Goal: Task Accomplishment & Management: Use online tool/utility

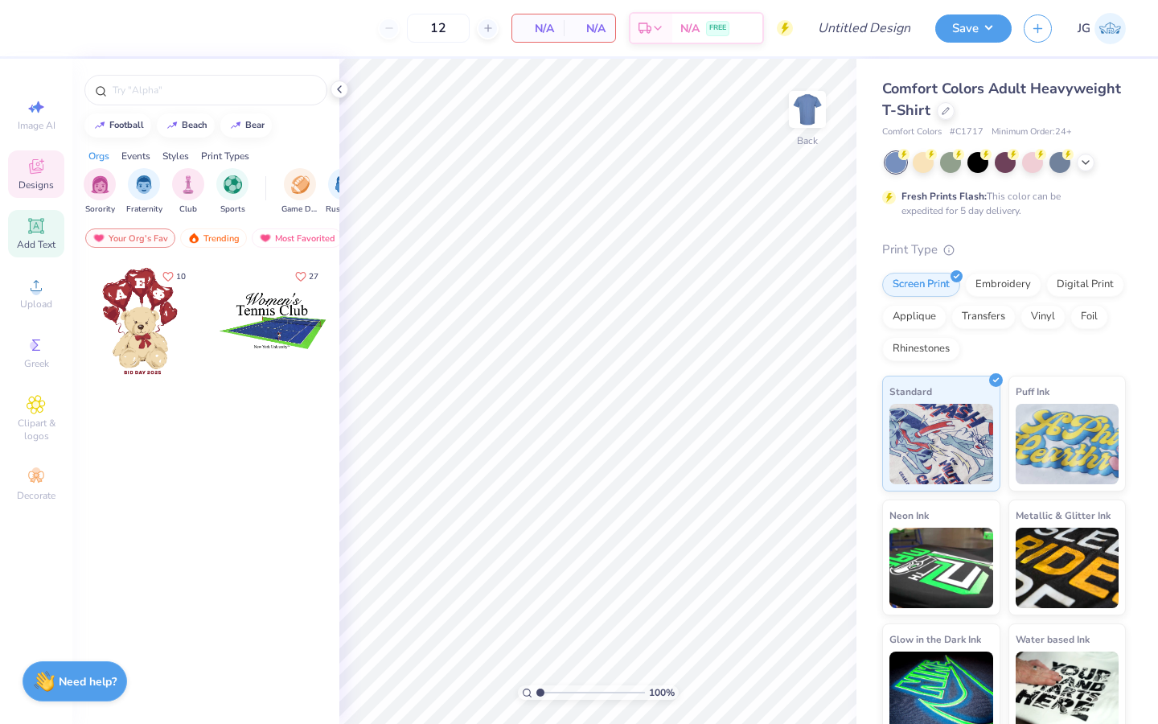
click at [39, 222] on icon at bounding box center [36, 226] width 12 height 12
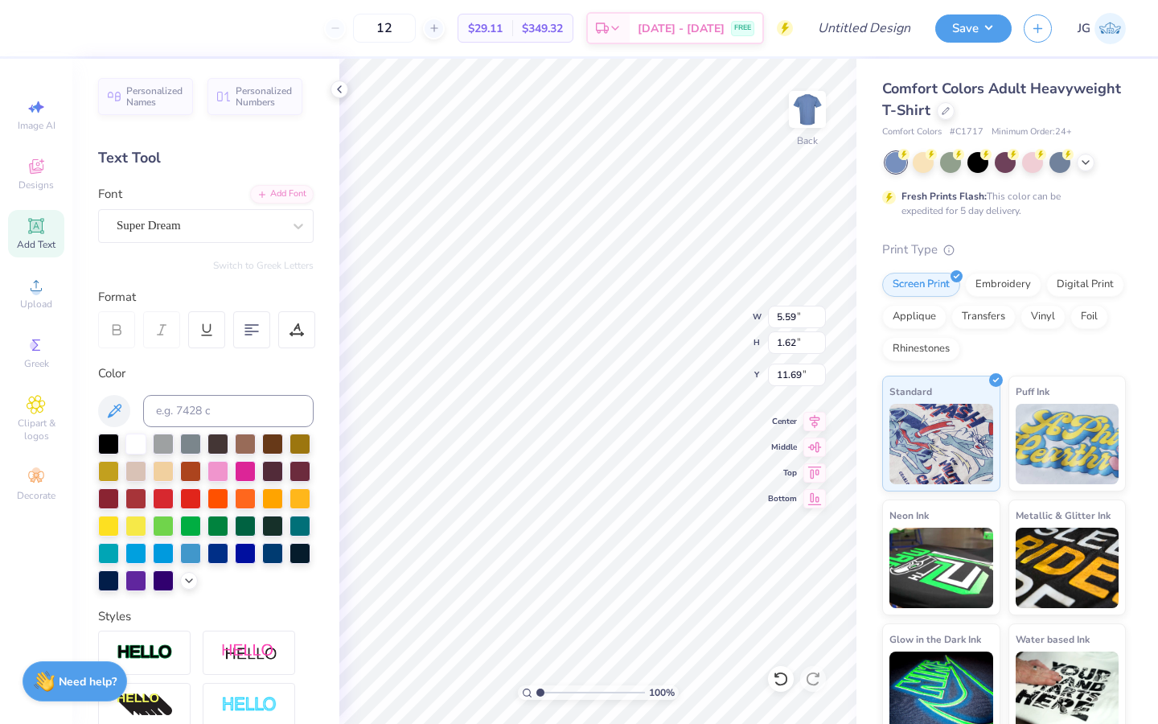
type textarea "T"
click at [35, 309] on span "Upload" at bounding box center [36, 304] width 32 height 13
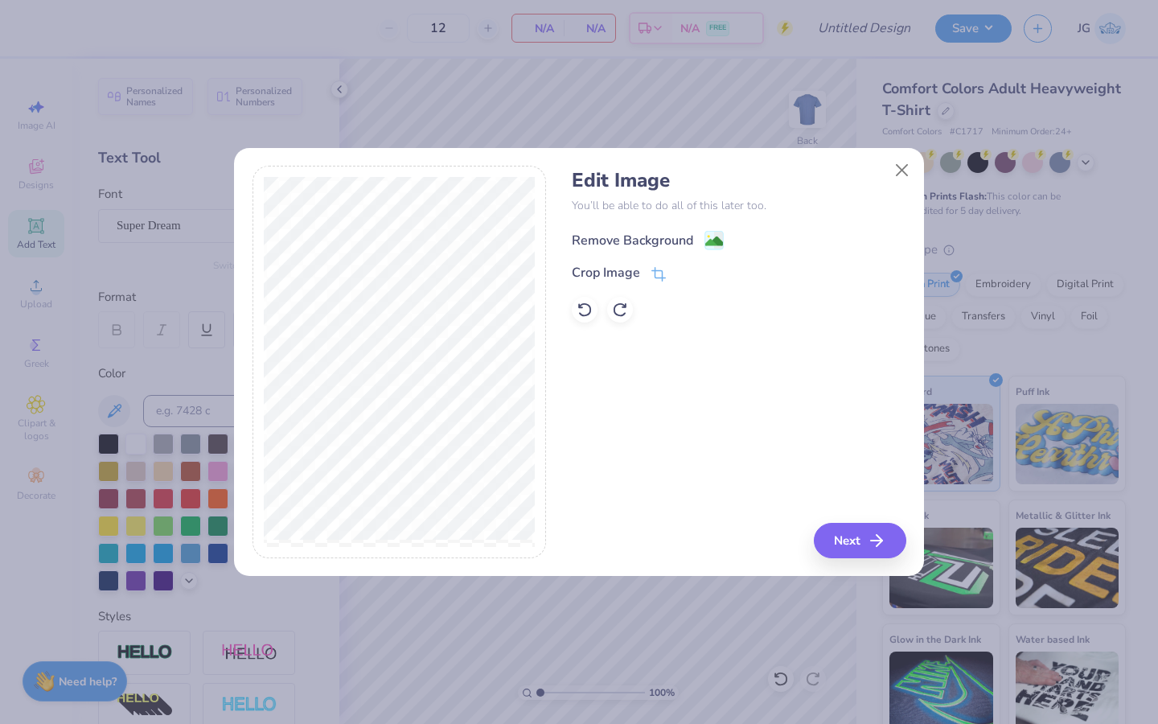
click at [709, 243] on image at bounding box center [715, 241] width 18 height 18
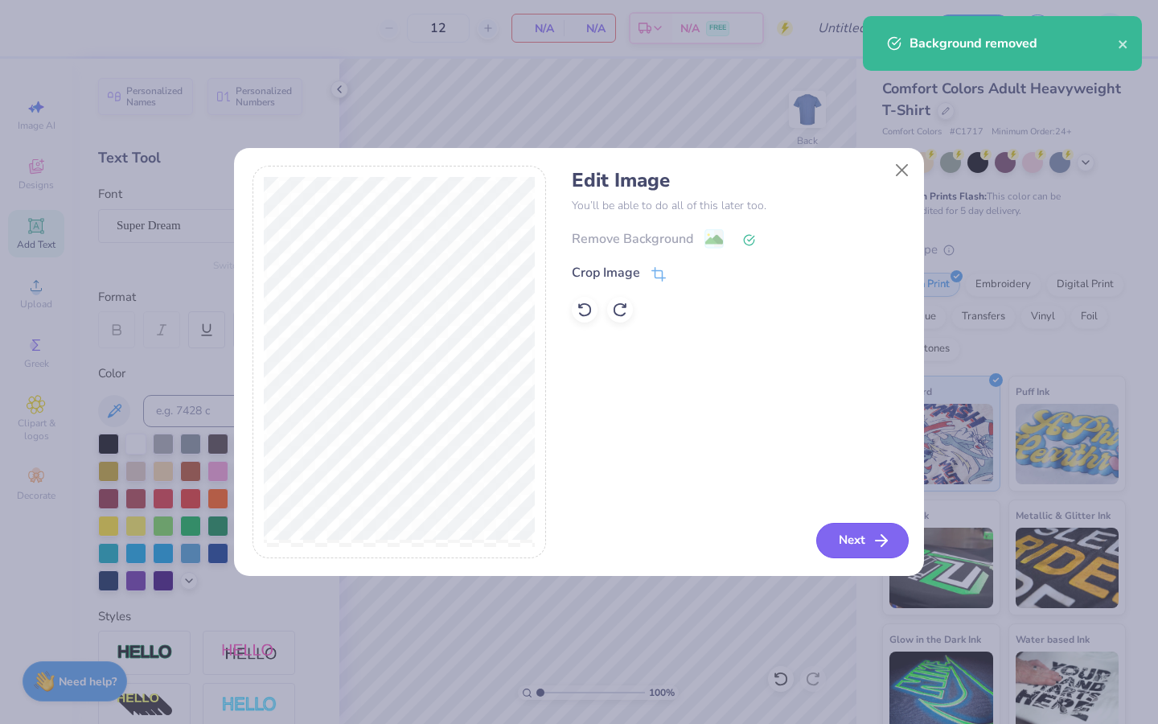
click at [838, 541] on button "Next" at bounding box center [863, 540] width 93 height 35
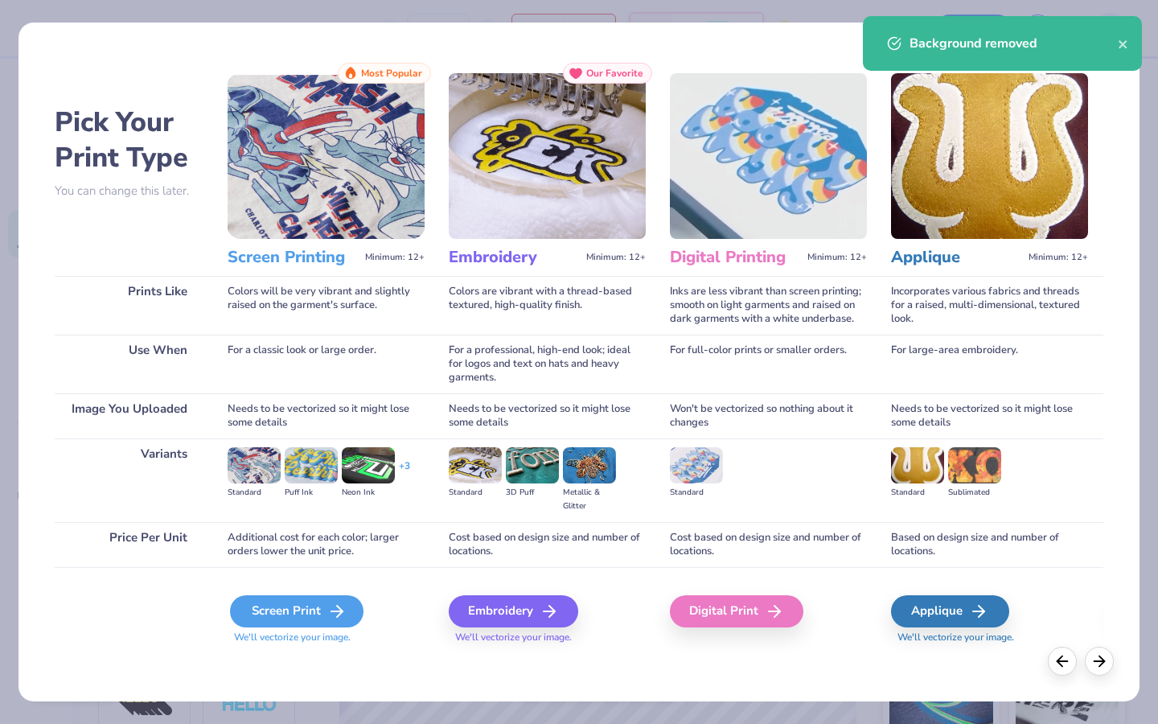
click at [299, 607] on div "Screen Print" at bounding box center [297, 611] width 134 height 32
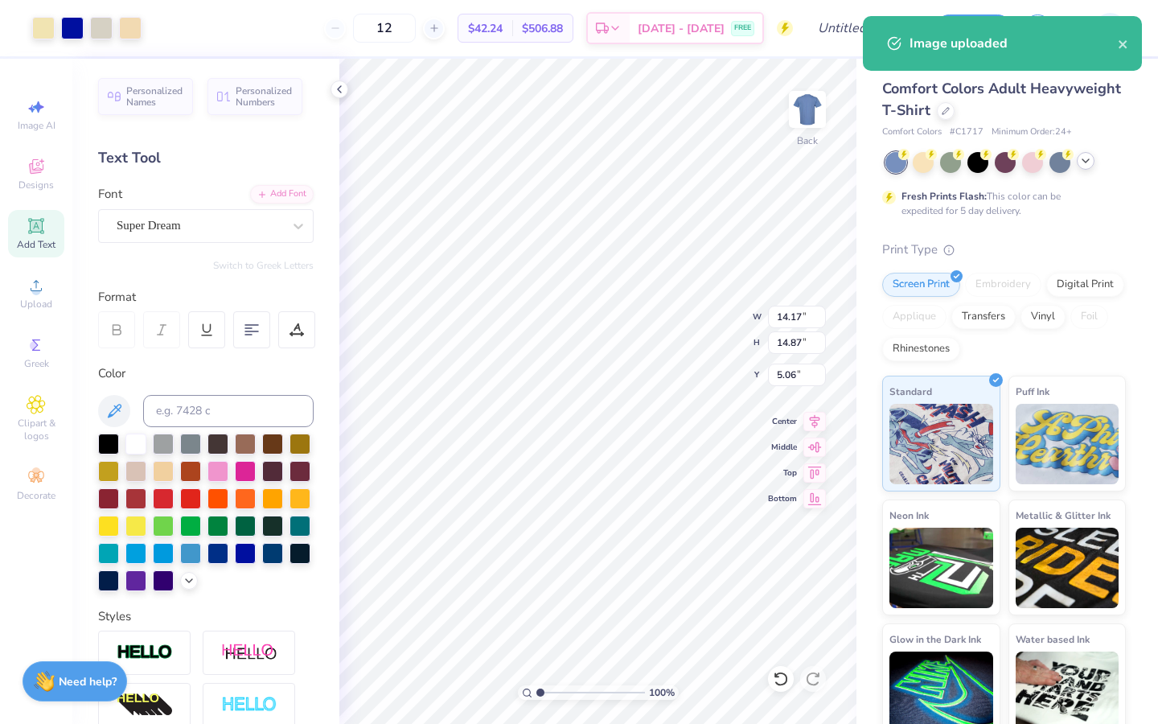
click at [1086, 159] on icon at bounding box center [1086, 160] width 13 height 13
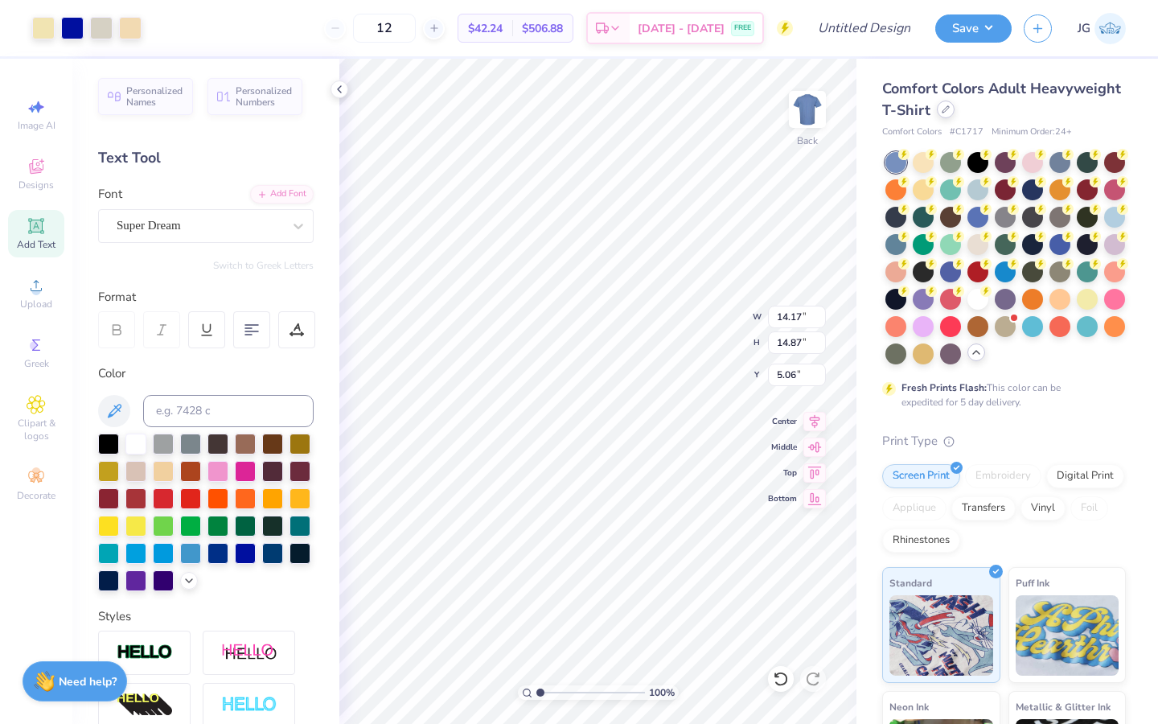
click at [943, 110] on icon at bounding box center [946, 109] width 8 height 8
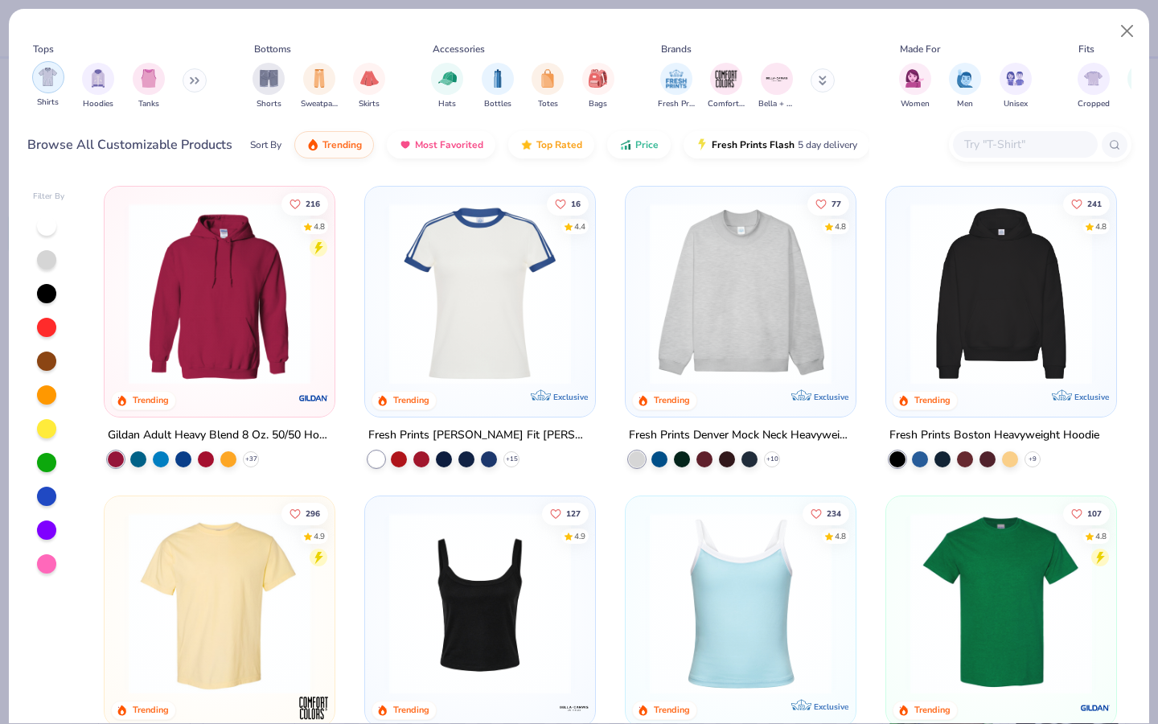
click at [49, 84] on img "filter for Shirts" at bounding box center [48, 77] width 19 height 19
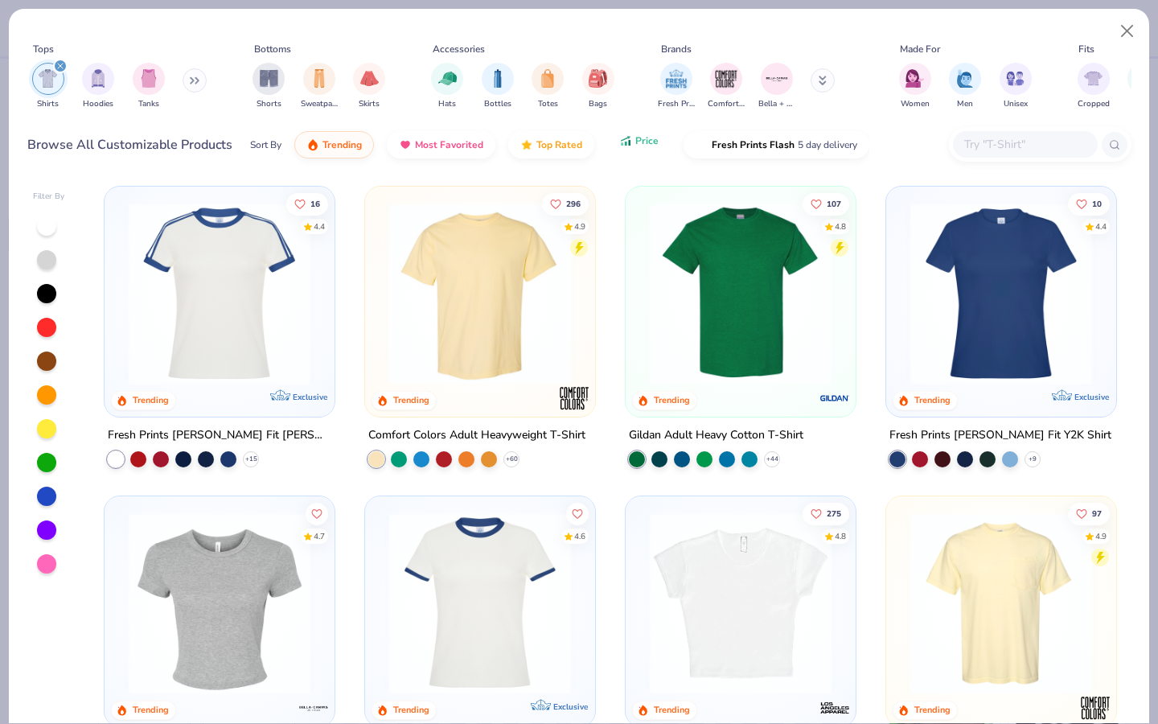
click at [623, 147] on button "Price" at bounding box center [639, 140] width 64 height 27
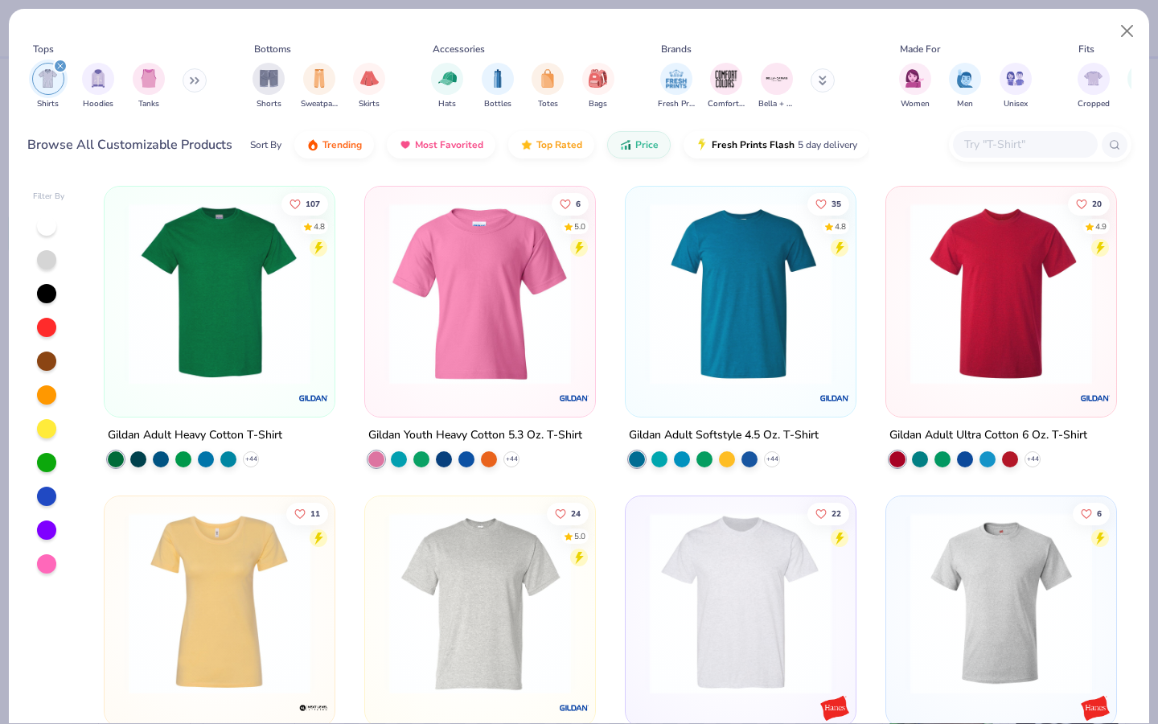
click at [268, 302] on img at bounding box center [220, 294] width 198 height 182
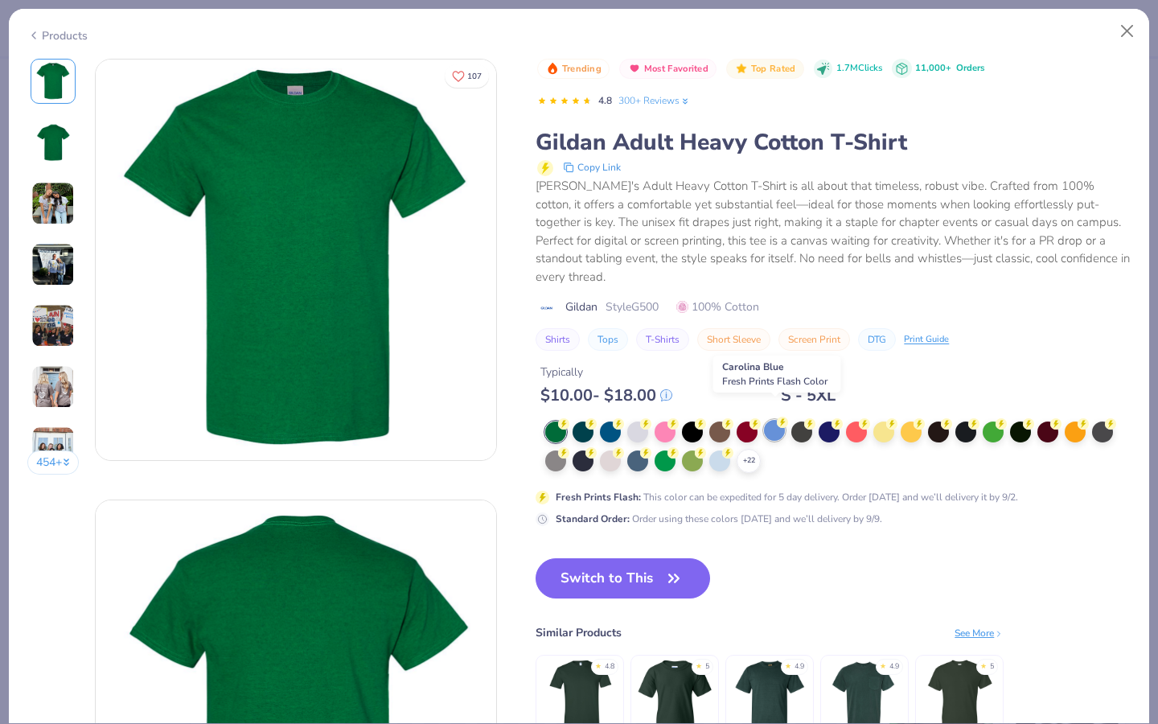
click at [784, 420] on div at bounding box center [774, 430] width 21 height 21
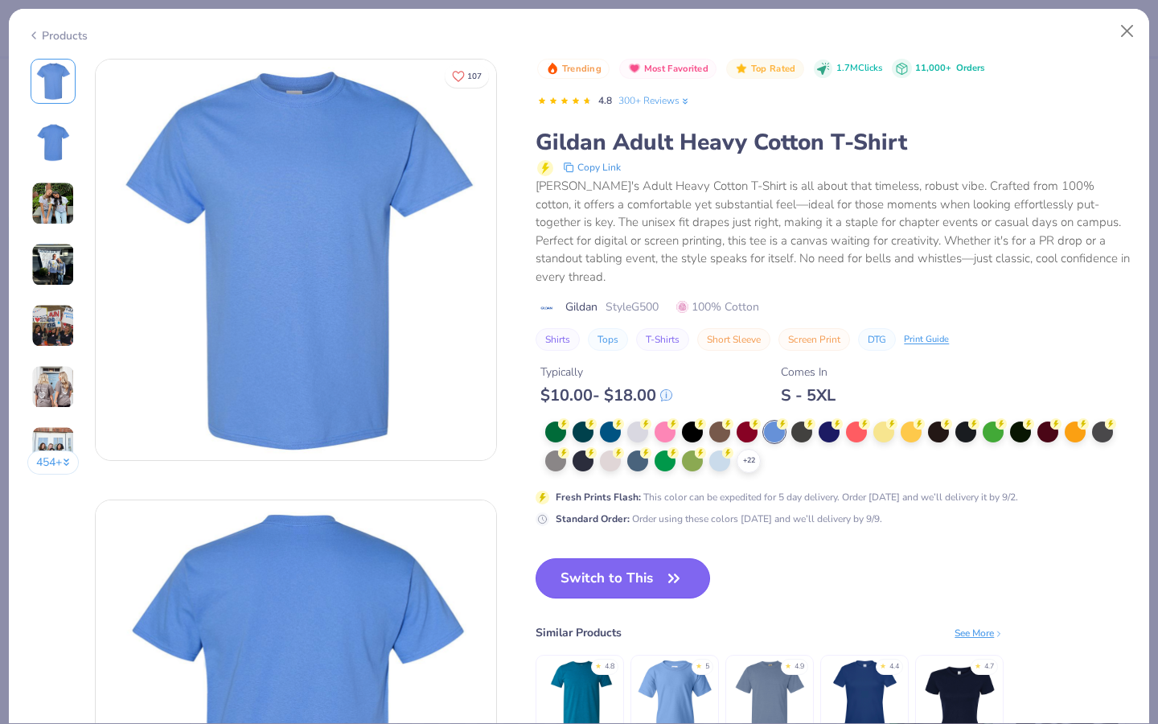
click at [591, 578] on button "Switch to This" at bounding box center [623, 578] width 175 height 40
click at [590, 562] on button "Switch to This" at bounding box center [623, 578] width 175 height 40
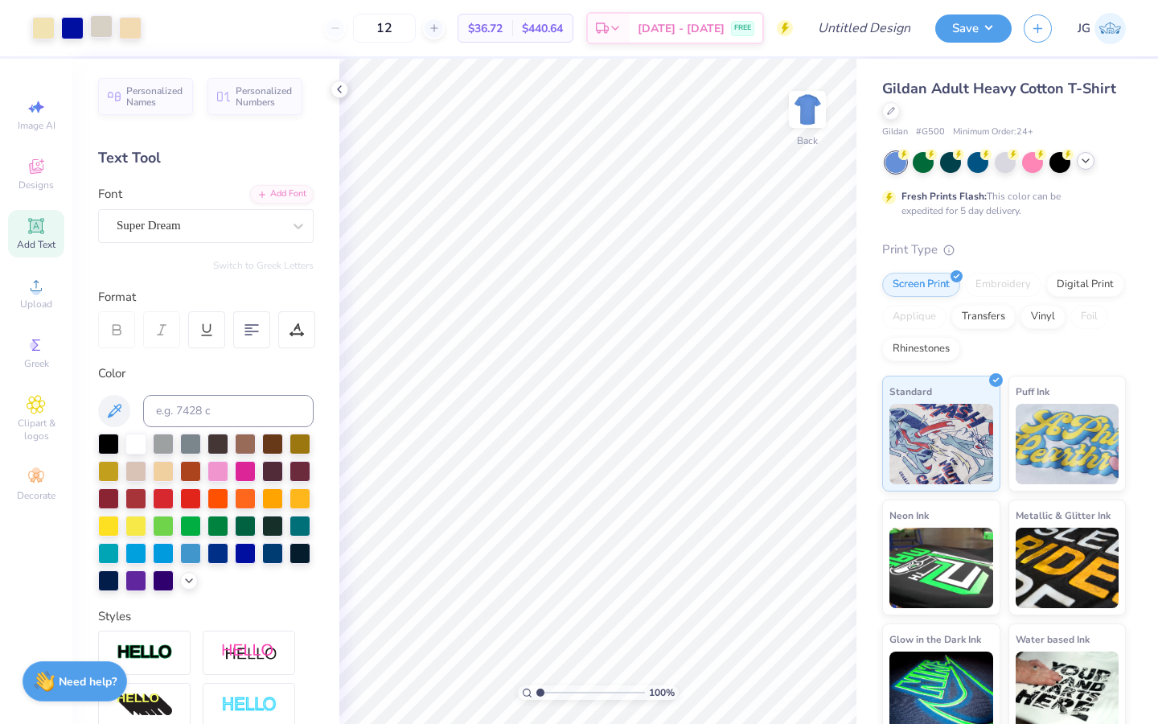
click at [101, 32] on div at bounding box center [101, 26] width 23 height 23
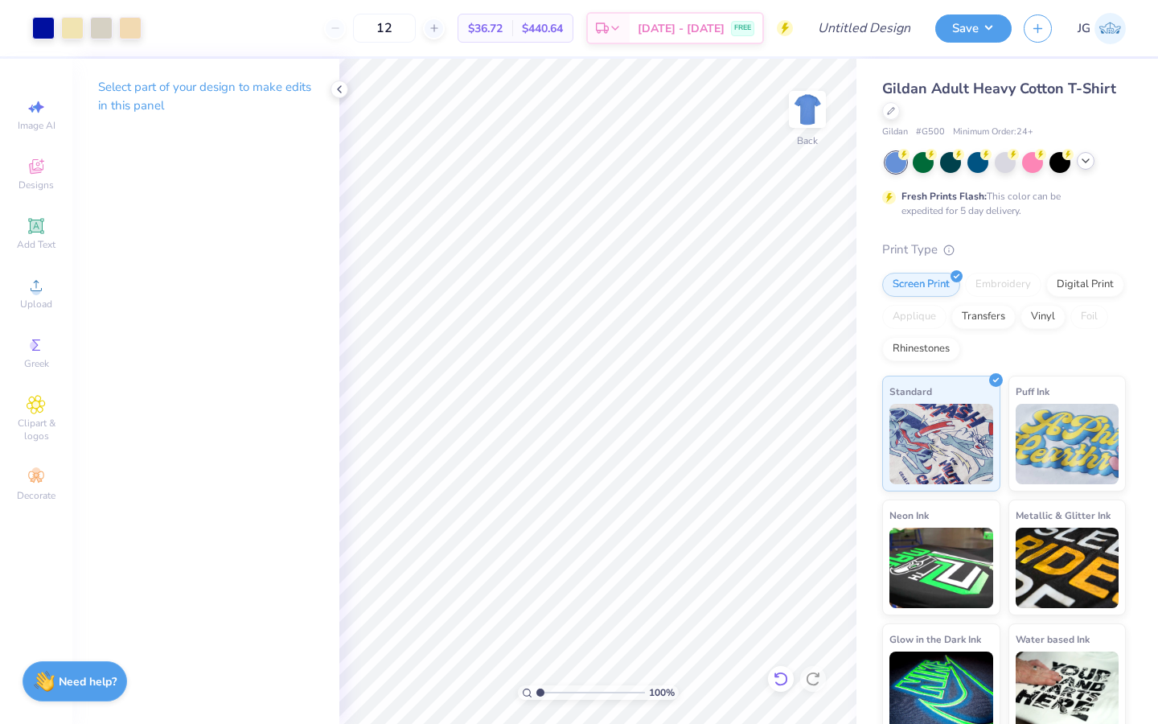
click at [781, 677] on icon at bounding box center [781, 679] width 16 height 16
click at [778, 682] on icon at bounding box center [781, 679] width 16 height 16
click at [777, 685] on icon at bounding box center [781, 679] width 16 height 16
click at [777, 678] on icon at bounding box center [781, 679] width 16 height 16
click at [780, 674] on icon at bounding box center [781, 679] width 16 height 16
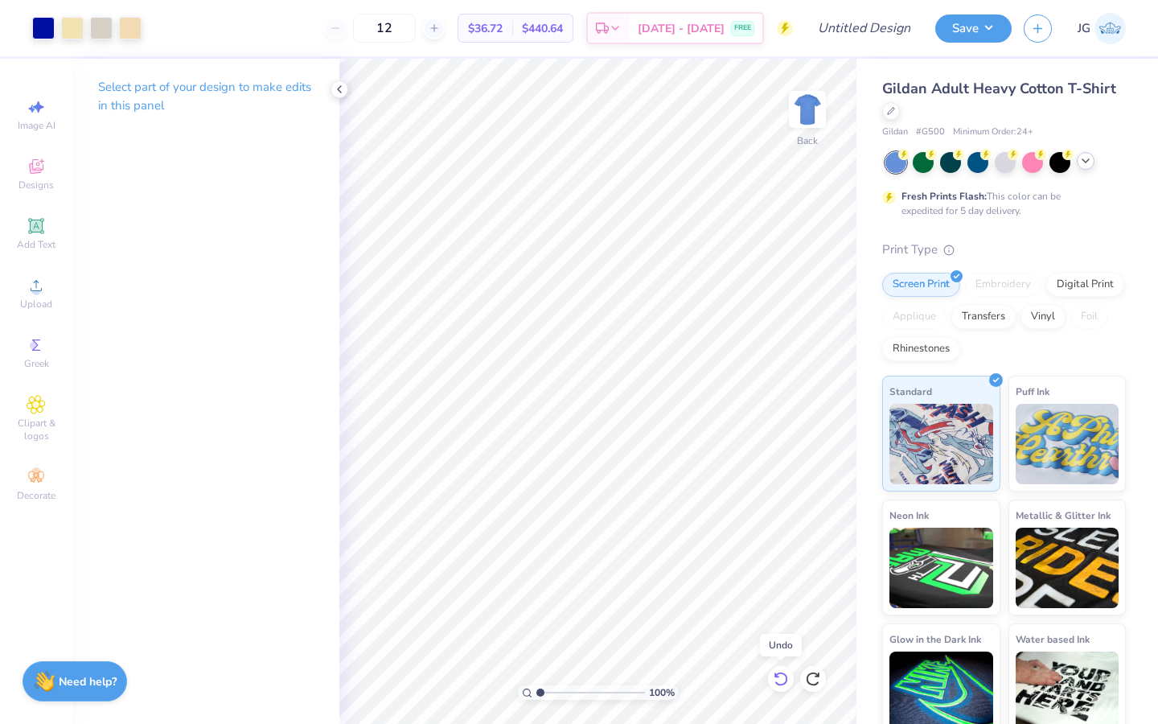
click at [780, 674] on icon at bounding box center [781, 679] width 16 height 16
click at [100, 27] on div at bounding box center [101, 26] width 23 height 23
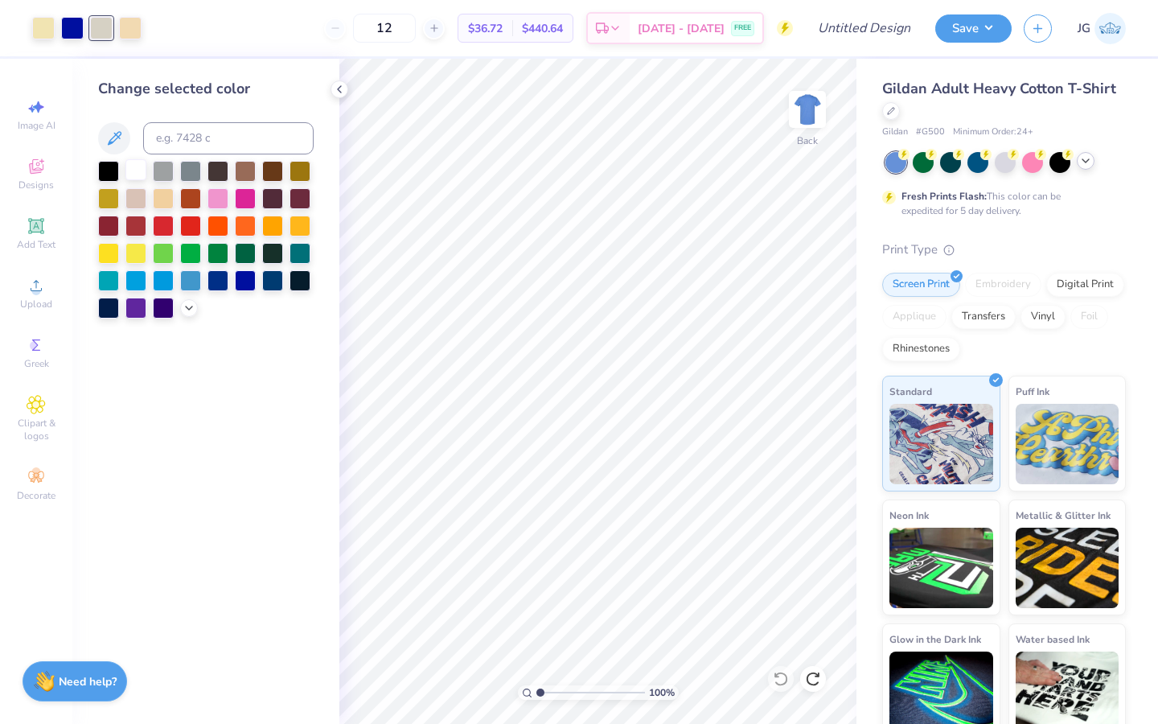
click at [134, 170] on div at bounding box center [135, 169] width 21 height 21
click at [134, 24] on div at bounding box center [130, 26] width 23 height 23
click at [141, 172] on div at bounding box center [135, 169] width 21 height 21
click at [49, 30] on div at bounding box center [43, 26] width 23 height 23
click at [129, 172] on div at bounding box center [135, 169] width 21 height 21
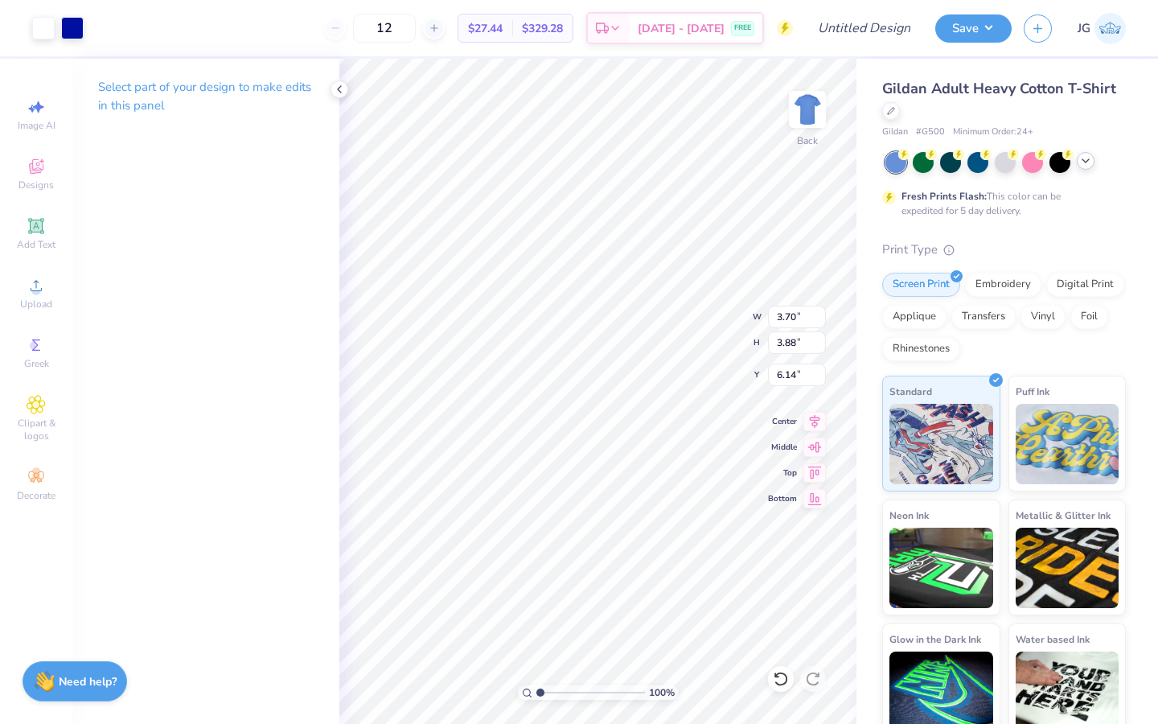
type input "3.70"
type input "3.88"
type input "3.00"
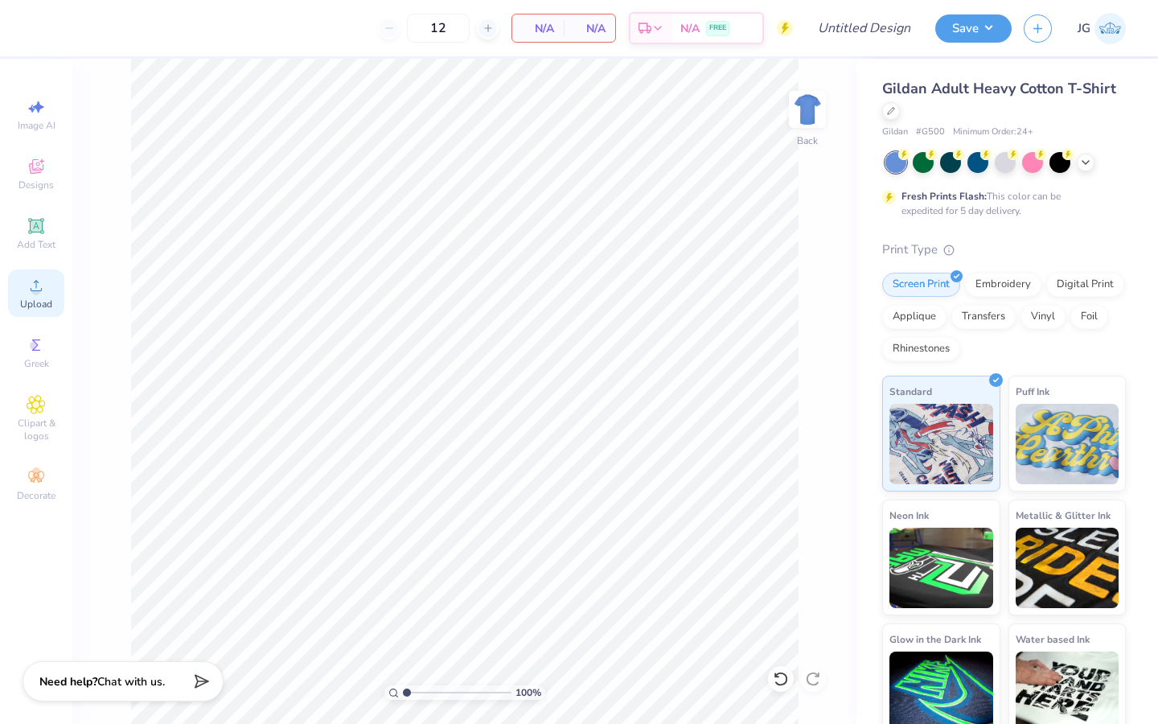
click at [50, 292] on div "Upload" at bounding box center [36, 292] width 56 height 47
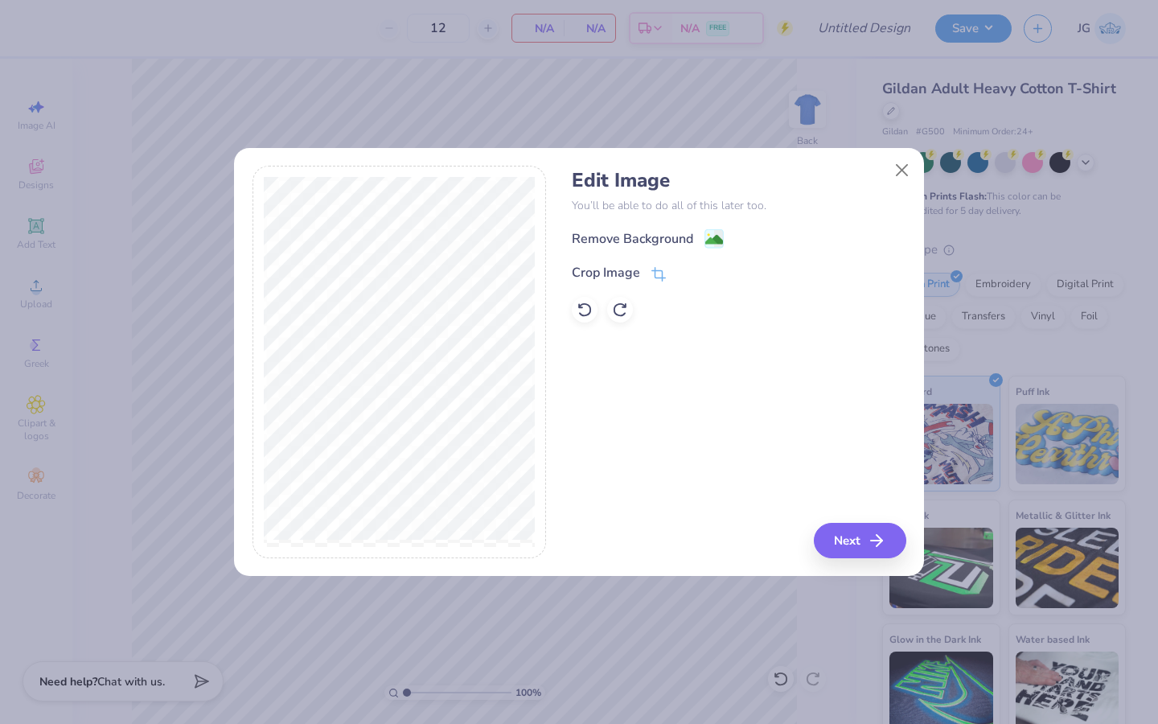
click at [708, 245] on image at bounding box center [715, 240] width 18 height 18
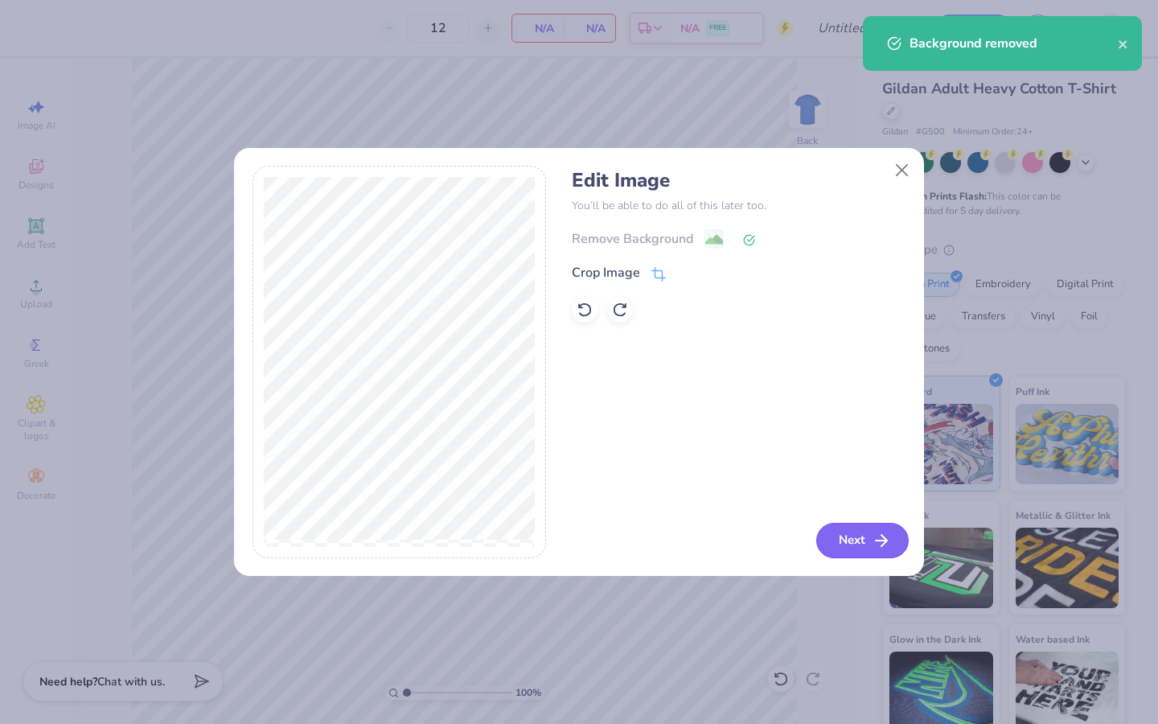
click at [837, 524] on button "Next" at bounding box center [863, 540] width 93 height 35
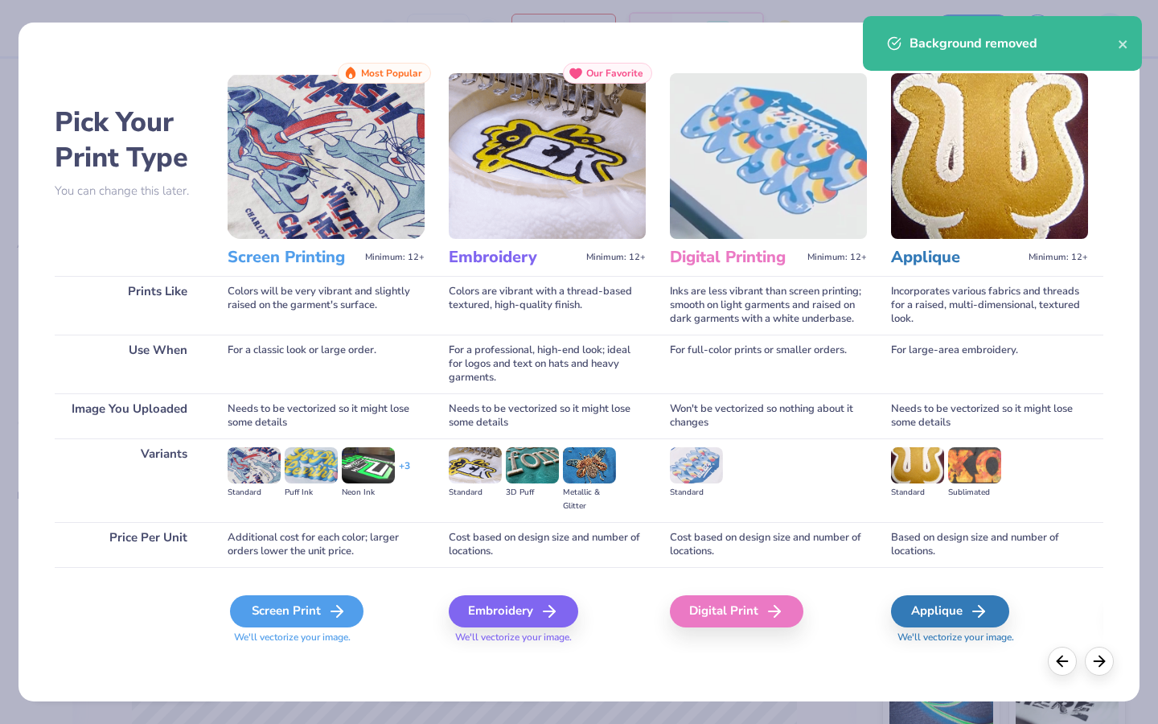
click at [266, 606] on div "Screen Print" at bounding box center [297, 611] width 134 height 32
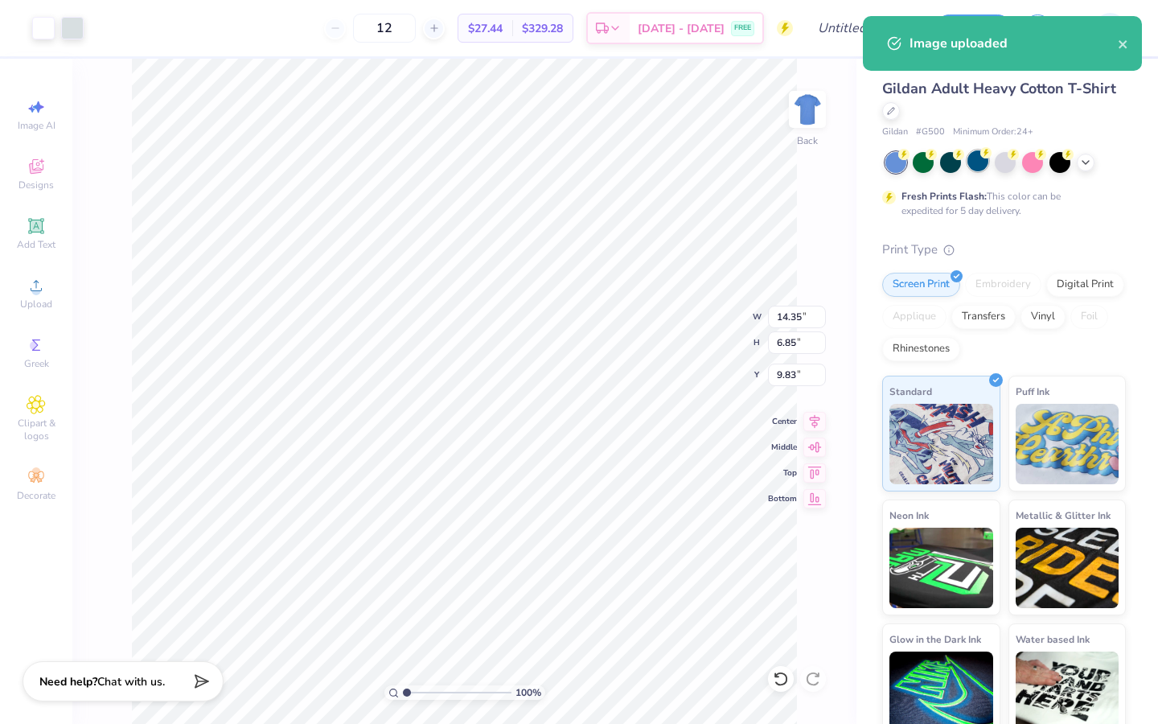
click at [975, 161] on div at bounding box center [978, 160] width 21 height 21
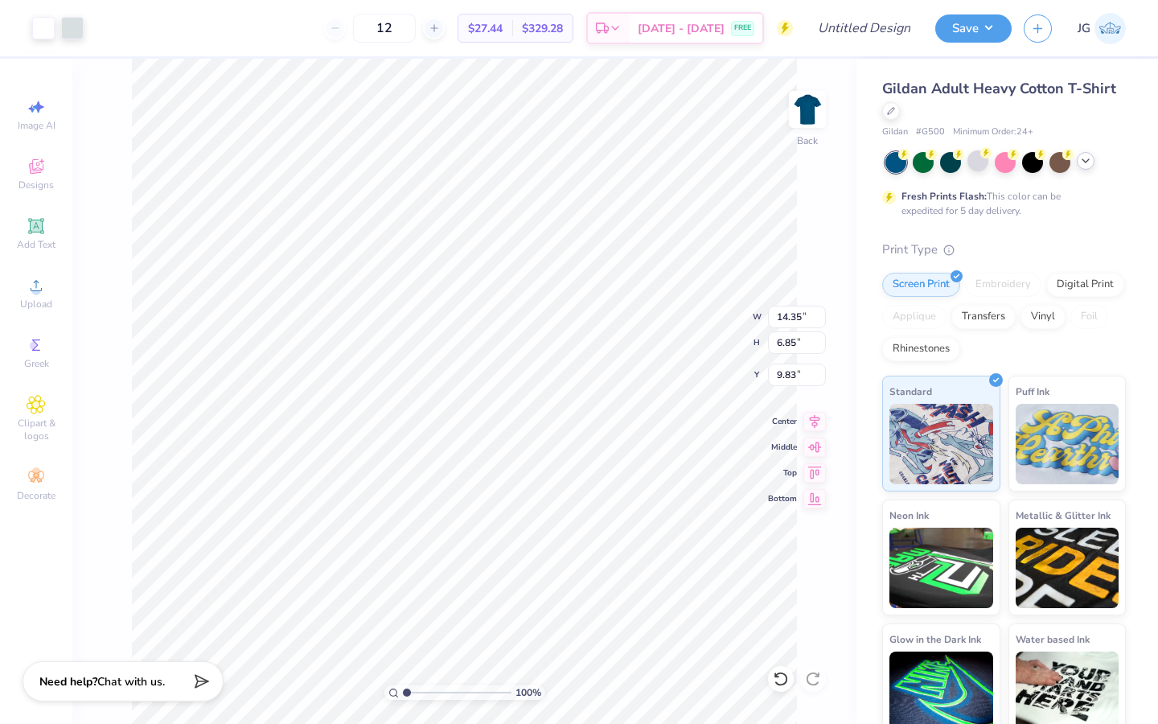
click at [1091, 160] on icon at bounding box center [1086, 160] width 13 height 13
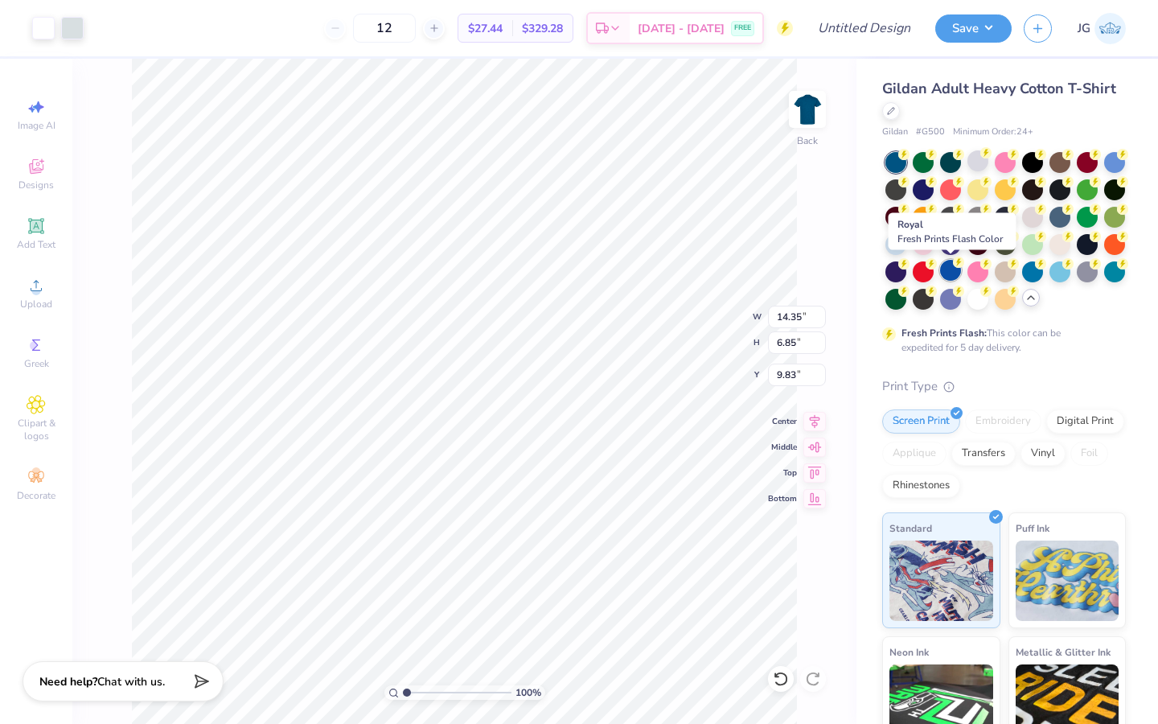
click at [953, 273] on div at bounding box center [950, 270] width 21 height 21
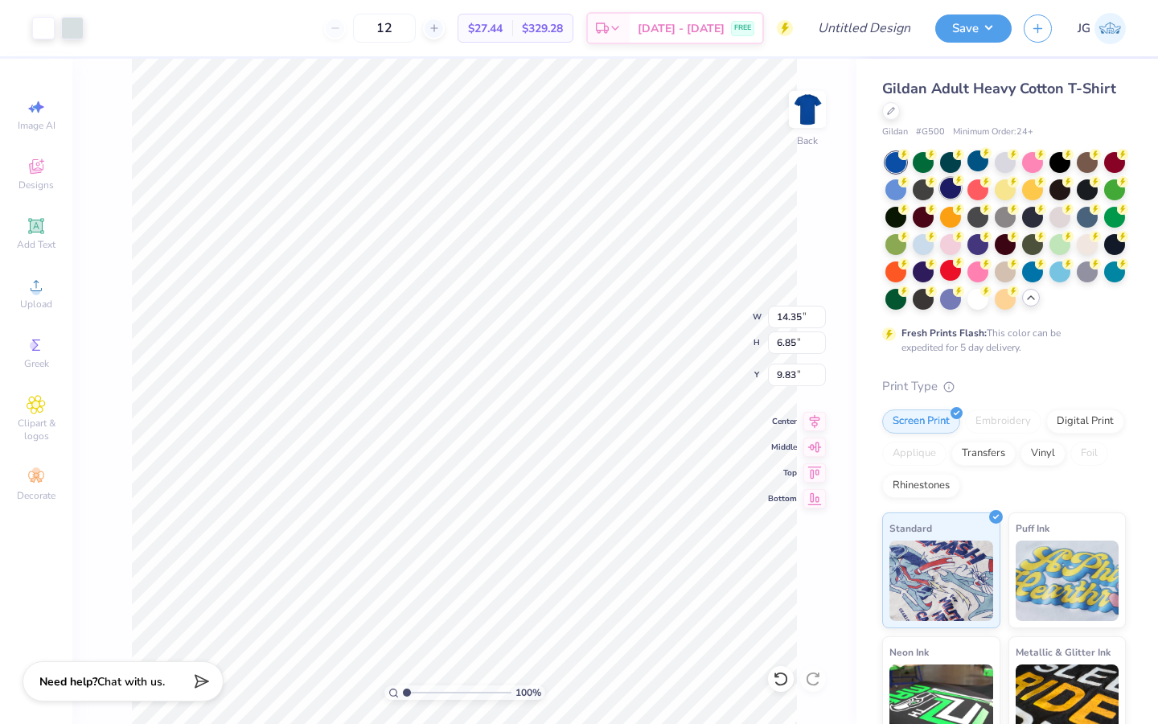
click at [951, 189] on div at bounding box center [950, 188] width 21 height 21
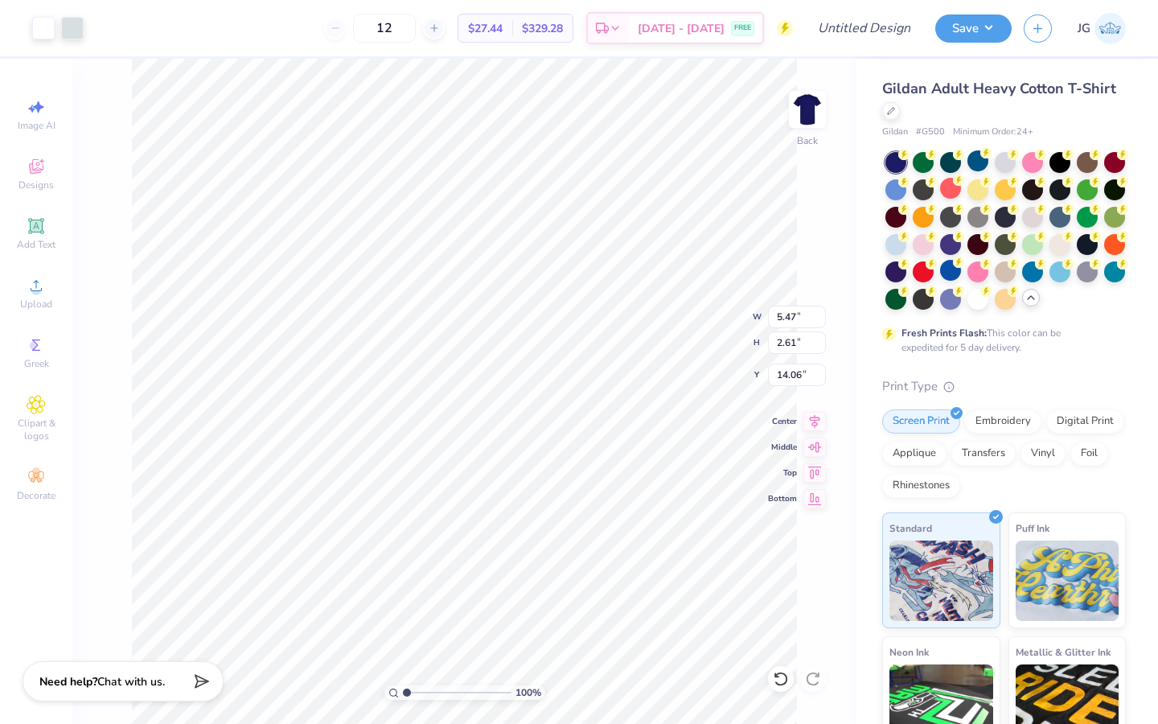
type input "5.47"
type input "2.61"
type input "3.00"
click at [888, 25] on input "Design Title" at bounding box center [884, 28] width 79 height 32
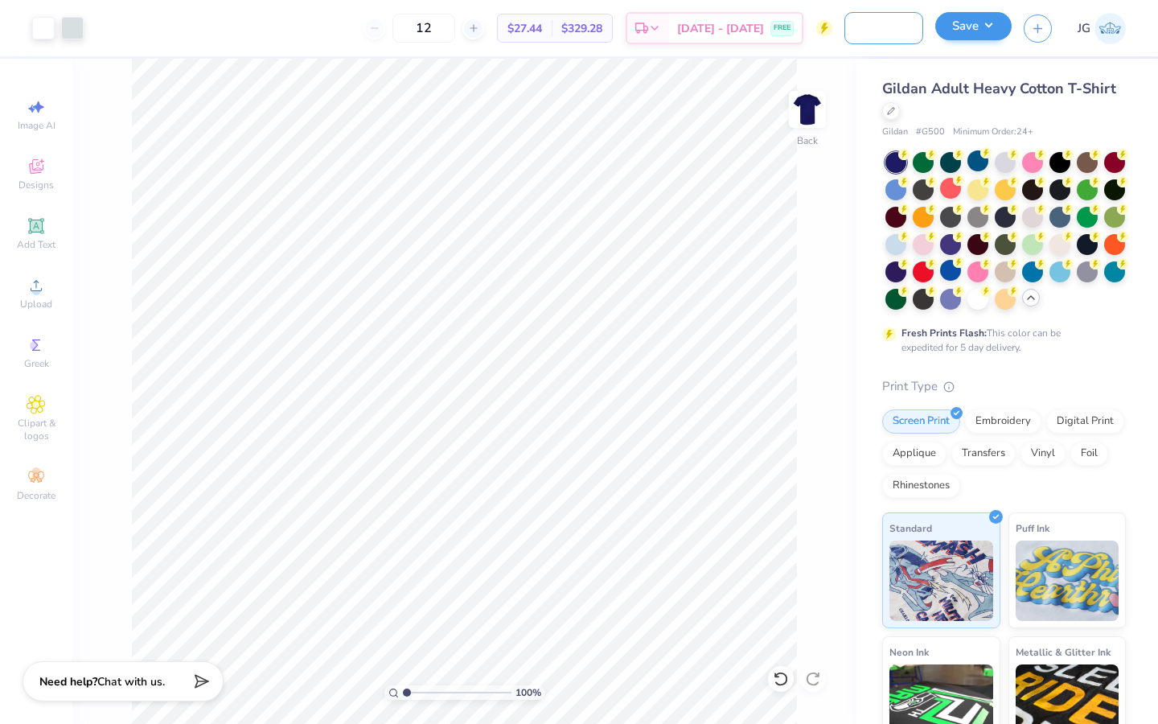
type input "triton photography shirts"
click at [990, 30] on button "Save" at bounding box center [974, 26] width 76 height 28
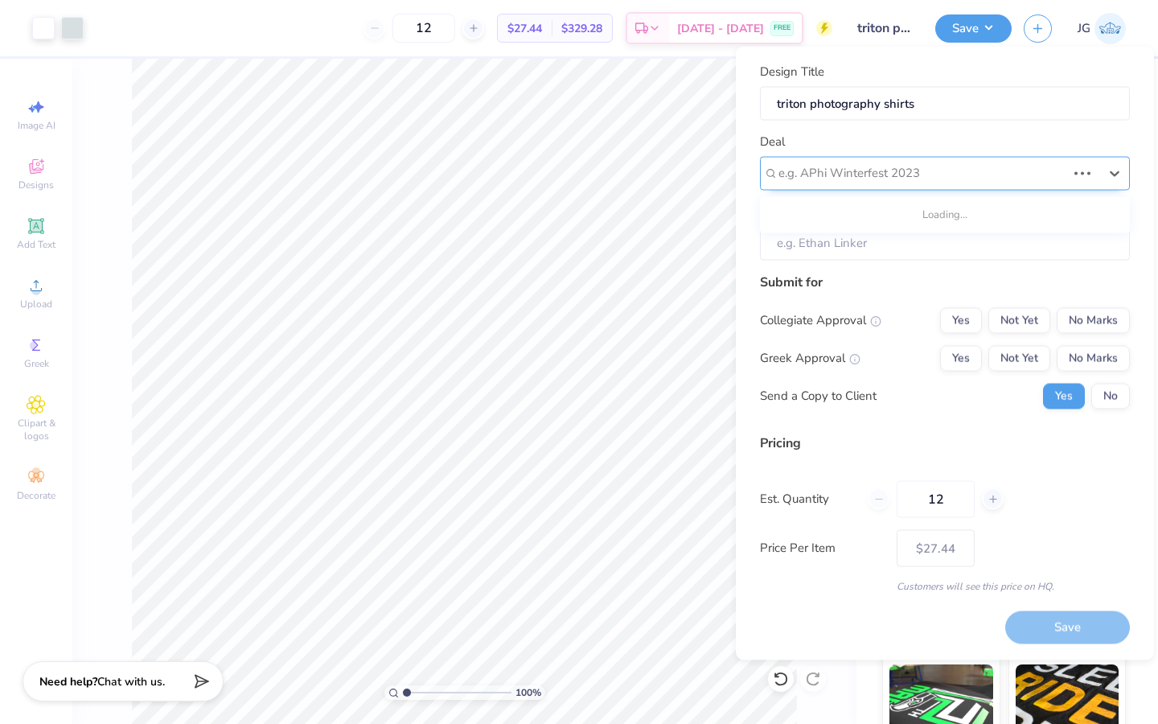
click at [936, 165] on div at bounding box center [923, 174] width 288 height 22
click at [922, 159] on div "e.g. APhi Winterfest 2023" at bounding box center [945, 173] width 370 height 34
click at [908, 175] on div at bounding box center [939, 174] width 320 height 22
click at [130, 245] on div "100 % Back" at bounding box center [464, 391] width 784 height 665
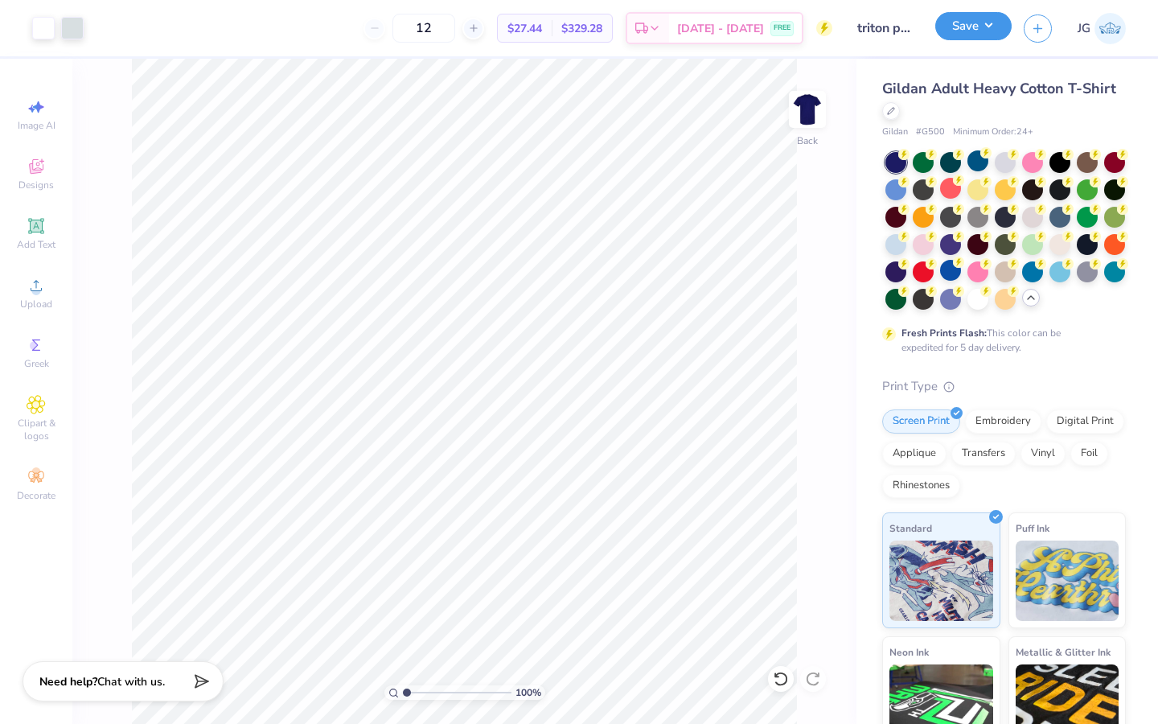
click at [977, 32] on button "Save" at bounding box center [974, 26] width 76 height 28
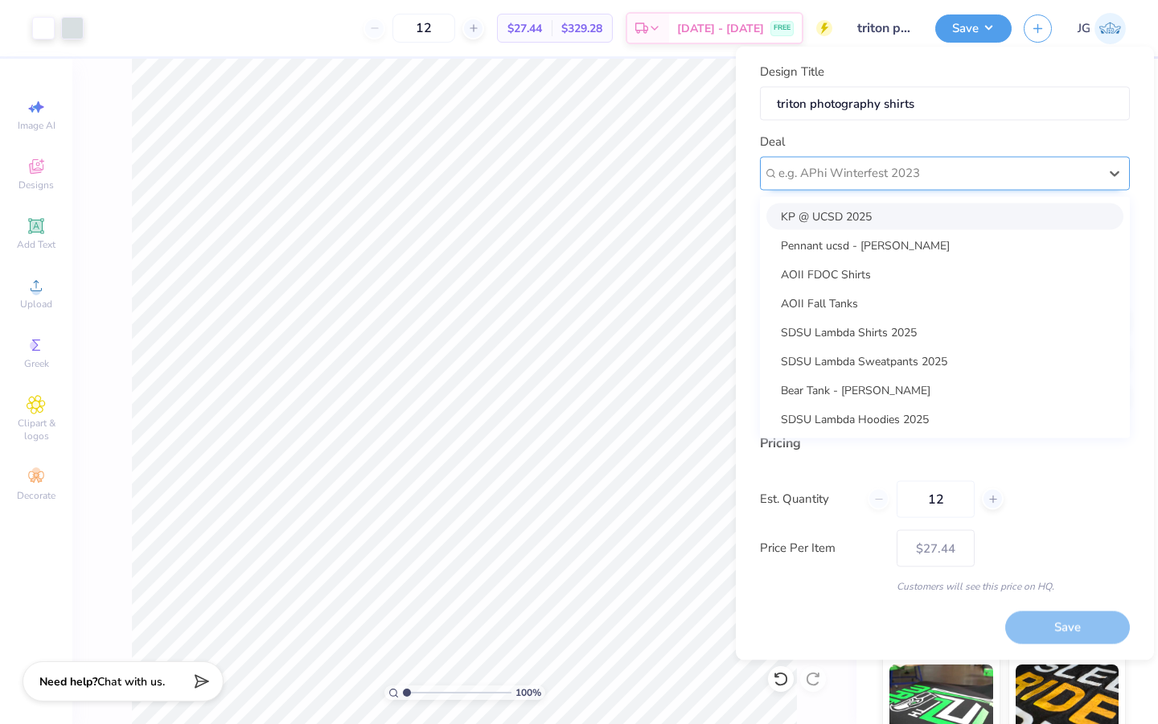
click at [903, 177] on div at bounding box center [939, 174] width 320 height 22
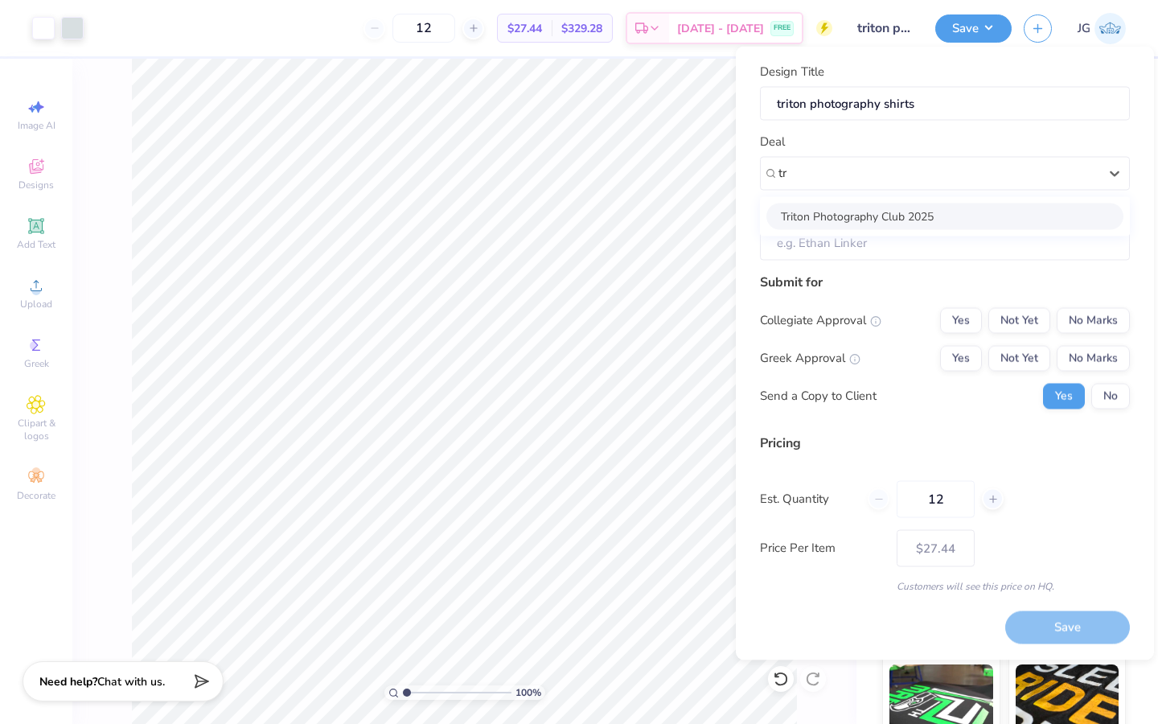
click at [901, 217] on div "Triton Photography Club 2025" at bounding box center [945, 216] width 357 height 27
type input "tr"
type input "Dima Last Name"
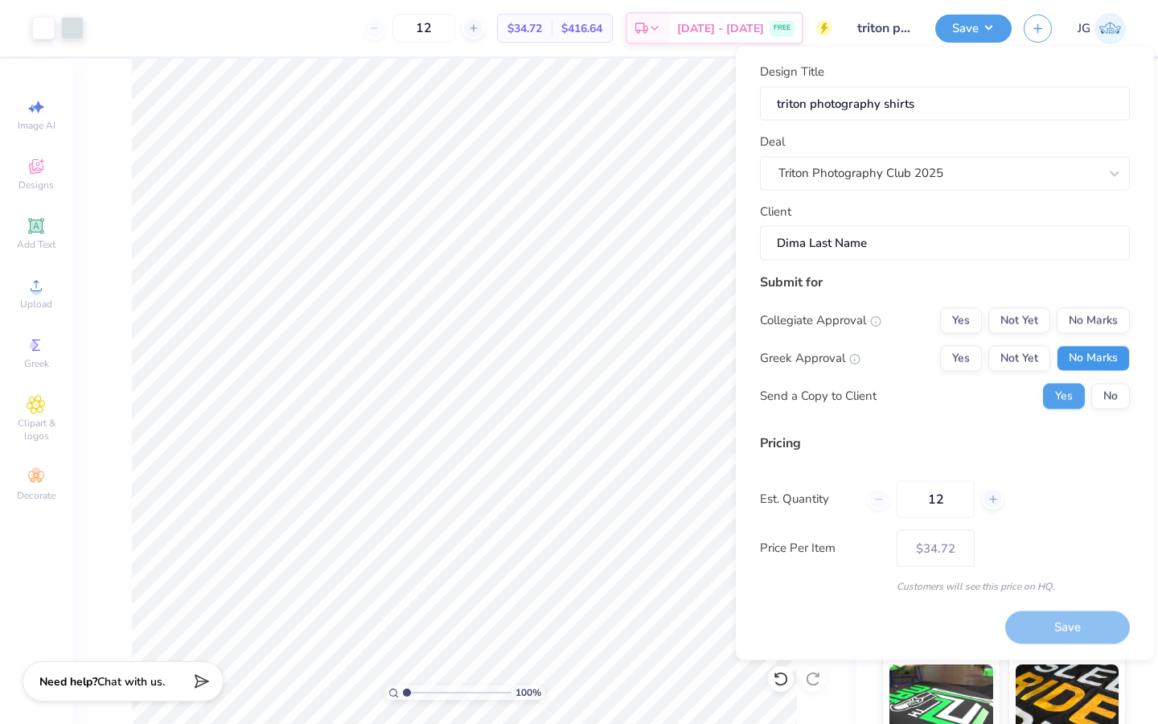
click at [1090, 358] on button "No Marks" at bounding box center [1093, 358] width 73 height 26
click at [1091, 319] on button "No Marks" at bounding box center [1093, 320] width 73 height 26
click at [1105, 382] on div "Collegiate Approval Yes Not Yet No Marks Greek Approval Yes Not Yet No Marks Se…" at bounding box center [945, 357] width 370 height 101
click at [1105, 396] on button "No" at bounding box center [1111, 396] width 39 height 26
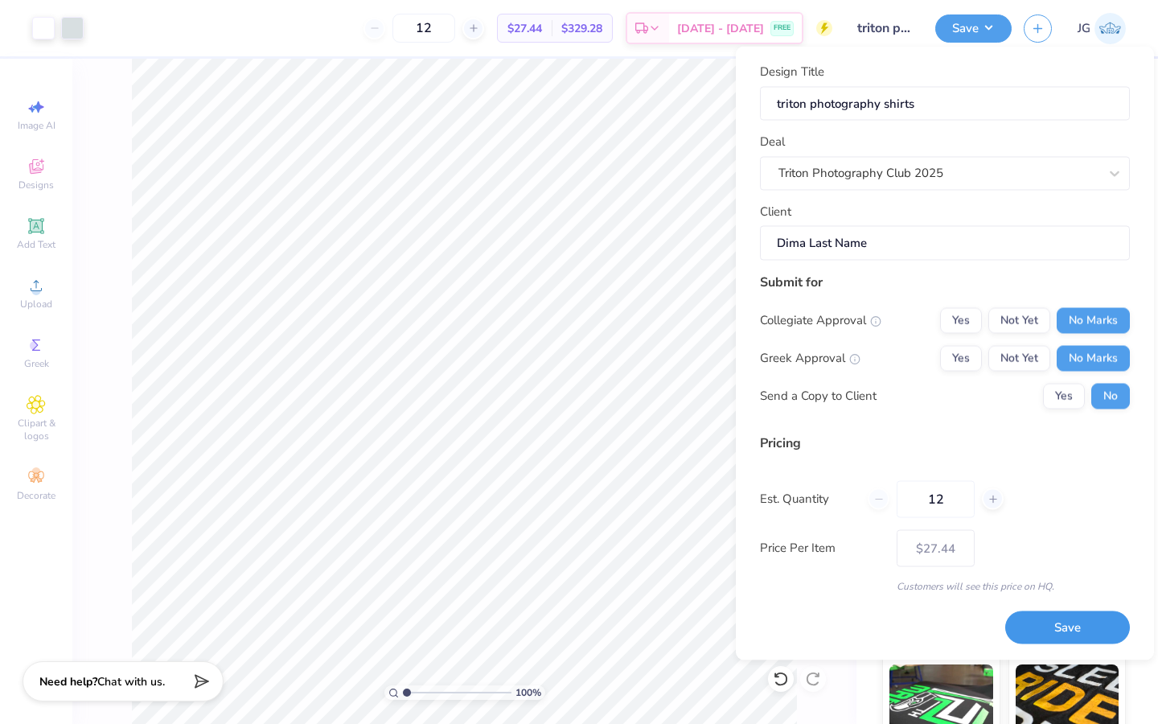
click at [1076, 622] on button "Save" at bounding box center [1068, 627] width 125 height 33
type input "$27.44"
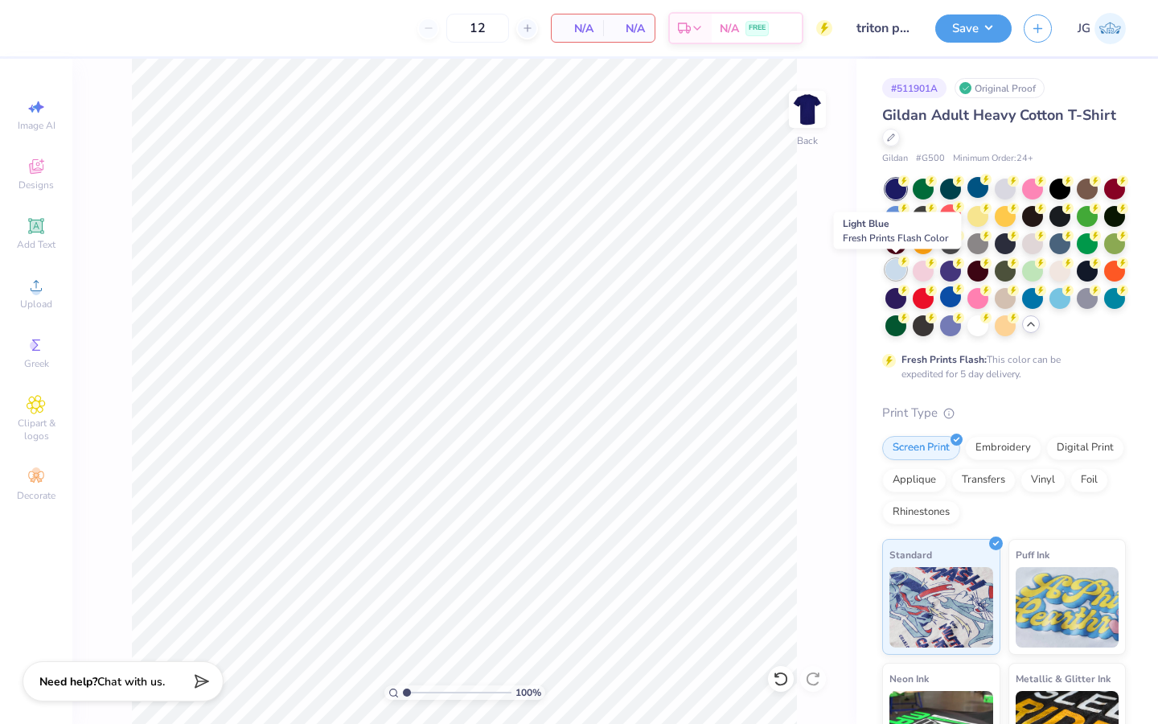
click at [899, 269] on div at bounding box center [896, 269] width 21 height 21
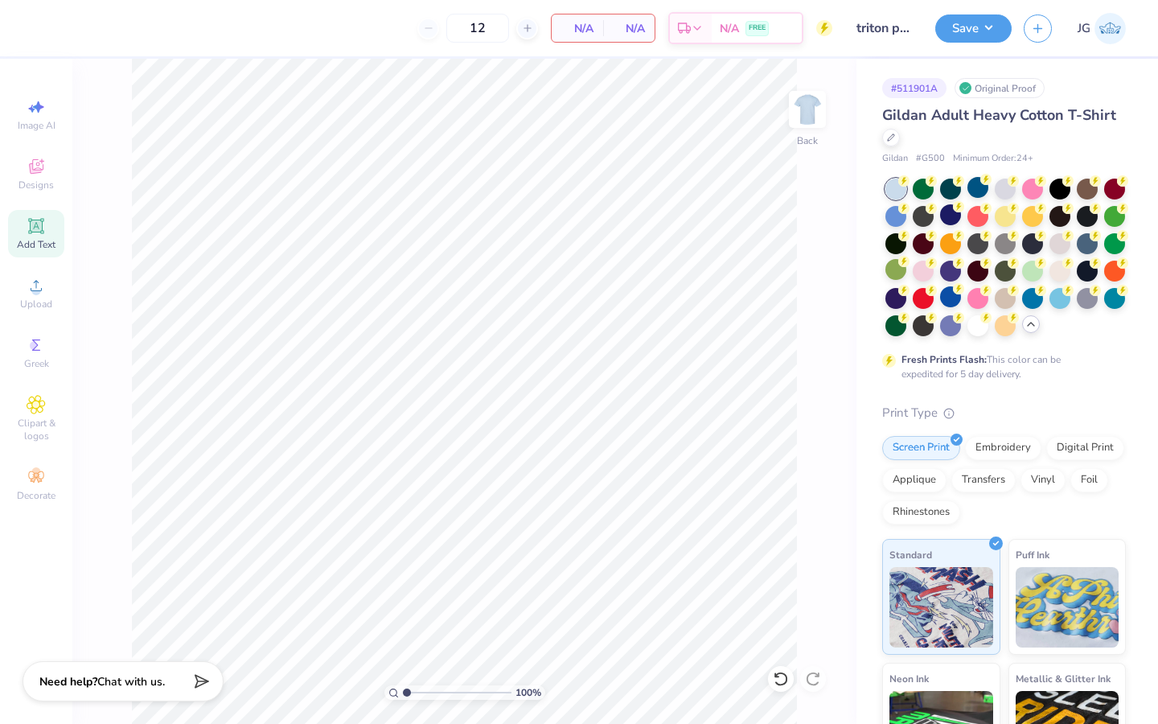
click at [35, 238] on span "Add Text" at bounding box center [36, 244] width 39 height 13
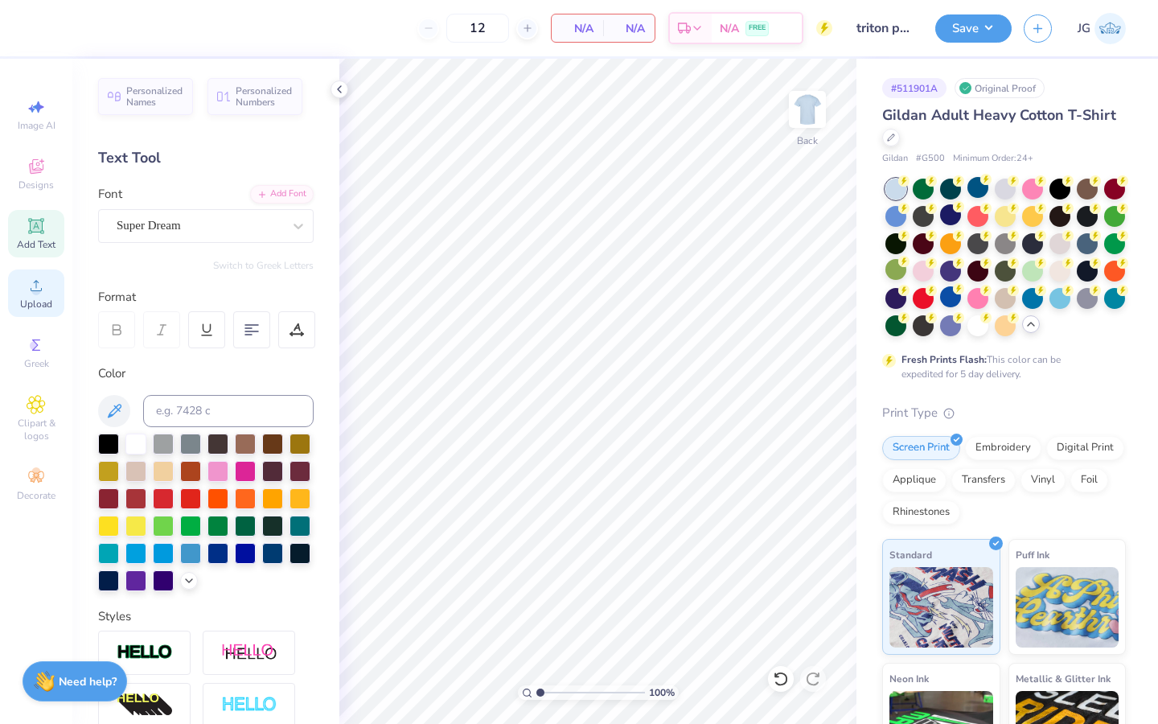
click at [41, 293] on icon at bounding box center [36, 285] width 19 height 19
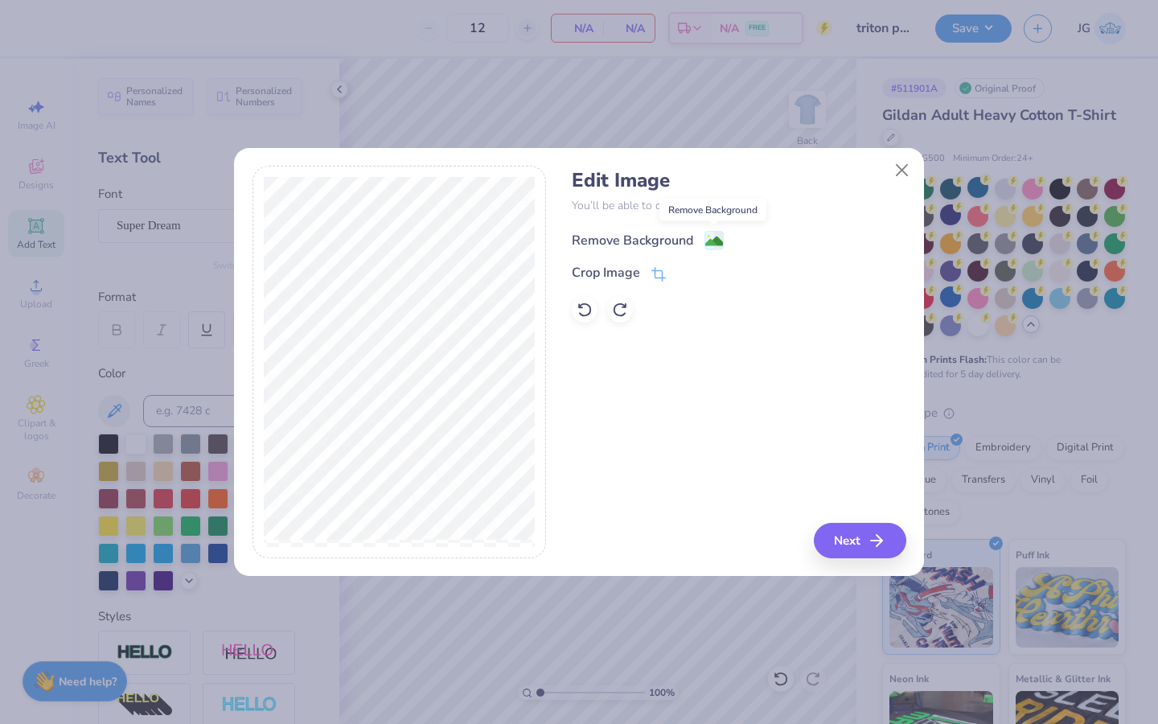
click at [718, 239] on image at bounding box center [715, 241] width 18 height 18
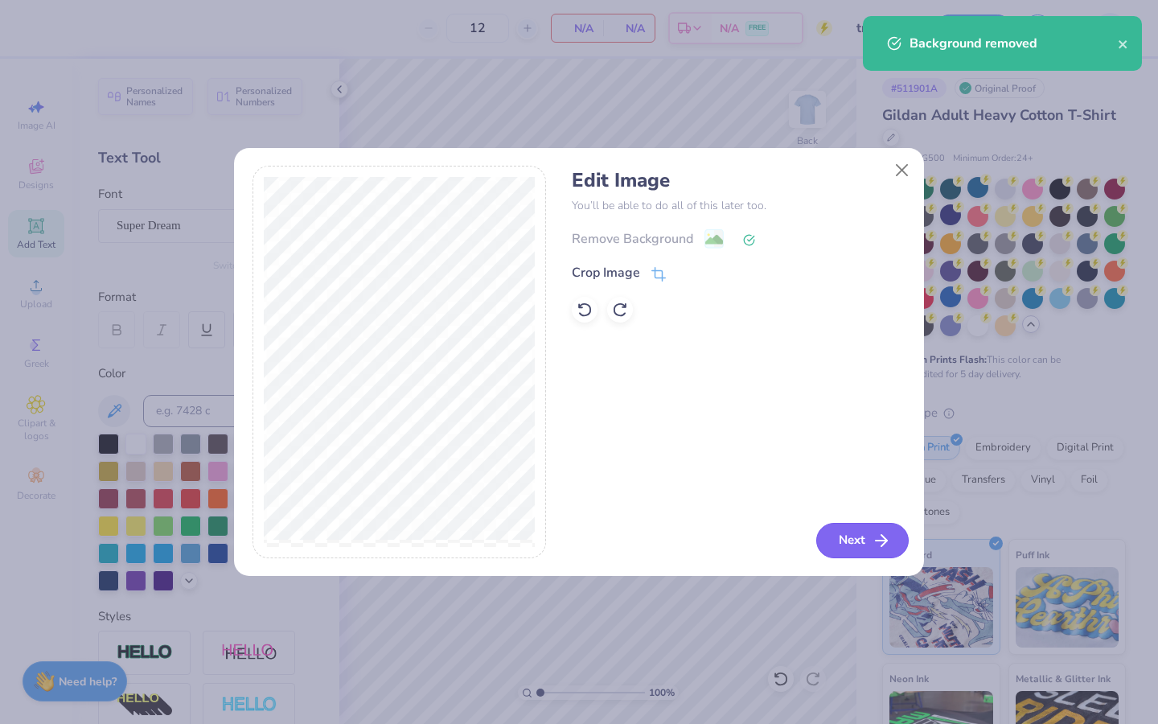
click at [863, 537] on button "Next" at bounding box center [863, 540] width 93 height 35
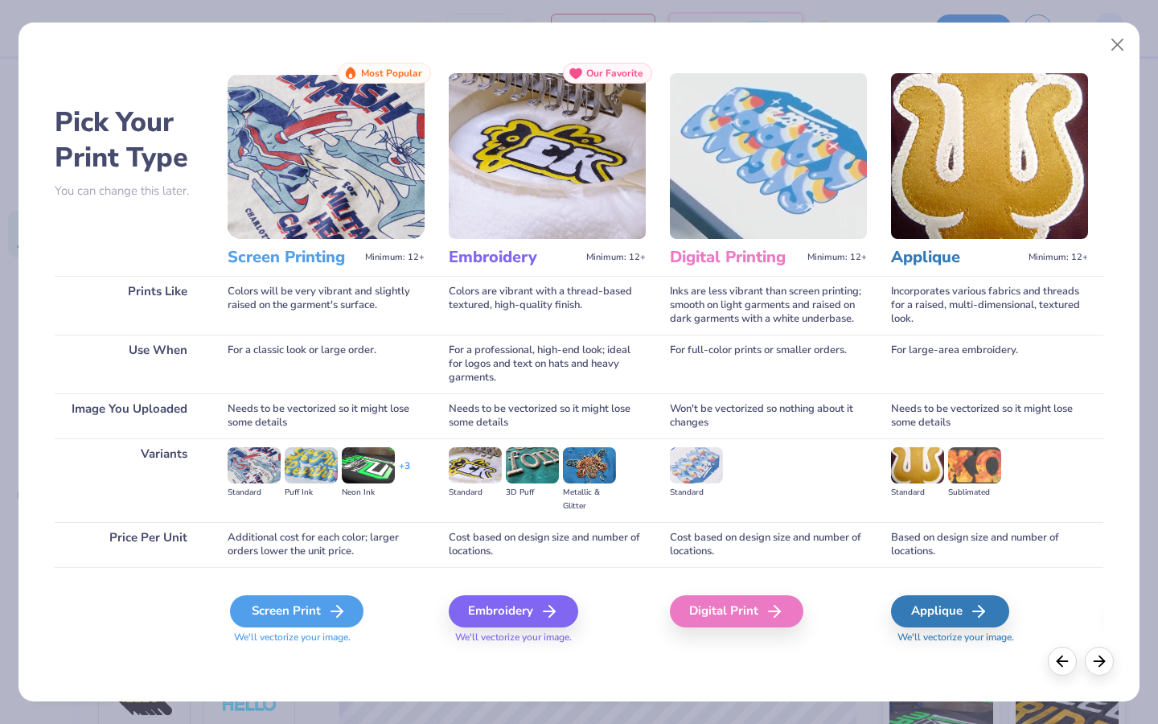
click at [262, 605] on div "Screen Print" at bounding box center [297, 611] width 134 height 32
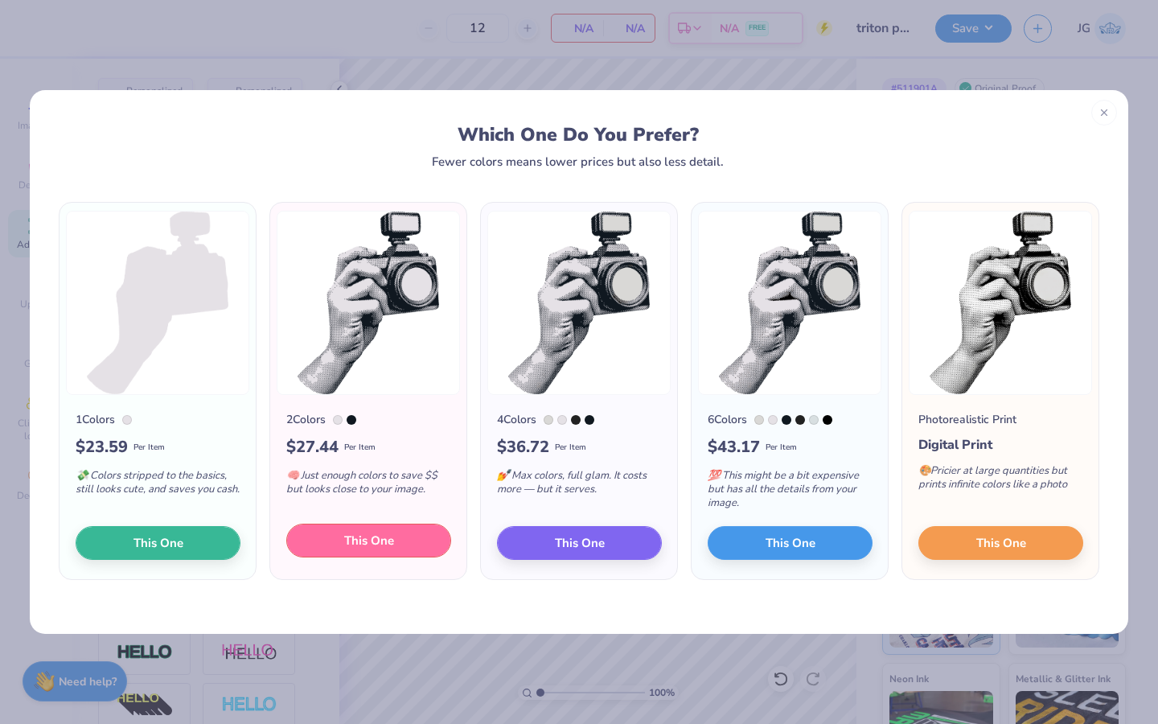
click at [385, 548] on span "This One" at bounding box center [369, 541] width 50 height 19
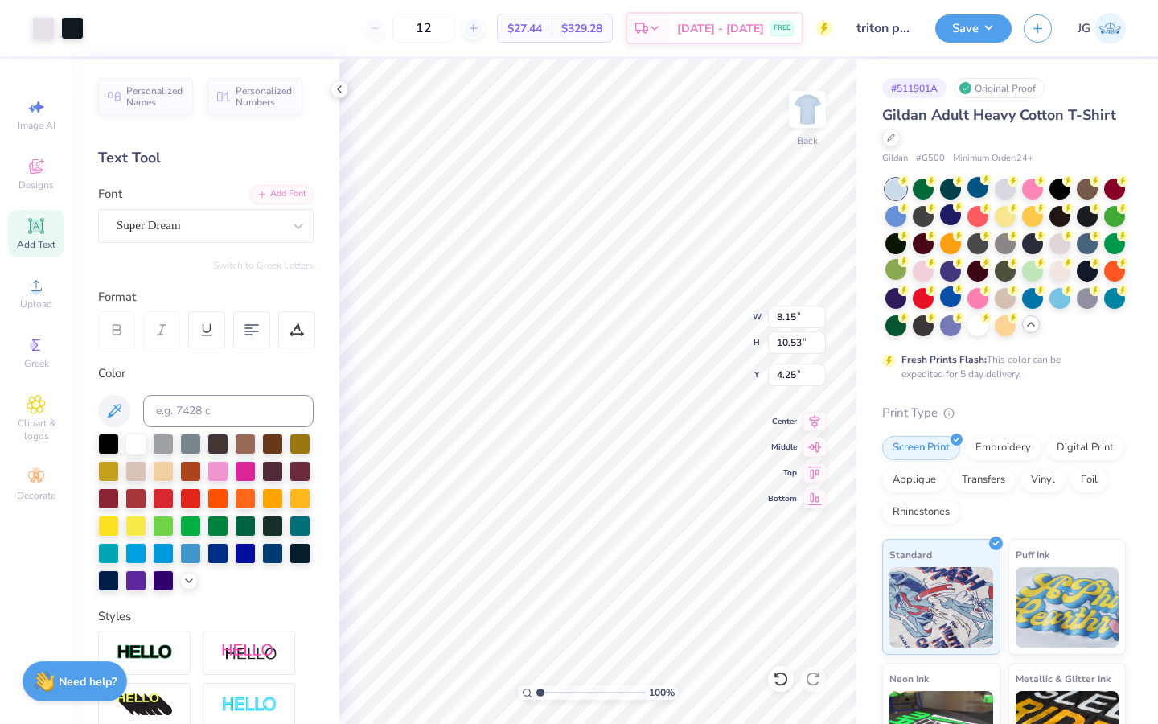
type input "8.15"
type input "10.53"
type input "3.00"
click at [891, 134] on icon at bounding box center [891, 136] width 8 height 8
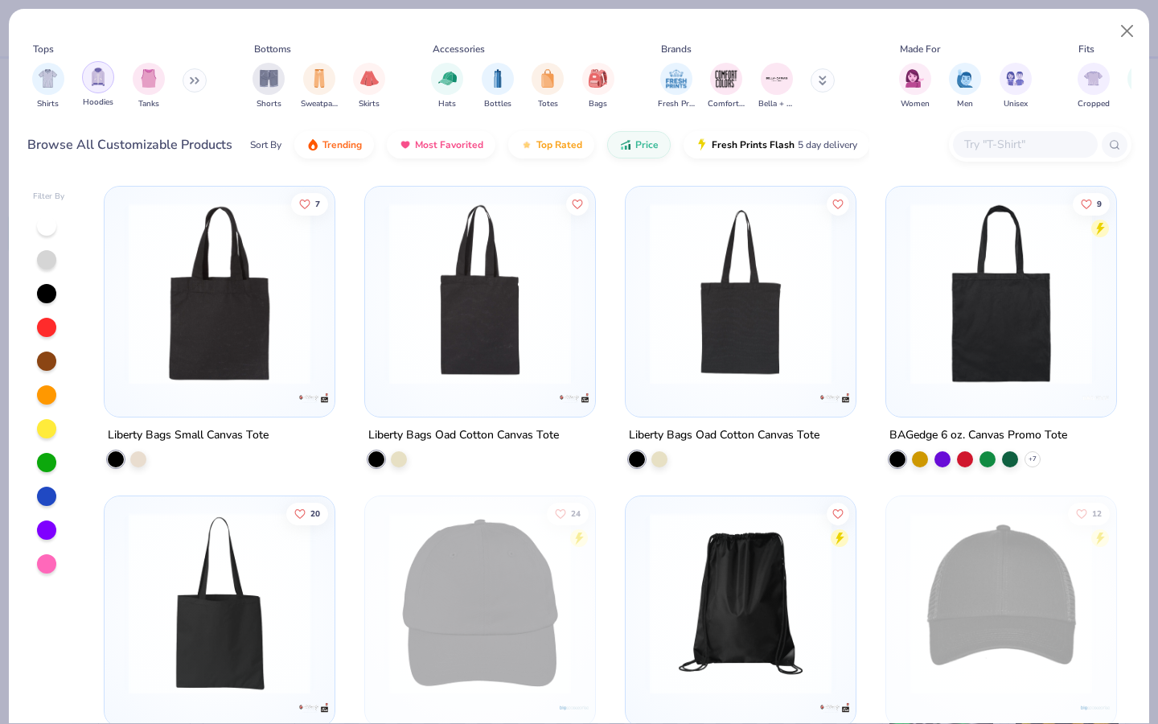
click at [103, 81] on img "filter for Hoodies" at bounding box center [98, 77] width 18 height 19
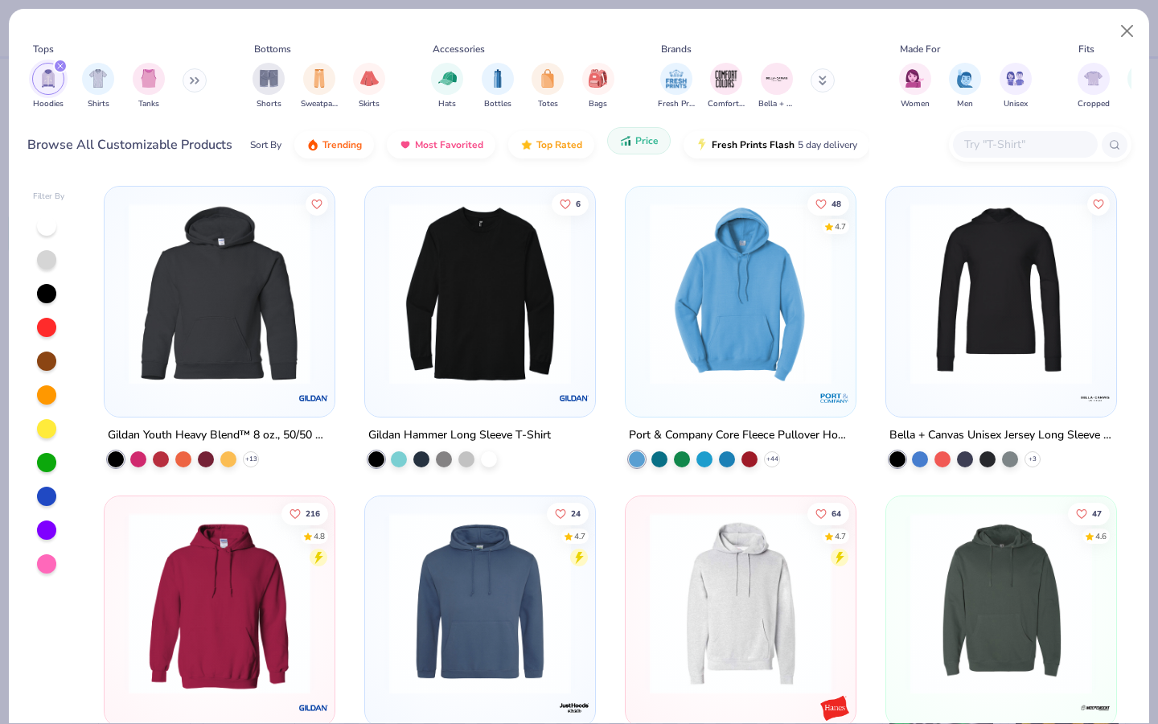
click at [614, 146] on button "Price" at bounding box center [639, 140] width 64 height 27
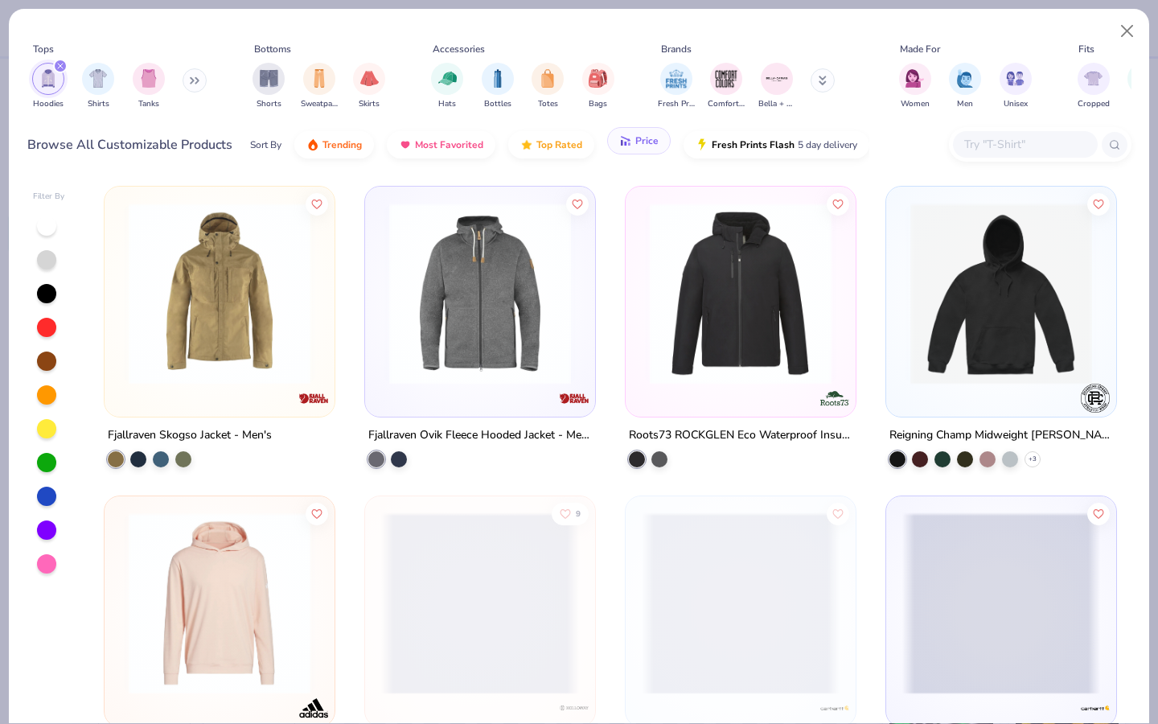
click at [614, 146] on button "Price" at bounding box center [639, 140] width 64 height 27
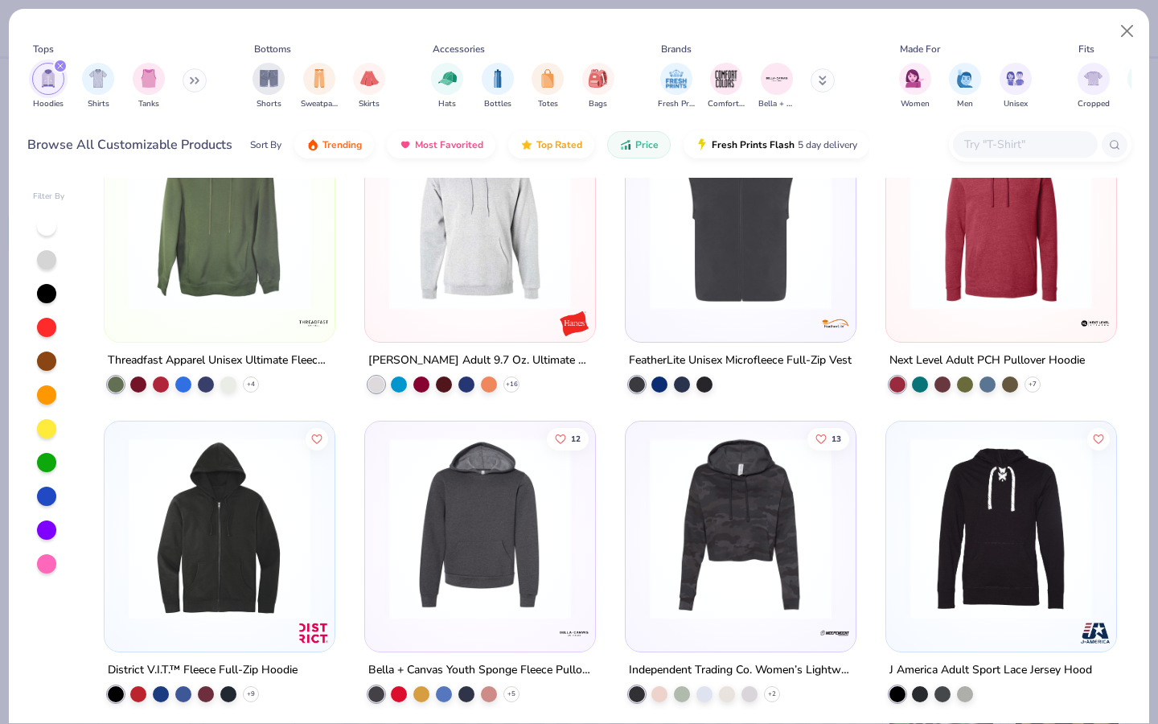
scroll to position [1307, 0]
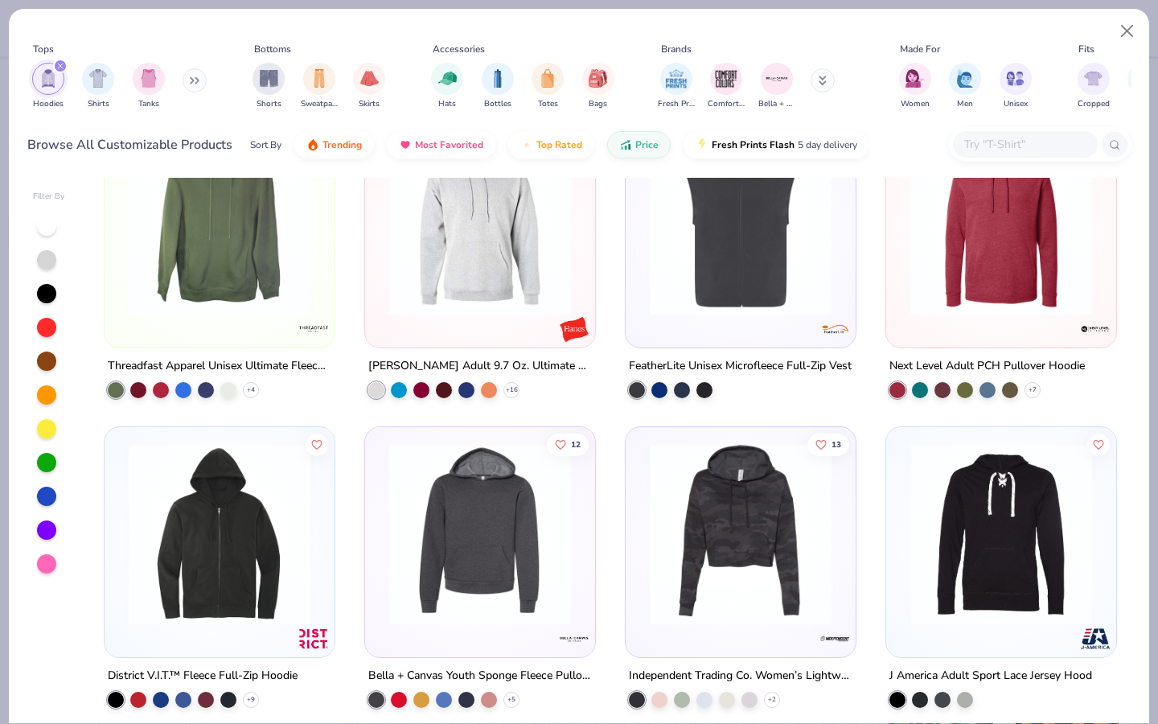
click at [317, 289] on img at bounding box center [220, 225] width 198 height 182
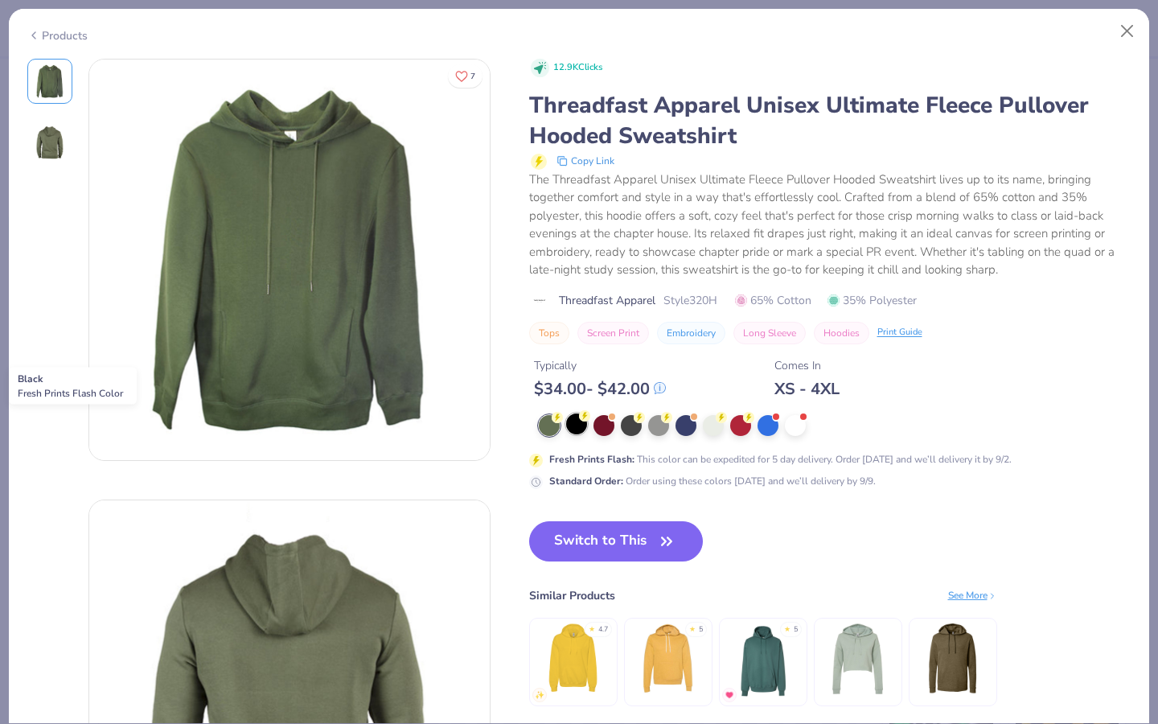
click at [574, 427] on div at bounding box center [576, 423] width 21 height 21
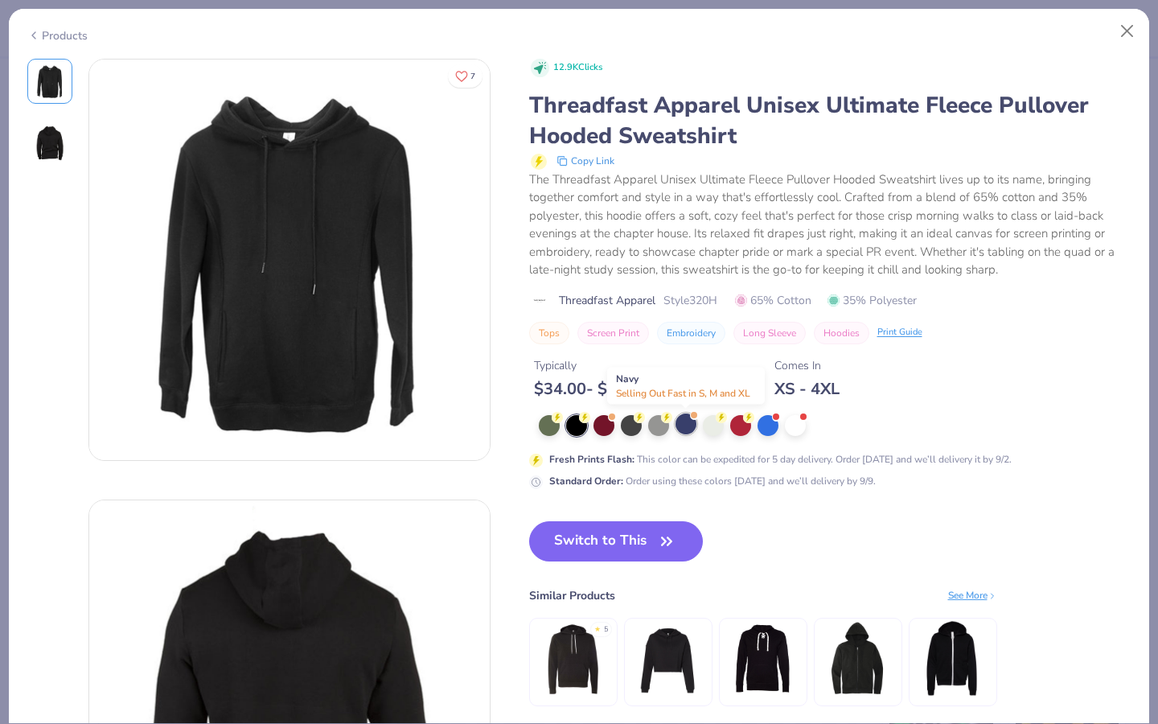
click at [689, 427] on div at bounding box center [686, 423] width 21 height 21
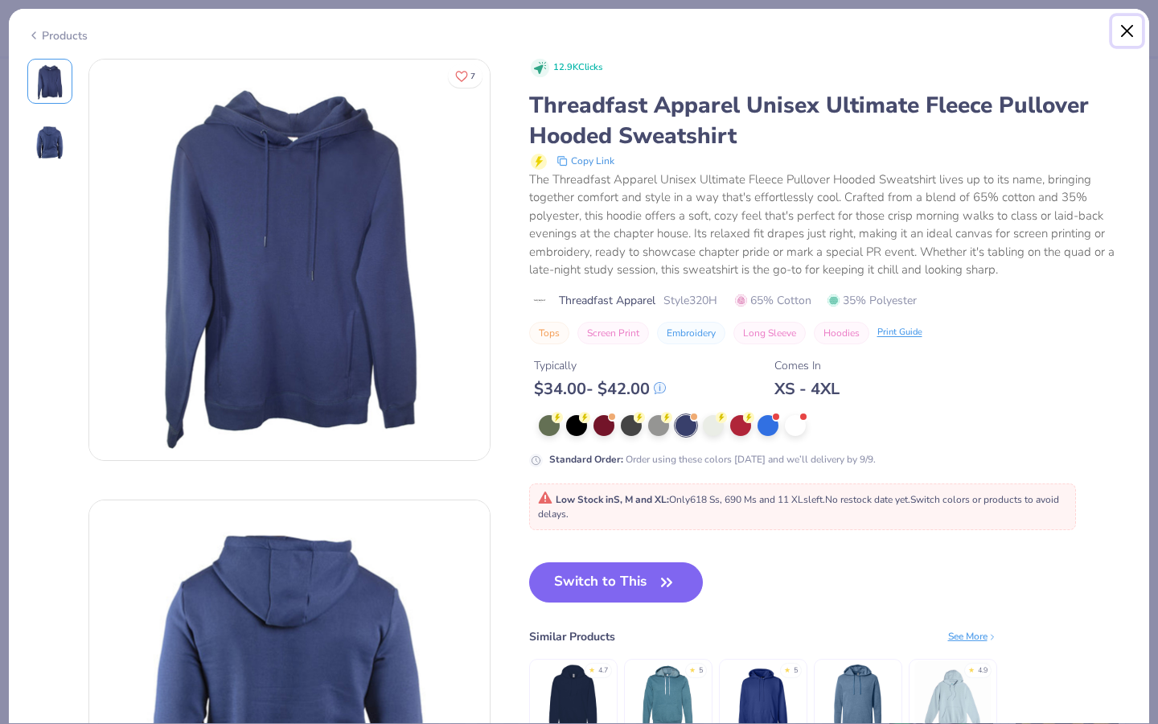
click at [1125, 38] on button "Close" at bounding box center [1128, 31] width 31 height 31
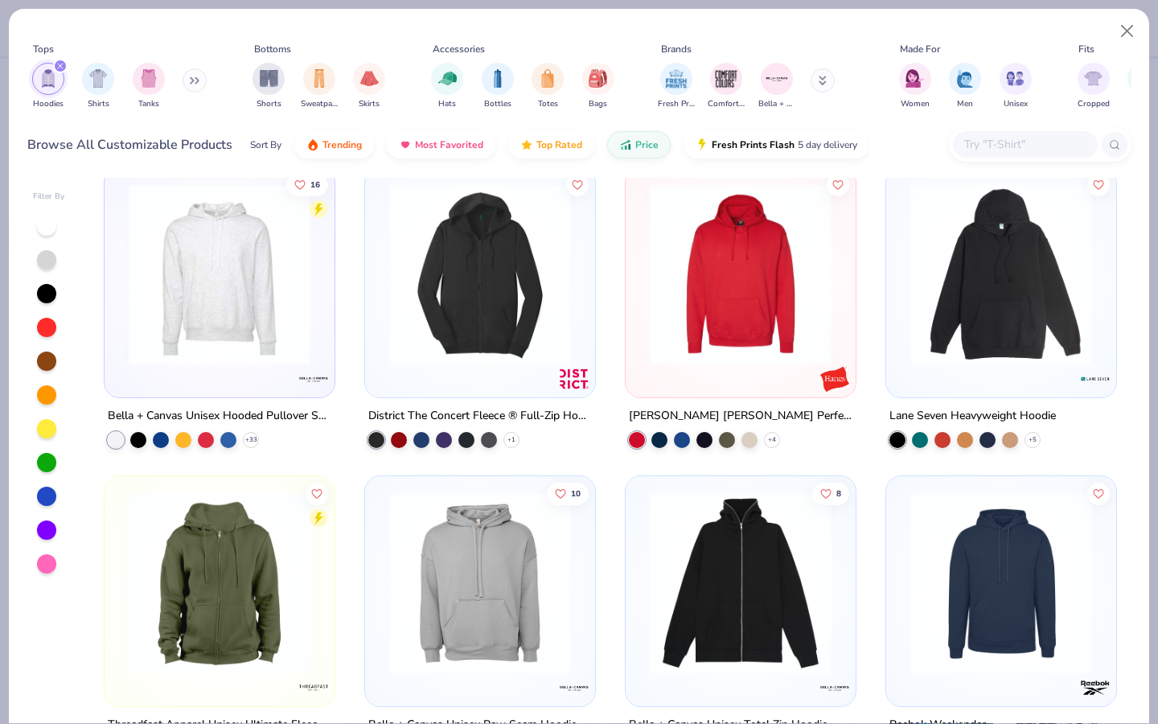
scroll to position [1847, 0]
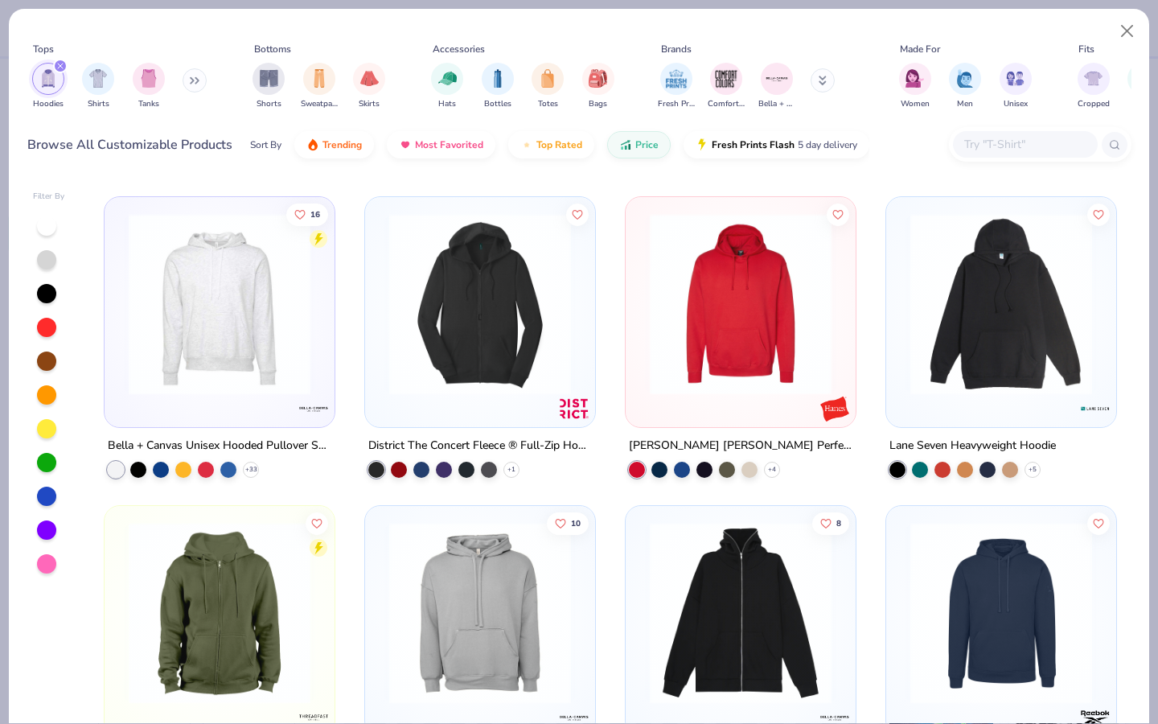
click at [668, 352] on div "7 Threadfast Apparel Unisex Ultimate Fleece Pullover Hooded Sweatshirt + 4 34 H…" at bounding box center [610, 450] width 1043 height 545
click at [735, 354] on div at bounding box center [740, 303] width 593 height 182
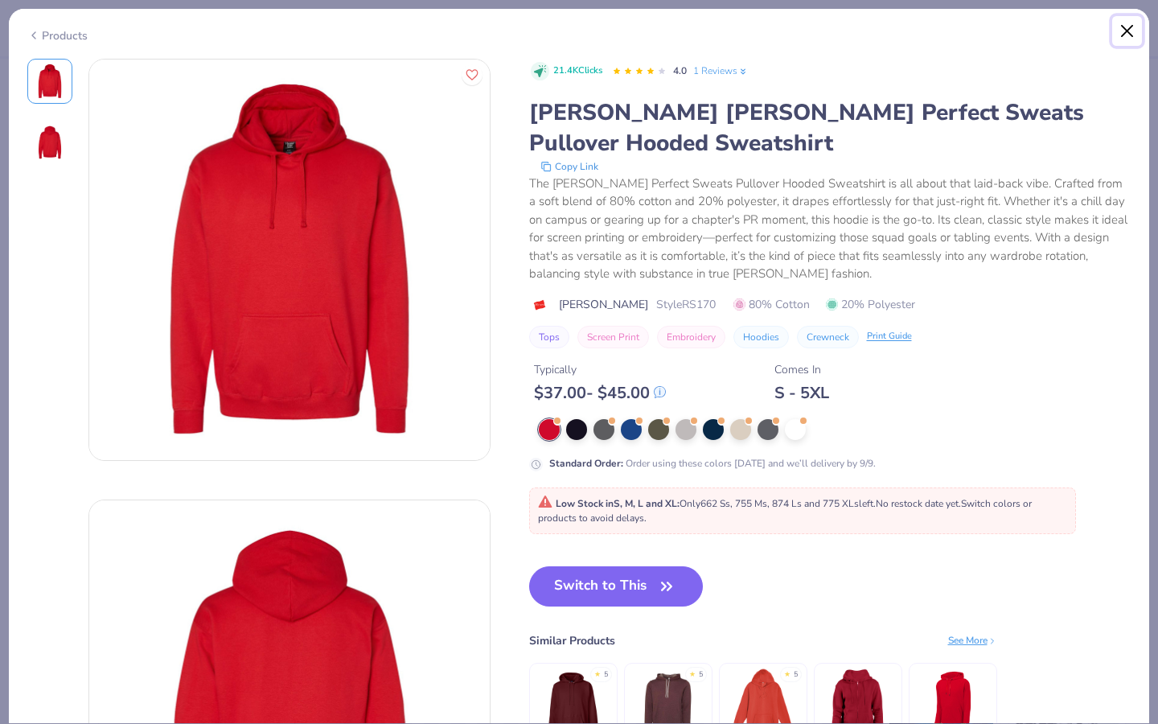
click at [1125, 29] on button "Close" at bounding box center [1128, 31] width 31 height 31
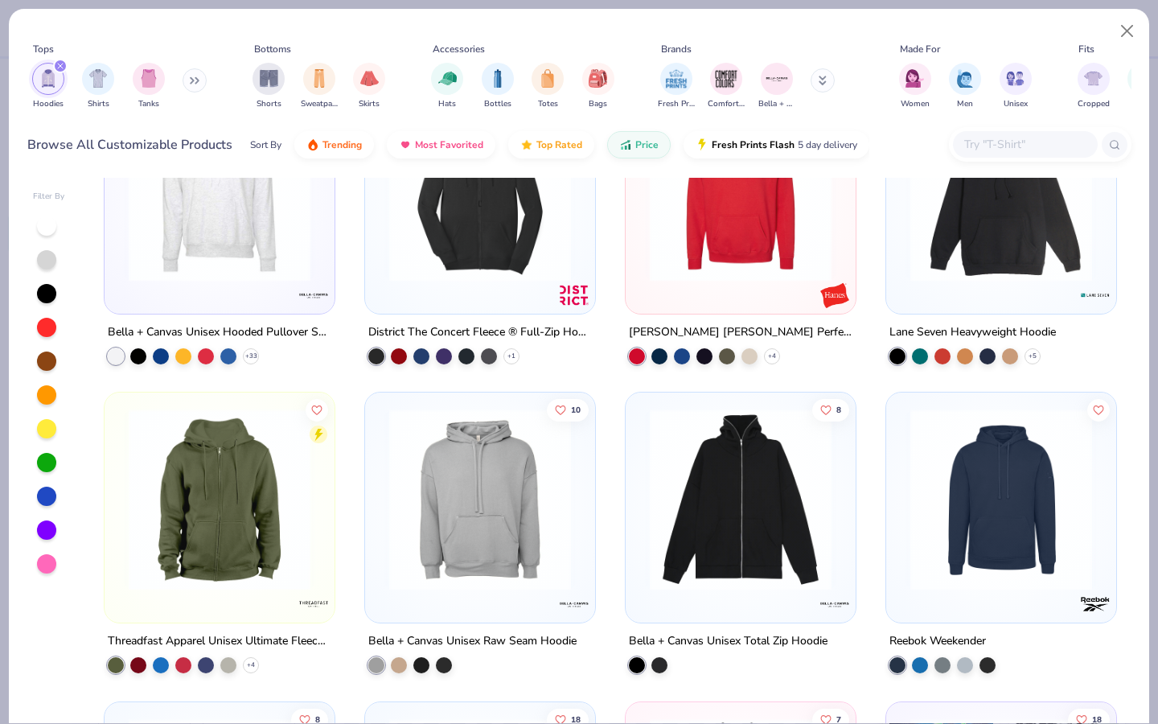
scroll to position [1965, 0]
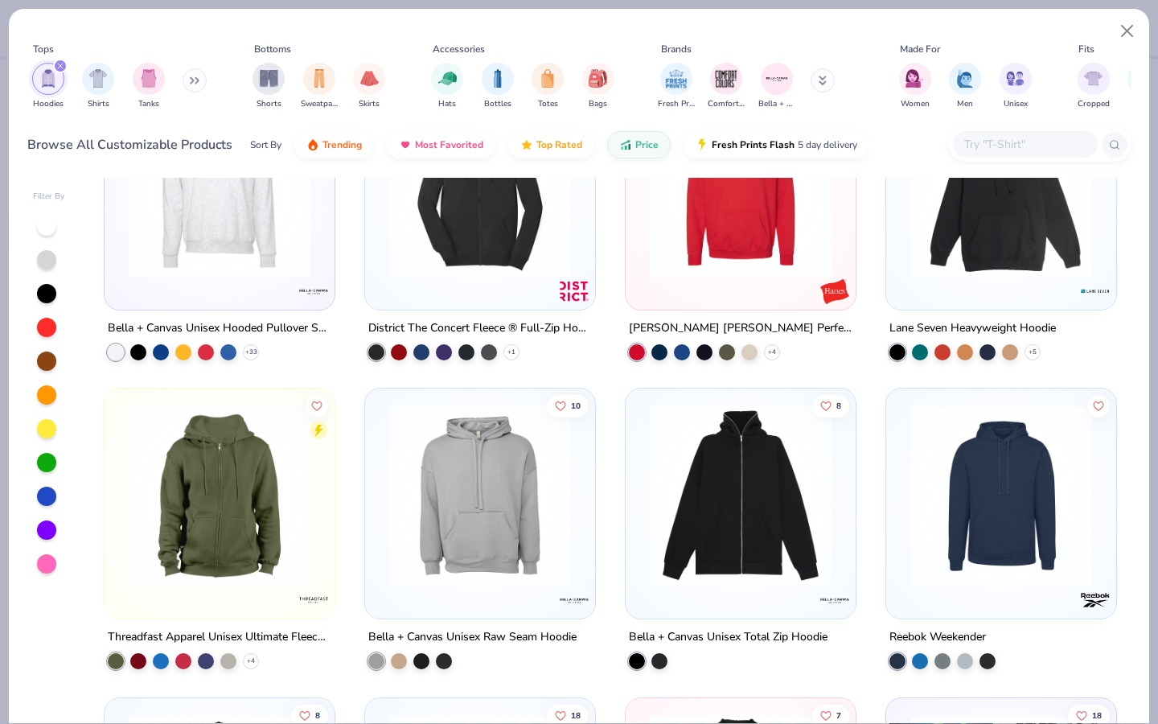
click at [1013, 261] on img at bounding box center [1002, 186] width 198 height 182
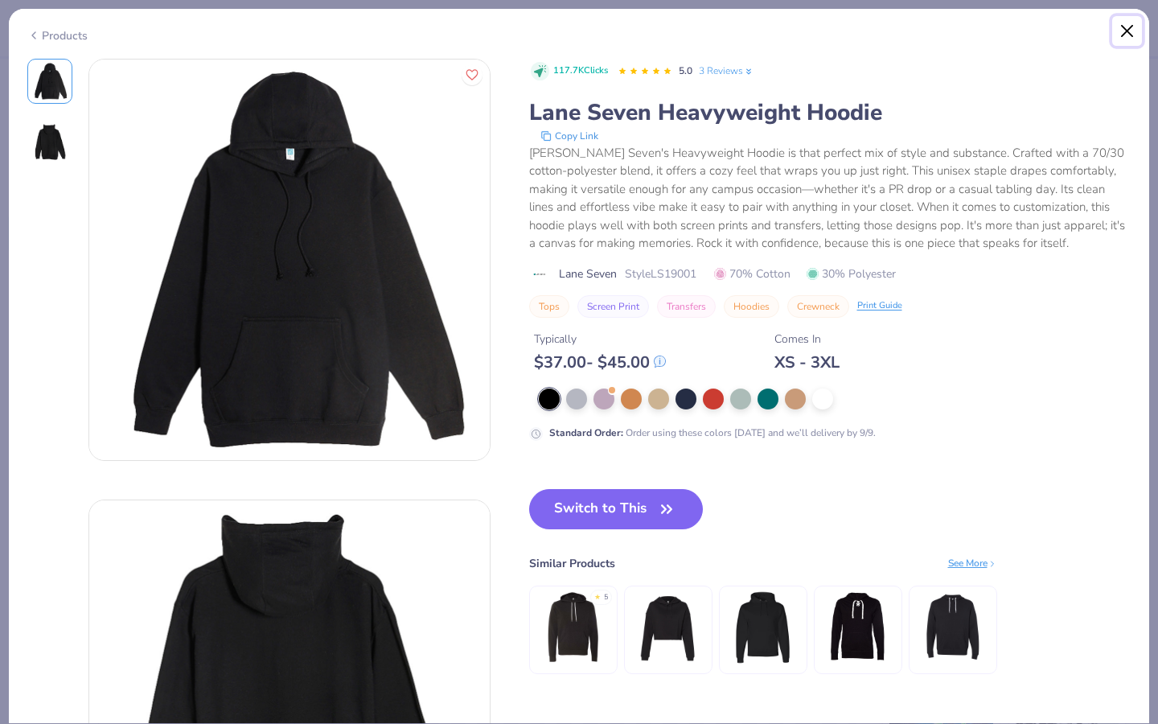
click at [1132, 34] on button "Close" at bounding box center [1128, 31] width 31 height 31
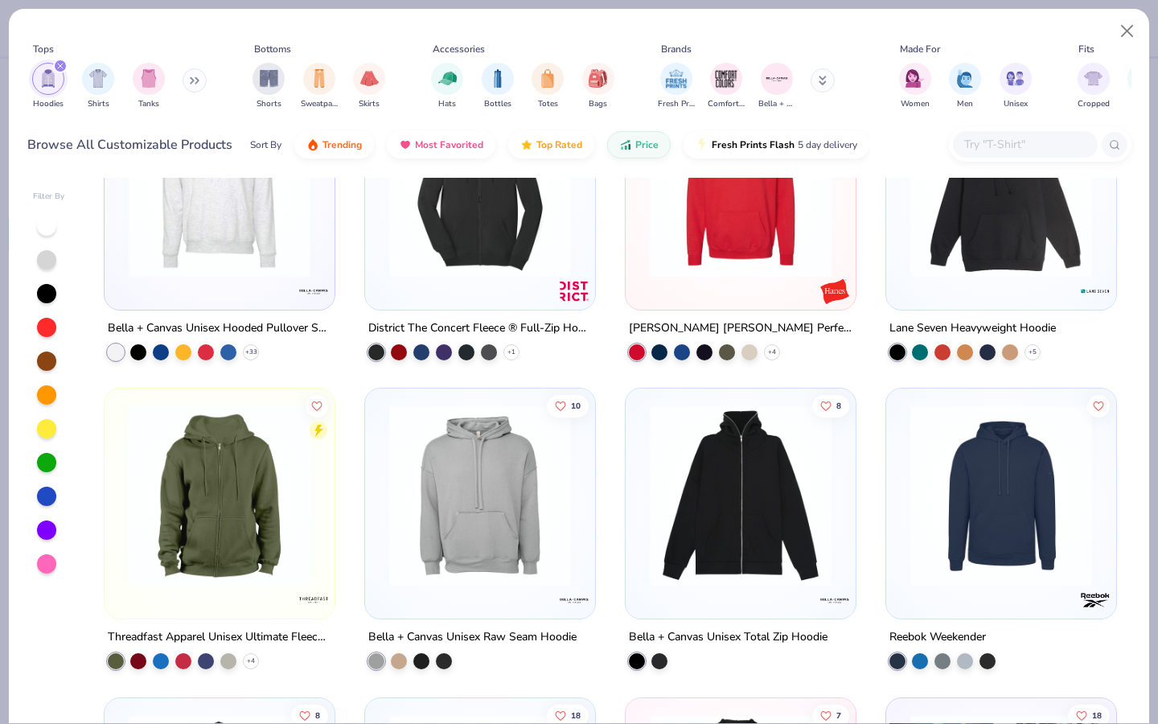
click at [738, 274] on img at bounding box center [741, 186] width 198 height 182
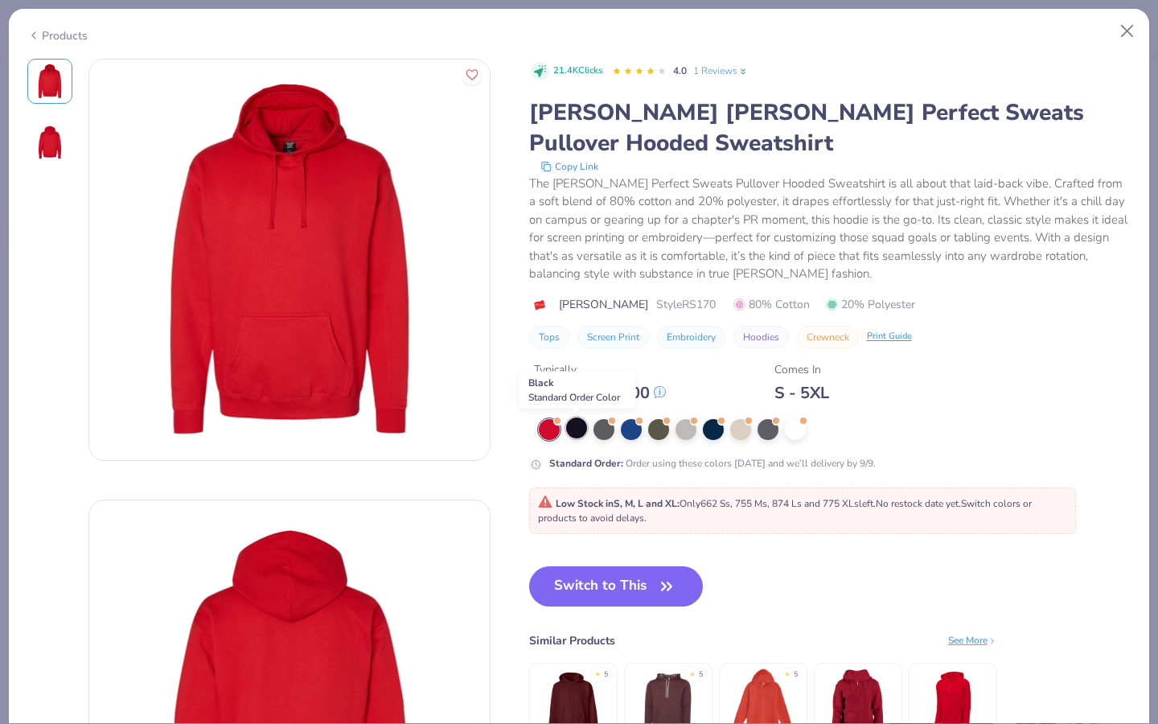
click at [580, 426] on div at bounding box center [576, 428] width 21 height 21
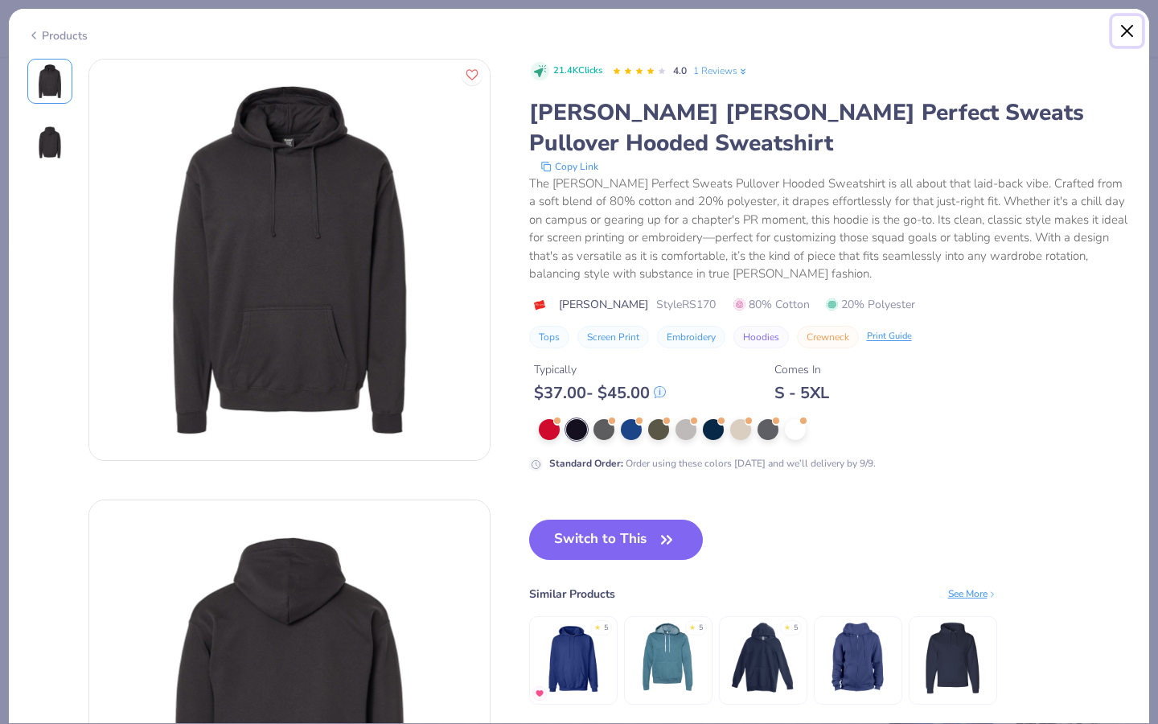
click at [1116, 35] on button "Close" at bounding box center [1128, 31] width 31 height 31
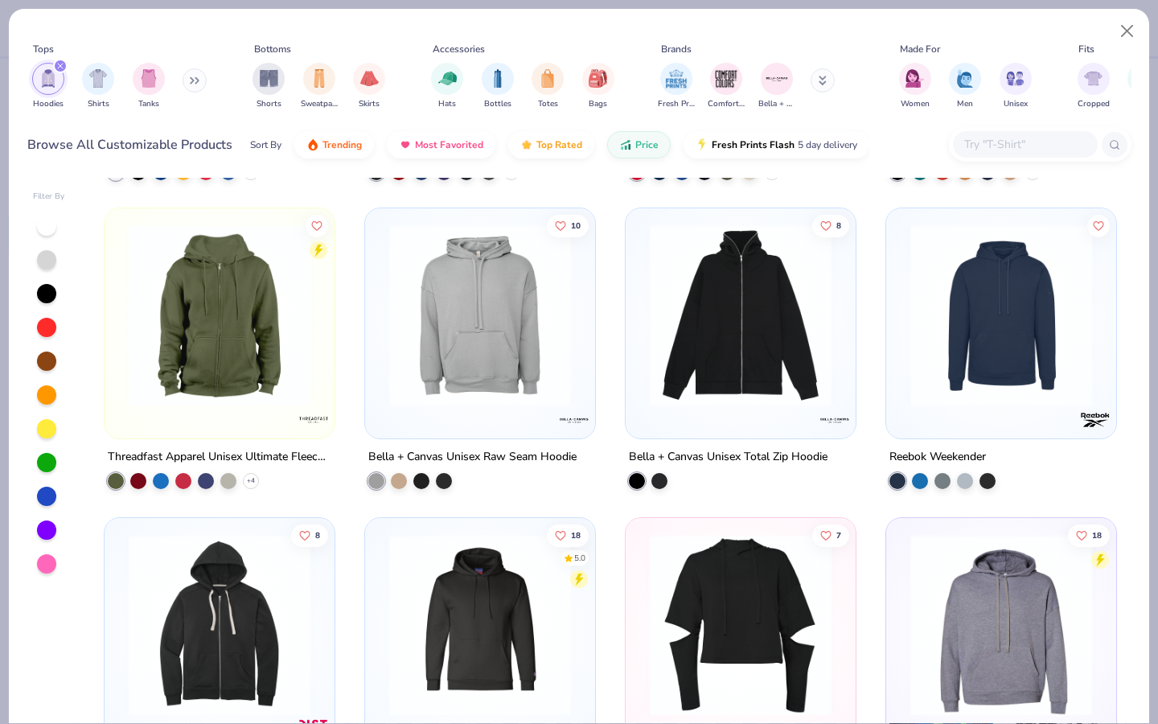
scroll to position [2147, 0]
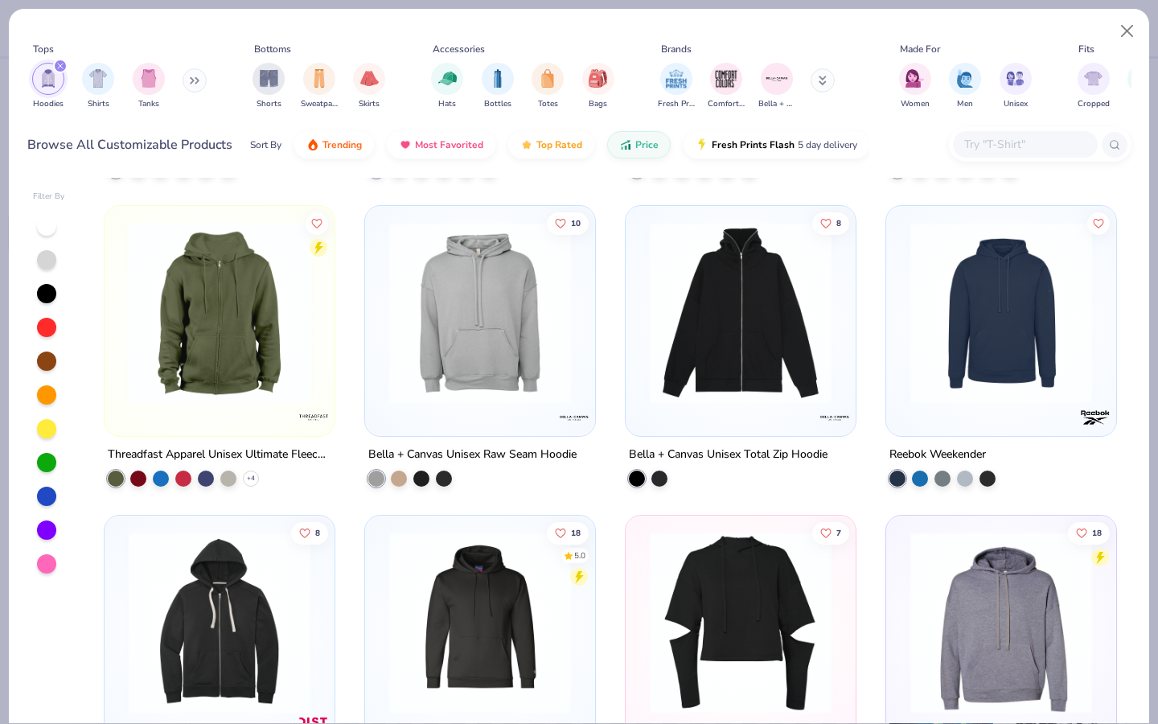
click at [524, 401] on img at bounding box center [480, 313] width 198 height 182
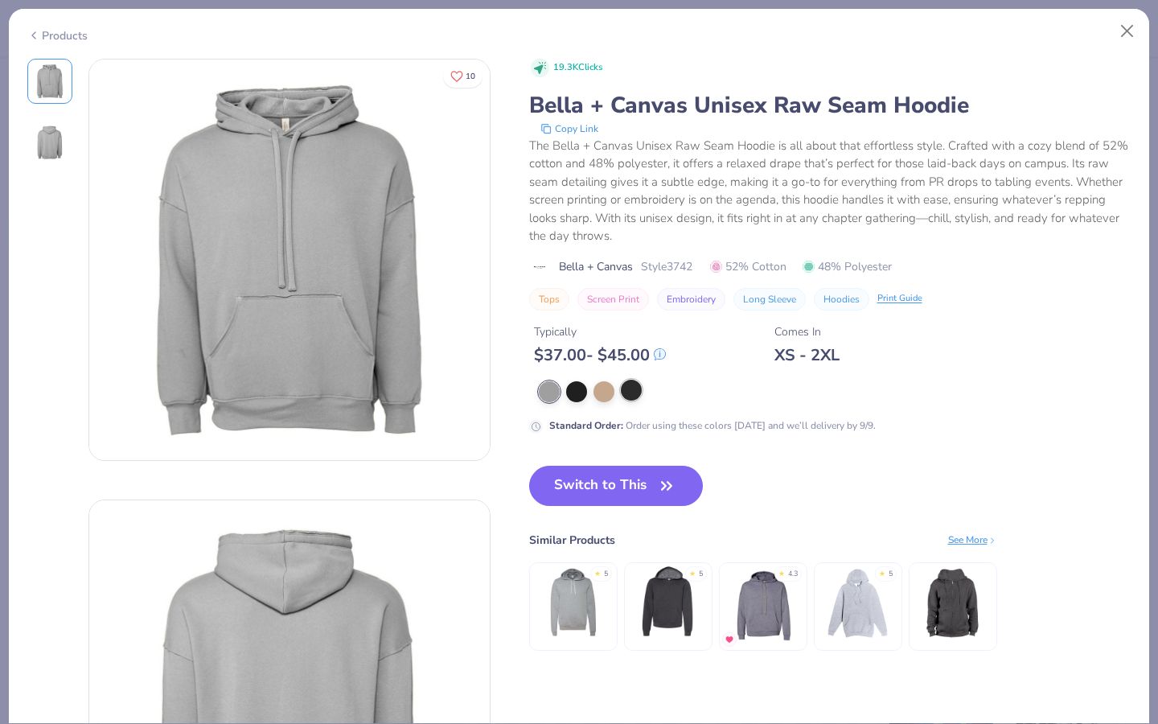
click at [624, 388] on div at bounding box center [631, 390] width 21 height 21
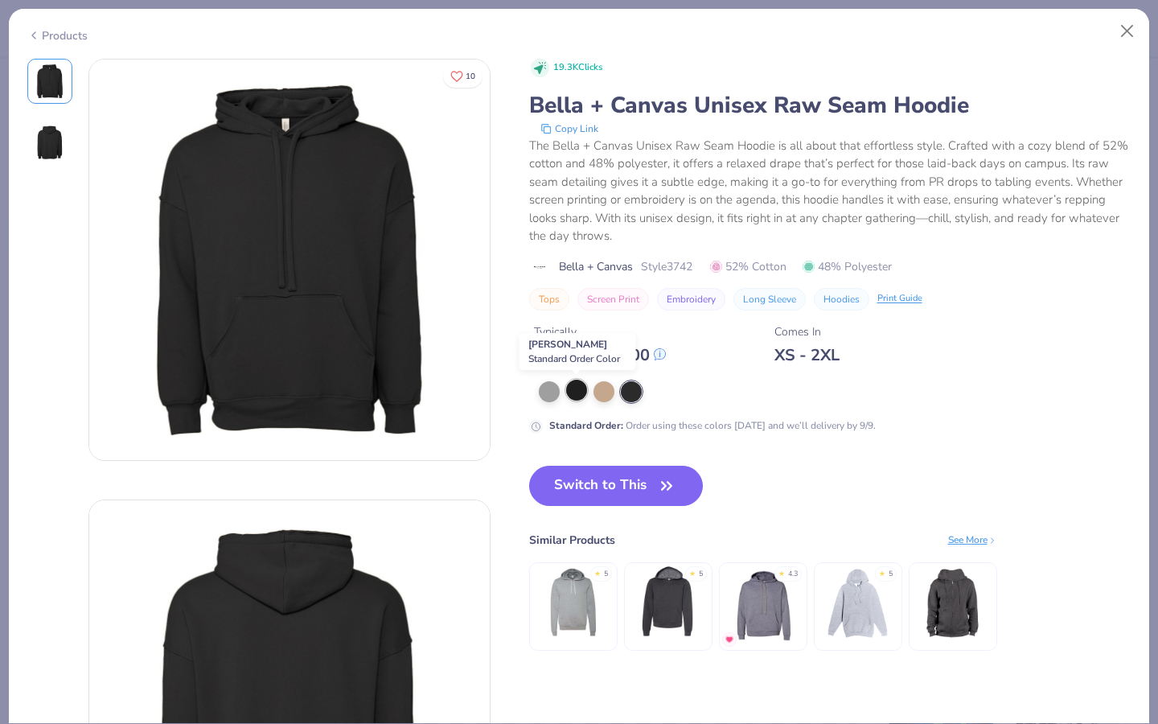
click at [570, 388] on div at bounding box center [576, 390] width 21 height 21
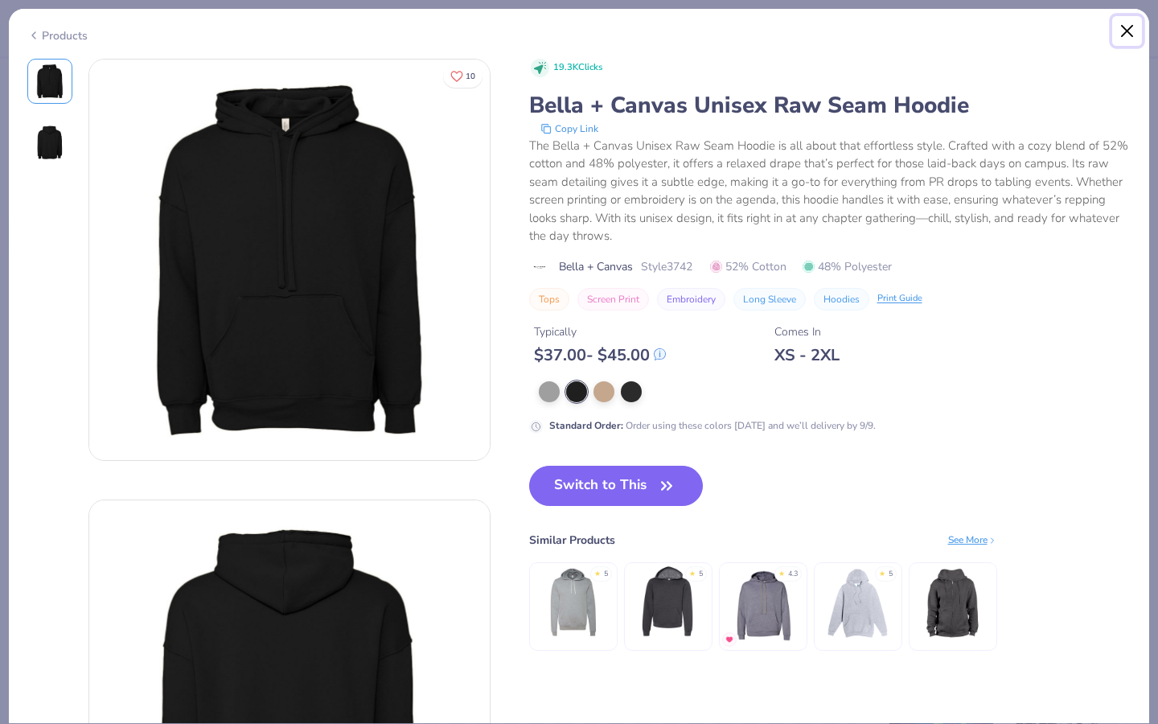
click at [1128, 34] on button "Close" at bounding box center [1128, 31] width 31 height 31
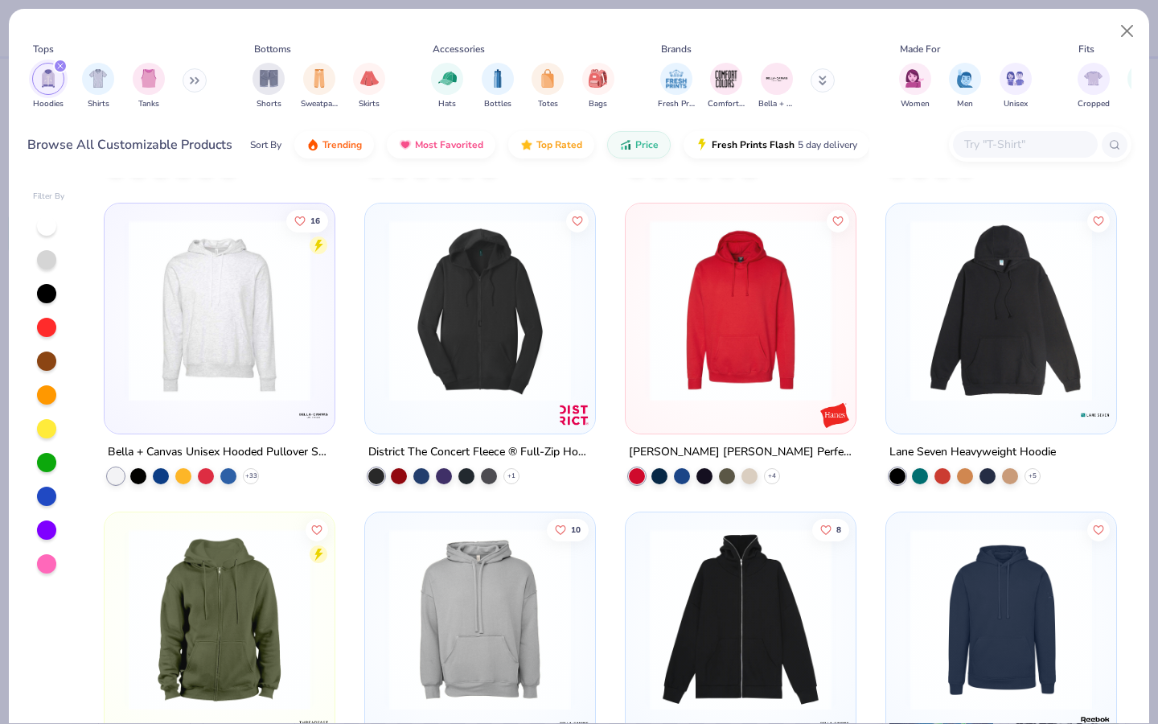
scroll to position [1839, 0]
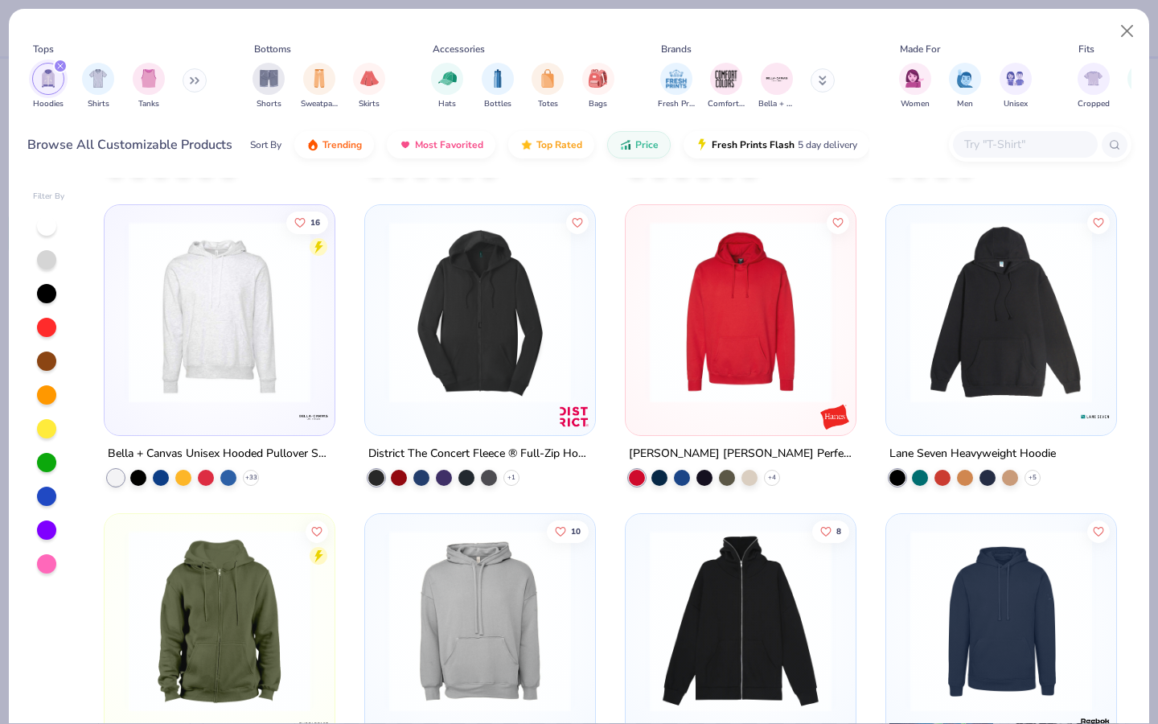
click at [195, 334] on img at bounding box center [220, 311] width 198 height 182
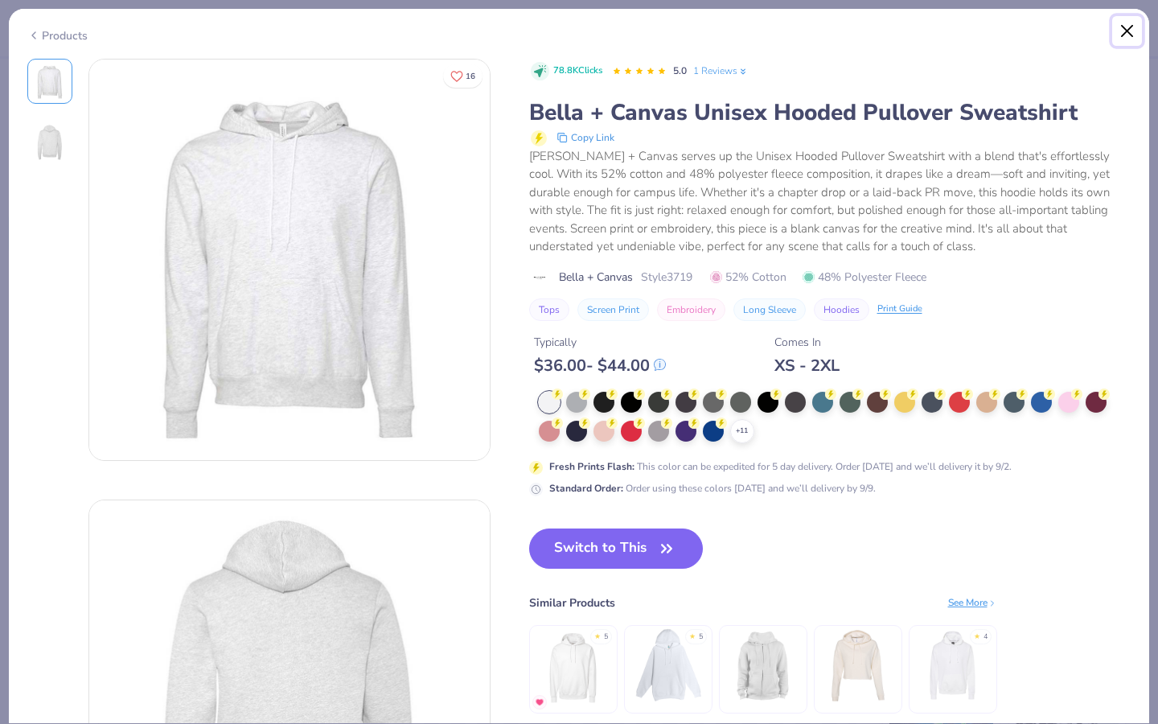
click at [1130, 33] on button "Close" at bounding box center [1128, 31] width 31 height 31
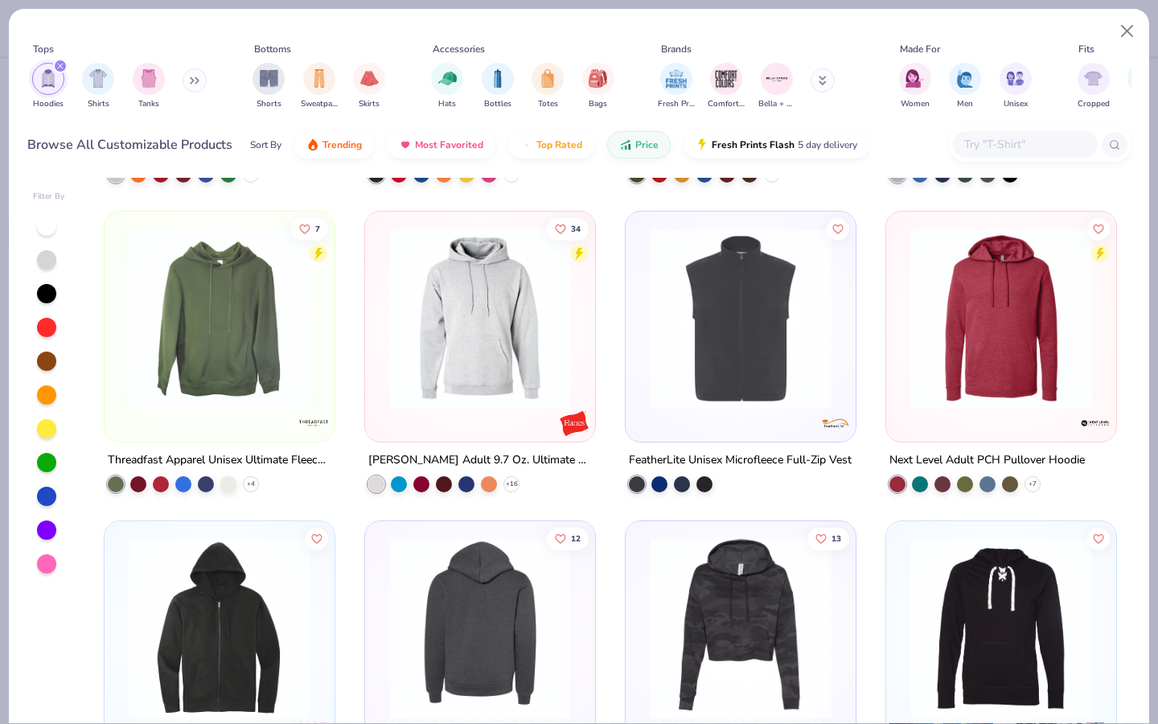
scroll to position [1212, 0]
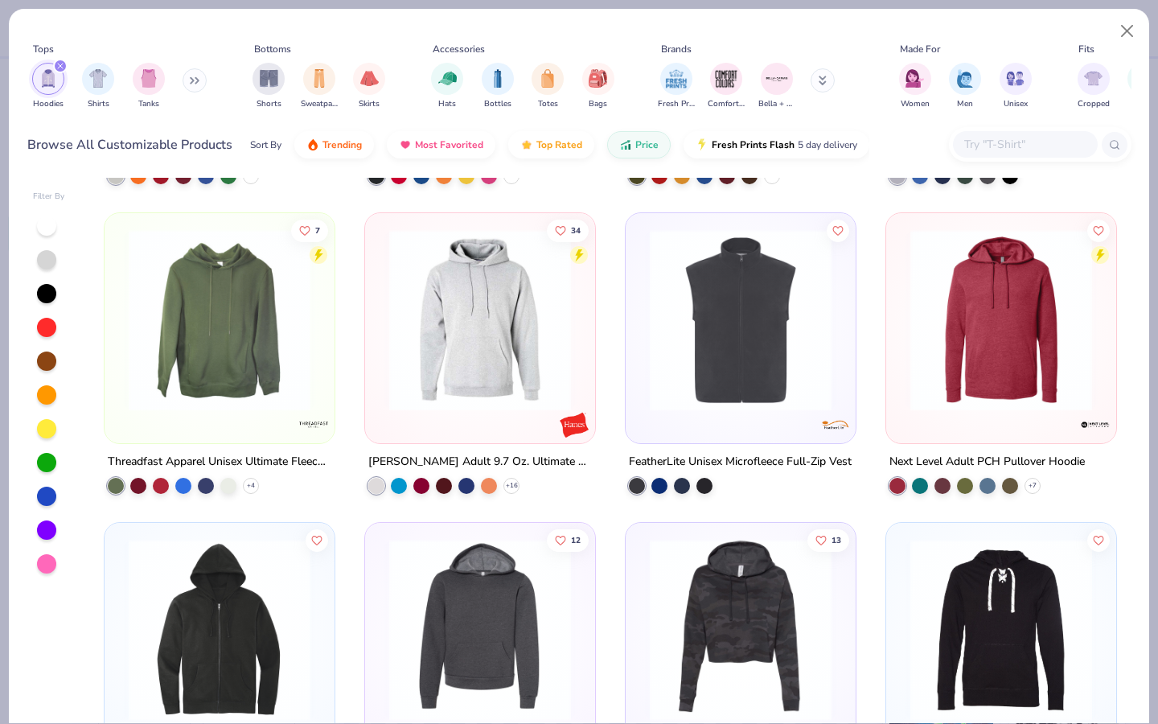
click at [465, 386] on img at bounding box center [480, 320] width 198 height 182
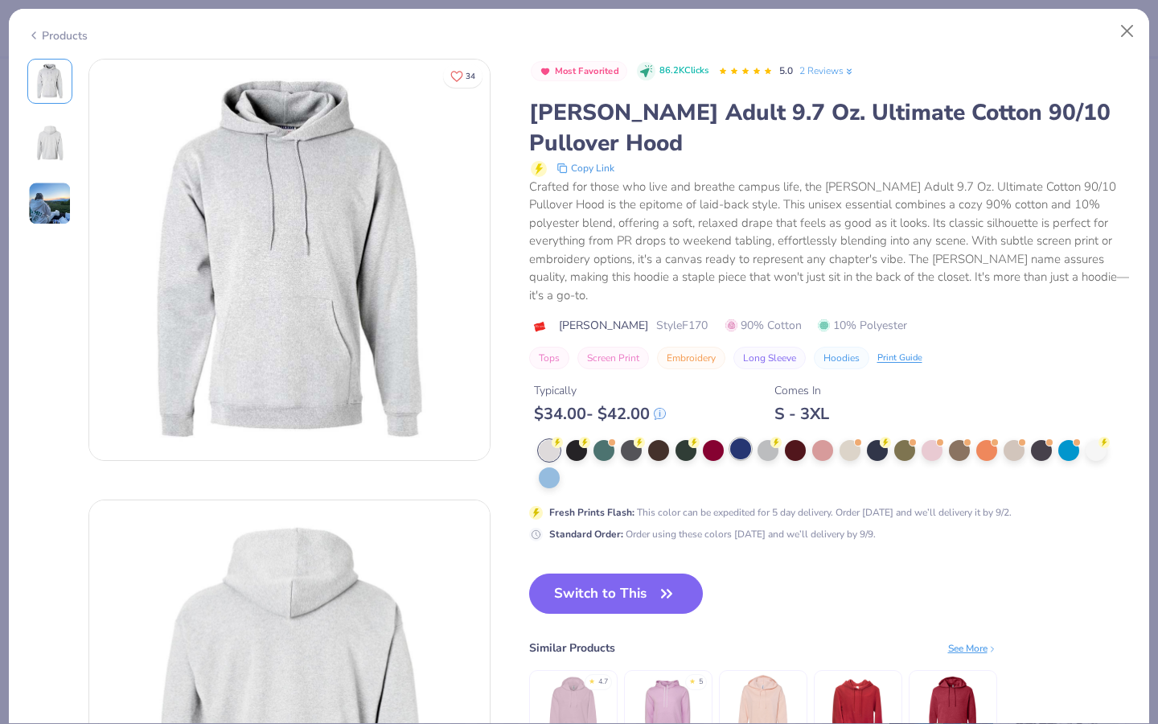
click at [736, 438] on div at bounding box center [740, 448] width 21 height 21
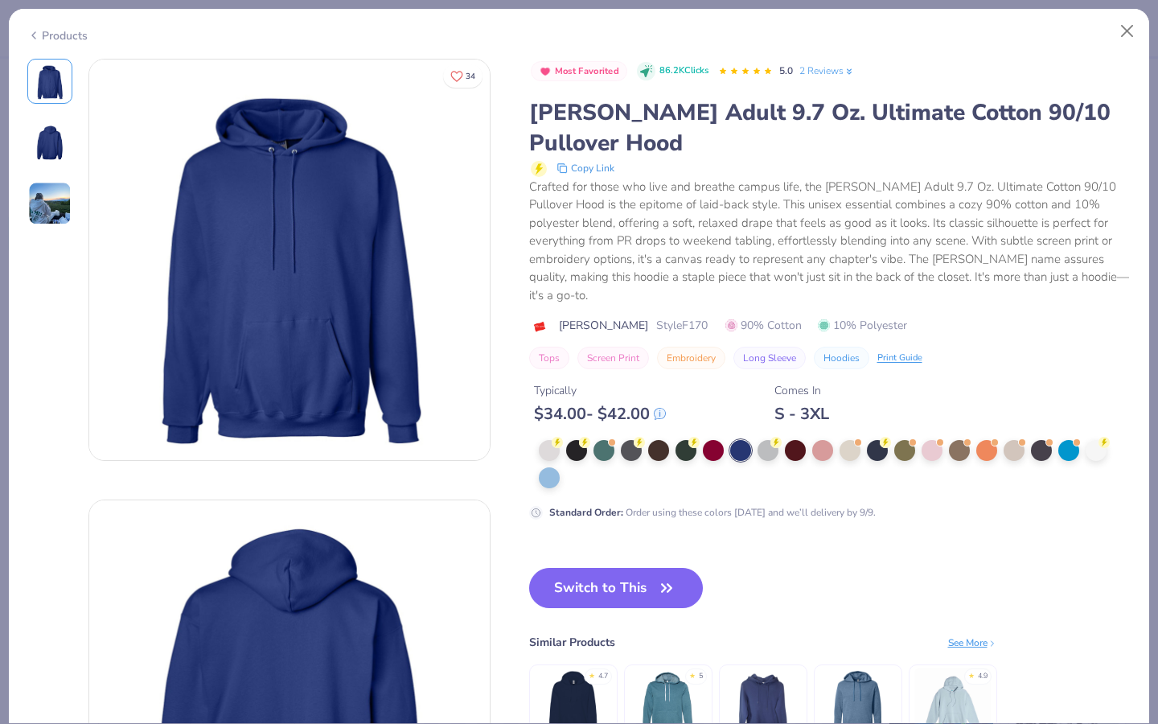
click at [45, 224] on img at bounding box center [49, 203] width 43 height 43
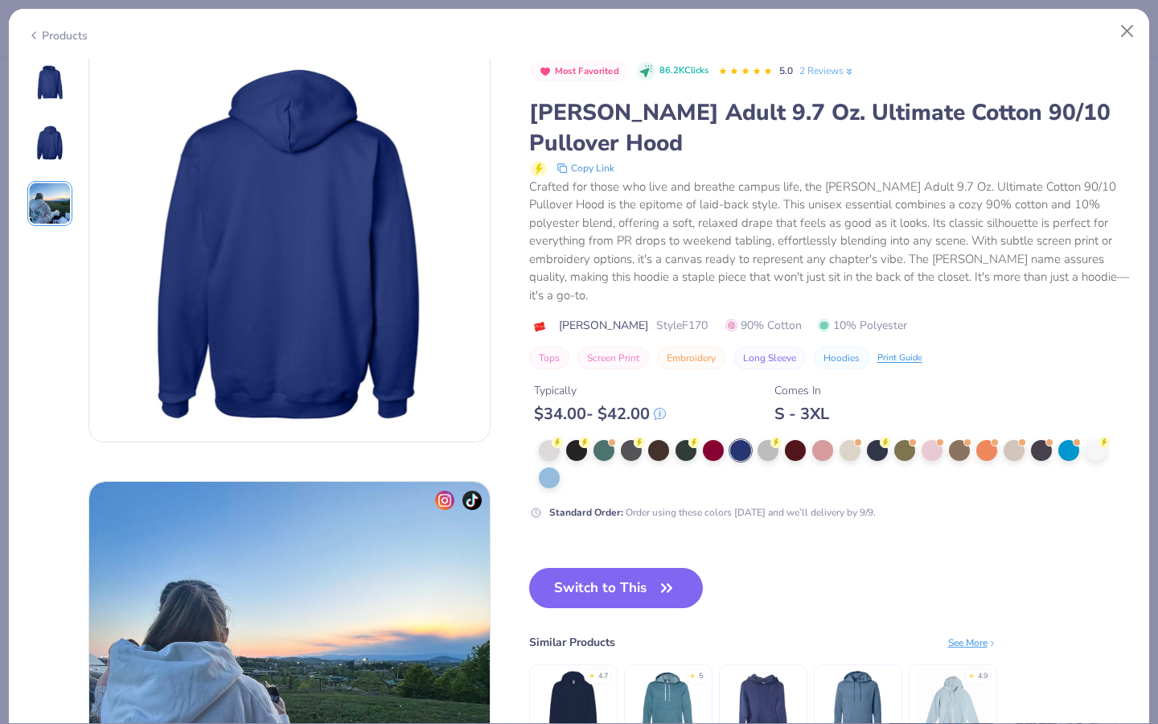
scroll to position [384, 0]
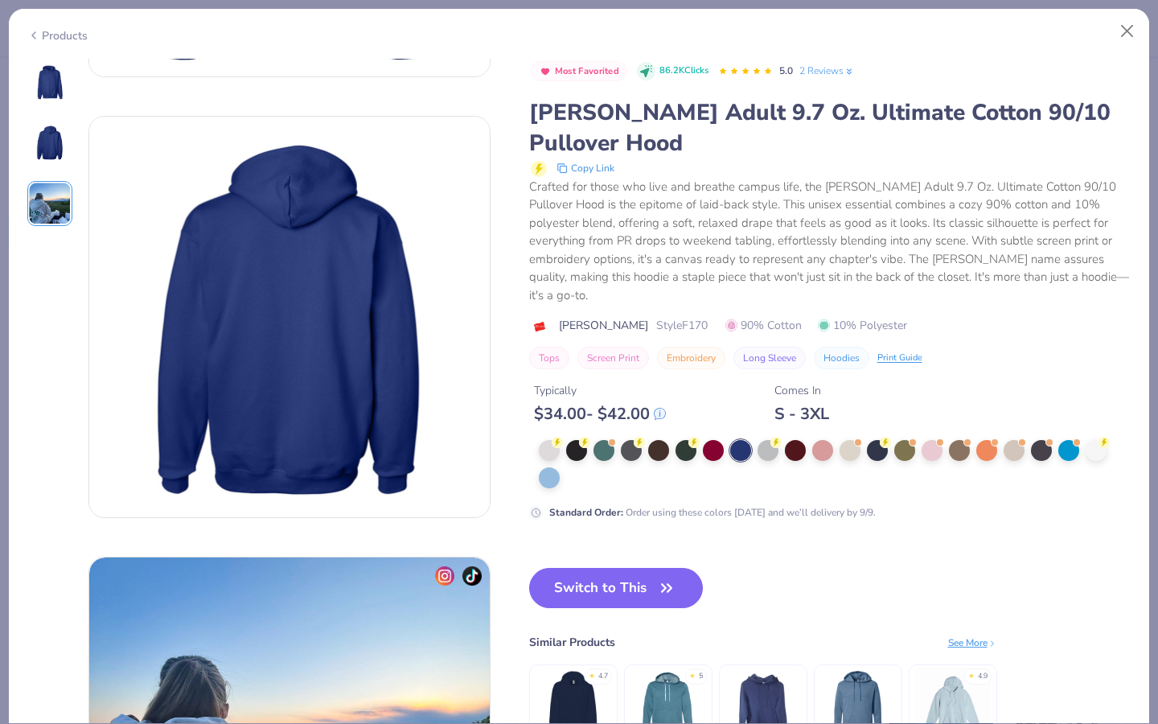
click at [584, 534] on div "Most Favorited 86.2K Clicks 5.0 2 Reviews Hanes Adult 9.7 Oz. Ultimate Cotton 9…" at bounding box center [830, 422] width 603 height 727
click at [578, 568] on button "Switch to This" at bounding box center [616, 588] width 175 height 40
click at [68, 130] on img at bounding box center [50, 142] width 39 height 39
click at [564, 568] on button "Switch to This" at bounding box center [616, 588] width 175 height 40
click at [606, 568] on button "Switch to This" at bounding box center [616, 588] width 175 height 40
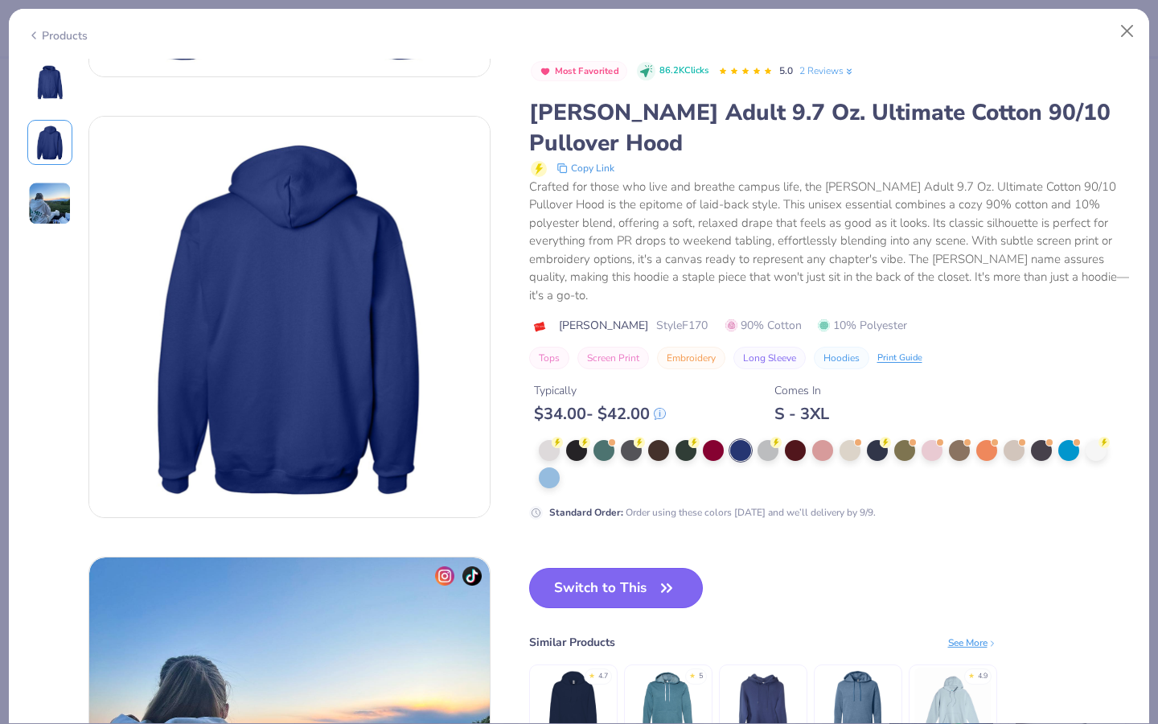
scroll to position [441, 0]
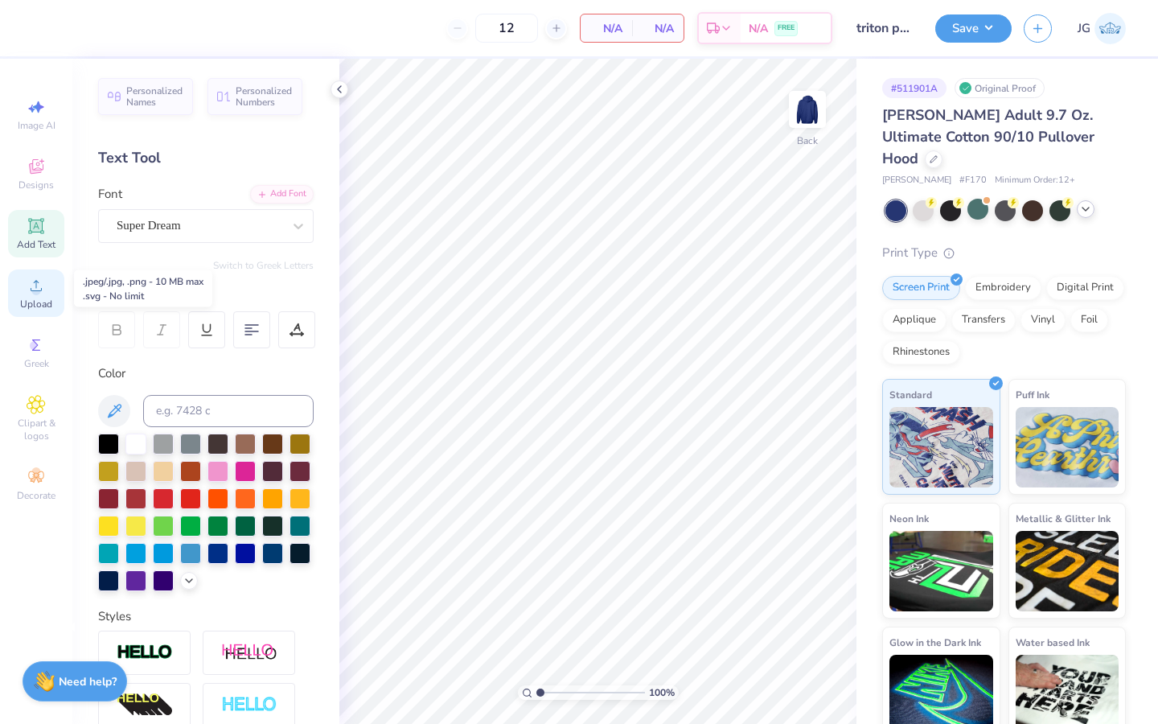
click at [37, 288] on circle at bounding box center [35, 290] width 9 height 9
click at [810, 101] on img at bounding box center [808, 109] width 64 height 64
click at [31, 284] on icon at bounding box center [36, 285] width 19 height 19
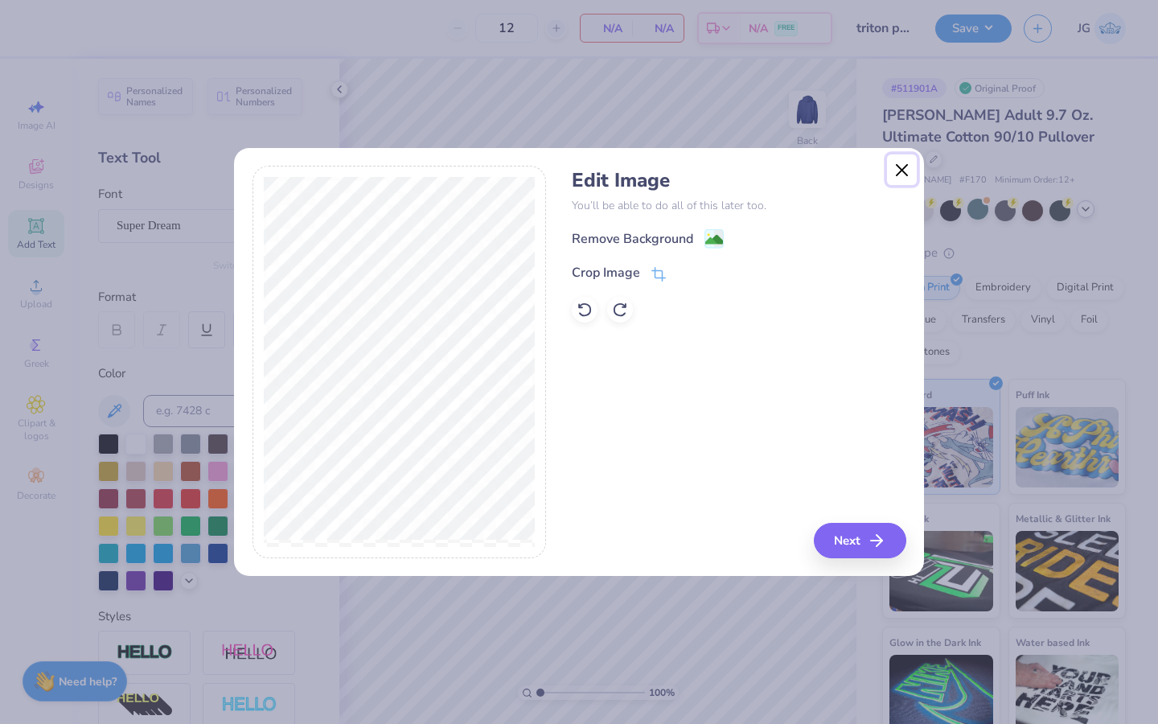
click at [901, 173] on button "Close" at bounding box center [902, 169] width 31 height 31
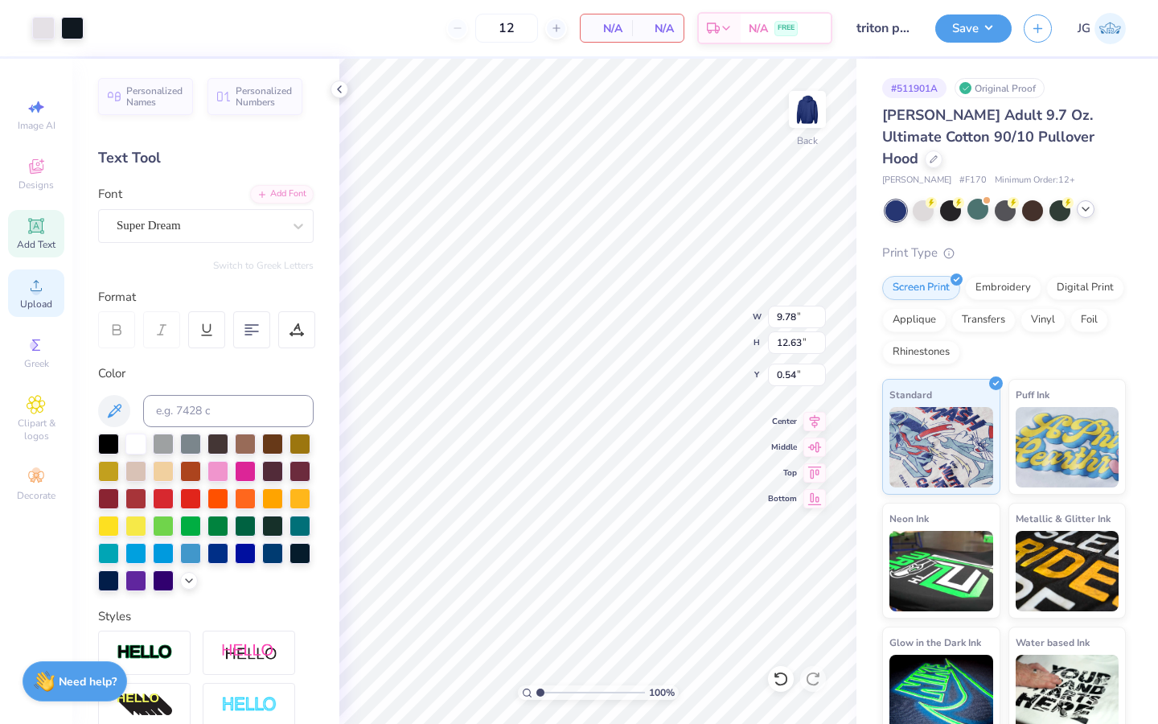
drag, startPoint x: 31, startPoint y: 286, endPoint x: 653, endPoint y: 0, distance: 685.0
click at [31, 286] on icon at bounding box center [36, 285] width 19 height 19
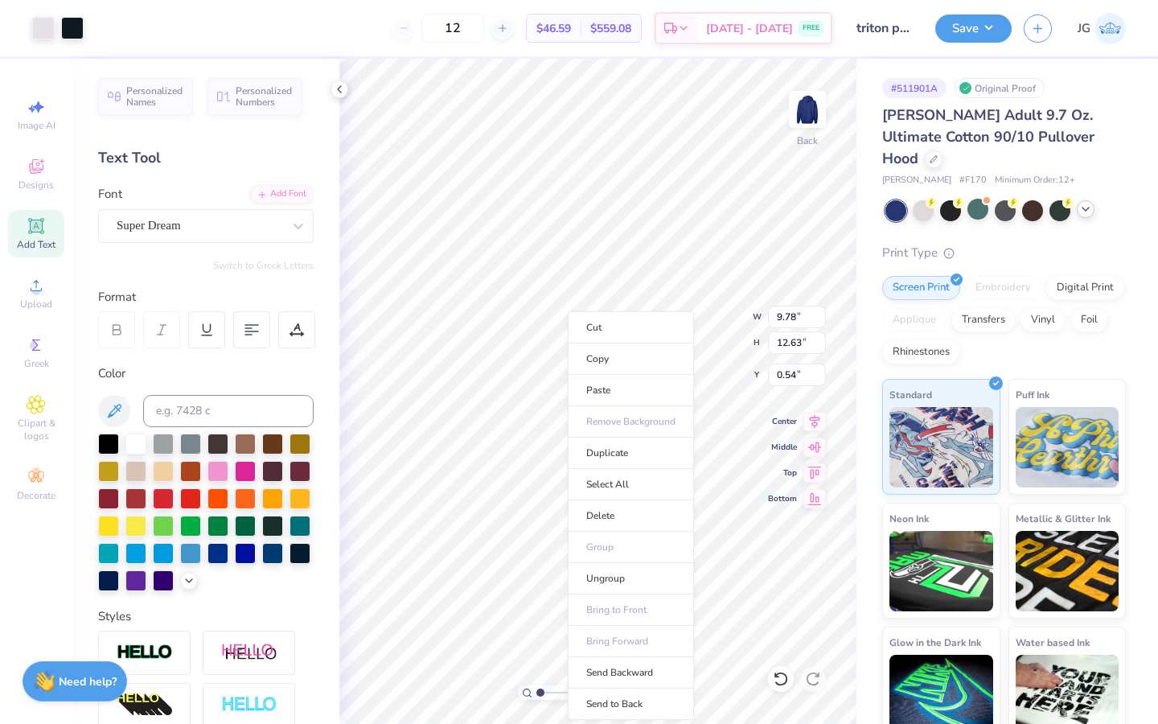
click at [621, 407] on ul "Cut Copy Paste Remove Background Duplicate Select All Delete Group Ungroup Brin…" at bounding box center [631, 515] width 126 height 409
type input "0.50"
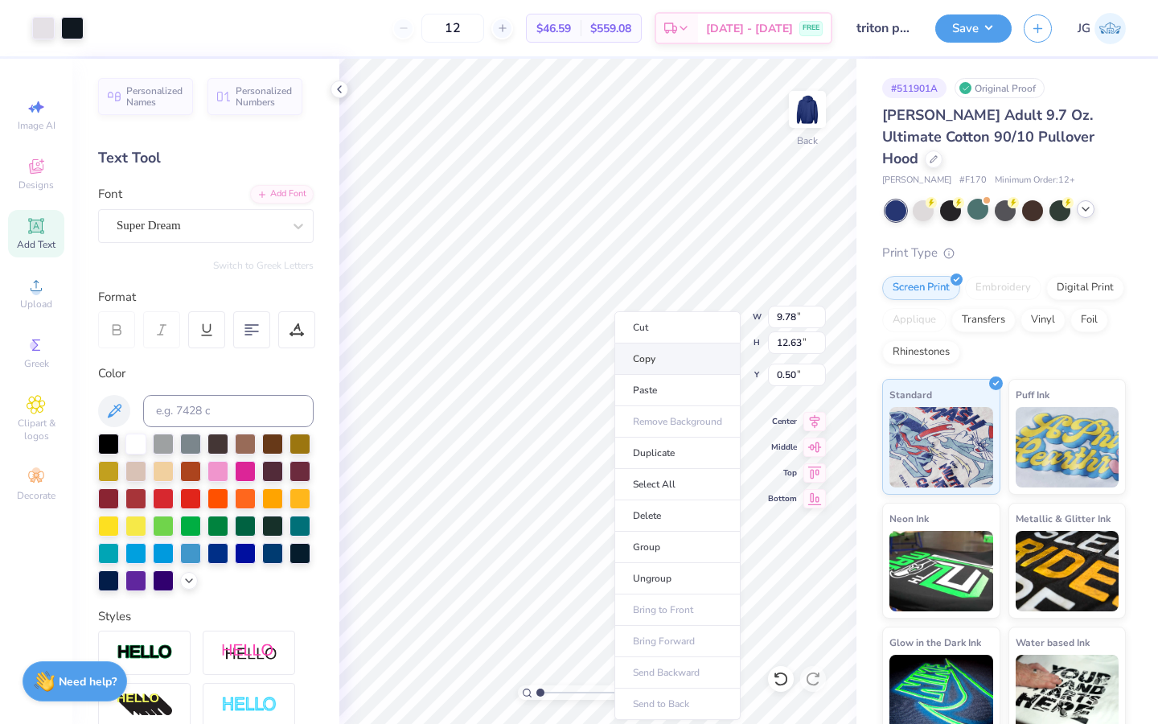
click at [644, 357] on li "Copy" at bounding box center [678, 359] width 126 height 31
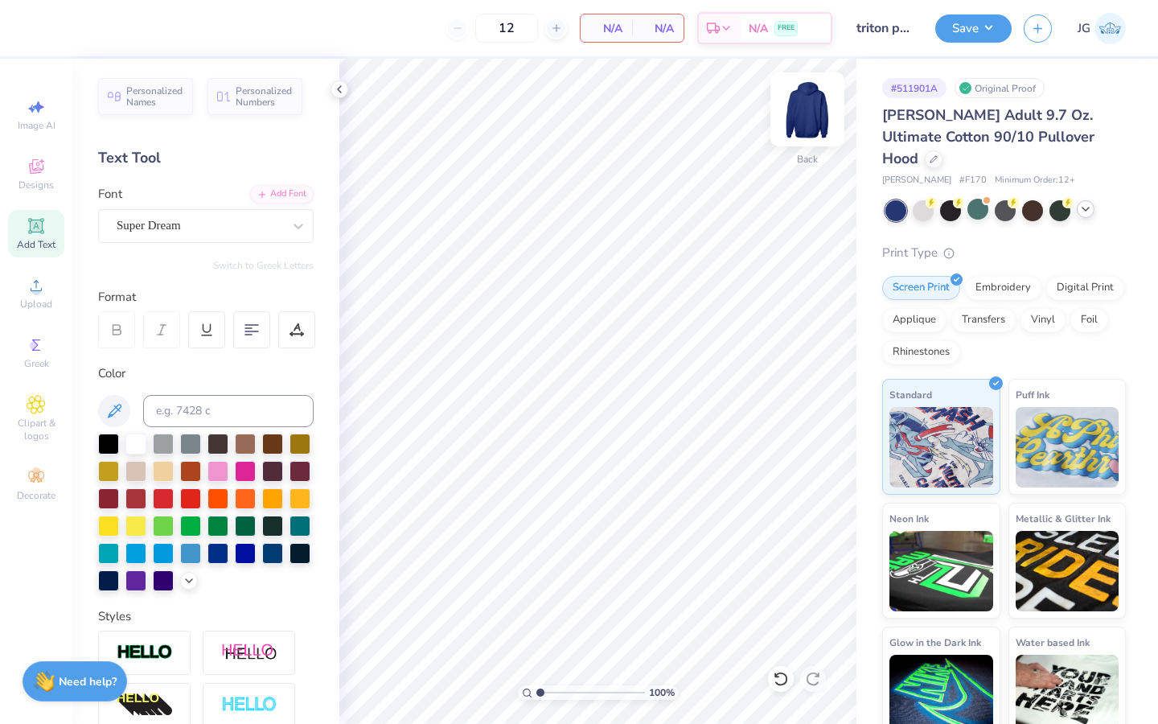
click at [808, 113] on img at bounding box center [808, 109] width 64 height 64
click at [27, 288] on icon at bounding box center [36, 285] width 19 height 19
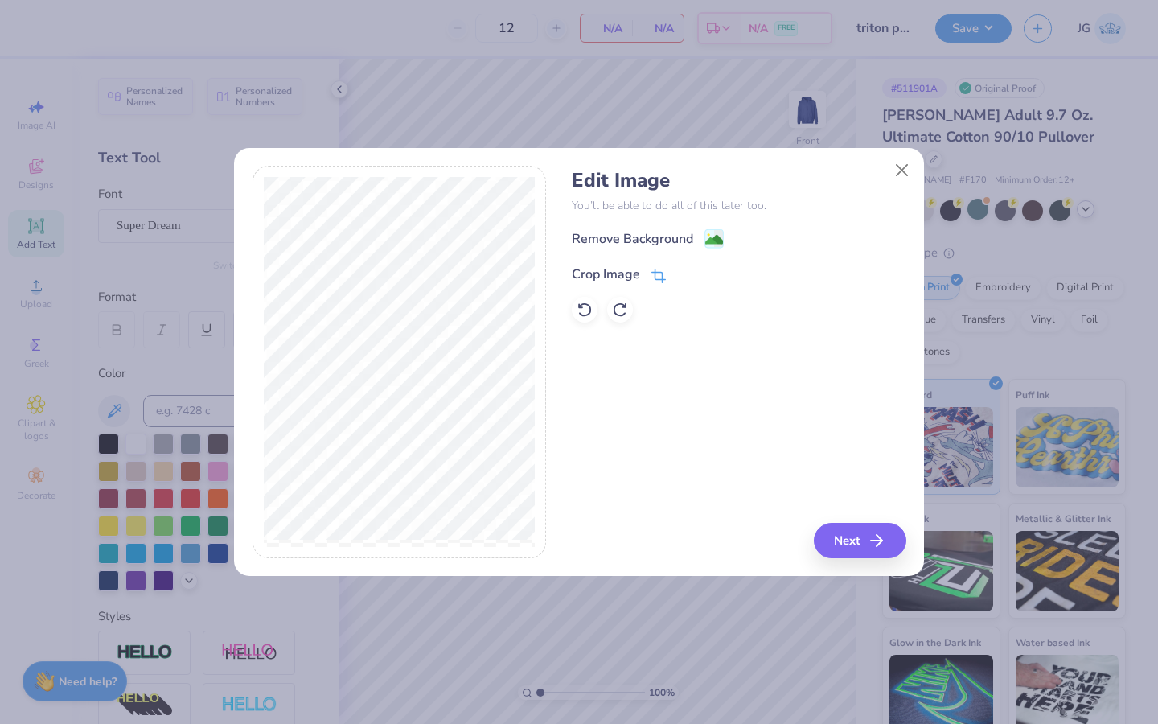
click at [657, 279] on icon at bounding box center [661, 274] width 10 height 10
click at [683, 362] on div "Edit Image You’ll be able to do all of this later too. Remove Background Crop I…" at bounding box center [739, 362] width 334 height 393
click at [679, 268] on button at bounding box center [685, 273] width 17 height 17
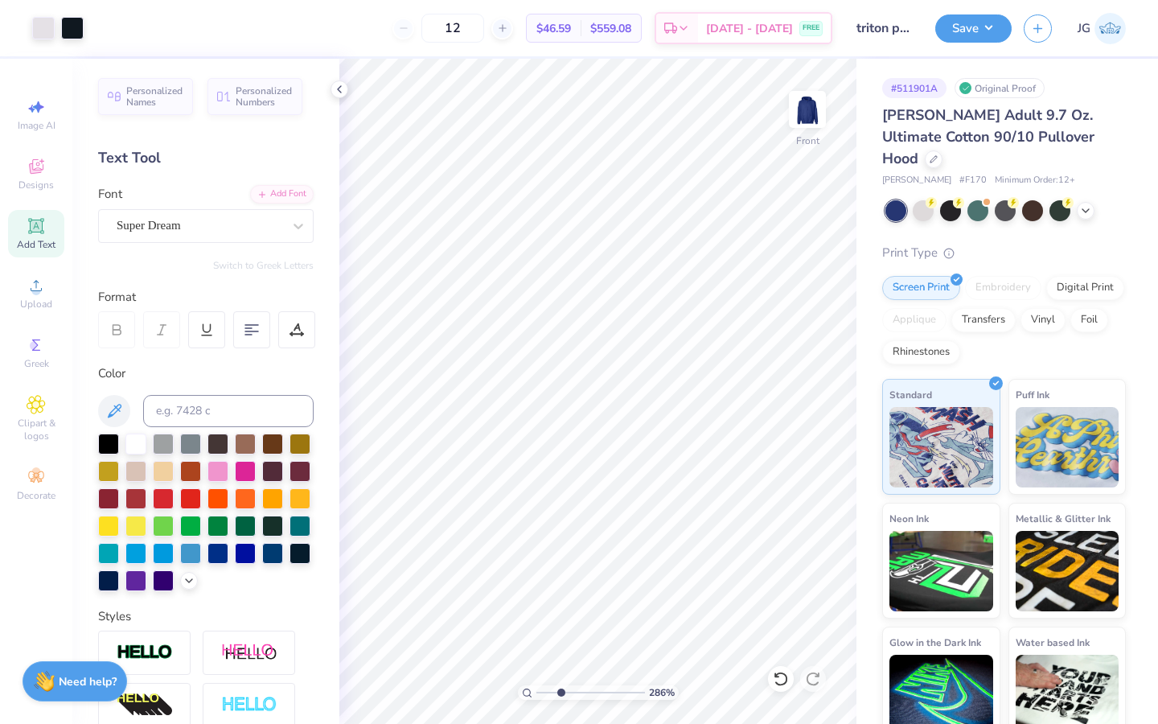
drag, startPoint x: 541, startPoint y: 690, endPoint x: 560, endPoint y: 689, distance: 19.3
type input "2.9"
click at [560, 689] on input "range" at bounding box center [591, 692] width 109 height 14
type input "6.04"
click at [555, 690] on input "range" at bounding box center [591, 692] width 109 height 14
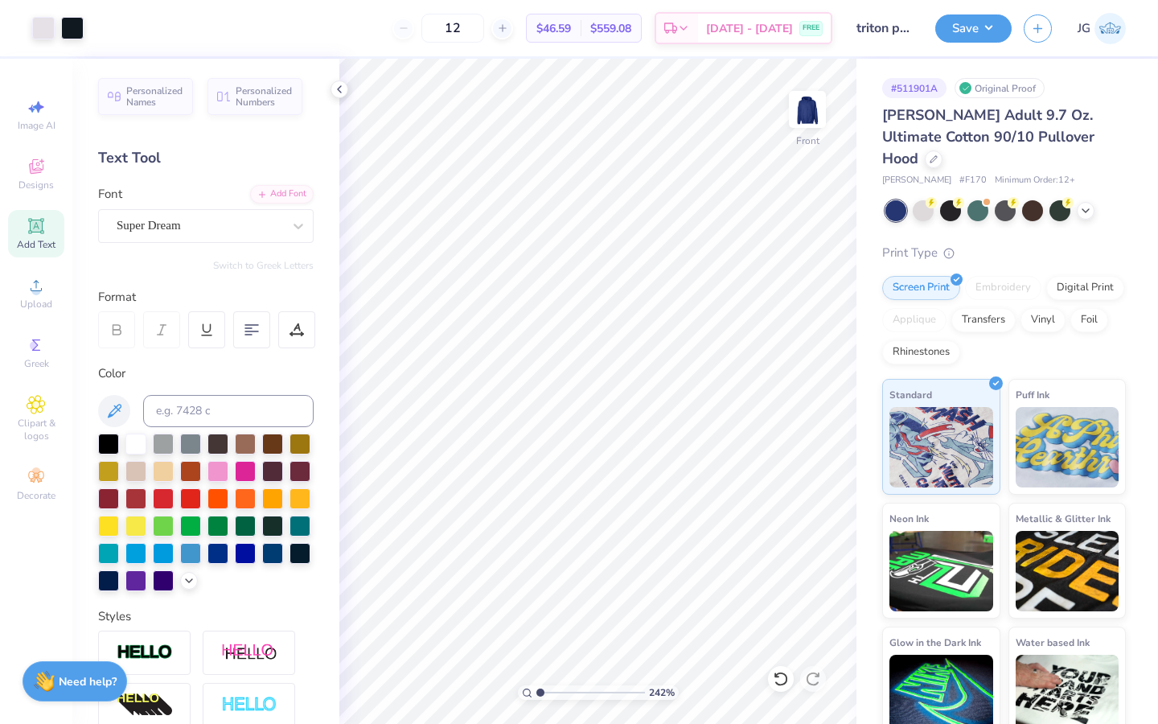
click at [537, 693] on input "range" at bounding box center [591, 692] width 109 height 14
click at [597, 690] on input "range" at bounding box center [591, 692] width 109 height 14
click at [571, 692] on input "range" at bounding box center [591, 692] width 109 height 14
drag, startPoint x: 570, startPoint y: 688, endPoint x: 544, endPoint y: 685, distance: 25.9
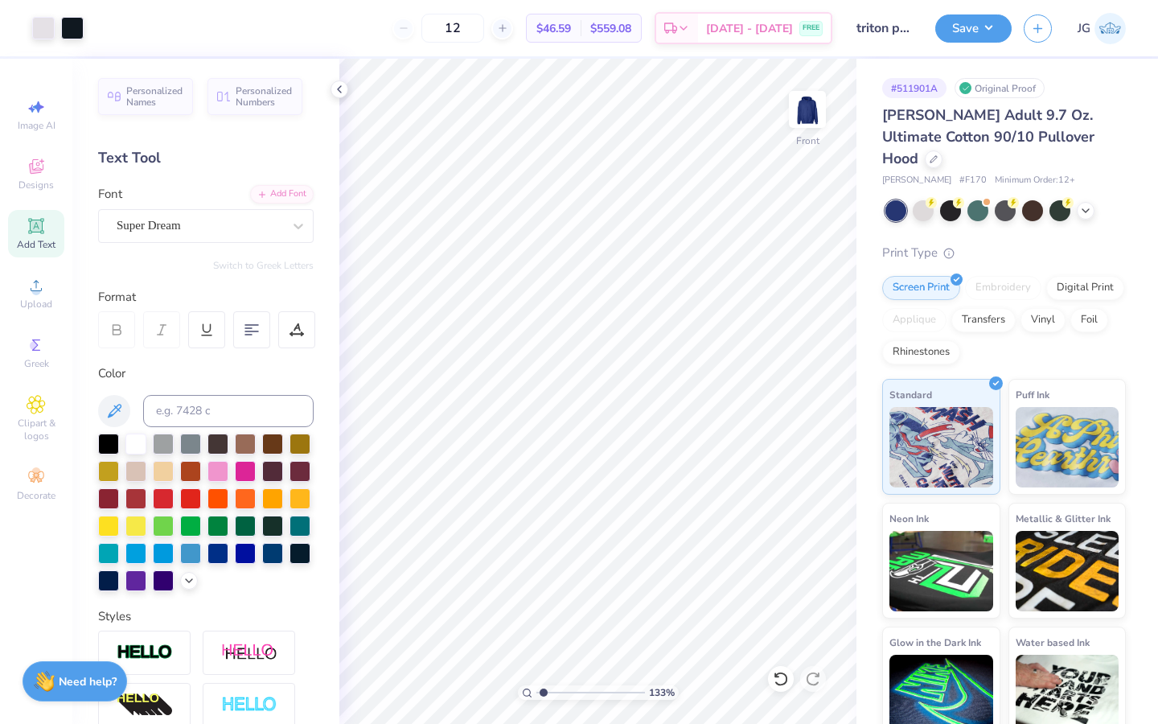
type input "1.4"
click at [544, 685] on input "range" at bounding box center [591, 692] width 109 height 14
click at [31, 244] on span "Add Text" at bounding box center [36, 244] width 39 height 13
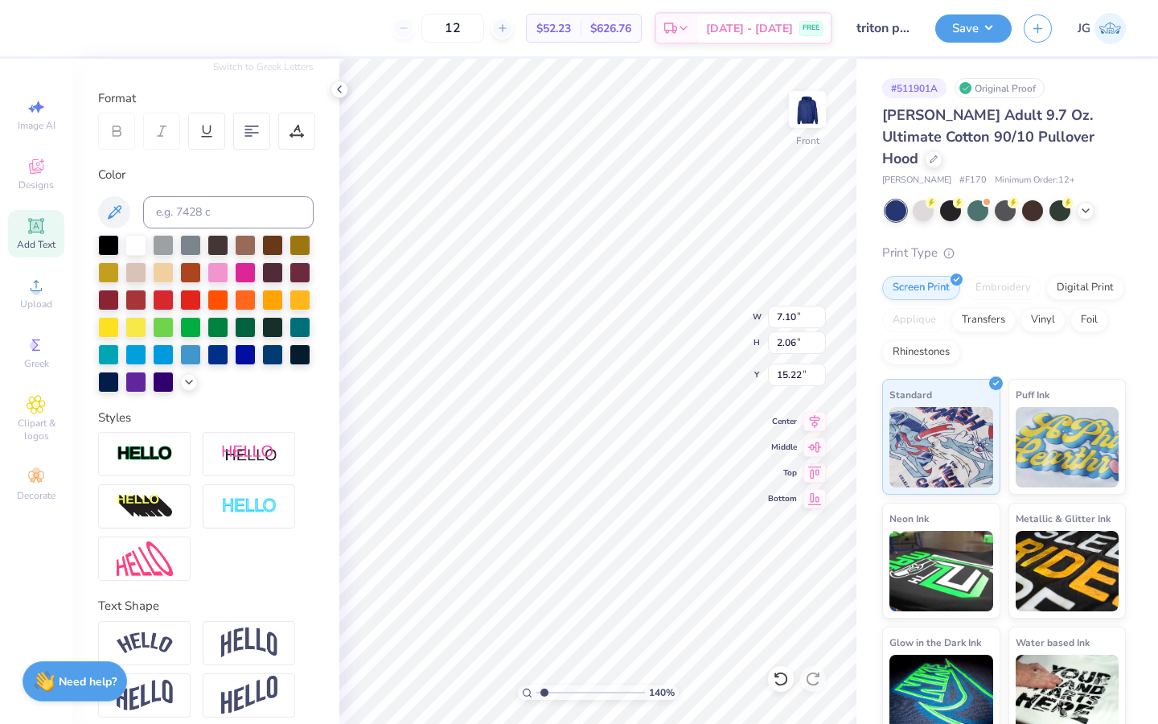
scroll to position [211, 0]
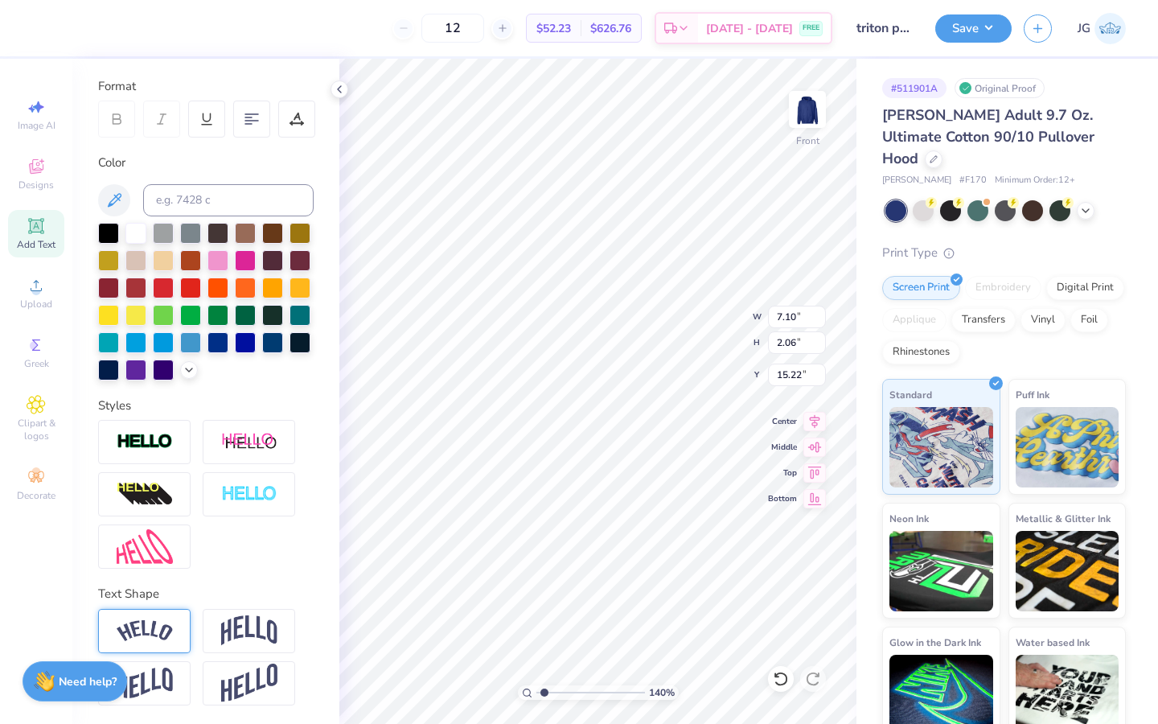
type textarea "tri"
click at [161, 627] on img at bounding box center [145, 631] width 56 height 22
click at [223, 673] on input "Vertical" at bounding box center [228, 678] width 12 height 12
radio input "true"
click at [274, 636] on img at bounding box center [249, 630] width 56 height 31
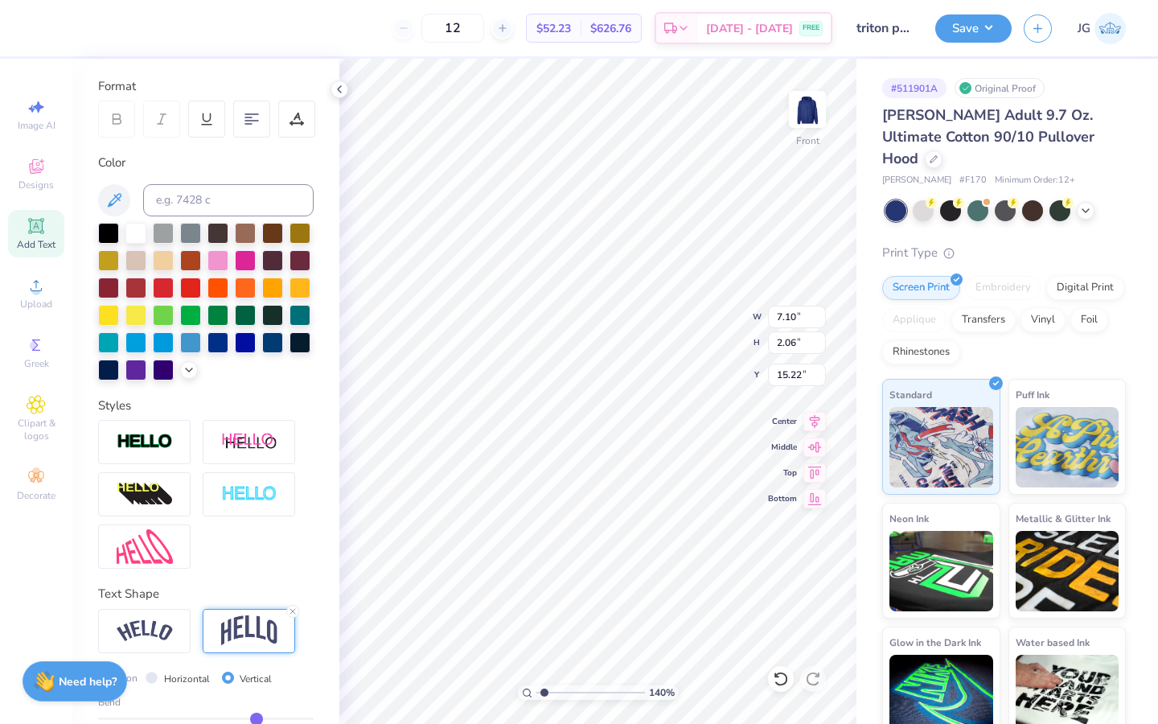
type input "0.7"
type input "0.70"
click at [277, 718] on input "range" at bounding box center [206, 719] width 216 height 2
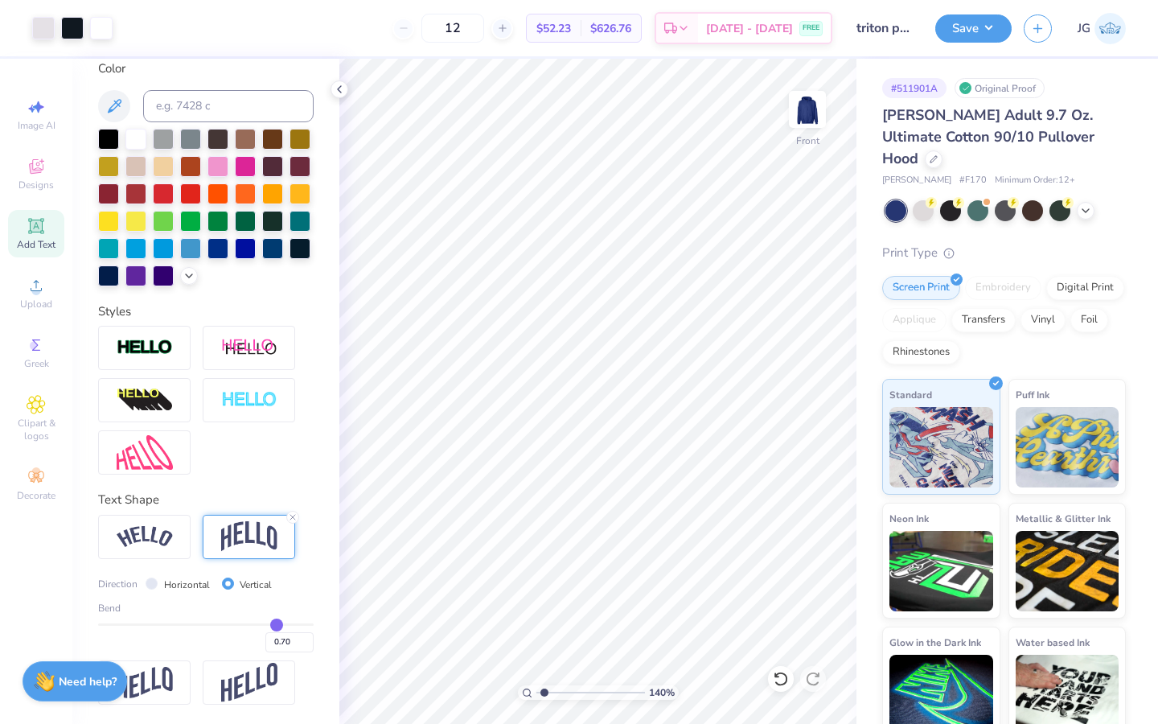
scroll to position [0, 0]
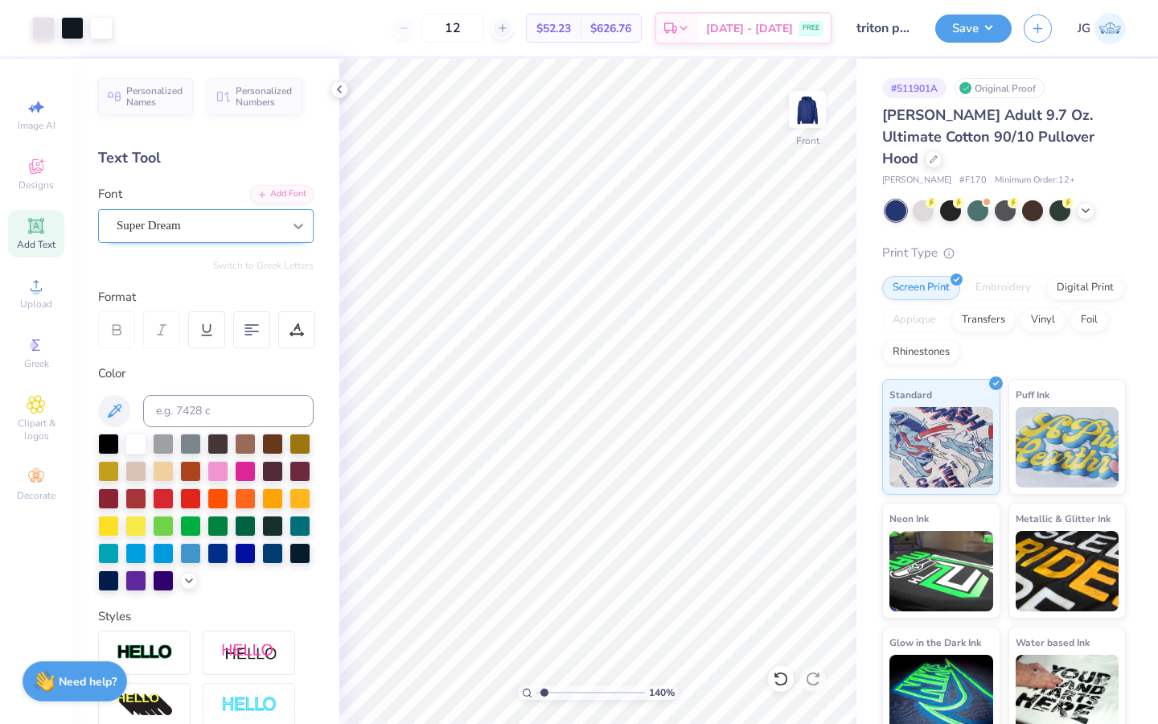
click at [289, 224] on div at bounding box center [298, 226] width 29 height 29
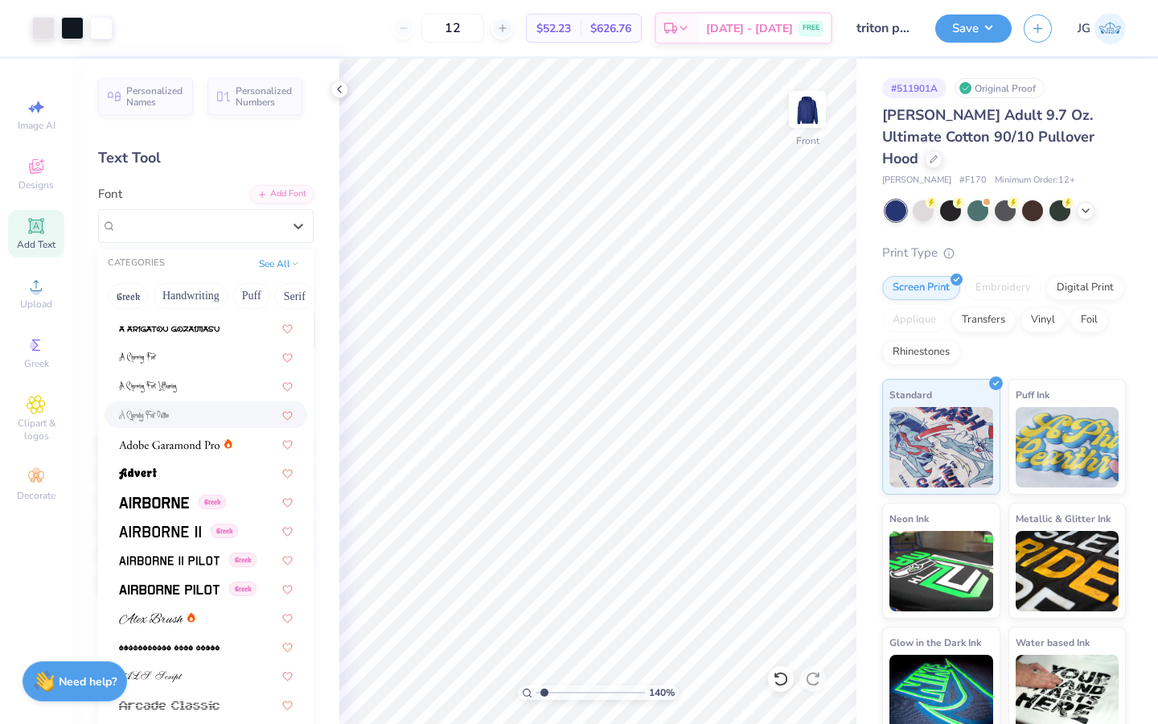
scroll to position [113, 0]
click at [252, 302] on button "Puff" at bounding box center [251, 296] width 37 height 26
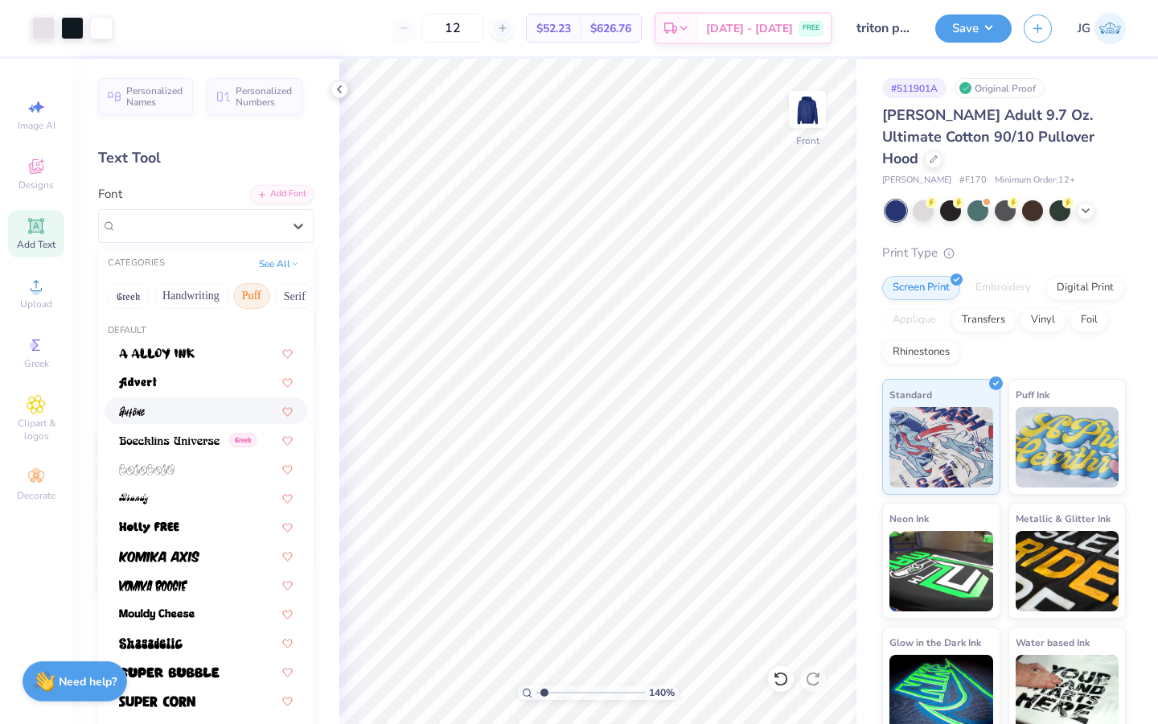
click at [172, 422] on div at bounding box center [206, 410] width 203 height 27
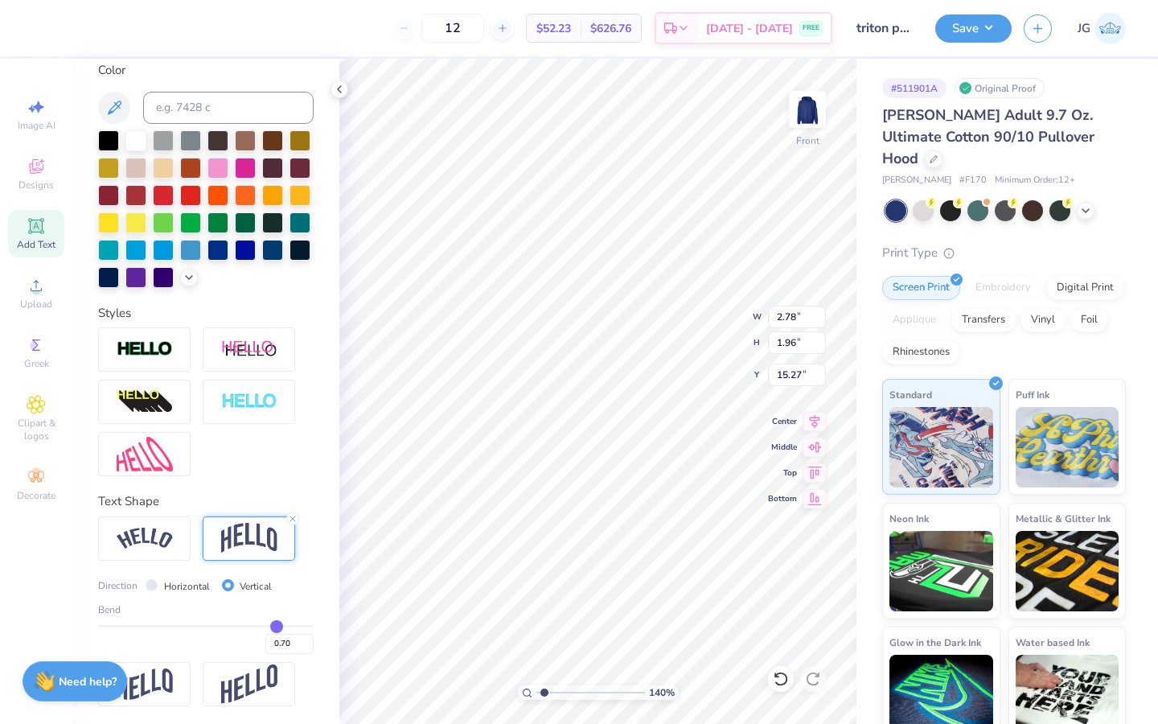
scroll to position [305, 0]
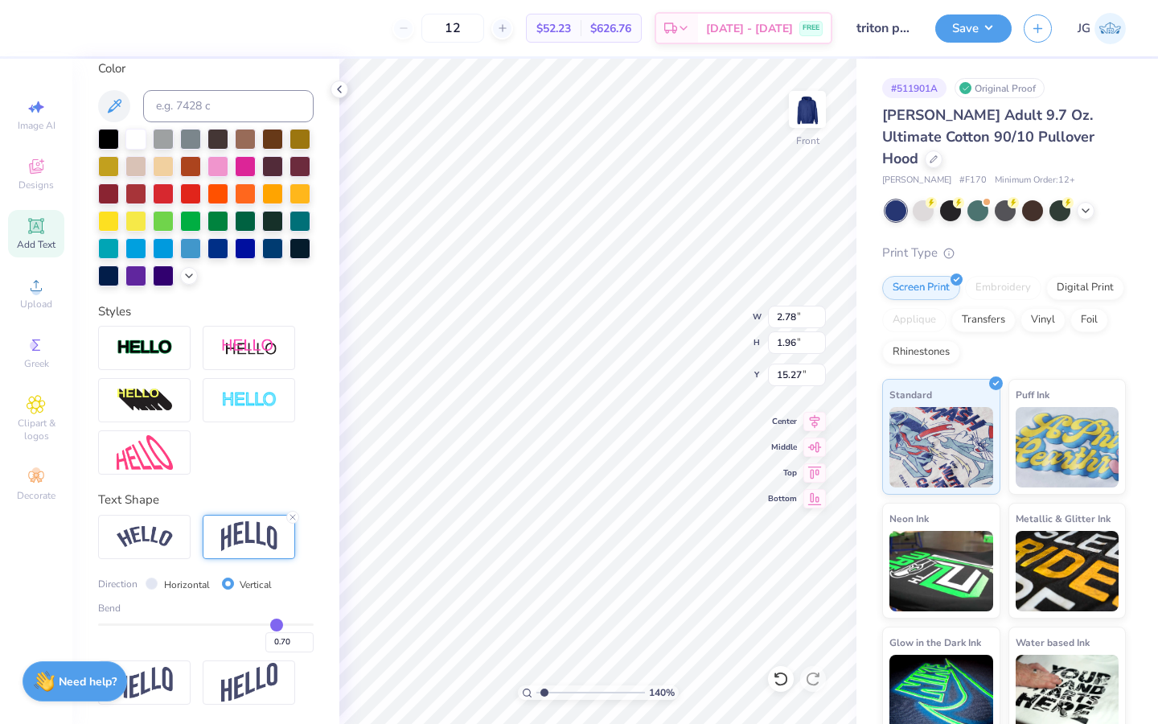
type input "0.69"
type input "0.68"
type input "0.66"
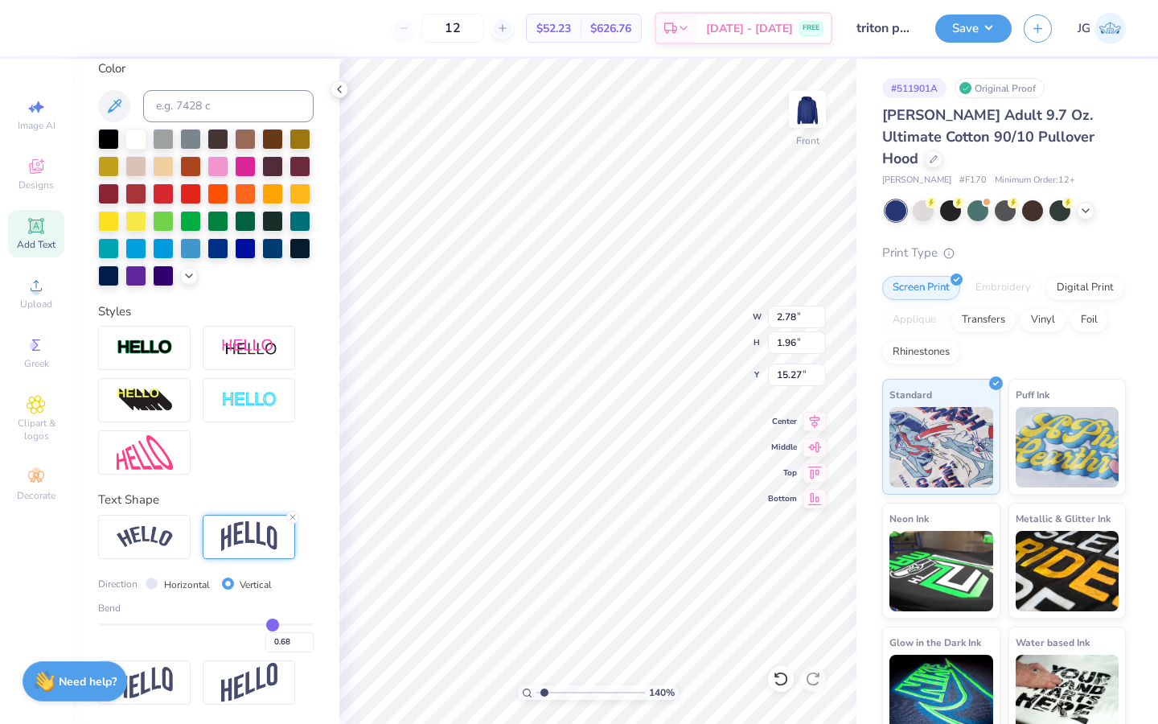
type input "0.66"
type input "0.65"
type input "0.63"
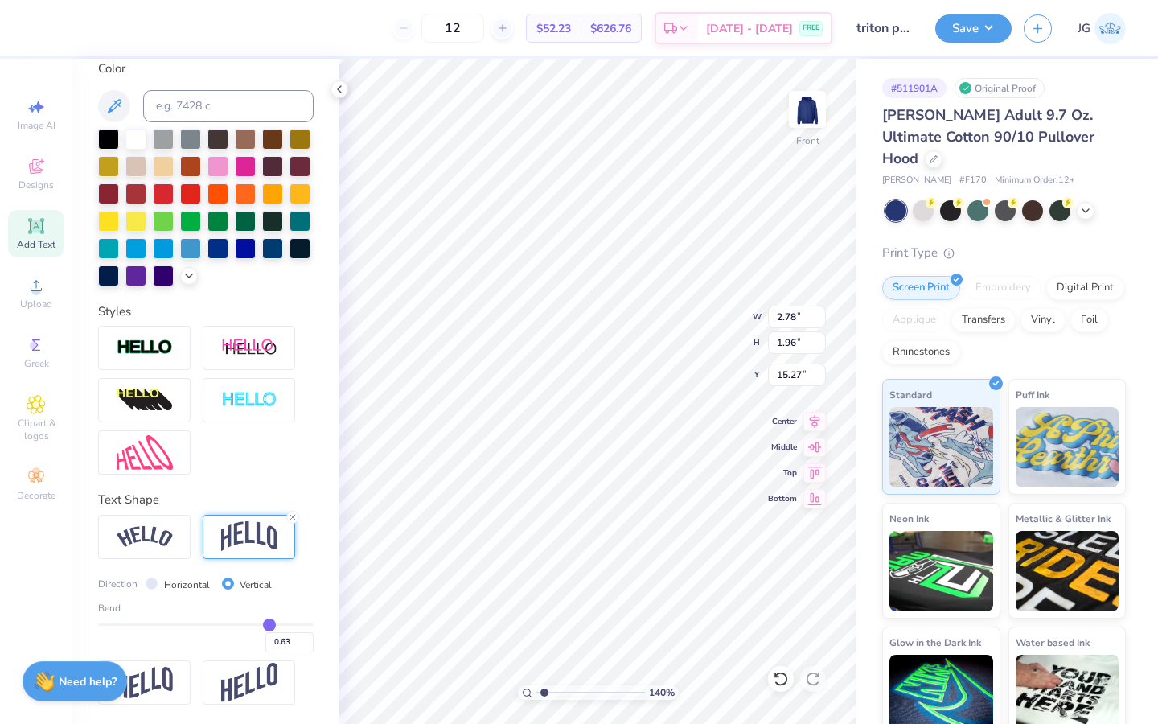
type input "0.62"
type input "0.61"
type input "0.6"
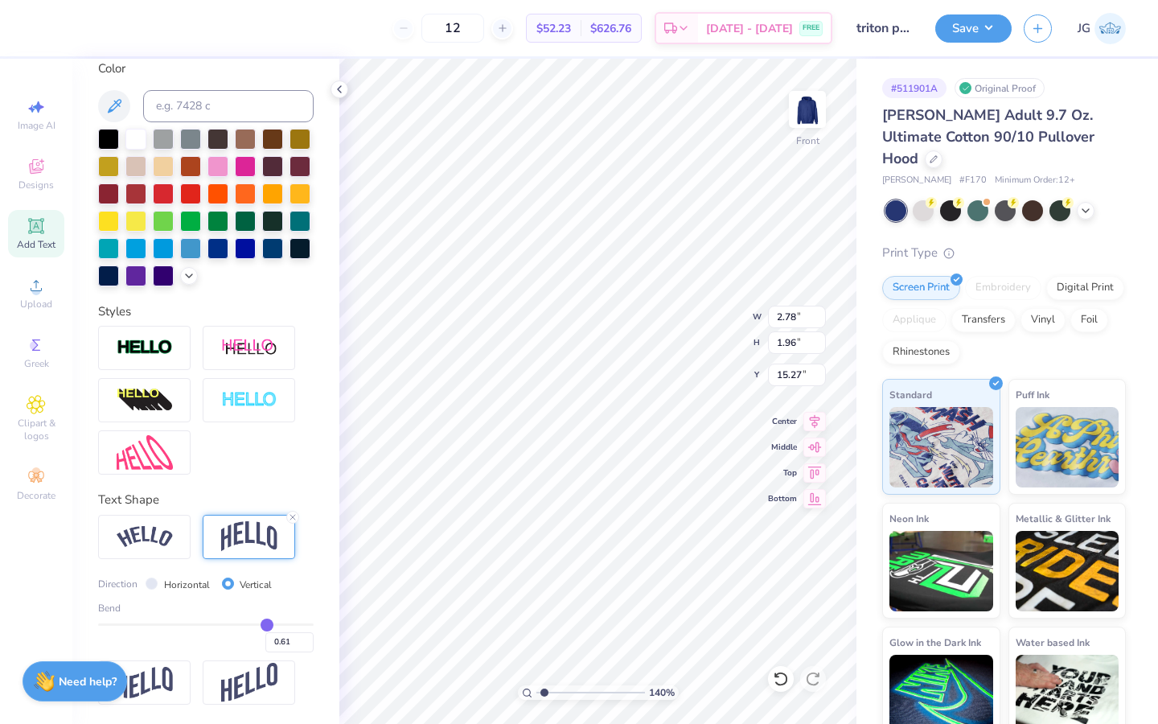
type input "0.60"
type input "0.59"
type input "0.58"
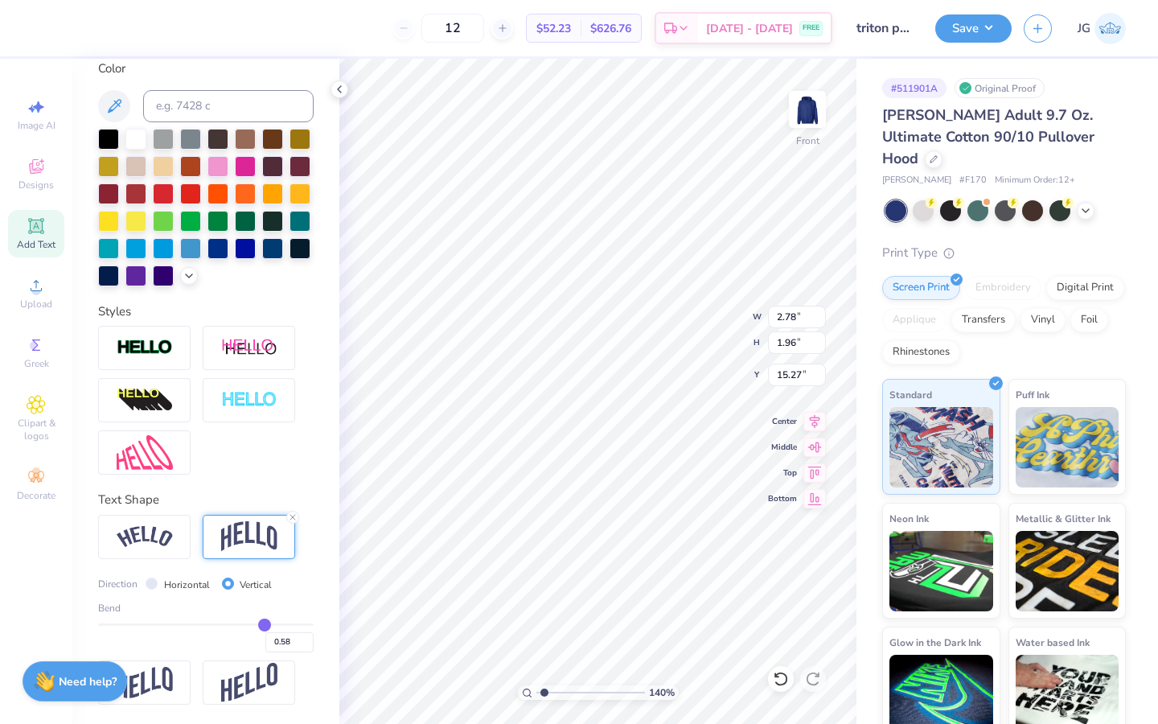
type input "0.57"
type input "0.56"
type input "0.55"
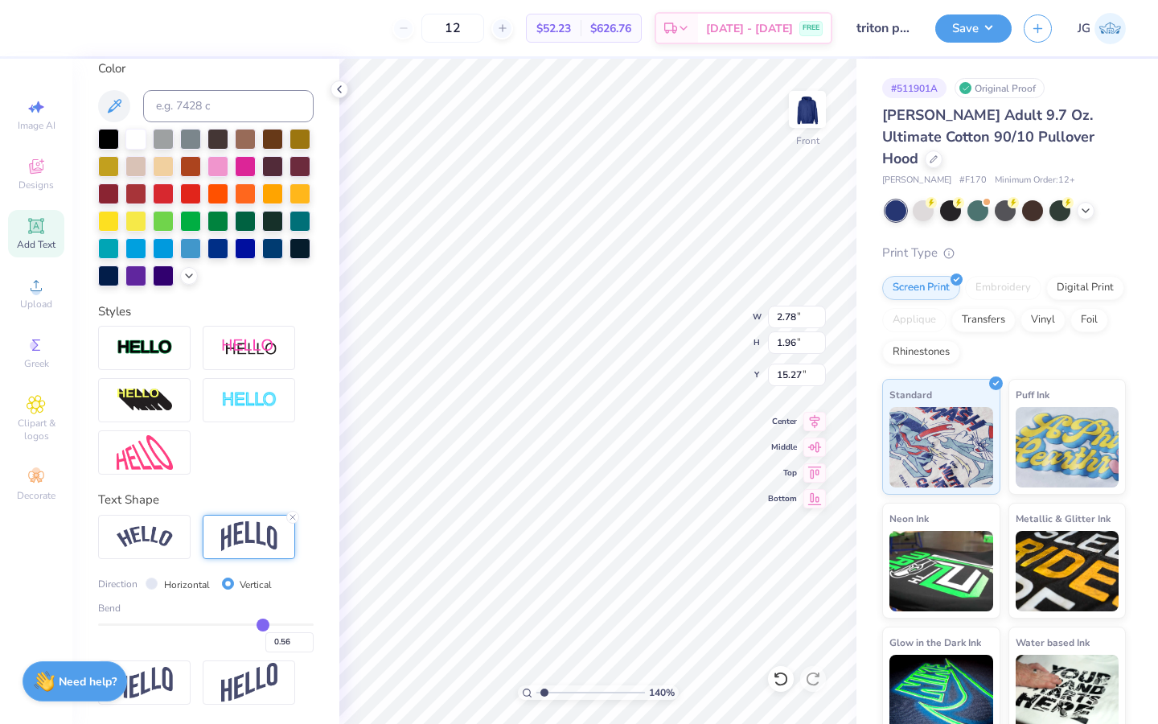
type input "0.55"
type input "0.54"
drag, startPoint x: 275, startPoint y: 624, endPoint x: 261, endPoint y: 623, distance: 14.6
type input "0.54"
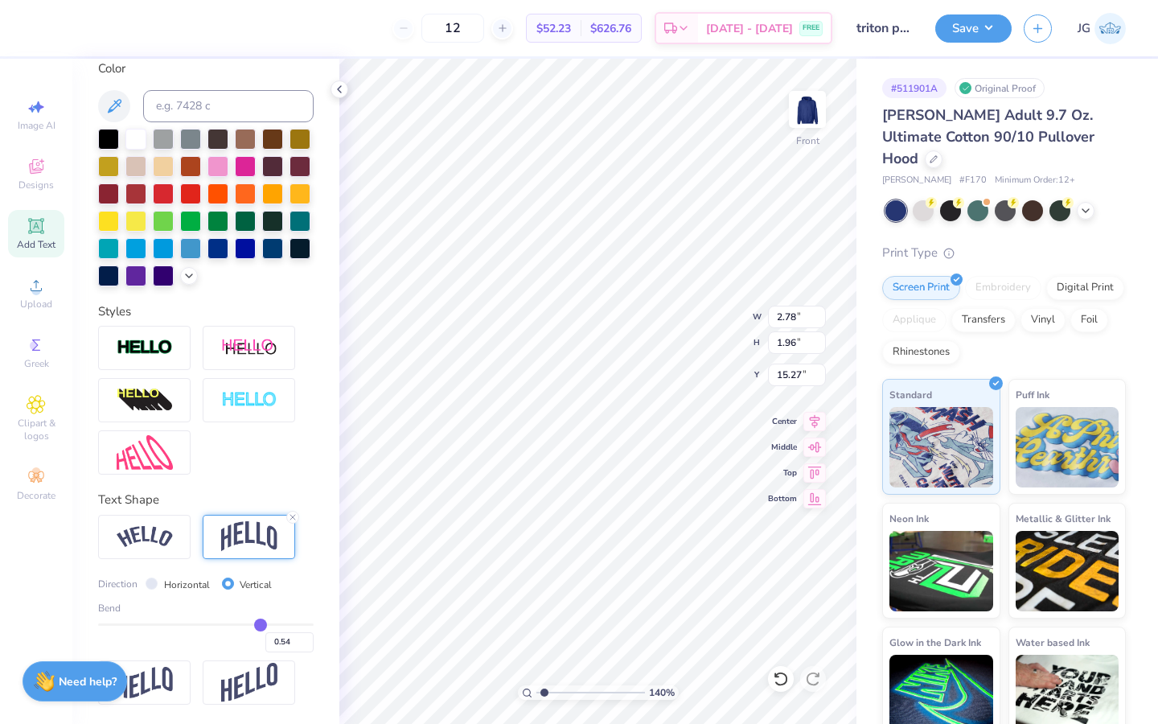
click at [261, 623] on input "range" at bounding box center [206, 624] width 216 height 2
type input "2.64"
type input "0.5"
type input "0.50"
type input "0.49"
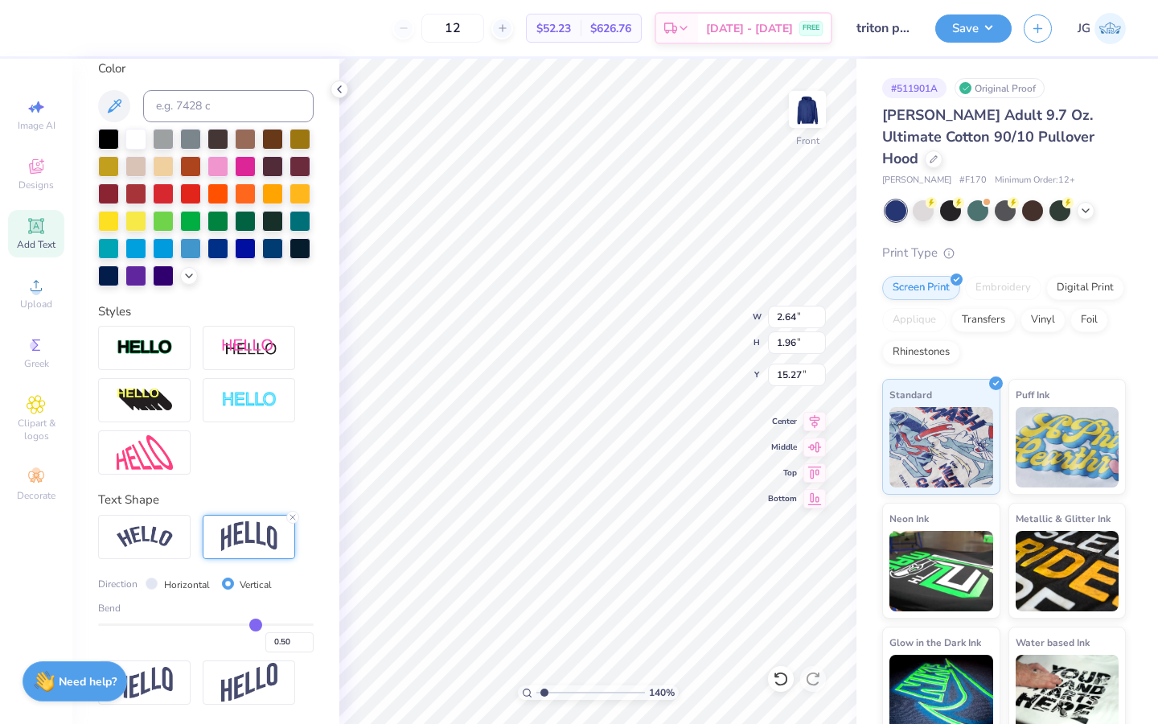
type input "0.49"
type input "0.47"
type input "0.45"
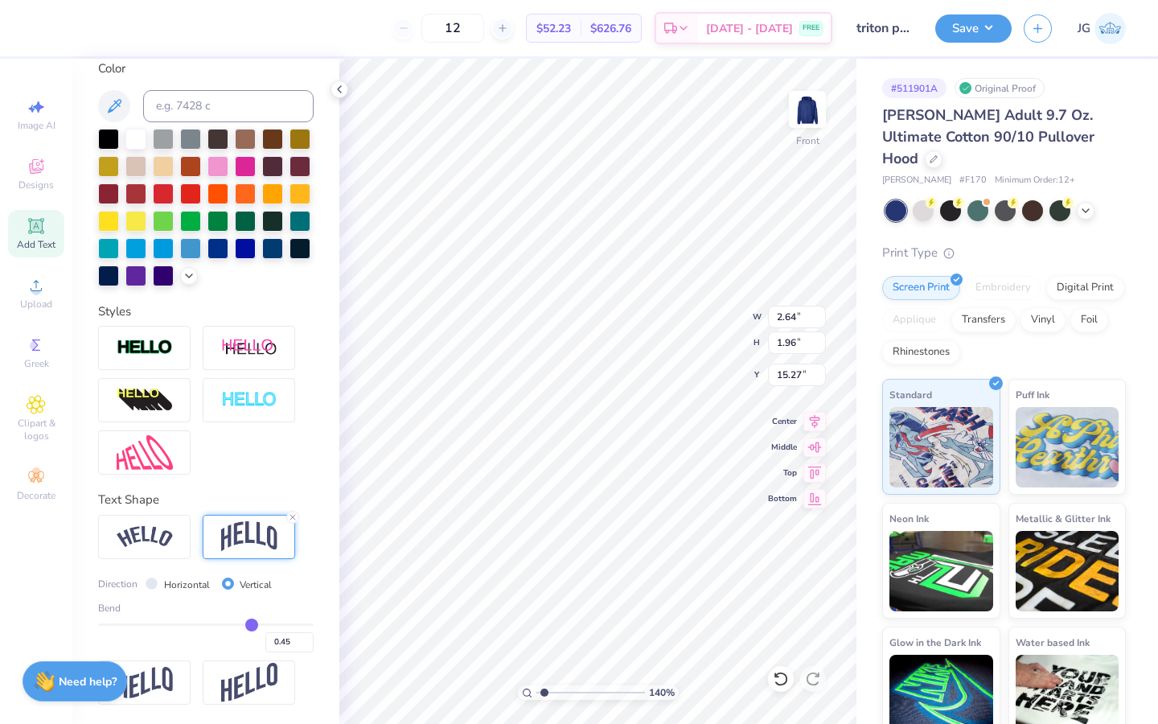
type input "0.43"
type input "0.41"
type input "0.39"
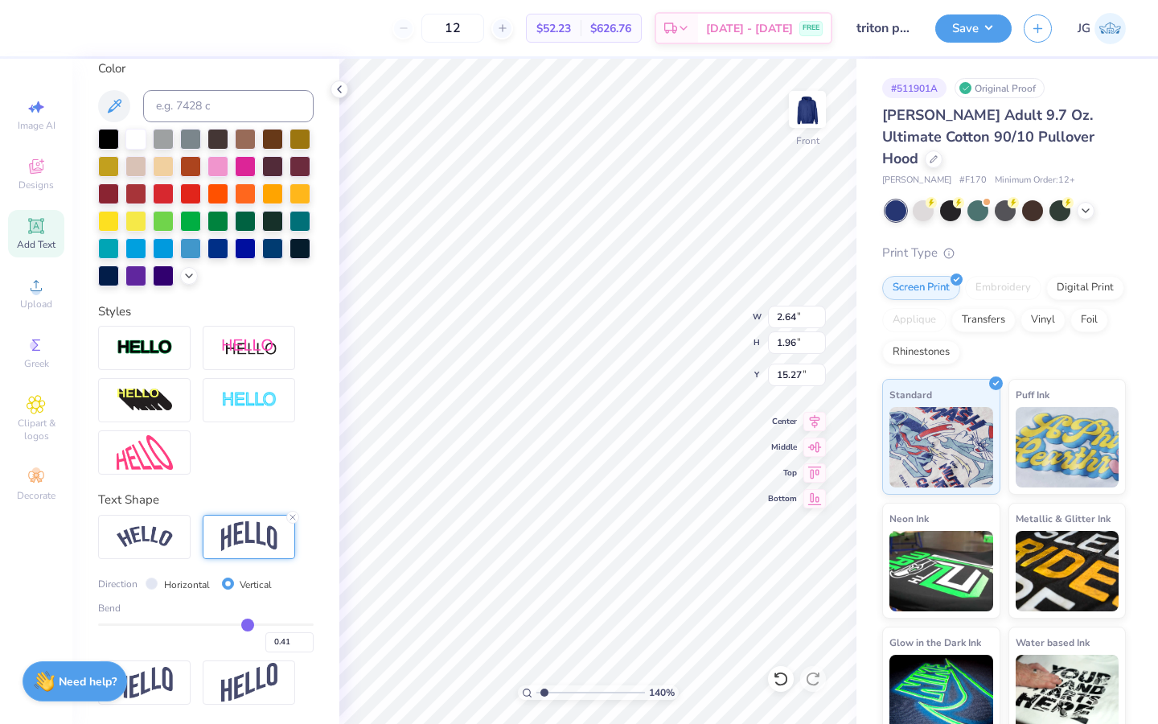
type input "0.39"
type input "0.37"
type input "0.35"
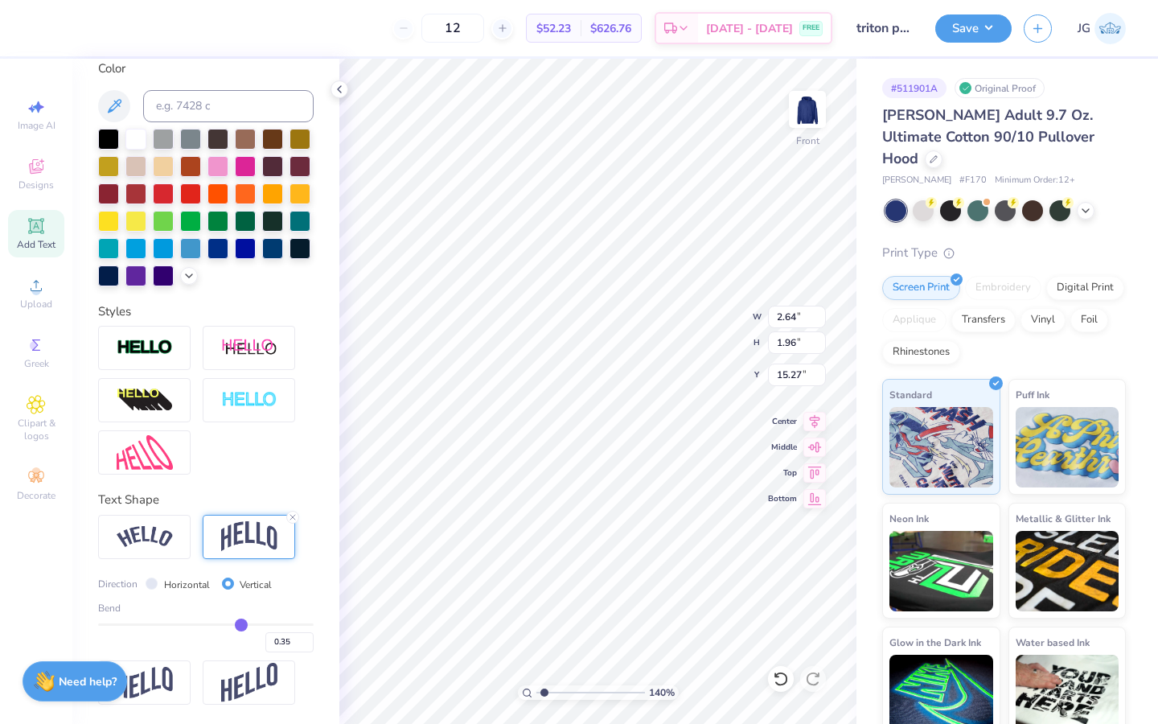
type input "0.34"
type input "0.32"
type input "0.31"
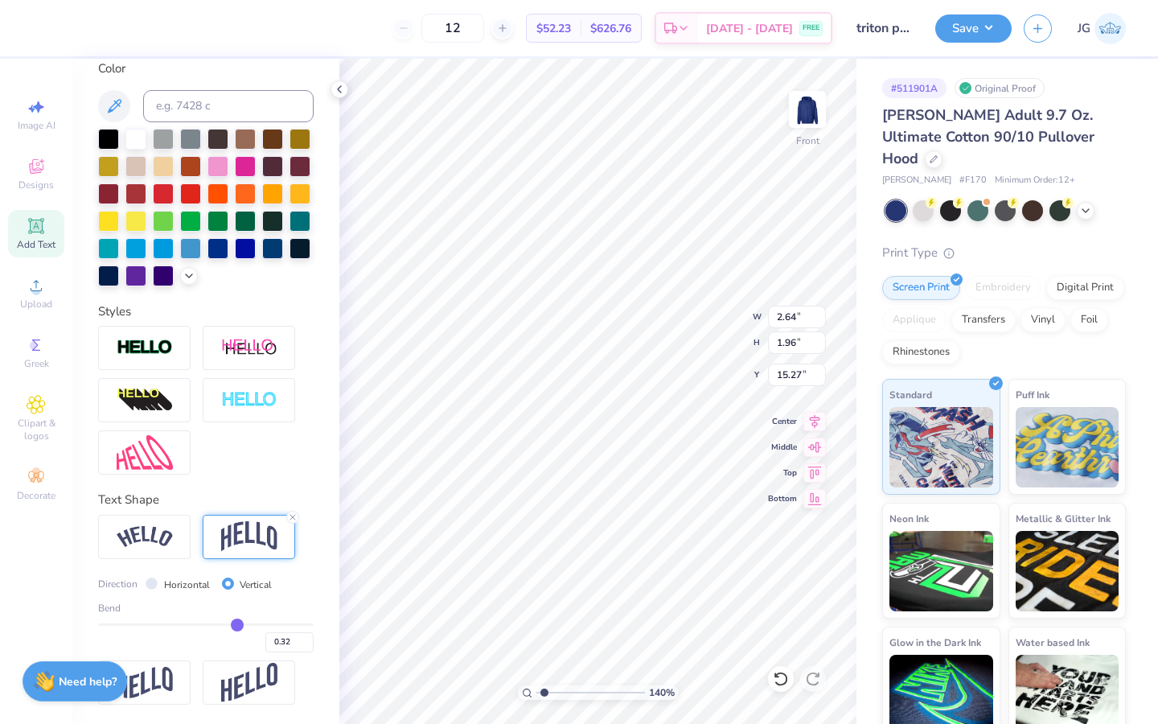
type input "0.31"
type input "0.29"
type input "0.28"
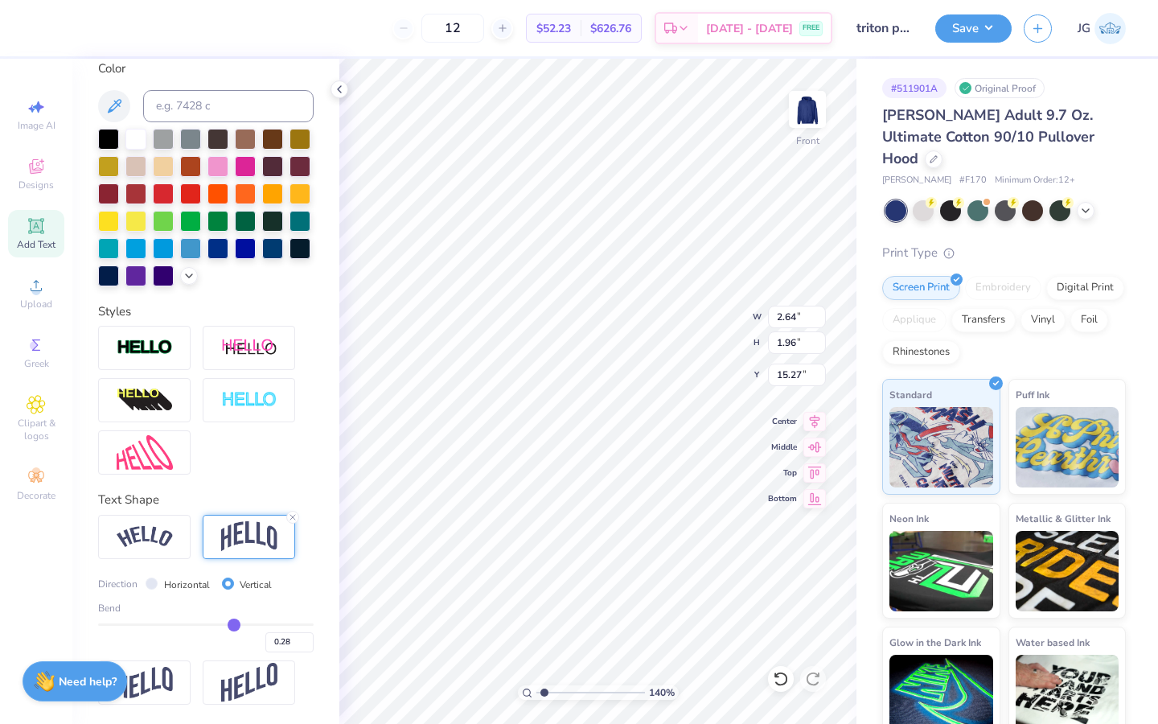
type input "0.27"
drag, startPoint x: 257, startPoint y: 621, endPoint x: 232, endPoint y: 621, distance: 24.1
type input "0.27"
click at [232, 623] on input "range" at bounding box center [206, 624] width 216 height 2
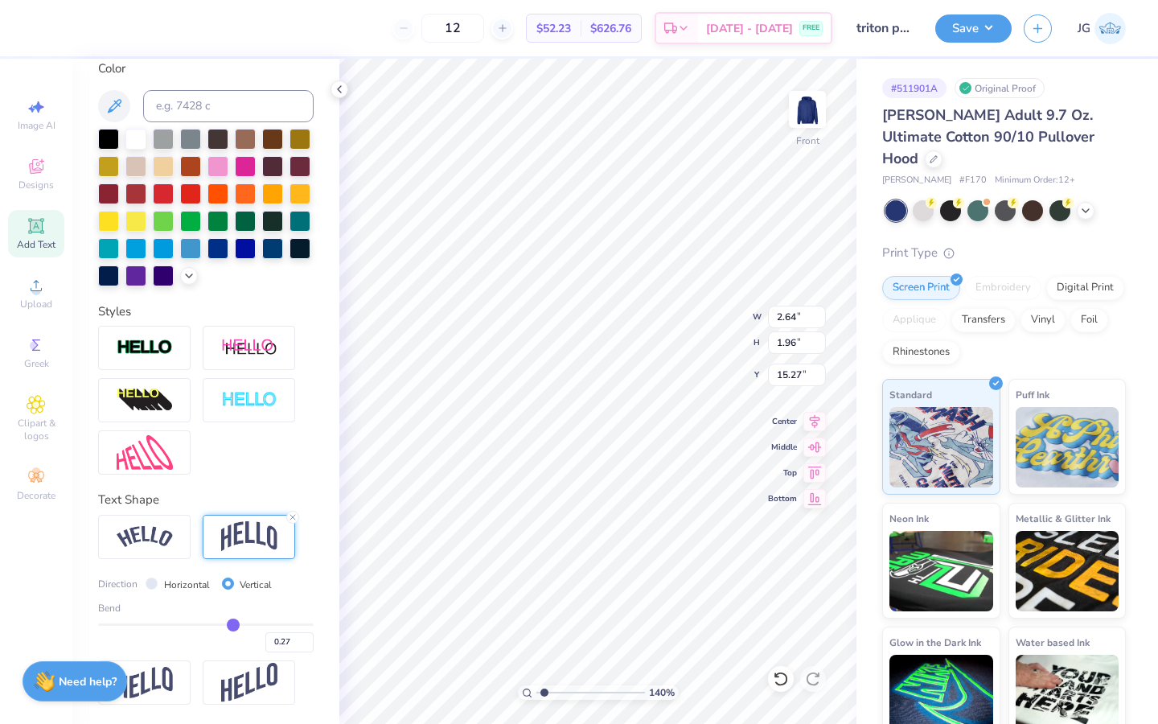
type input "2.44"
type input "6.29"
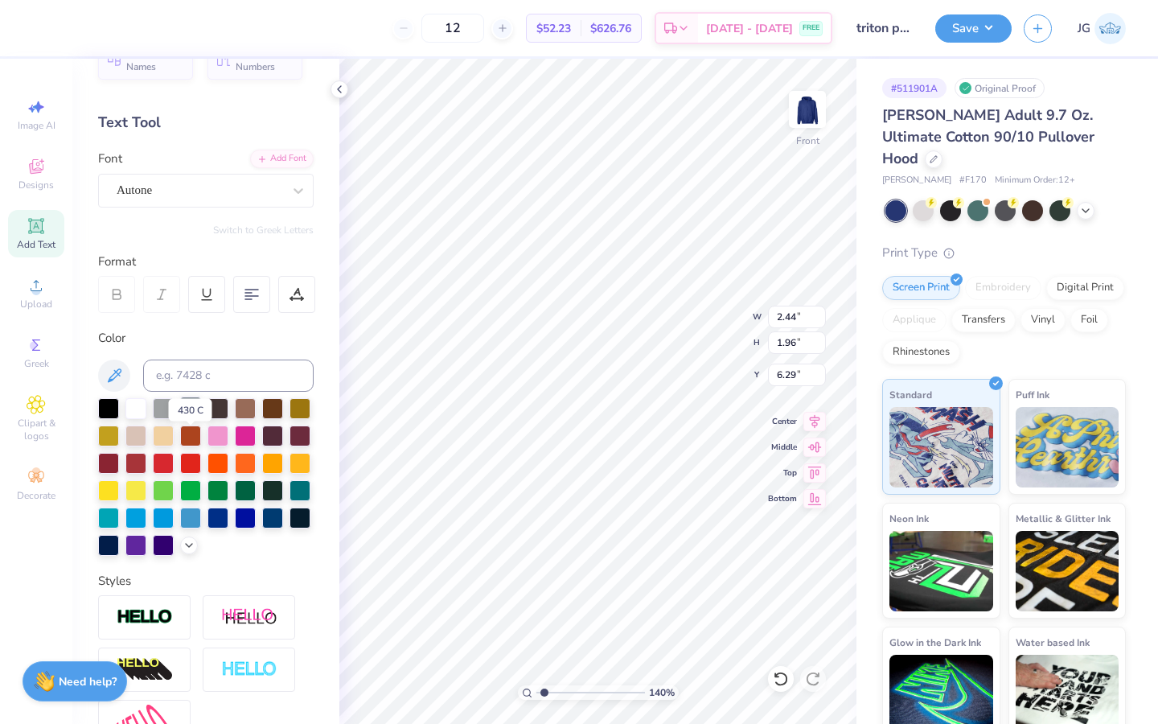
scroll to position [0, 0]
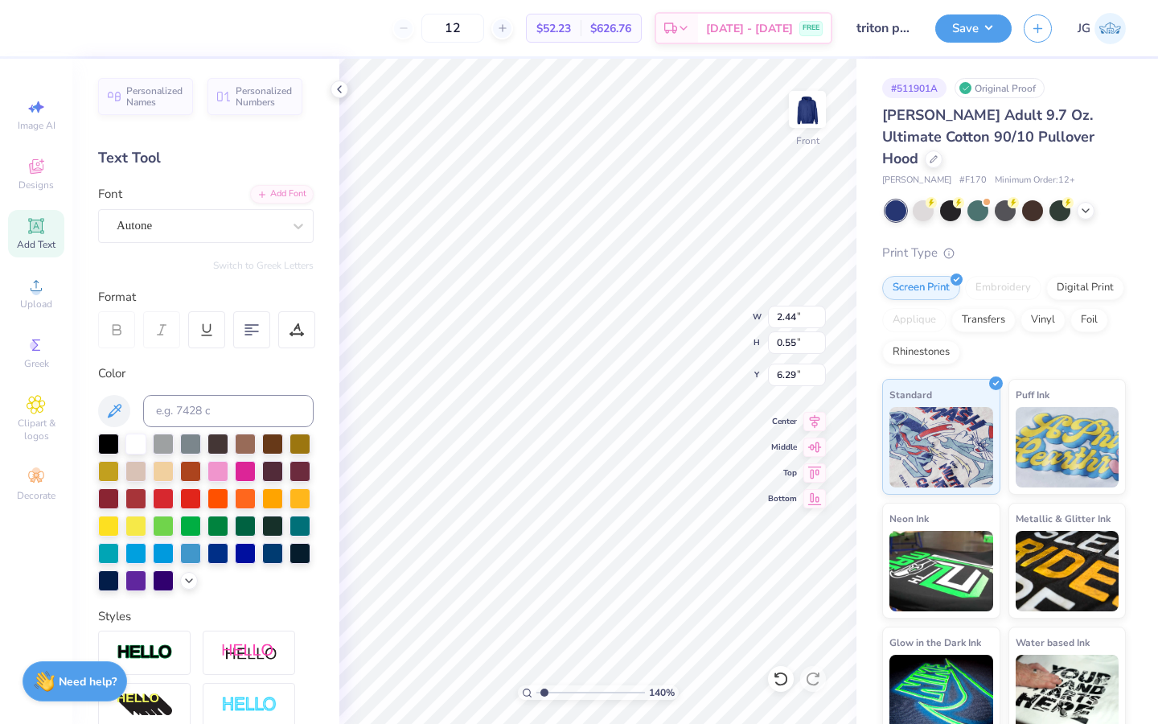
type input "0.69"
type input "0.55"
type input "7.69"
type input "6.62"
click at [600, 693] on input "range" at bounding box center [591, 692] width 109 height 14
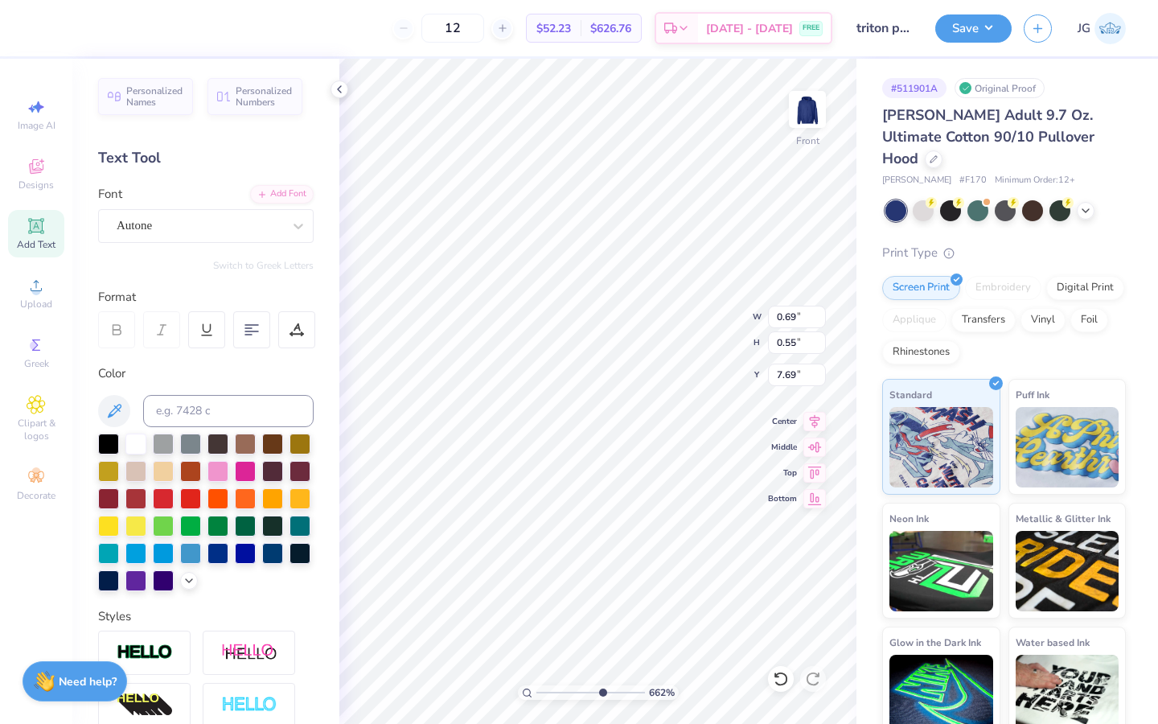
type input "6.44"
type input "0.97"
type input "0.78"
type input "6.54"
click at [273, 557] on div at bounding box center [272, 551] width 21 height 21
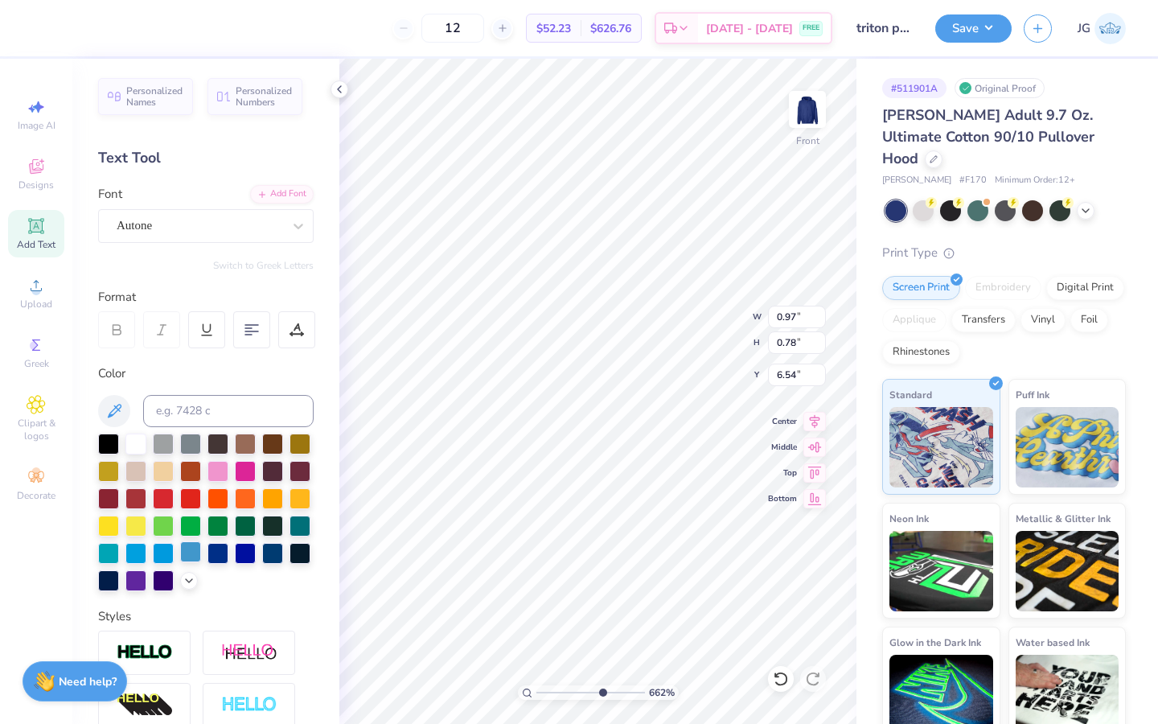
type input "6.45"
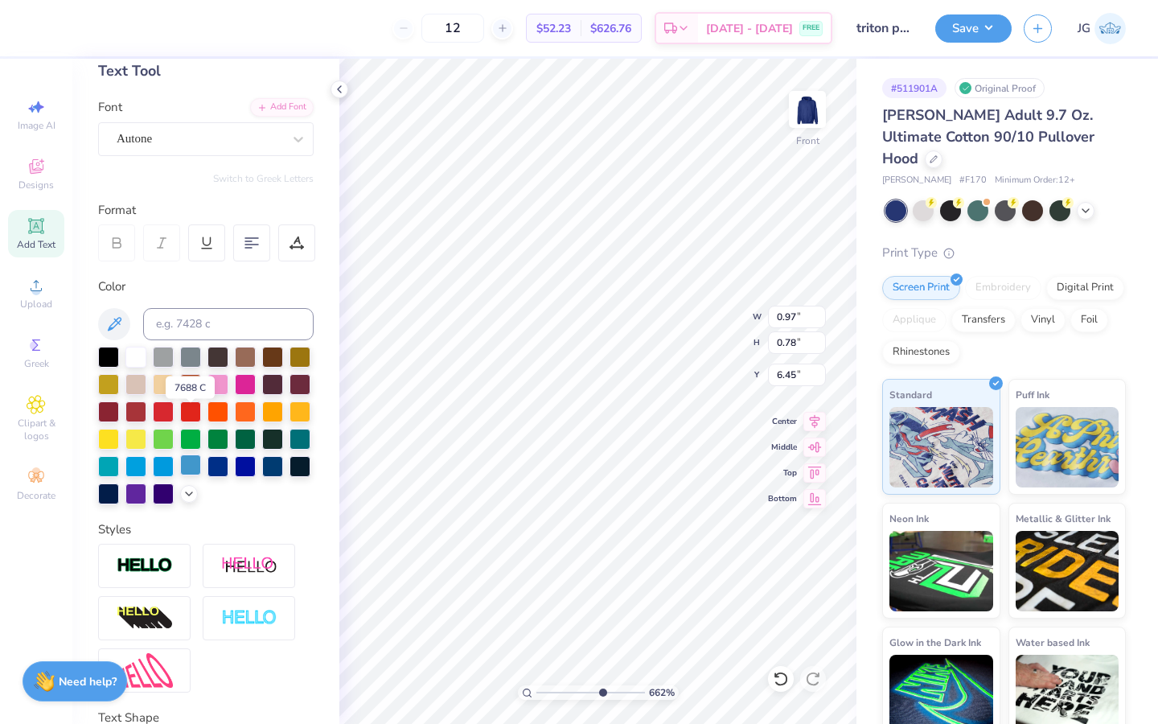
scroll to position [211, 0]
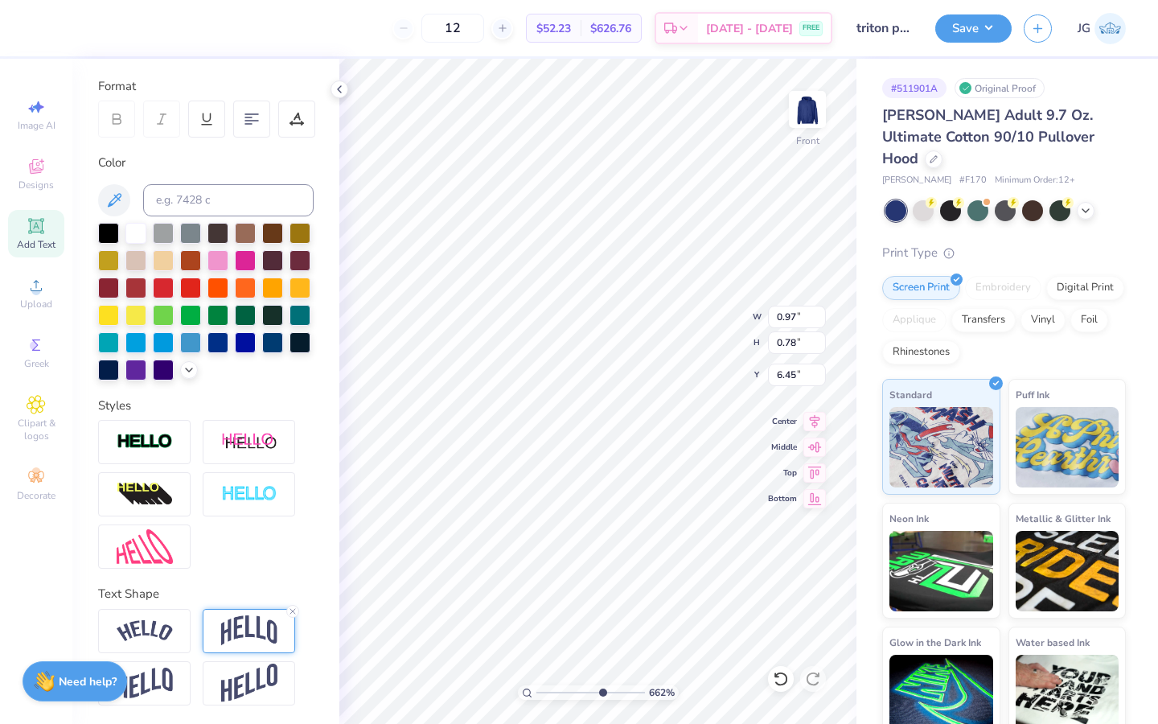
click at [239, 633] on img at bounding box center [249, 630] width 56 height 31
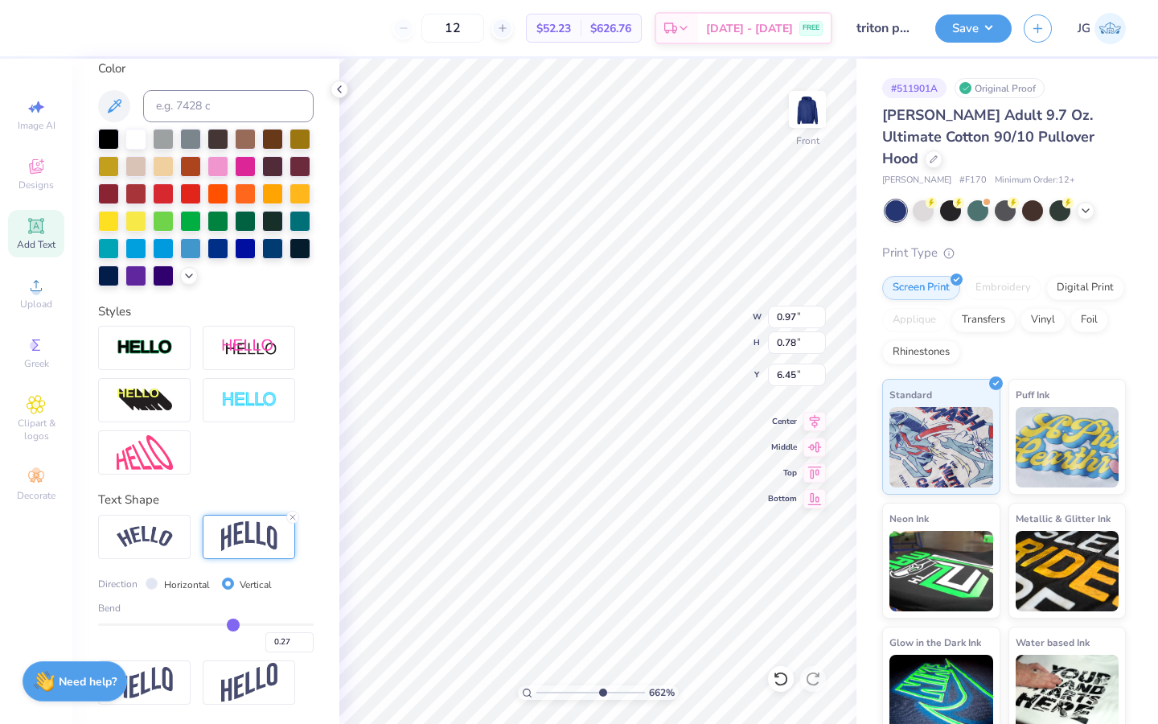
type input "0.24"
type input "0.23"
type input "0.21"
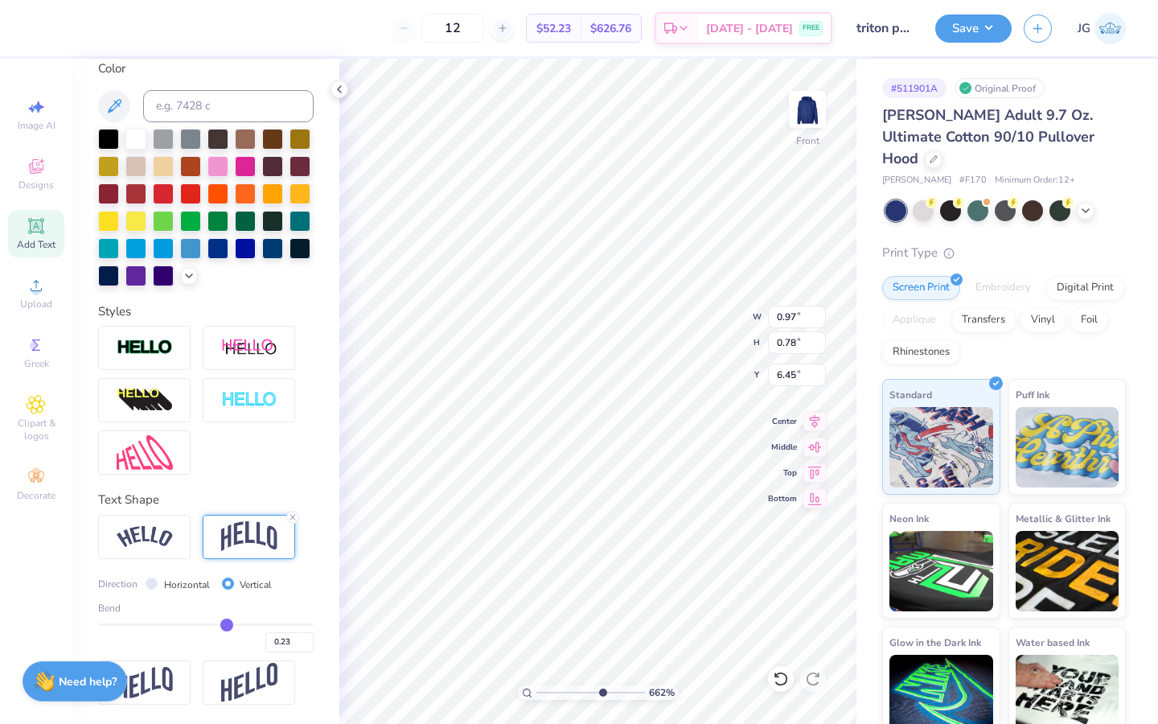
type input "0.21"
type input "0.17"
type input "0.13"
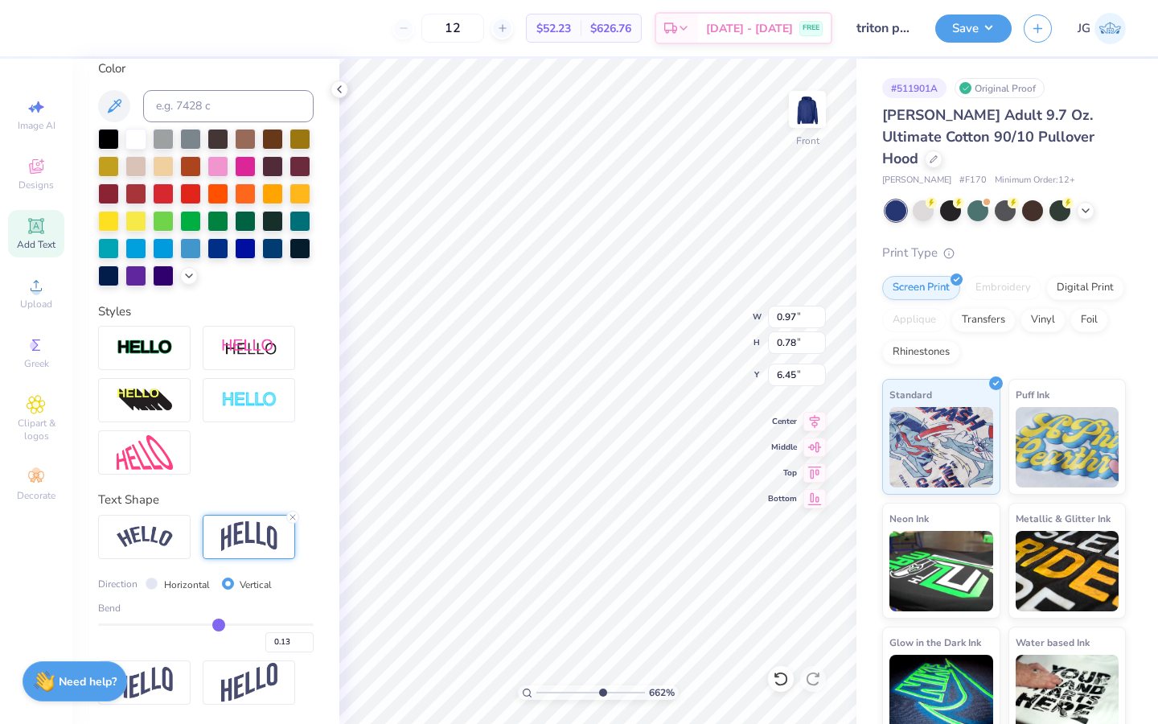
type input "0.09"
type input "0.05"
type input "0.01"
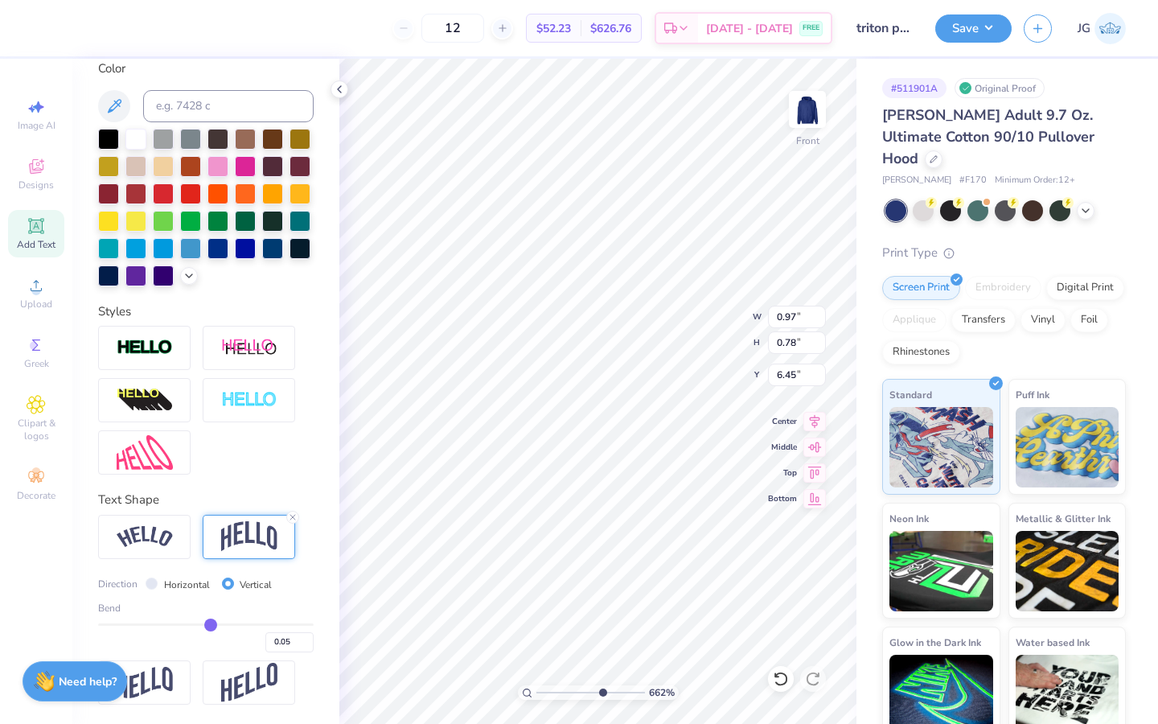
type input "0.01"
type input "-0.02"
type input "-0.05"
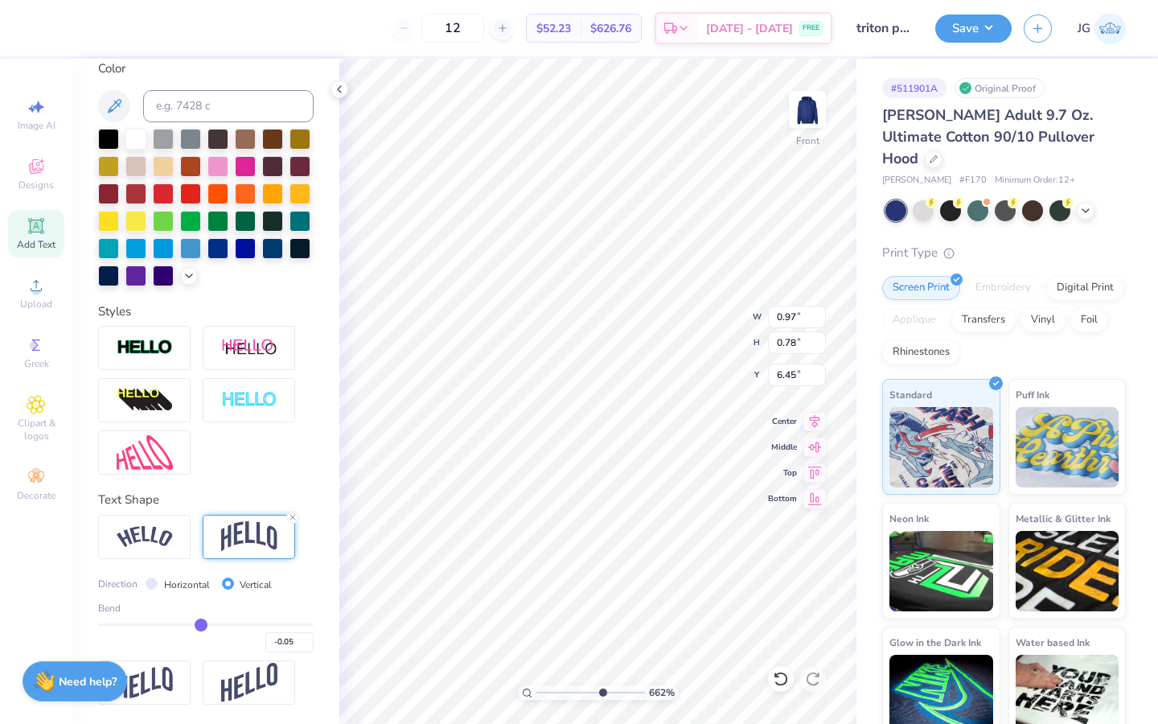
type input "-0.08"
type input "-0.11"
type input "-0.14"
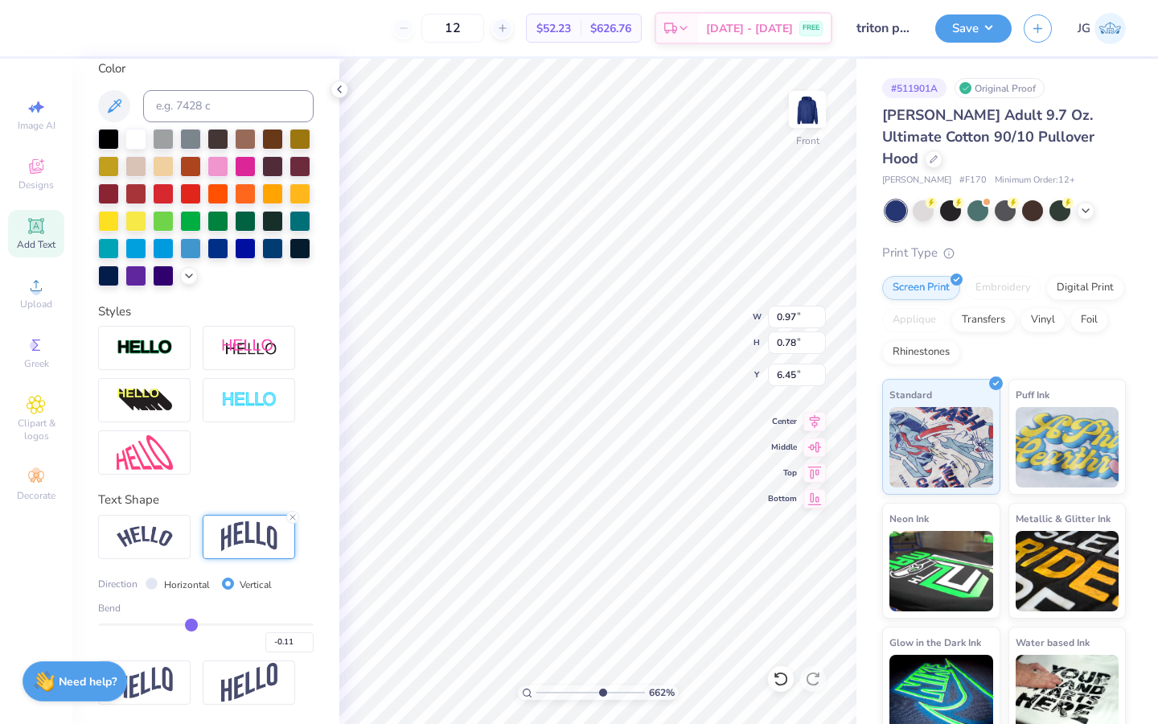
type input "-0.14"
type input "-0.16"
type input "-0.18"
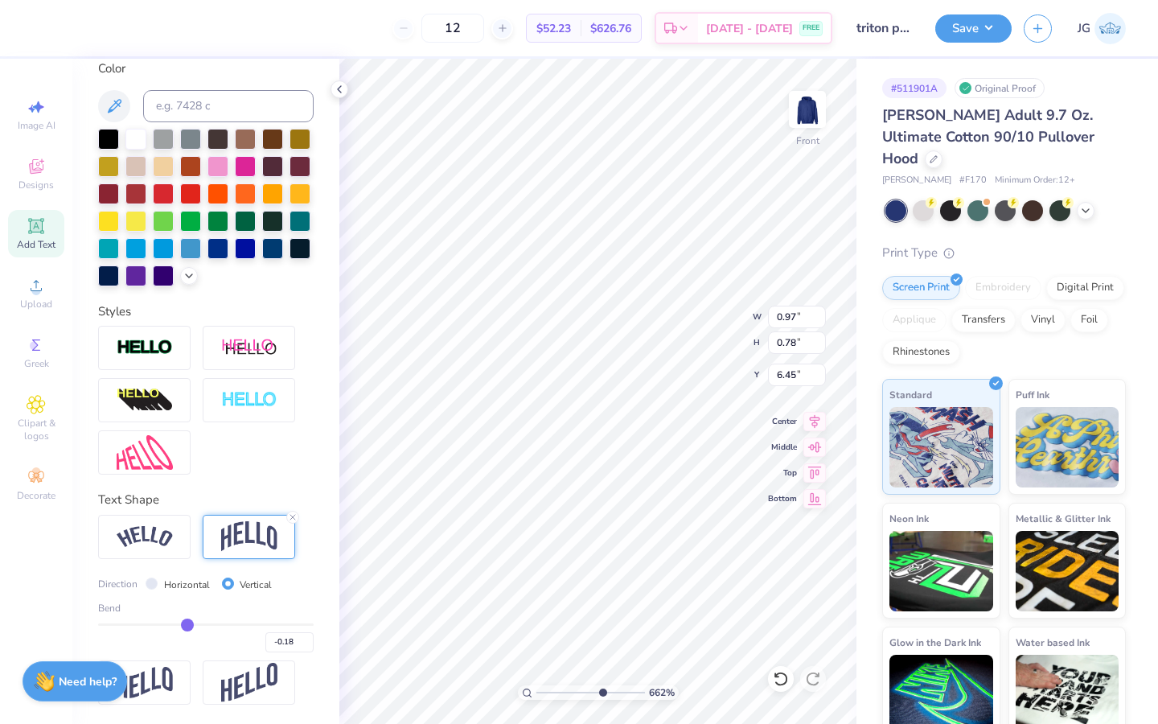
type input "-0.19"
type input "-0.2"
type input "-0.20"
drag, startPoint x: 230, startPoint y: 623, endPoint x: 185, endPoint y: 628, distance: 45.3
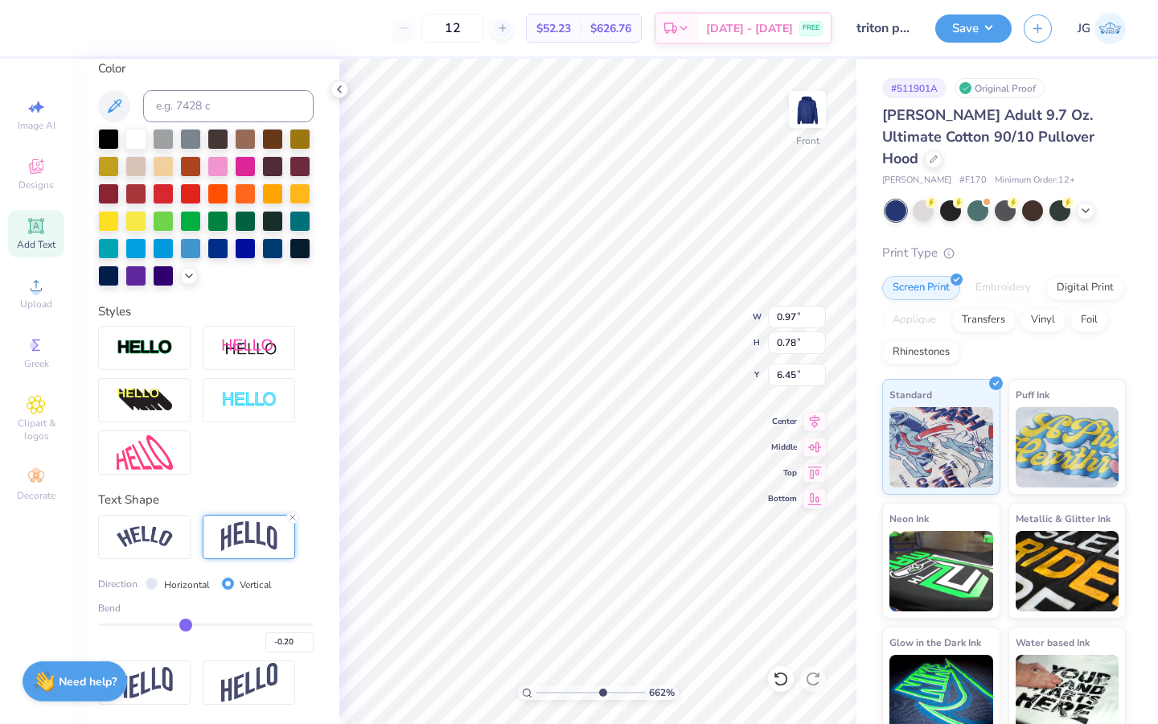
type input "-0.2"
click at [185, 626] on input "range" at bounding box center [206, 624] width 216 height 2
type input "0.84"
type textarea "ton"
click at [770, 351] on input "0.78" at bounding box center [797, 342] width 58 height 23
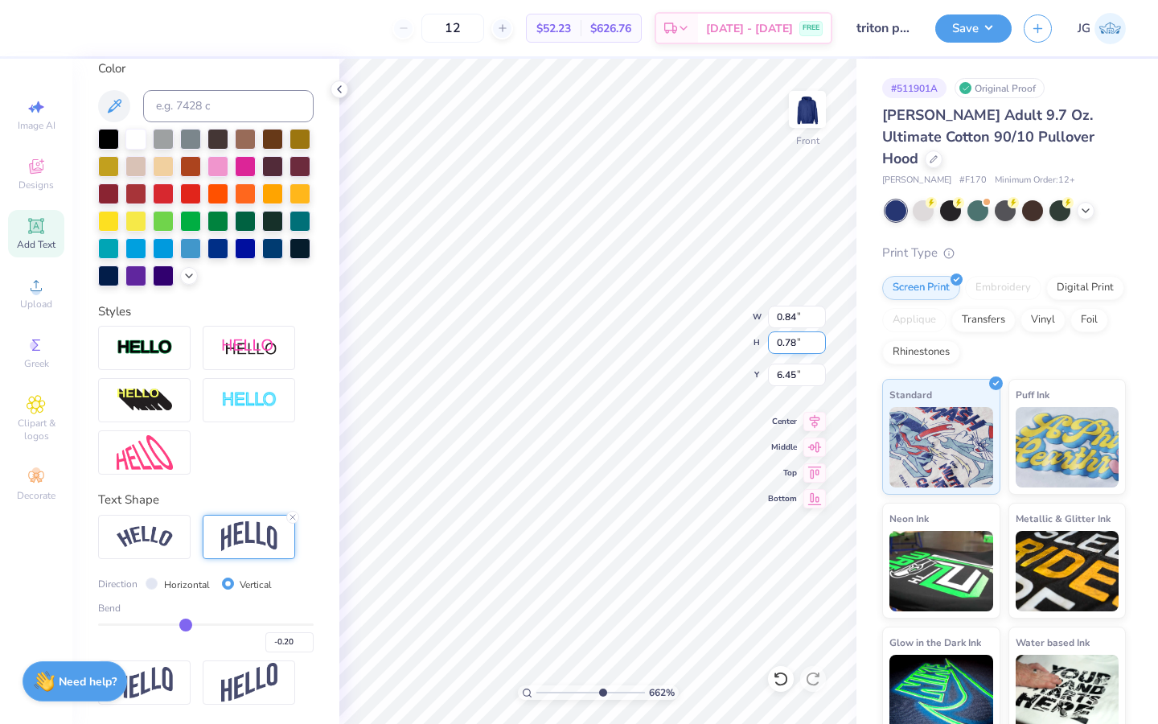
type input "1.01"
type input "0.81"
type input "6.44"
type input "0.88"
type input "0.70"
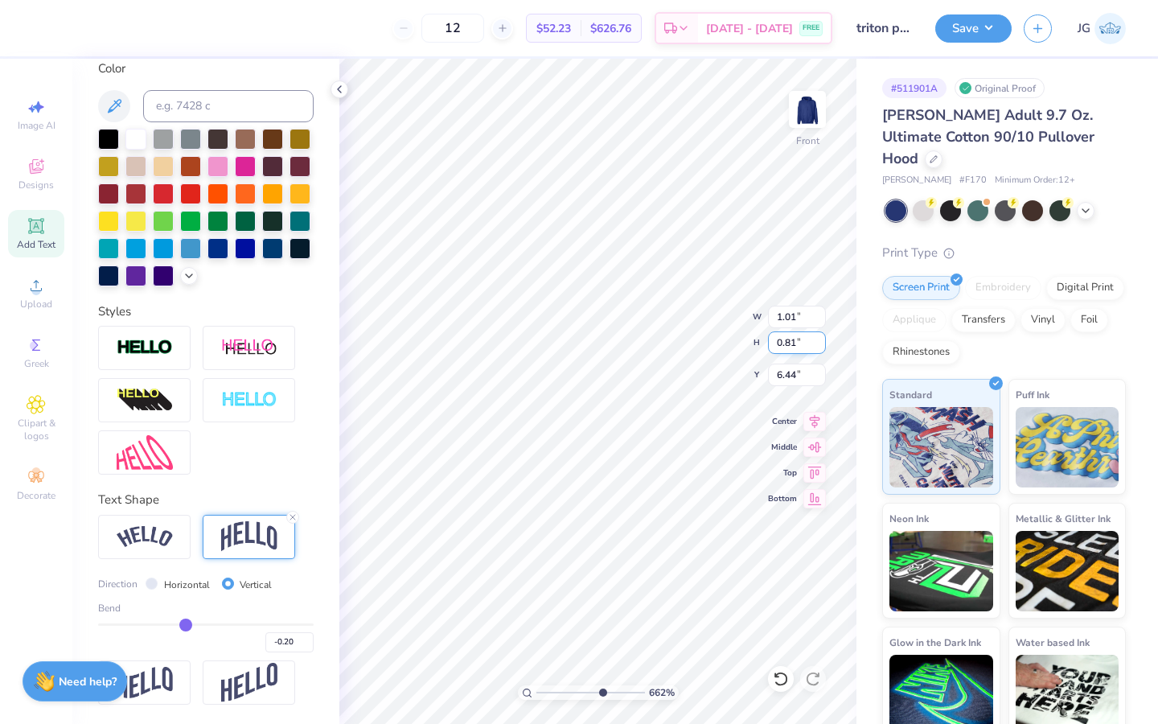
type input "6.54"
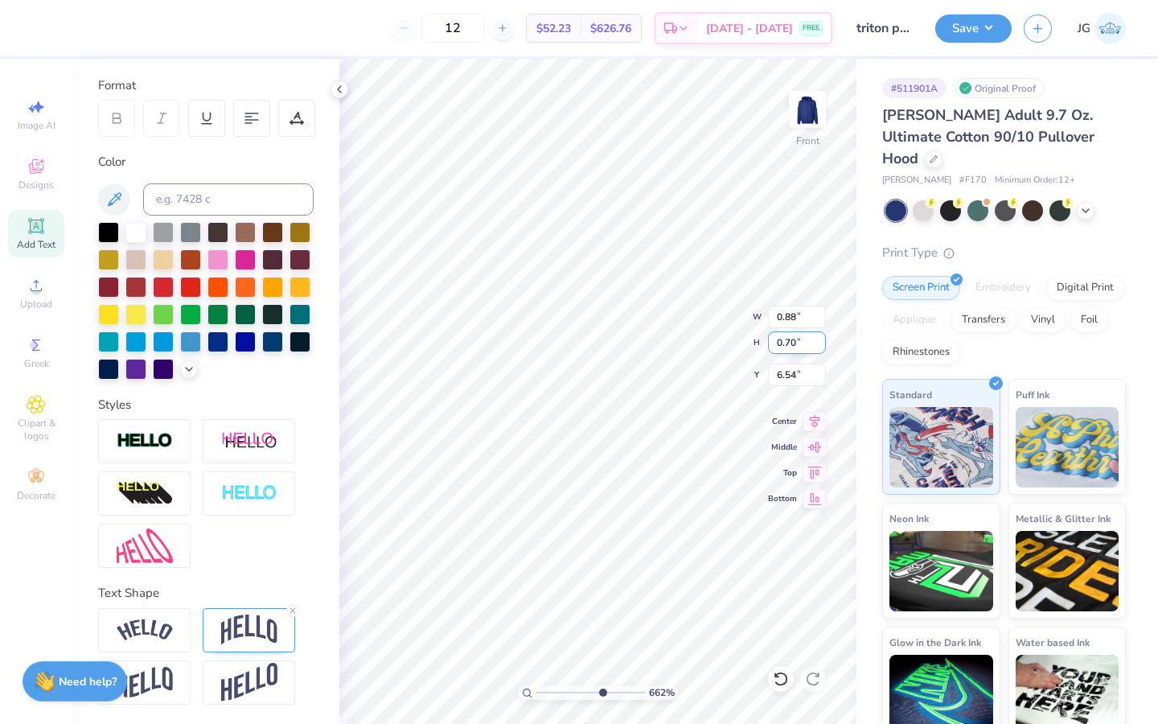
type input "0.97"
type input "0.78"
type input "7.08"
type input "7.43"
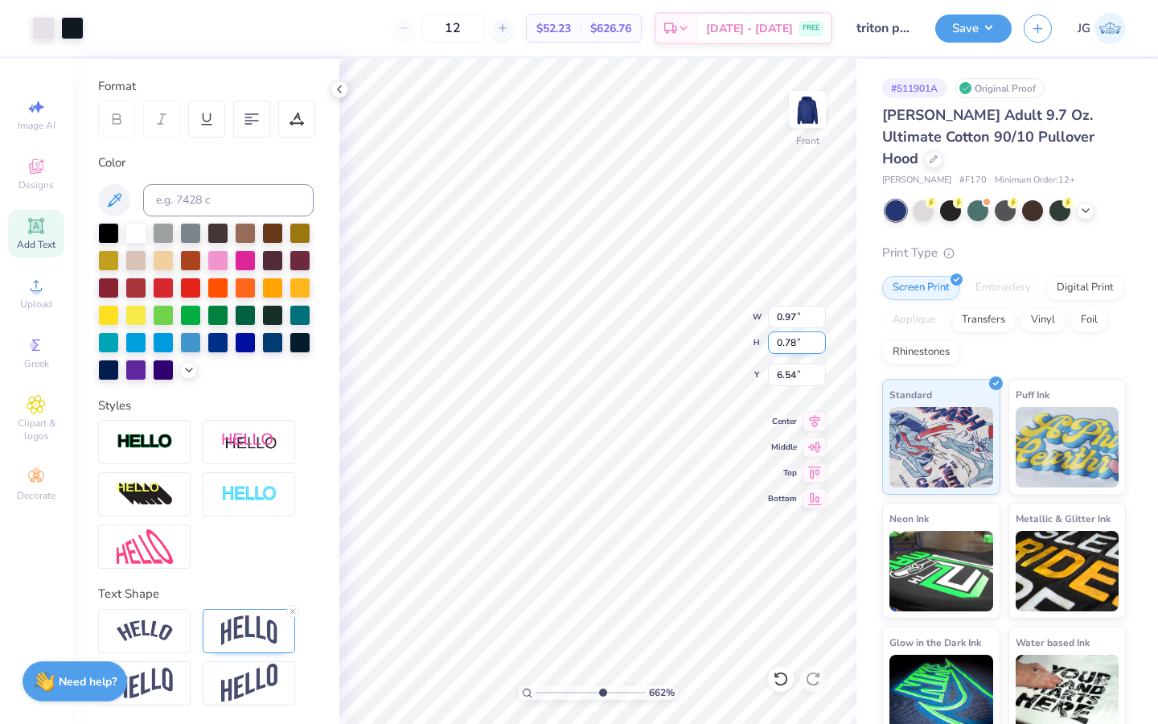
type input "6.00"
type input "6.57"
type input "10.43"
type textarea "h"
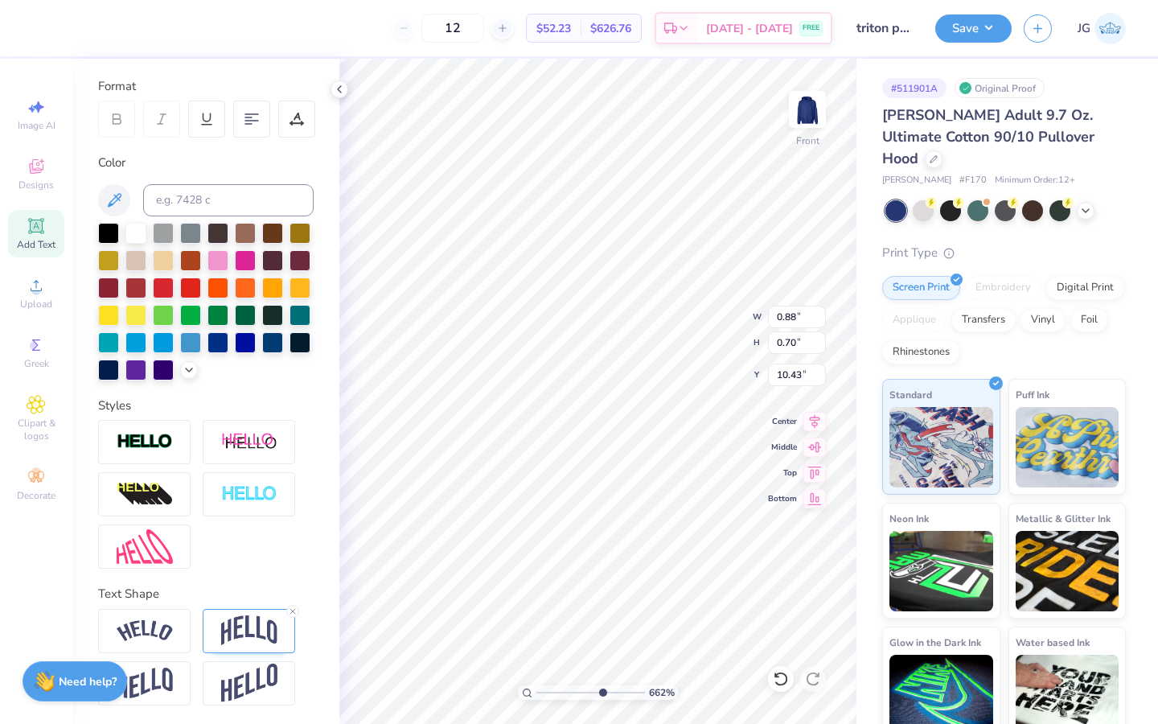
scroll to position [1, 1]
type textarea "graphy ub"
click at [275, 616] on img at bounding box center [249, 630] width 56 height 31
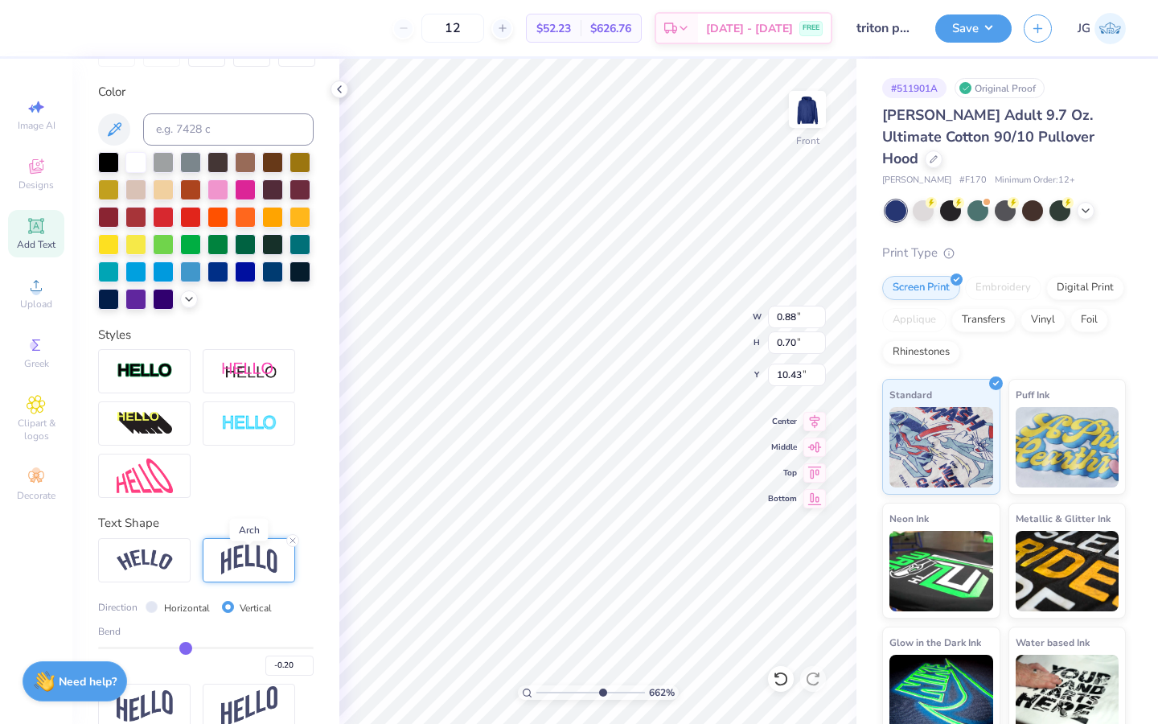
scroll to position [297, 0]
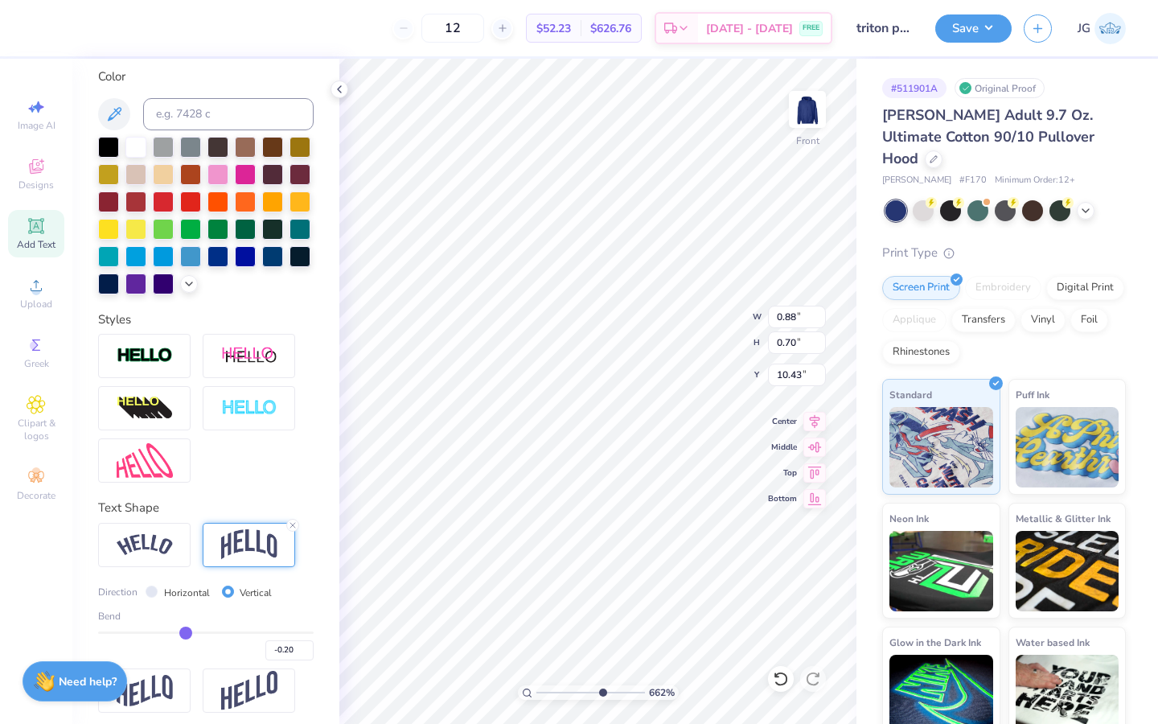
type input "-0.19"
type input "-0.18"
type input "-0.14"
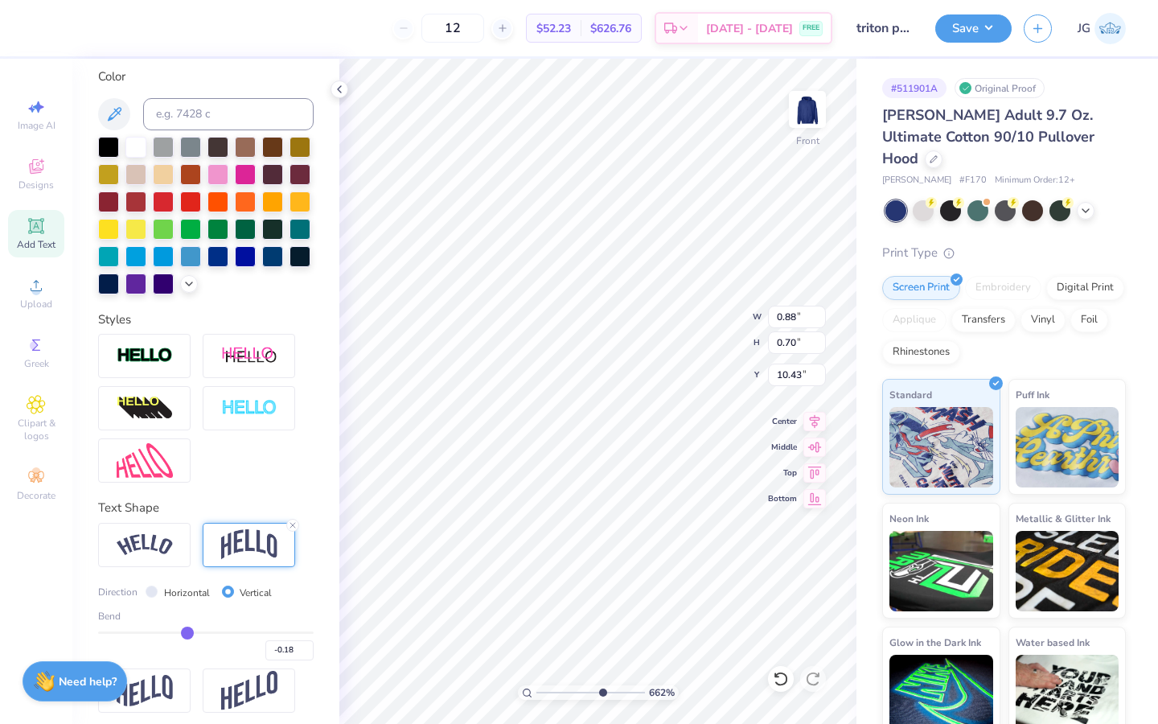
type input "-0.14"
type input "-0.07"
type input "0.02"
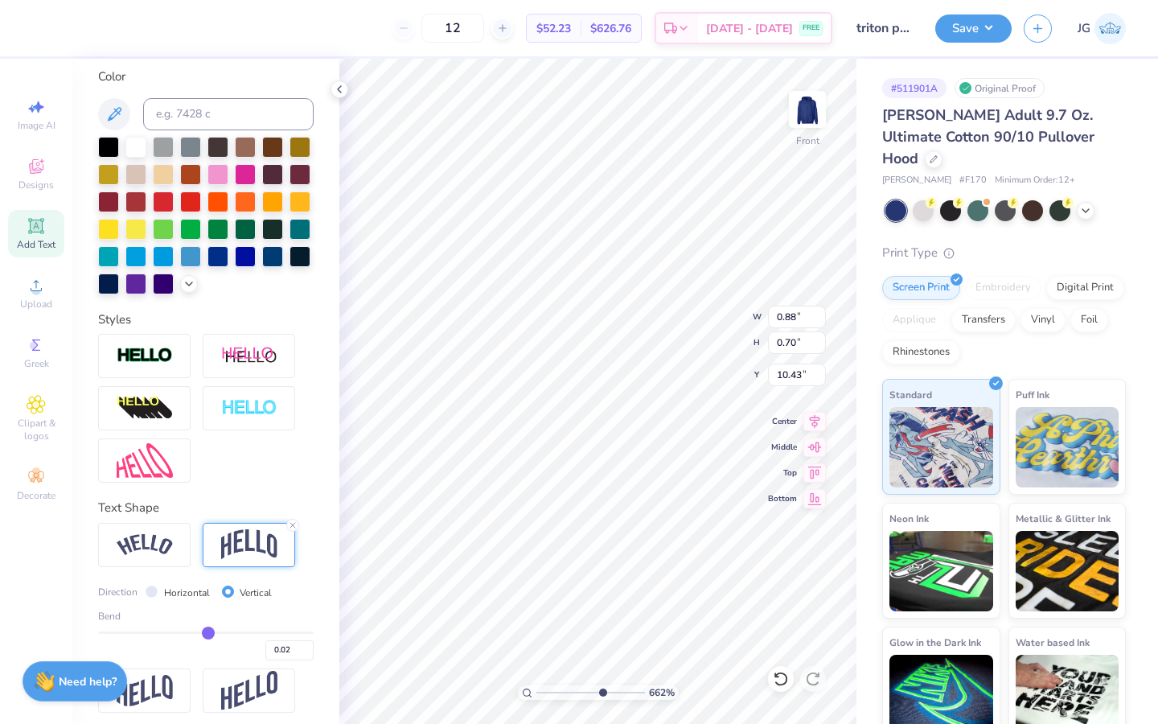
type input "0.15"
type input "0.28"
type input "0.39"
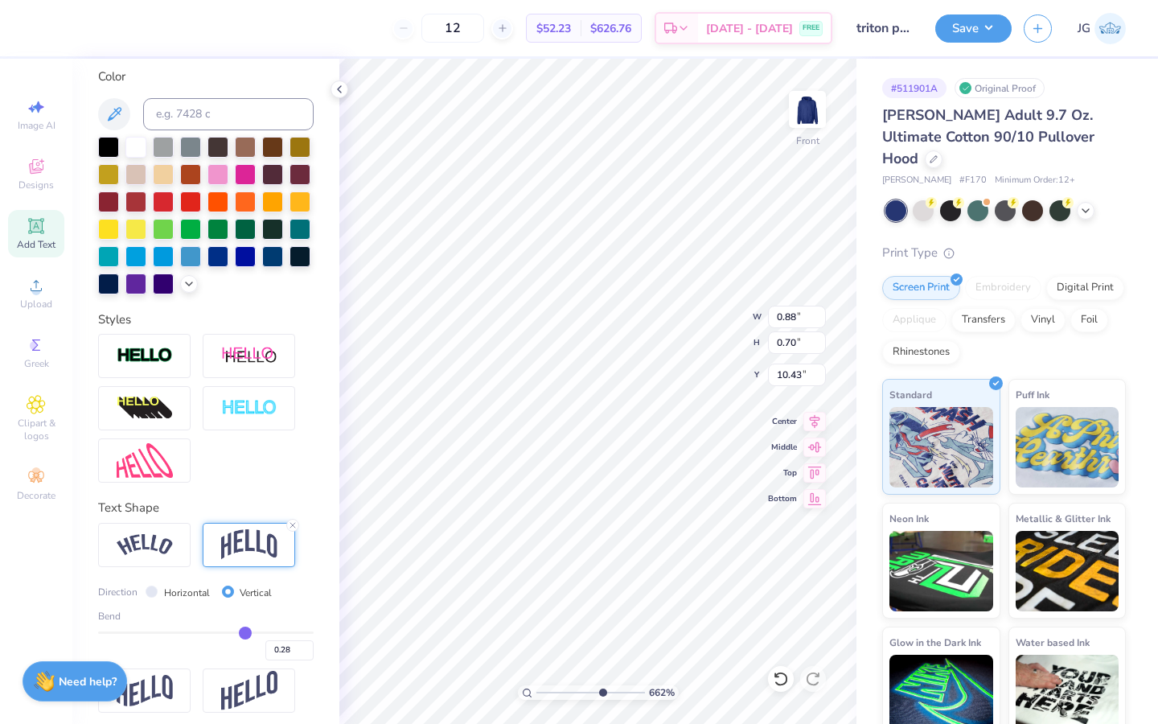
type input "0.39"
type input "0.5"
type input "0.50"
type input "0.59"
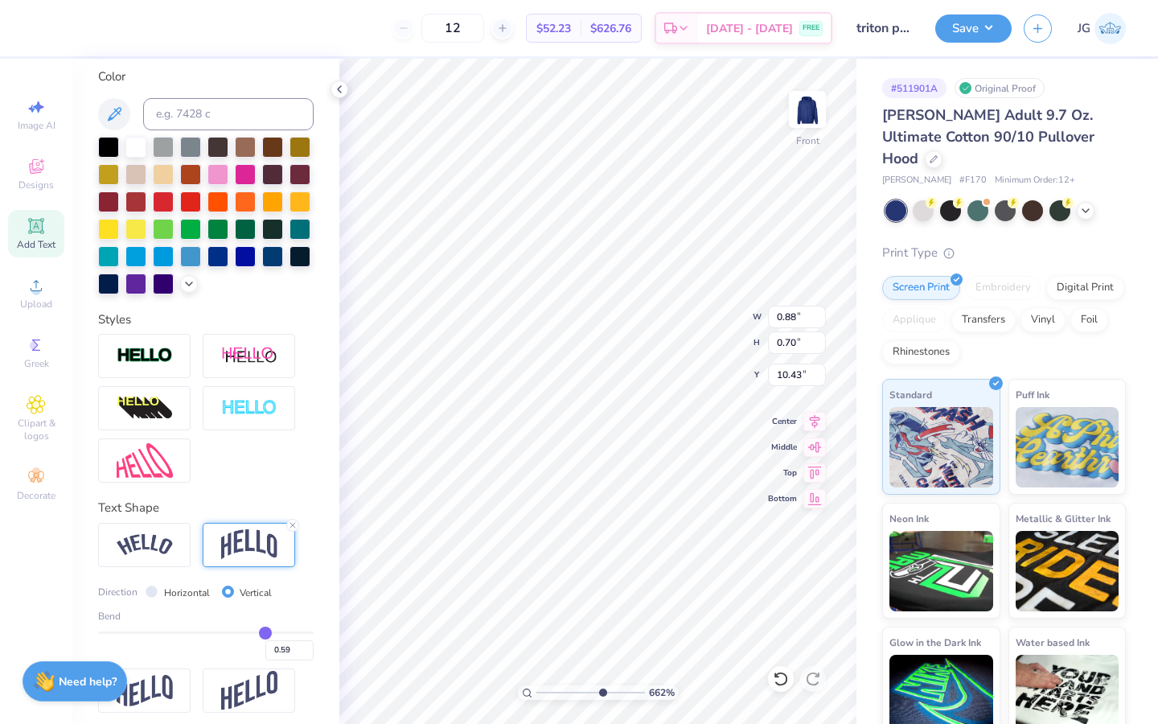
type input "0.65"
type input "0.69"
type input "0.72"
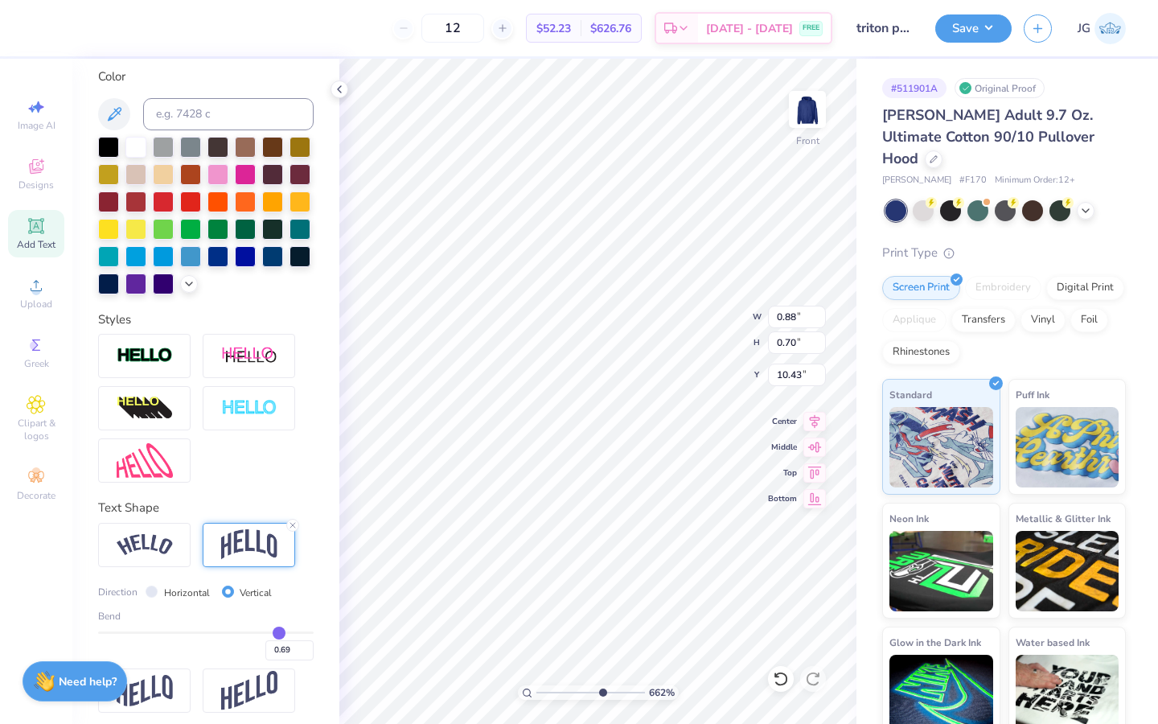
type input "0.72"
type input "0.74"
type input "0.75"
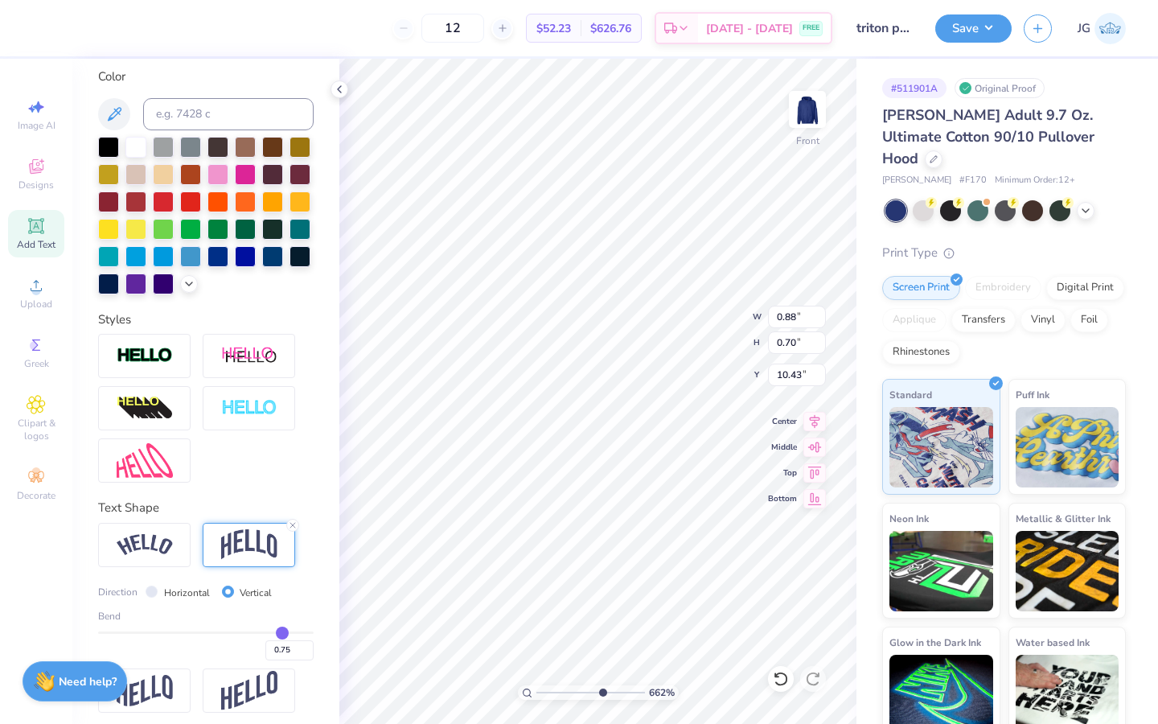
type input "0.76"
type input "0.77"
type input "0.78"
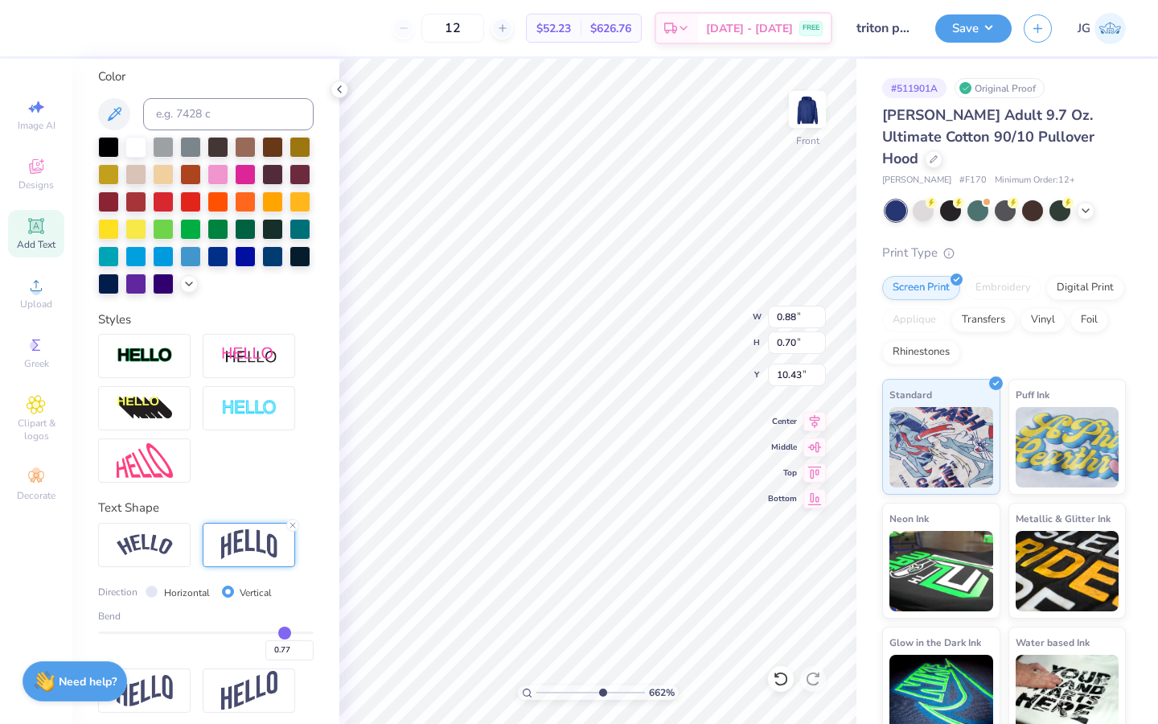
type input "0.78"
type input "0.79"
type input "0.8"
type input "0.80"
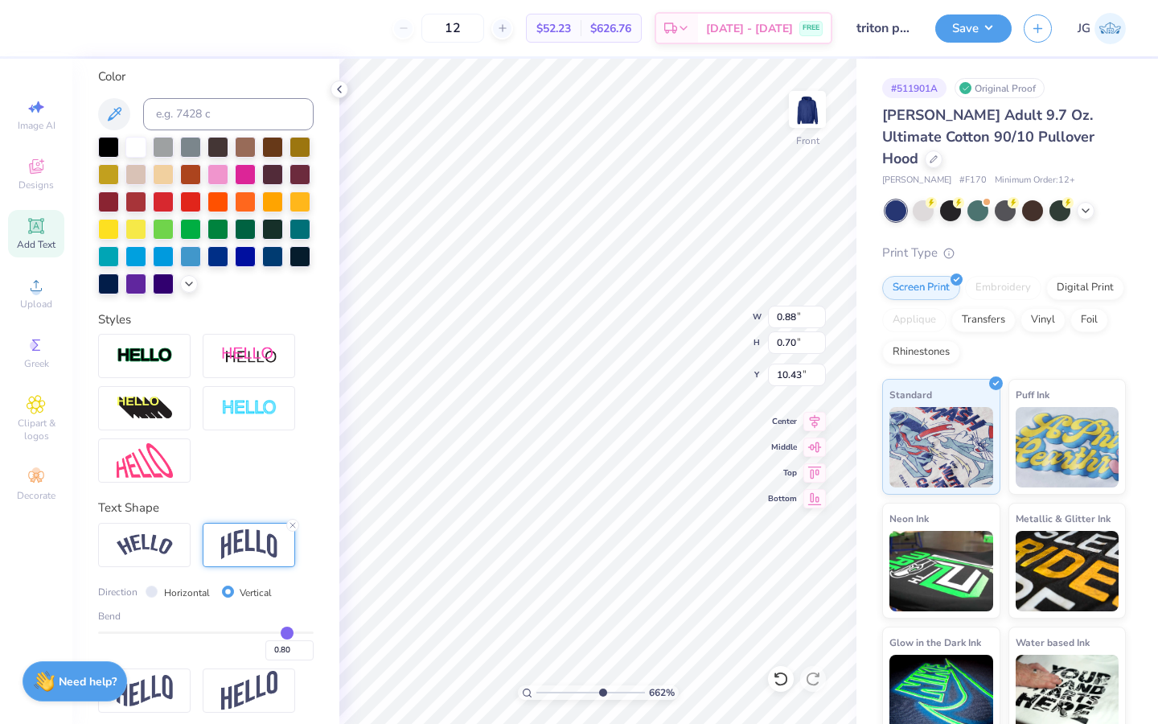
type input "0.81"
type input "0.82"
type input "0.83"
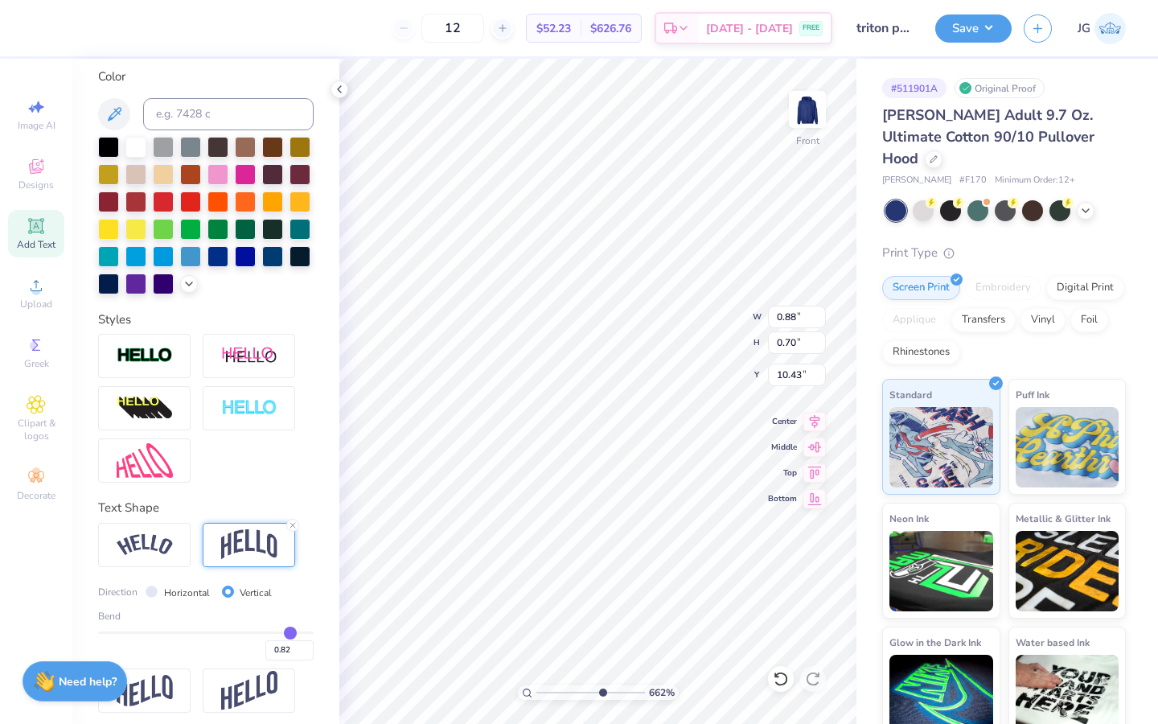
type input "0.83"
drag, startPoint x: 187, startPoint y: 632, endPoint x: 290, endPoint y: 628, distance: 103.0
click at [290, 632] on input "range" at bounding box center [206, 633] width 216 height 2
type input "0.82"
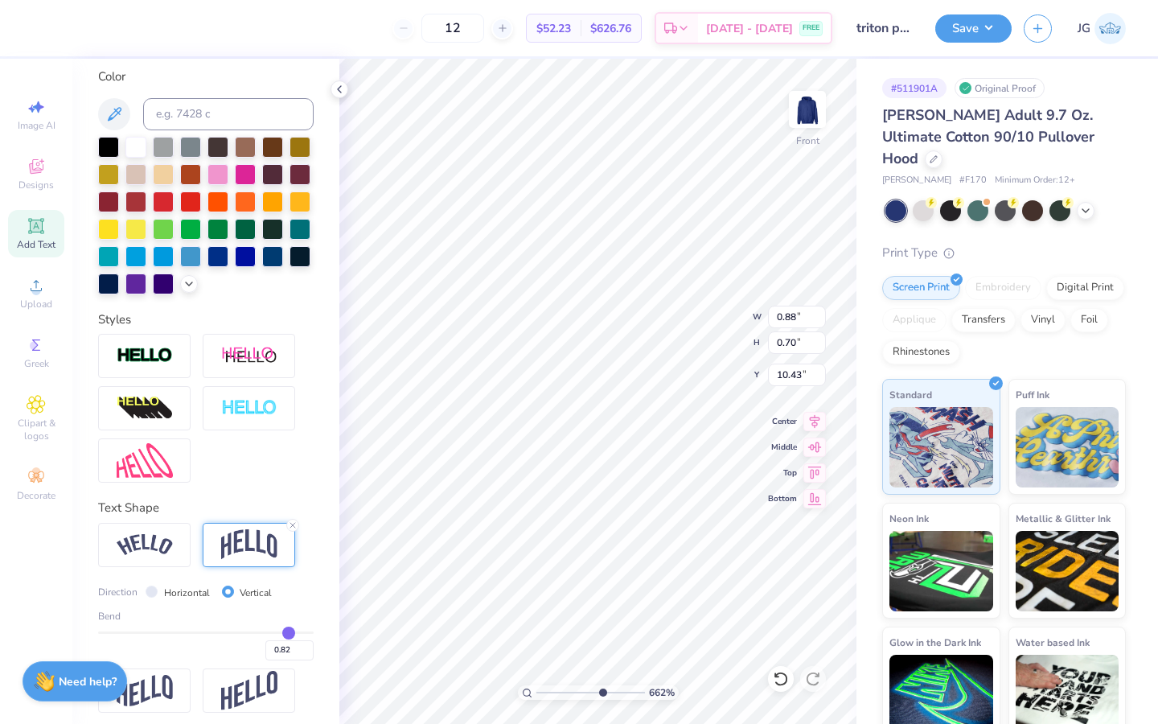
type input "0.81"
type input "0.79"
type input "0.77"
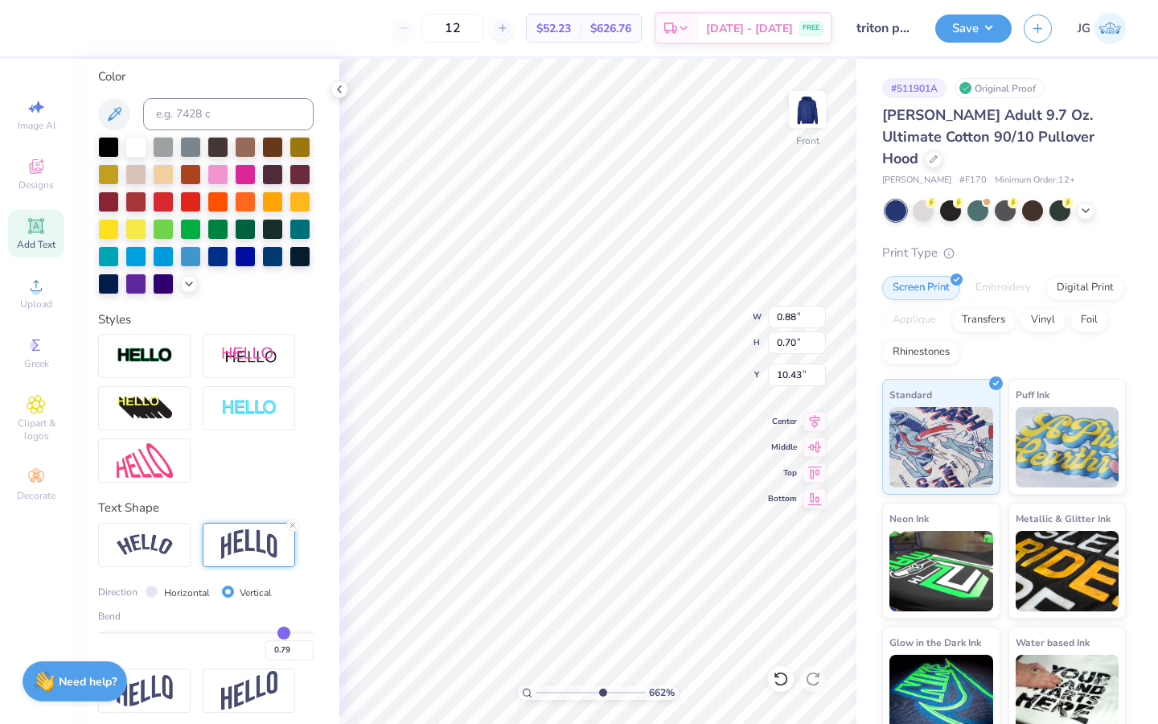
type input "0.77"
type input "0.75"
type input "0.73"
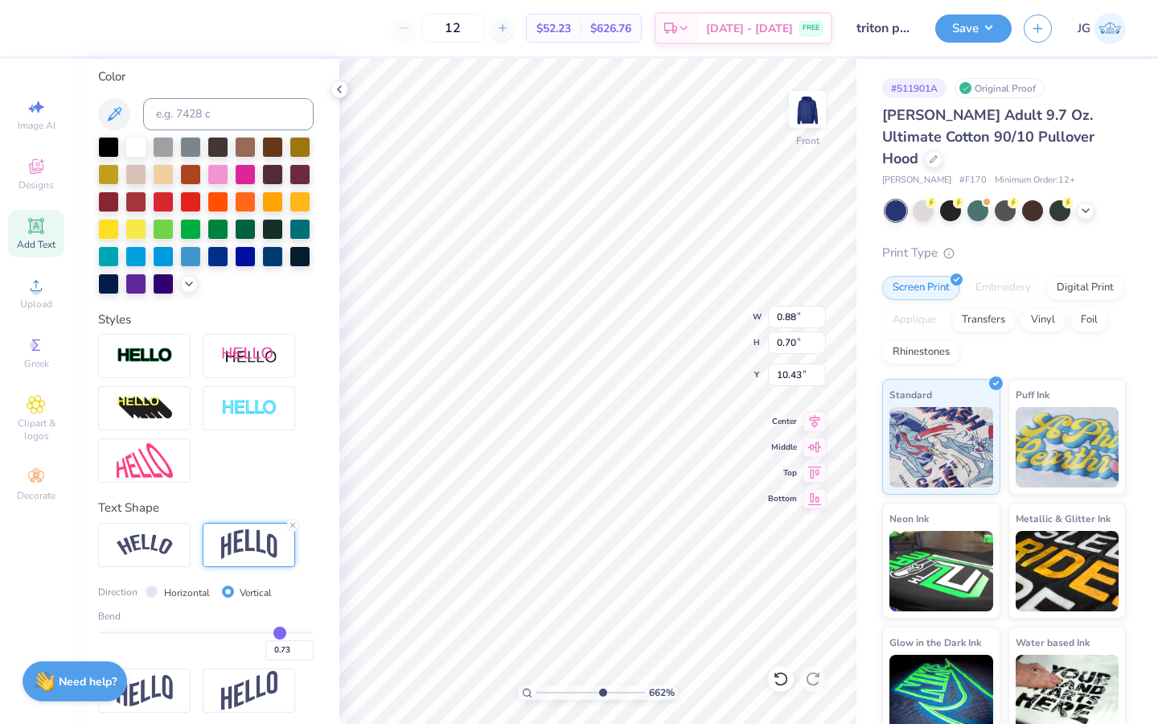
type input "0.71"
type input "0.69"
type input "0.68"
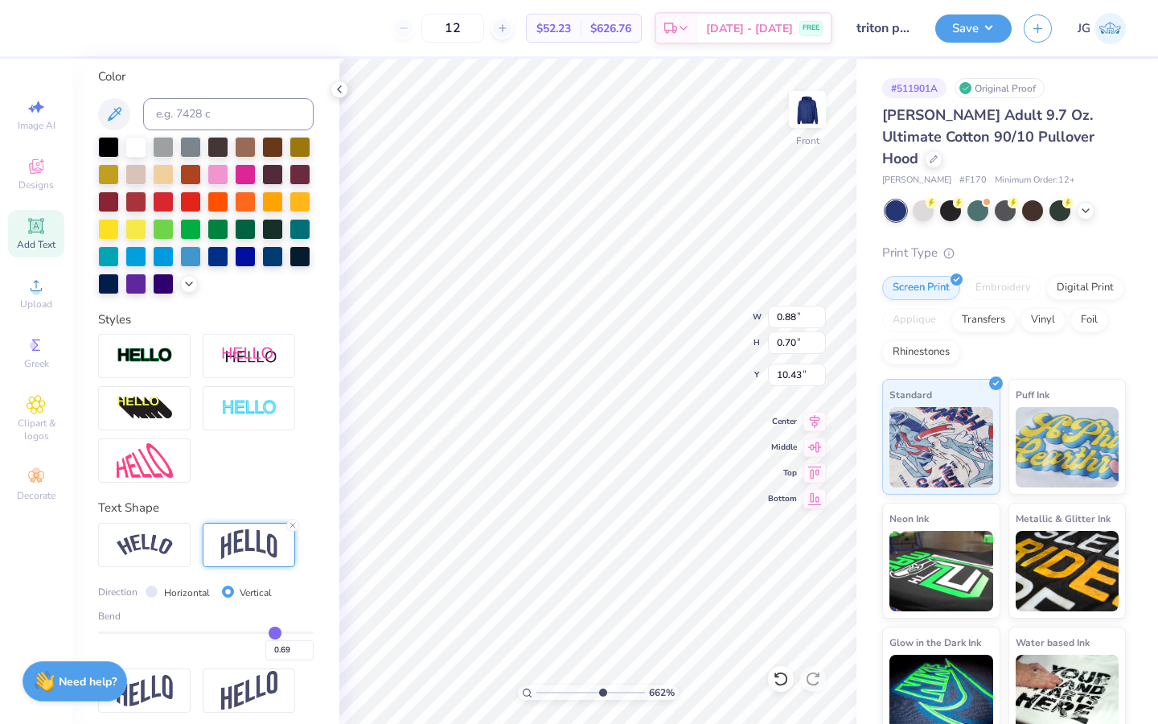
type input "0.68"
type input "0.67"
type input "0.66"
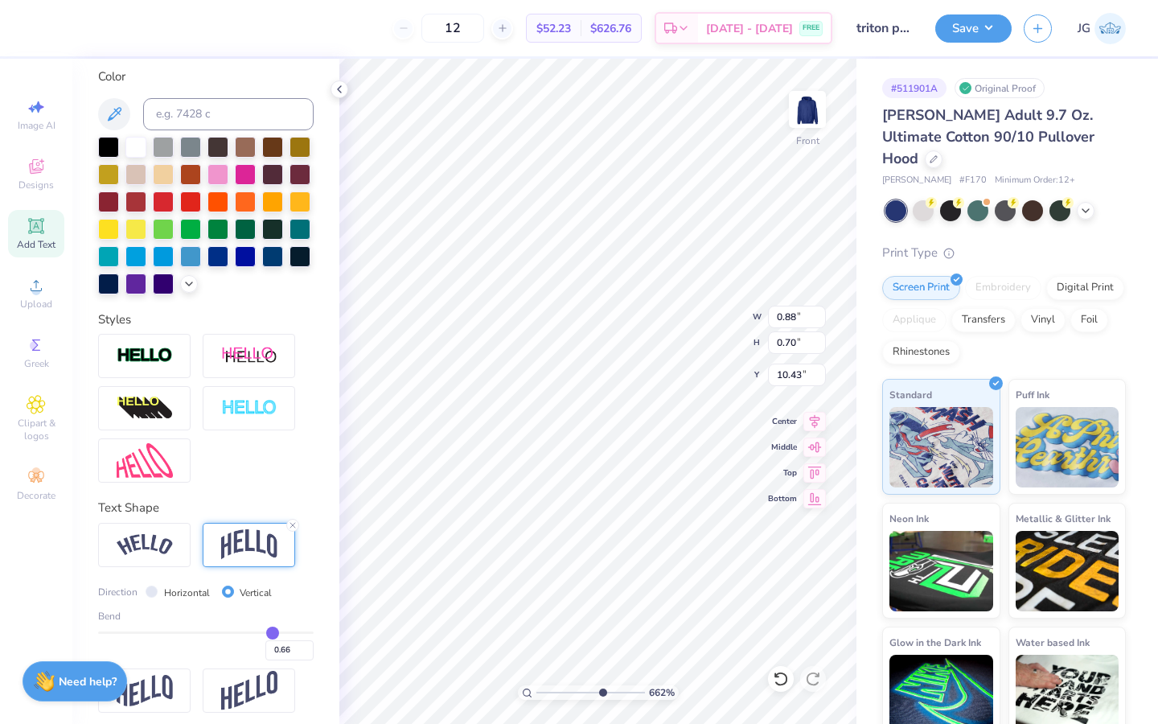
type input "0.65"
drag, startPoint x: 290, startPoint y: 628, endPoint x: 262, endPoint y: 629, distance: 27.4
click at [263, 632] on input "range" at bounding box center [206, 633] width 216 height 2
drag, startPoint x: 262, startPoint y: 629, endPoint x: 243, endPoint y: 629, distance: 19.3
click at [244, 632] on input "range" at bounding box center [206, 633] width 216 height 2
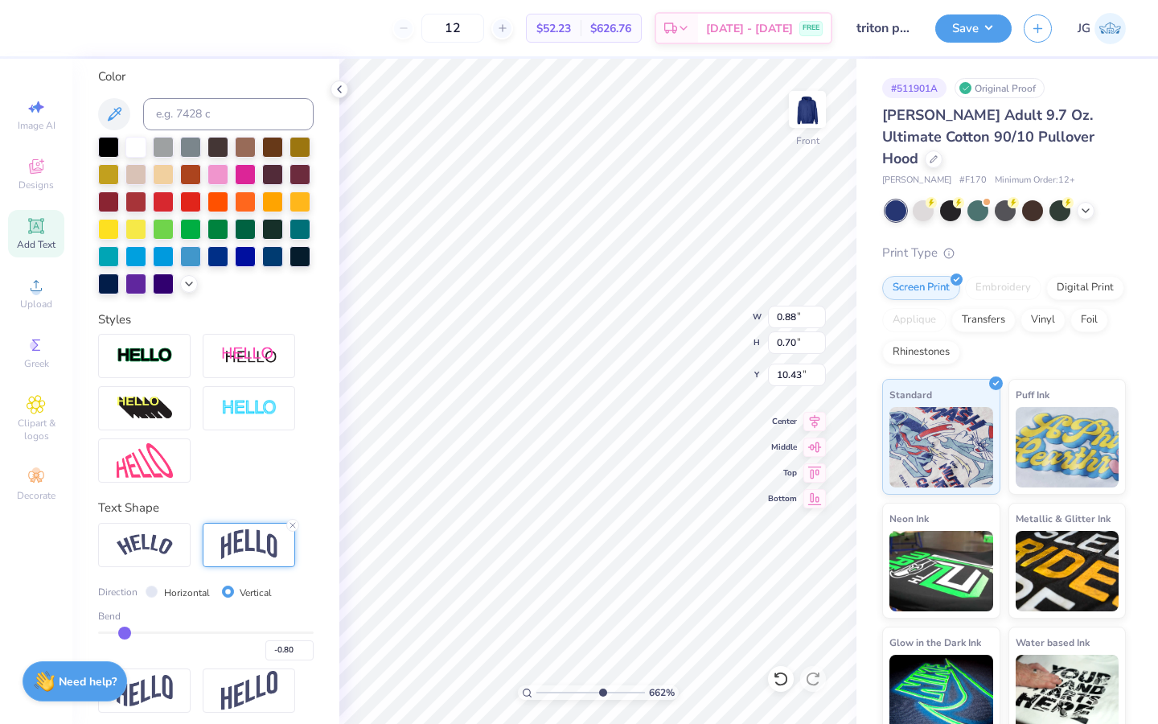
drag, startPoint x: 243, startPoint y: 629, endPoint x: 125, endPoint y: 629, distance: 118.3
click at [125, 632] on input "range" at bounding box center [206, 633] width 216 height 2
drag, startPoint x: 125, startPoint y: 629, endPoint x: 150, endPoint y: 629, distance: 24.9
click at [150, 632] on input "range" at bounding box center [206, 633] width 216 height 2
drag, startPoint x: 150, startPoint y: 629, endPoint x: 178, endPoint y: 629, distance: 27.4
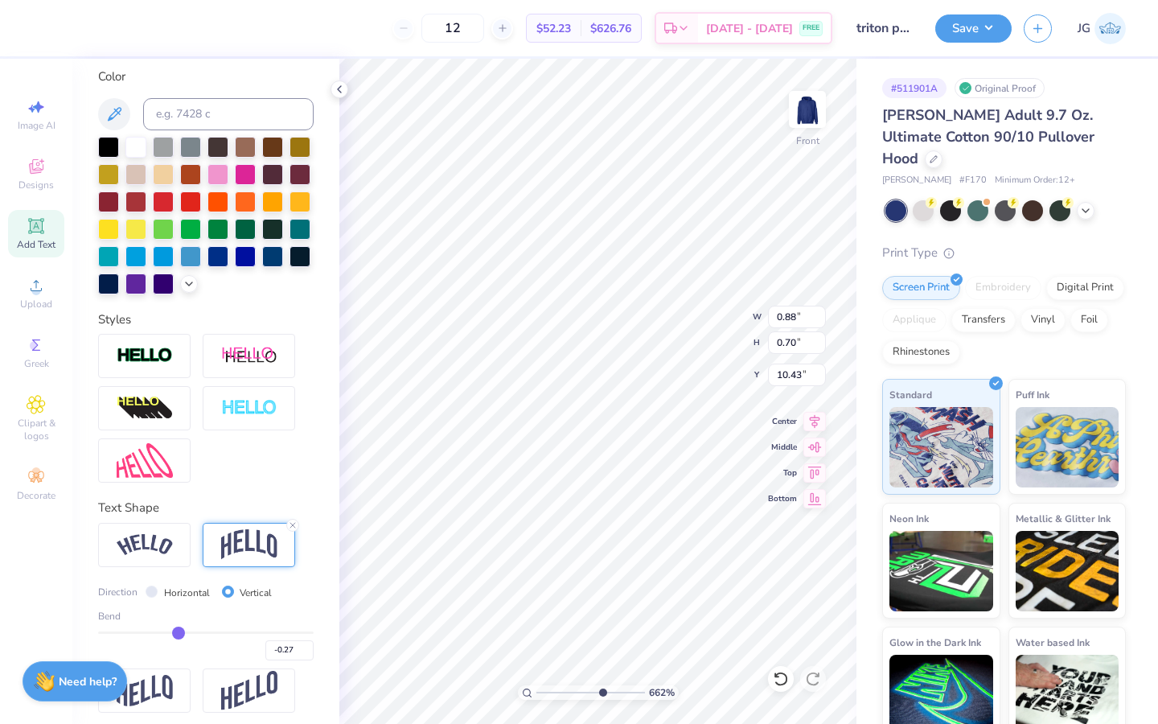
click at [178, 632] on input "range" at bounding box center [206, 633] width 216 height 2
click at [154, 553] on img at bounding box center [145, 545] width 56 height 22
drag, startPoint x: 181, startPoint y: 623, endPoint x: 212, endPoint y: 624, distance: 30.6
click at [212, 623] on div "Bend -0.27" at bounding box center [206, 634] width 216 height 51
drag, startPoint x: 180, startPoint y: 624, endPoint x: 239, endPoint y: 624, distance: 58.7
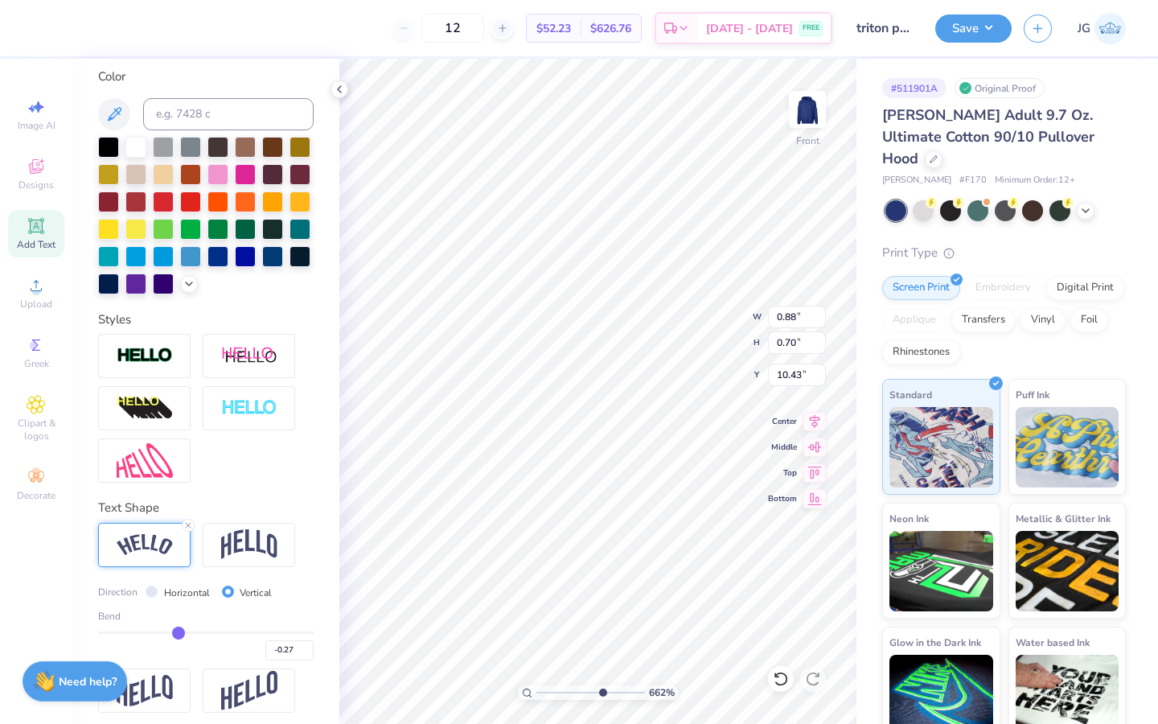
click at [239, 624] on div "Bend -0.27" at bounding box center [206, 634] width 216 height 51
drag, startPoint x: 179, startPoint y: 631, endPoint x: 260, endPoint y: 631, distance: 81.3
click at [261, 632] on input "range" at bounding box center [206, 633] width 216 height 2
drag, startPoint x: 260, startPoint y: 631, endPoint x: 142, endPoint y: 632, distance: 117.5
click at [142, 632] on input "range" at bounding box center [206, 633] width 216 height 2
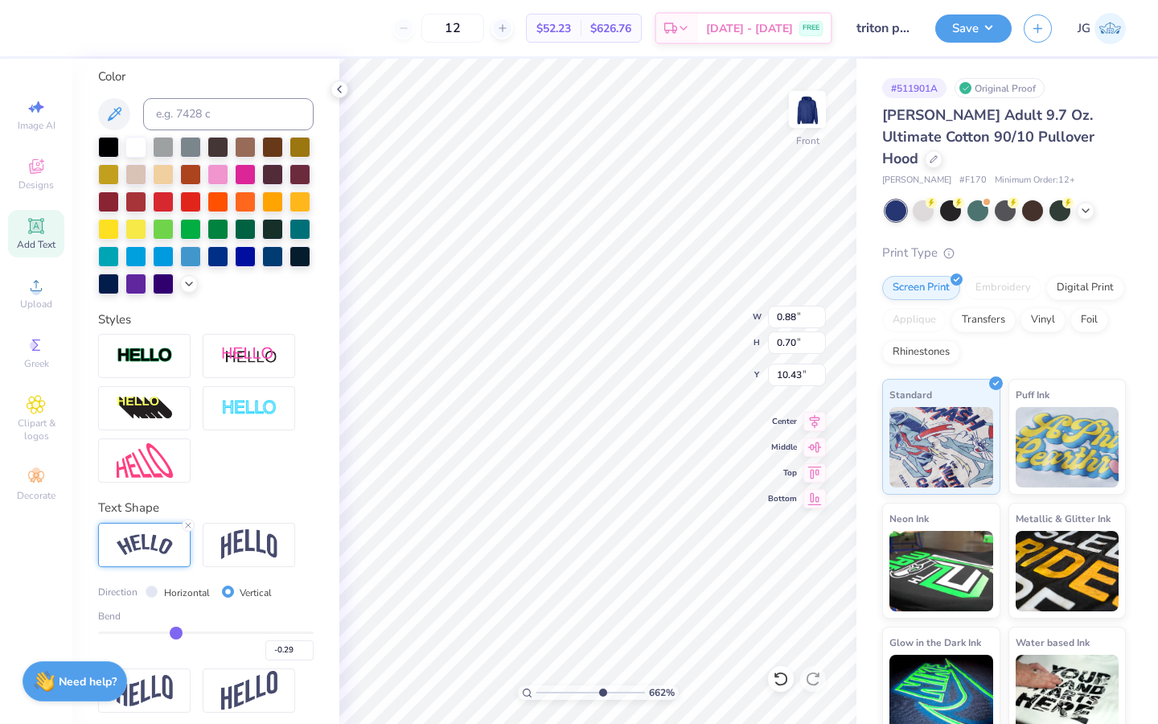
drag, startPoint x: 142, startPoint y: 632, endPoint x: 176, endPoint y: 630, distance: 33.9
click at [176, 632] on input "range" at bounding box center [206, 633] width 216 height 2
drag, startPoint x: 176, startPoint y: 630, endPoint x: 206, endPoint y: 630, distance: 29.8
click at [205, 632] on input "range" at bounding box center [206, 633] width 216 height 2
click at [199, 632] on input "range" at bounding box center [206, 633] width 216 height 2
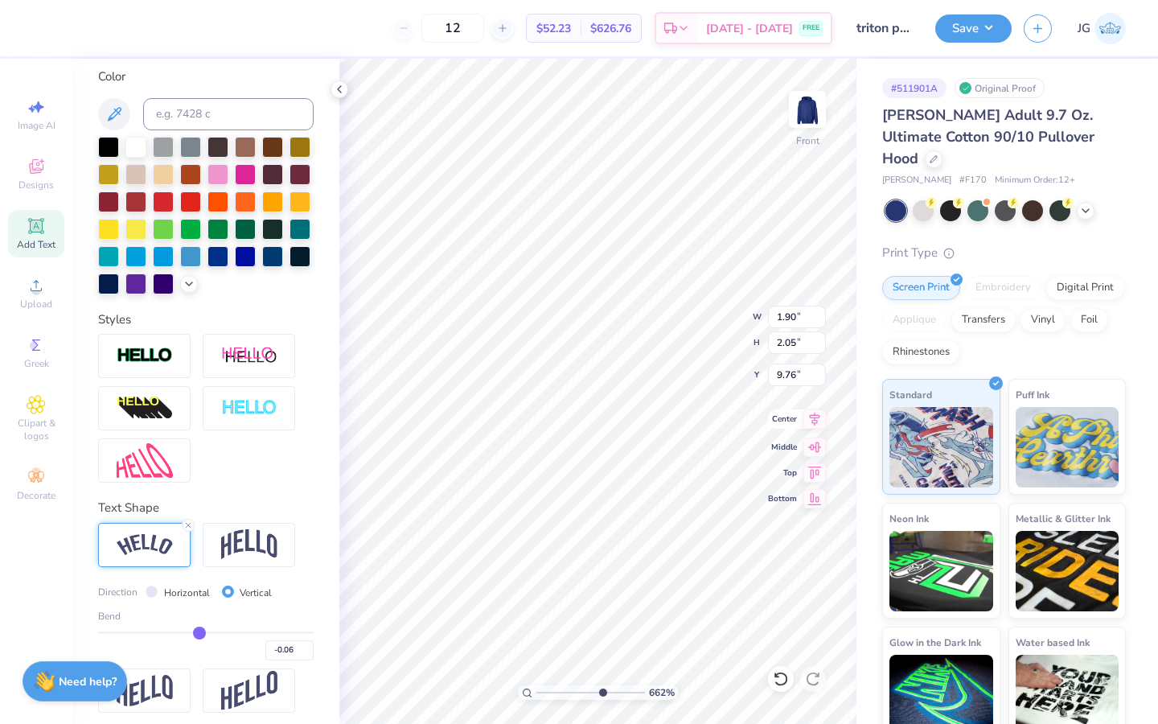
scroll to position [1, 1]
drag, startPoint x: 603, startPoint y: 695, endPoint x: 554, endPoint y: 696, distance: 49.1
click at [554, 696] on input "range" at bounding box center [591, 692] width 109 height 14
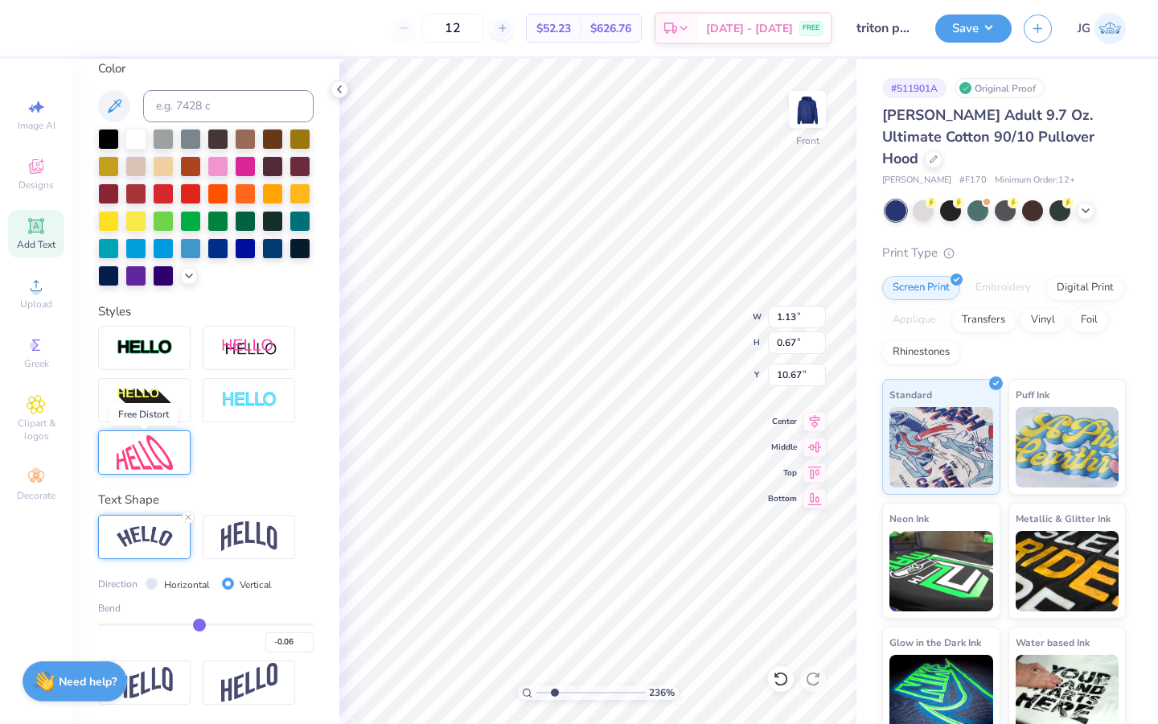
click at [153, 442] on img at bounding box center [145, 452] width 56 height 35
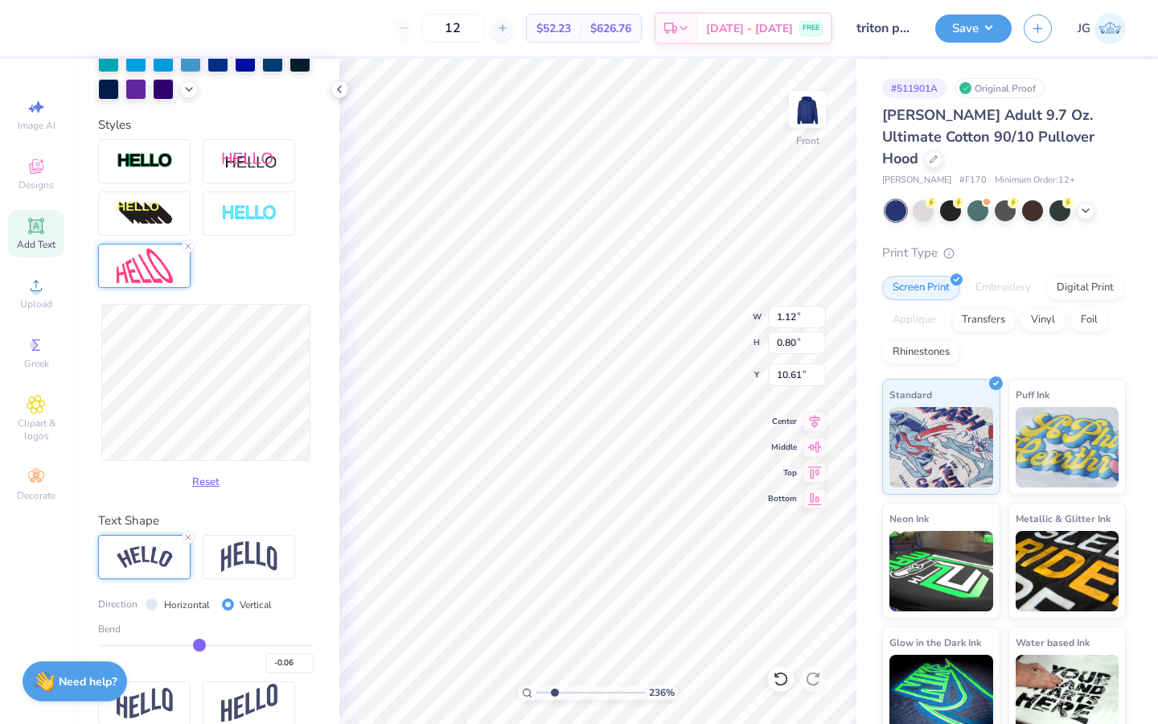
scroll to position [512, 0]
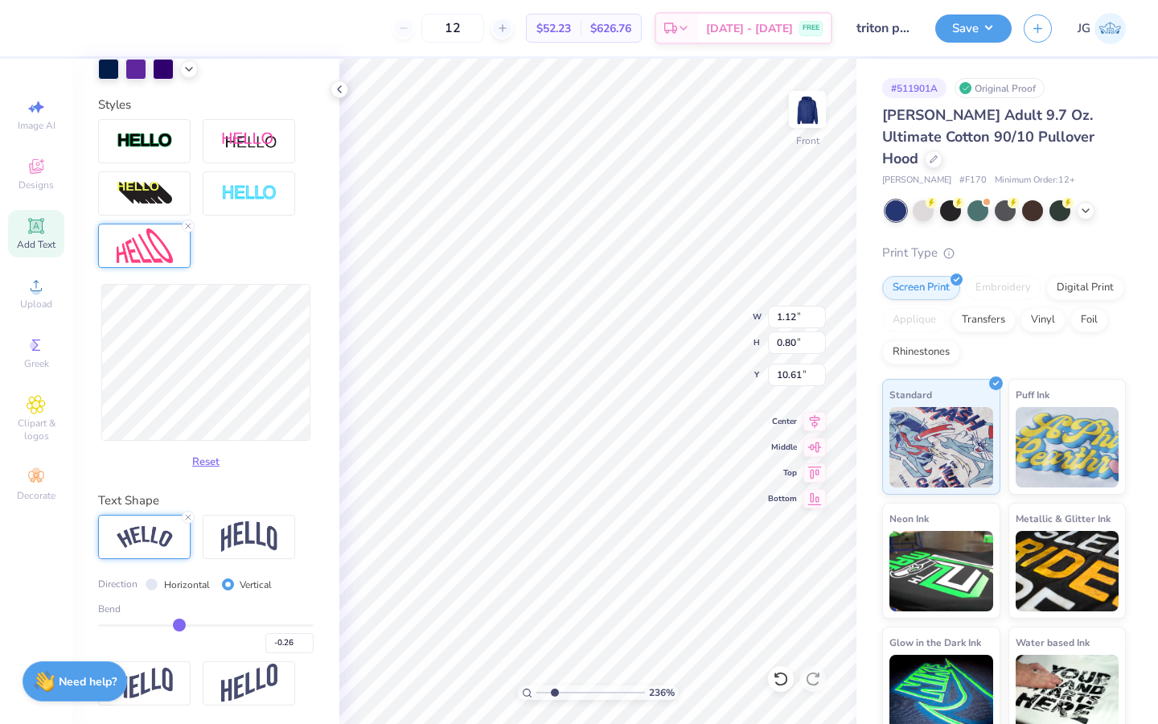
drag, startPoint x: 195, startPoint y: 622, endPoint x: 179, endPoint y: 622, distance: 16.1
click at [179, 624] on input "range" at bounding box center [206, 625] width 216 height 2
drag, startPoint x: 179, startPoint y: 622, endPoint x: 145, endPoint y: 622, distance: 33.8
click at [145, 624] on input "range" at bounding box center [206, 625] width 216 height 2
click at [163, 624] on input "range" at bounding box center [206, 625] width 216 height 2
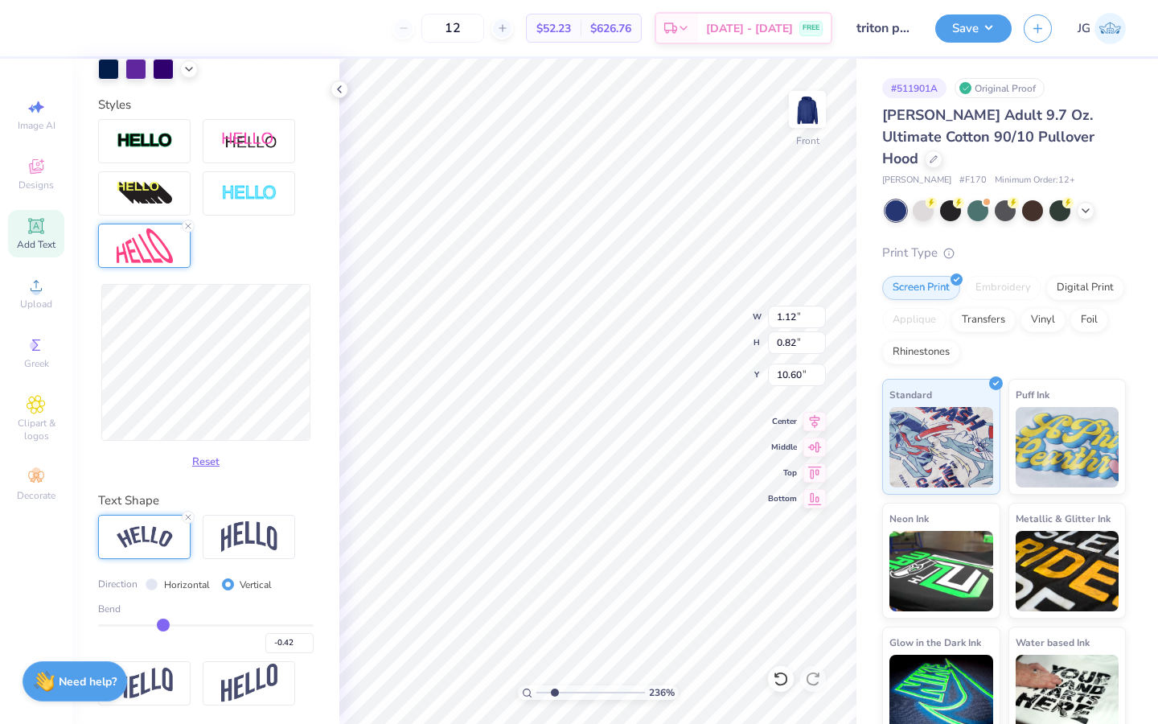
click at [186, 621] on div "Bend -0.42" at bounding box center [206, 627] width 216 height 51
click at [176, 624] on input "range" at bounding box center [206, 625] width 216 height 2
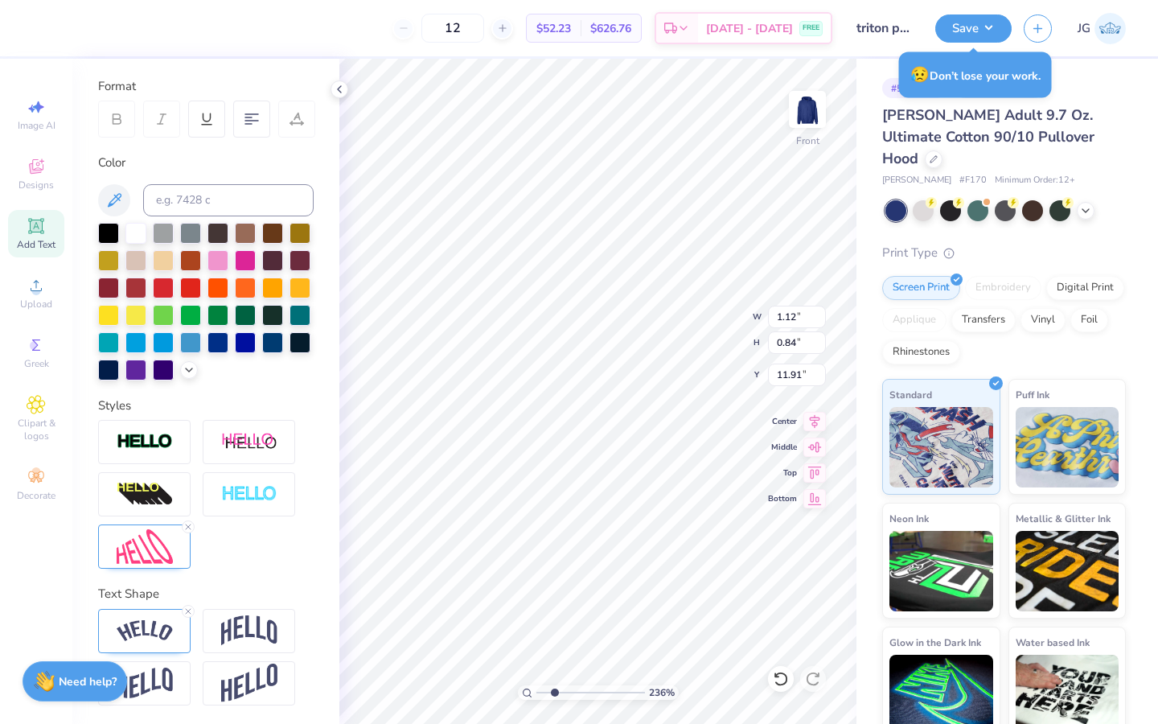
scroll to position [0, 0]
click at [138, 629] on img at bounding box center [145, 631] width 56 height 22
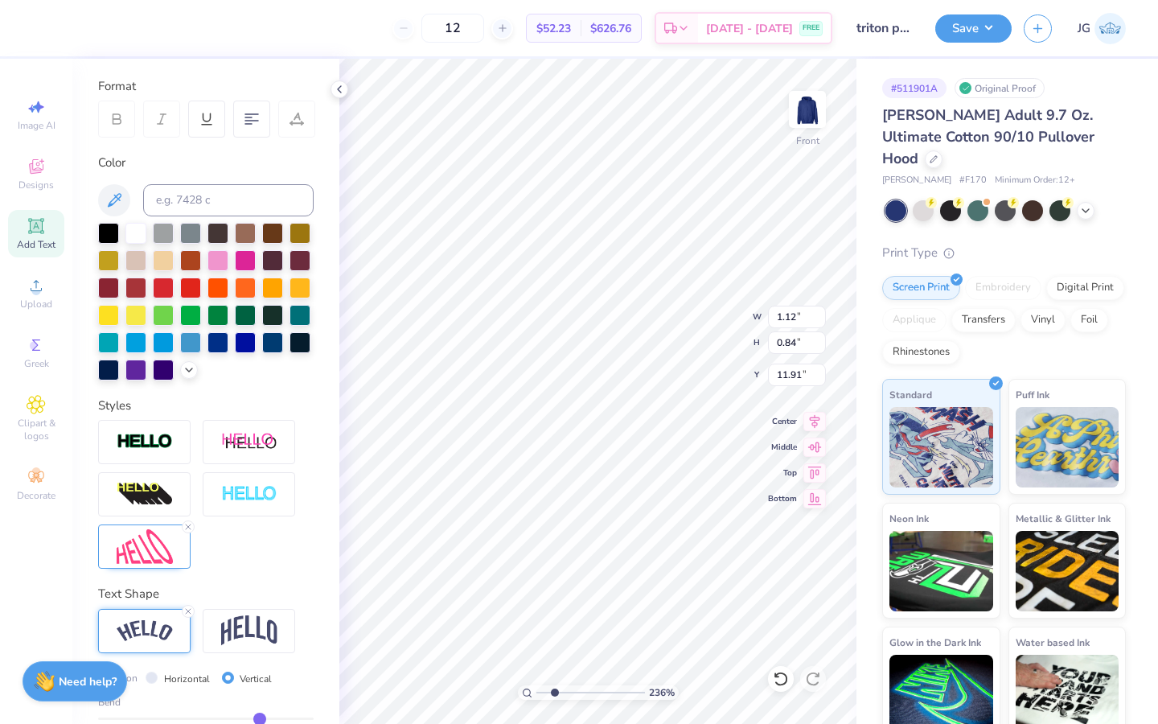
drag, startPoint x: 176, startPoint y: 714, endPoint x: 259, endPoint y: 712, distance: 82.9
click at [259, 718] on input "range" at bounding box center [206, 719] width 216 height 2
click at [588, 693] on input "range" at bounding box center [591, 692] width 109 height 14
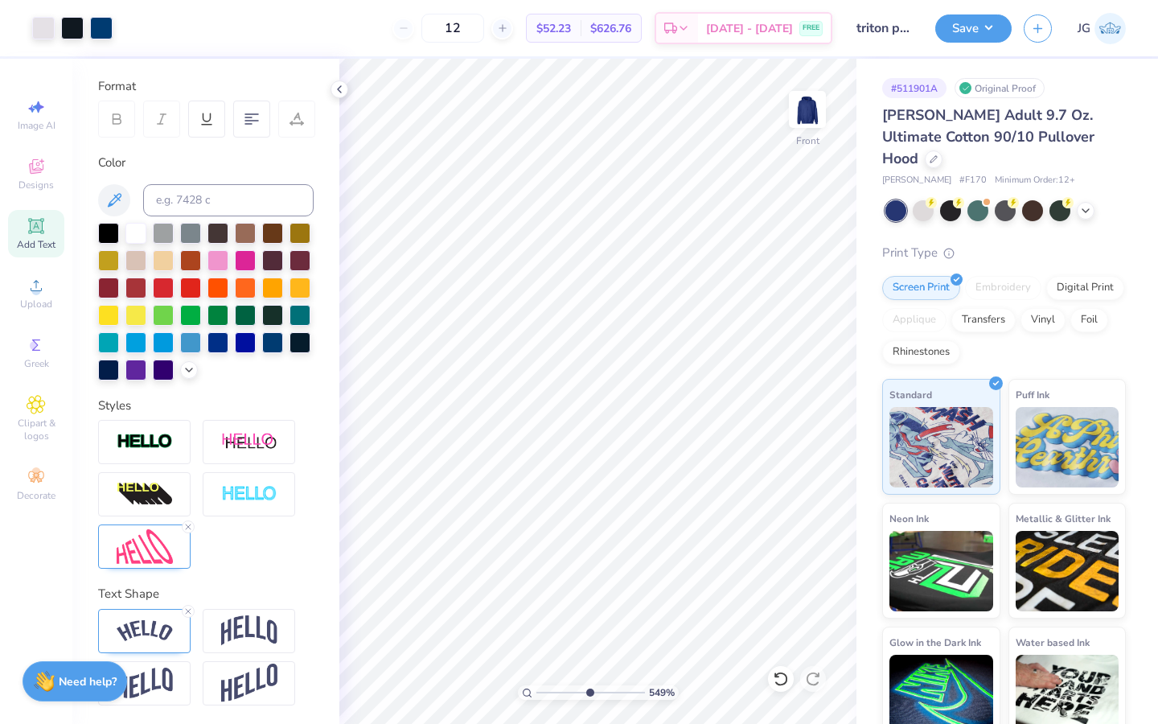
click at [611, 693] on input "range" at bounding box center [591, 692] width 109 height 14
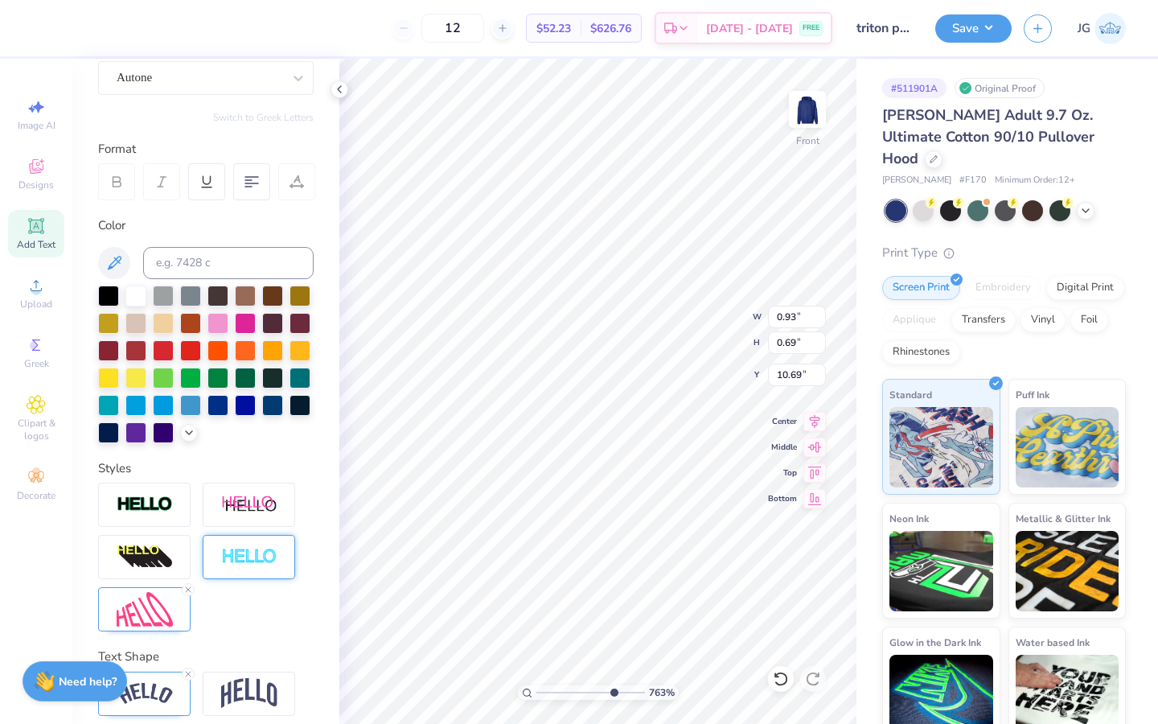
scroll to position [211, 0]
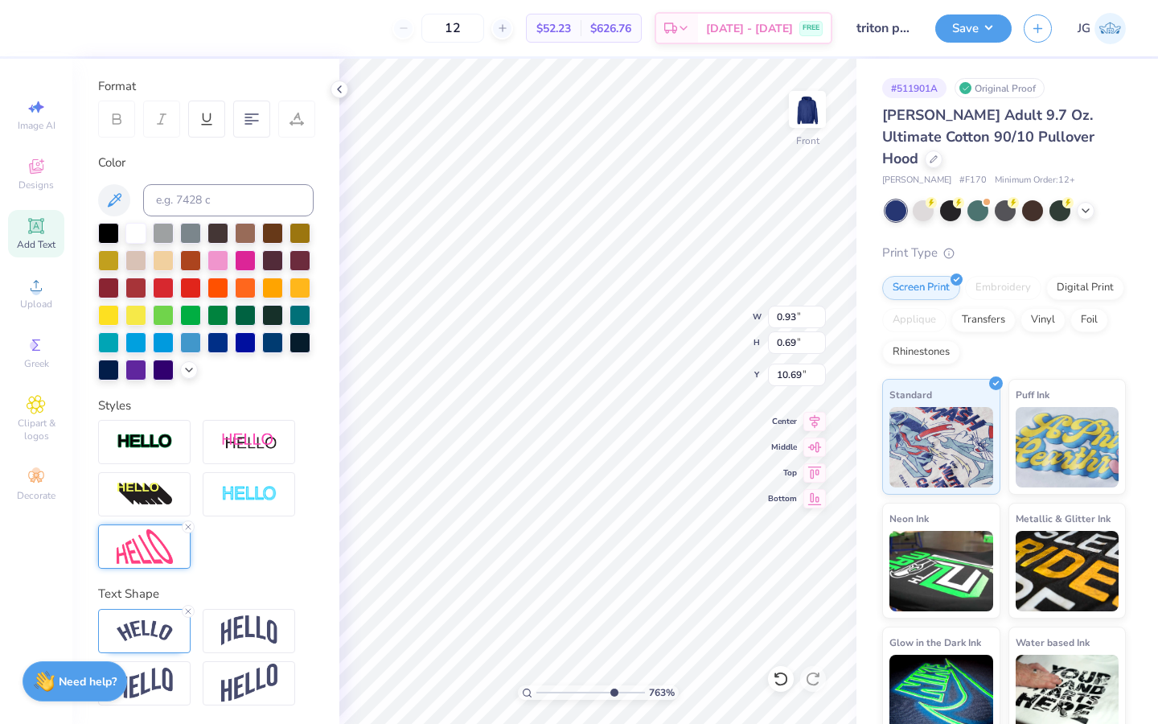
click at [158, 548] on img at bounding box center [145, 546] width 56 height 35
click at [154, 553] on img at bounding box center [145, 546] width 56 height 35
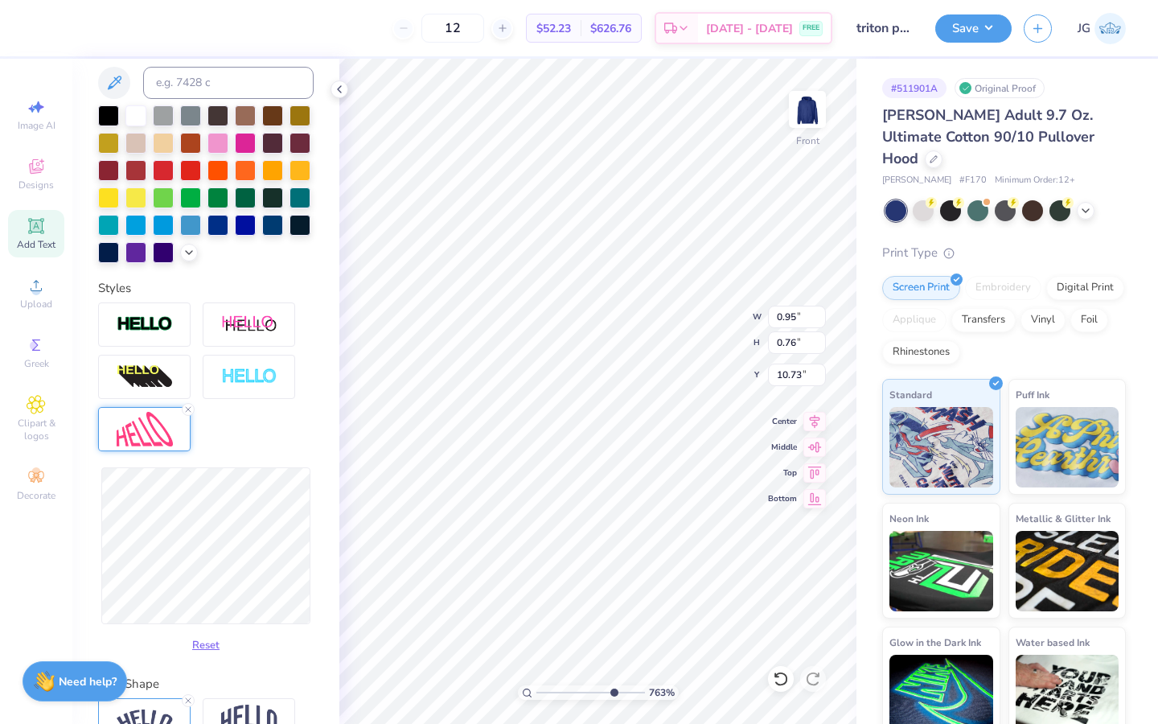
scroll to position [418, 0]
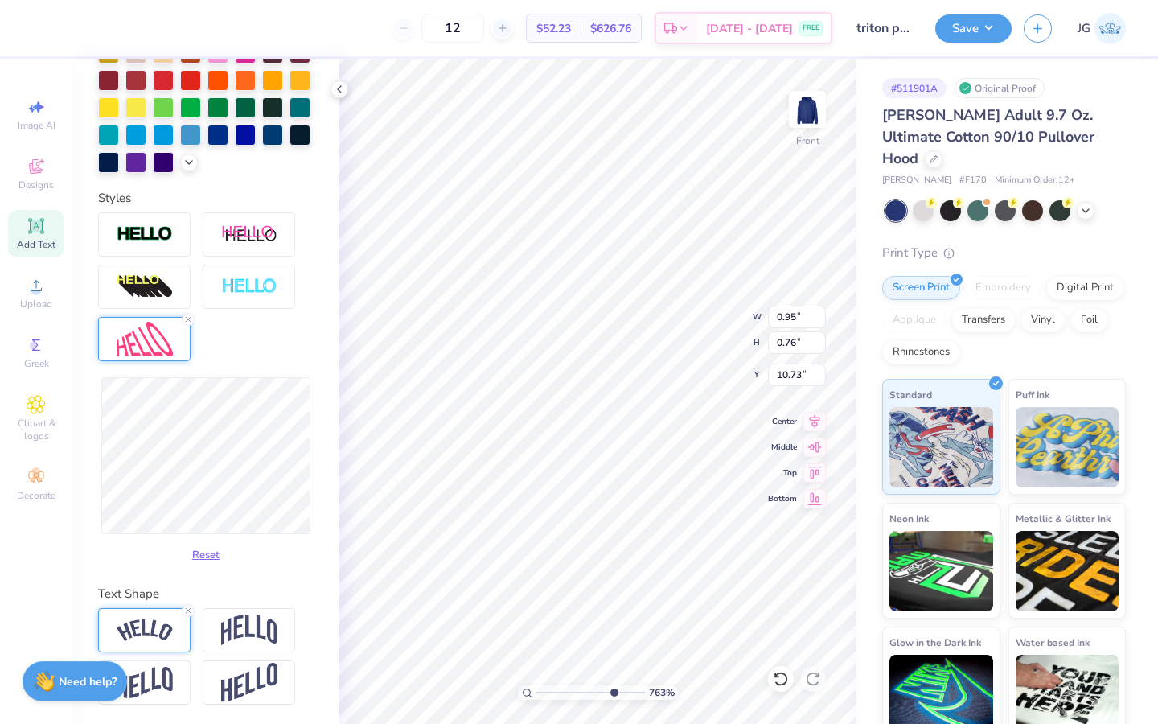
click at [152, 643] on div at bounding box center [144, 630] width 93 height 44
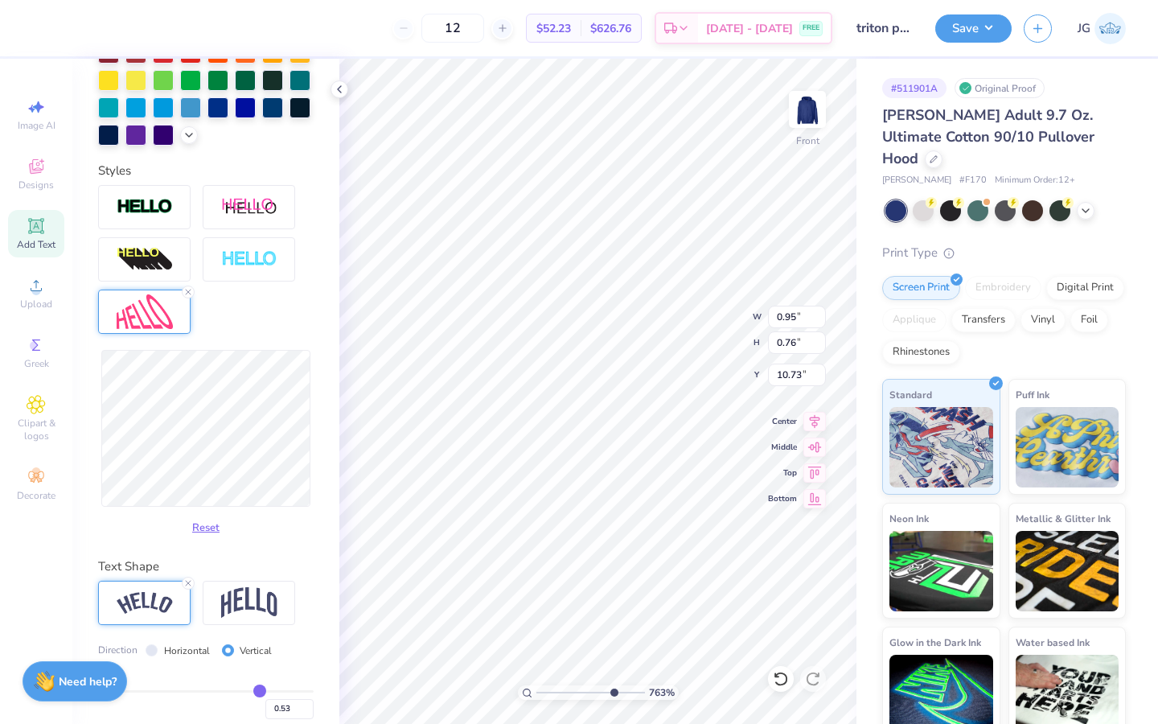
scroll to position [450, 0]
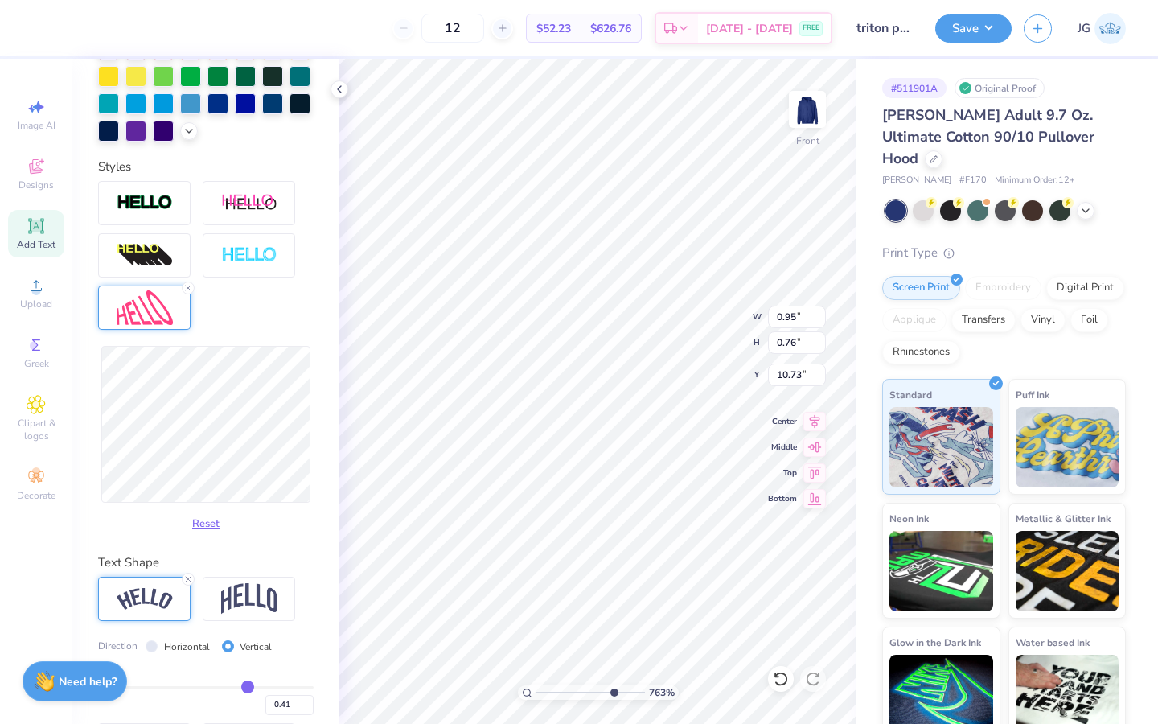
click at [248, 686] on input "range" at bounding box center [206, 687] width 216 height 2
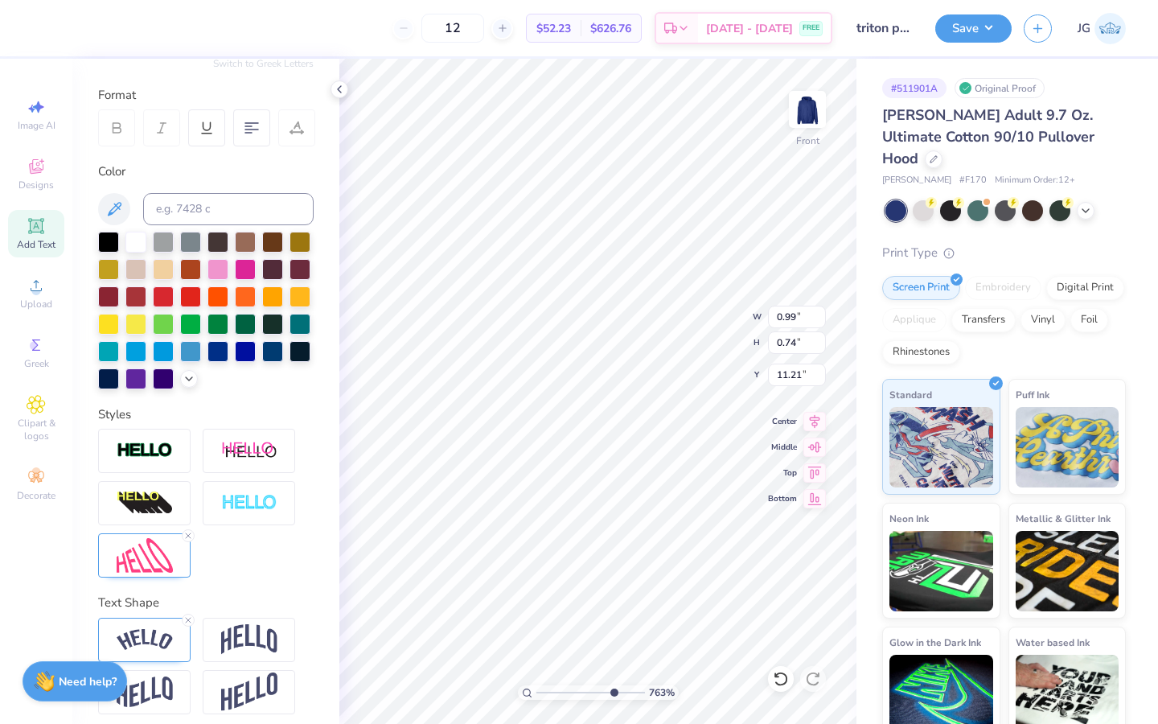
scroll to position [211, 0]
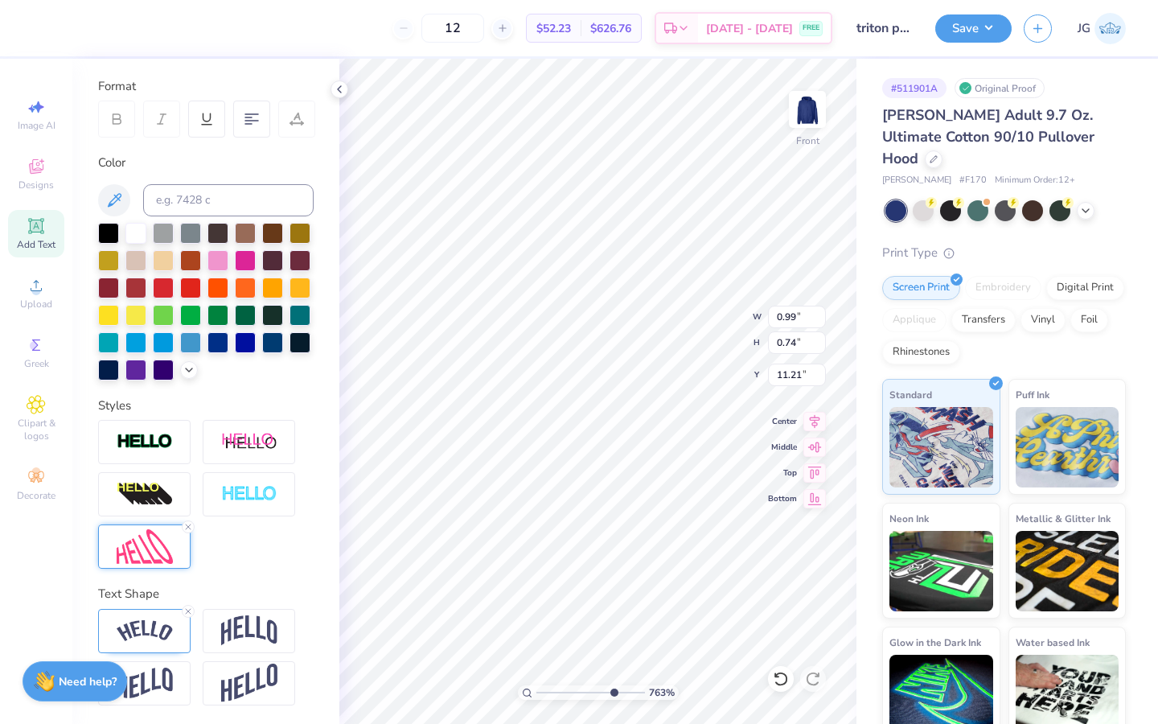
click at [166, 543] on img at bounding box center [145, 546] width 56 height 35
click at [186, 527] on icon at bounding box center [188, 527] width 10 height 10
click at [188, 609] on icon at bounding box center [188, 612] width 10 height 10
click at [246, 637] on img at bounding box center [249, 630] width 56 height 31
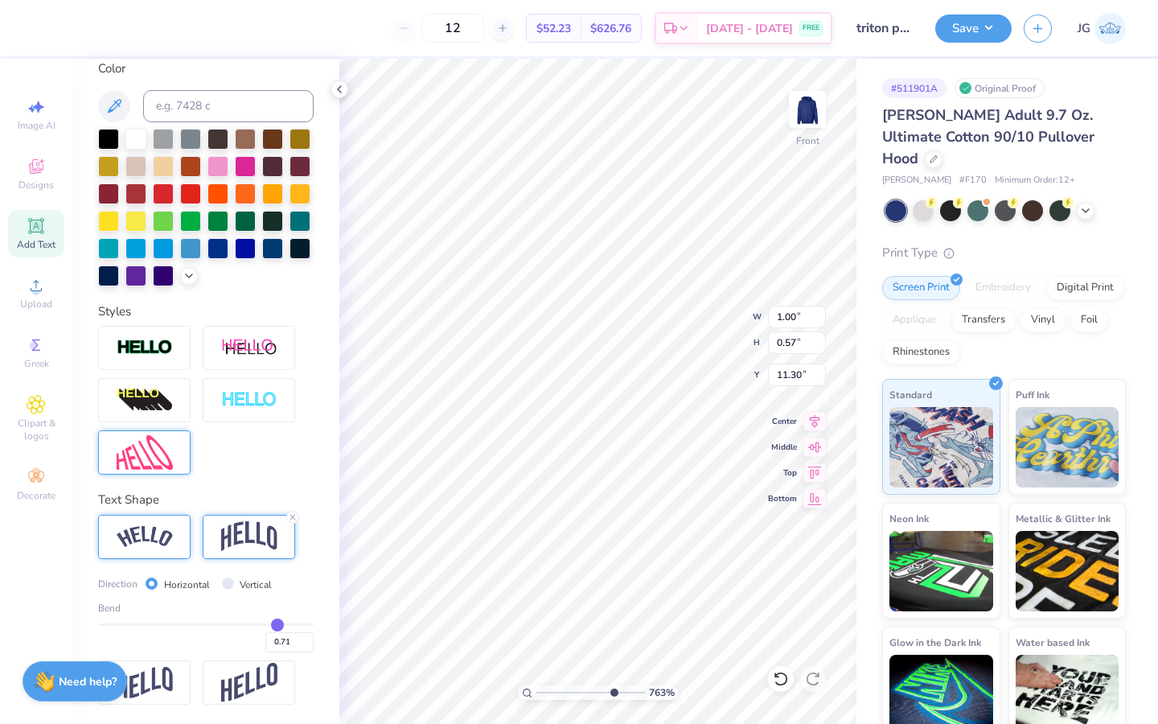
drag, startPoint x: 257, startPoint y: 623, endPoint x: 277, endPoint y: 620, distance: 20.3
click at [278, 623] on input "range" at bounding box center [206, 624] width 216 height 2
drag, startPoint x: 277, startPoint y: 620, endPoint x: 169, endPoint y: 625, distance: 107.9
click at [169, 625] on input "range" at bounding box center [206, 624] width 216 height 2
drag, startPoint x: 175, startPoint y: 624, endPoint x: 193, endPoint y: 624, distance: 18.5
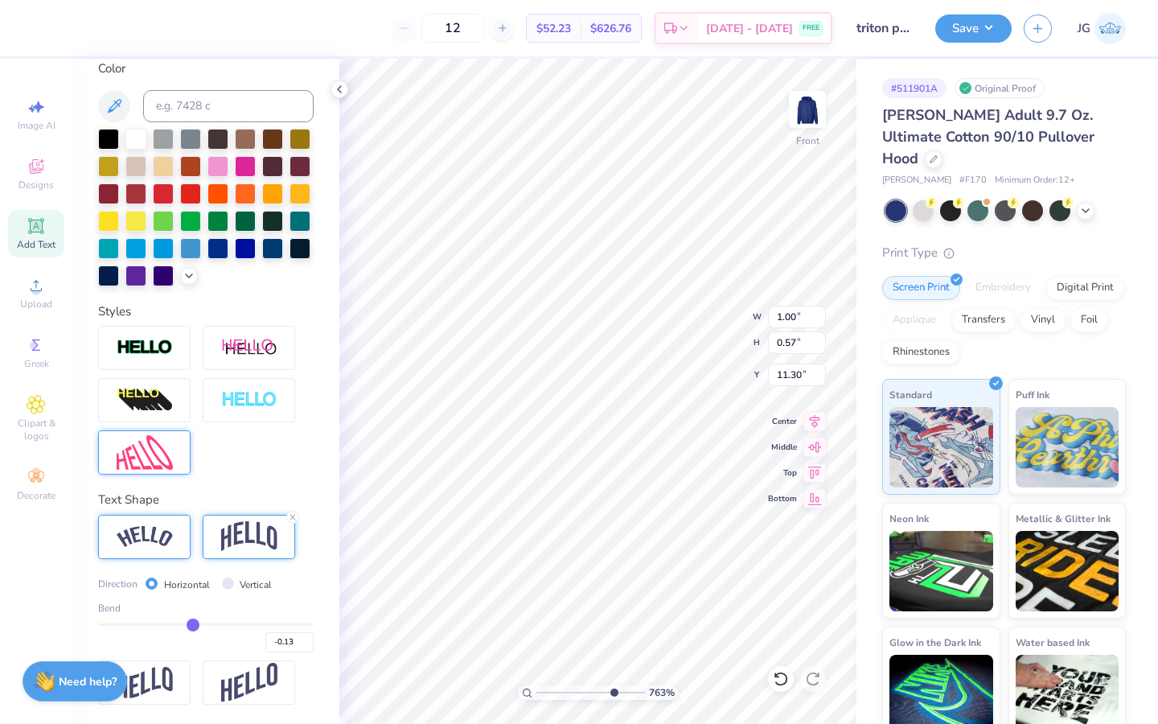
click at [193, 624] on input "range" at bounding box center [206, 624] width 216 height 2
drag, startPoint x: 605, startPoint y: 693, endPoint x: 500, endPoint y: 677, distance: 105.7
click at [537, 685] on input "range" at bounding box center [591, 692] width 109 height 14
drag, startPoint x: 547, startPoint y: 696, endPoint x: 636, endPoint y: 672, distance: 92.5
click at [636, 685] on input "range" at bounding box center [588, 692] width 103 height 14
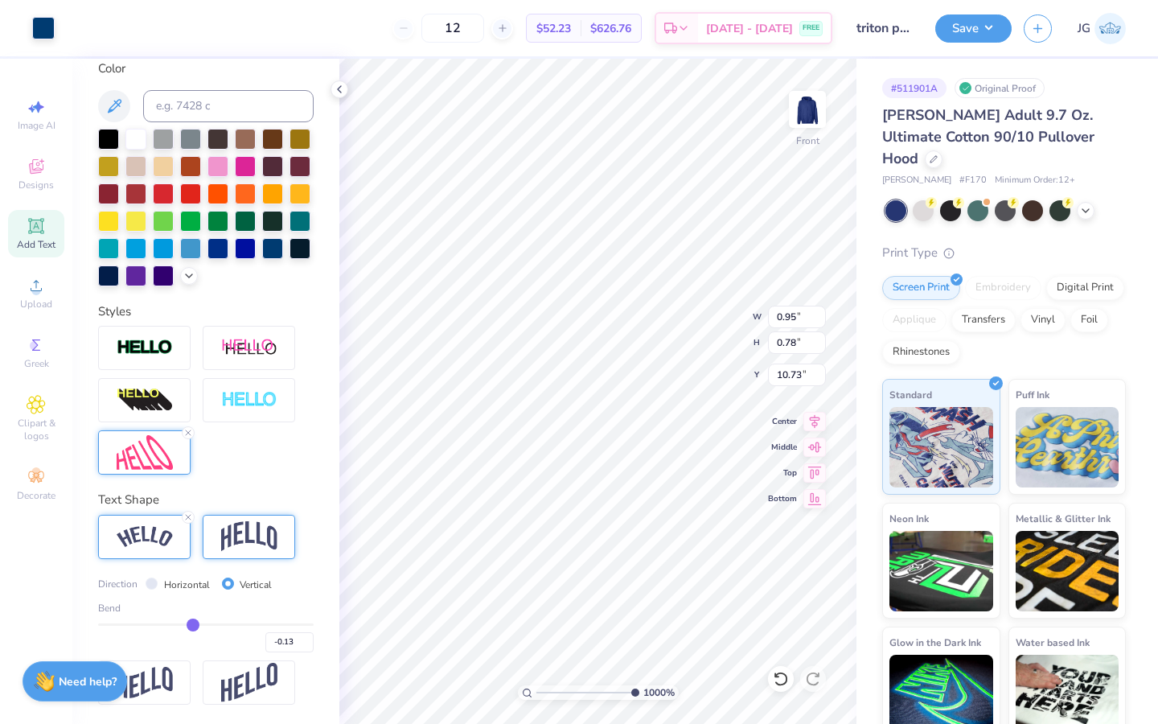
scroll to position [211, 0]
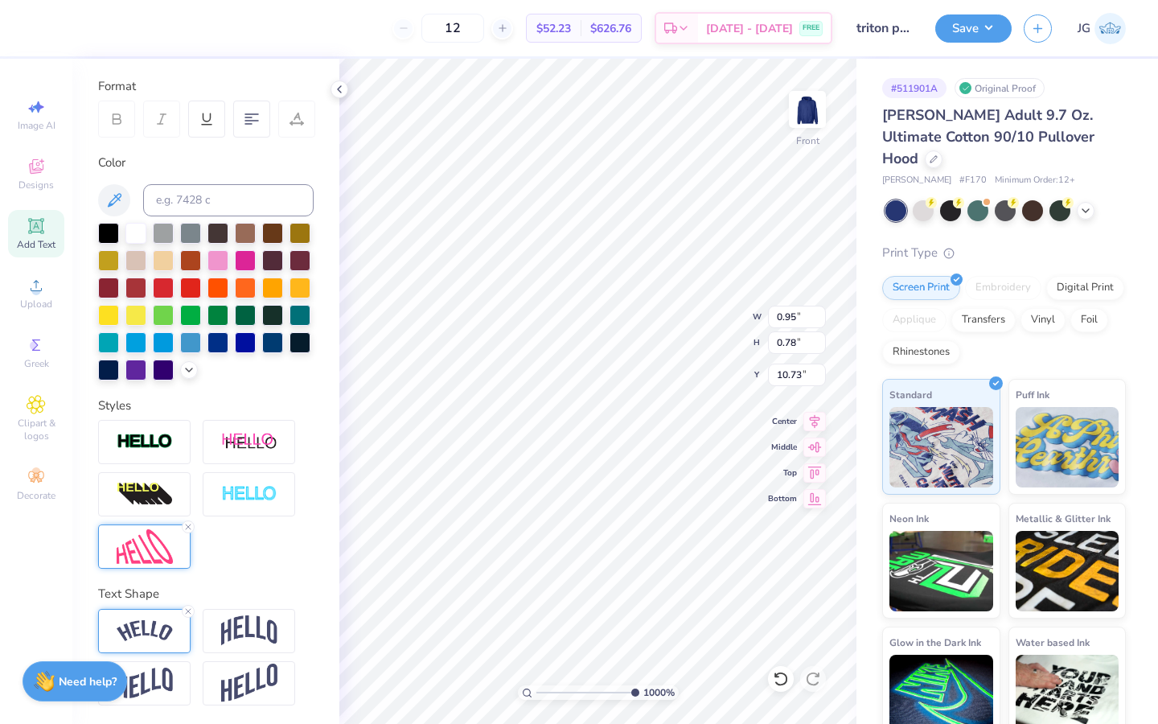
click at [166, 625] on img at bounding box center [145, 631] width 56 height 22
click at [154, 562] on img at bounding box center [145, 546] width 56 height 35
click at [151, 536] on img at bounding box center [145, 546] width 56 height 35
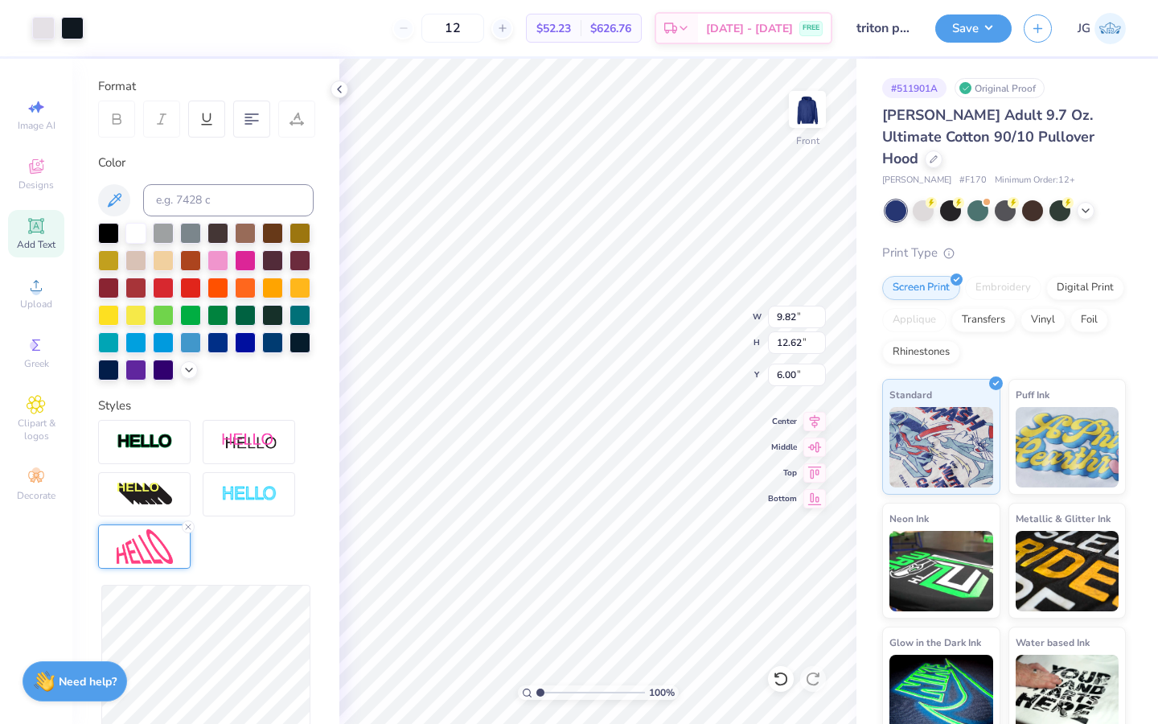
drag, startPoint x: 628, startPoint y: 693, endPoint x: 504, endPoint y: 695, distance: 123.9
click at [537, 695] on input "range" at bounding box center [591, 692] width 109 height 14
click at [590, 688] on input "range" at bounding box center [591, 692] width 109 height 14
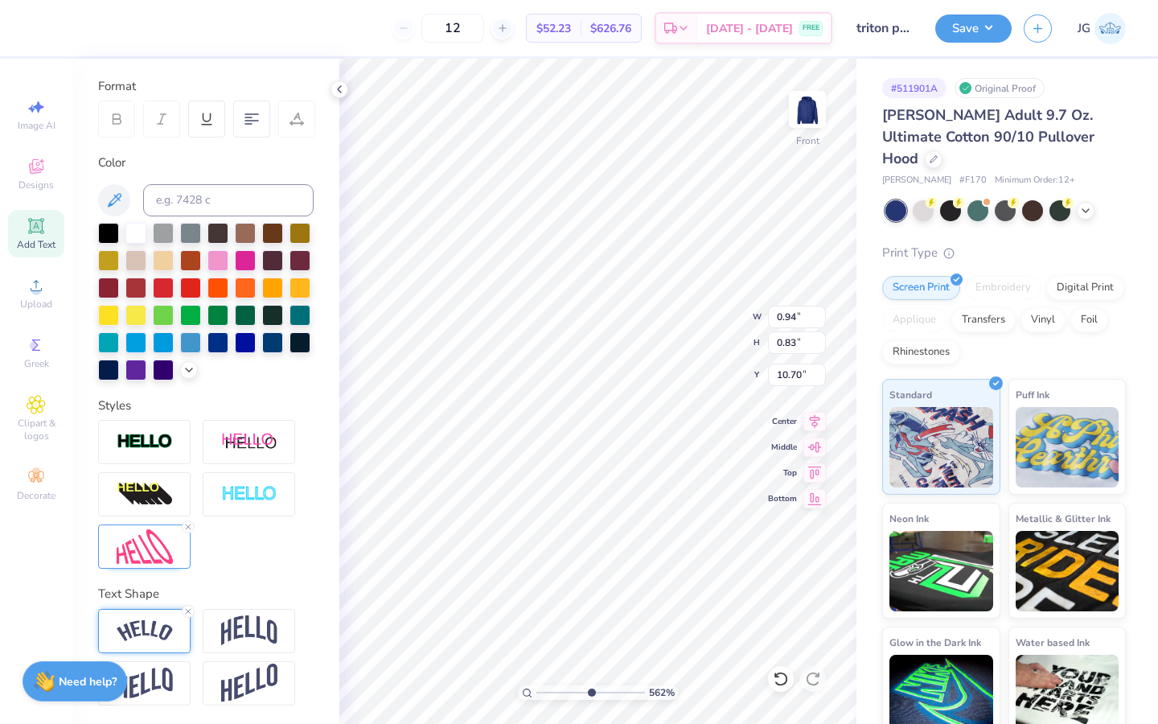
click at [158, 613] on div at bounding box center [144, 631] width 93 height 44
drag, startPoint x: 249, startPoint y: 716, endPoint x: 236, endPoint y: 717, distance: 13.7
click at [237, 718] on input "range" at bounding box center [206, 719] width 216 height 2
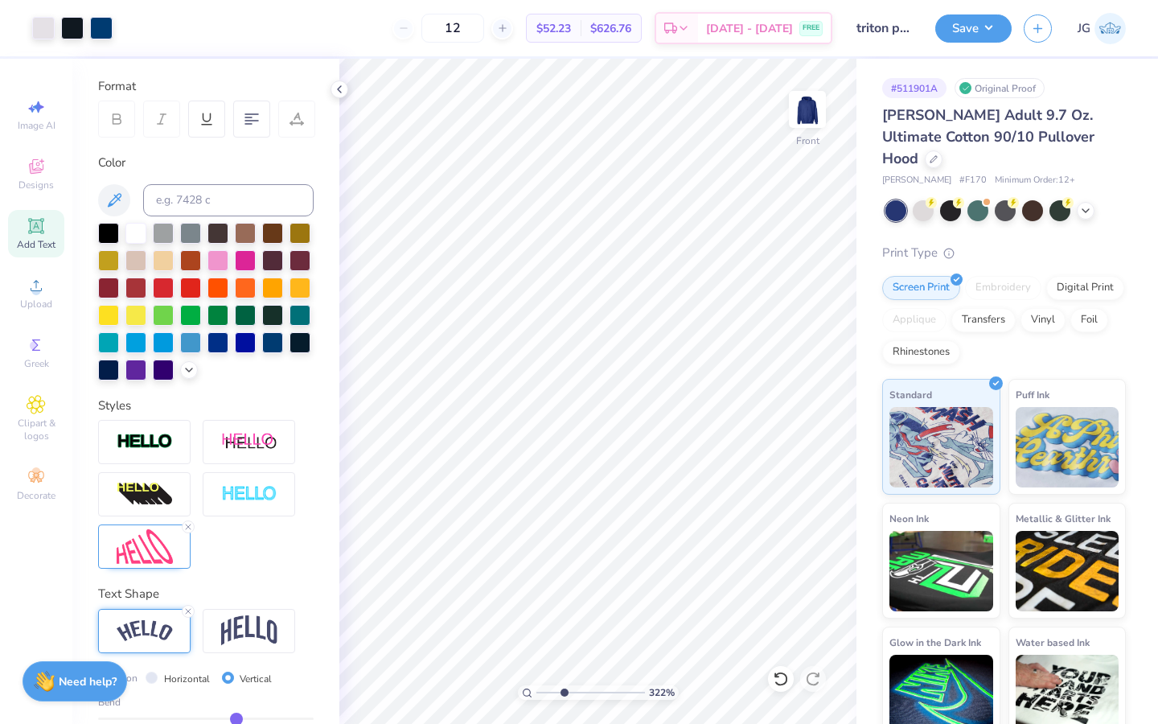
click at [564, 688] on input "range" at bounding box center [591, 692] width 109 height 14
drag, startPoint x: 566, startPoint y: 692, endPoint x: 530, endPoint y: 693, distance: 36.2
click at [530, 693] on div "153 %" at bounding box center [598, 692] width 161 height 14
click at [103, 36] on div at bounding box center [101, 26] width 23 height 23
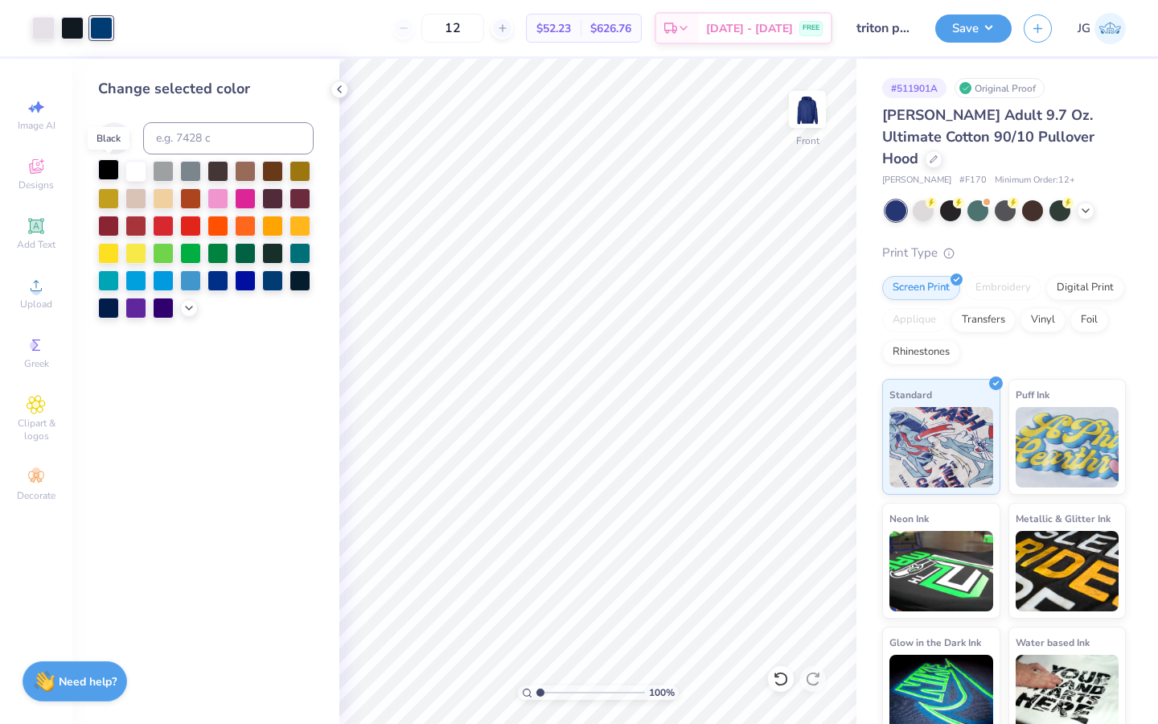
click at [113, 176] on div at bounding box center [108, 169] width 21 height 21
click at [271, 434] on div "Change selected color" at bounding box center [205, 391] width 267 height 665
click at [690, 670] on div "1000 %" at bounding box center [597, 391] width 665 height 665
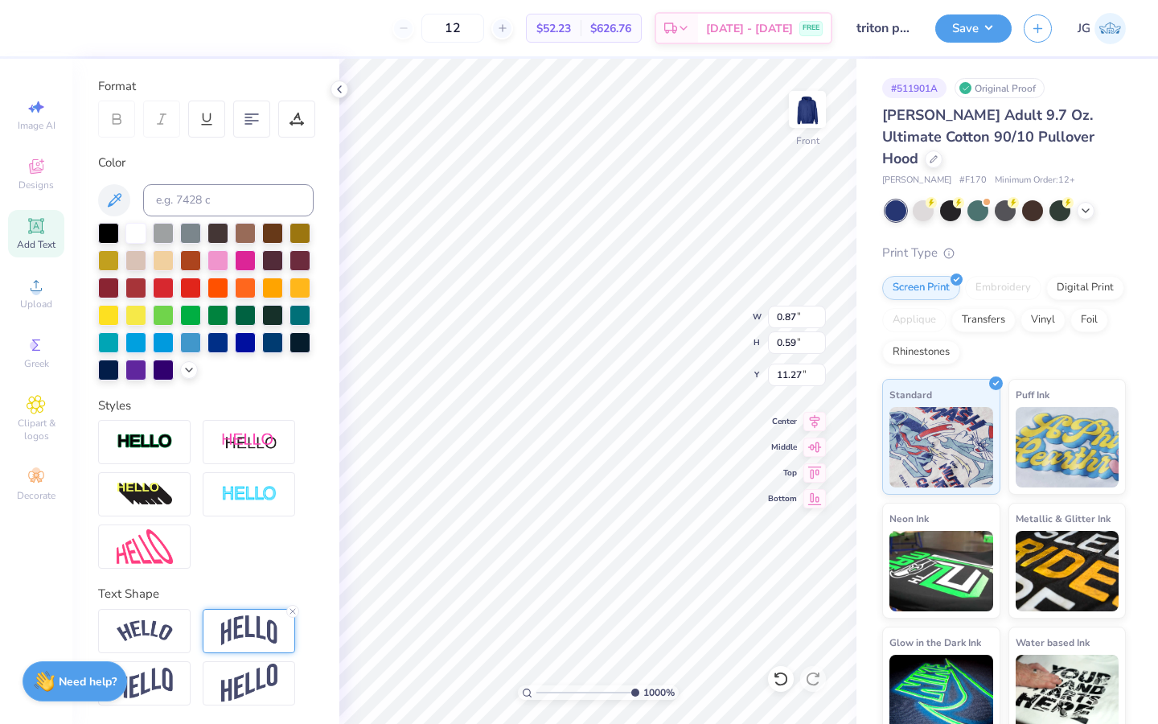
click at [240, 623] on img at bounding box center [249, 630] width 56 height 31
click at [223, 677] on input "Vertical" at bounding box center [228, 678] width 12 height 12
click at [129, 620] on img at bounding box center [145, 631] width 56 height 22
drag, startPoint x: 191, startPoint y: 718, endPoint x: 253, endPoint y: 717, distance: 62.0
click at [254, 718] on input "range" at bounding box center [206, 719] width 216 height 2
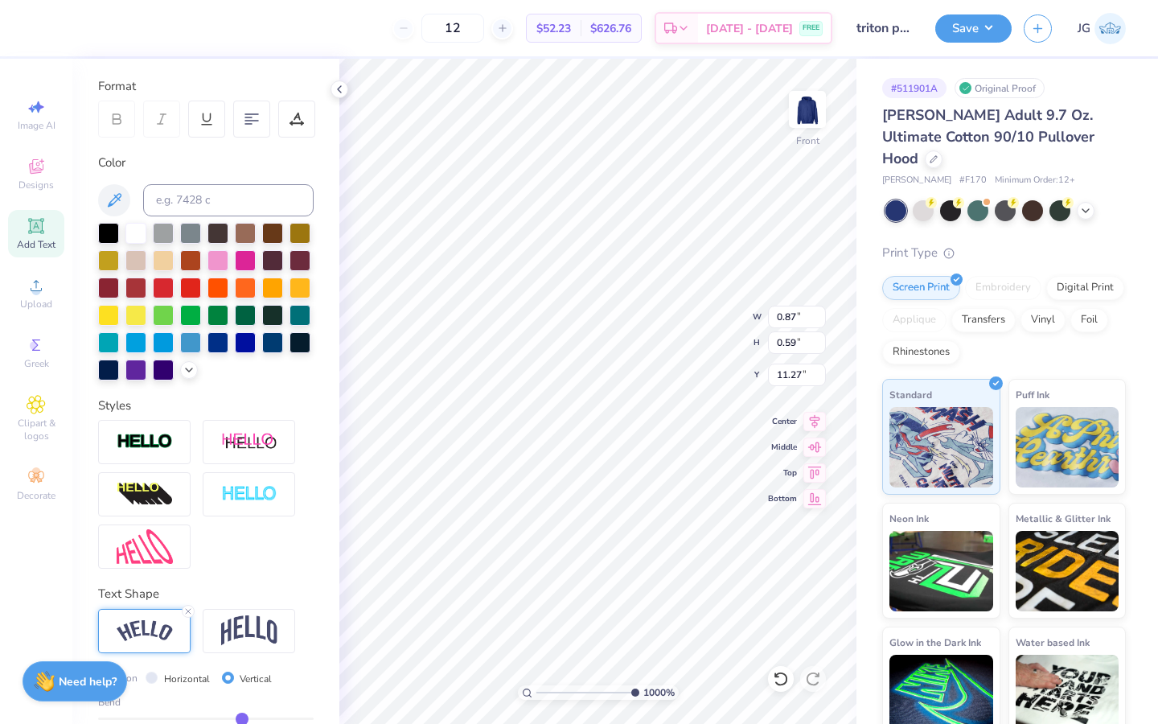
drag, startPoint x: 257, startPoint y: 717, endPoint x: 242, endPoint y: 717, distance: 14.5
click at [242, 718] on input "range" at bounding box center [206, 719] width 216 height 2
drag, startPoint x: 628, startPoint y: 695, endPoint x: 571, endPoint y: 693, distance: 57.1
click at [571, 693] on input "range" at bounding box center [591, 692] width 109 height 14
click at [620, 693] on input "range" at bounding box center [591, 692] width 109 height 14
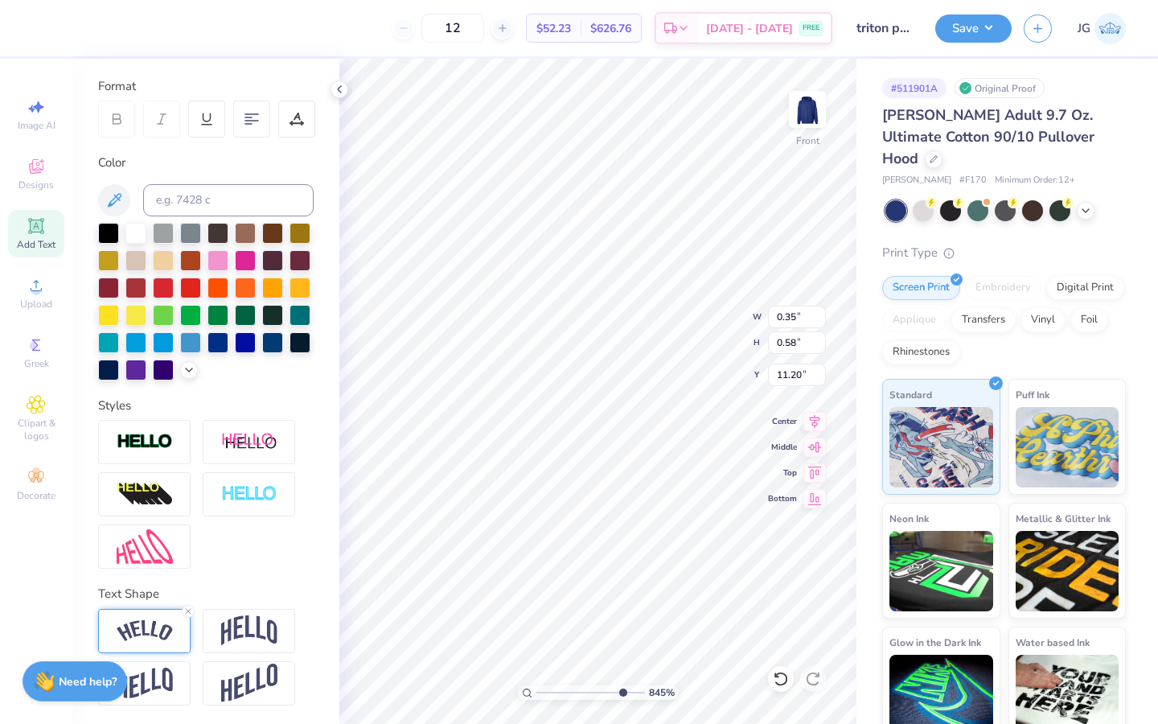
click at [162, 642] on div at bounding box center [144, 631] width 93 height 44
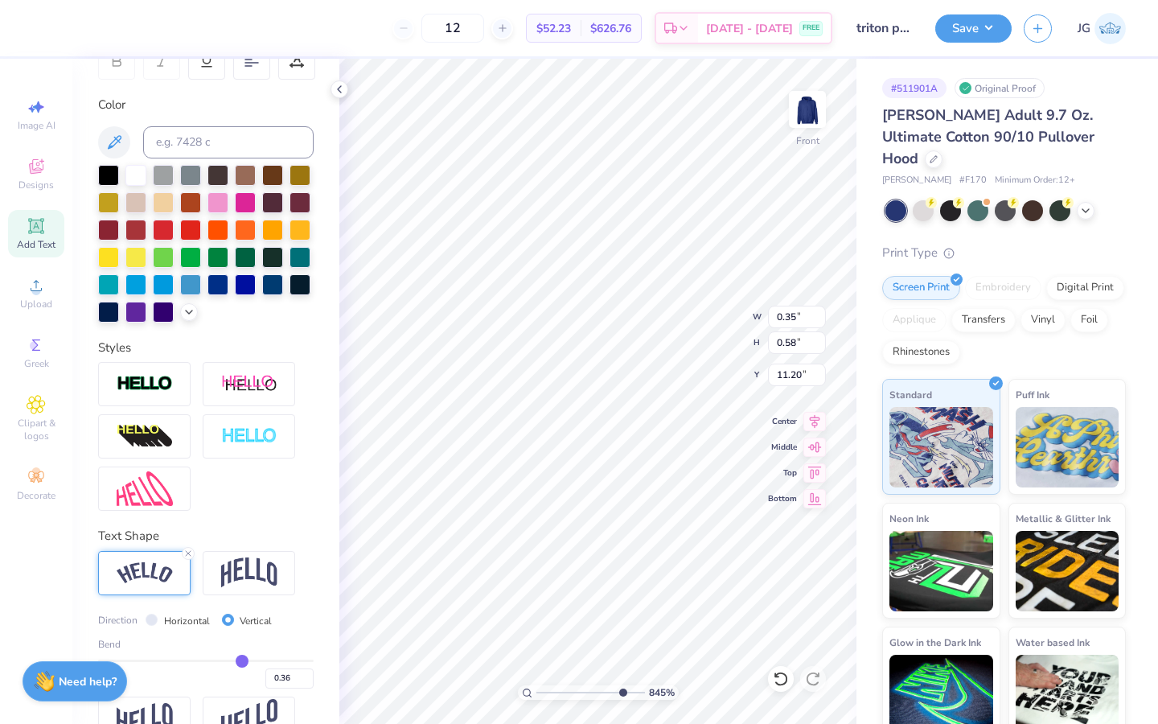
scroll to position [305, 0]
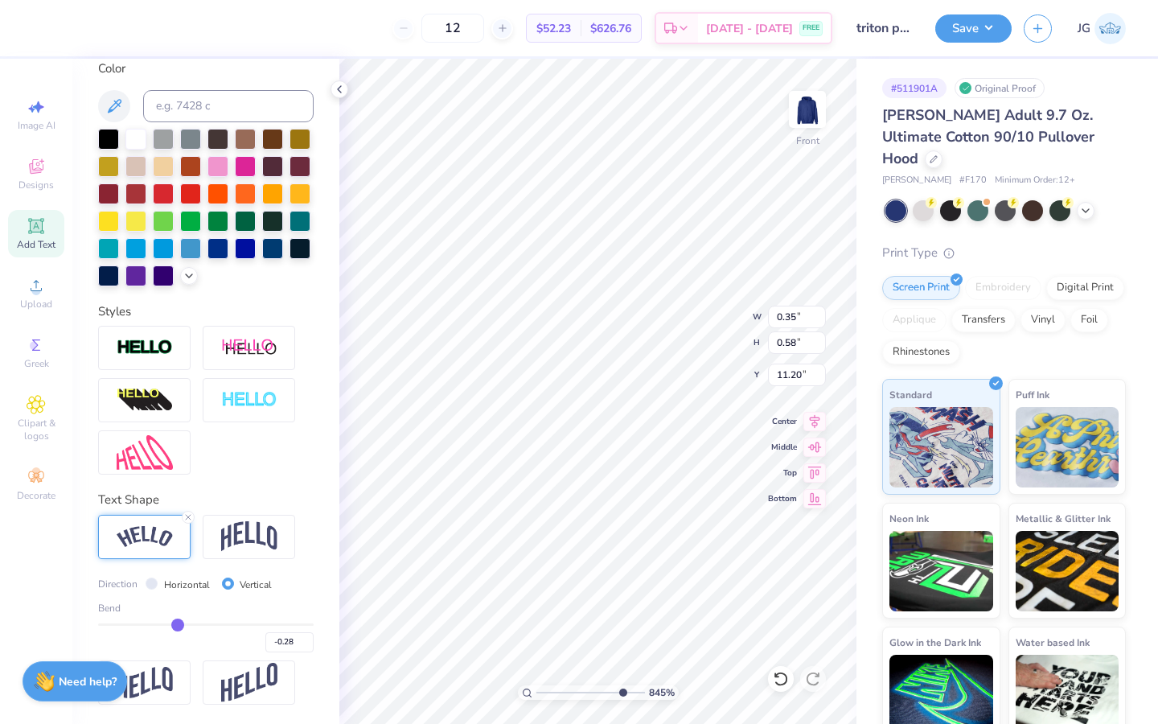
drag, startPoint x: 240, startPoint y: 621, endPoint x: 178, endPoint y: 621, distance: 61.9
click at [178, 623] on input "range" at bounding box center [206, 624] width 216 height 2
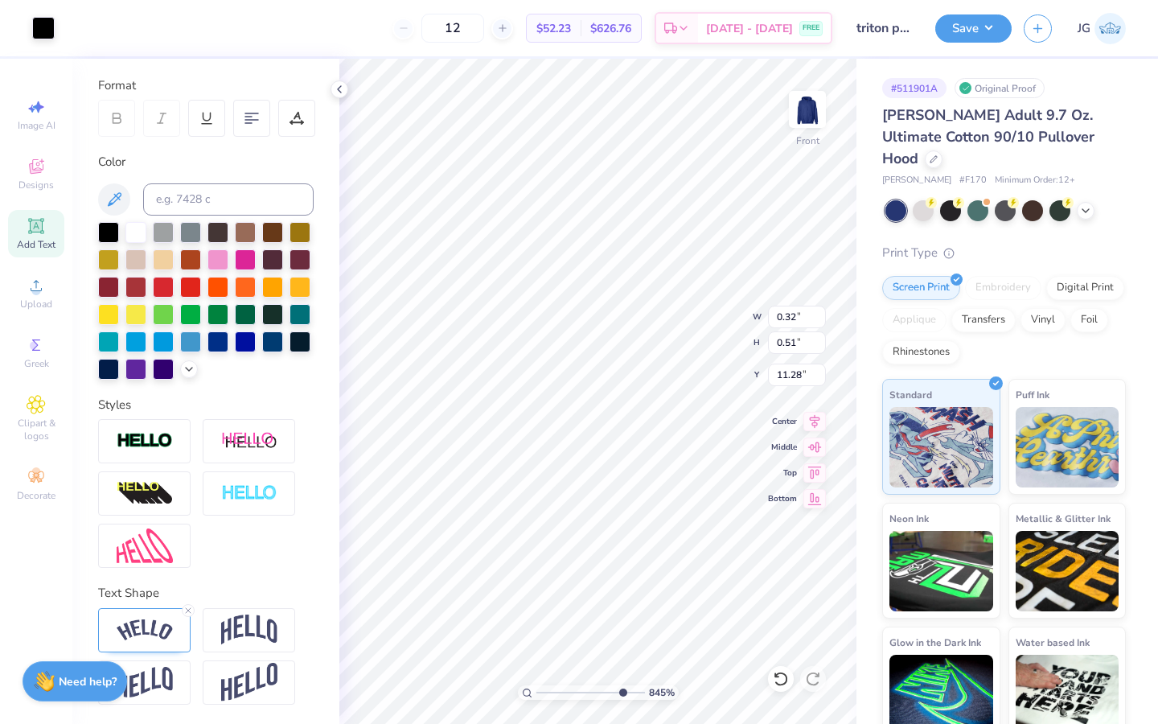
scroll to position [211, 0]
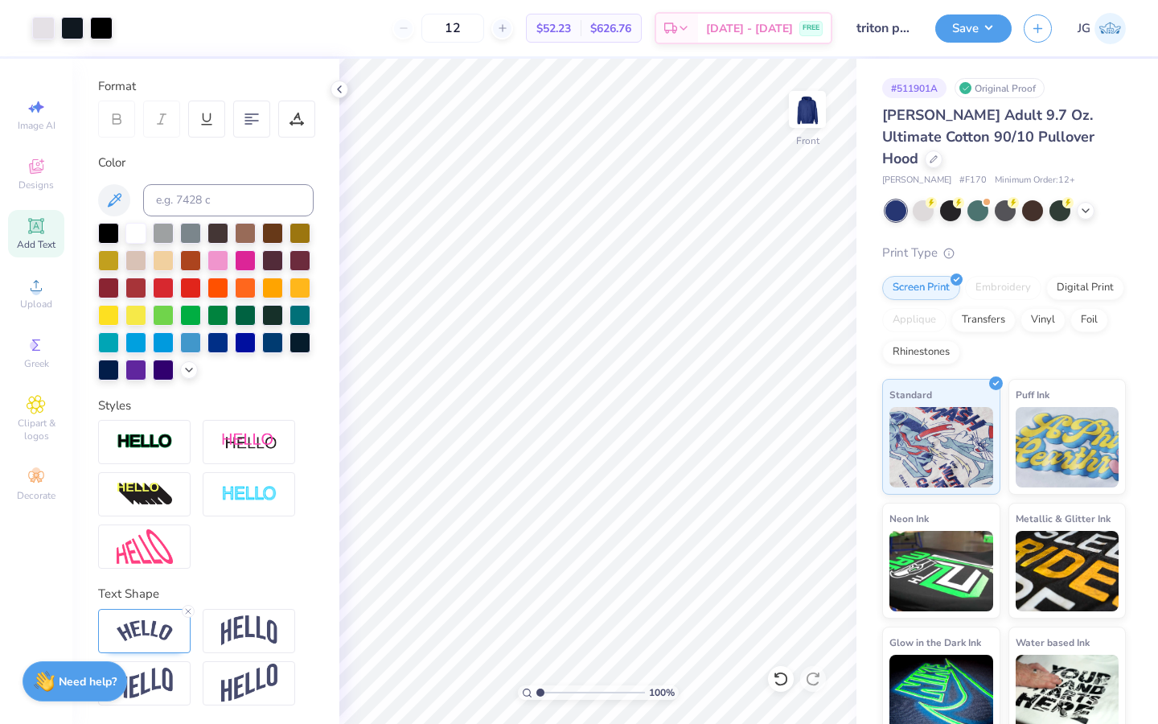
drag, startPoint x: 623, startPoint y: 692, endPoint x: 531, endPoint y: 689, distance: 92.6
click at [537, 689] on input "range" at bounding box center [591, 692] width 109 height 14
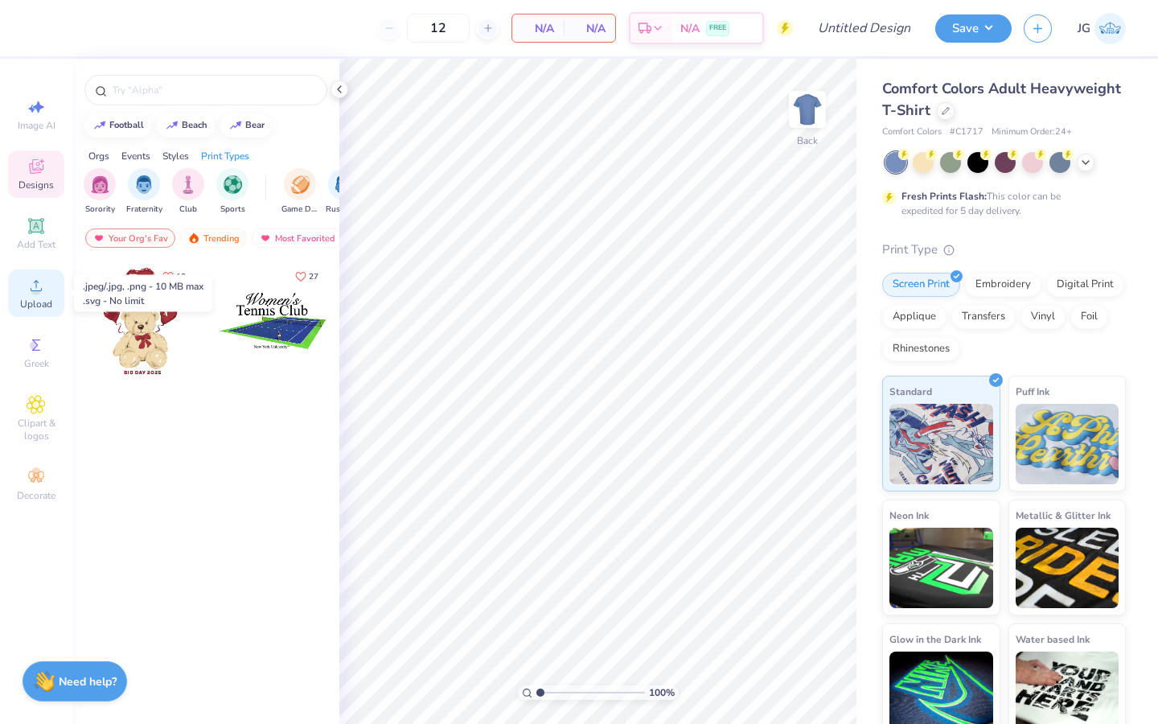
click at [40, 301] on span "Upload" at bounding box center [36, 304] width 32 height 13
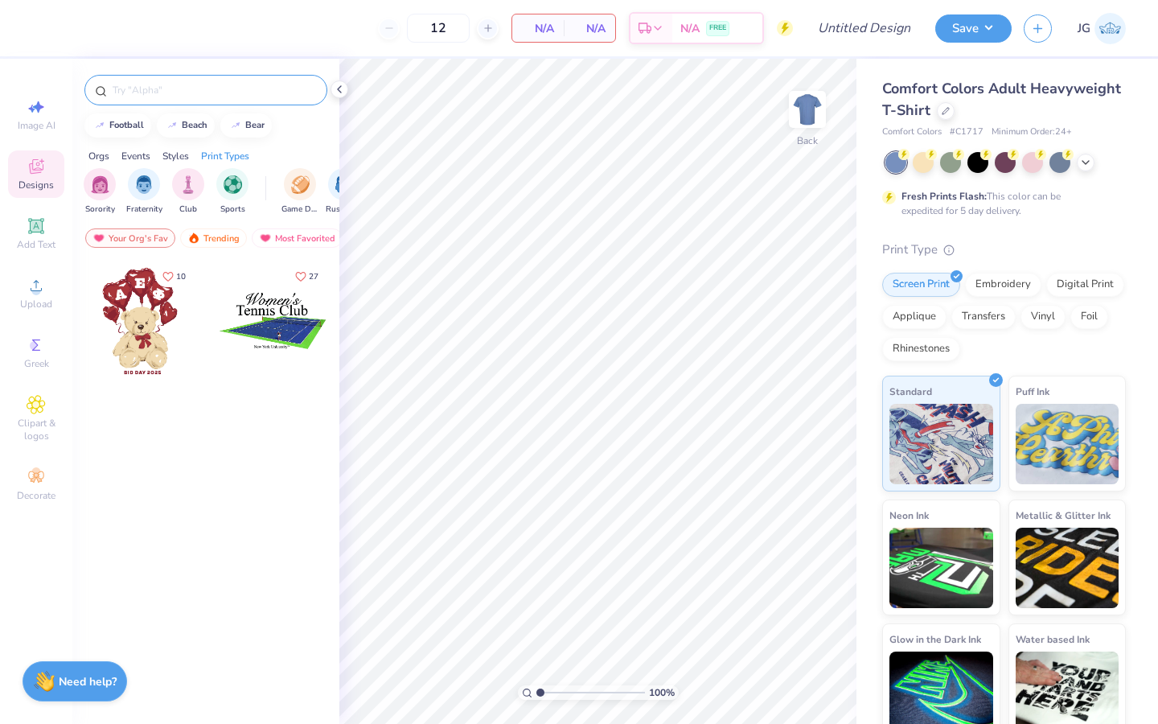
click at [161, 90] on input "text" at bounding box center [214, 90] width 206 height 16
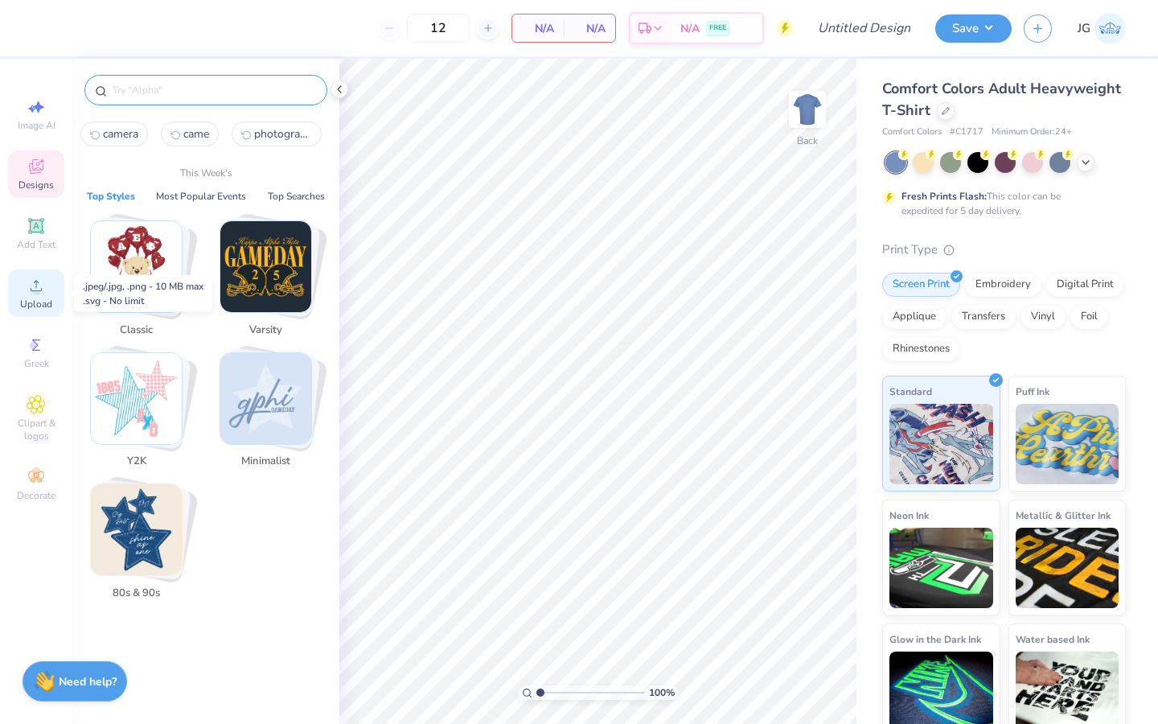
click at [46, 287] on div "Upload" at bounding box center [36, 292] width 56 height 47
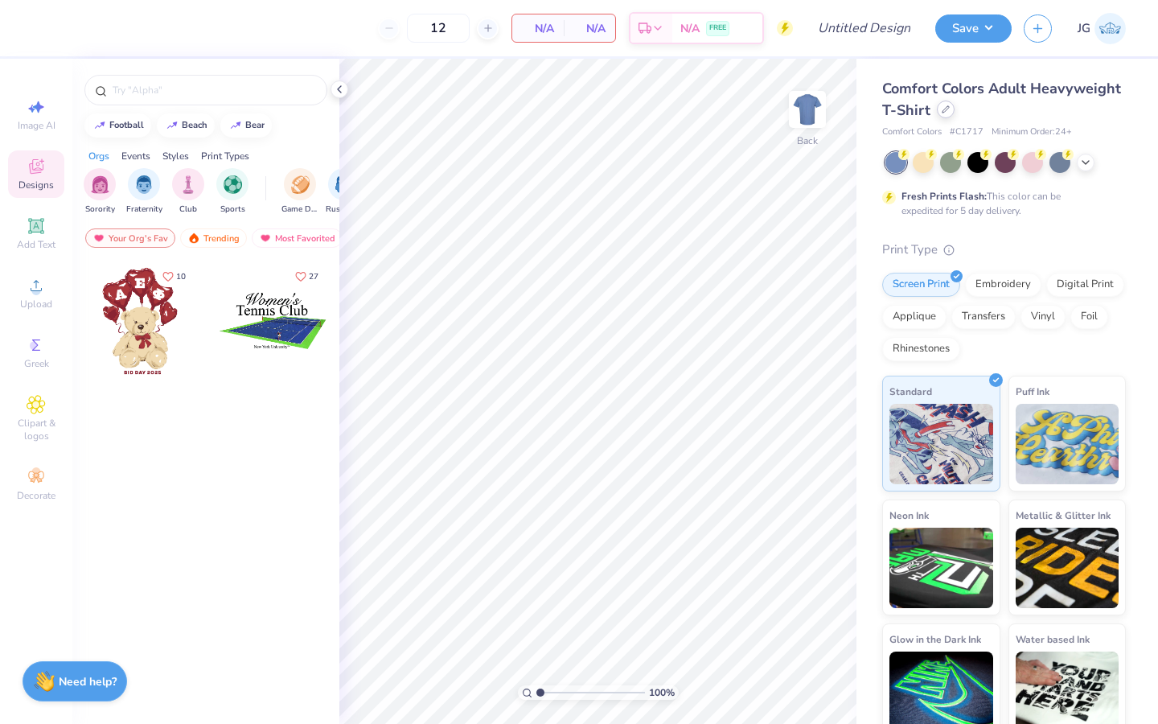
click at [947, 112] on icon at bounding box center [946, 109] width 8 height 8
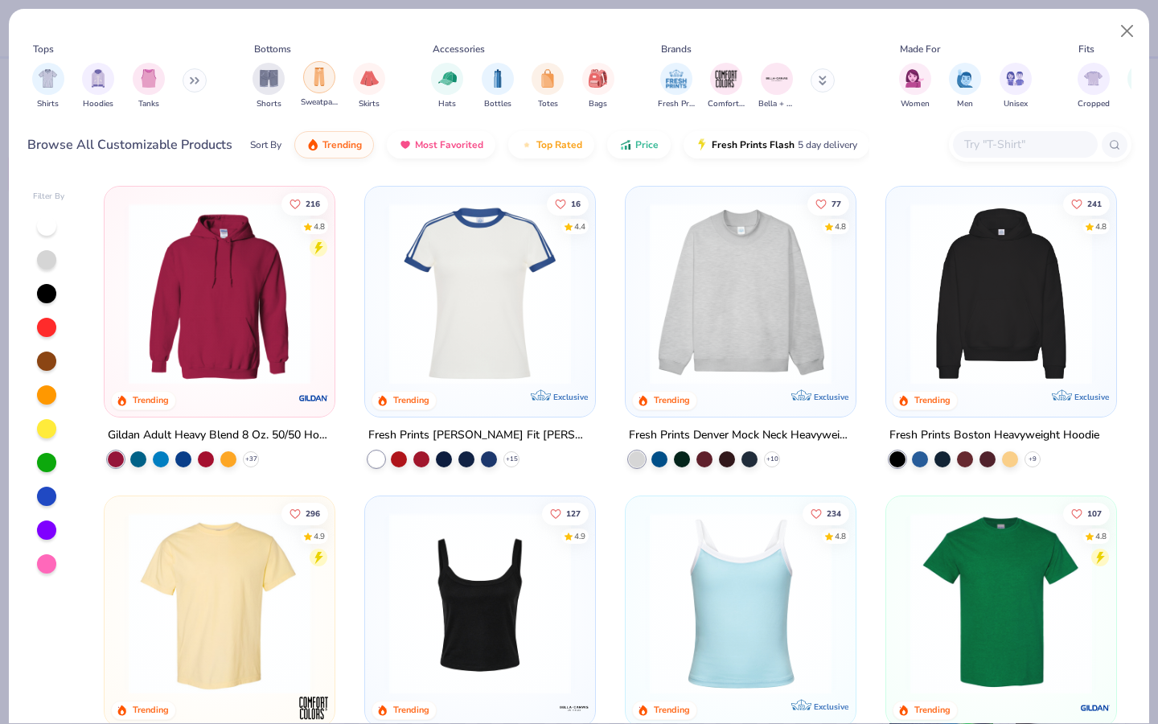
click at [313, 76] on img "filter for Sweatpants" at bounding box center [320, 77] width 18 height 19
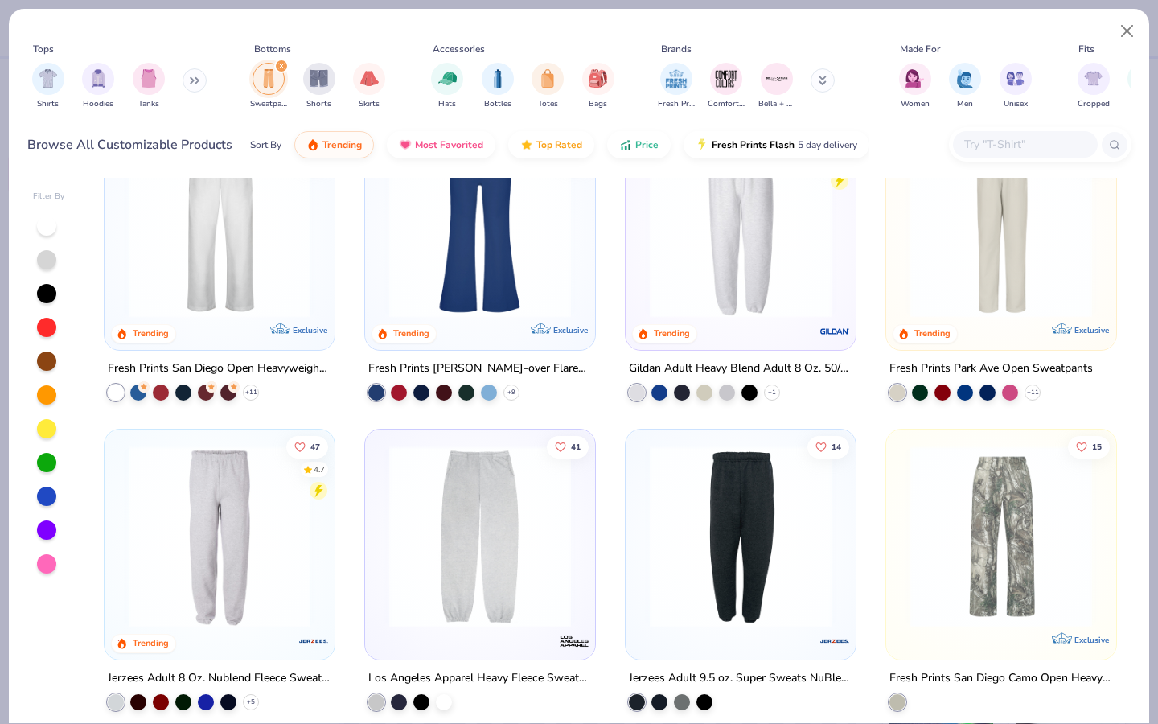
scroll to position [73, 0]
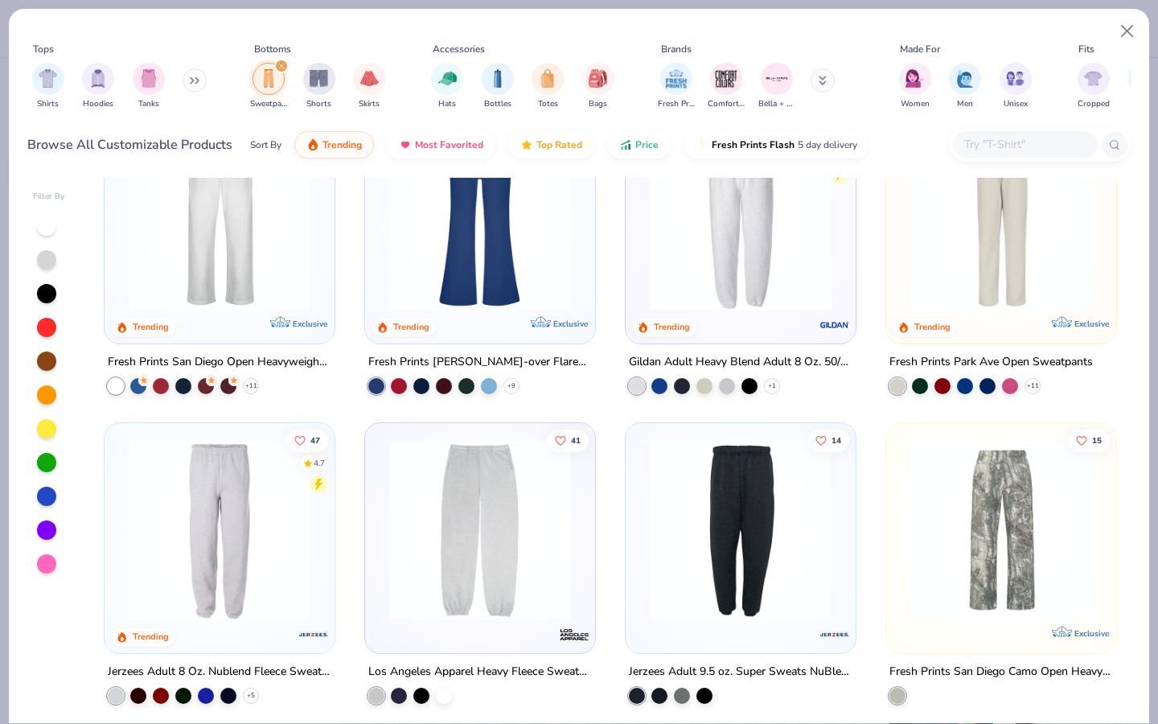
click at [1004, 578] on img at bounding box center [1002, 530] width 198 height 182
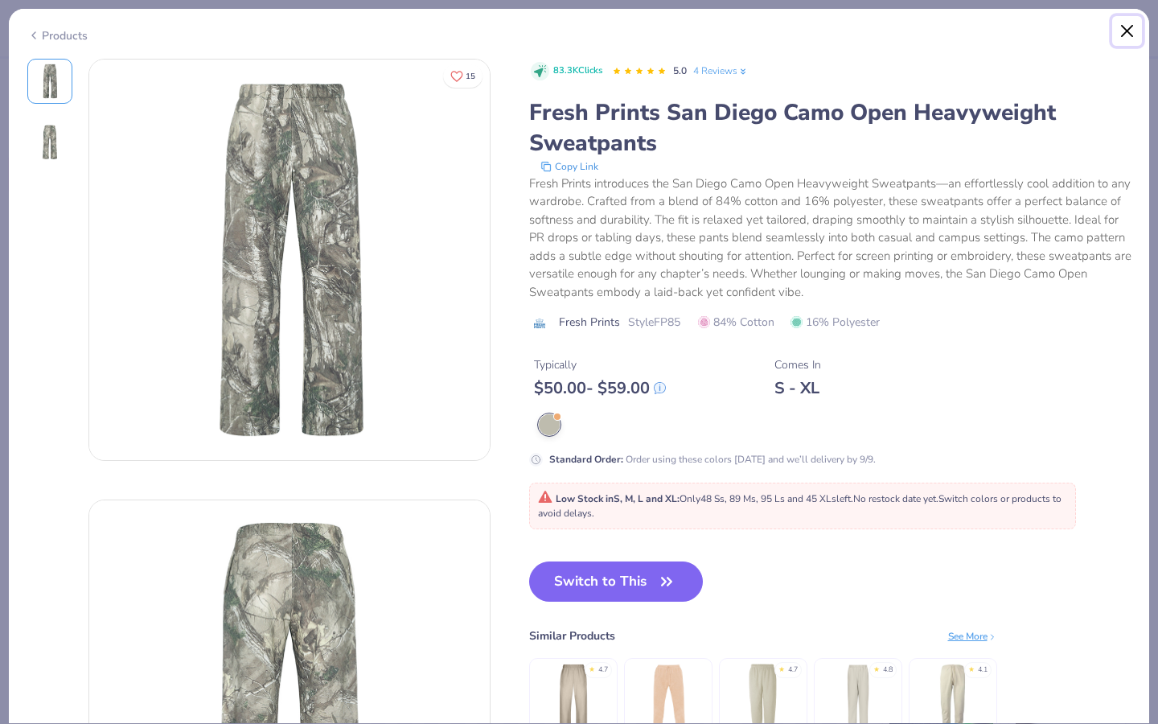
click at [1133, 35] on button "Close" at bounding box center [1128, 31] width 31 height 31
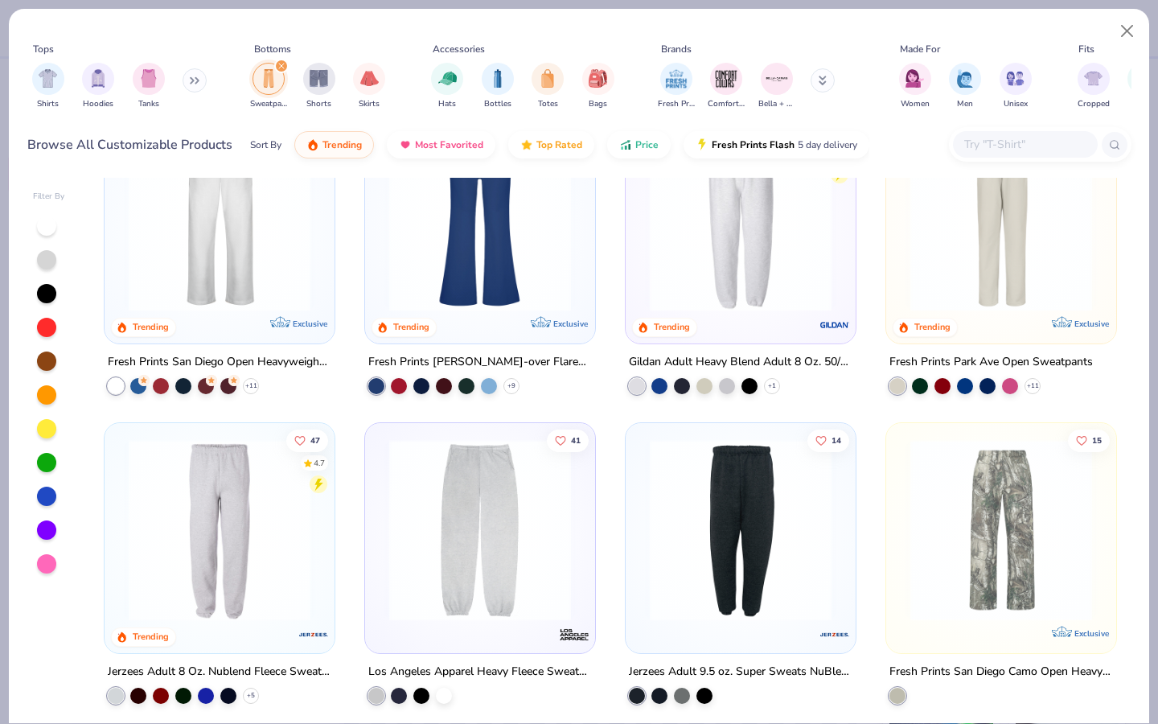
click at [265, 244] on img at bounding box center [220, 221] width 198 height 182
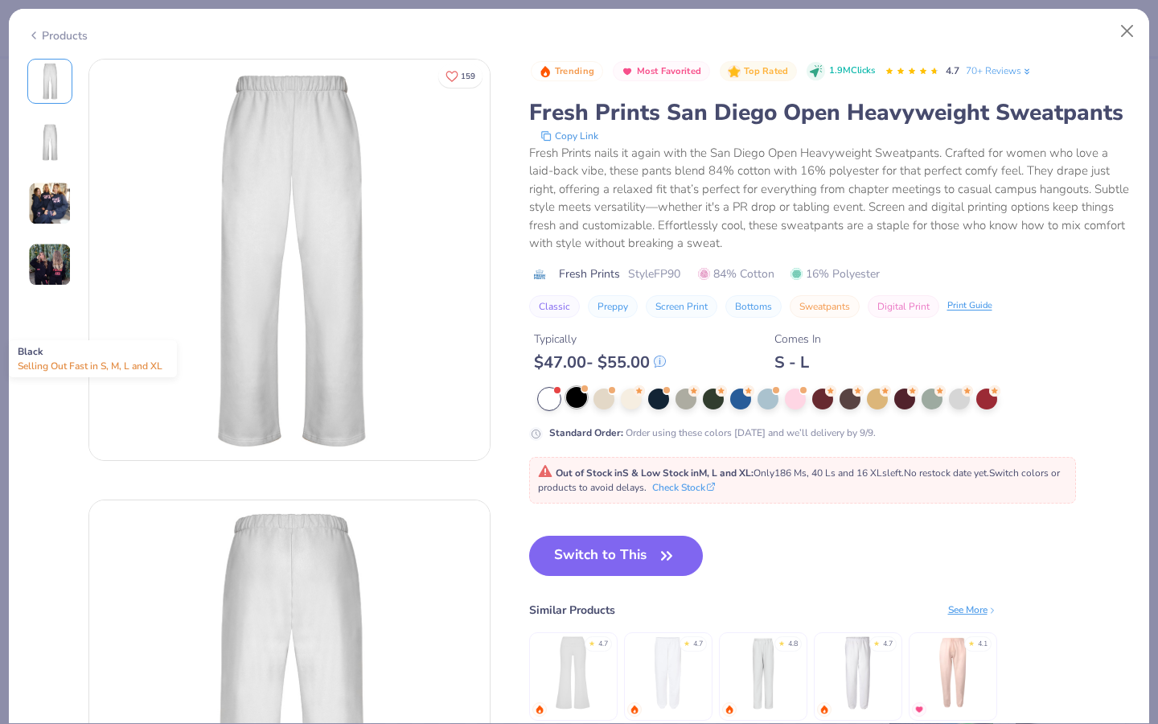
click at [580, 396] on div at bounding box center [576, 397] width 21 height 21
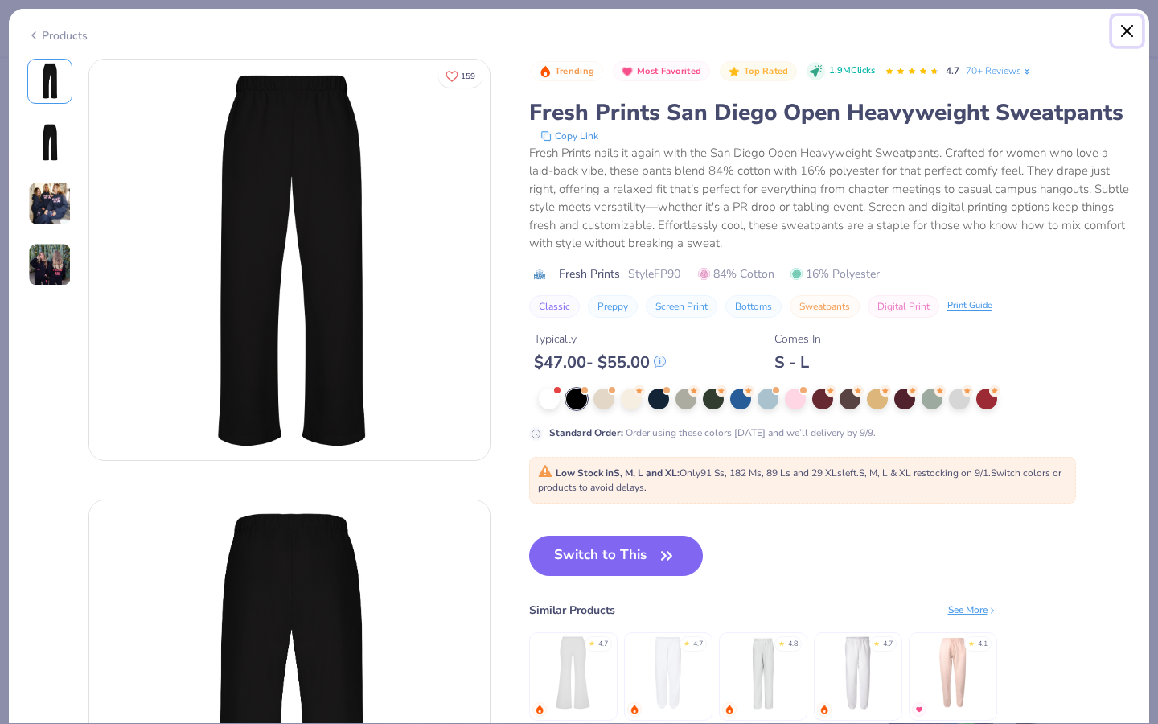
click at [1131, 34] on button "Close" at bounding box center [1128, 31] width 31 height 31
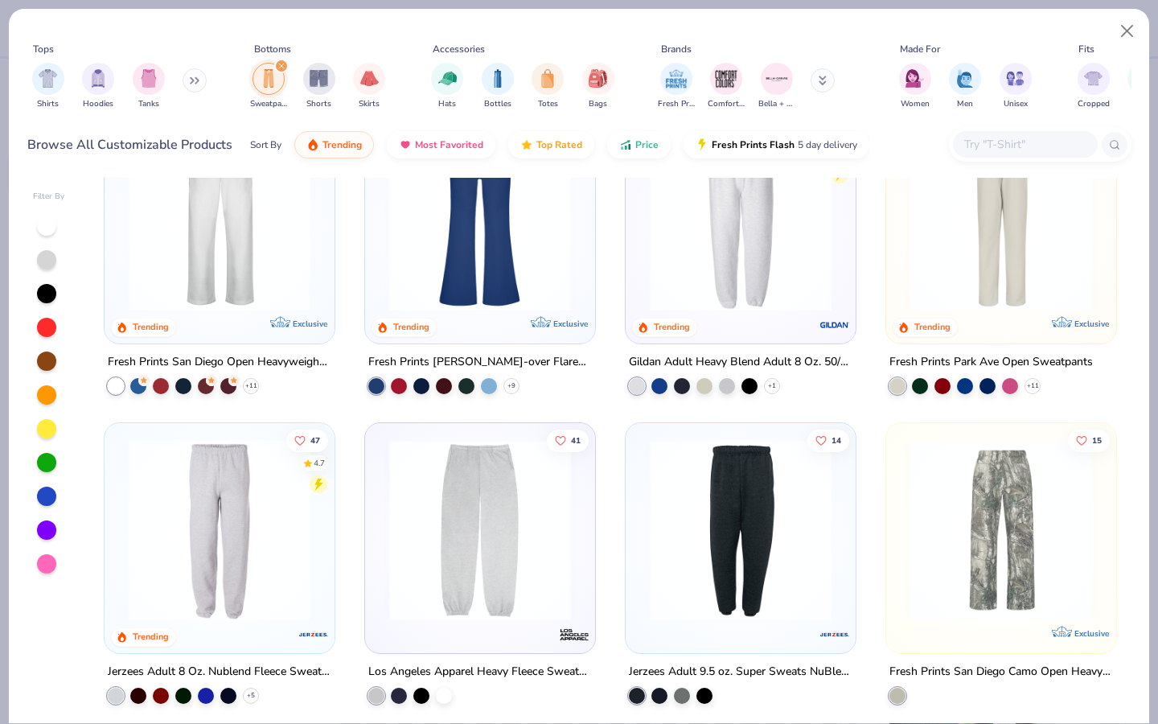
click at [234, 327] on div "159 4.7 Trending Exclusive" at bounding box center [220, 228] width 230 height 230
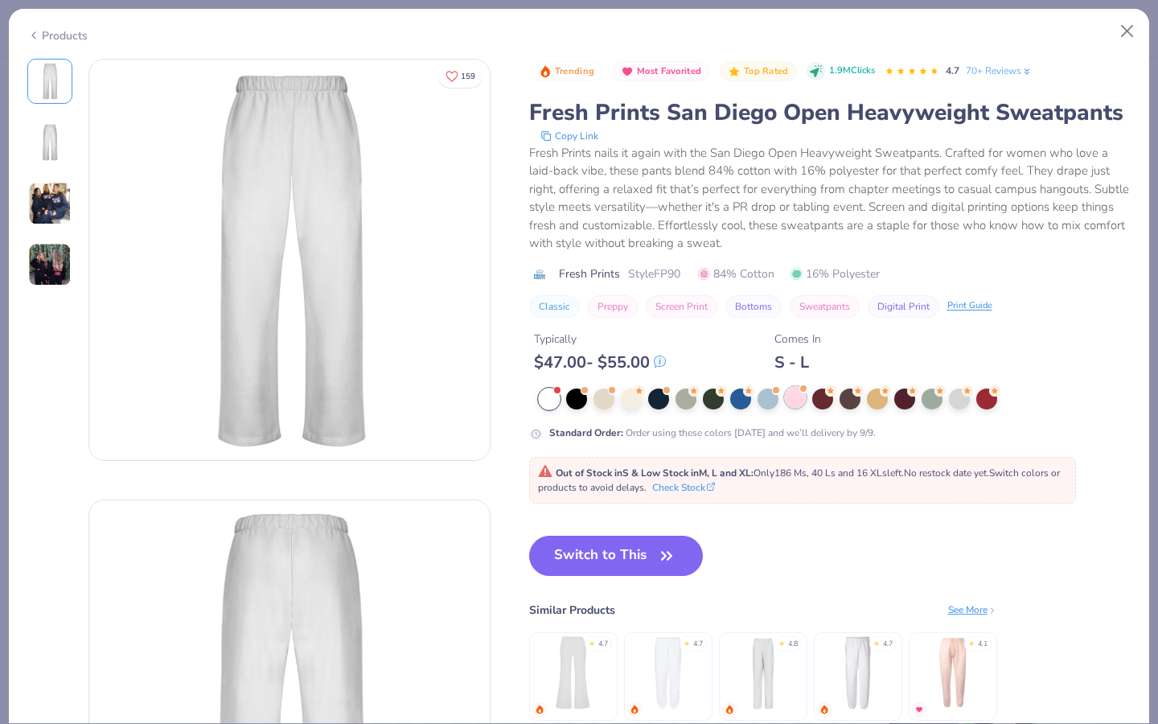
click at [793, 403] on div at bounding box center [795, 397] width 21 height 21
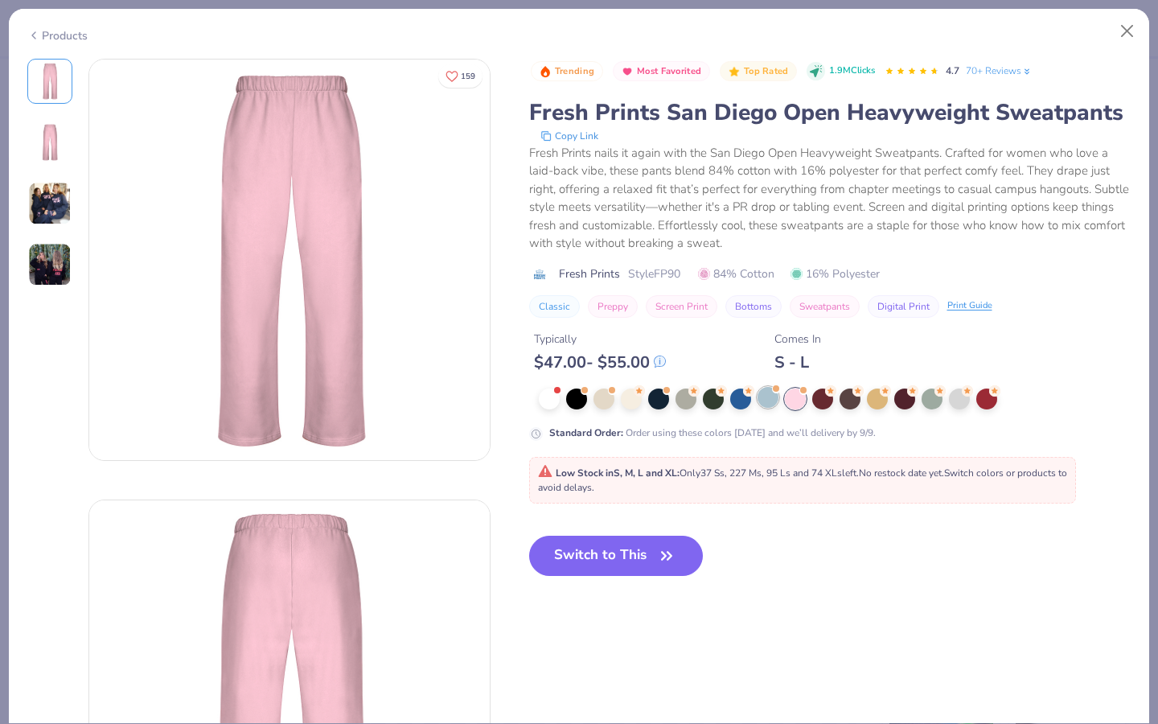
click at [774, 395] on div at bounding box center [768, 397] width 21 height 21
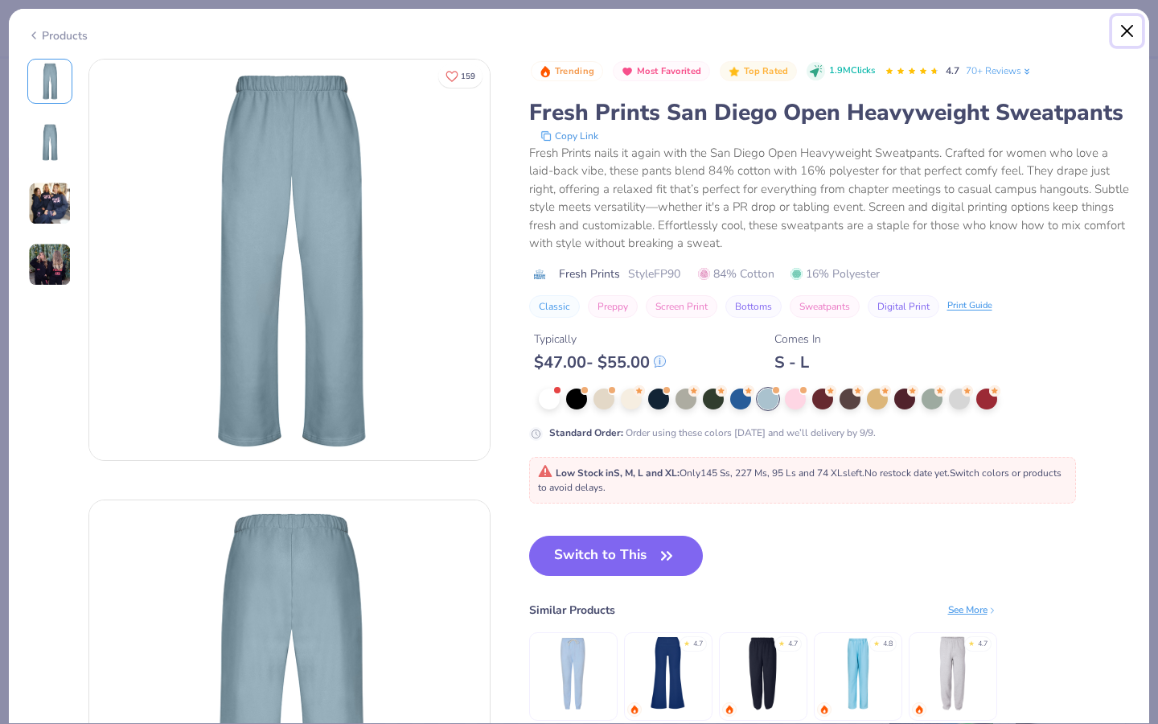
click at [1132, 32] on button "Close" at bounding box center [1128, 31] width 31 height 31
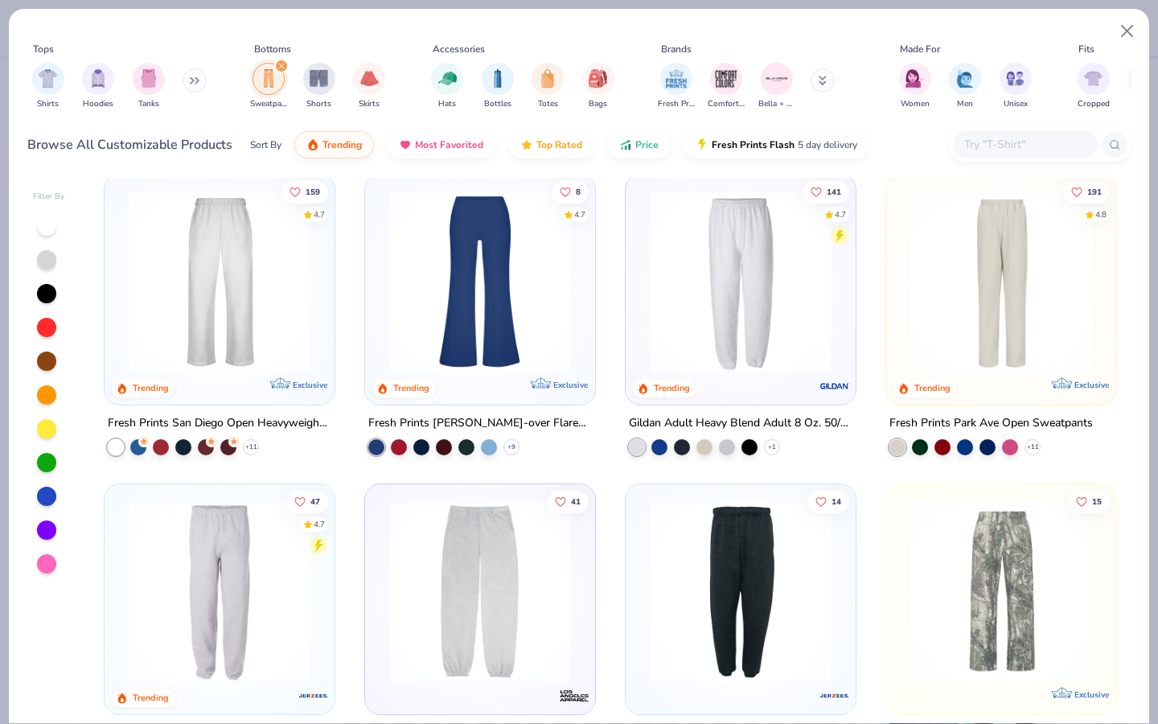
scroll to position [16, 0]
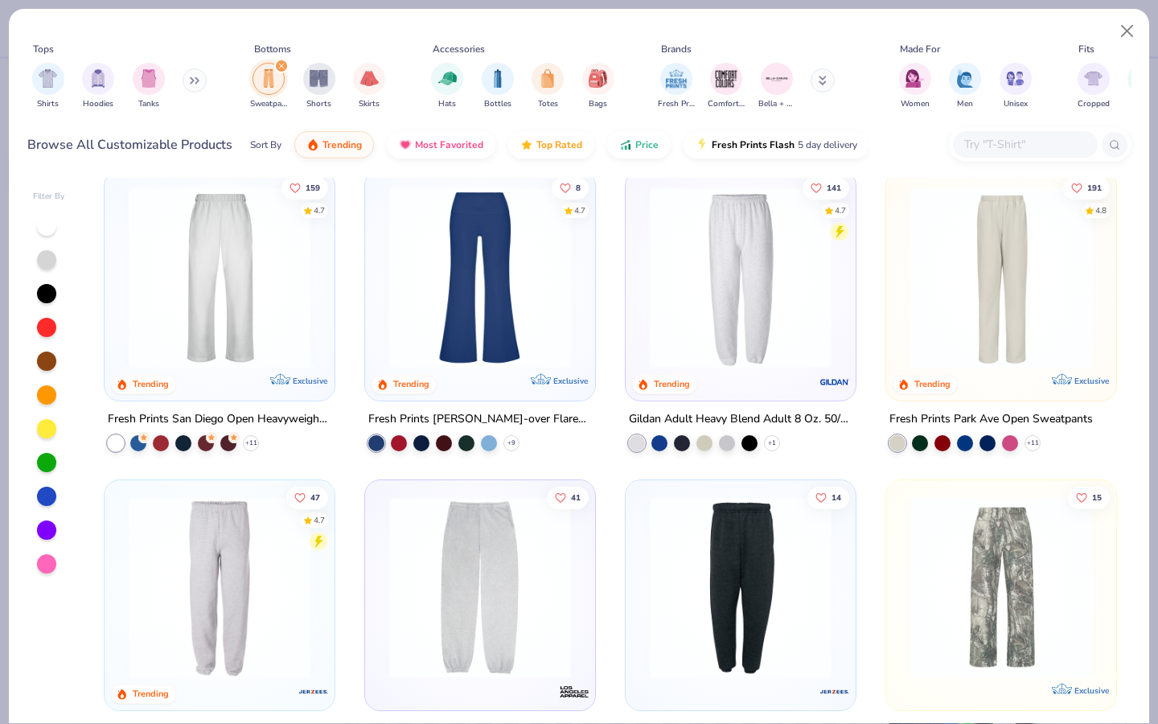
click at [529, 512] on img at bounding box center [480, 587] width 198 height 182
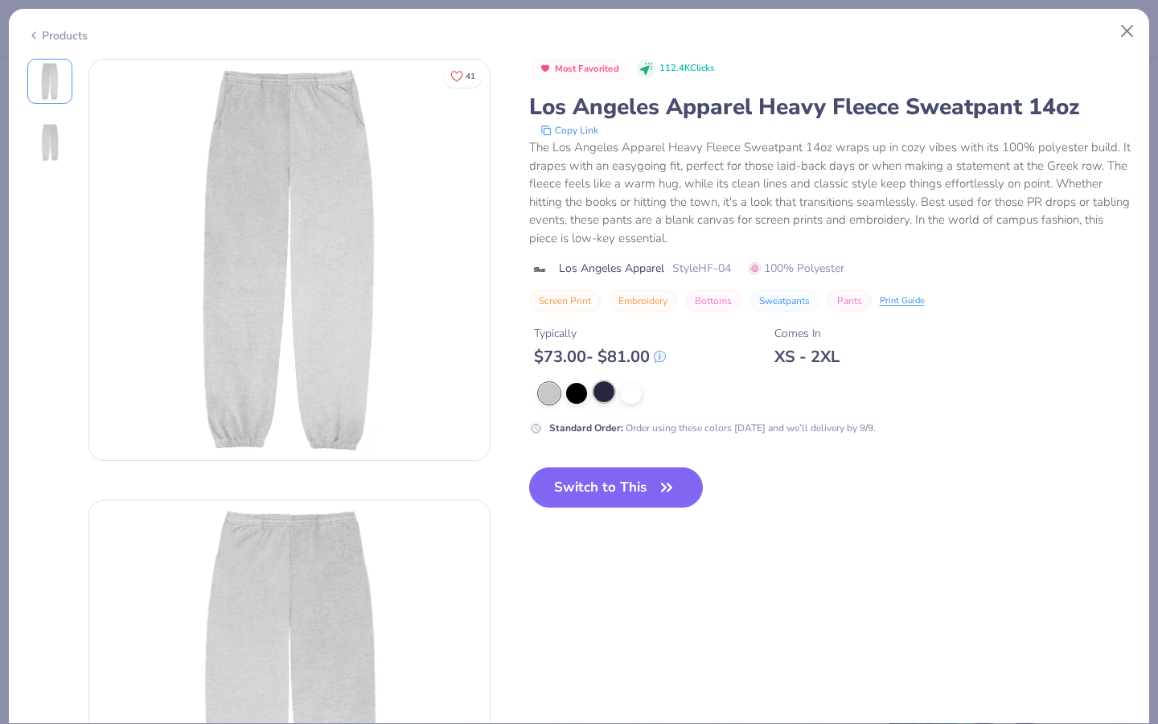
click at [603, 393] on div at bounding box center [604, 391] width 21 height 21
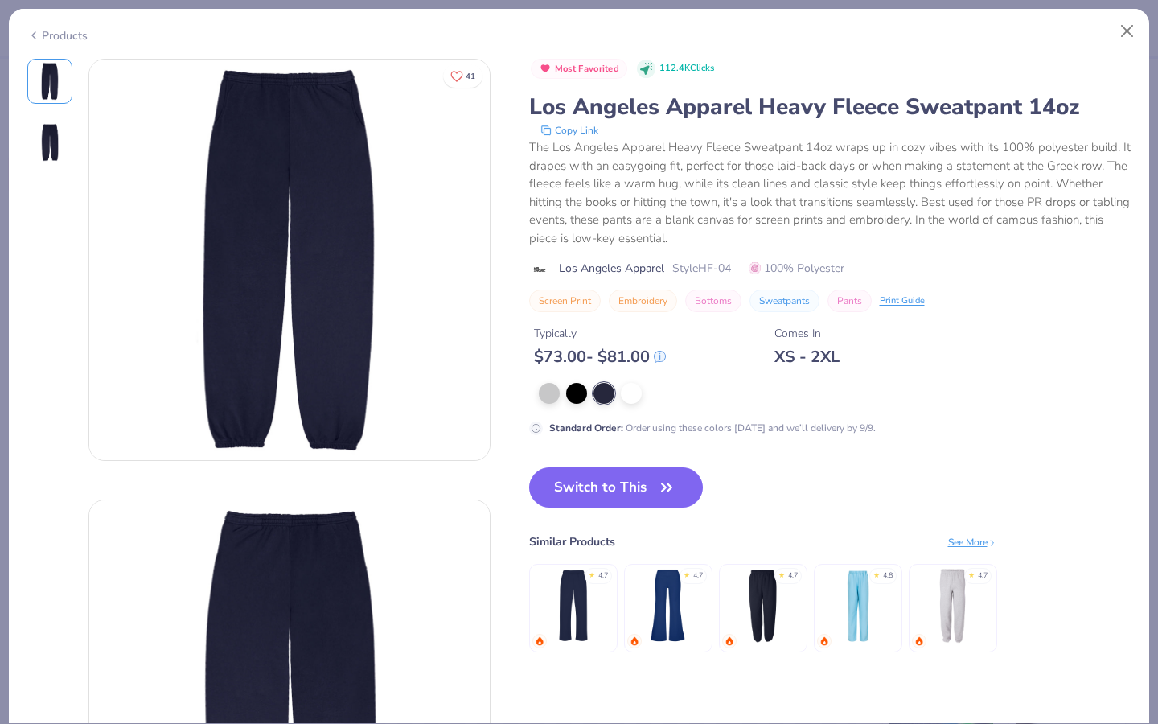
click at [588, 69] on span "Most Favorited" at bounding box center [587, 68] width 64 height 9
click at [652, 69] on icon at bounding box center [646, 69] width 12 height 12
click at [1140, 27] on button "Close" at bounding box center [1128, 31] width 31 height 31
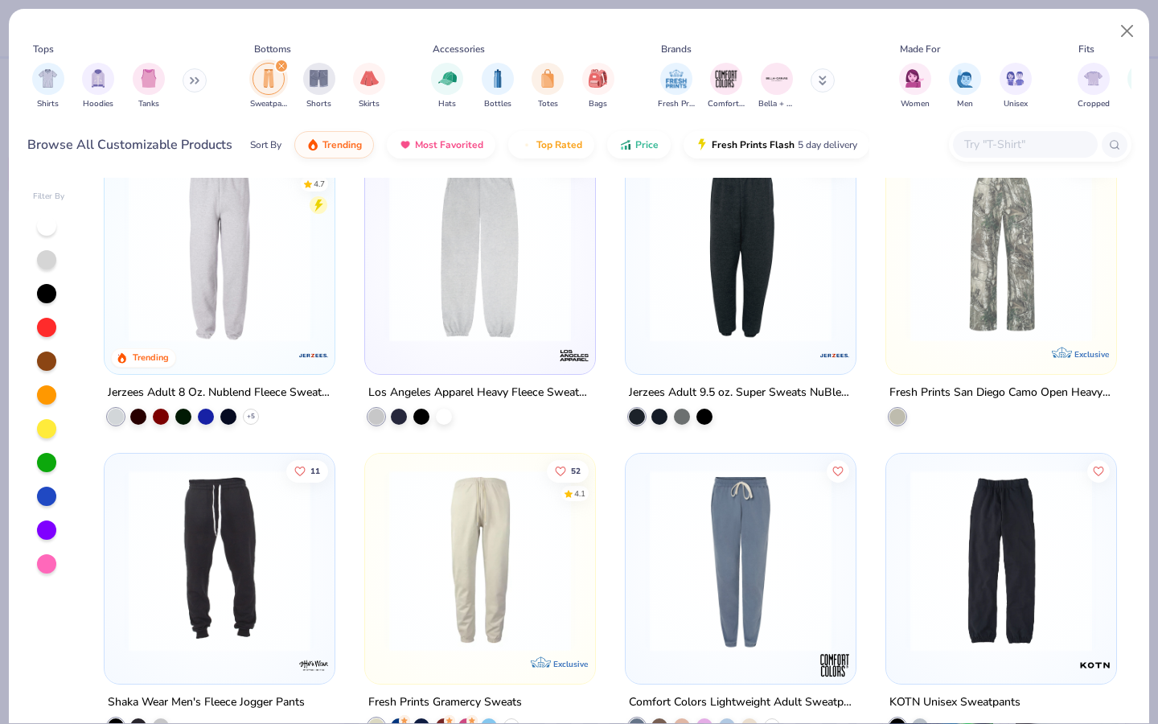
scroll to position [544, 0]
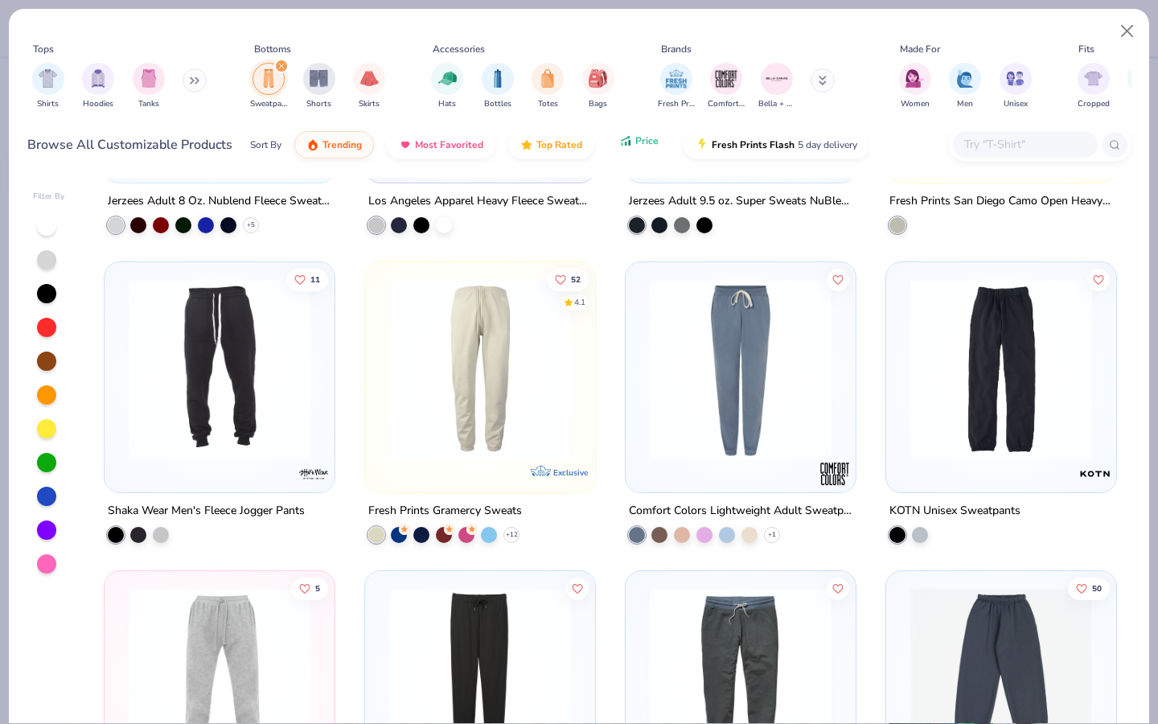
click at [634, 153] on button "Price" at bounding box center [639, 140] width 64 height 27
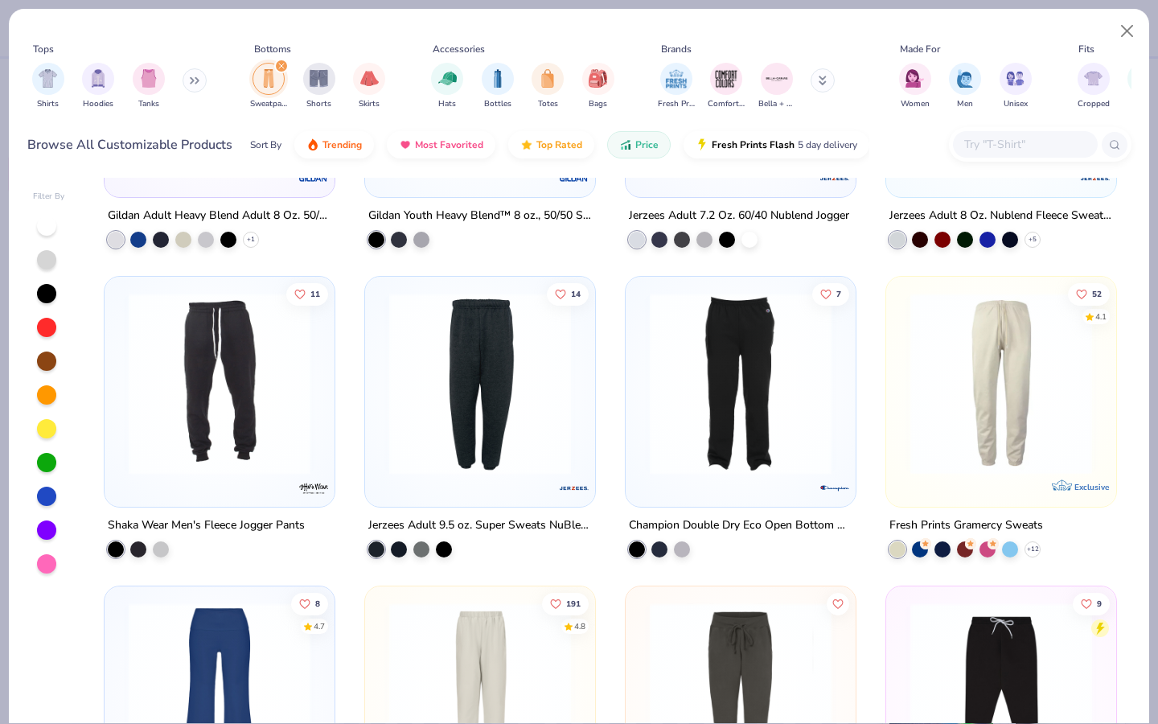
scroll to position [233, 0]
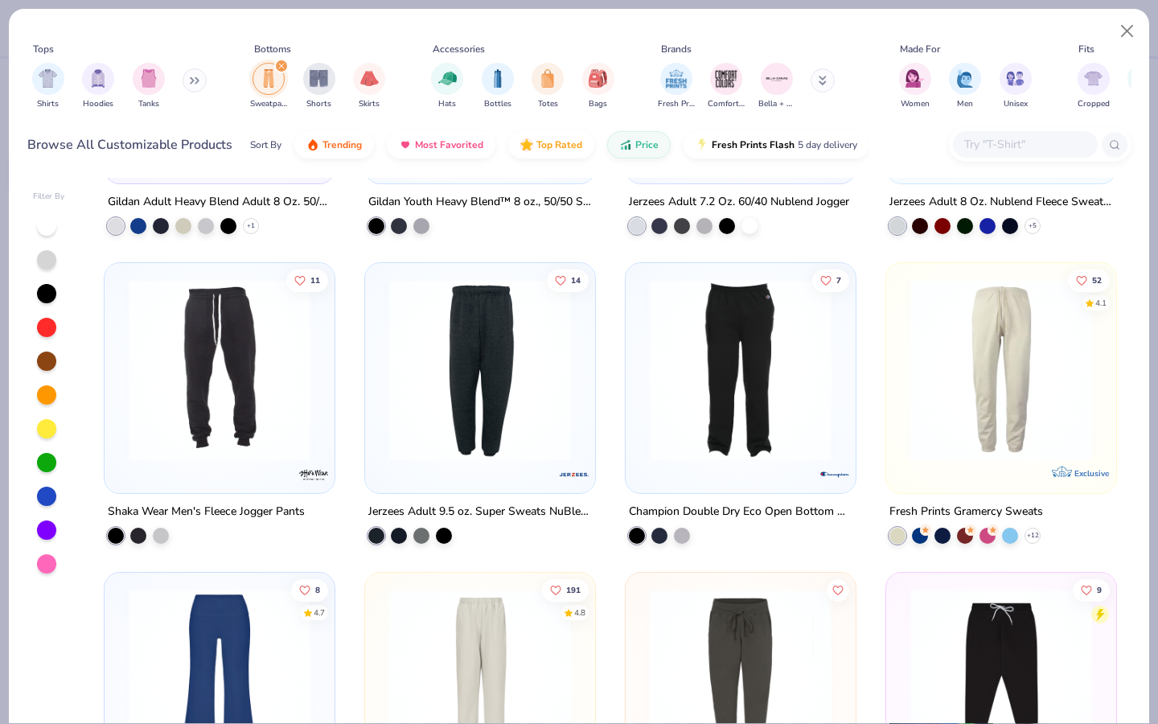
click at [965, 431] on img at bounding box center [1002, 370] width 198 height 182
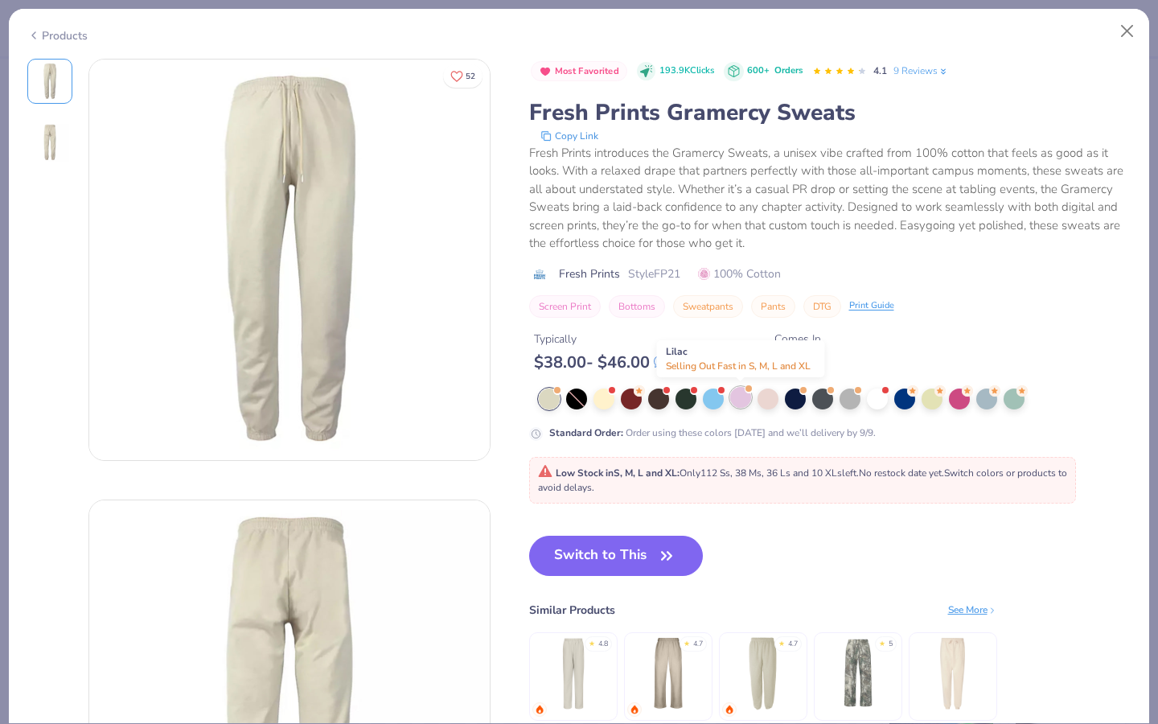
click at [738, 404] on div at bounding box center [740, 397] width 21 height 21
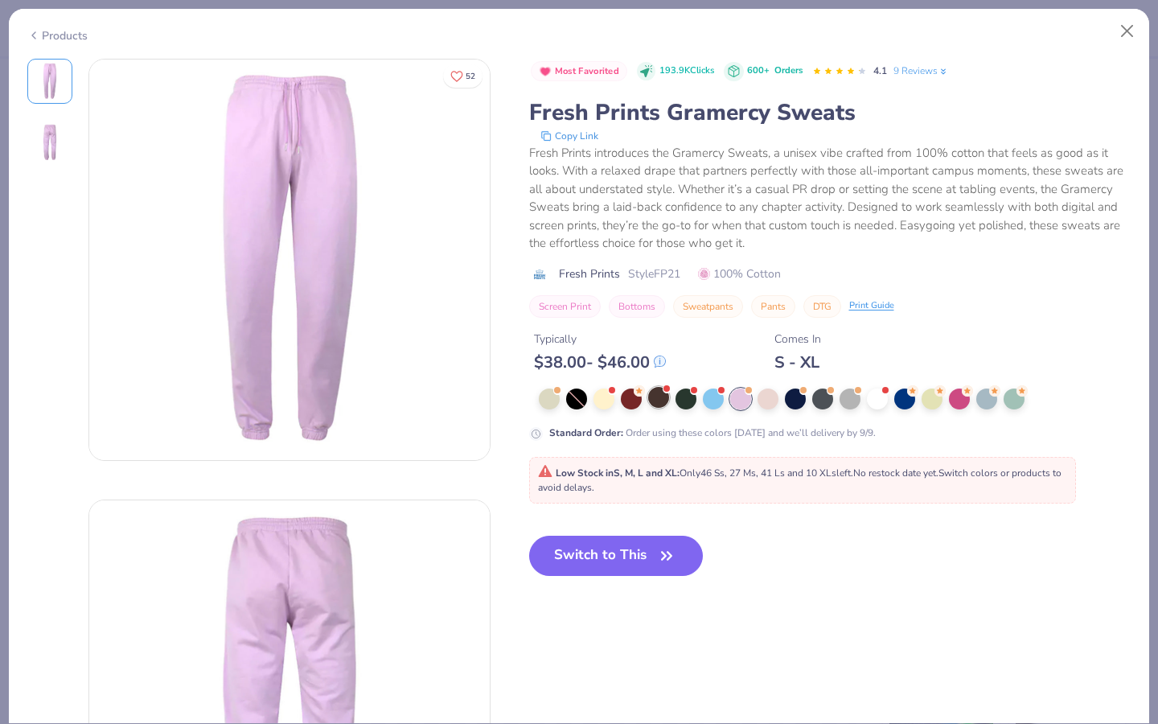
click at [655, 393] on div at bounding box center [658, 397] width 21 height 21
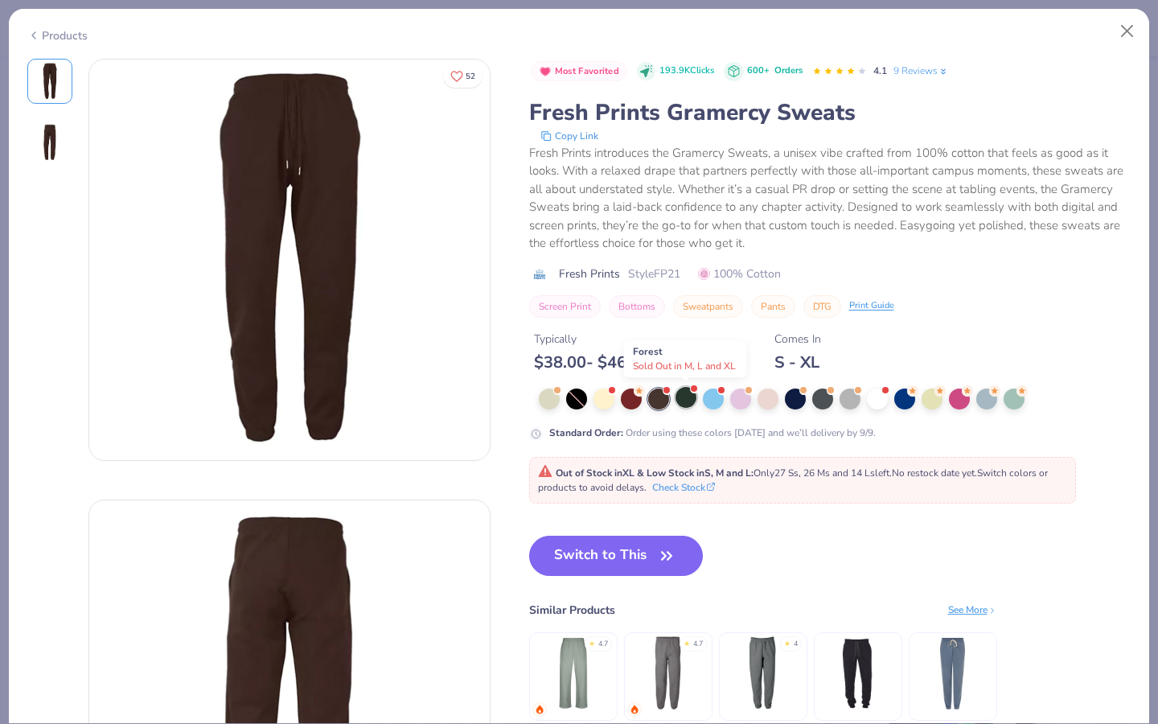
click at [686, 396] on div at bounding box center [686, 397] width 21 height 21
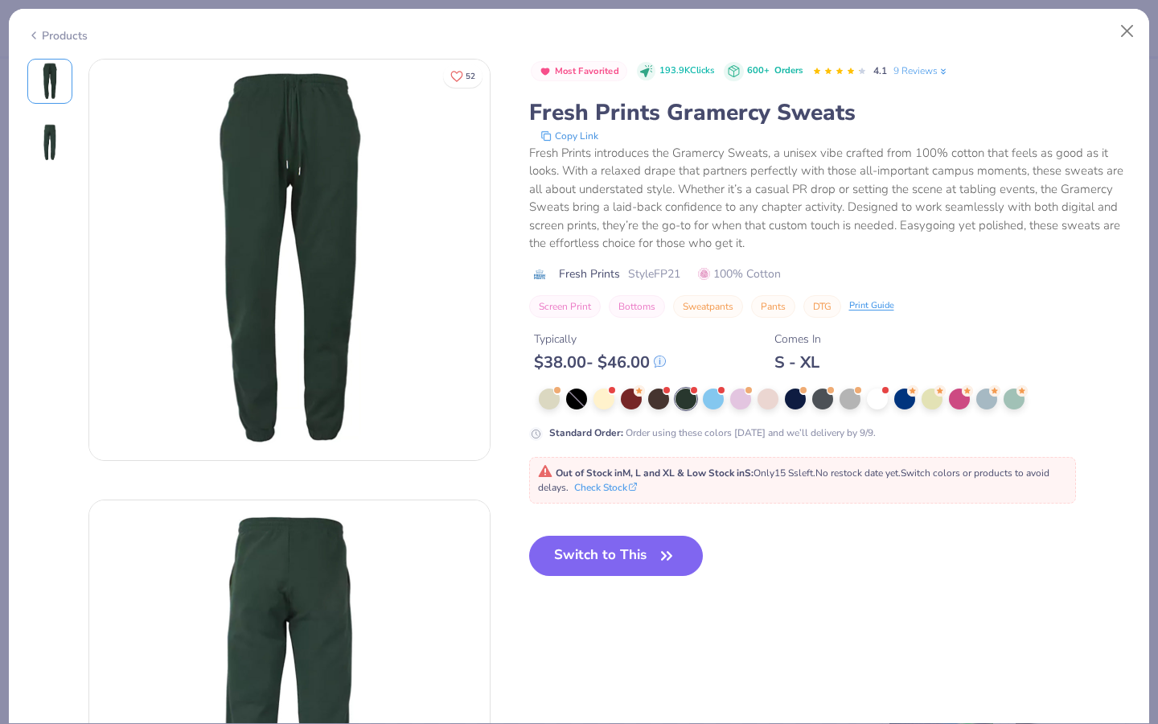
click at [569, 389] on div at bounding box center [576, 399] width 21 height 21
click at [573, 396] on div at bounding box center [576, 399] width 21 height 21
click at [1124, 35] on button "Close" at bounding box center [1128, 31] width 31 height 31
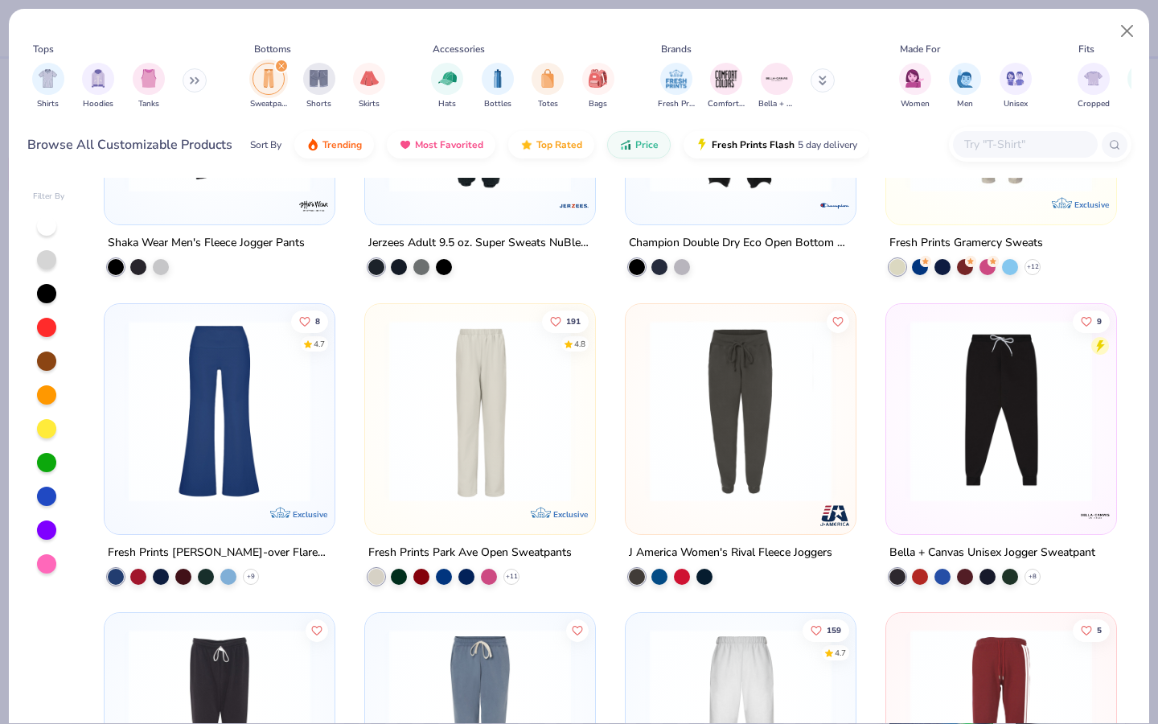
scroll to position [501, 0]
click at [521, 459] on img at bounding box center [480, 411] width 198 height 182
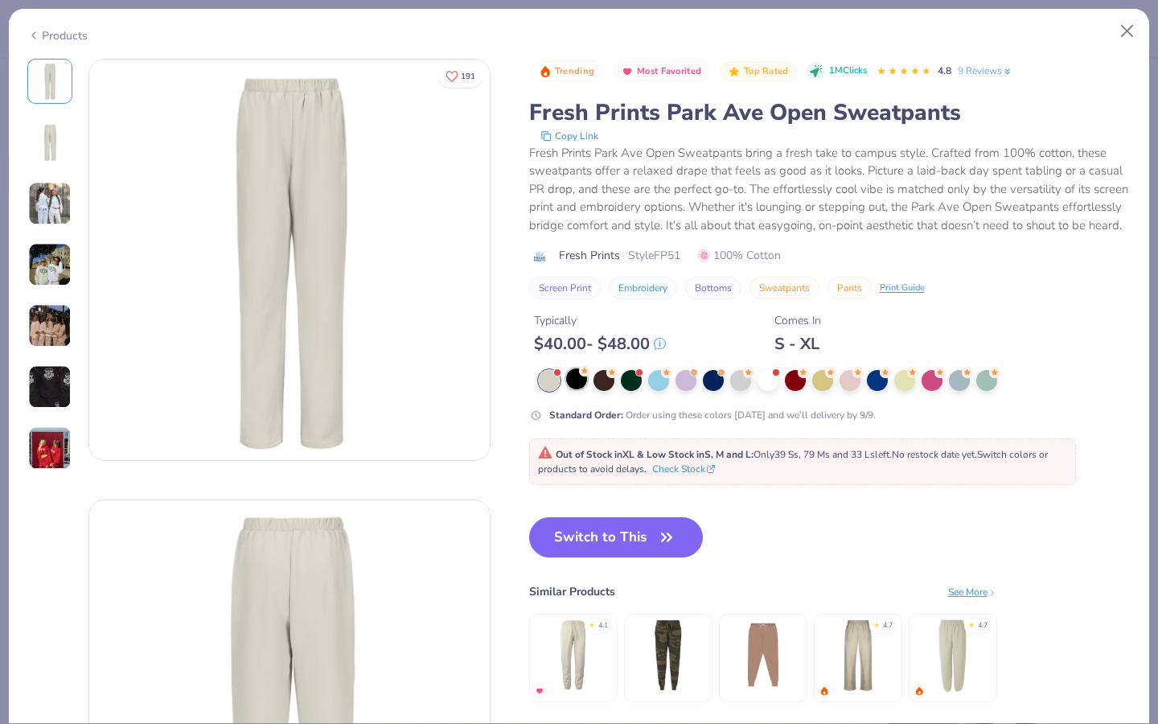
click at [575, 383] on div at bounding box center [576, 378] width 21 height 21
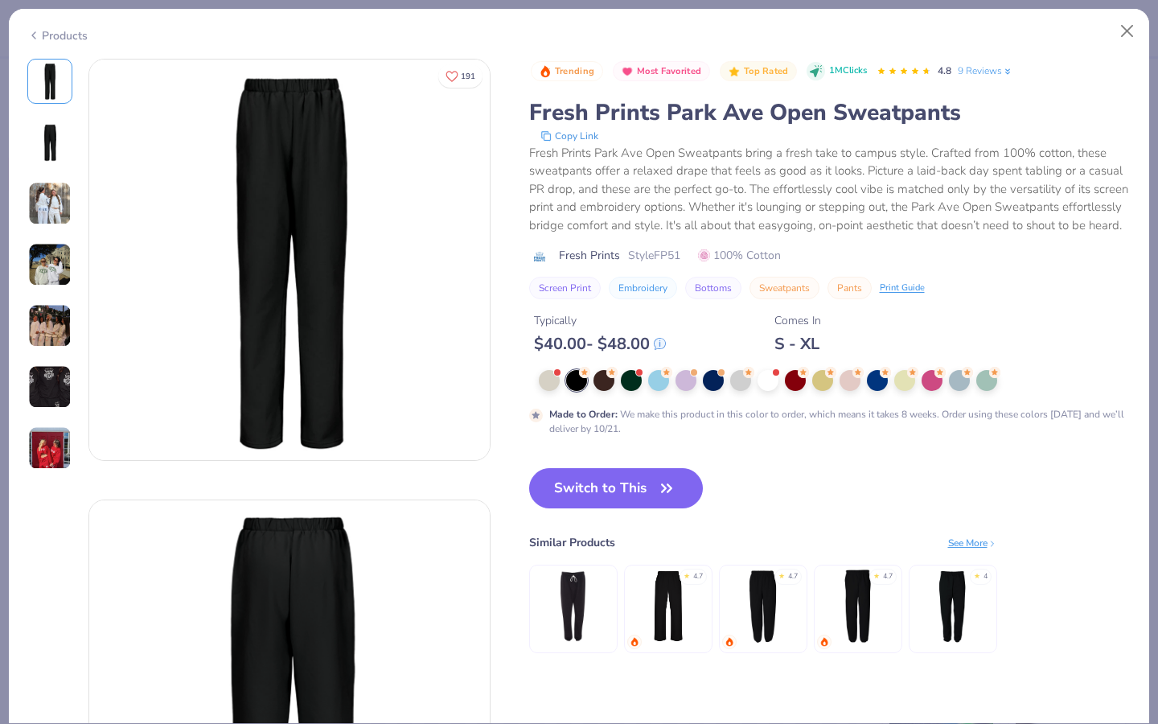
click at [52, 136] on img at bounding box center [50, 142] width 39 height 39
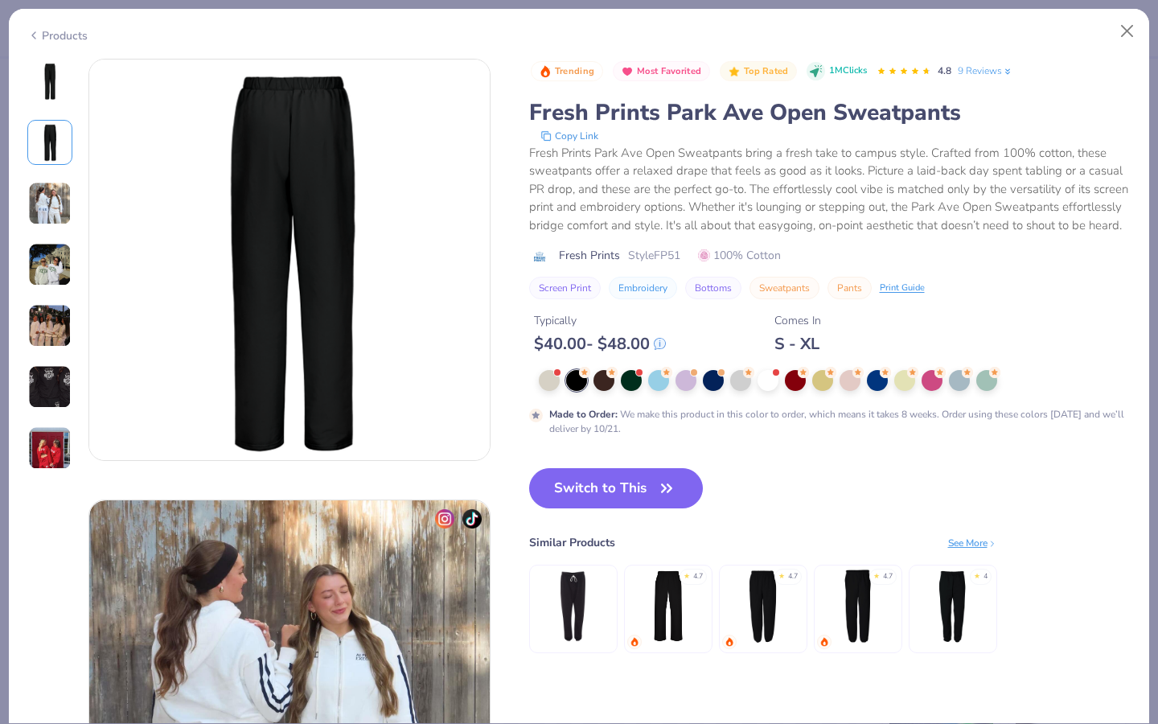
click at [46, 183] on img at bounding box center [49, 203] width 43 height 43
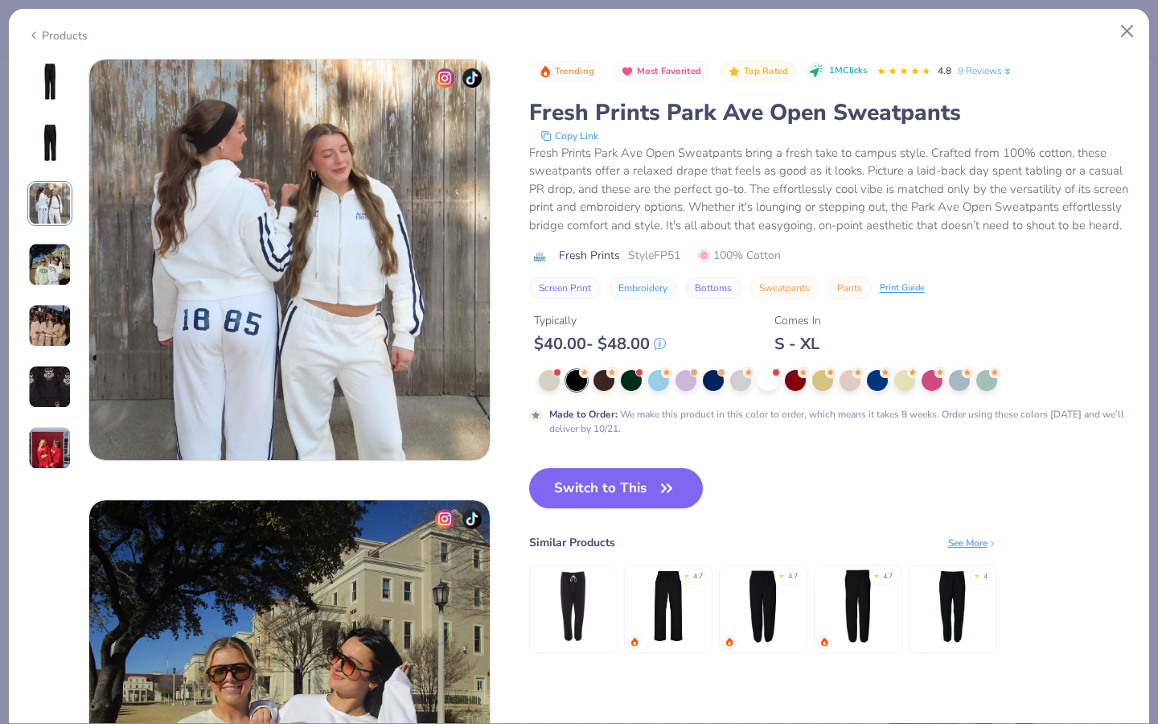
click at [44, 253] on img at bounding box center [49, 264] width 43 height 43
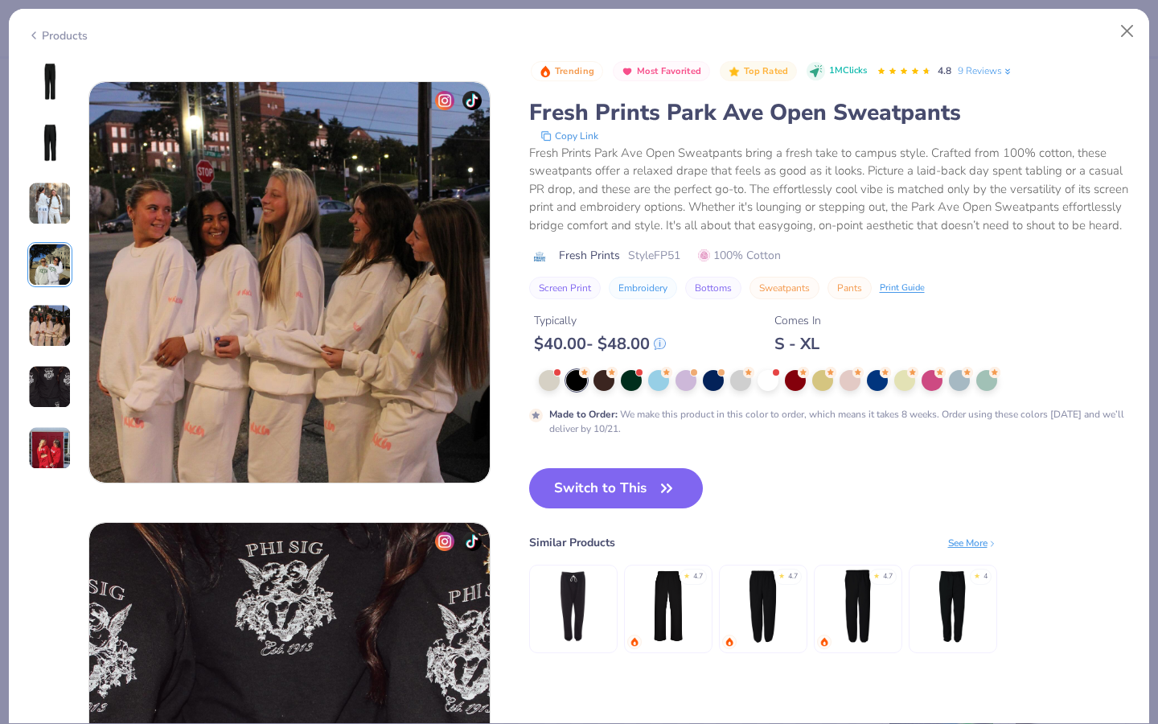
scroll to position [1742, 0]
click at [45, 438] on img at bounding box center [49, 447] width 43 height 43
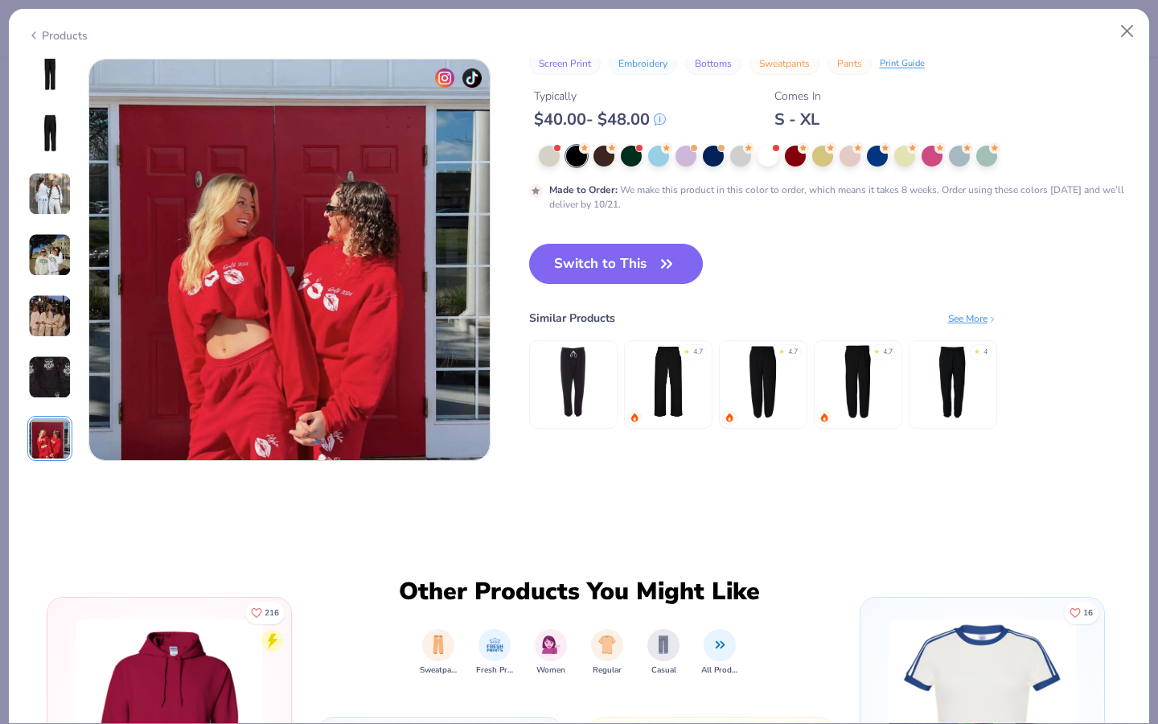
click at [56, 356] on img at bounding box center [49, 377] width 43 height 43
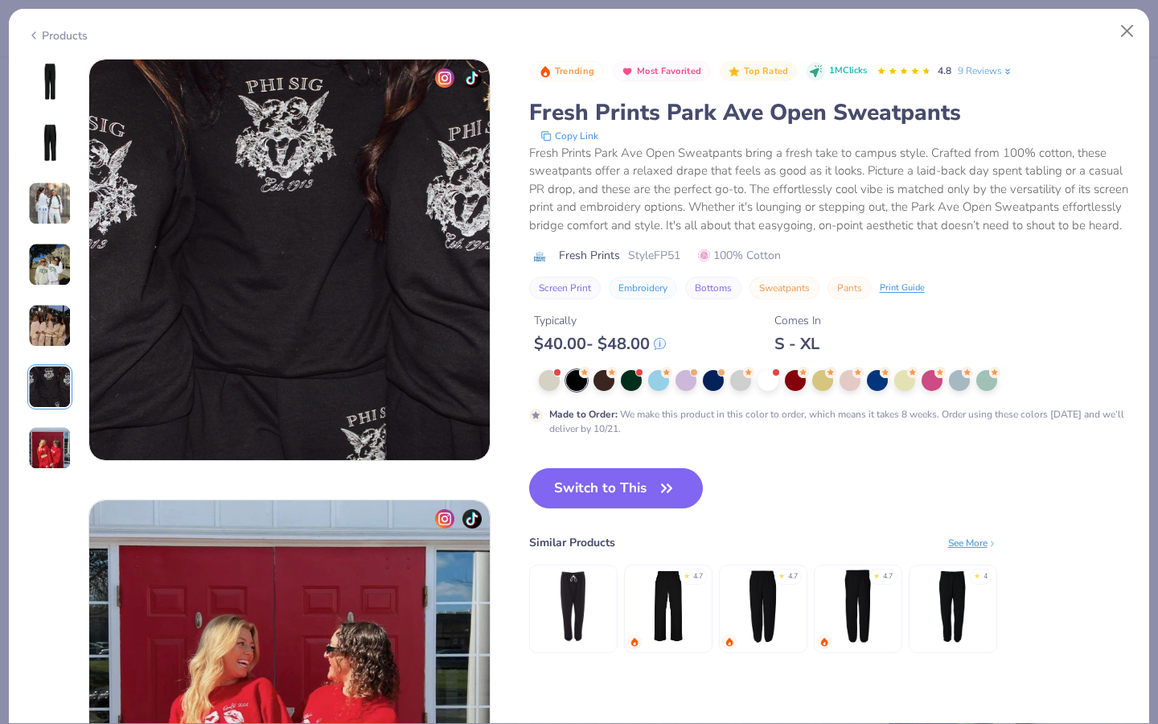
click at [59, 257] on img at bounding box center [49, 264] width 43 height 43
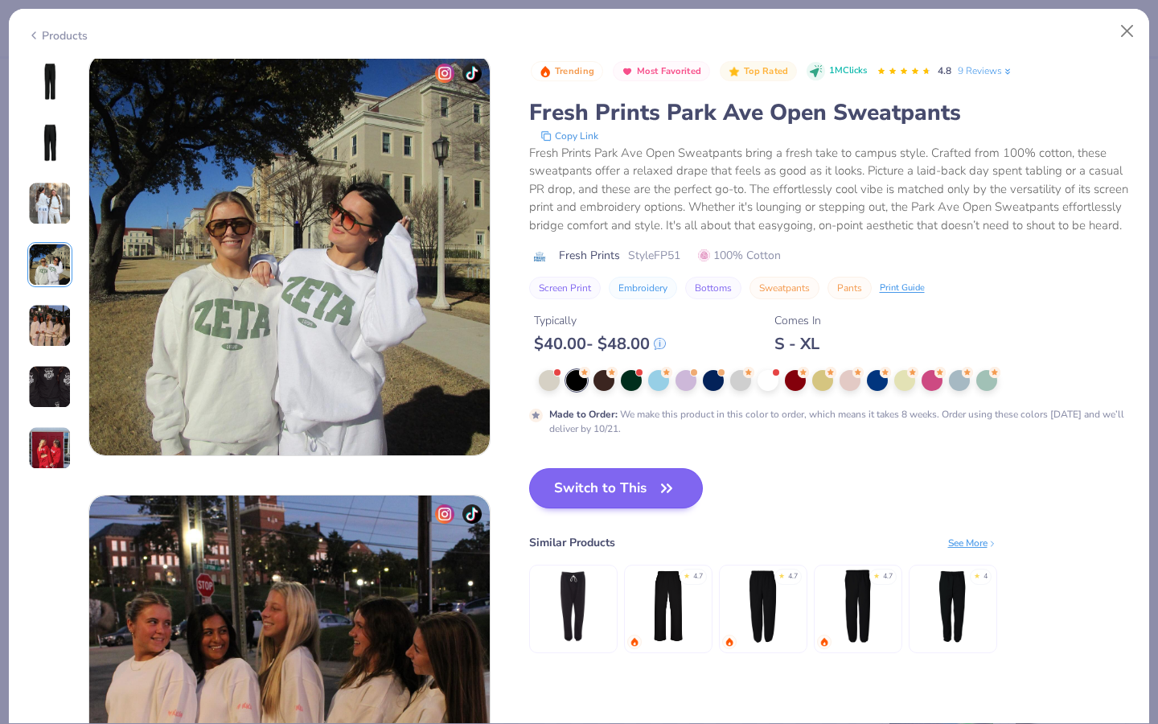
scroll to position [1323, 0]
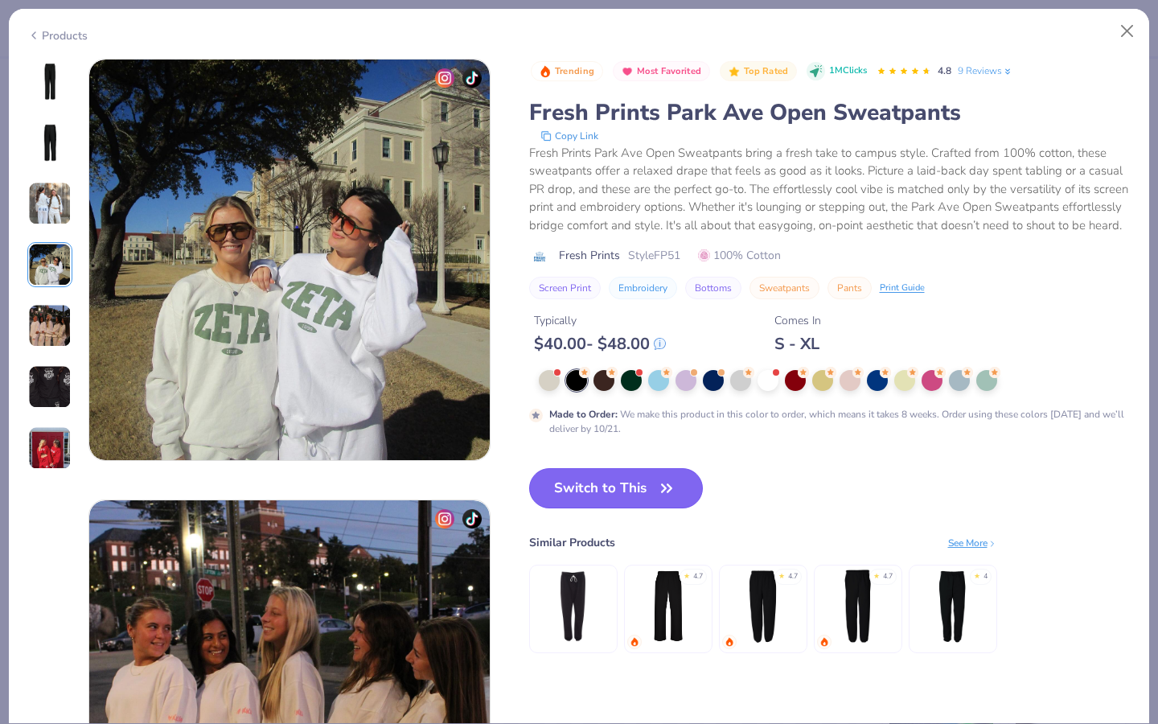
click at [585, 480] on button "Switch to This" at bounding box center [616, 488] width 175 height 40
type input "50"
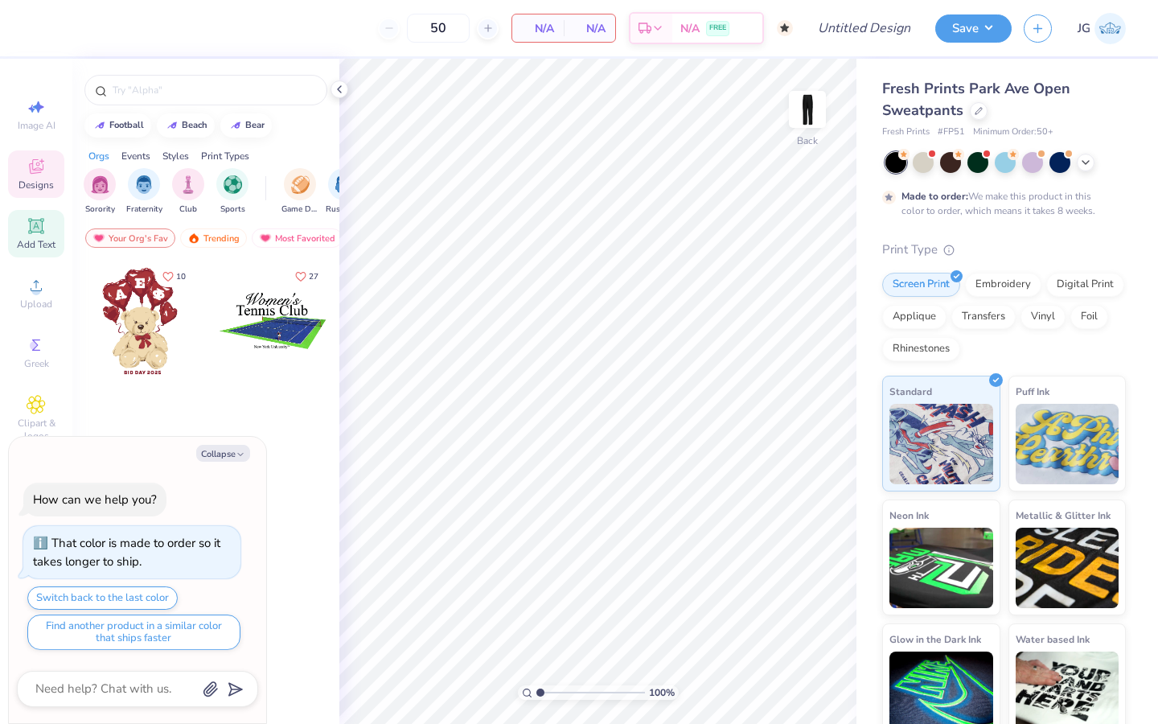
click at [35, 243] on span "Add Text" at bounding box center [36, 244] width 39 height 13
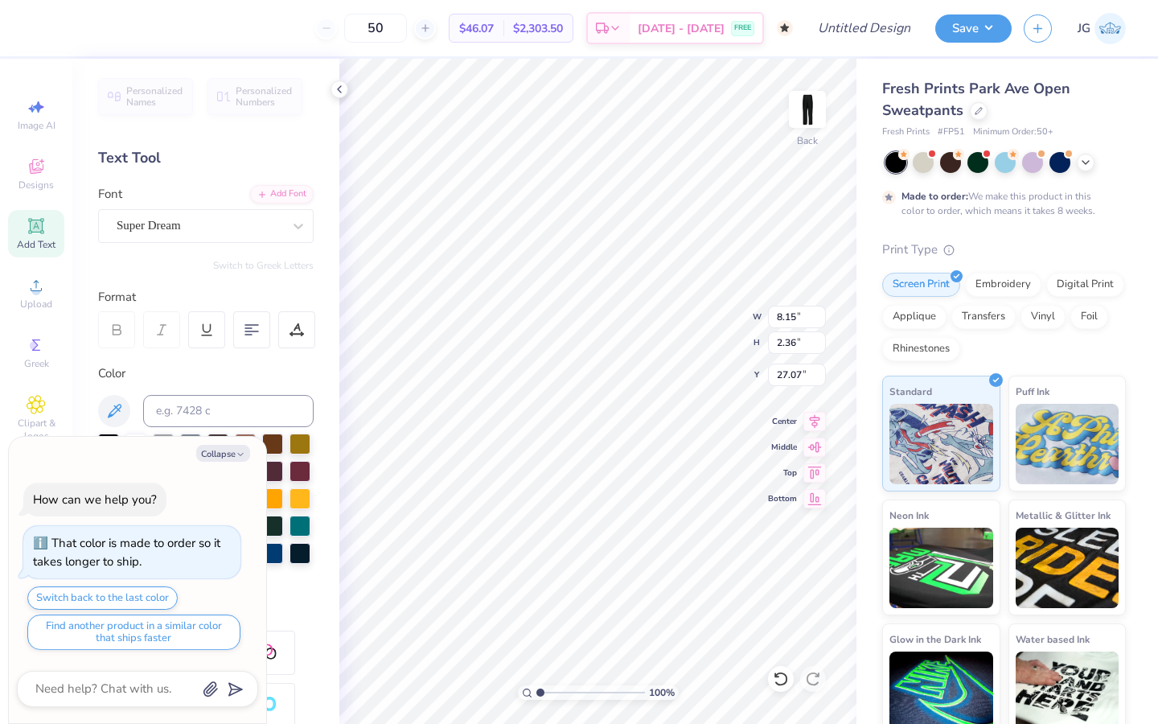
click at [158, 241] on div "Super Dream" at bounding box center [206, 226] width 216 height 34
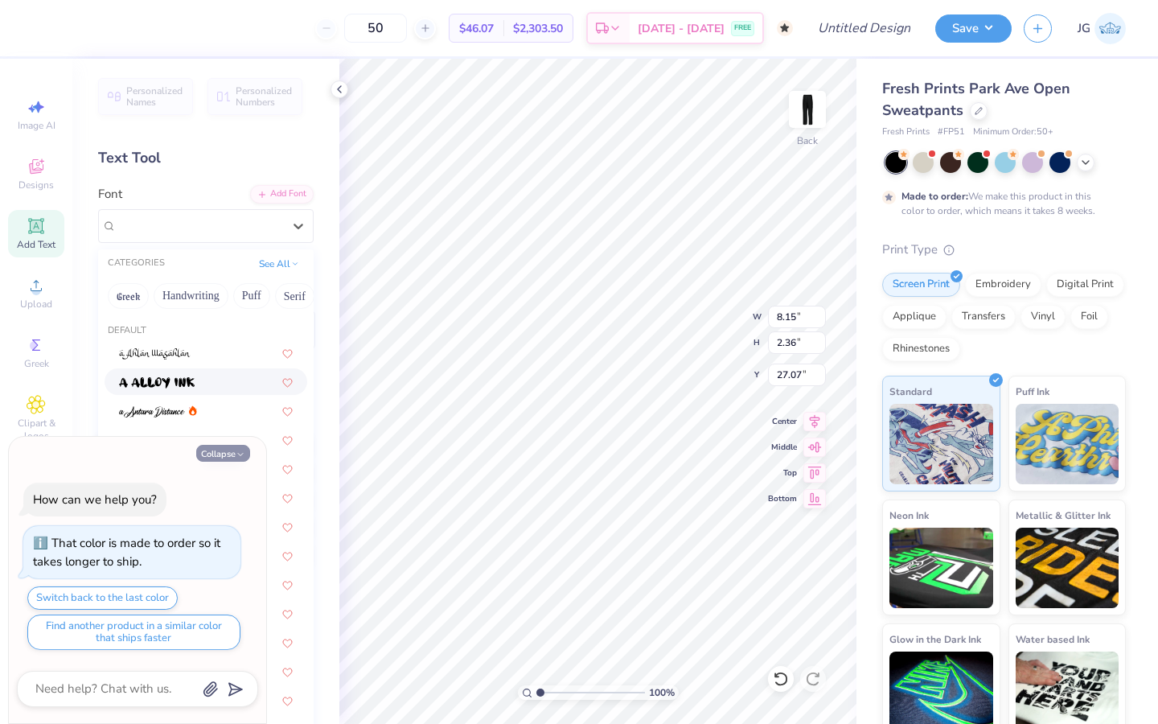
click at [219, 455] on button "Collapse" at bounding box center [223, 453] width 54 height 17
type textarea "x"
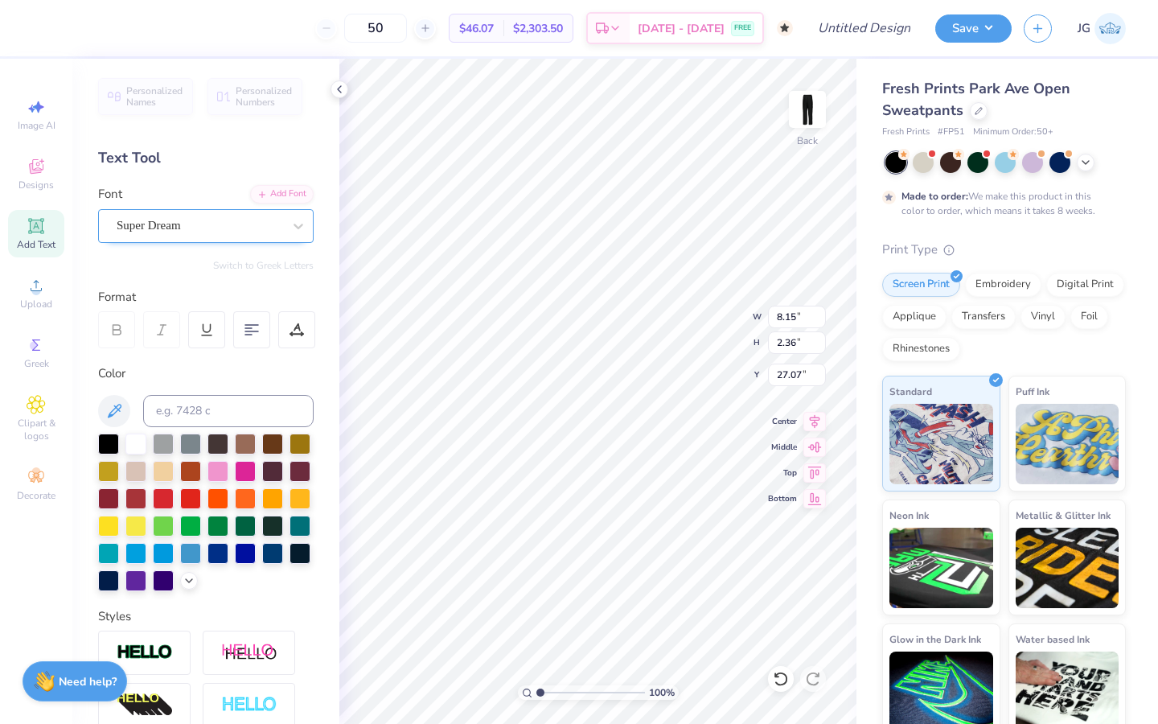
click at [179, 225] on div "Super Dream" at bounding box center [199, 225] width 169 height 25
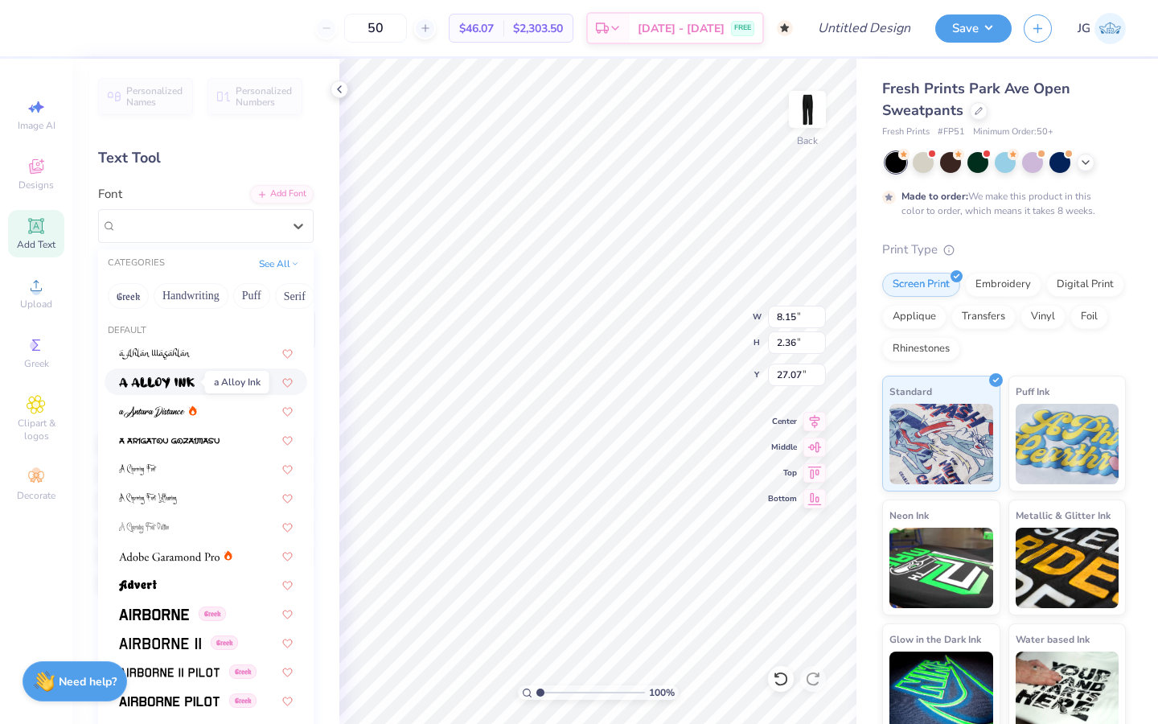
click at [167, 380] on img at bounding box center [157, 382] width 76 height 11
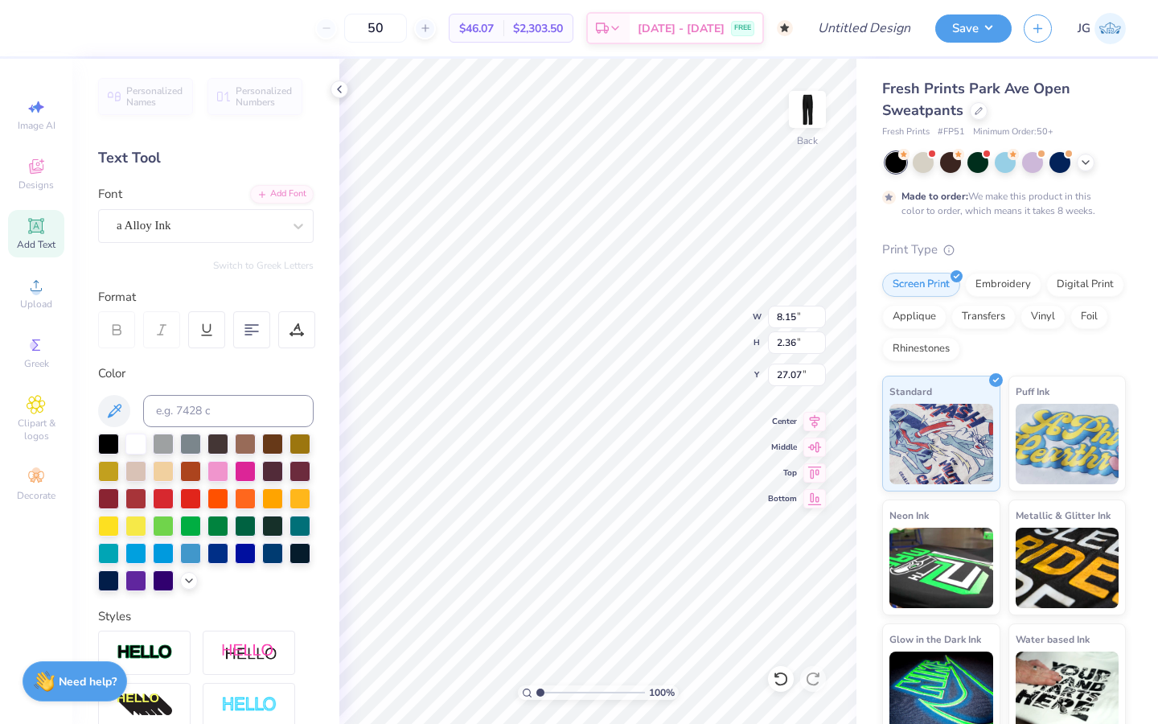
type input "8.02"
type input "2.61"
type input "26.94"
type textarea "two"
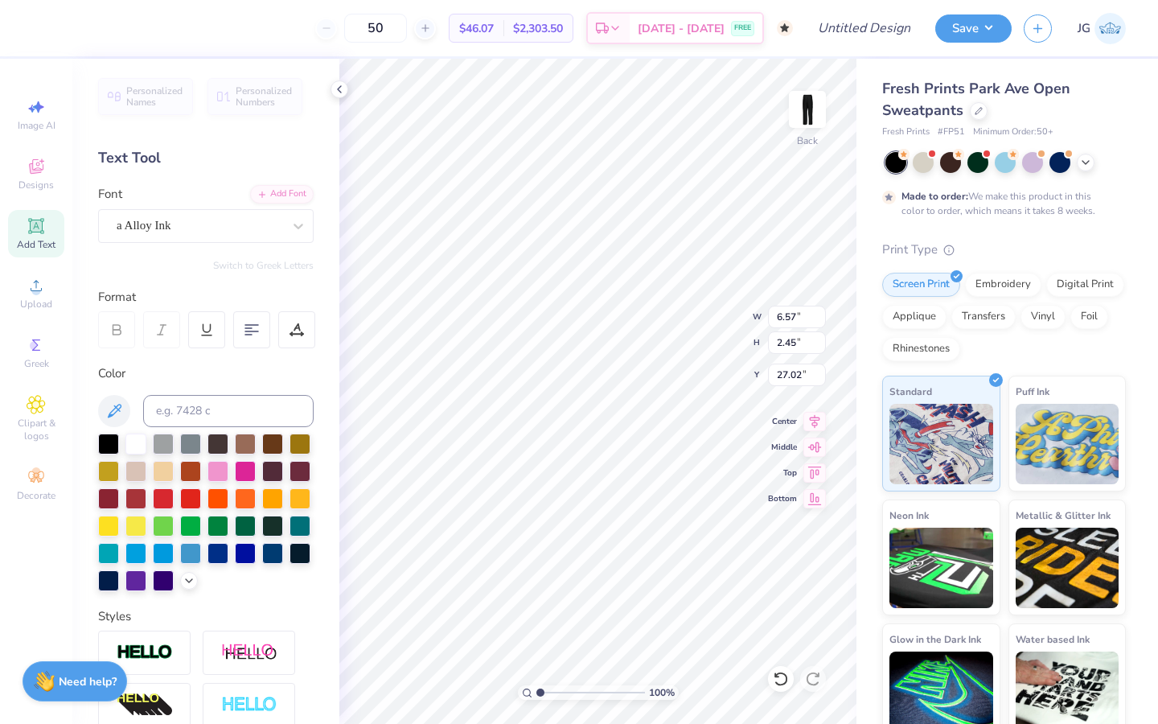
type input "3.67"
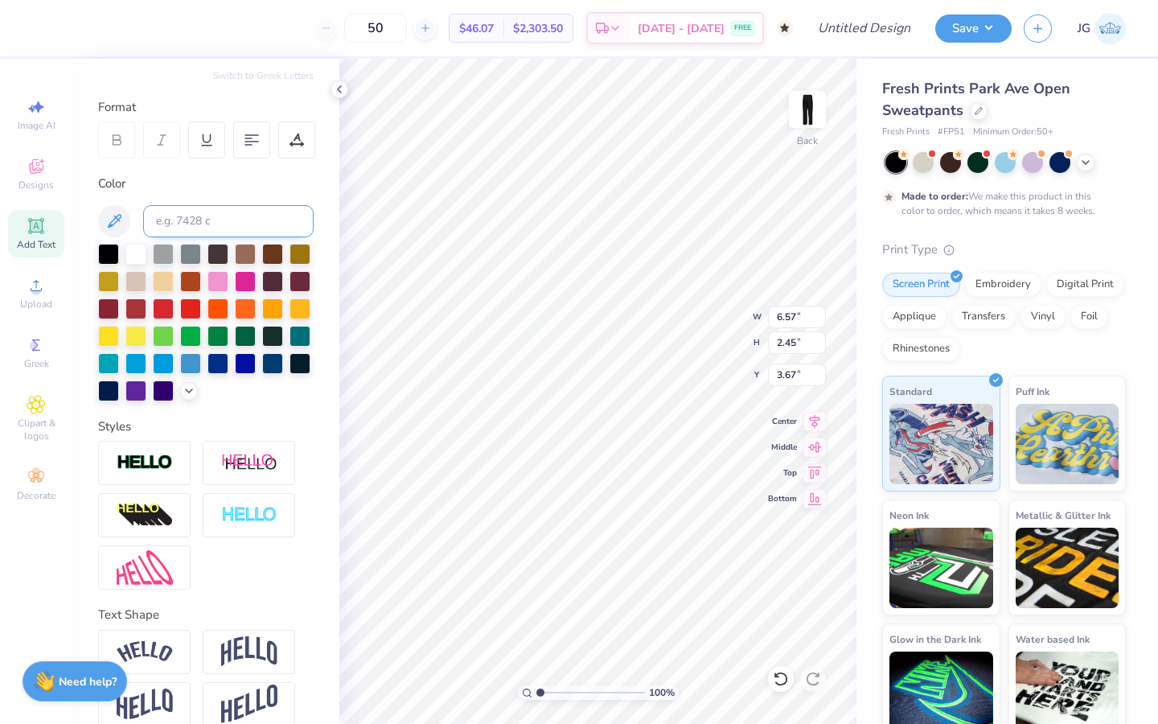
scroll to position [211, 0]
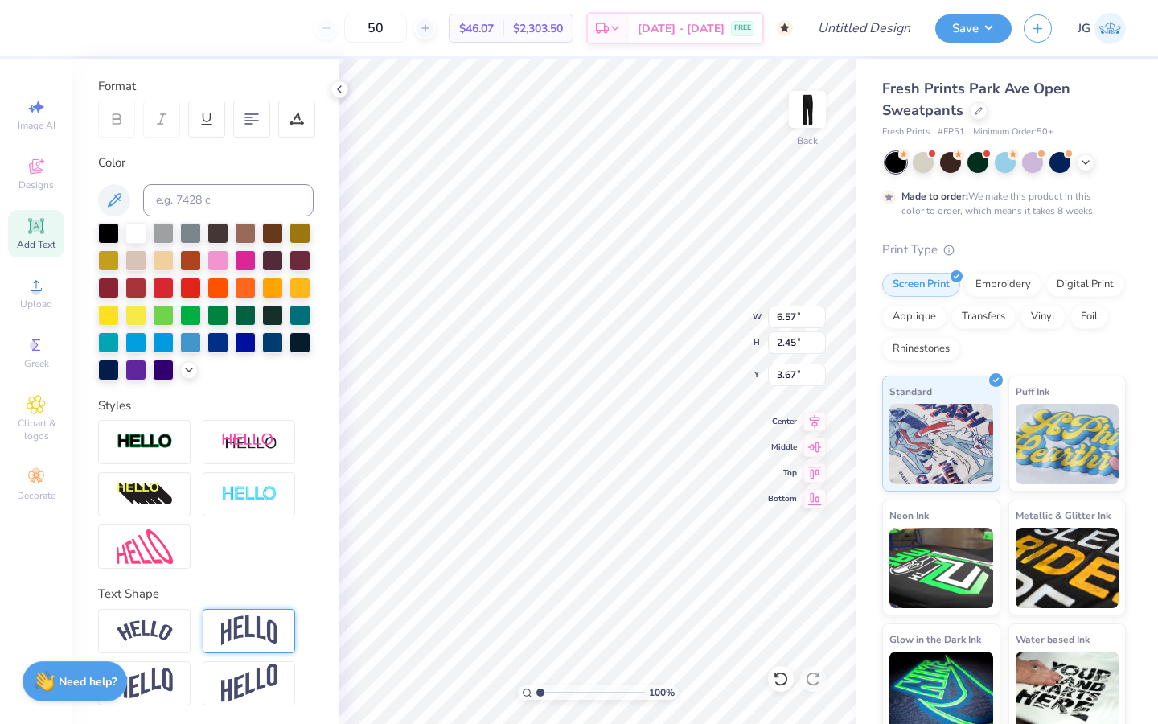
click at [245, 648] on div at bounding box center [249, 631] width 93 height 44
type input "2.91"
type input "3.44"
click at [229, 678] on input "Vertical" at bounding box center [228, 678] width 12 height 12
radio input "true"
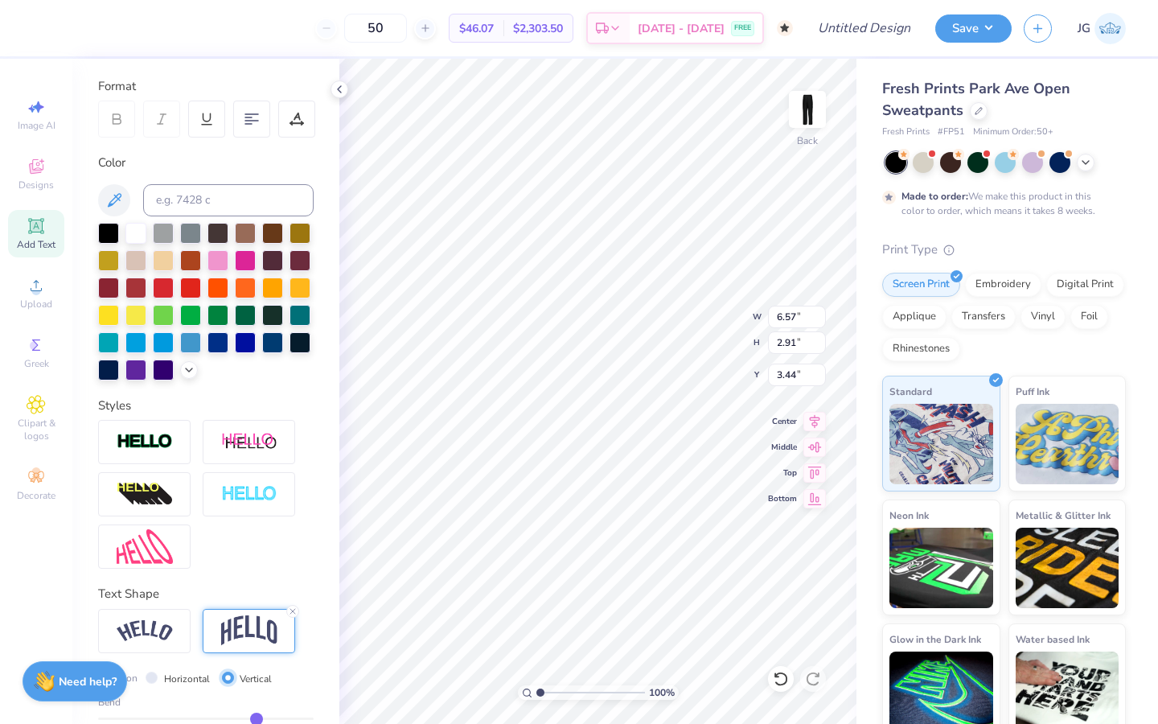
type input "6.45"
type input "2.45"
type input "3.67"
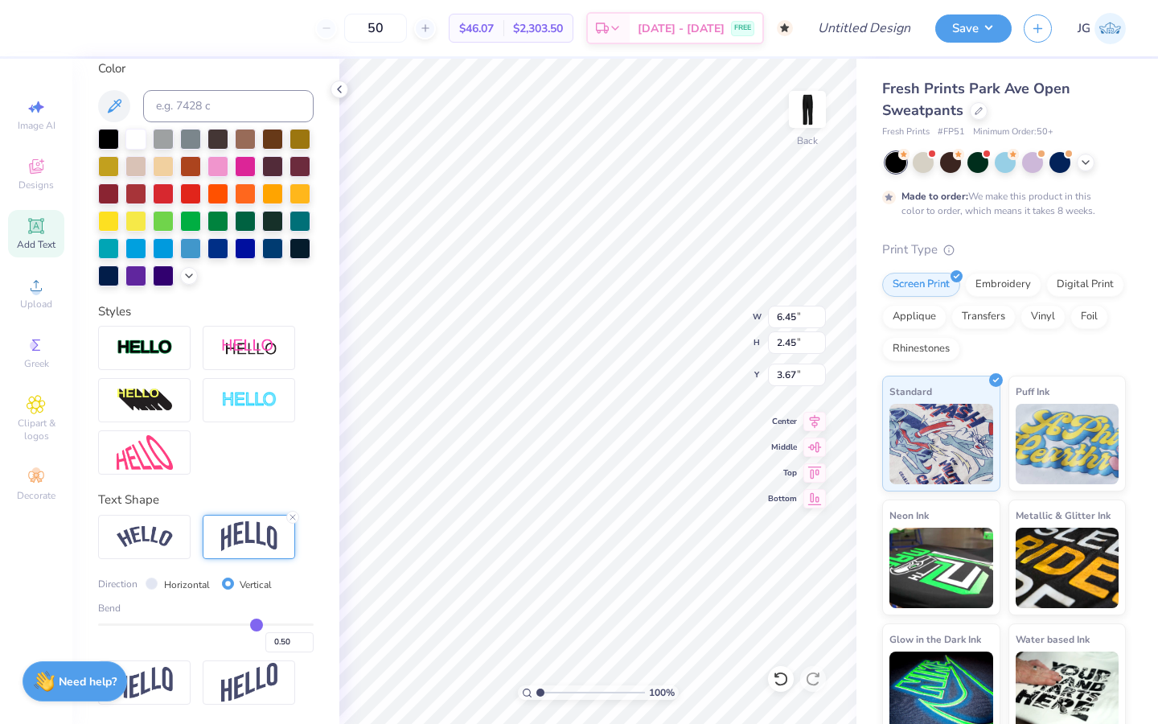
type input "0.47"
type input "0.46"
type input "0.42"
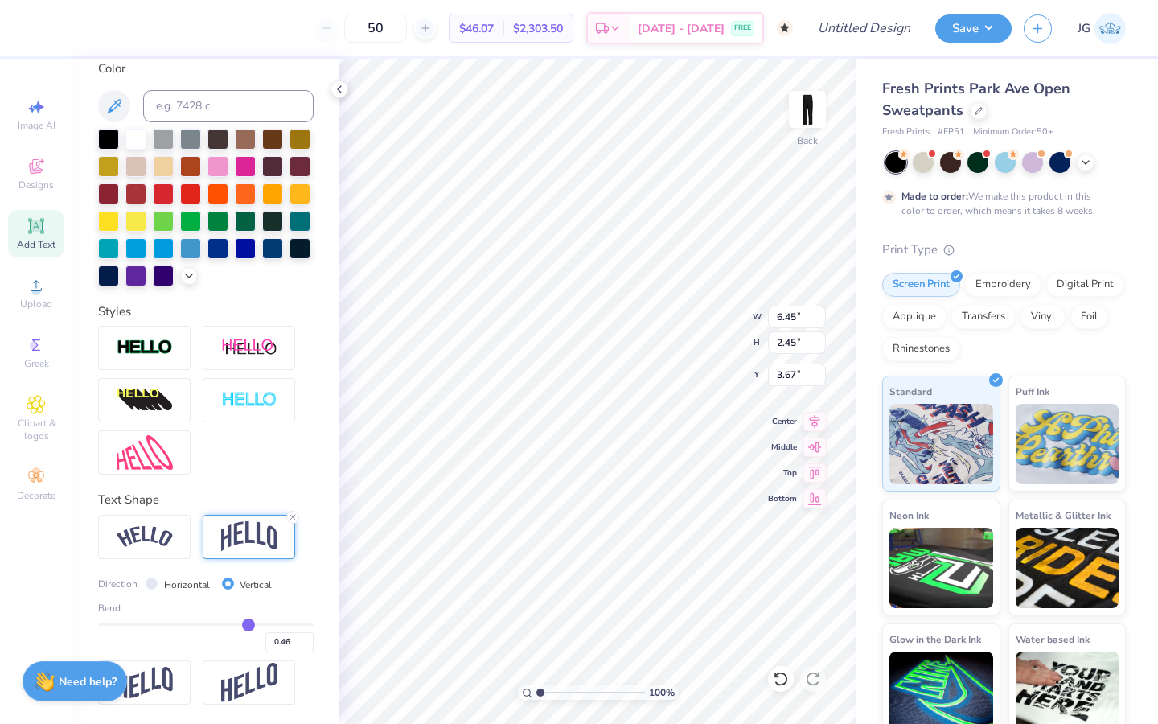
type input "0.42"
type input "0.32"
type input "0.19"
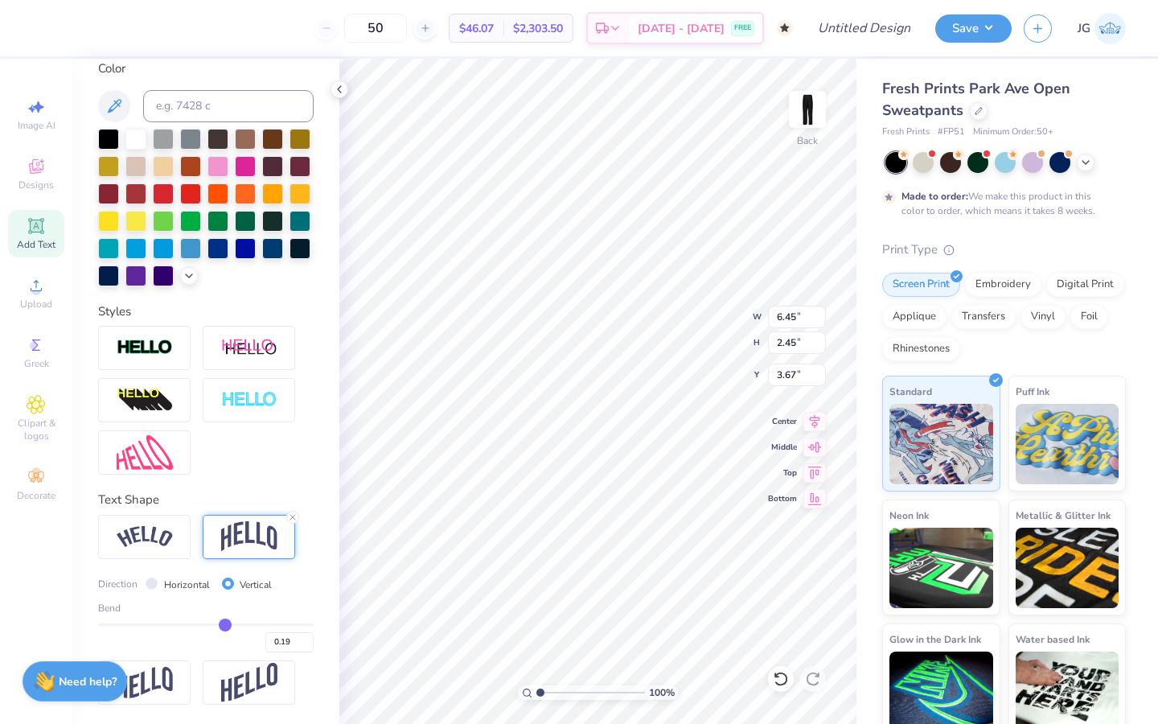
type input "0.05"
type input "-0.08"
type input "-0.18"
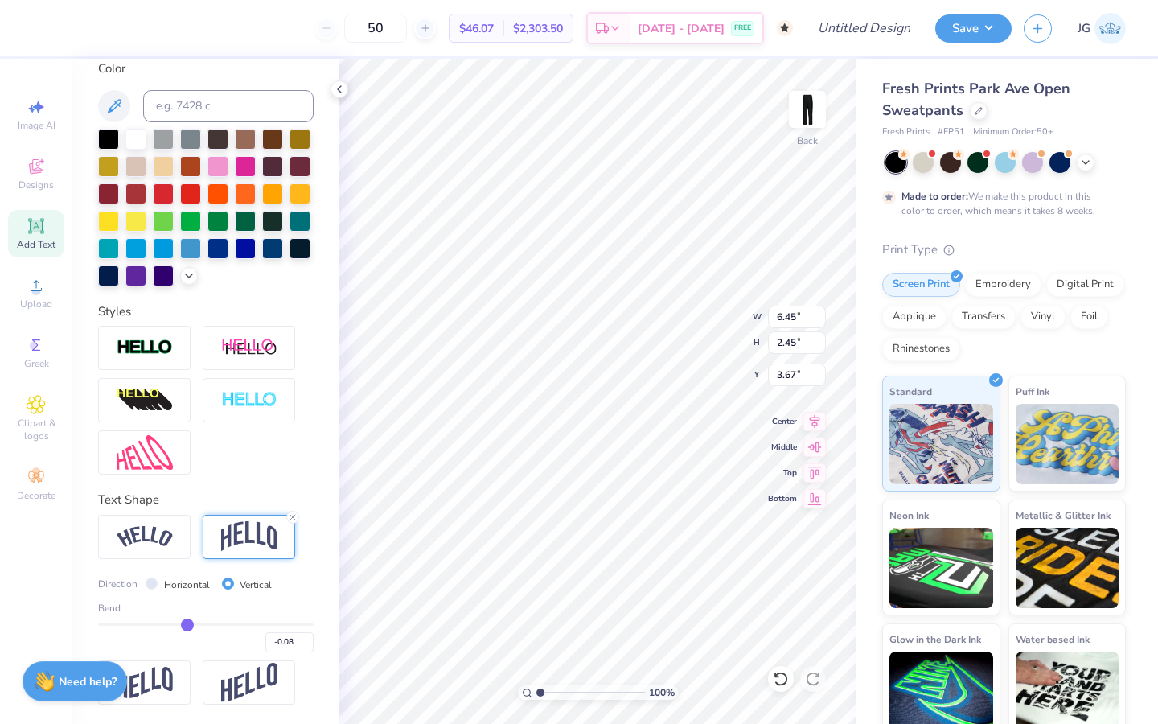
type input "-0.18"
type input "-0.26"
type input "-0.31"
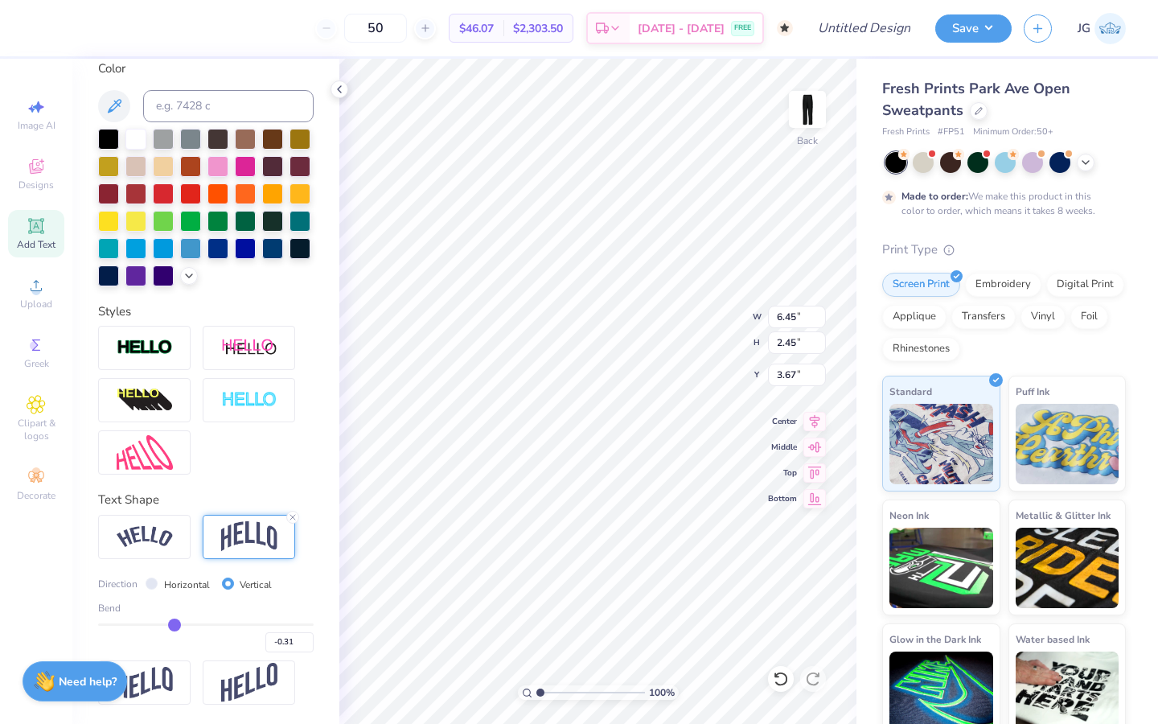
type input "-0.34"
type input "-0.36"
type input "-0.37"
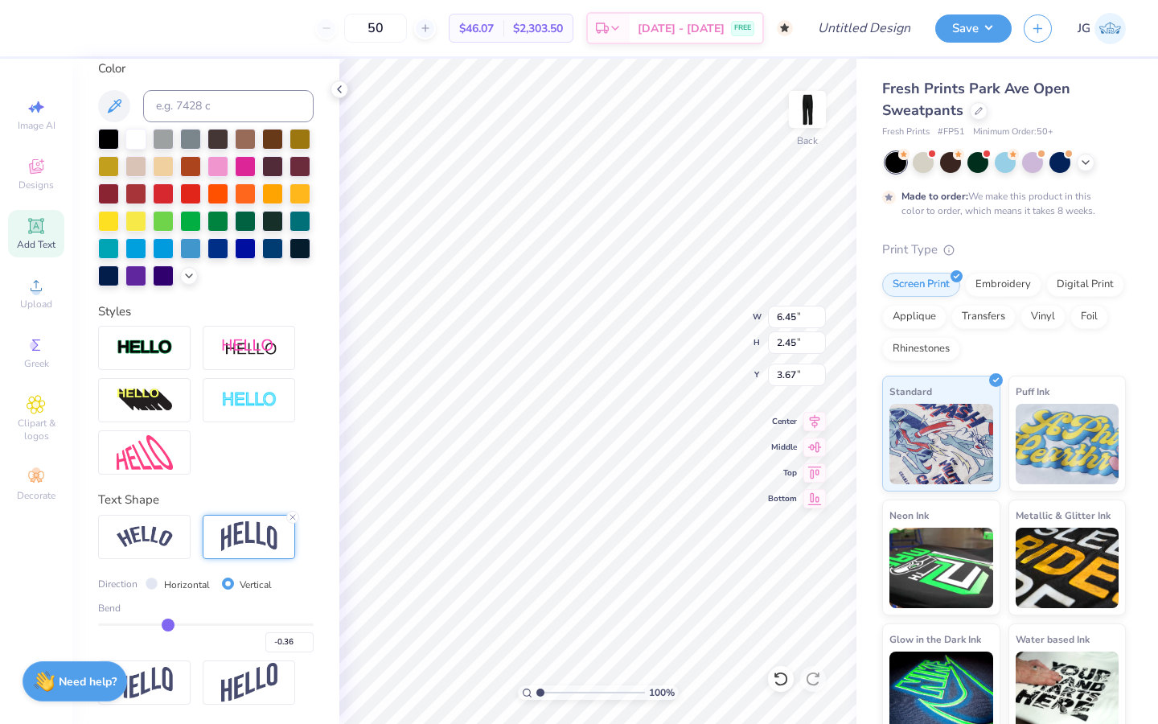
type input "-0.37"
type input "-0.38"
drag, startPoint x: 253, startPoint y: 623, endPoint x: 168, endPoint y: 623, distance: 85.3
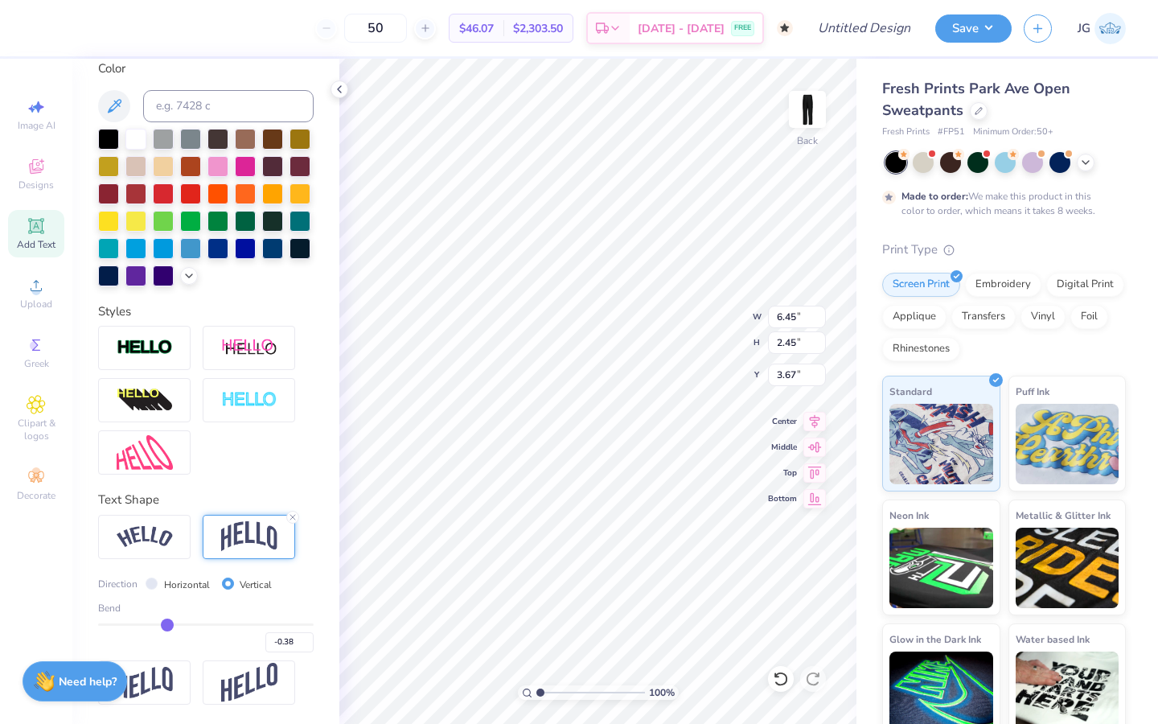
click at [167, 623] on input "range" at bounding box center [206, 624] width 216 height 2
type input "6.73"
type input "-0.37"
type input "-0.27"
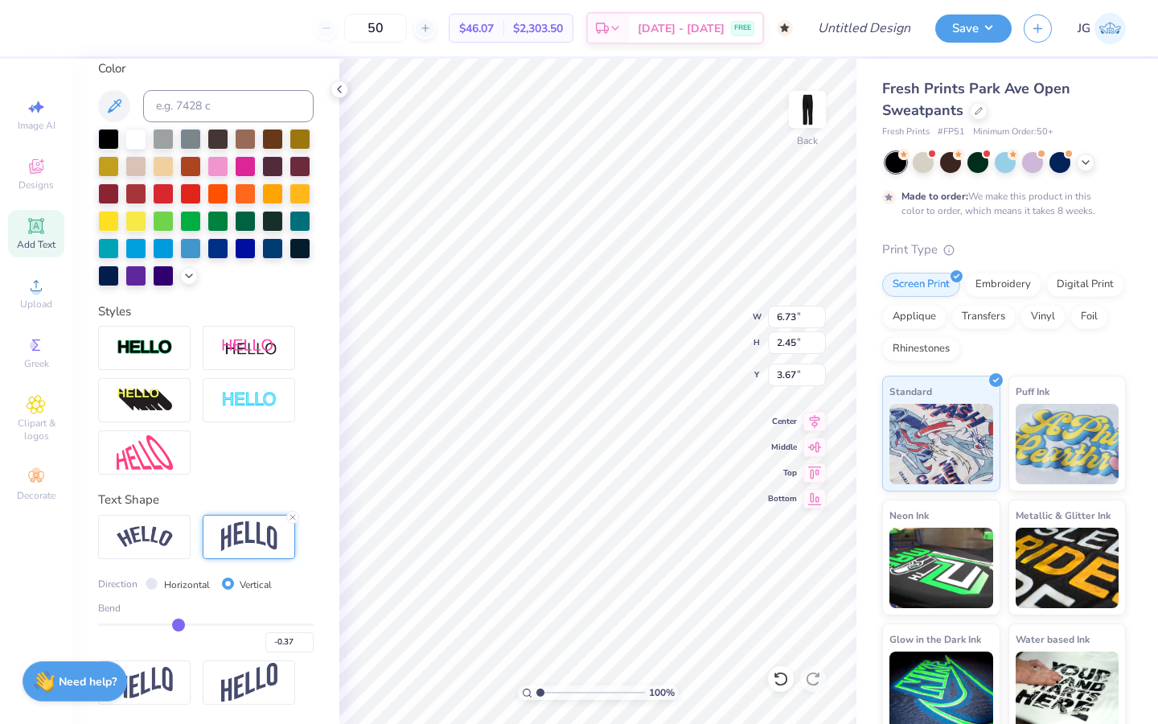
type input "-0.27"
type input "-0.13"
type input "0.01"
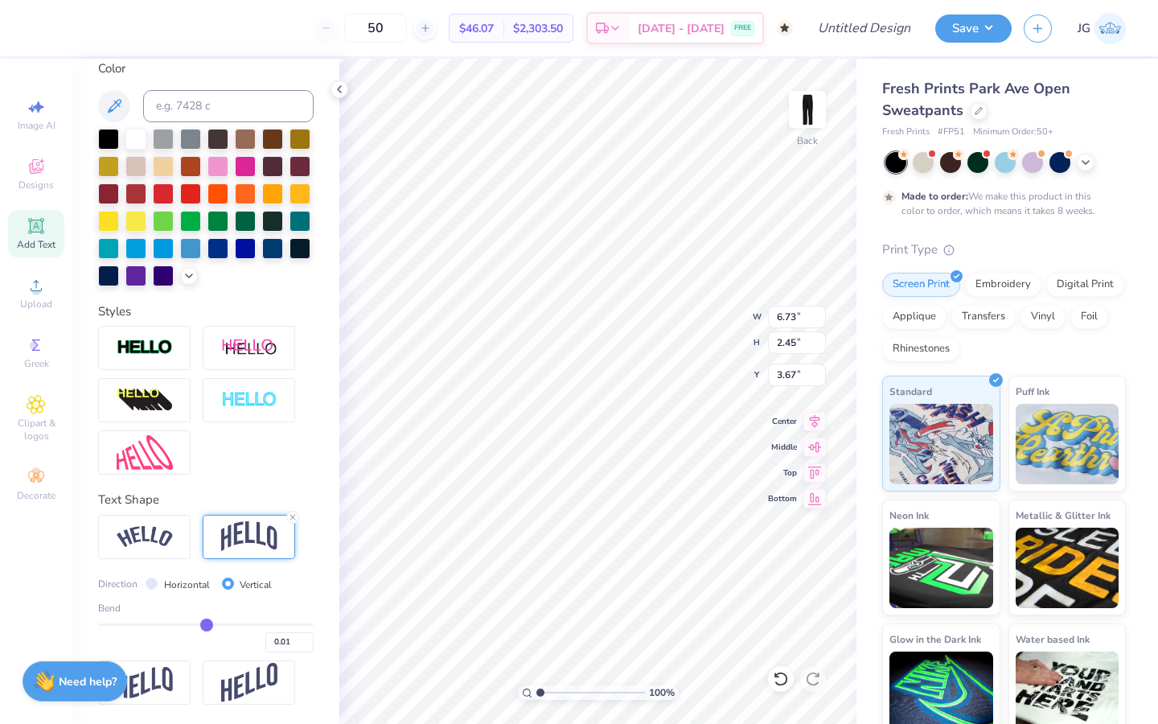
type input "0.14"
type input "0.24"
type input "0.3"
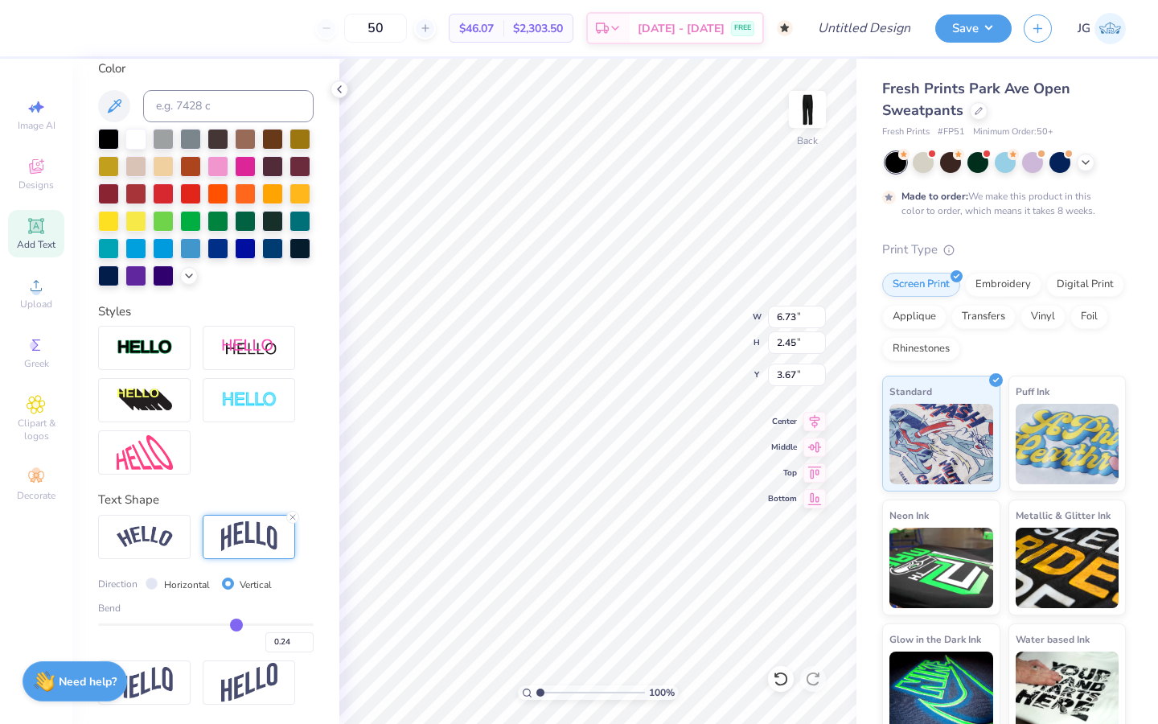
type input "0.30"
type input "0.34"
type input "0.35"
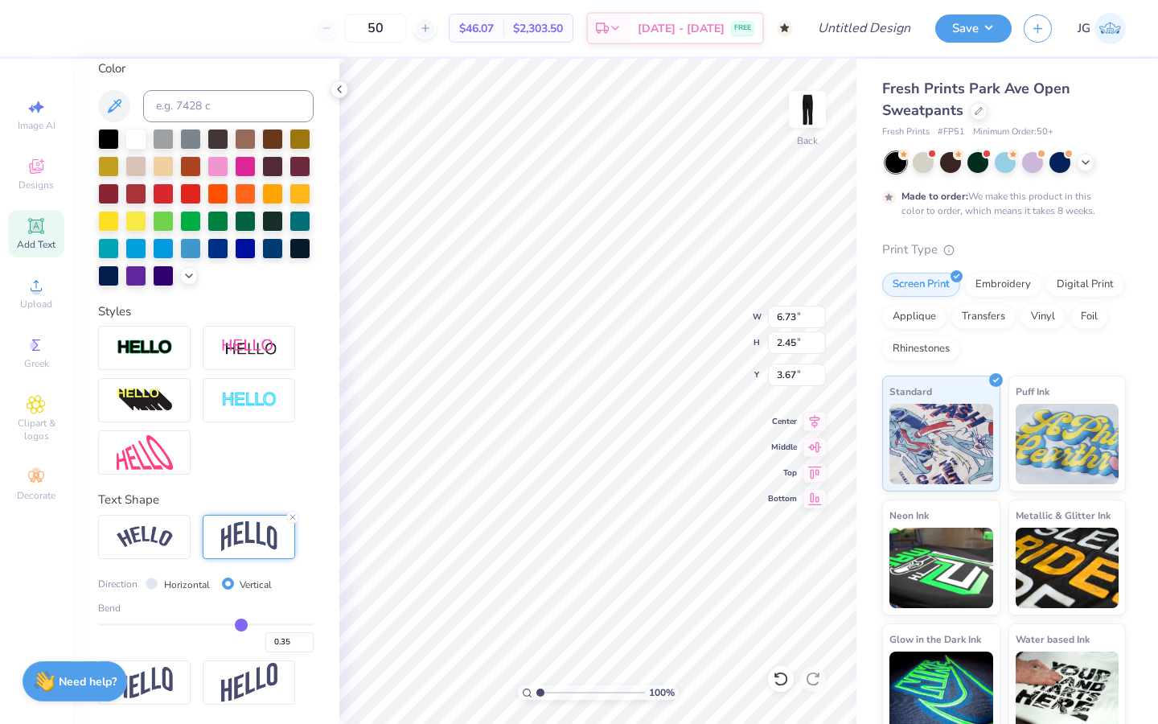
type input "0.36"
type input "0.37"
type input "0.38"
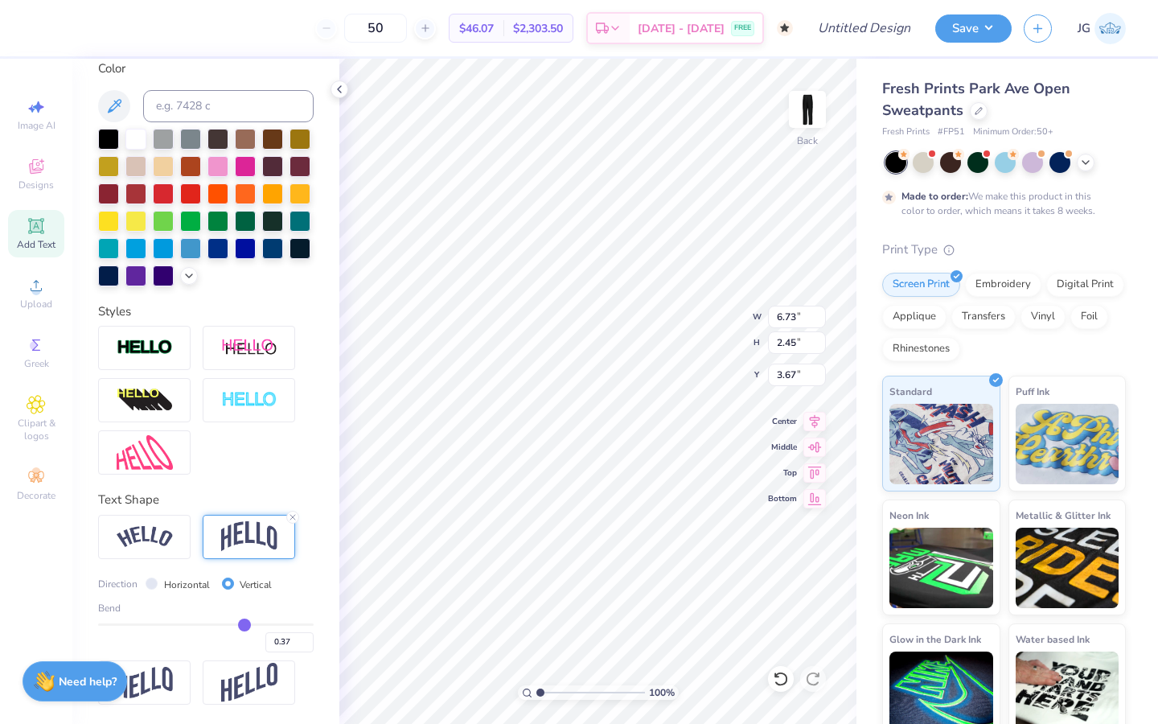
type input "0.38"
type input "0.39"
type input "0.4"
type input "0.40"
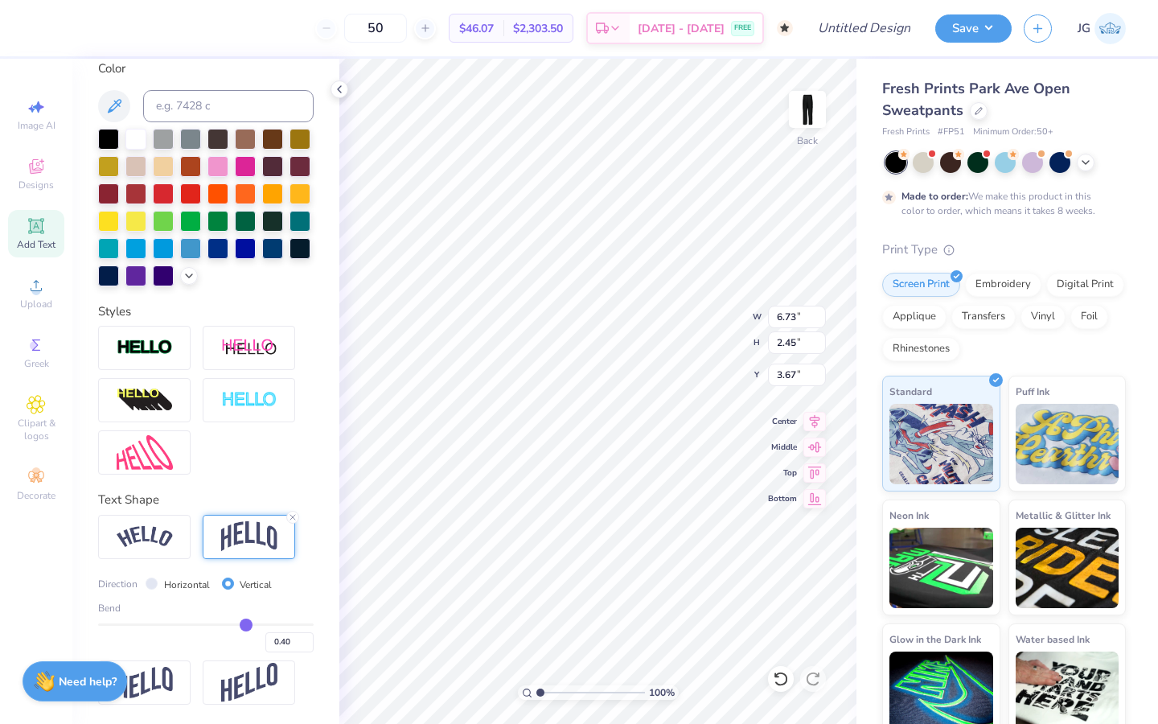
type input "0.42"
type input "0.44"
type input "0.46"
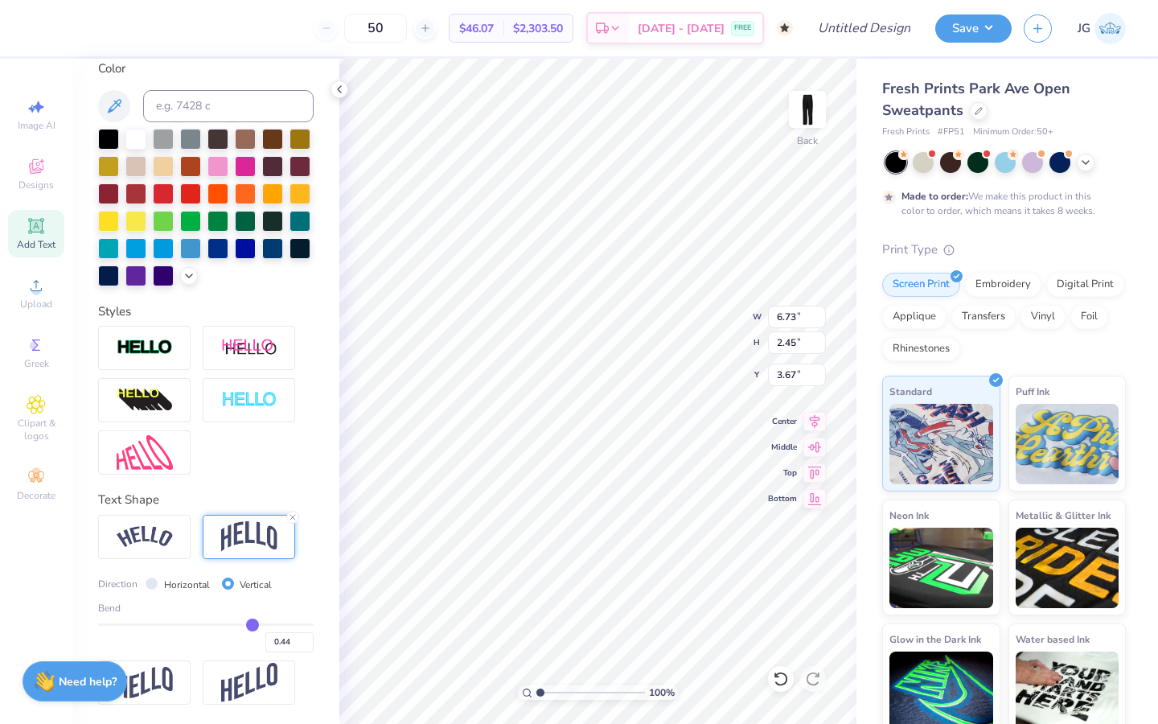
type input "0.46"
type input "0.47"
type input "0.48"
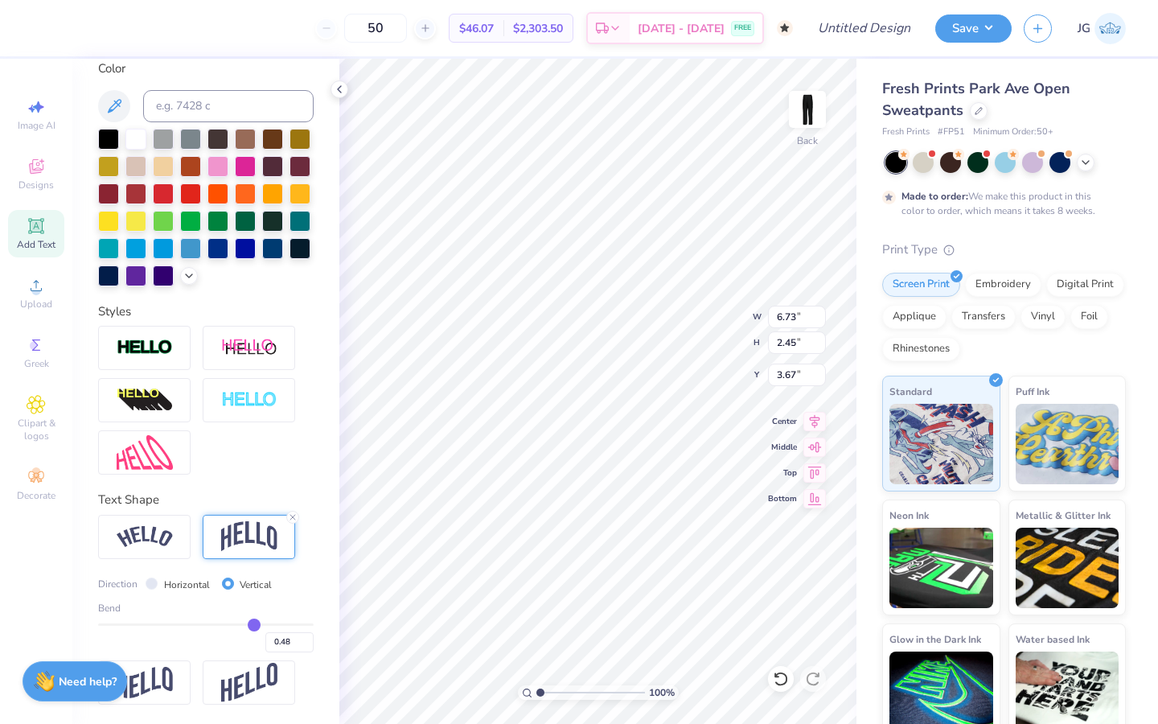
type input "0.49"
drag, startPoint x: 167, startPoint y: 623, endPoint x: 255, endPoint y: 621, distance: 87.7
type input "0.49"
click at [255, 623] on input "range" at bounding box center [206, 624] width 216 height 2
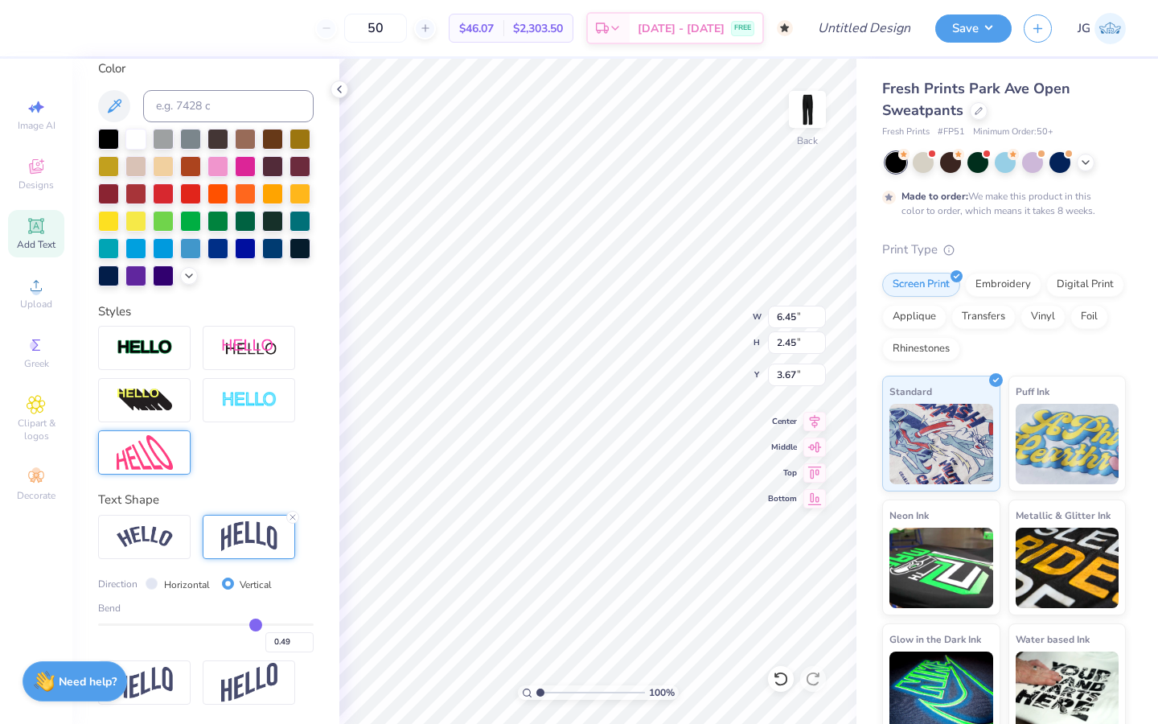
click at [153, 468] on img at bounding box center [145, 452] width 56 height 35
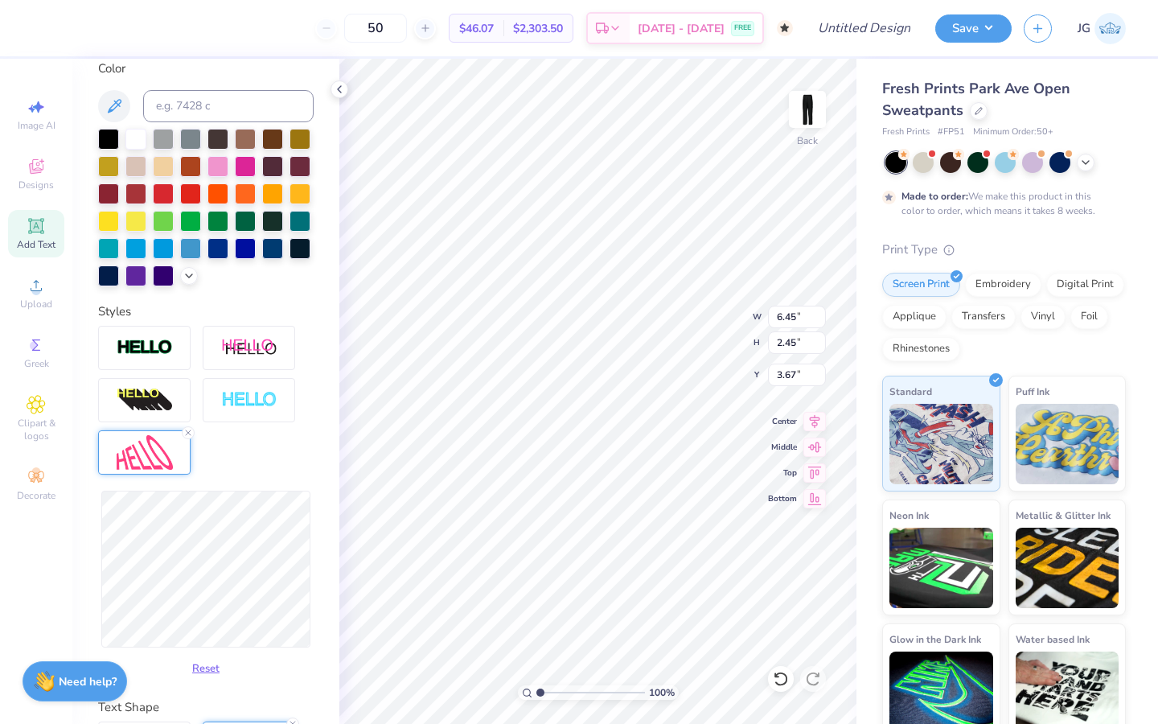
type input "6.44"
type input "3.55"
type input "3.12"
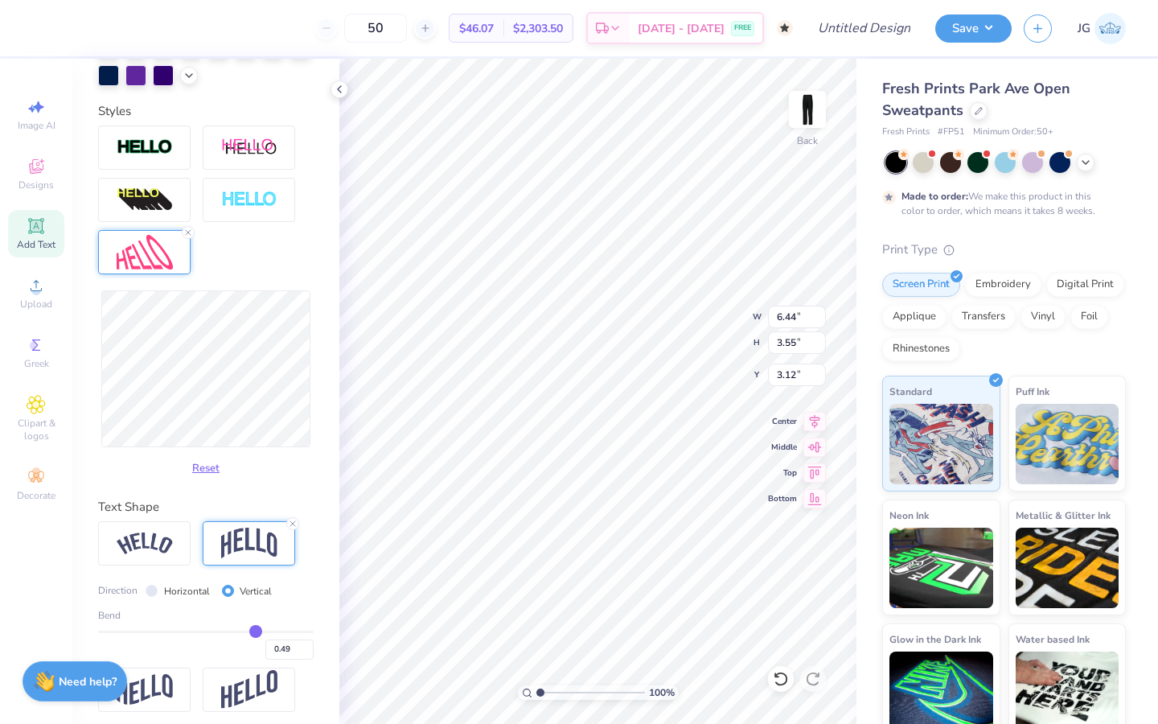
scroll to position [512, 0]
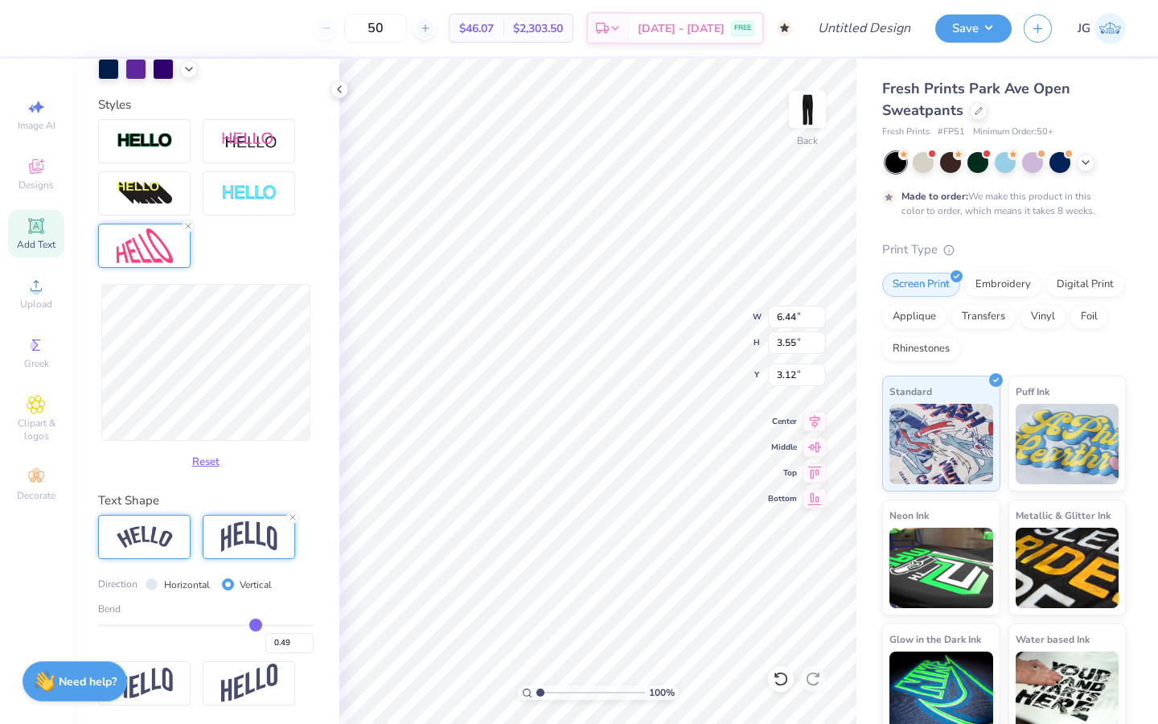
click at [179, 545] on div at bounding box center [144, 537] width 93 height 44
type input "6.46"
type input "3.83"
type input "2.98"
type input "0.46"
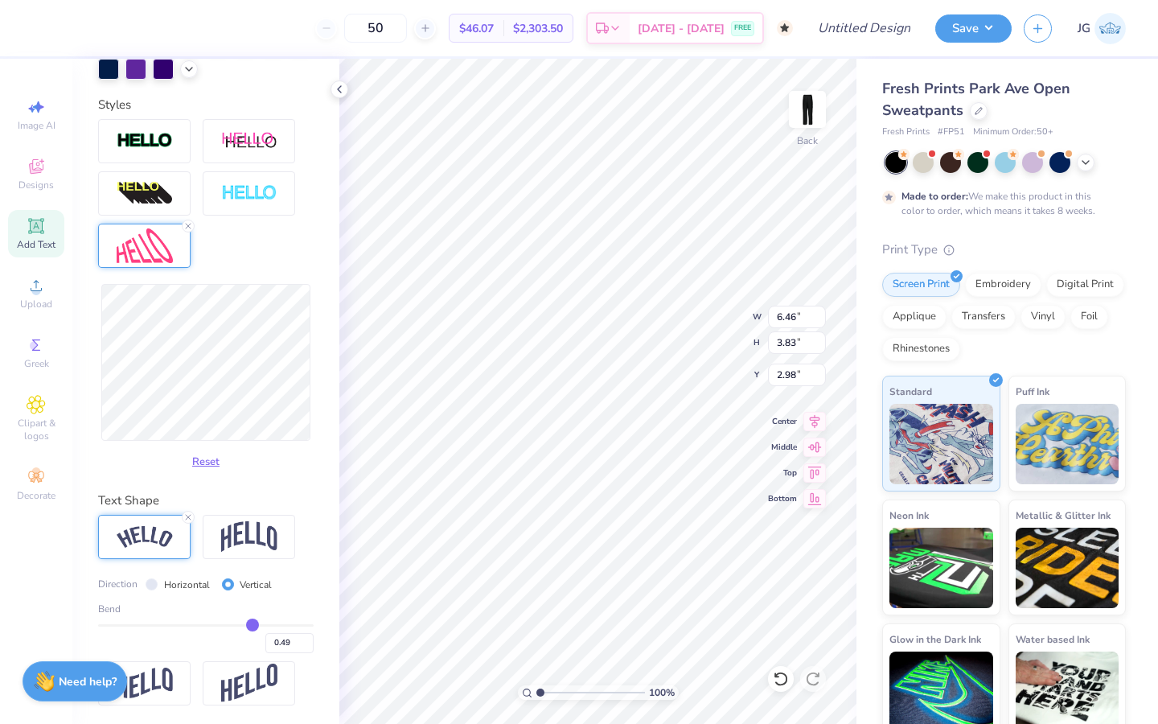
type input "0.46"
type input "0.45"
type input "0.41"
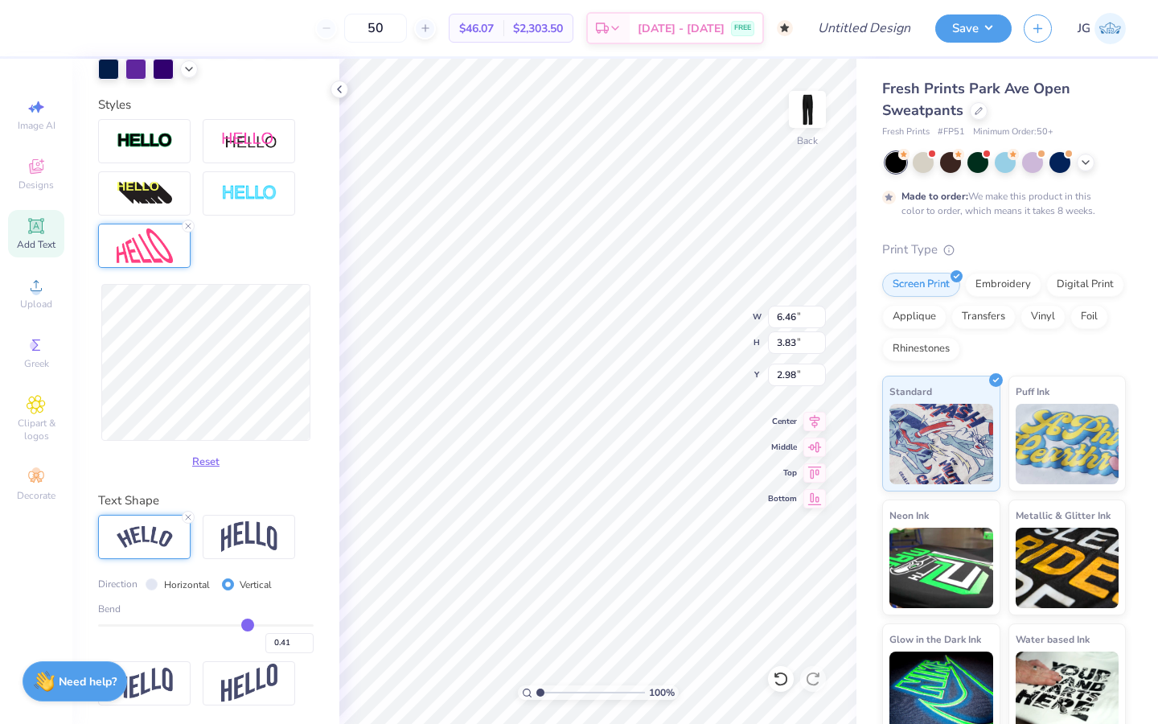
type input "0.35"
type input "0.29"
type input "0.24"
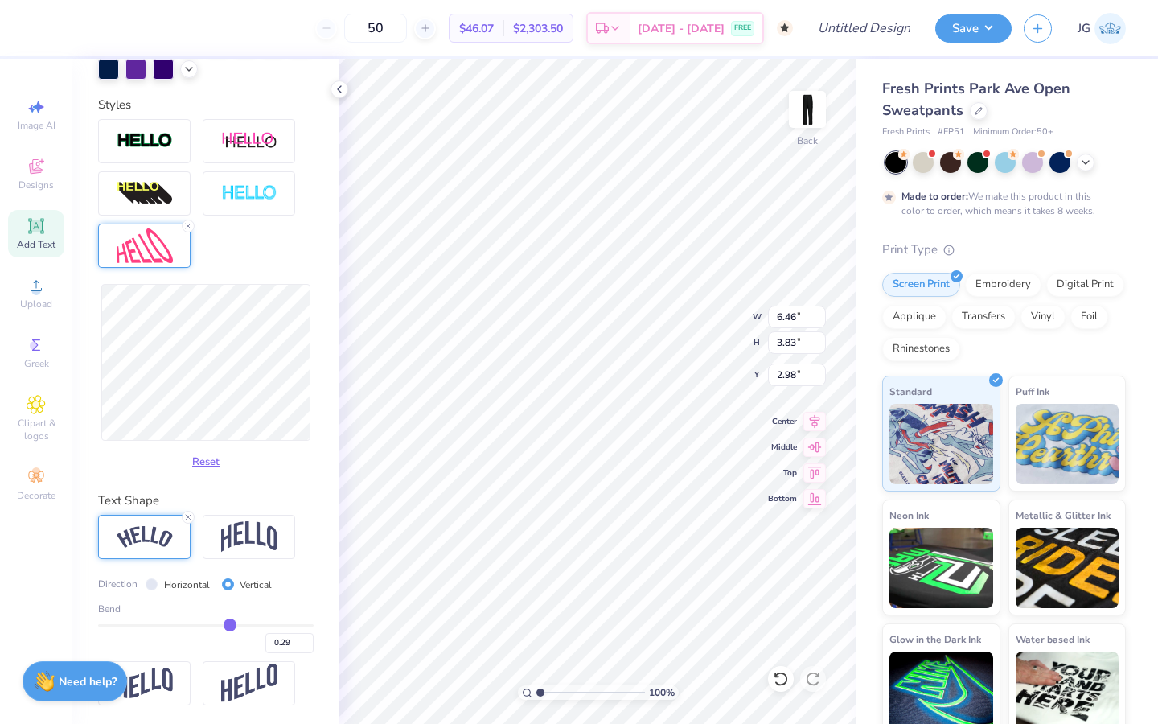
type input "0.24"
type input "0.2"
type input "0.20"
type input "0.17"
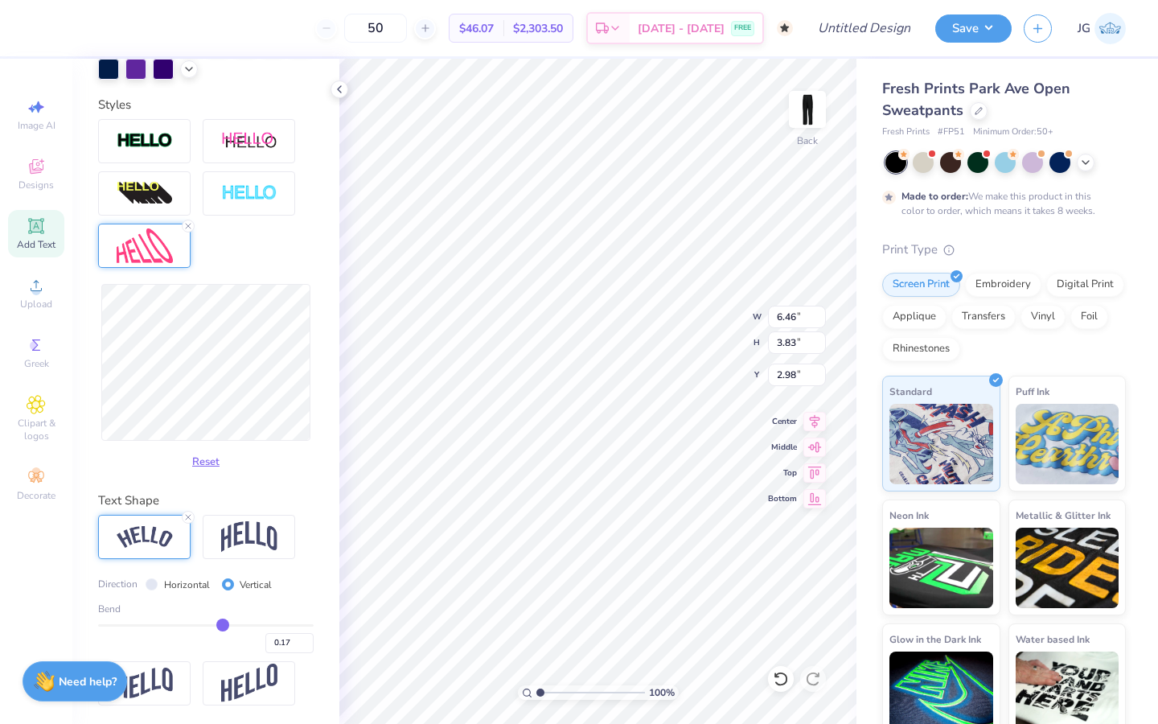
type input "0.16"
type input "0.15"
type input "0.14"
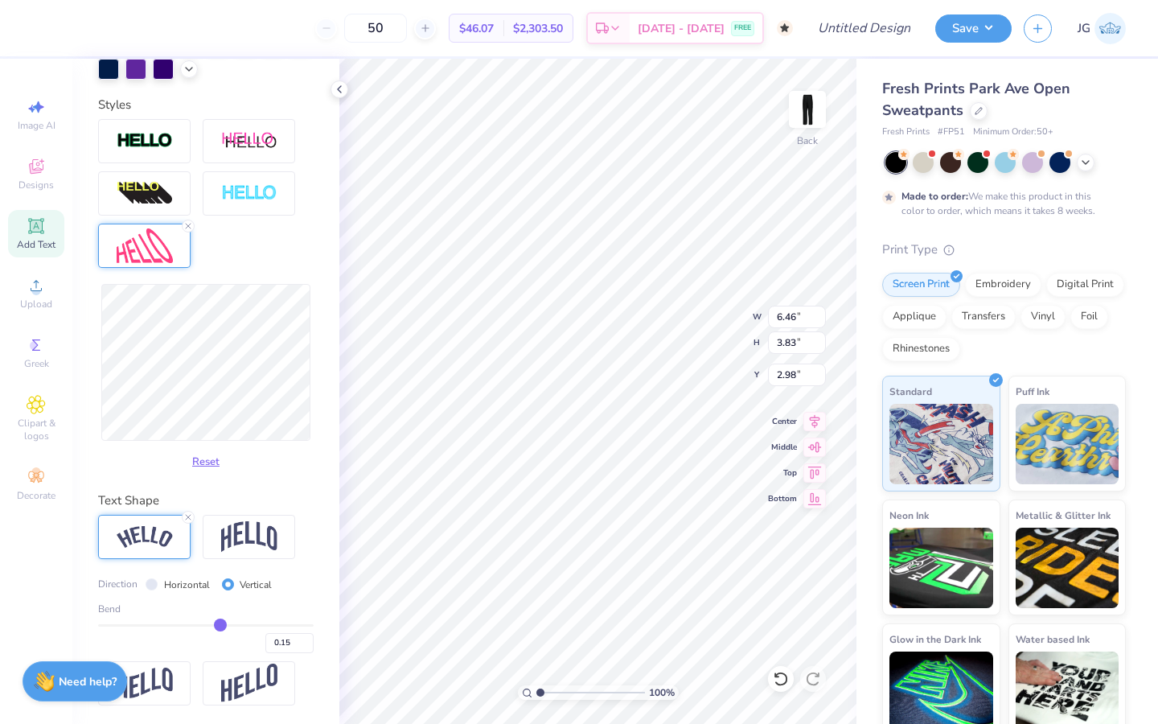
type input "0.14"
type input "0.13"
type input "0.12"
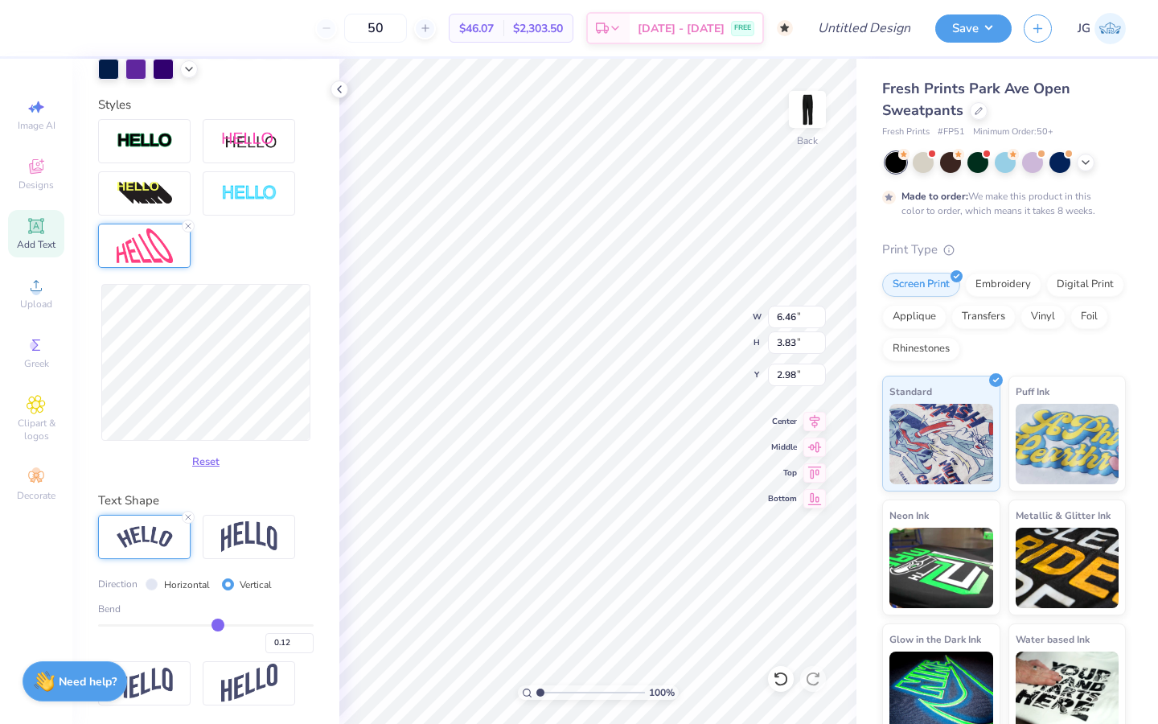
type input "0.11"
drag, startPoint x: 252, startPoint y: 623, endPoint x: 217, endPoint y: 623, distance: 34.6
type input "0.11"
click at [217, 624] on input "range" at bounding box center [206, 625] width 216 height 2
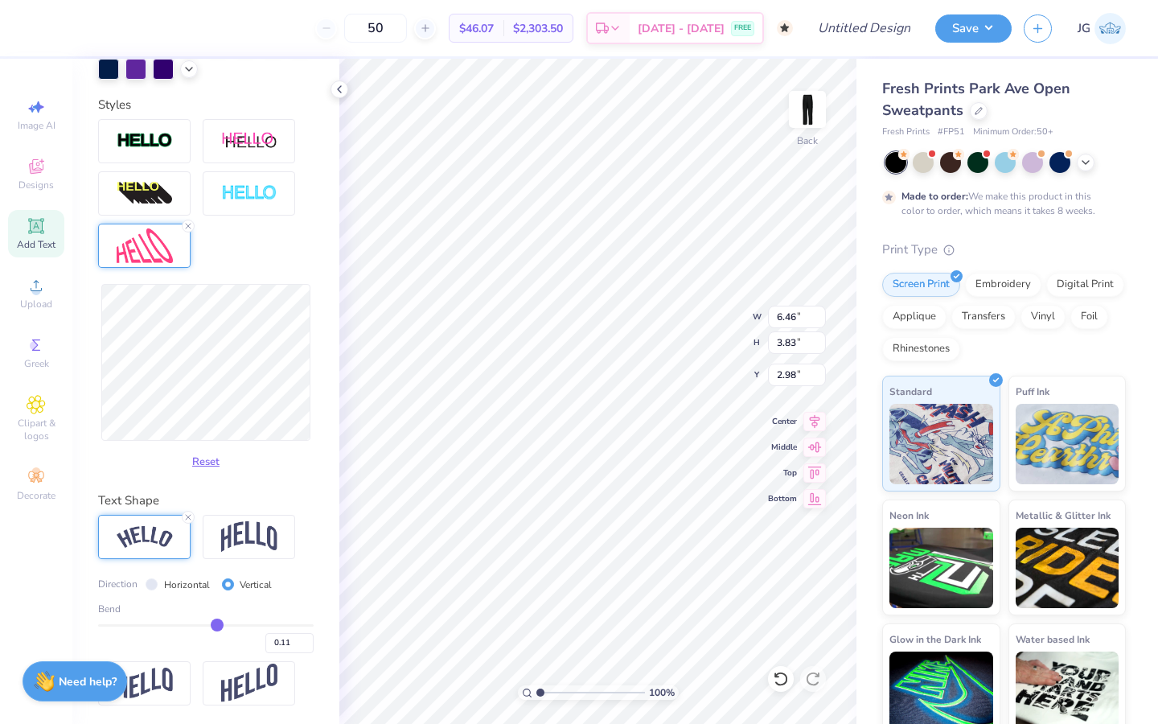
type input "6.45"
type input "3.97"
type input "2.91"
type input "0.13"
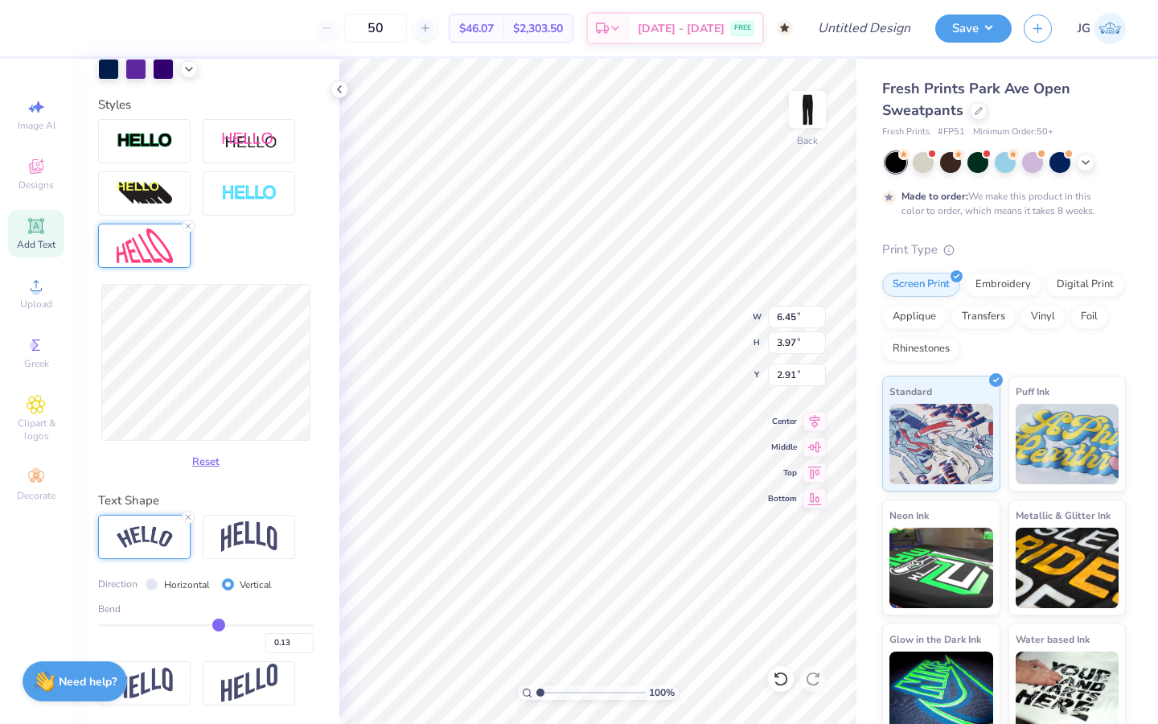
type input "0.14"
type input "0.17"
type input "0.18"
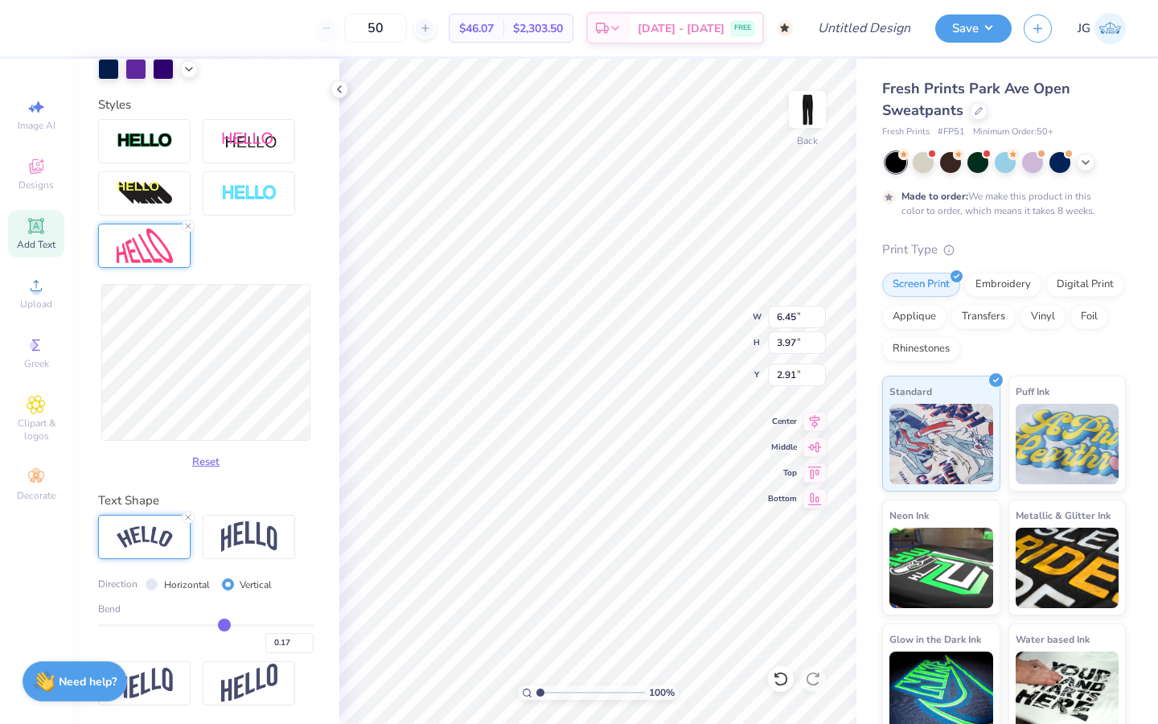
type input "0.18"
type input "0.19"
drag, startPoint x: 216, startPoint y: 623, endPoint x: 225, endPoint y: 623, distance: 8.8
type input "0.19"
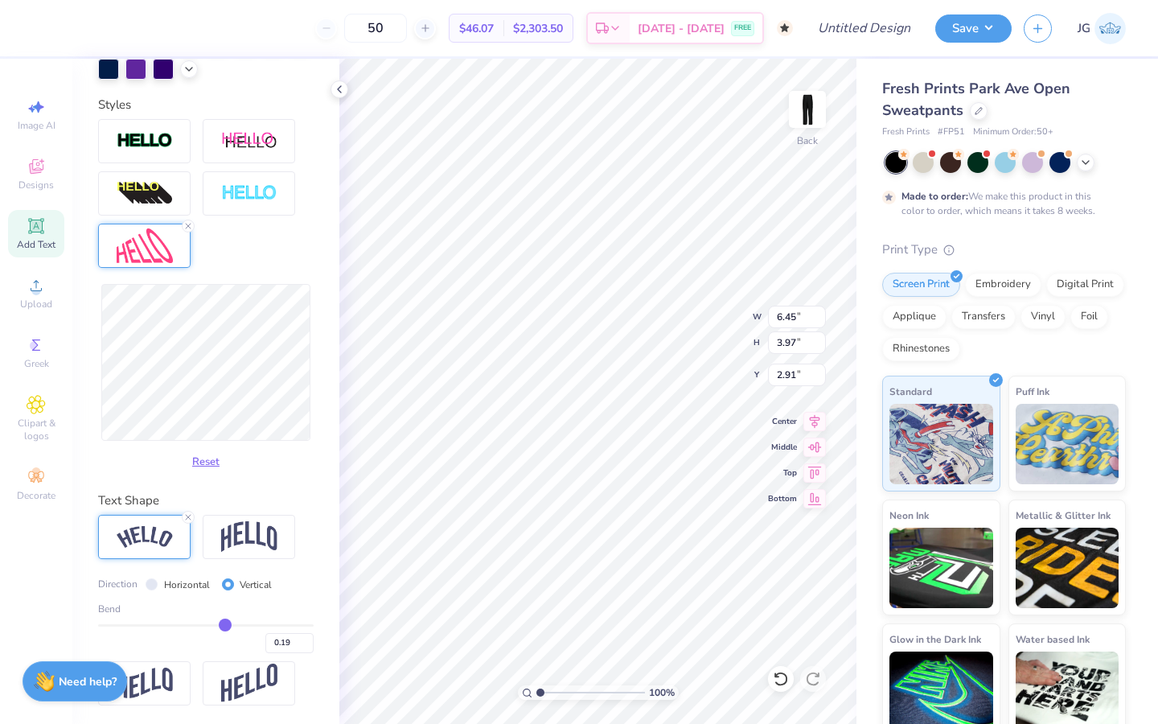
click at [225, 624] on input "range" at bounding box center [206, 625] width 216 height 2
type input "6.44"
type input "3.96"
type input "2.92"
type input "4.04"
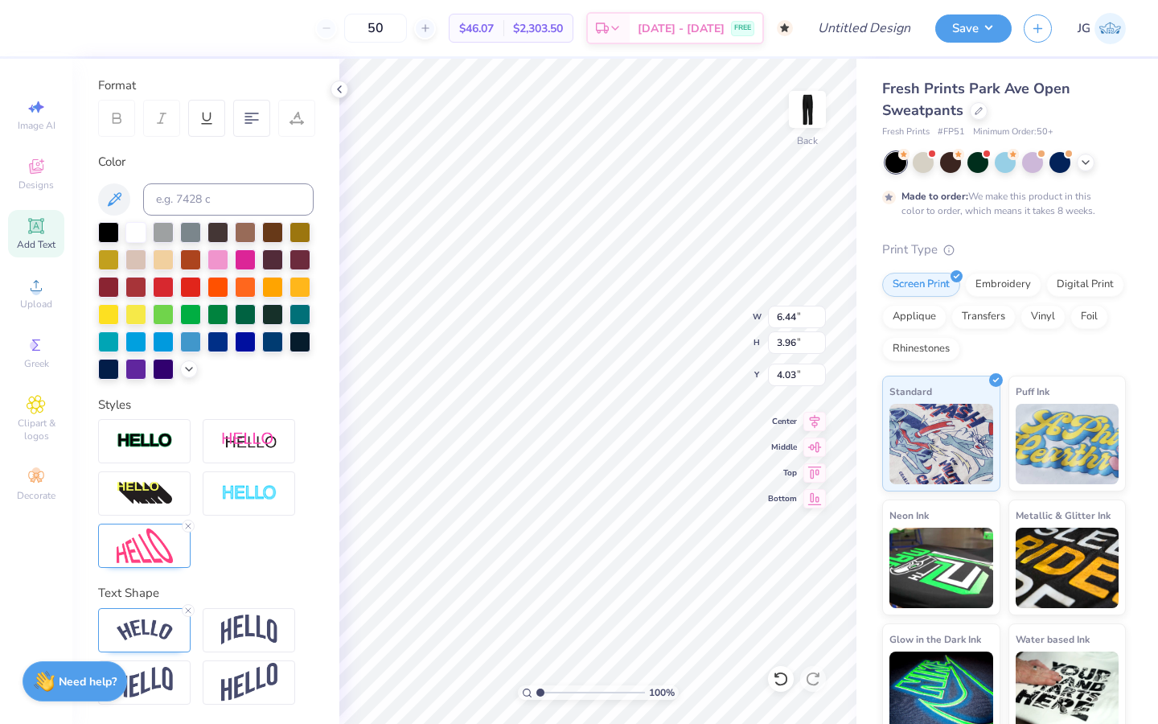
scroll to position [211, 0]
type input "3.31"
type textarea "twenty"
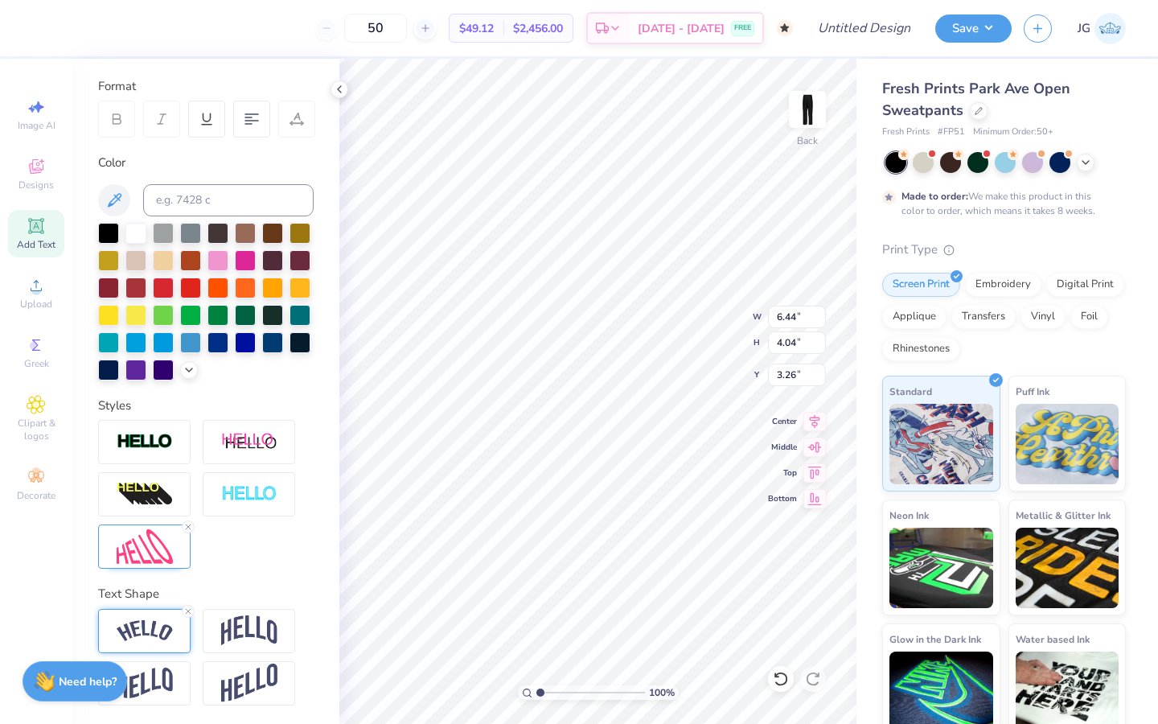
click at [174, 630] on div at bounding box center [144, 631] width 93 height 44
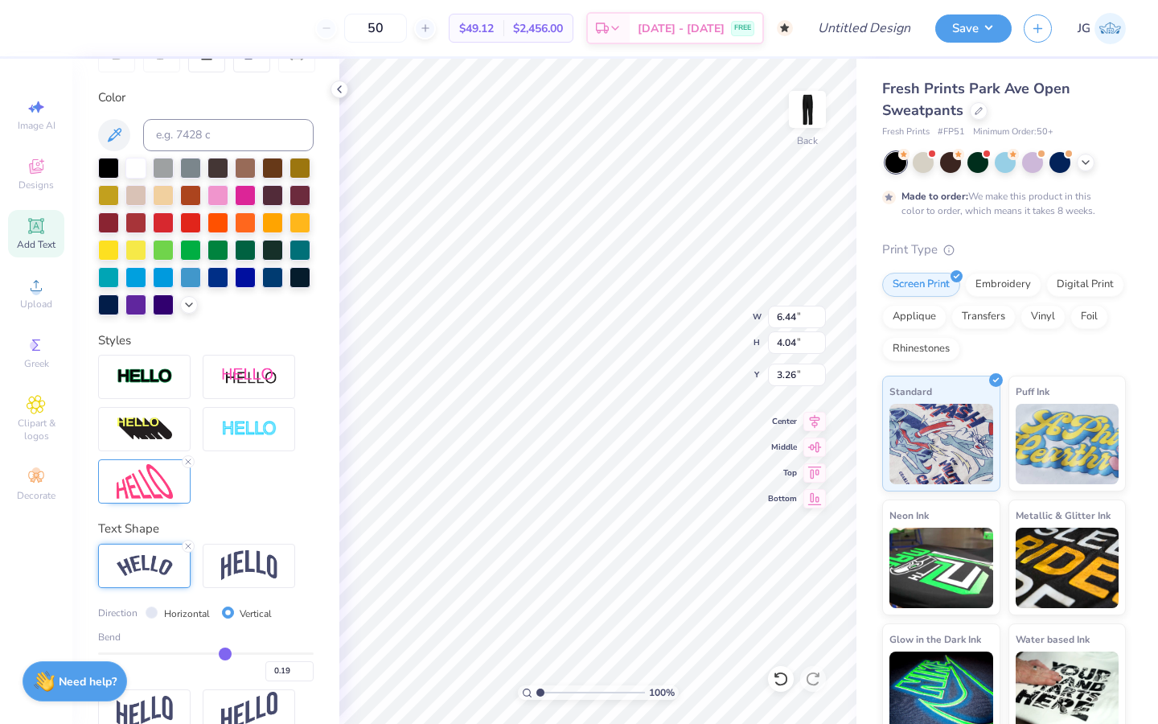
scroll to position [288, 0]
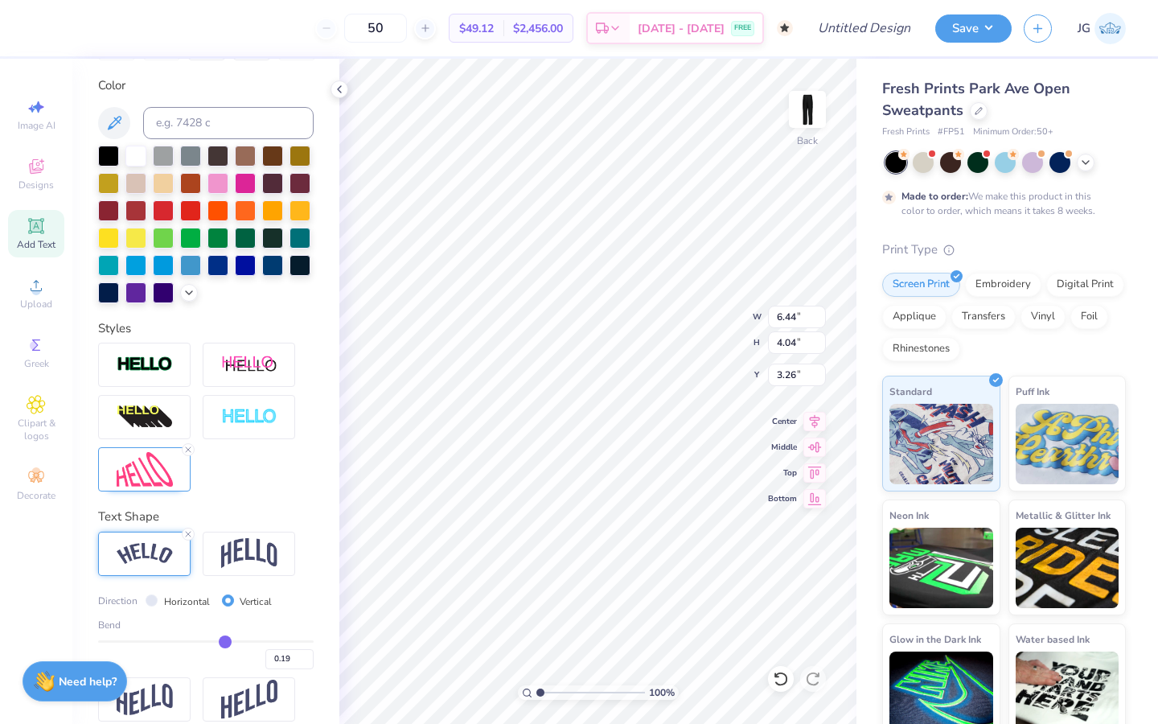
type input "0.26"
type input "0.29"
type input "0.35"
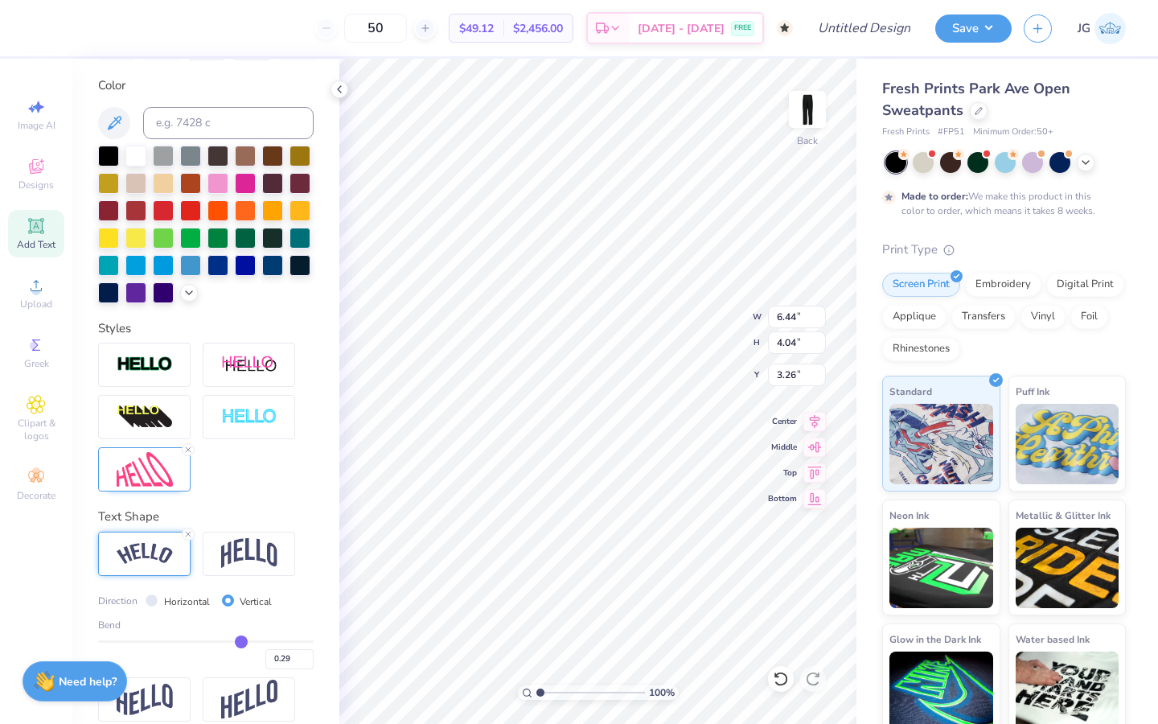
type input "0.35"
type input "0.41"
type input "0.47"
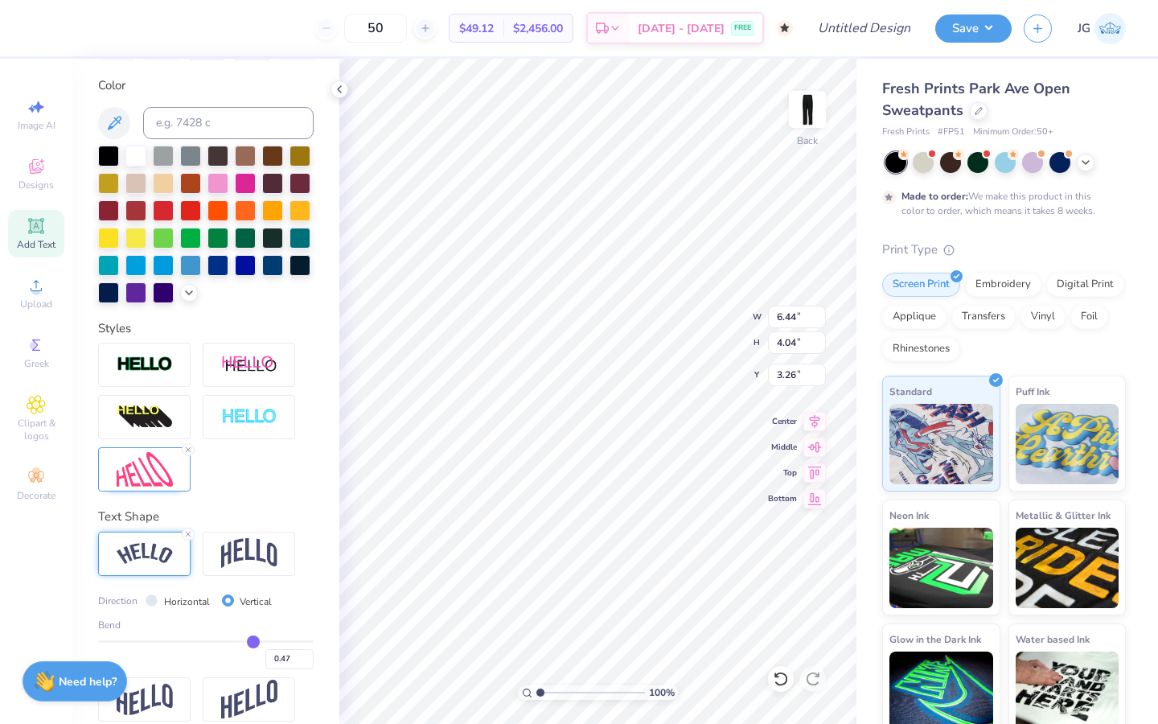
type input "0.52"
type input "0.56"
type input "0.59"
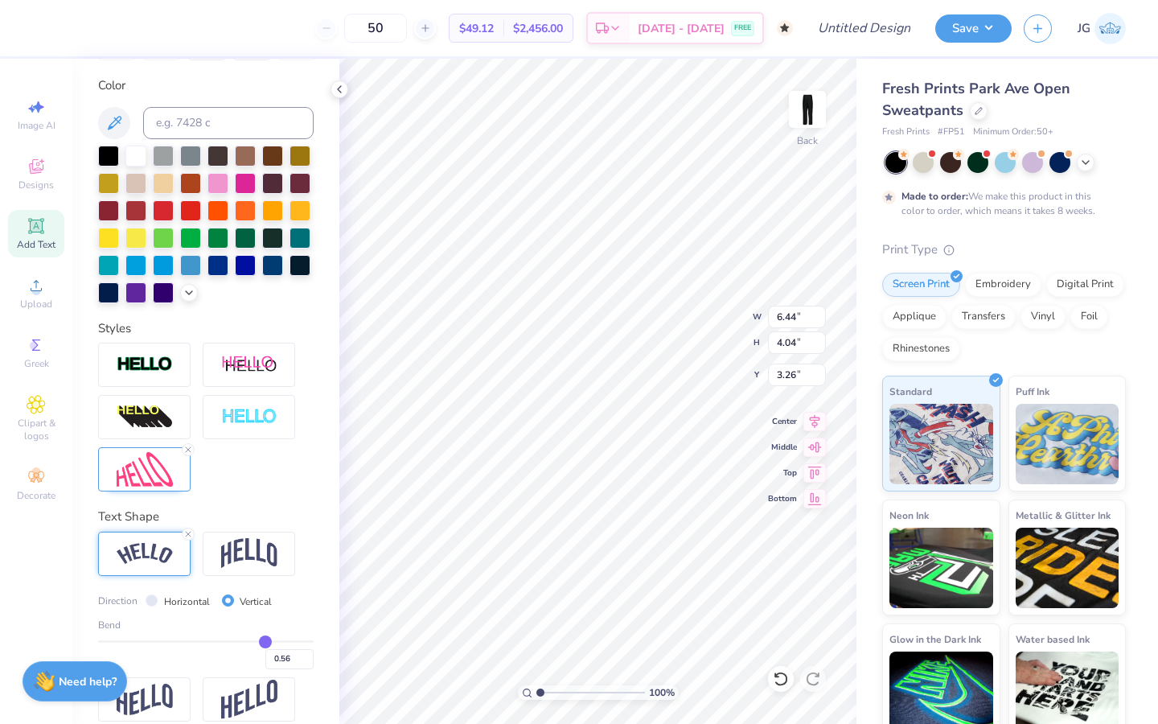
type input "0.59"
type input "0.6"
type input "0.60"
type input "0.61"
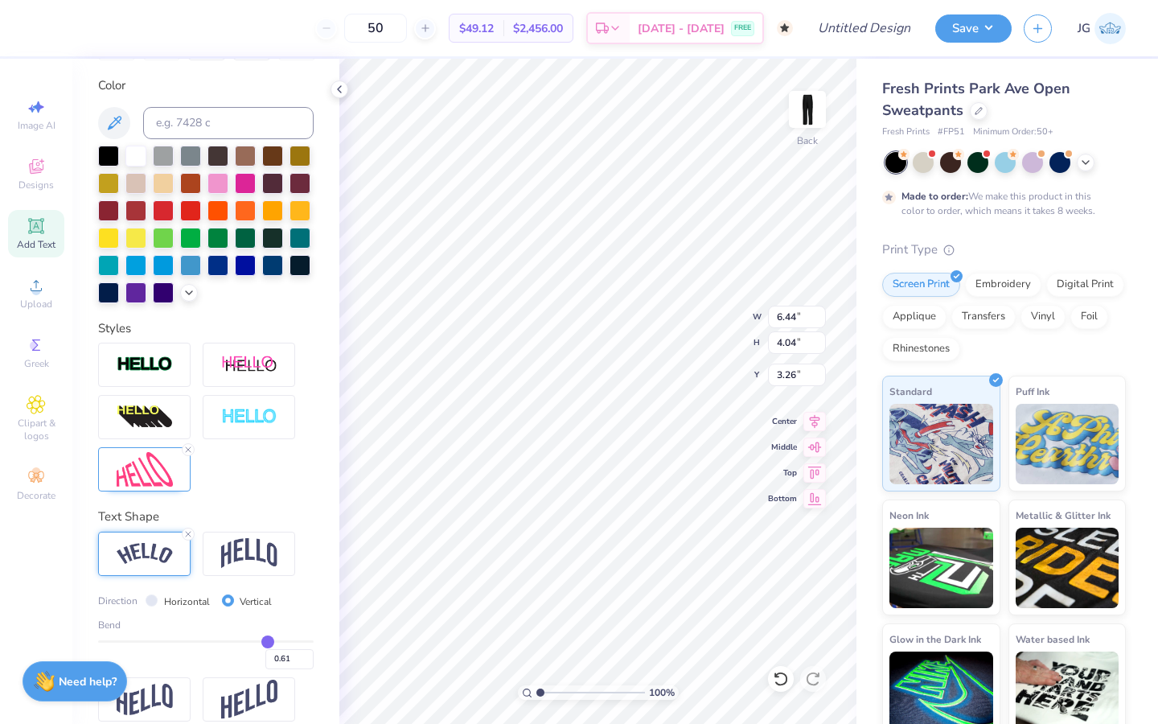
type input "0.62"
drag, startPoint x: 232, startPoint y: 640, endPoint x: 269, endPoint y: 640, distance: 37.0
type input "0.62"
click at [269, 640] on input "range" at bounding box center [206, 641] width 216 height 2
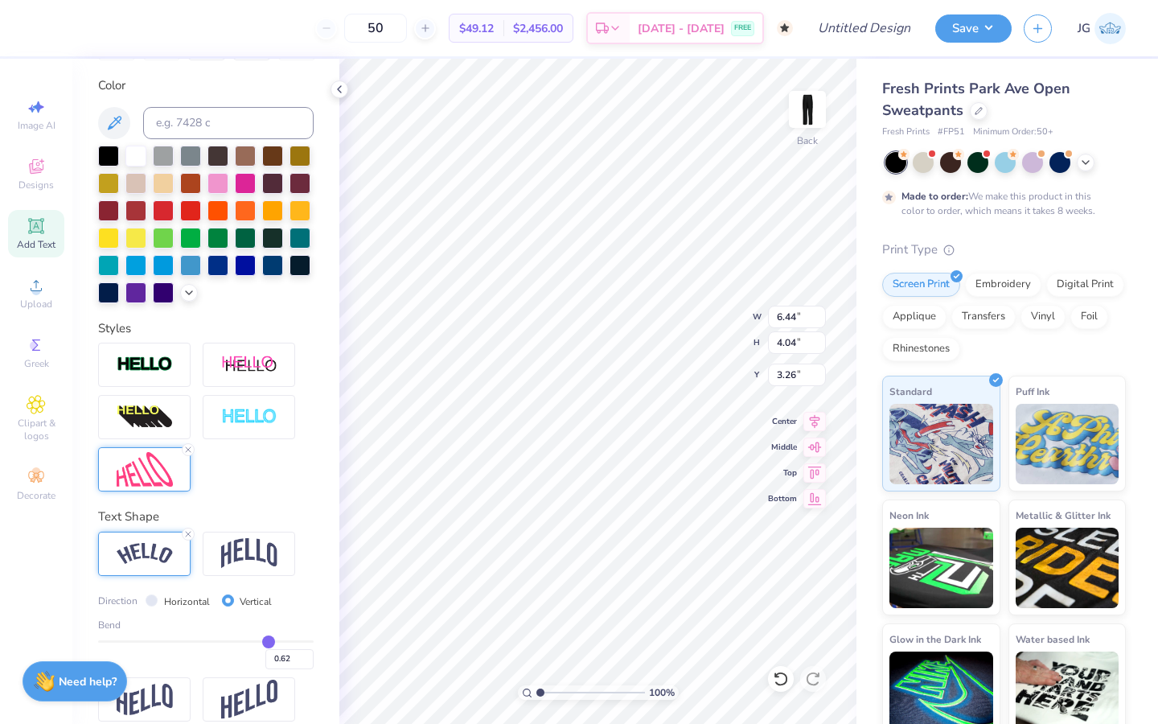
type input "6.46"
type input "3.90"
type input "3.33"
click at [154, 480] on img at bounding box center [145, 469] width 56 height 35
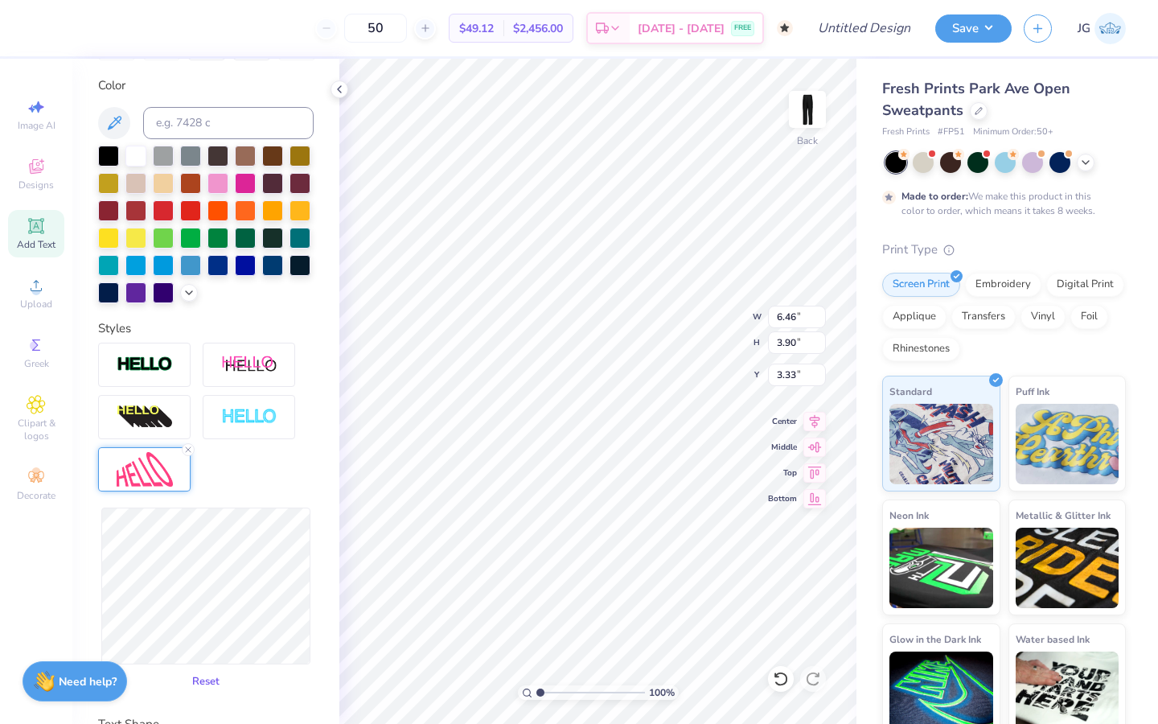
click at [199, 679] on button "Reset" at bounding box center [206, 682] width 42 height 27
type input "8.08"
type input "11.99"
type input "0.56"
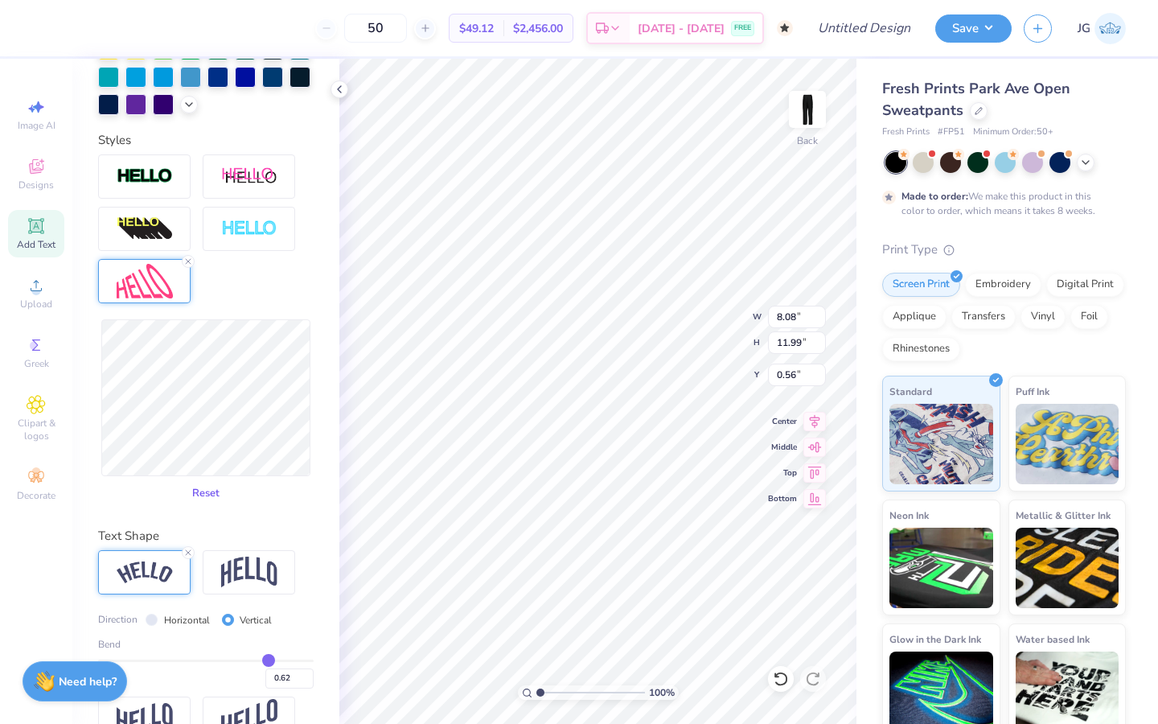
scroll to position [477, 0]
type input "0.57"
type input "0.56"
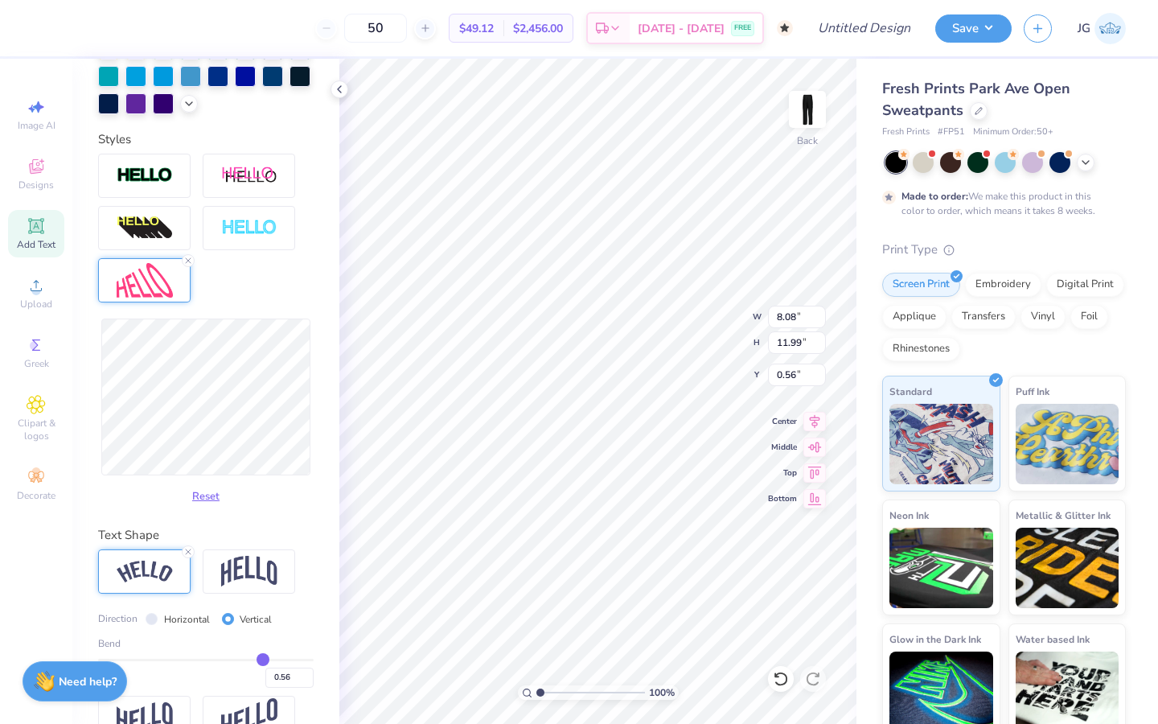
type input "0.52"
type input "0.43"
type input "0.3"
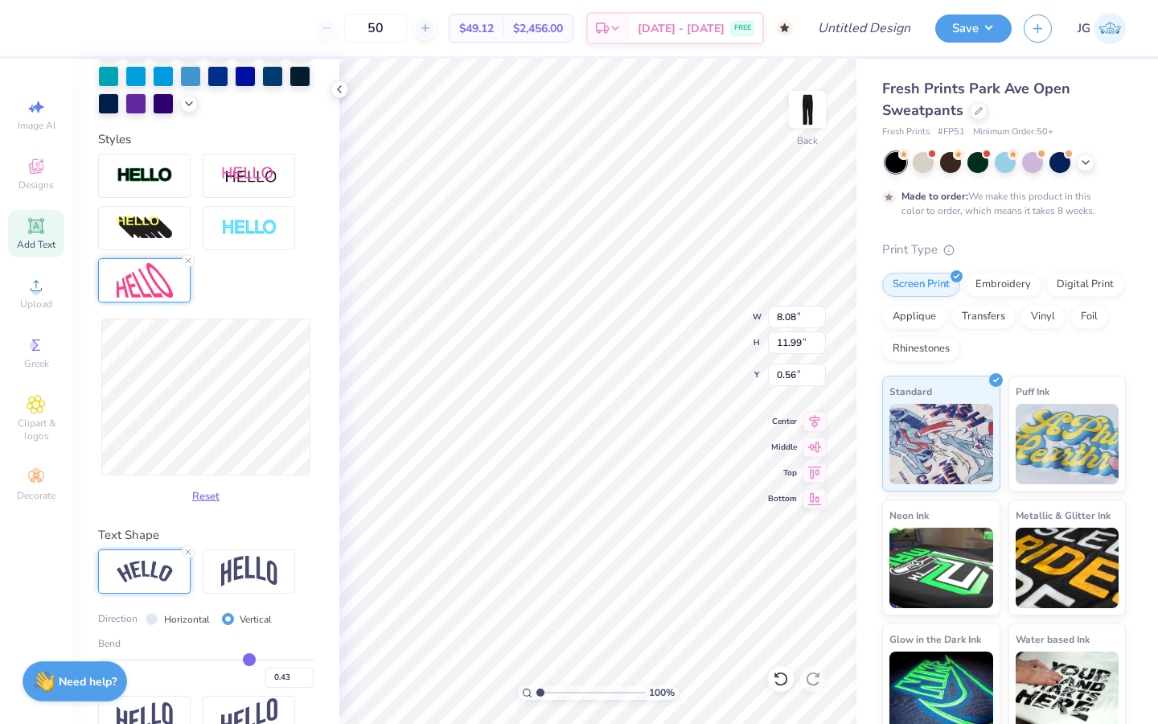
type input "0.30"
type input "0.17"
type input "0.04"
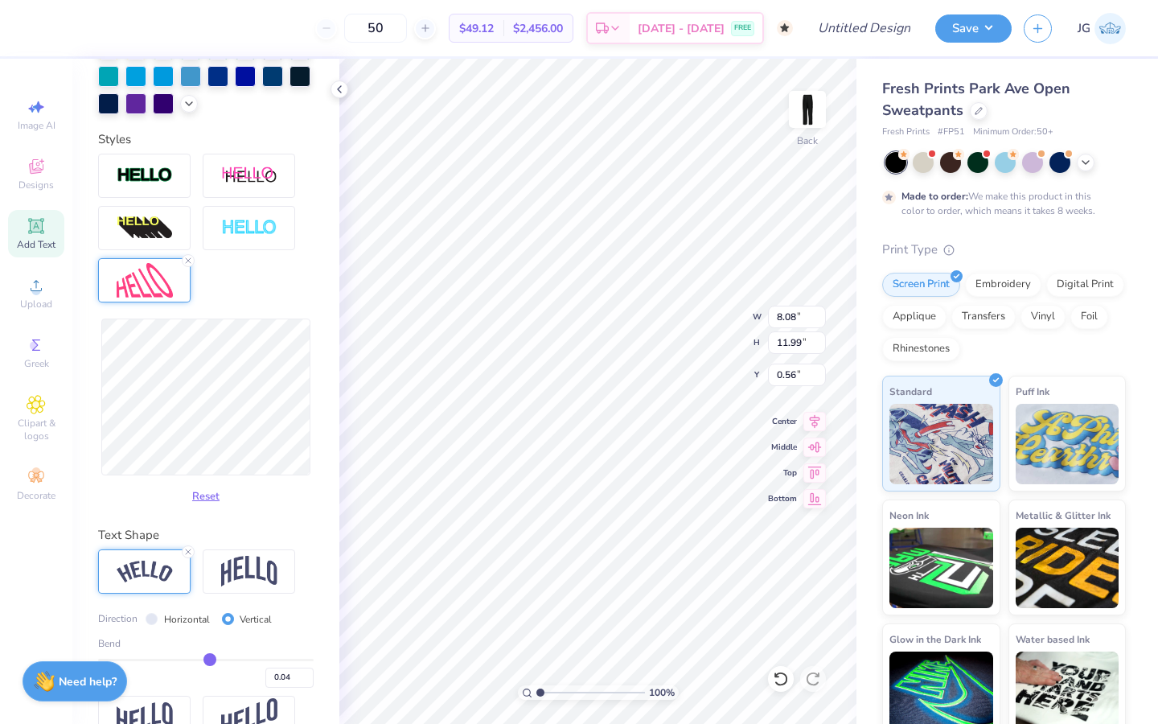
type input "-0.06"
type input "-0.12"
type input "-0.17"
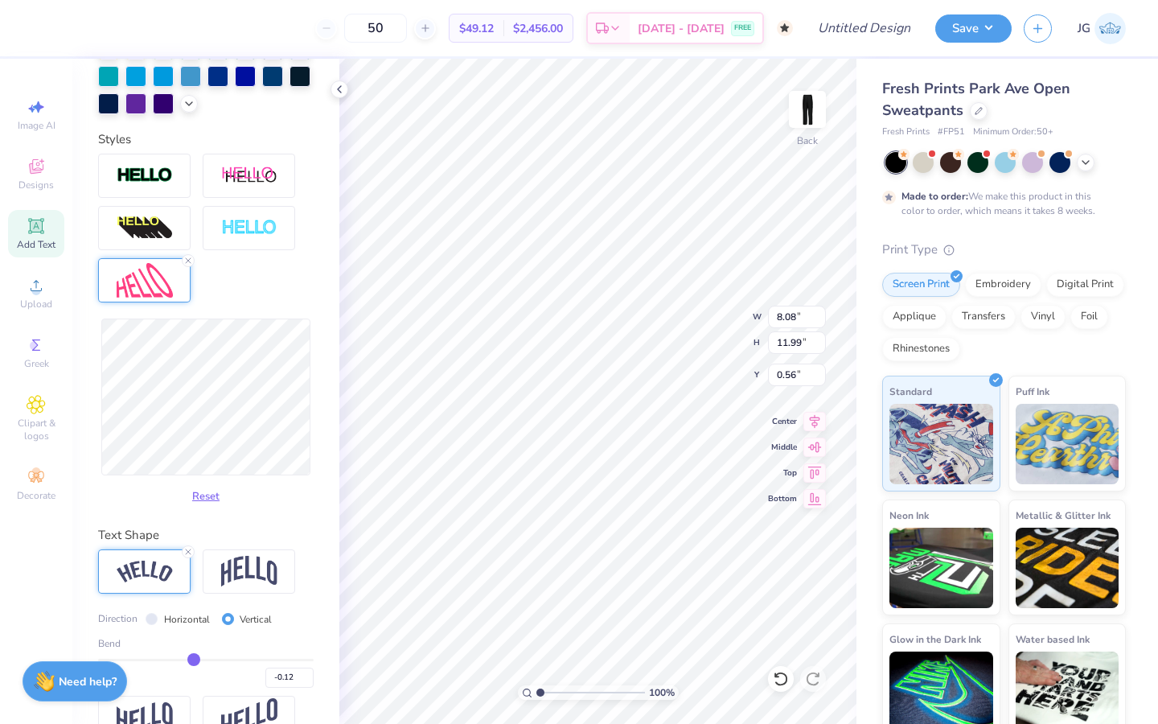
type input "-0.17"
type input "-0.21"
type input "-0.23"
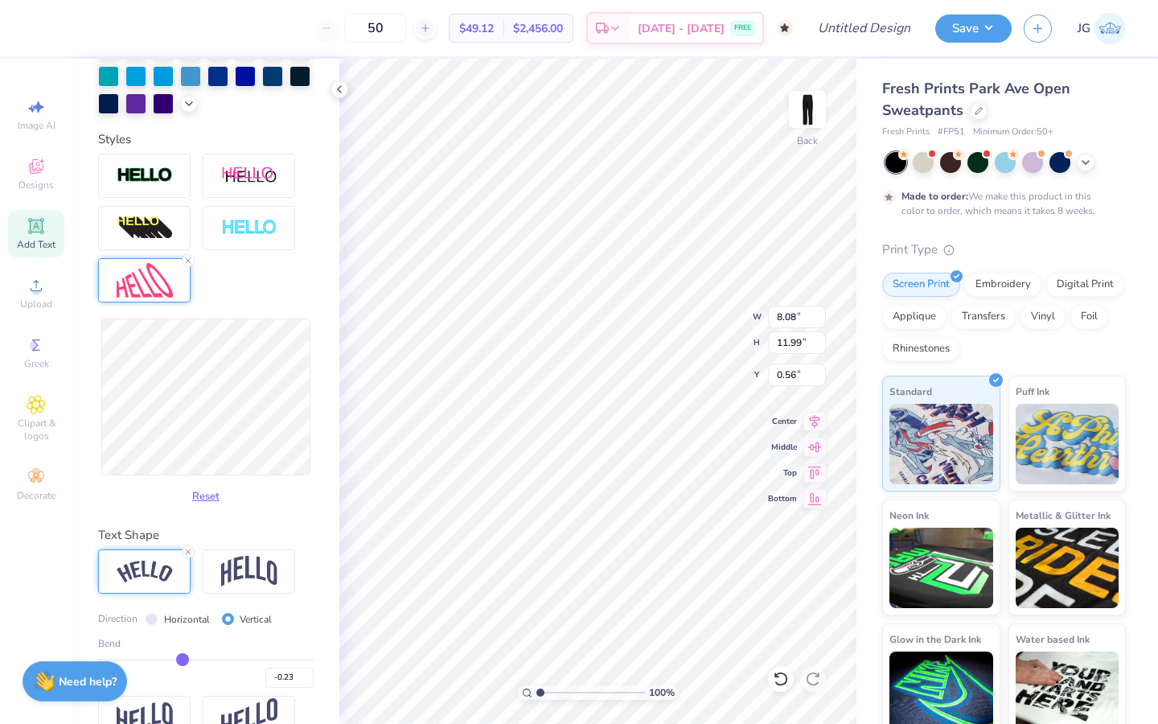
type input "-0.26"
type input "-0.29"
type input "-0.31"
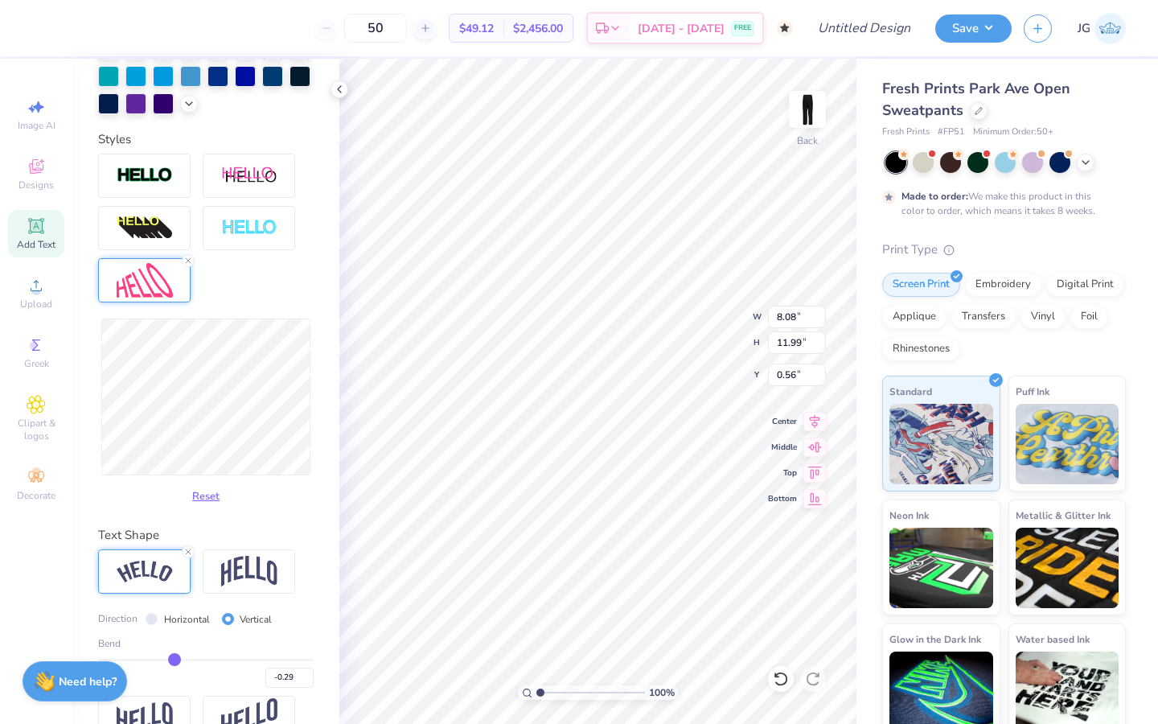
type input "-0.31"
type input "-0.32"
drag, startPoint x: 263, startPoint y: 658, endPoint x: 172, endPoint y: 659, distance: 90.9
click at [172, 659] on input "range" at bounding box center [206, 660] width 216 height 2
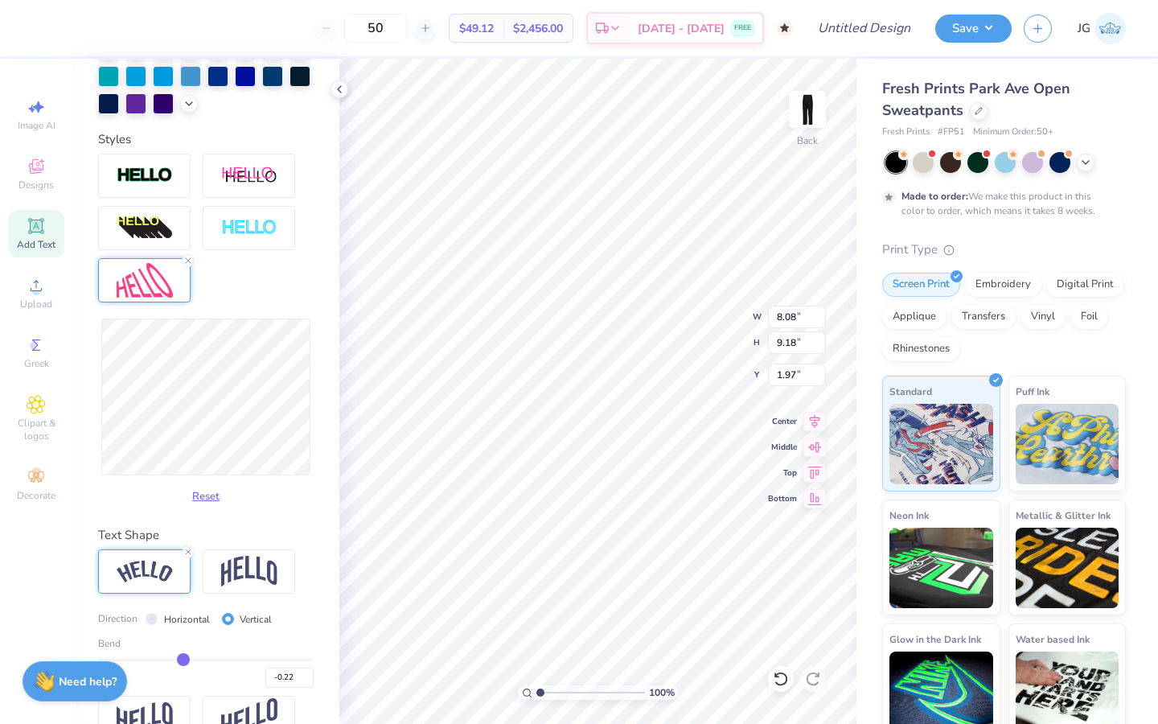
drag, startPoint x: 173, startPoint y: 660, endPoint x: 183, endPoint y: 660, distance: 10.5
click at [183, 660] on input "range" at bounding box center [206, 660] width 216 height 2
drag, startPoint x: 183, startPoint y: 660, endPoint x: 204, endPoint y: 660, distance: 20.9
click at [204, 660] on input "range" at bounding box center [206, 660] width 216 height 2
drag, startPoint x: 204, startPoint y: 655, endPoint x: 191, endPoint y: 655, distance: 12.9
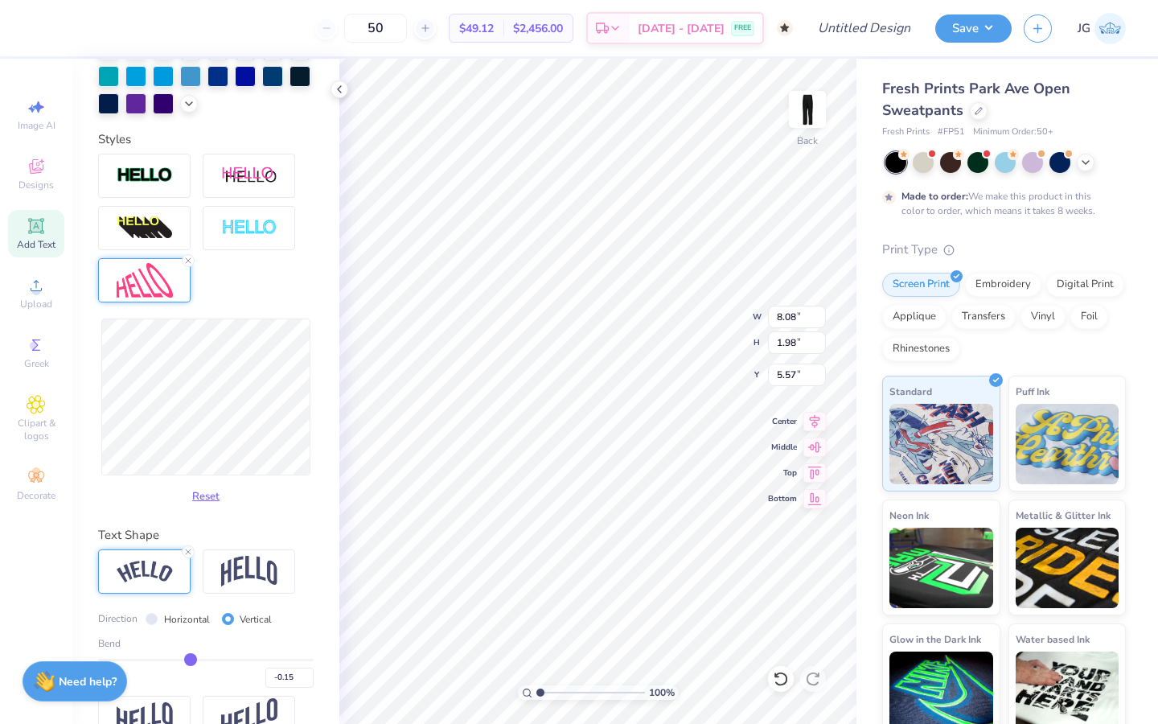
click at [191, 659] on input "range" at bounding box center [206, 660] width 216 height 2
click at [335, 555] on div "Personalized Names Personalized Numbers Text Tool Add Font Font a Alloy Ink Swi…" at bounding box center [205, 391] width 267 height 665
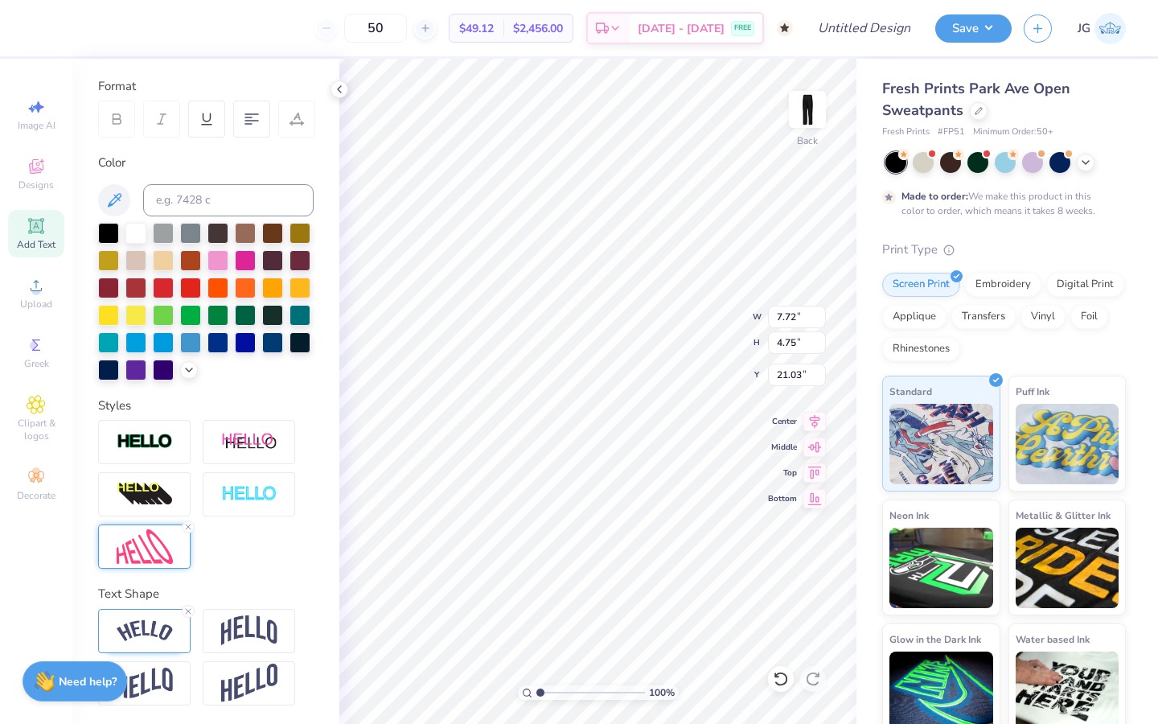
click at [157, 553] on img at bounding box center [145, 546] width 56 height 35
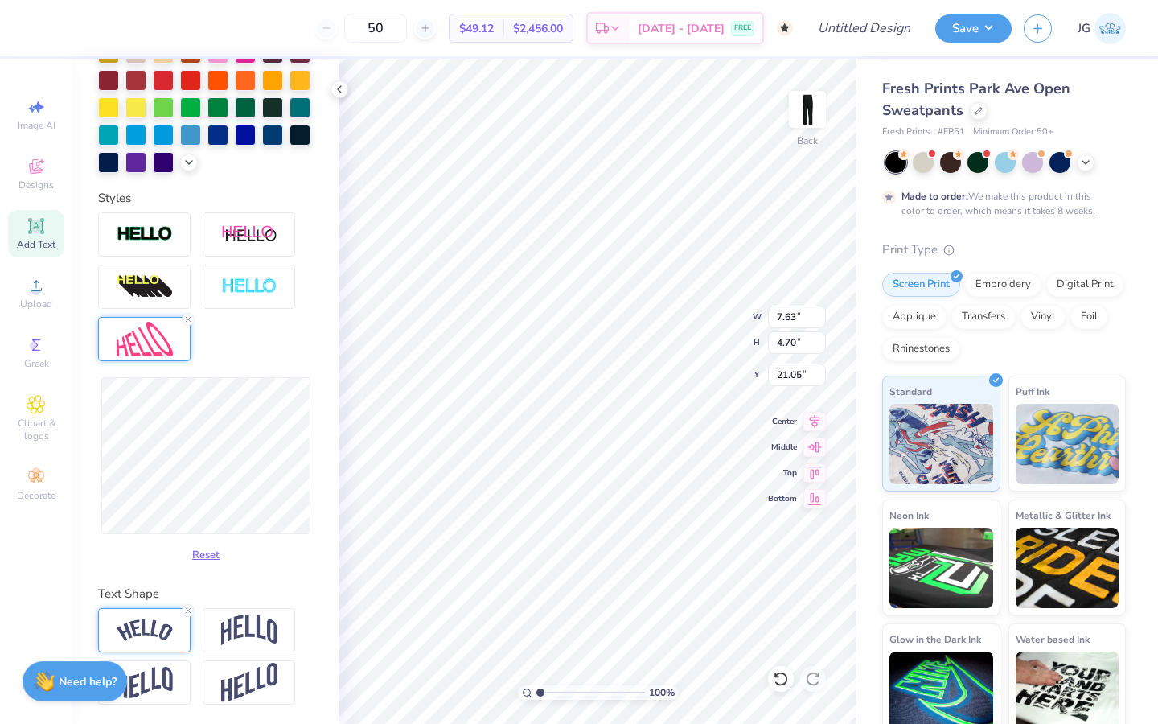
click at [167, 617] on div at bounding box center [144, 630] width 93 height 44
click at [216, 718] on input "range" at bounding box center [206, 719] width 216 height 2
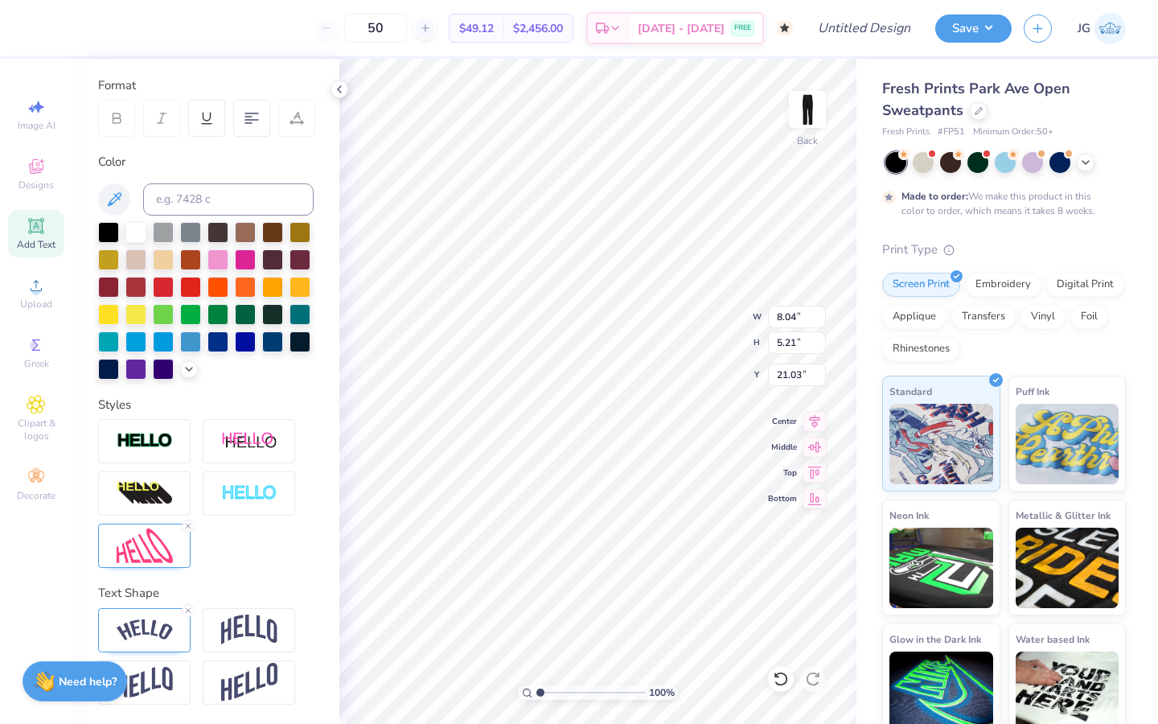
scroll to position [211, 0]
click at [156, 546] on img at bounding box center [145, 546] width 56 height 35
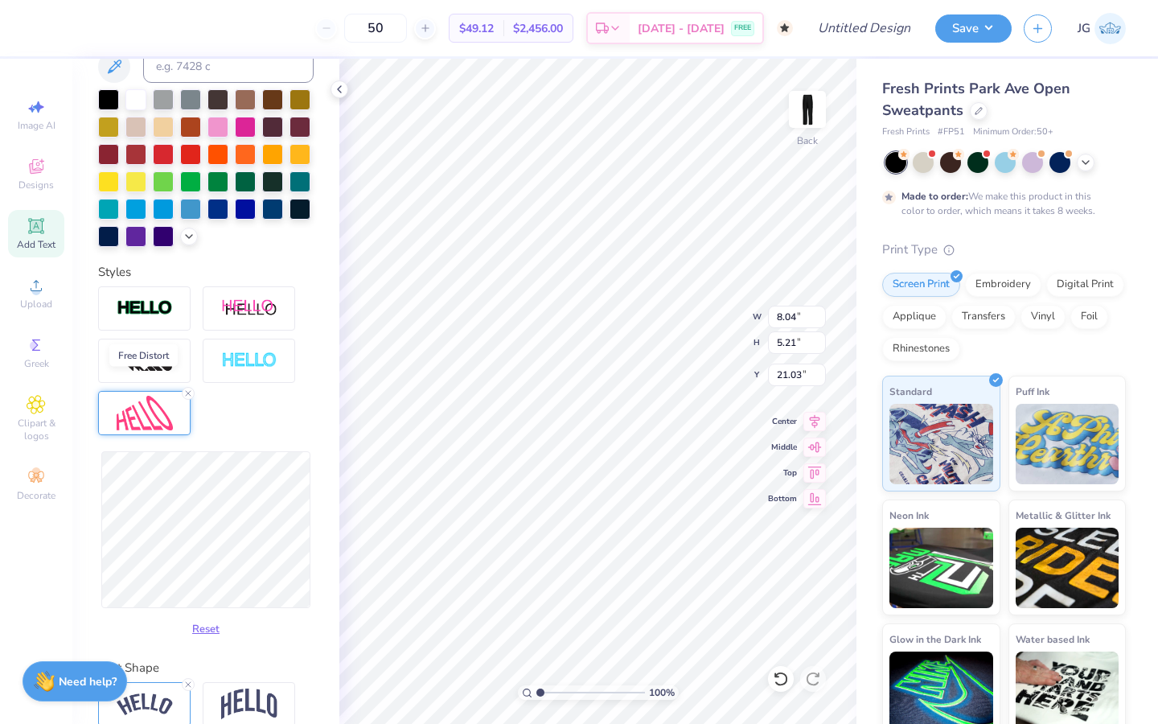
scroll to position [418, 0]
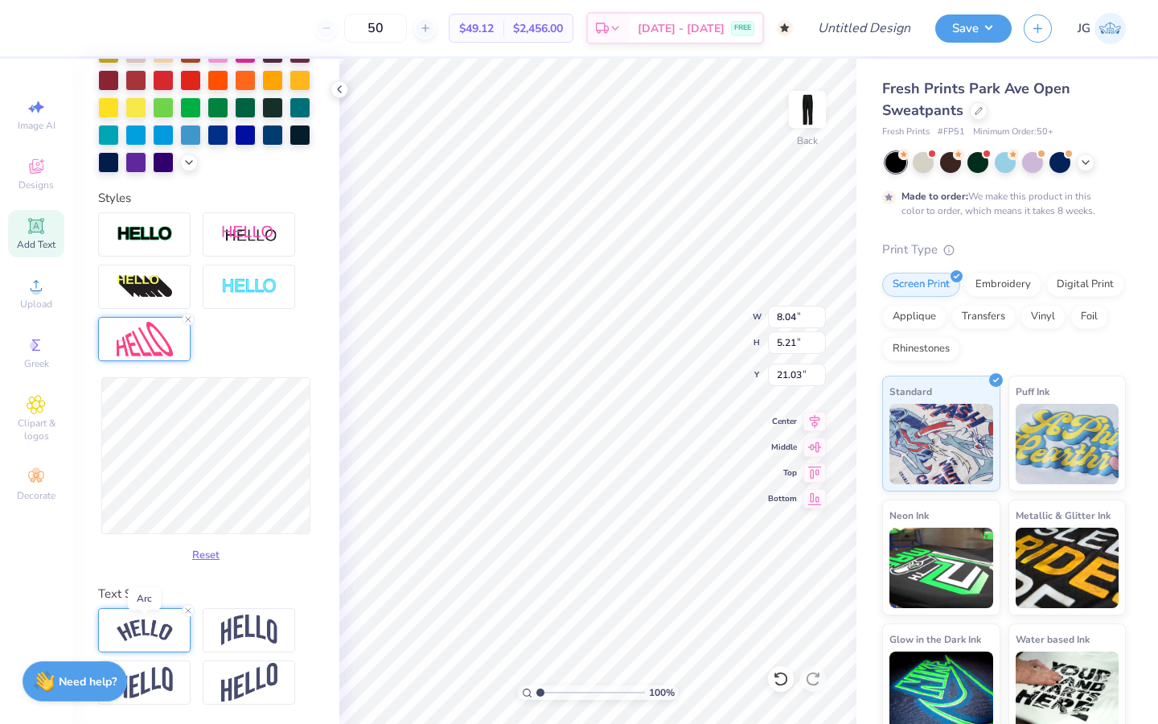
click at [158, 633] on img at bounding box center [145, 630] width 56 height 22
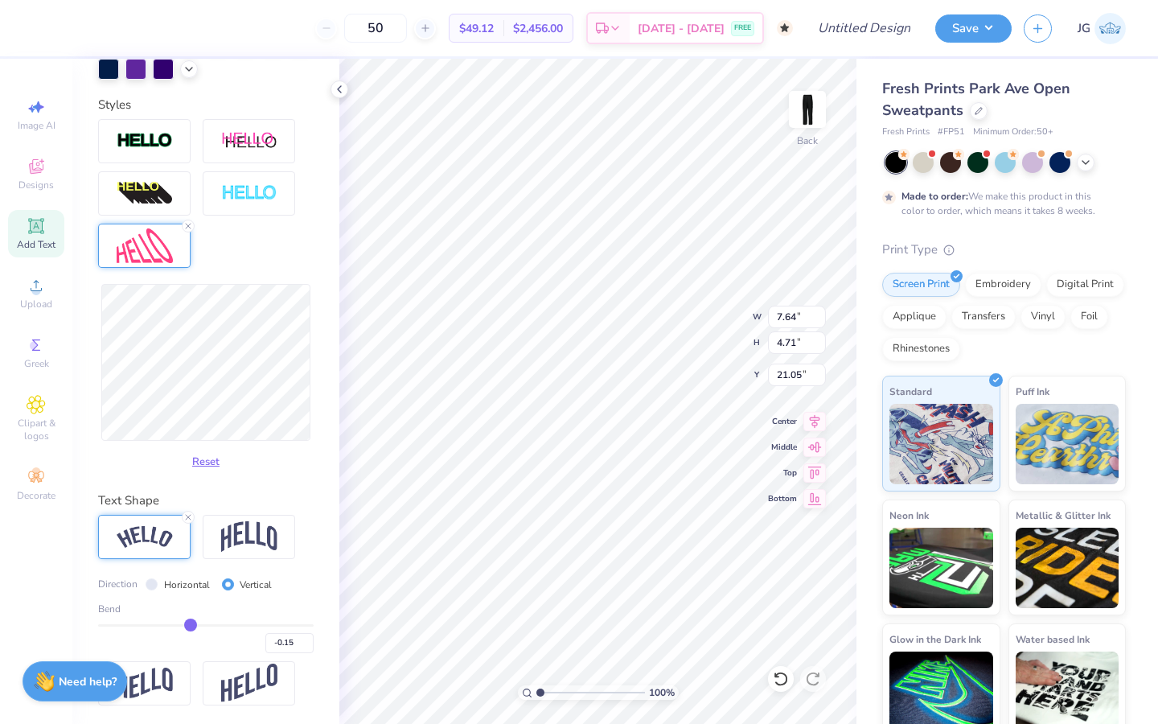
scroll to position [211, 0]
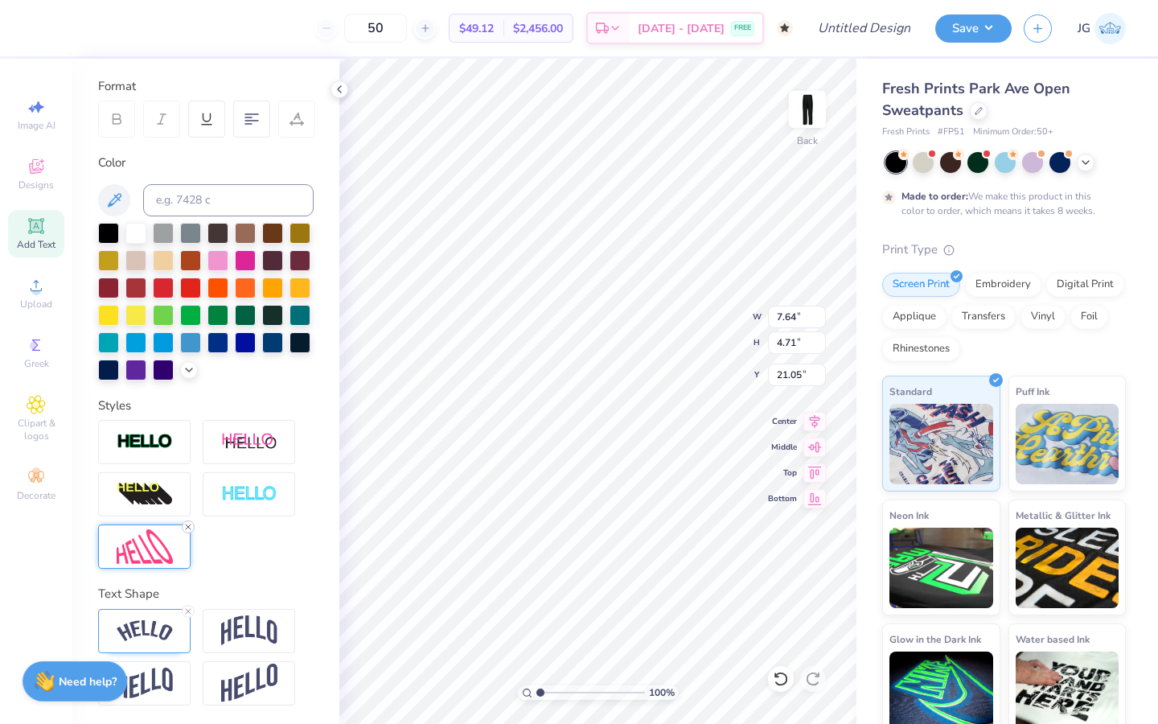
click at [183, 527] on icon at bounding box center [188, 527] width 10 height 10
click at [151, 632] on img at bounding box center [145, 631] width 56 height 22
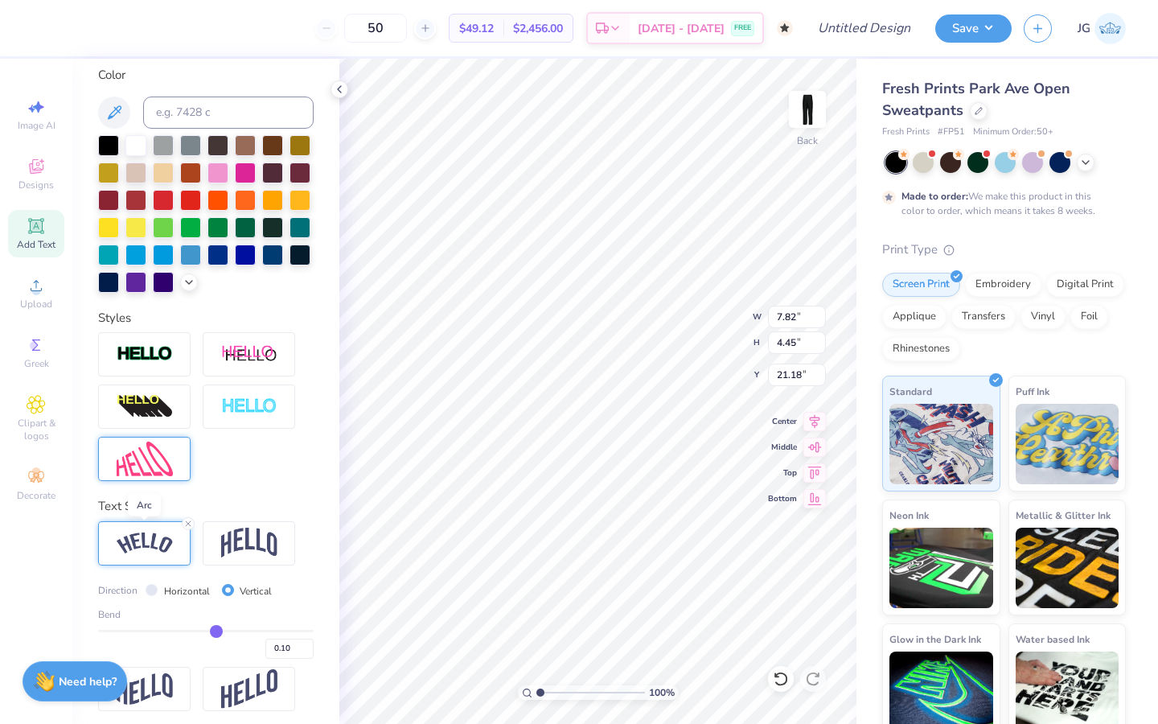
scroll to position [305, 0]
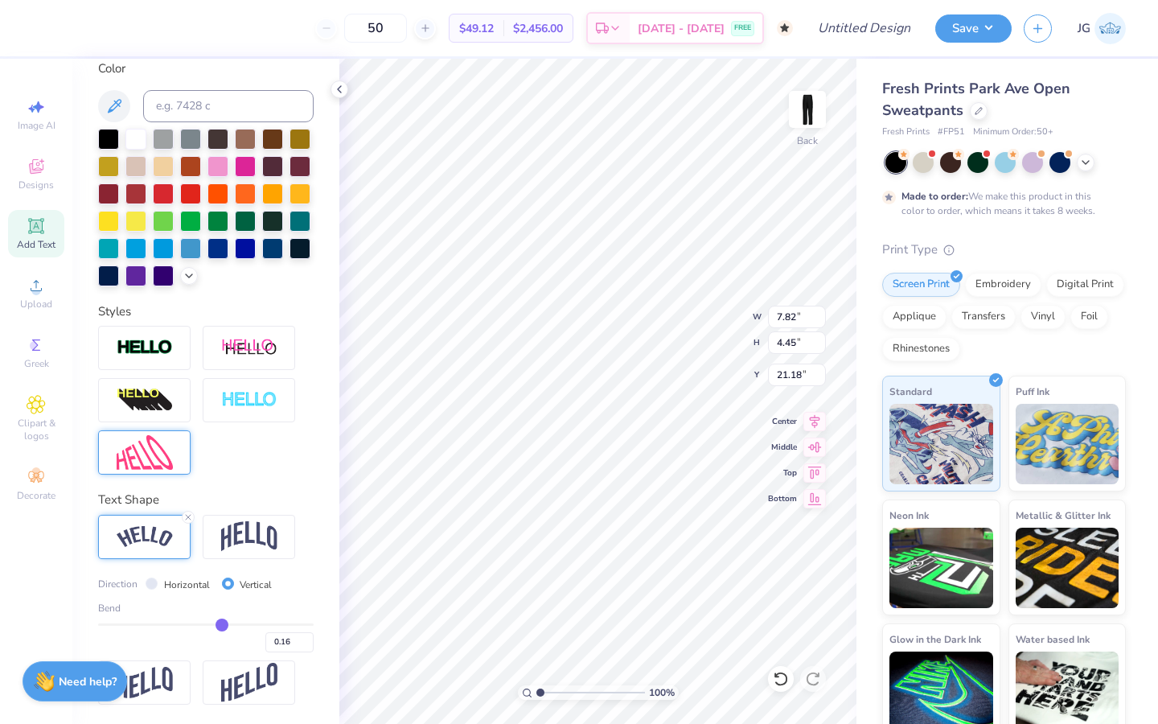
click at [221, 626] on input "range" at bounding box center [206, 624] width 216 height 2
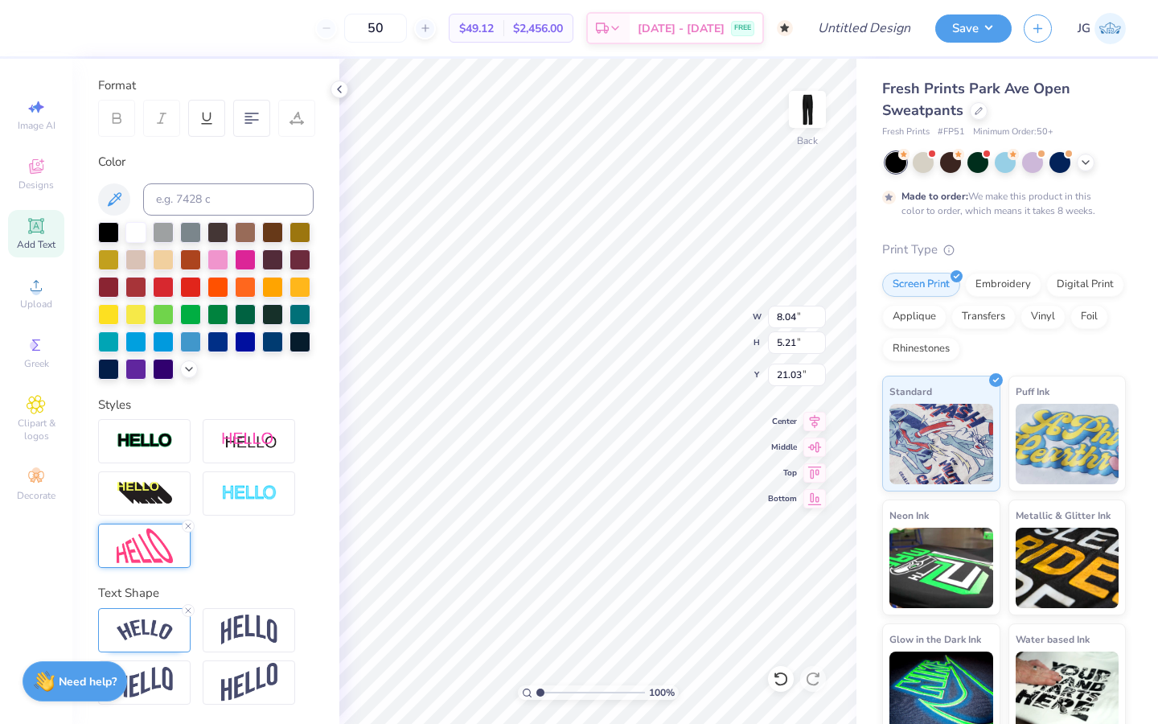
scroll to position [211, 0]
click at [622, 688] on input "range" at bounding box center [591, 692] width 109 height 14
click at [582, 691] on input "range" at bounding box center [591, 692] width 109 height 14
click at [570, 691] on input "range" at bounding box center [591, 692] width 109 height 14
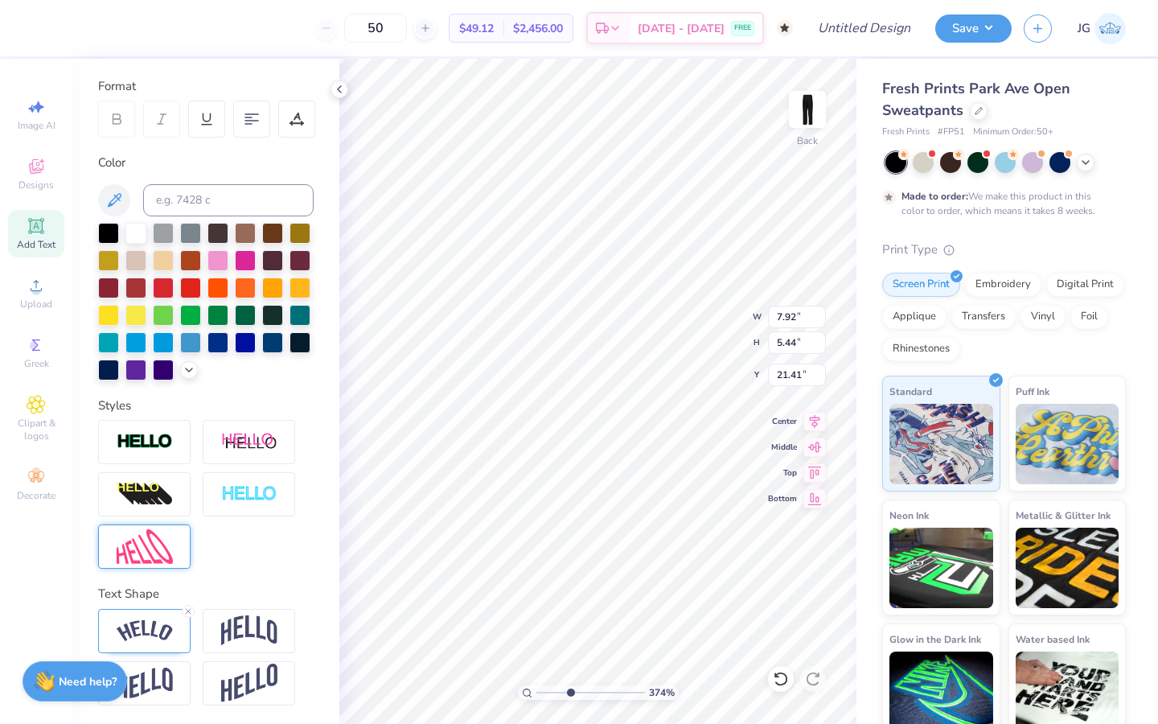
click at [569, 691] on input "range" at bounding box center [591, 692] width 109 height 14
click at [555, 689] on input "range" at bounding box center [591, 692] width 109 height 14
click at [150, 566] on div at bounding box center [144, 547] width 93 height 44
click at [549, 696] on input "range" at bounding box center [591, 692] width 109 height 14
drag, startPoint x: 557, startPoint y: 694, endPoint x: 533, endPoint y: 696, distance: 24.2
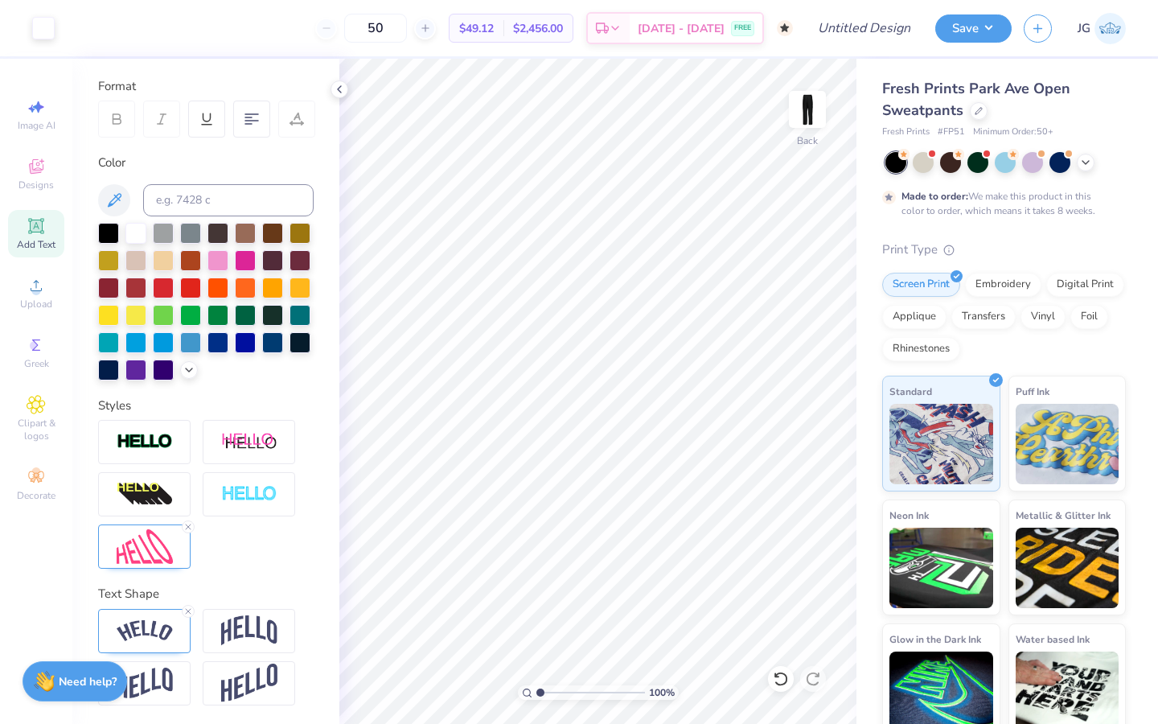
click at [537, 696] on input "range" at bounding box center [591, 692] width 109 height 14
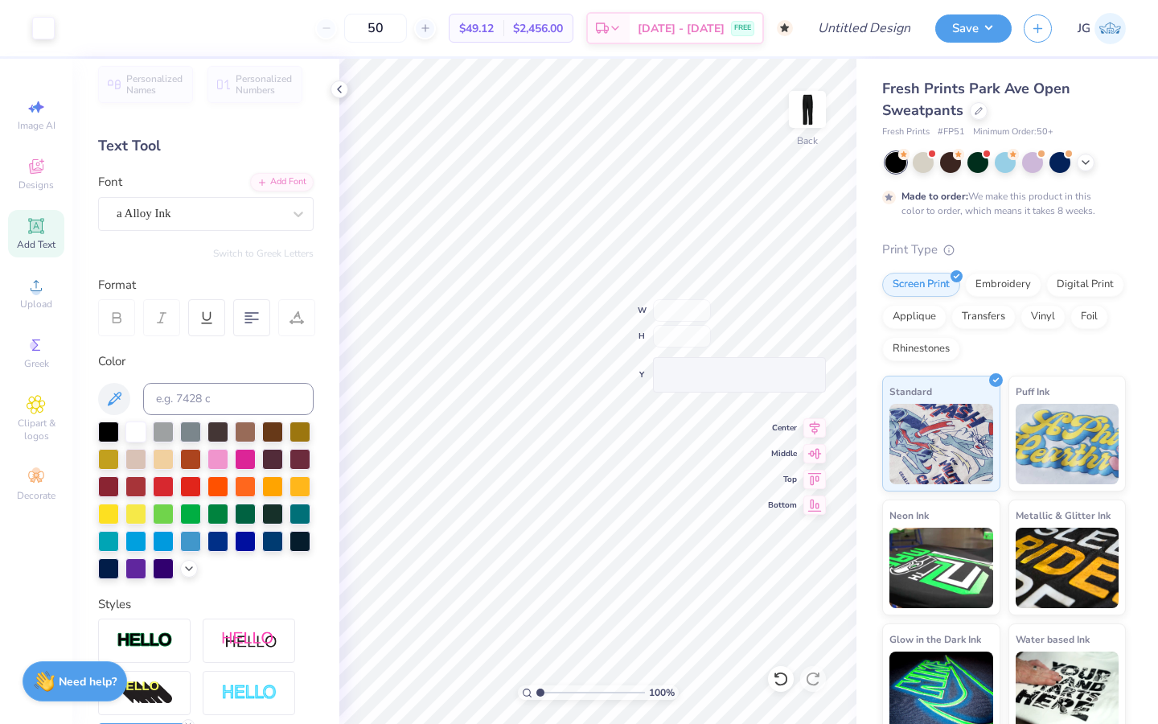
scroll to position [0, 0]
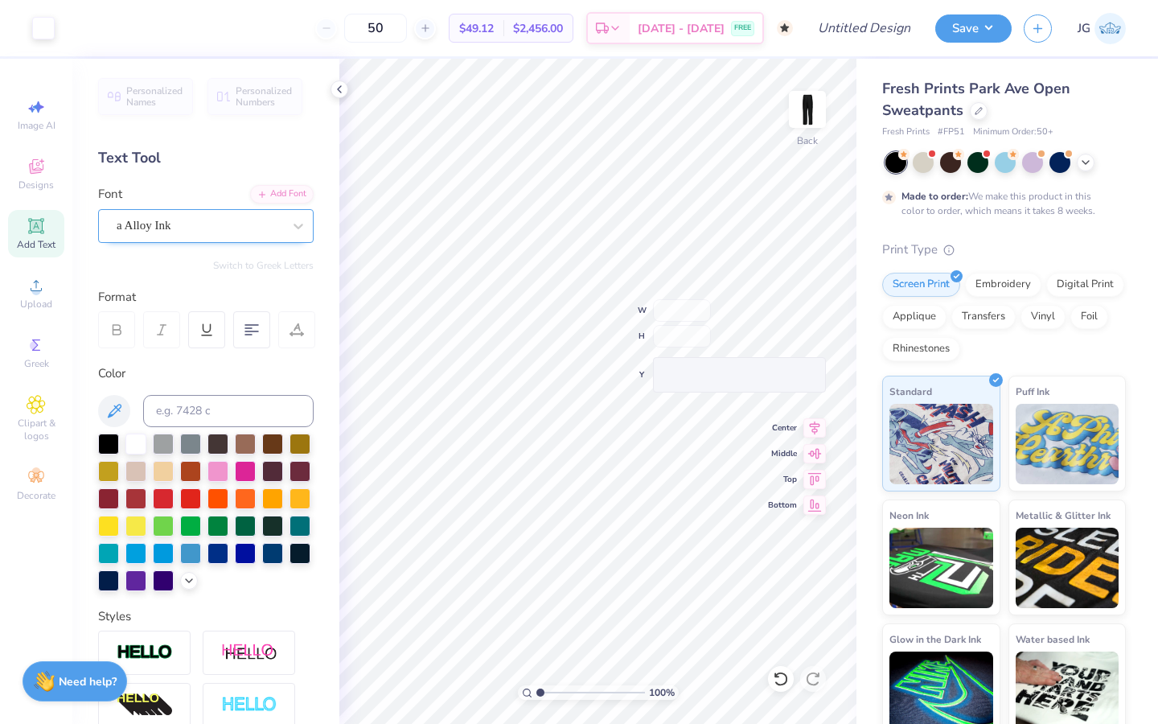
click at [180, 213] on div "a Alloy Ink" at bounding box center [199, 225] width 169 height 25
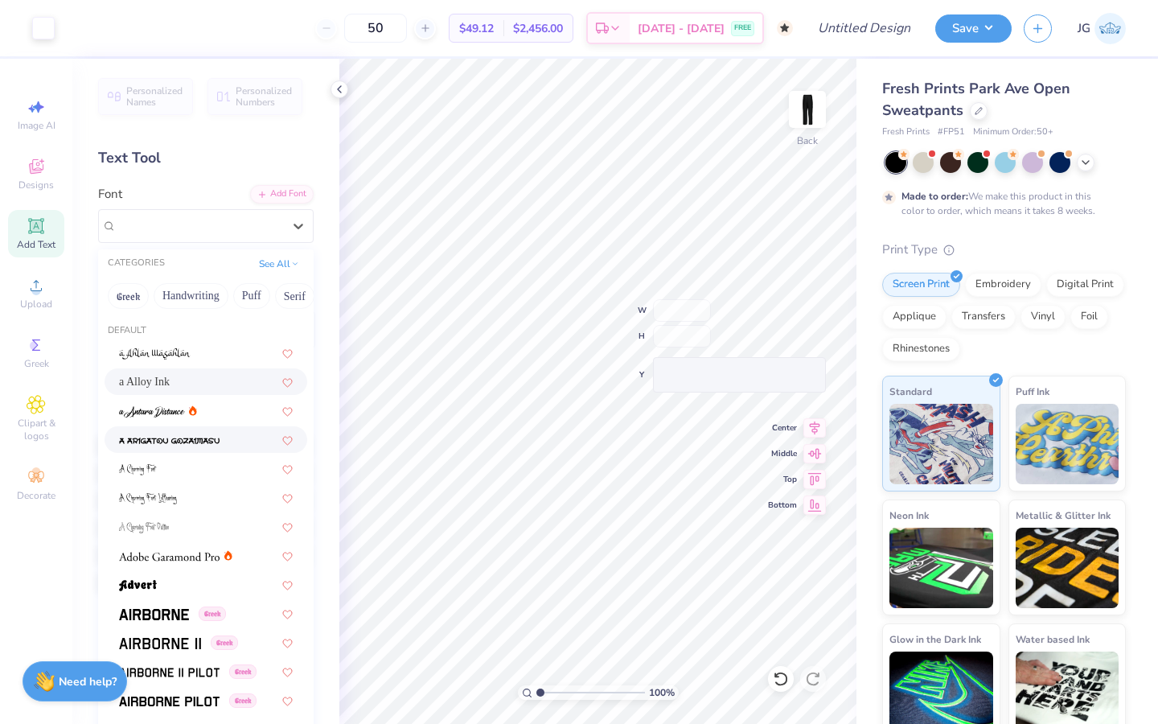
click at [184, 442] on img at bounding box center [169, 440] width 101 height 11
click at [243, 224] on div "a Arigatou Gozaimasu" at bounding box center [199, 225] width 169 height 25
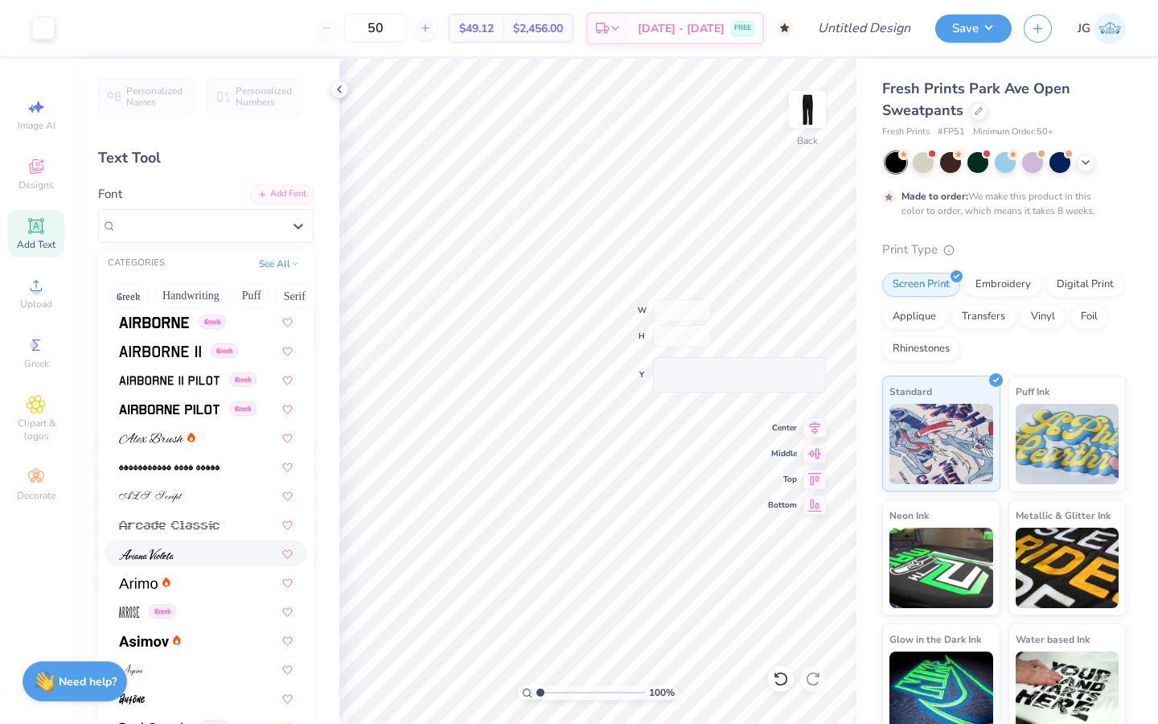
scroll to position [319, 0]
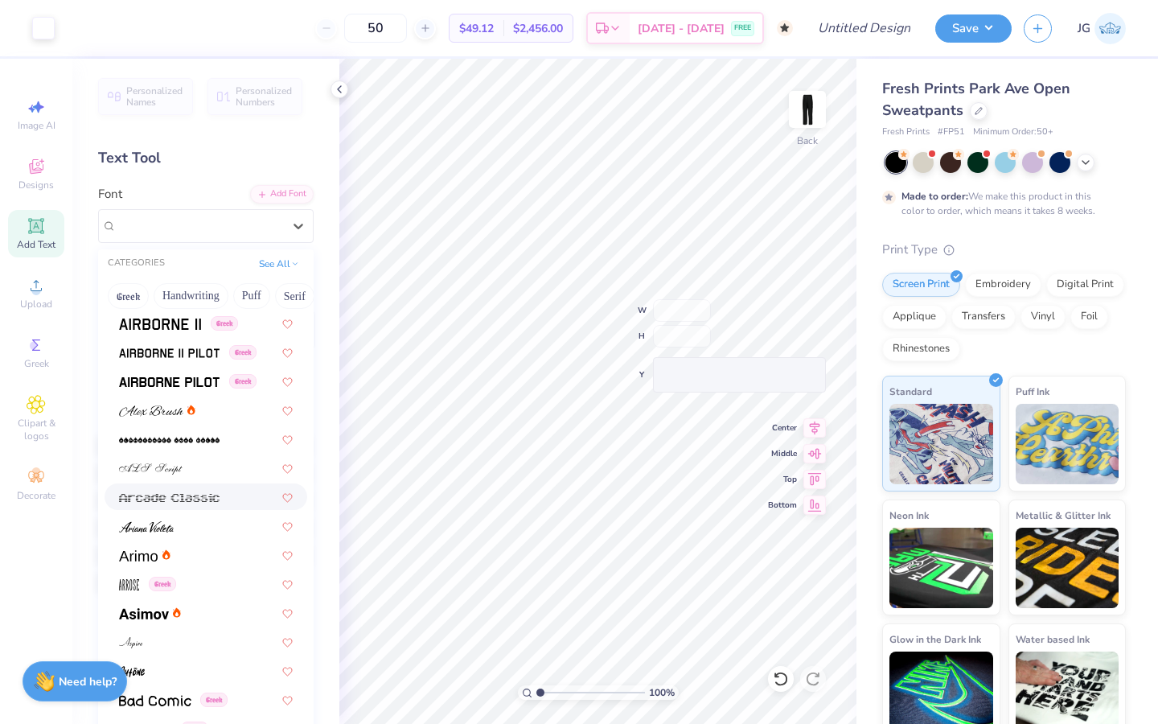
click at [195, 497] on img at bounding box center [169, 497] width 101 height 11
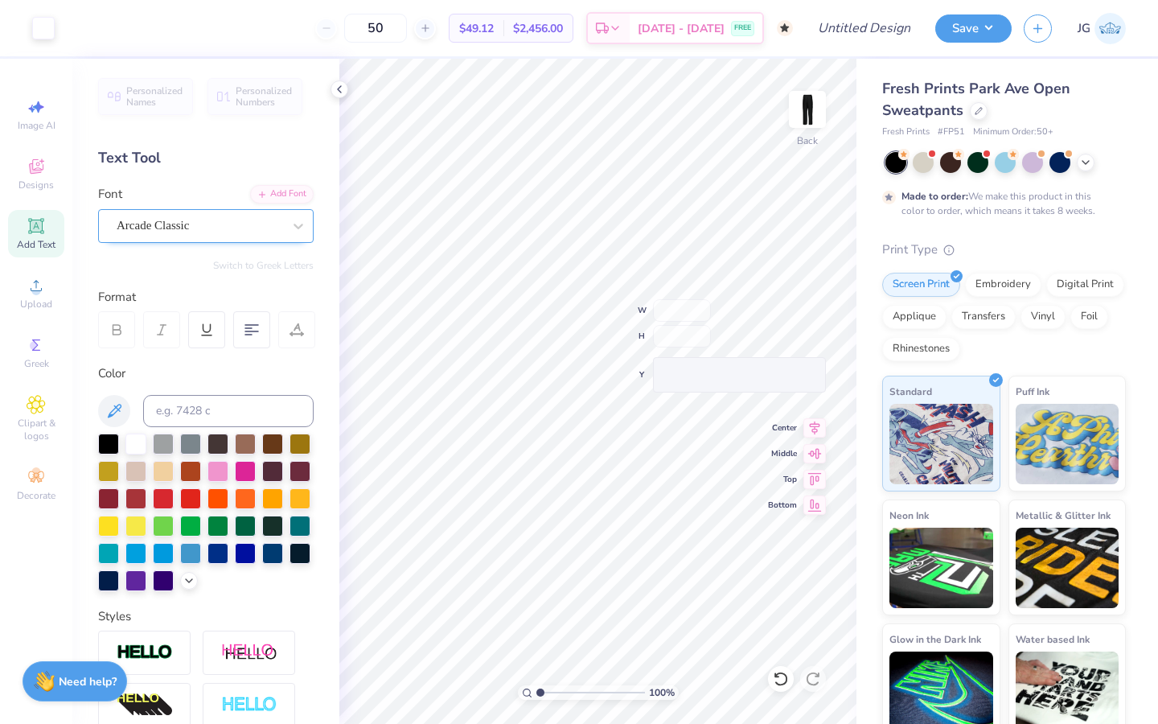
click at [236, 224] on div "Arcade Classic" at bounding box center [199, 225] width 169 height 25
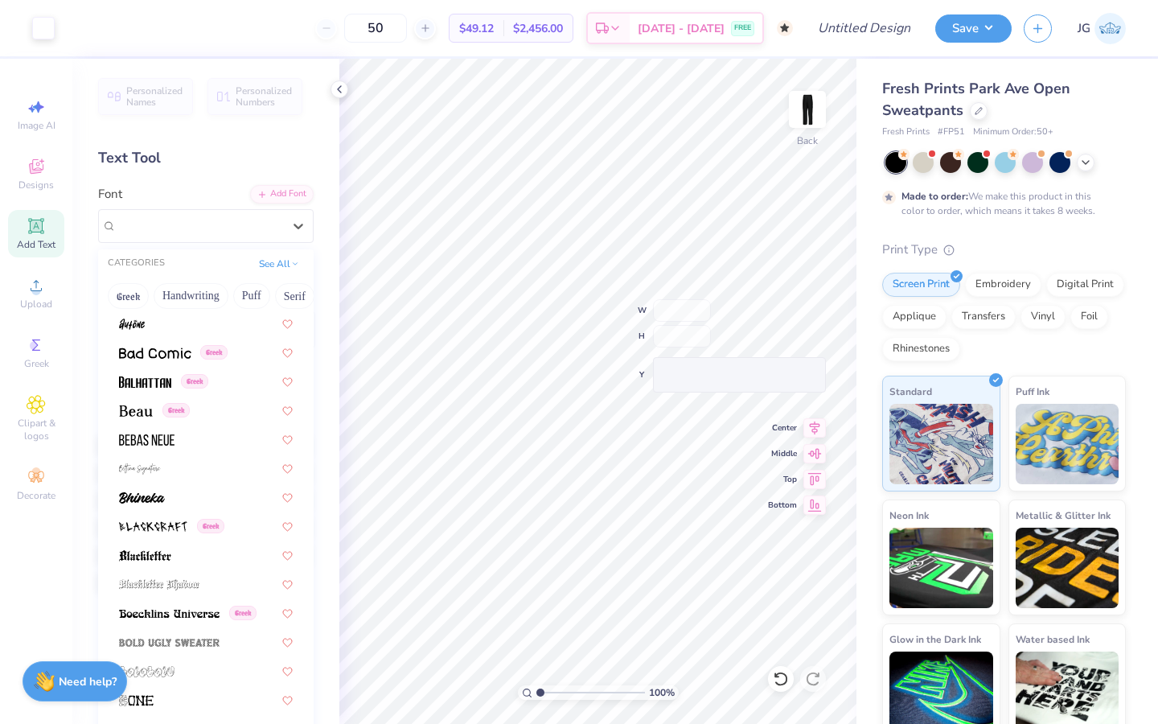
scroll to position [874, 0]
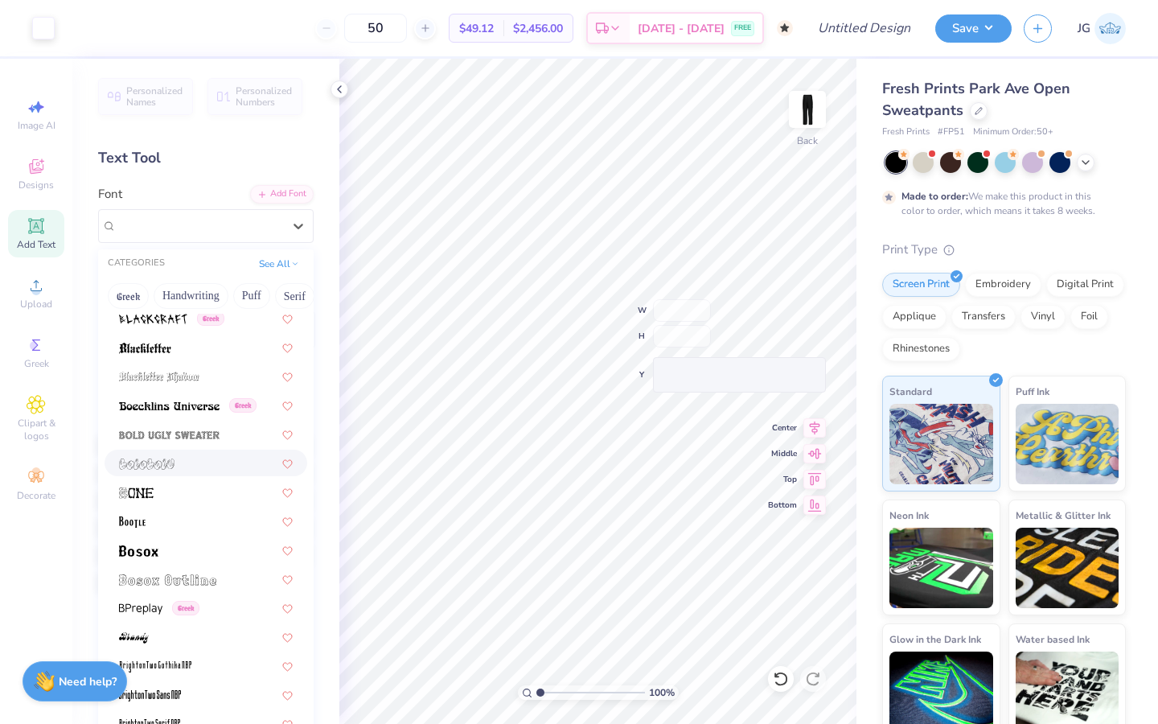
click at [179, 461] on div at bounding box center [206, 463] width 174 height 17
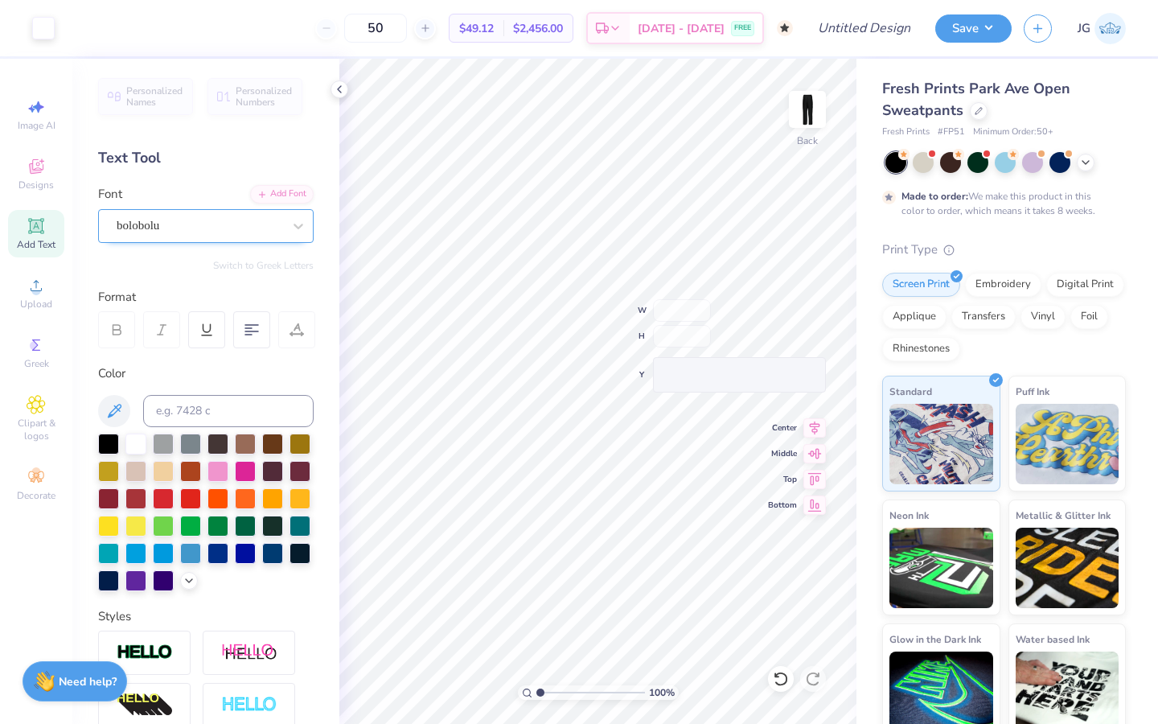
click at [234, 224] on div "bolobolu" at bounding box center [199, 225] width 169 height 25
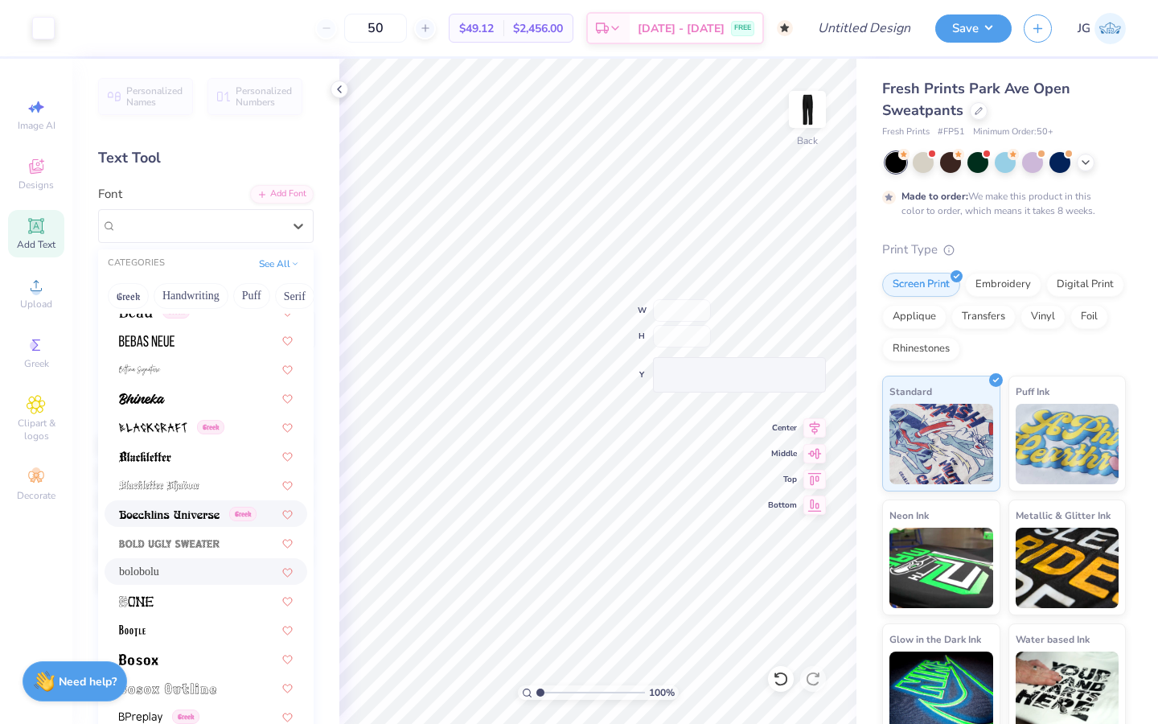
scroll to position [775, 0]
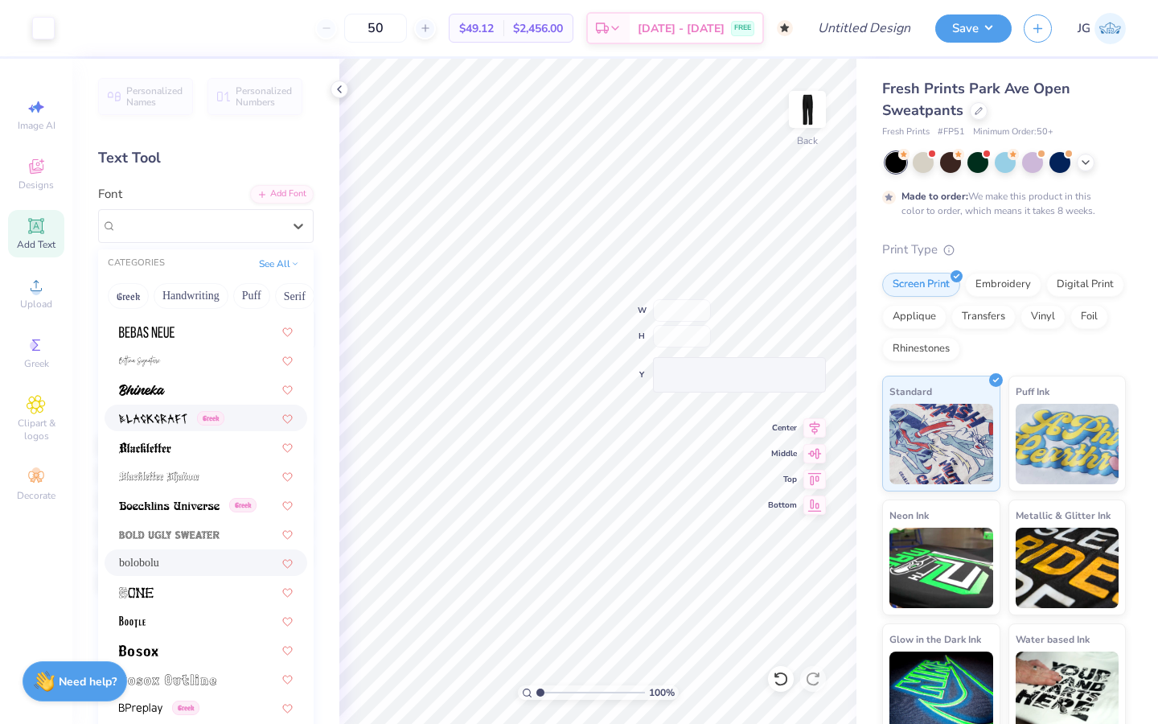
click at [159, 430] on div "Greek" at bounding box center [206, 418] width 203 height 27
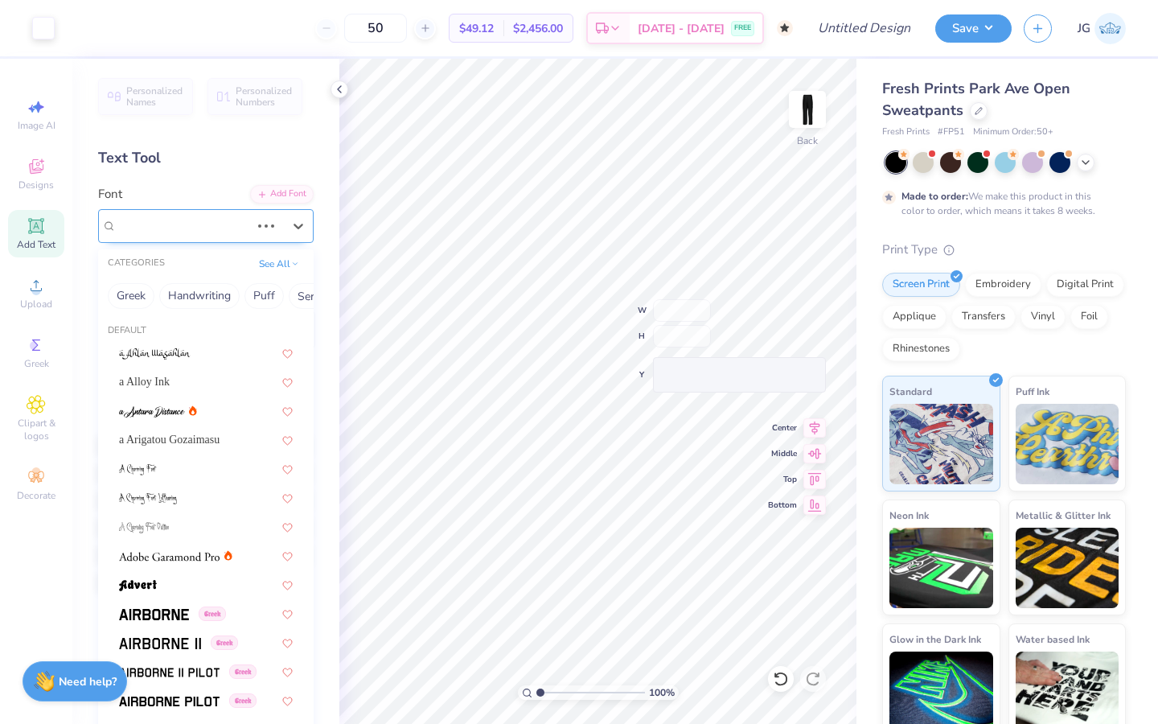
click at [192, 232] on div "bolobolu" at bounding box center [183, 225] width 137 height 25
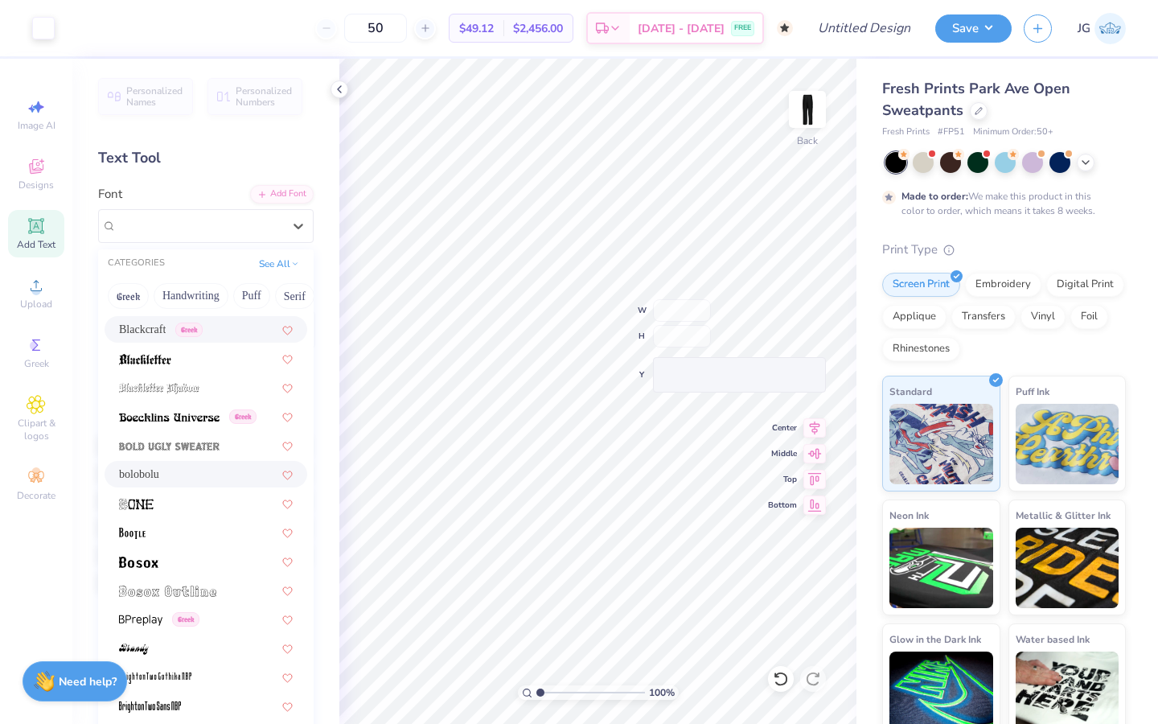
scroll to position [886, 0]
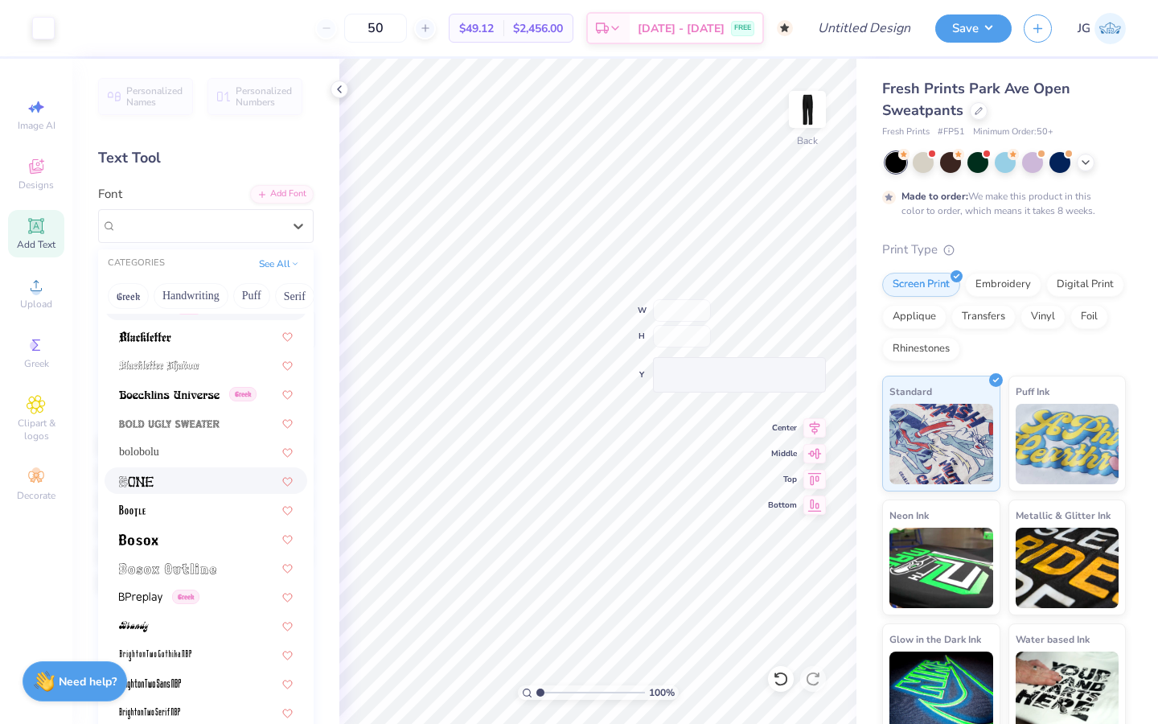
click at [205, 489] on div at bounding box center [206, 480] width 203 height 27
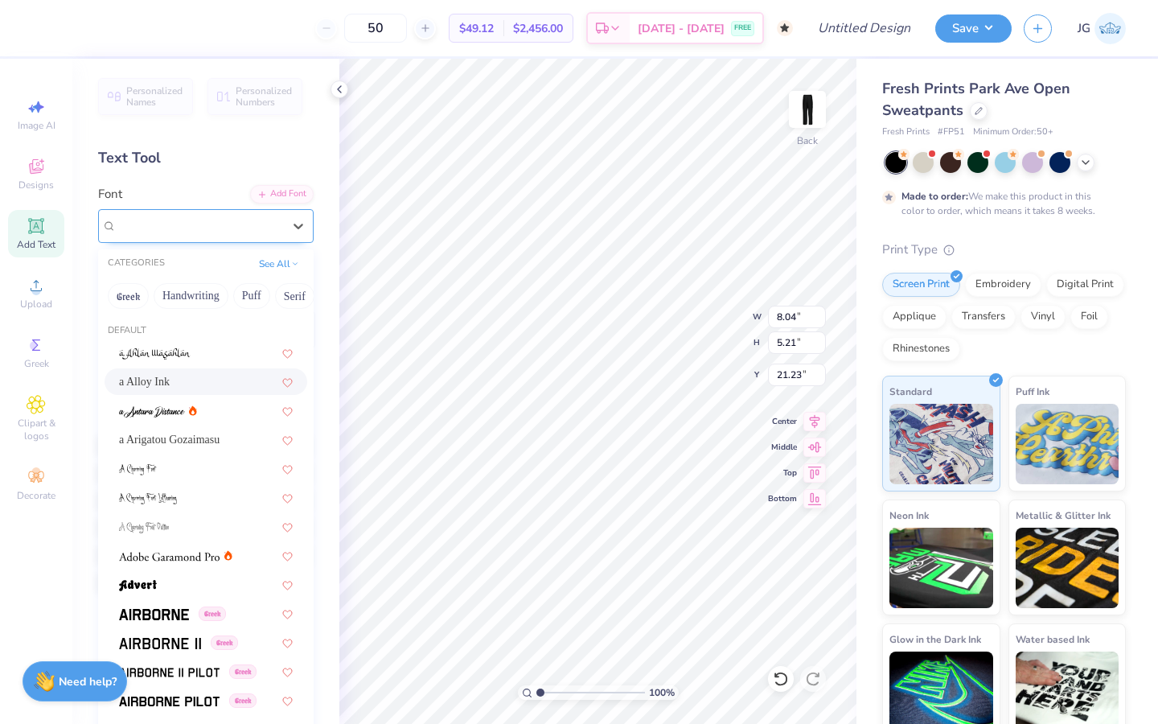
click at [190, 230] on div "a Alloy Ink" at bounding box center [199, 225] width 169 height 25
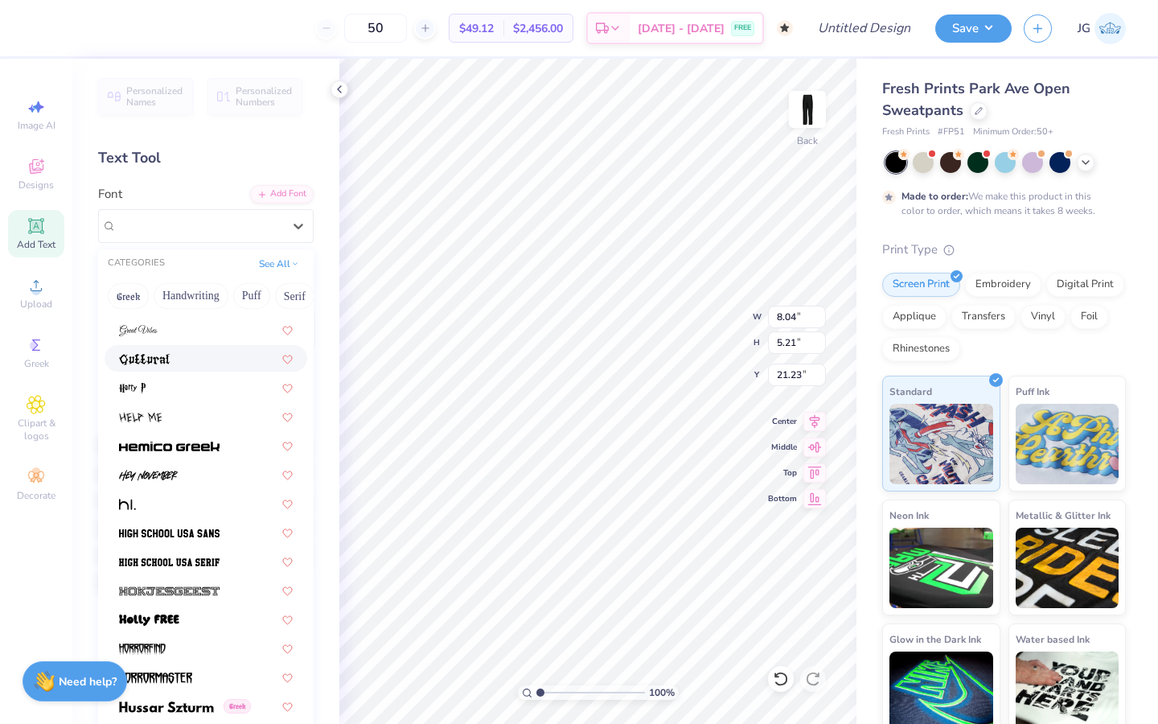
scroll to position [3874, 0]
click at [186, 479] on div at bounding box center [206, 475] width 174 height 17
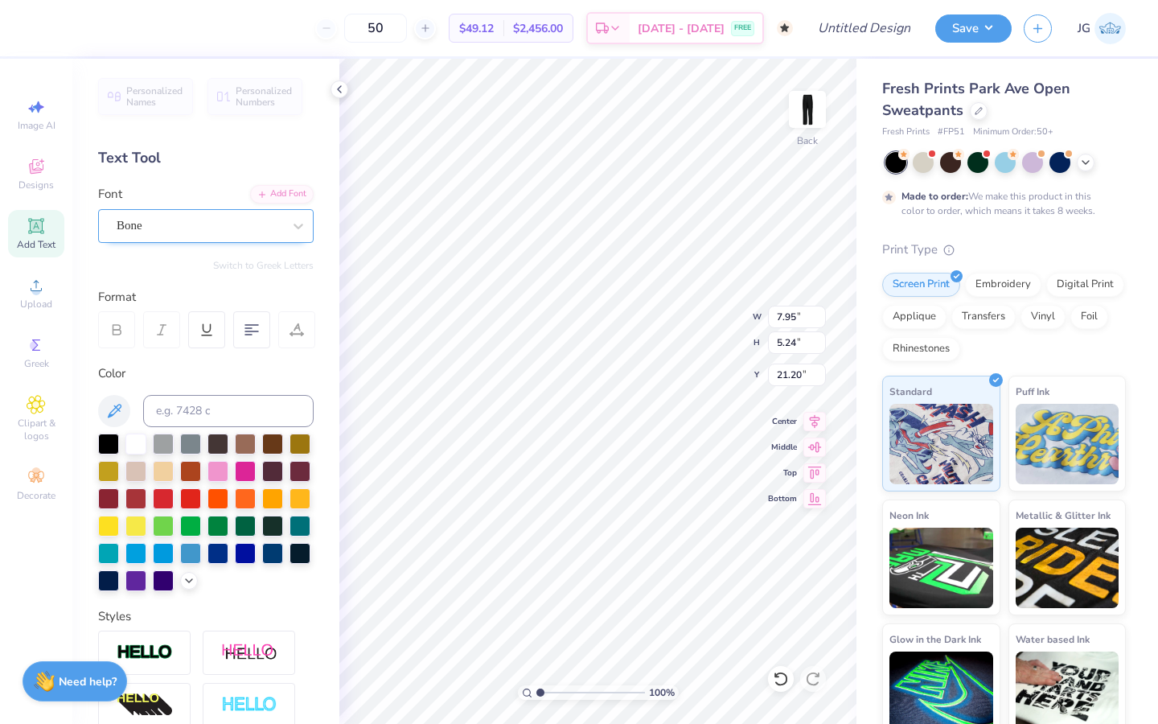
click at [253, 222] on div "Bone" at bounding box center [199, 225] width 169 height 25
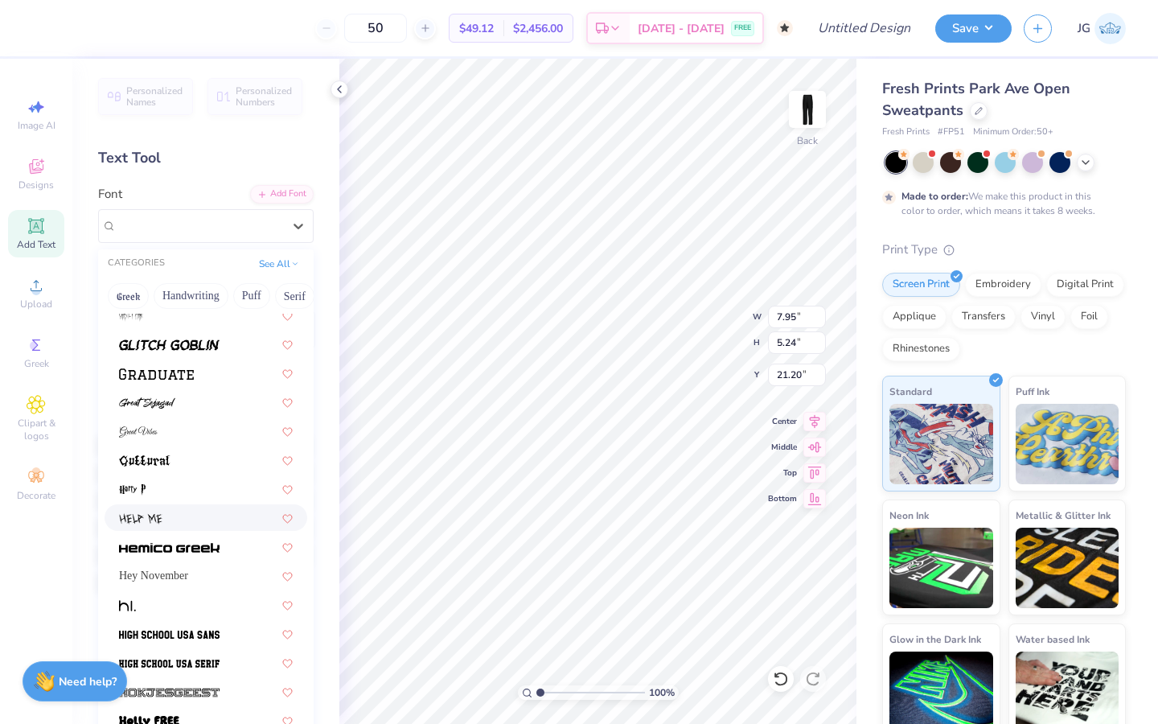
scroll to position [3783, 0]
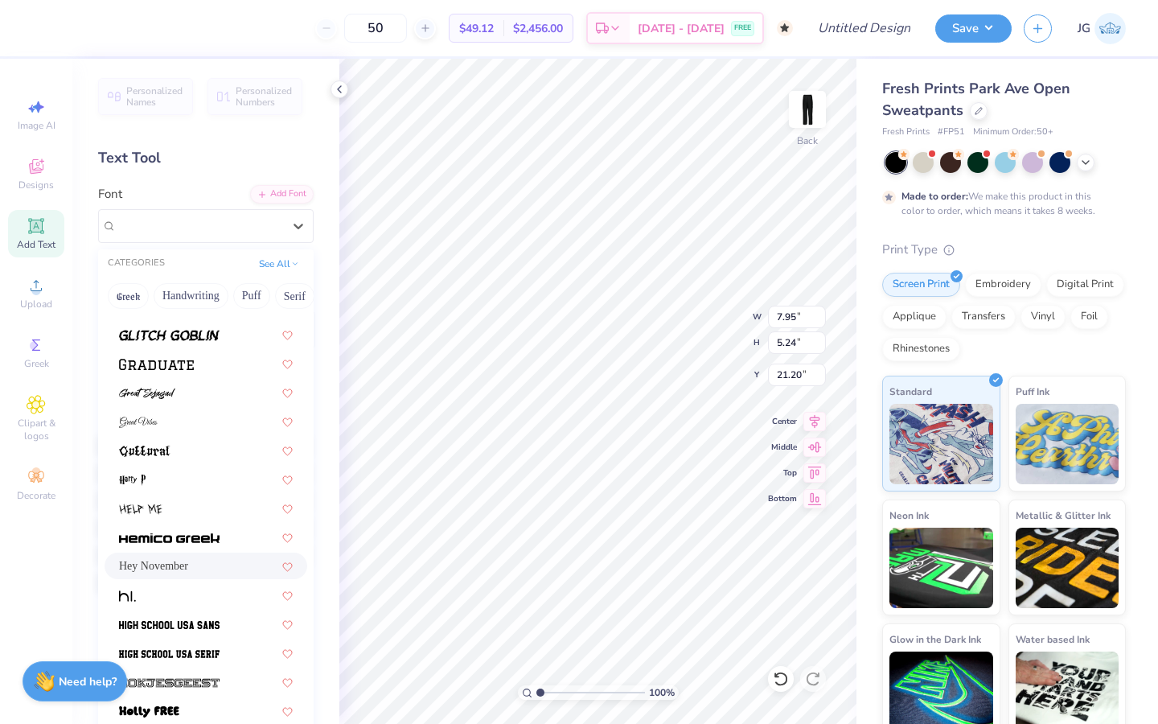
click at [190, 561] on div "Hey November" at bounding box center [206, 565] width 174 height 17
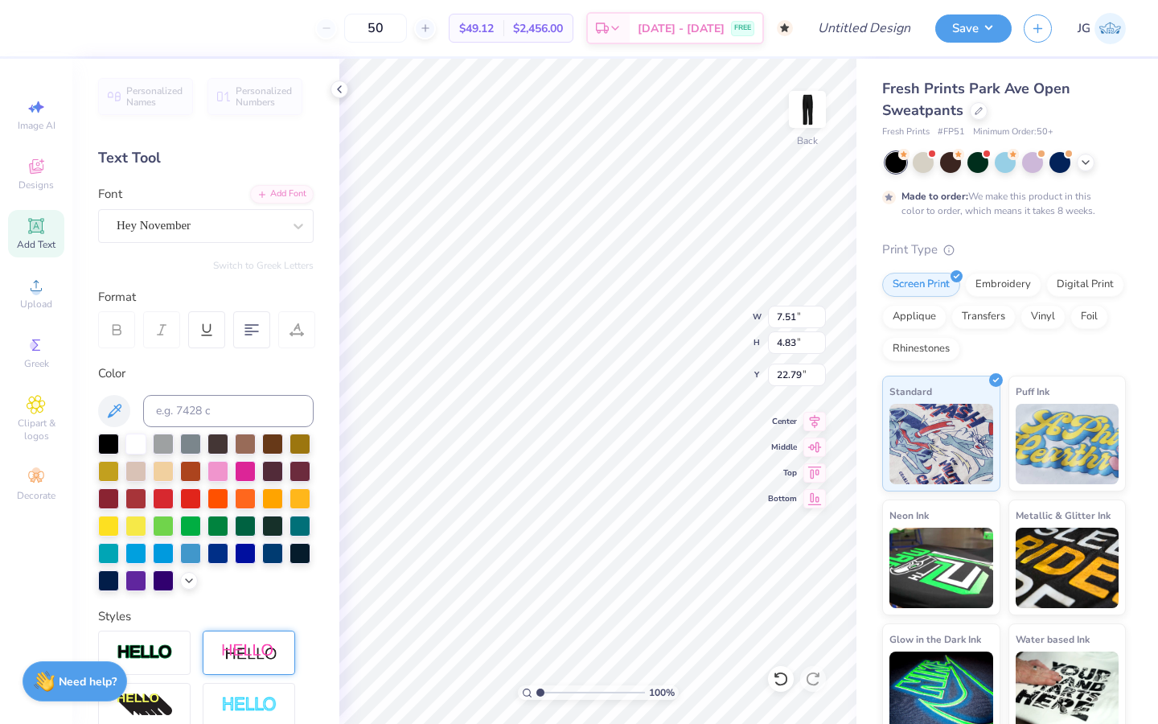
scroll to position [211, 0]
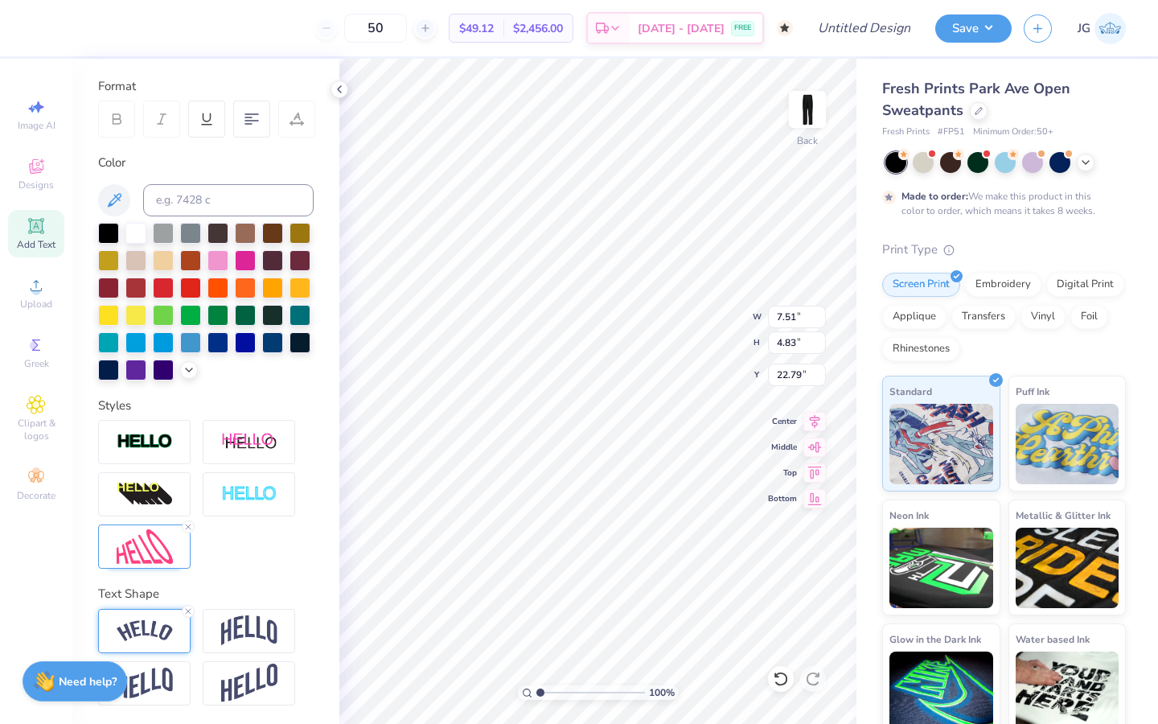
click at [168, 633] on img at bounding box center [145, 631] width 56 height 22
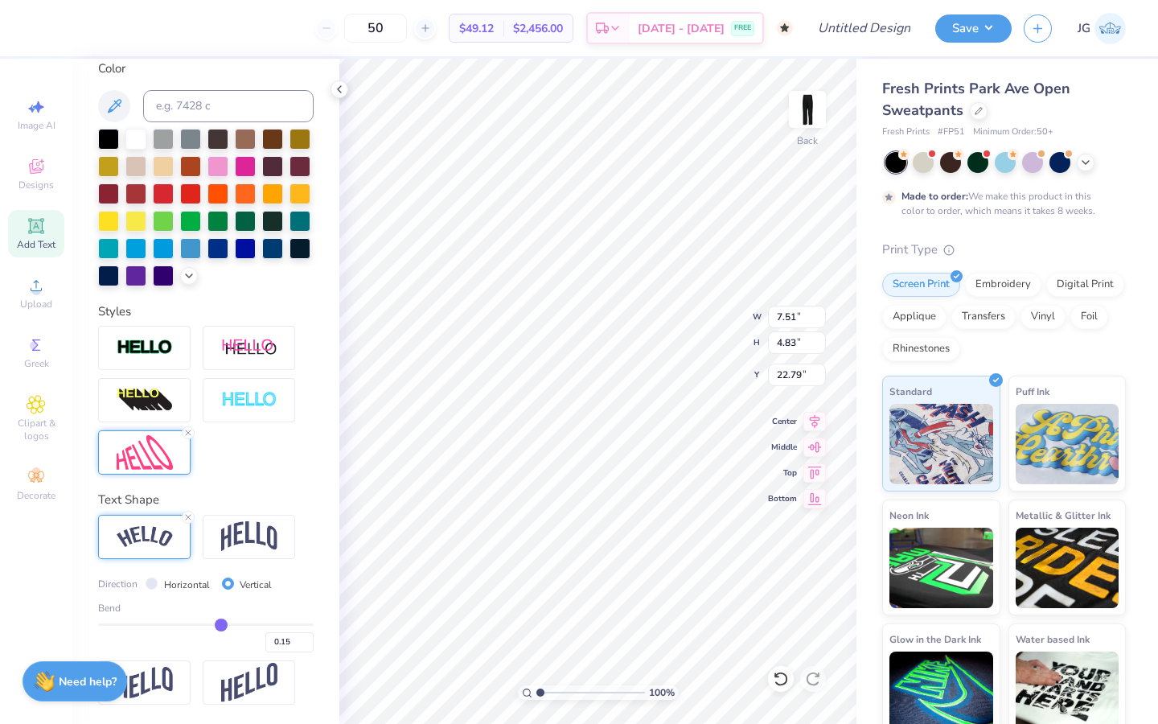
click at [151, 444] on img at bounding box center [145, 452] width 56 height 35
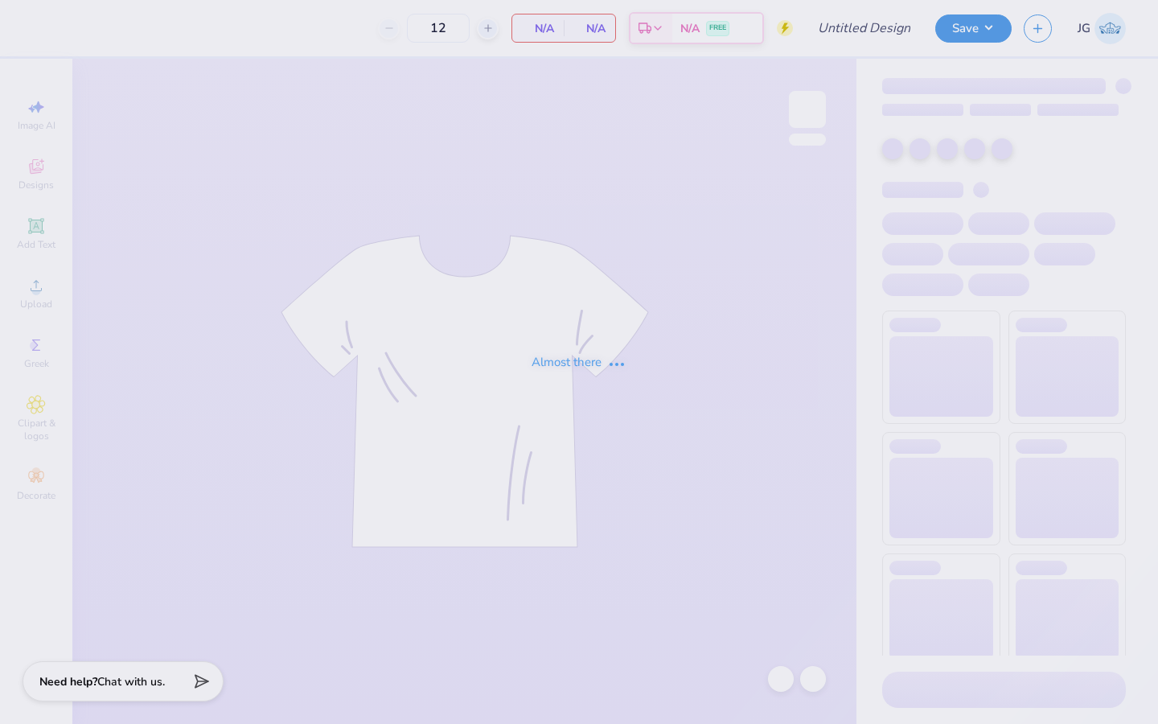
type input "triton photography shirts"
type input "AOII Butter Yellow"
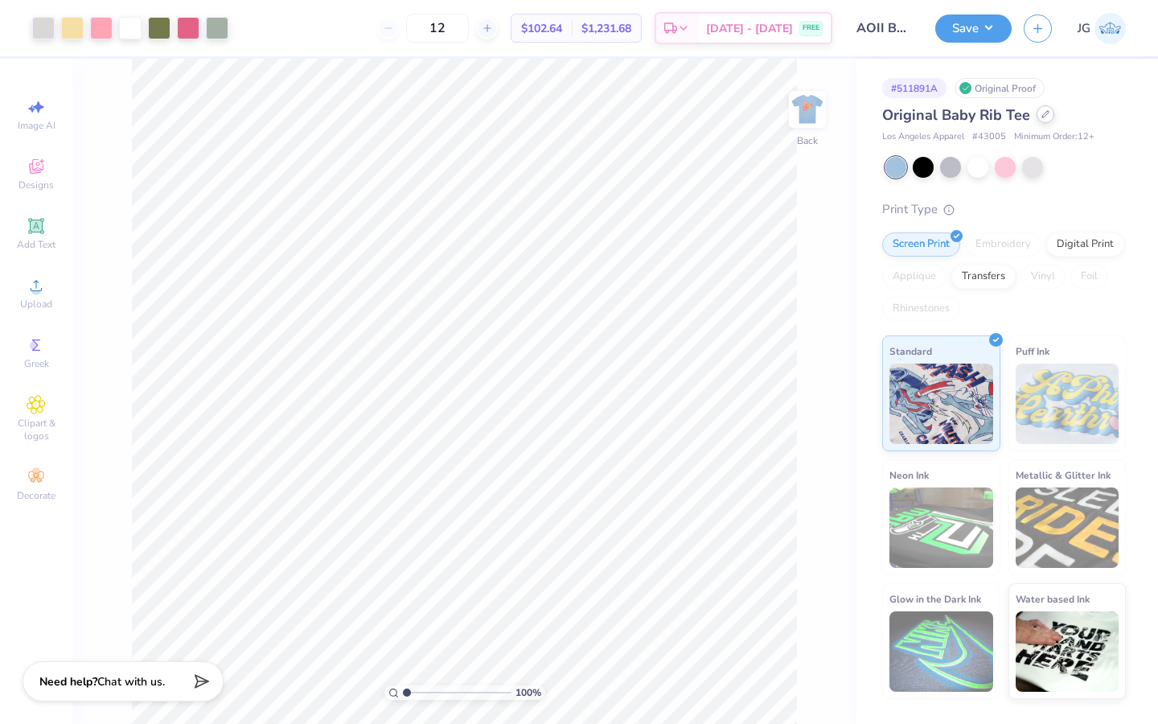
click at [1046, 117] on icon at bounding box center [1046, 114] width 8 height 8
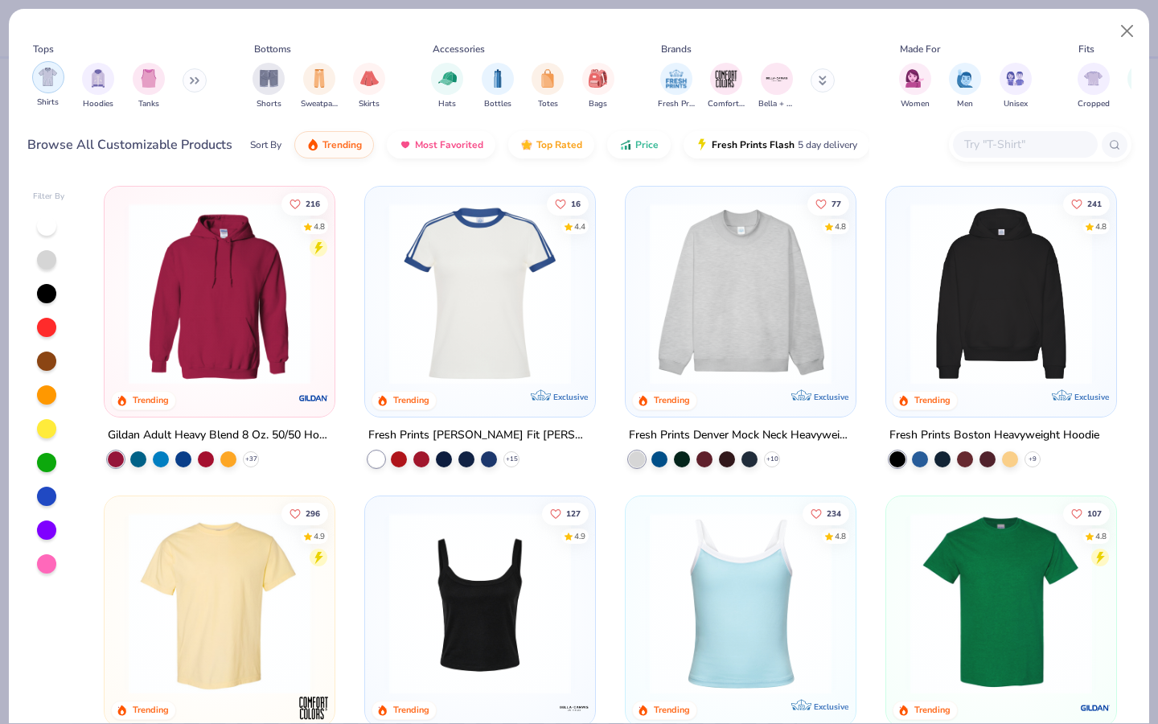
click at [57, 89] on div "filter for Shirts" at bounding box center [48, 77] width 32 height 32
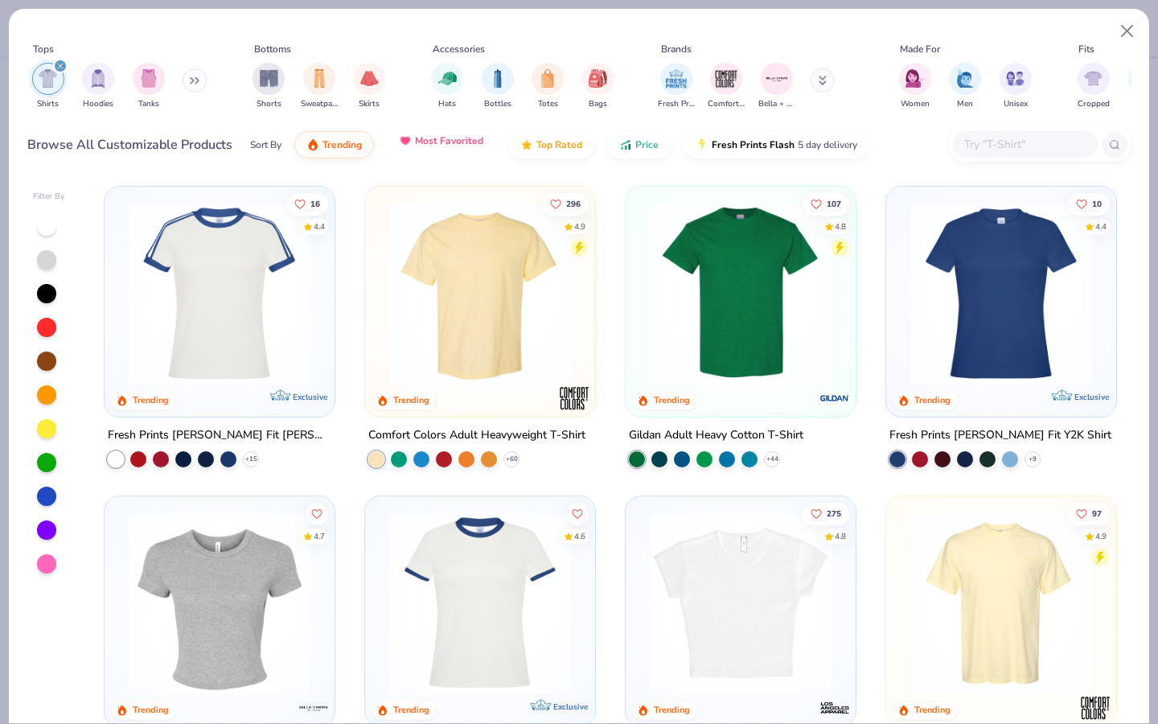
click at [451, 145] on span "Most Favorited" at bounding box center [449, 140] width 68 height 13
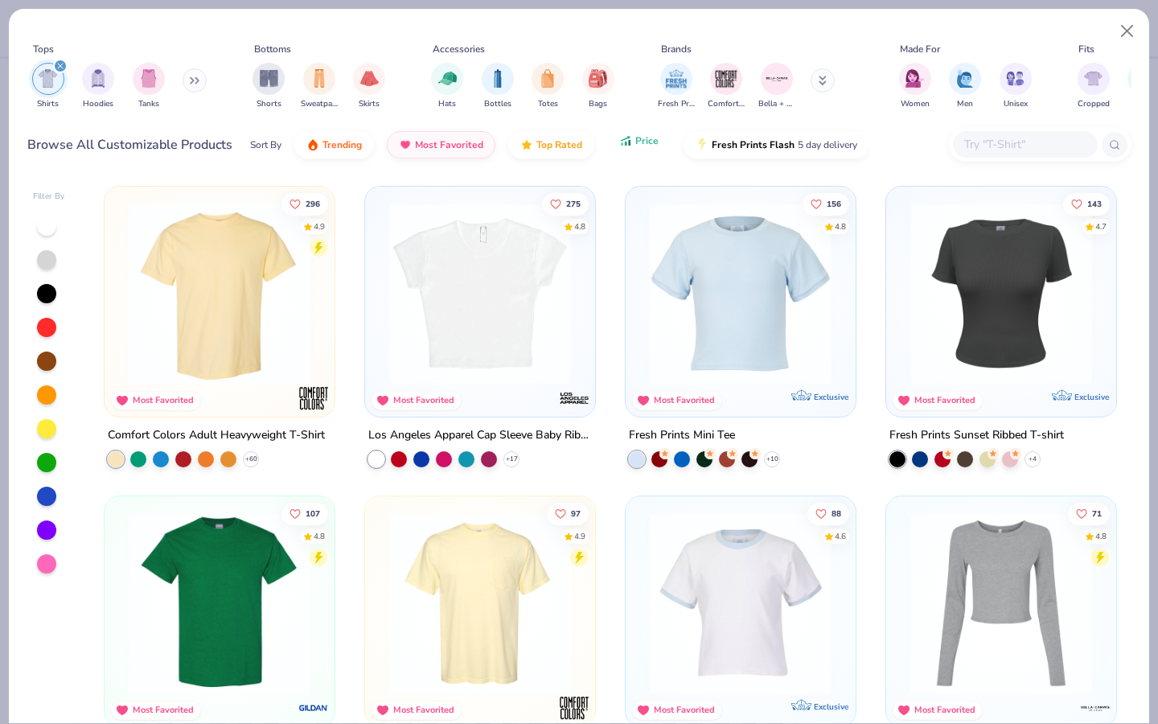
click at [627, 152] on button "Price" at bounding box center [639, 140] width 64 height 27
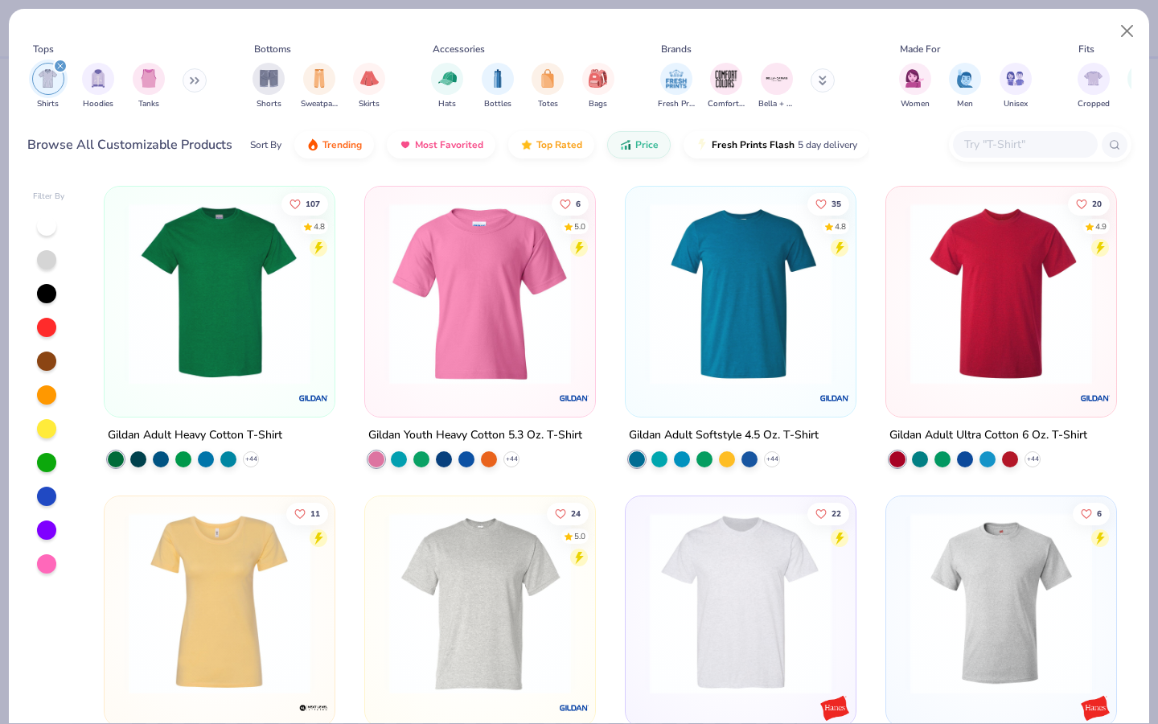
click at [183, 307] on img at bounding box center [220, 294] width 198 height 182
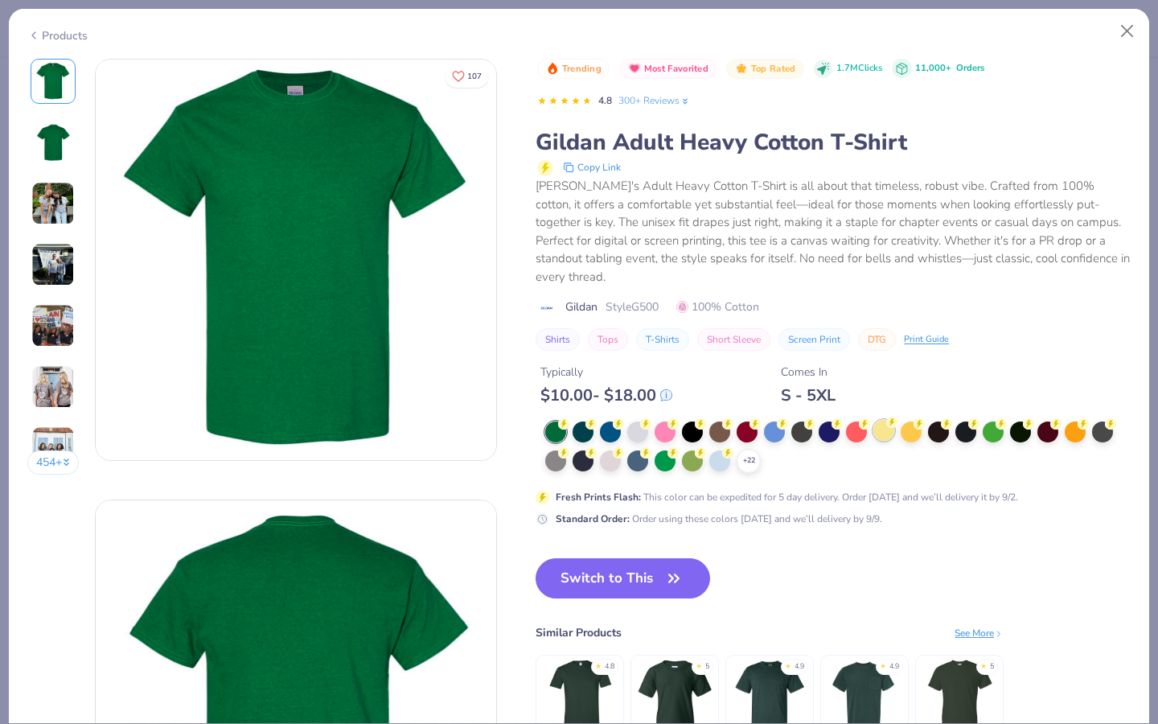
click at [876, 420] on div at bounding box center [884, 430] width 21 height 21
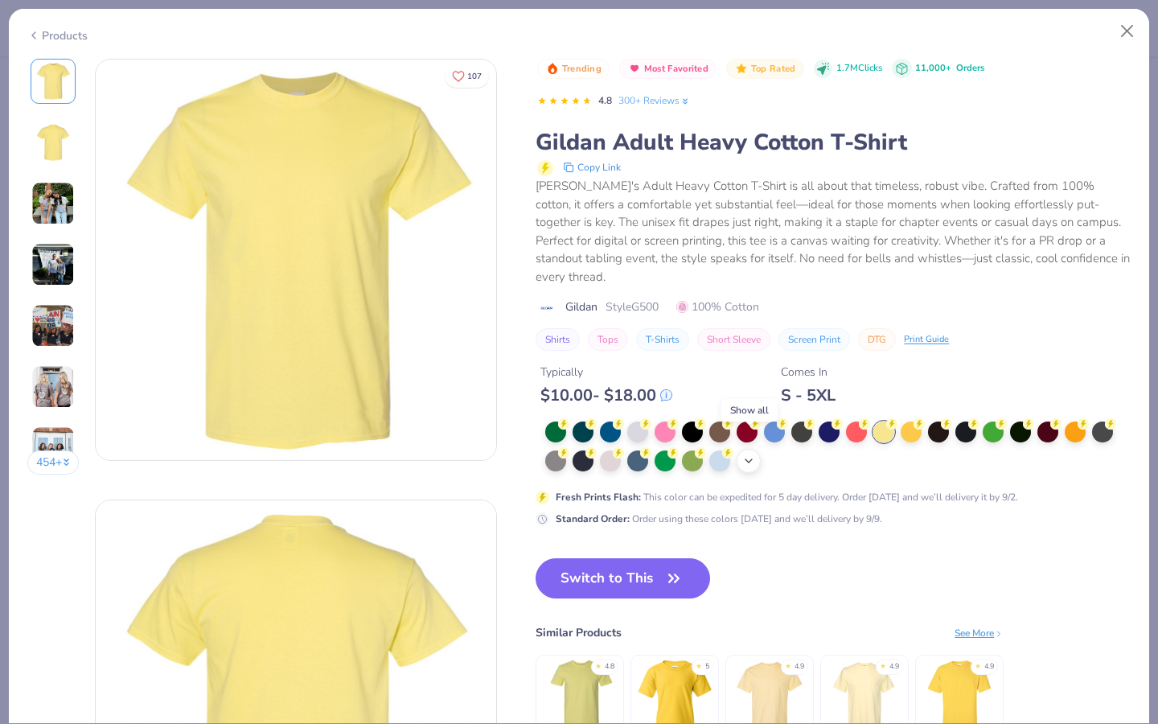
click at [740, 449] on div "+ 22" at bounding box center [749, 461] width 24 height 24
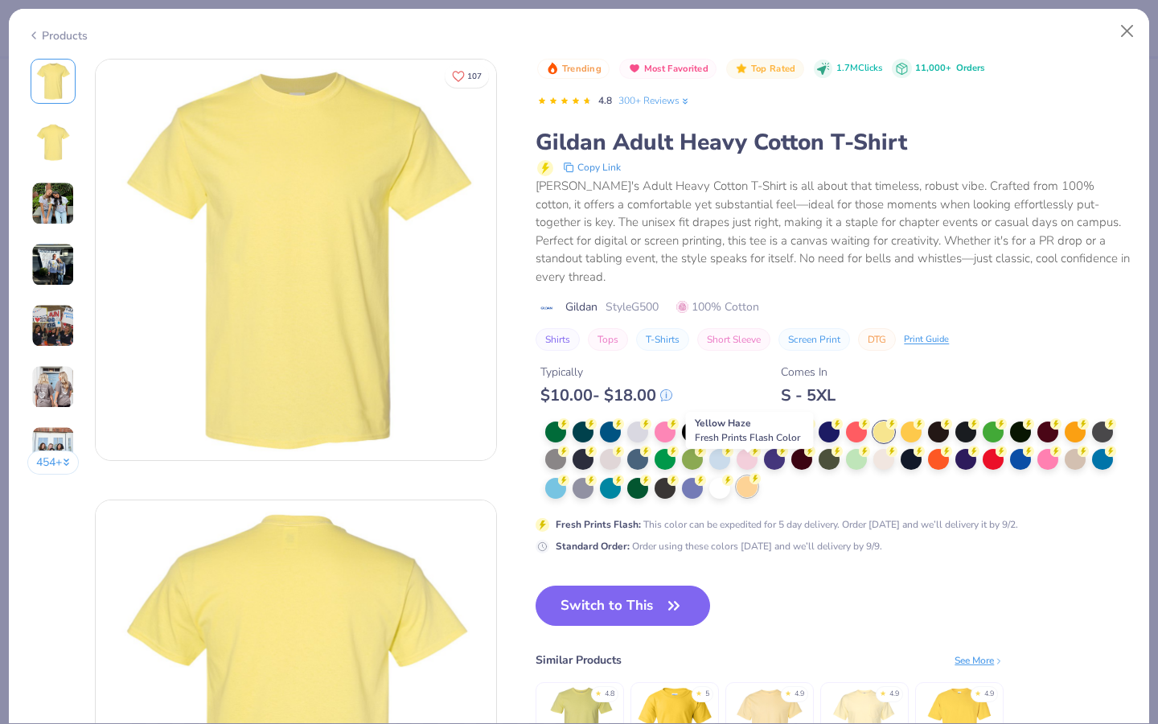
click at [751, 476] on div at bounding box center [747, 486] width 21 height 21
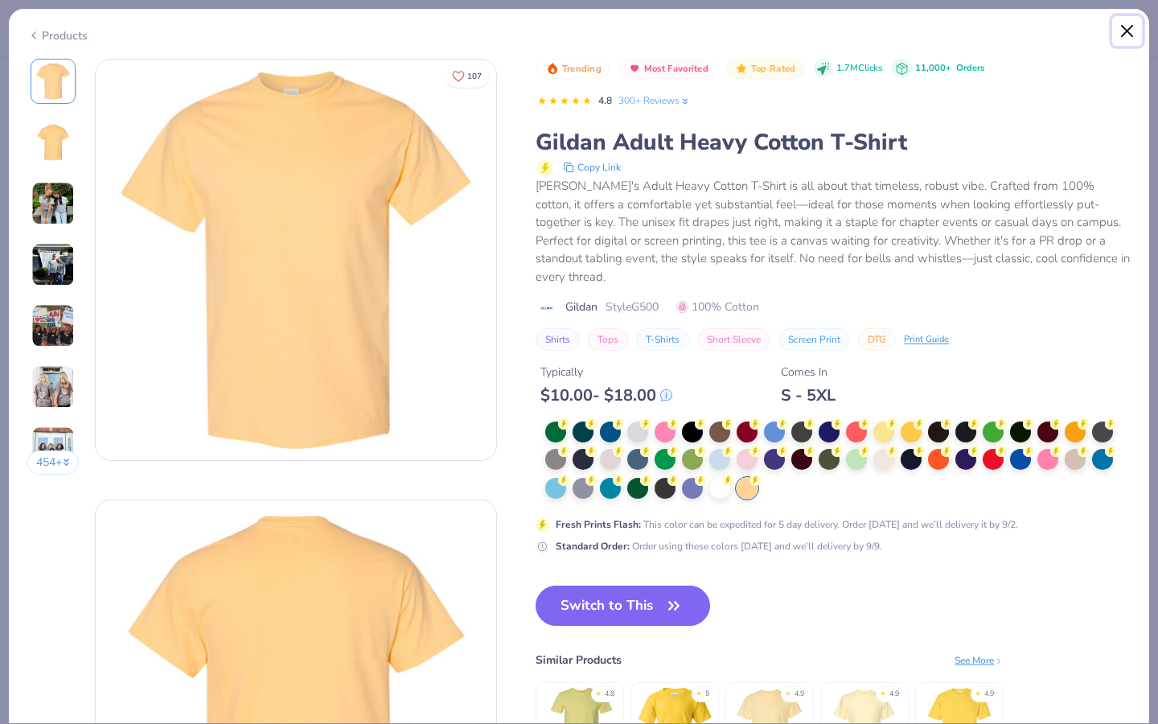
click at [1125, 32] on button "Close" at bounding box center [1128, 31] width 31 height 31
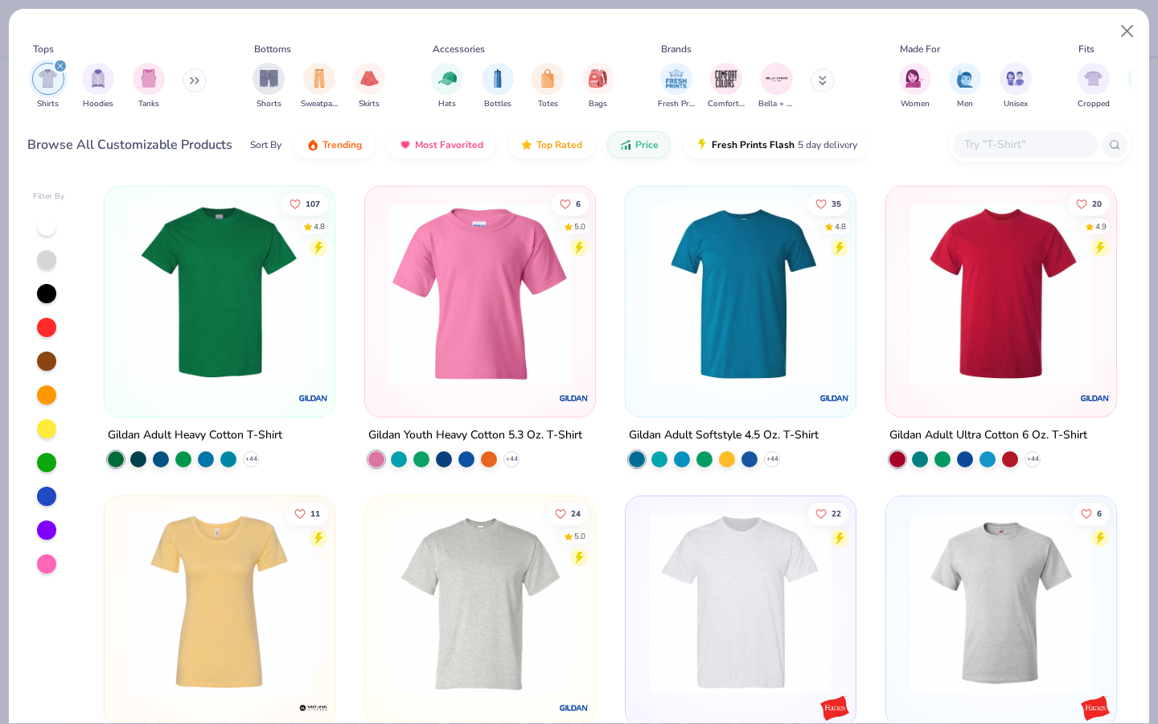
click at [664, 319] on img at bounding box center [741, 294] width 198 height 182
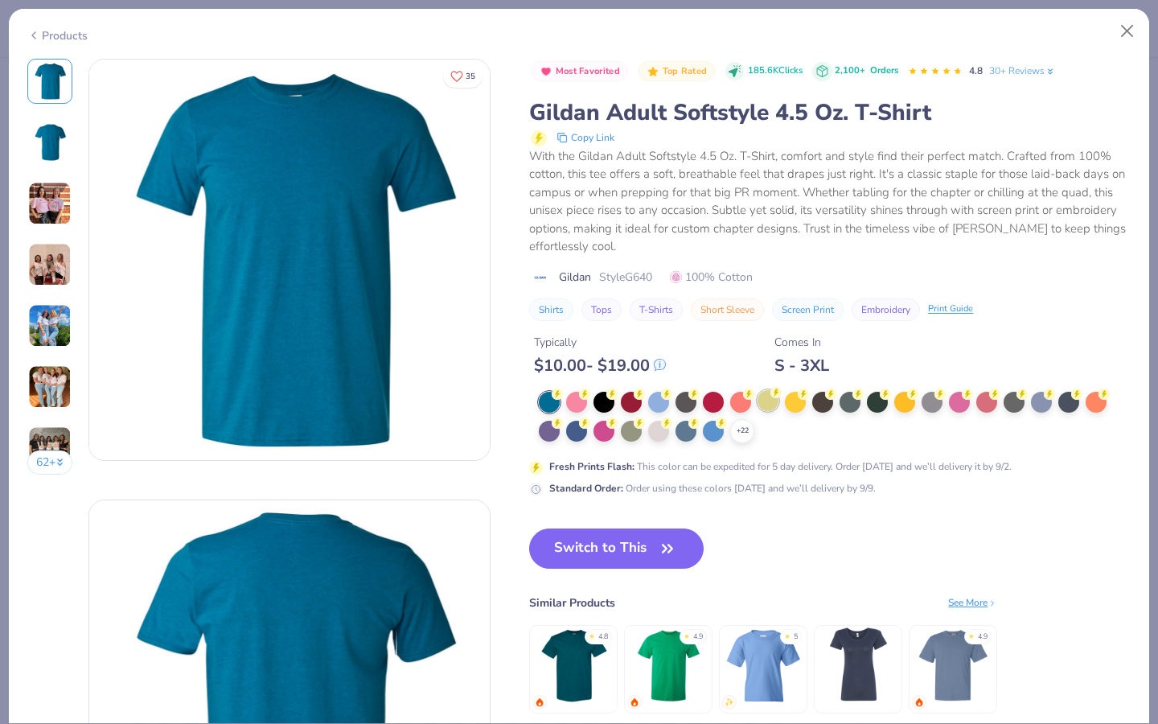
click at [777, 401] on div at bounding box center [768, 400] width 21 height 21
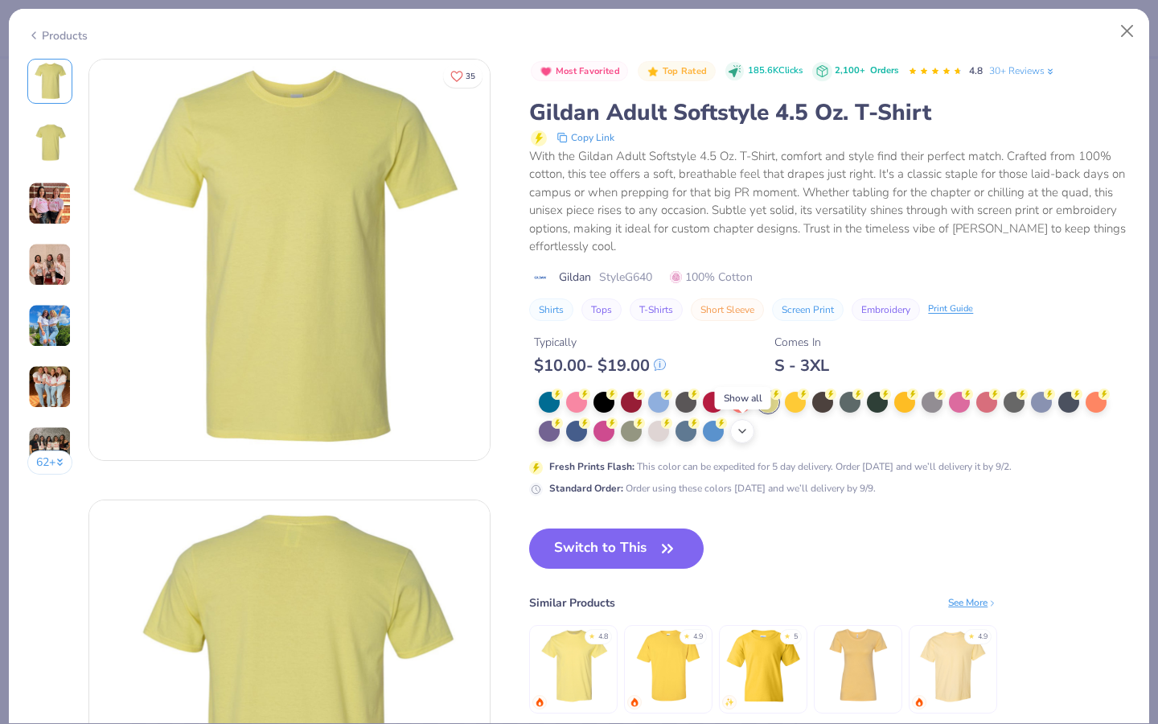
click at [739, 435] on icon at bounding box center [742, 431] width 13 height 13
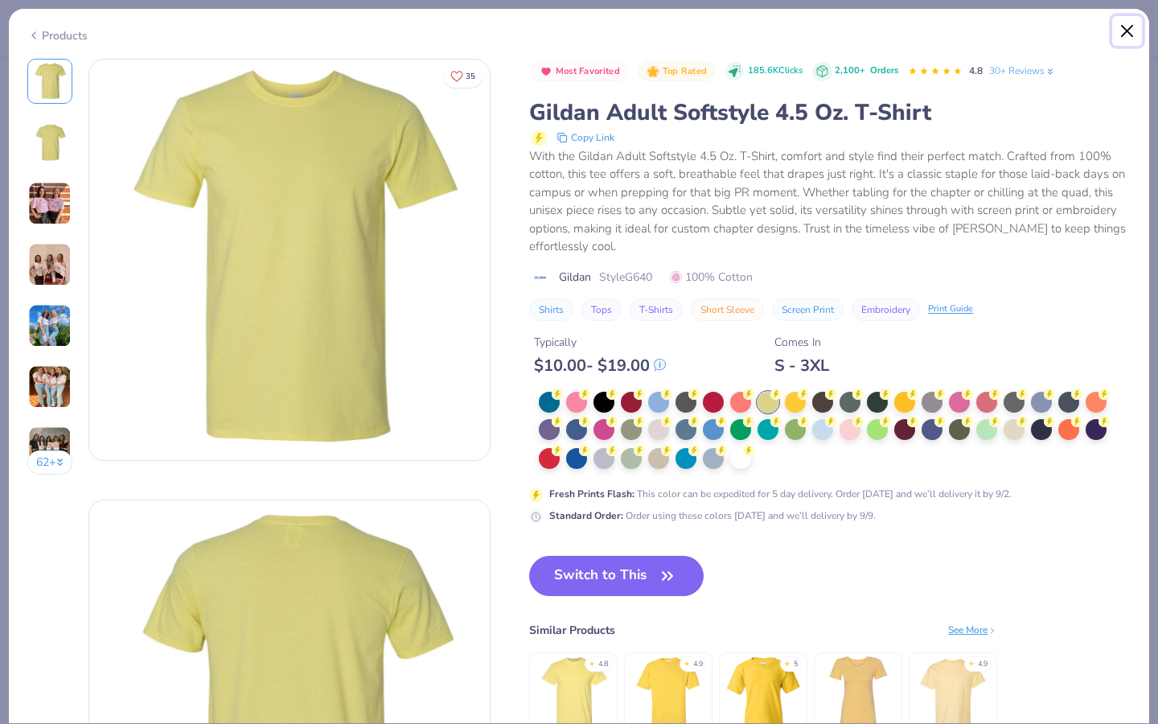
click at [1135, 38] on button "Close" at bounding box center [1128, 31] width 31 height 31
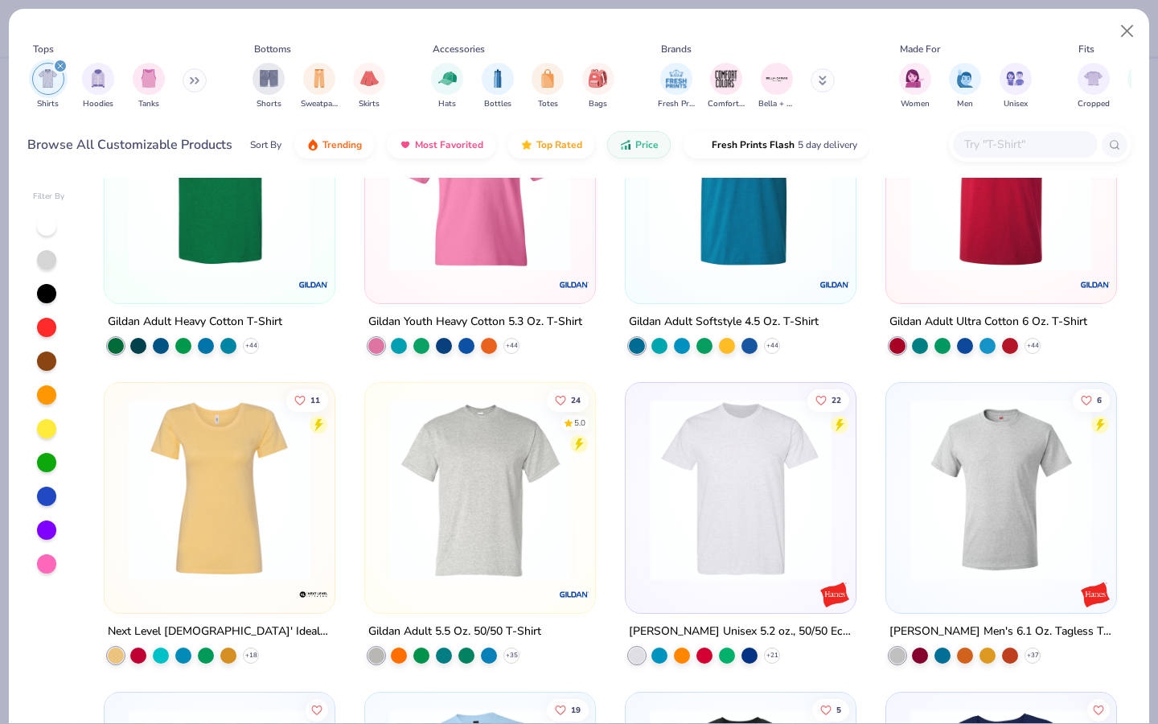
scroll to position [114, 0]
click at [479, 563] on img at bounding box center [480, 489] width 198 height 182
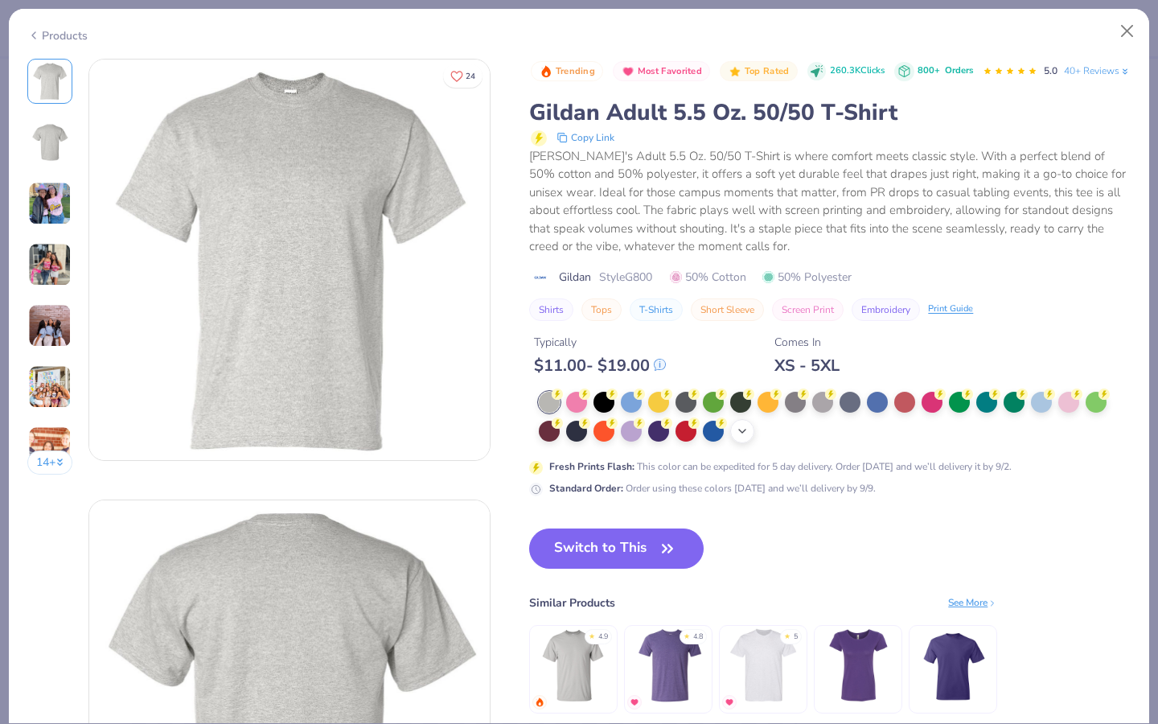
click at [738, 438] on icon at bounding box center [742, 431] width 13 height 13
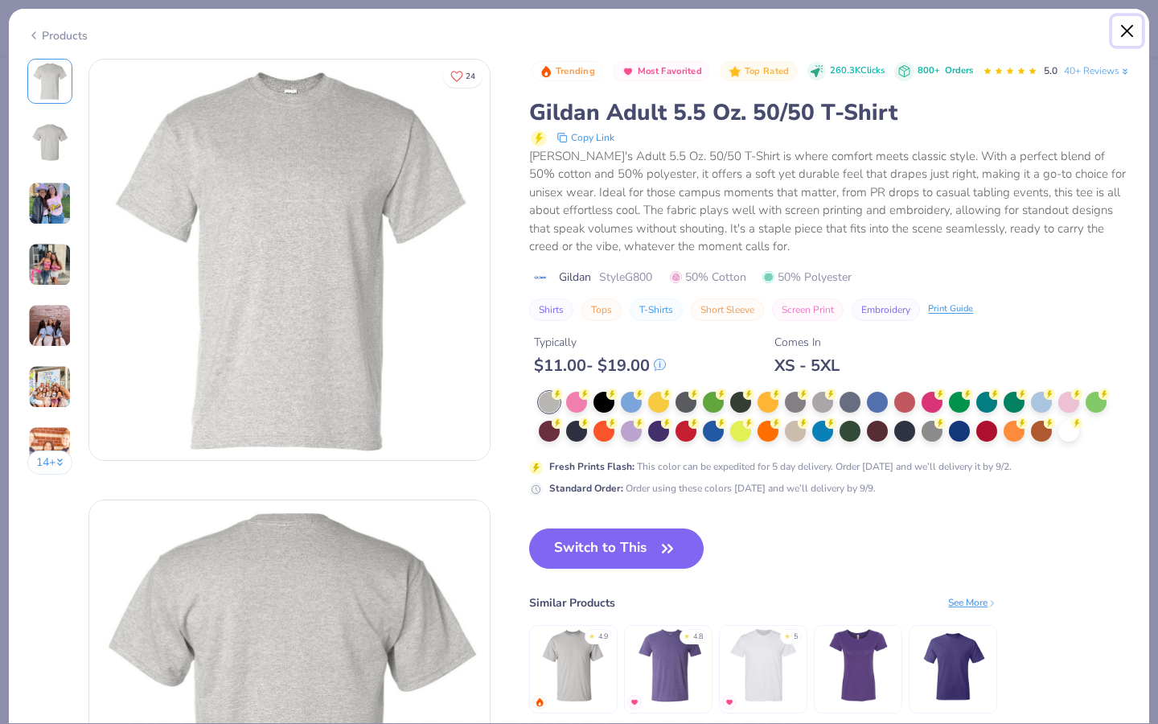
click at [1133, 24] on button "Close" at bounding box center [1128, 31] width 31 height 31
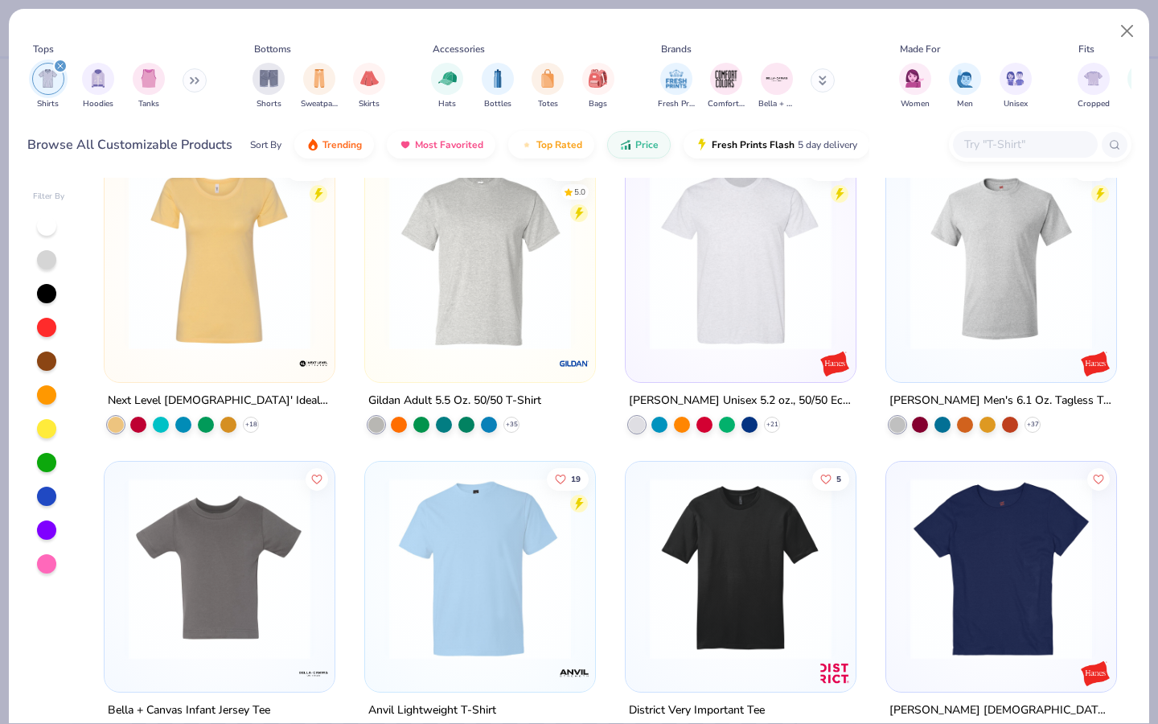
scroll to position [345, 0]
click at [534, 591] on img at bounding box center [480, 567] width 198 height 182
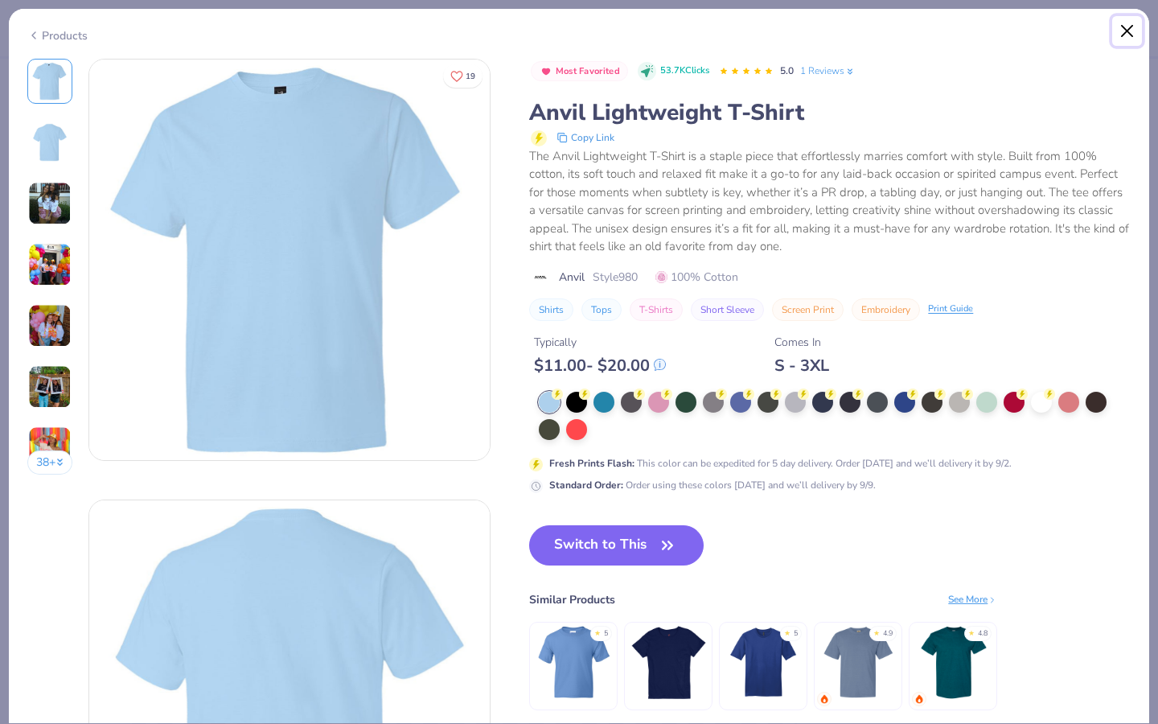
click at [1130, 23] on button "Close" at bounding box center [1128, 31] width 31 height 31
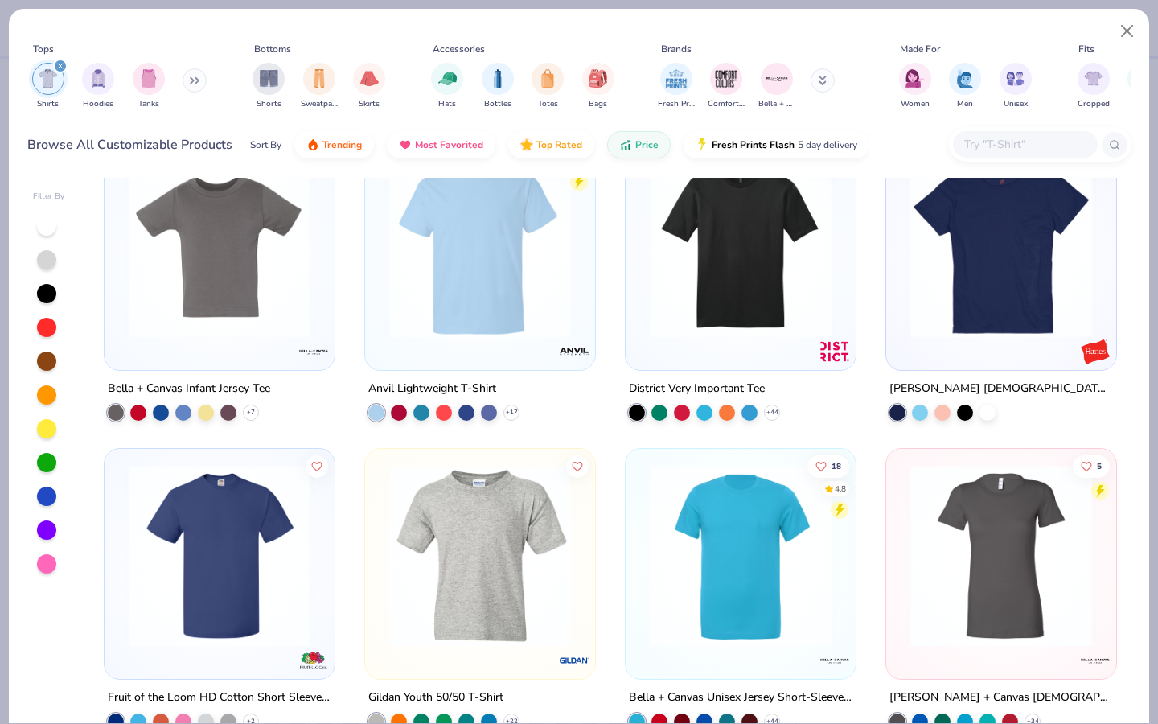
scroll to position [699, 0]
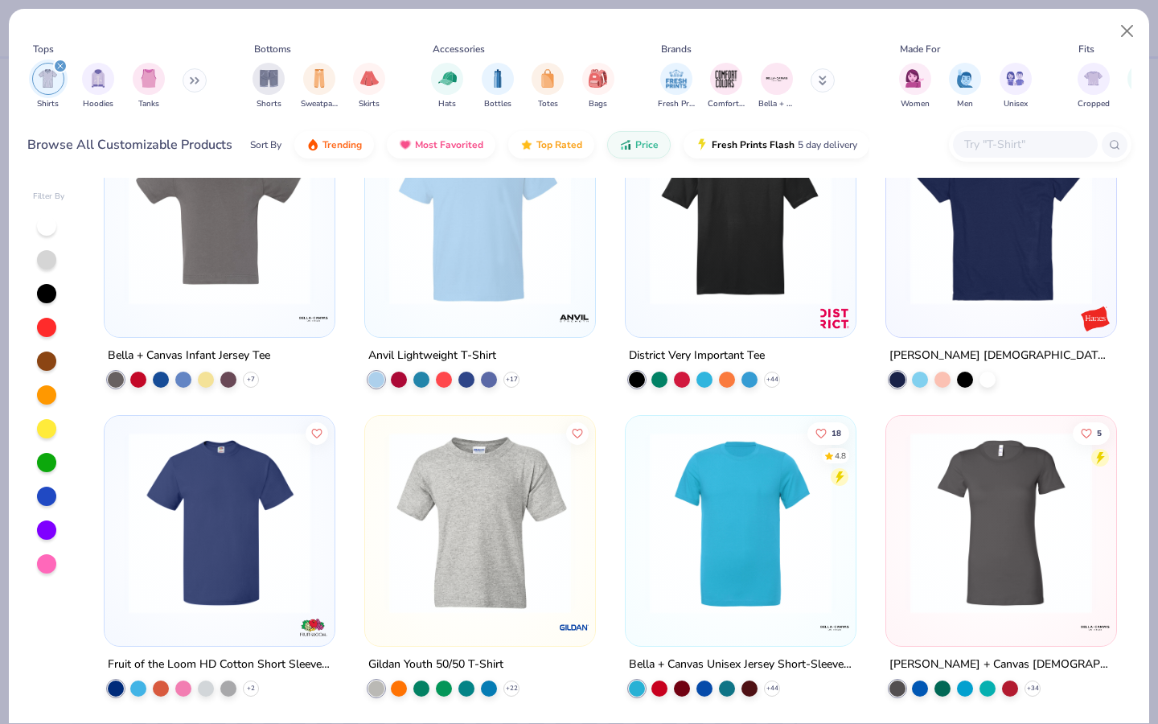
click at [780, 283] on img at bounding box center [741, 213] width 198 height 182
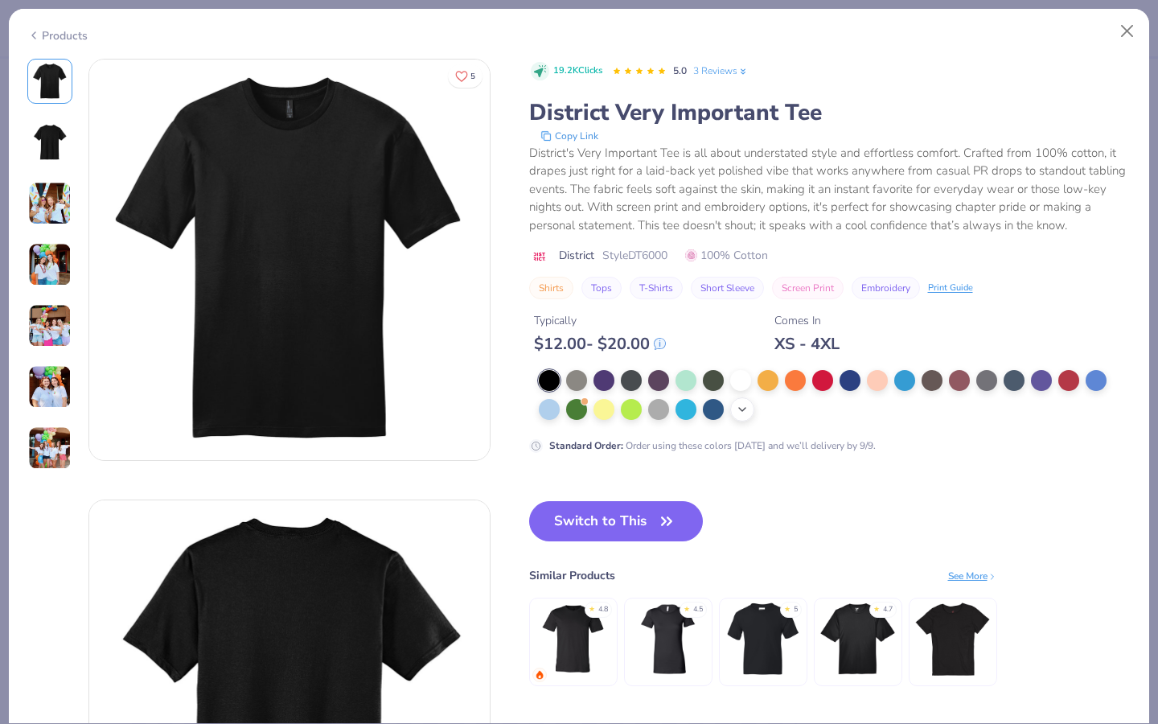
click at [730, 411] on div "+ 22" at bounding box center [742, 409] width 24 height 24
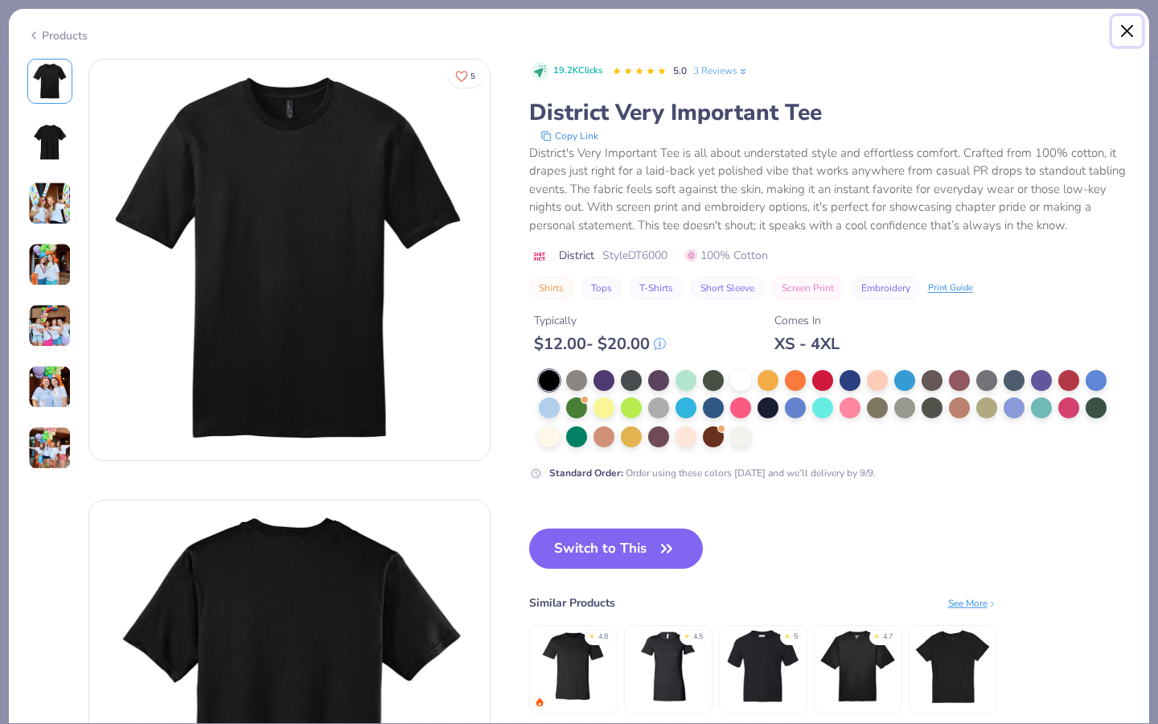
click at [1137, 26] on button "Close" at bounding box center [1128, 31] width 31 height 31
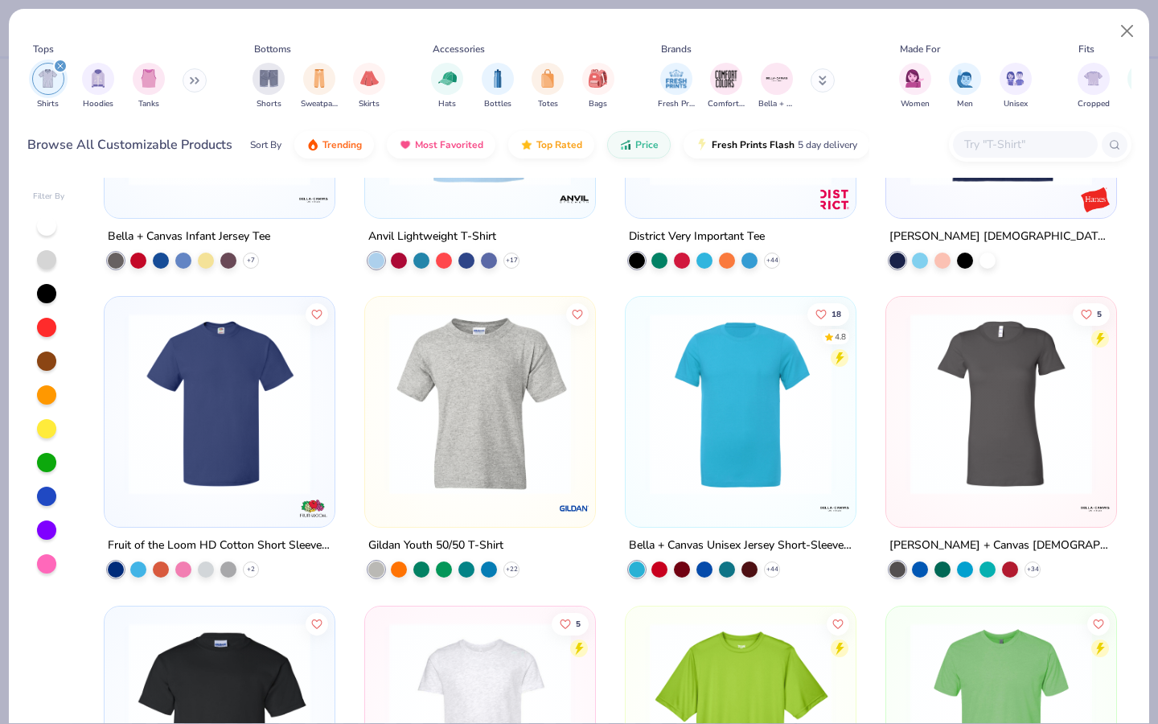
scroll to position [829, 0]
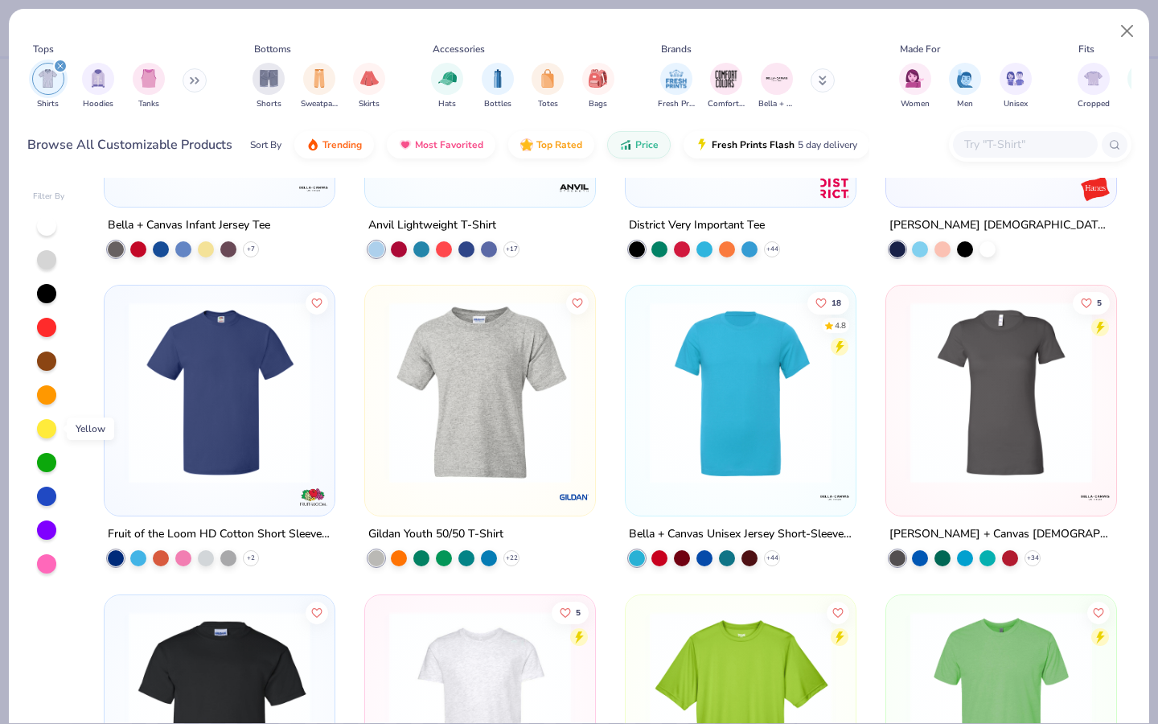
click at [47, 430] on div at bounding box center [46, 428] width 19 height 19
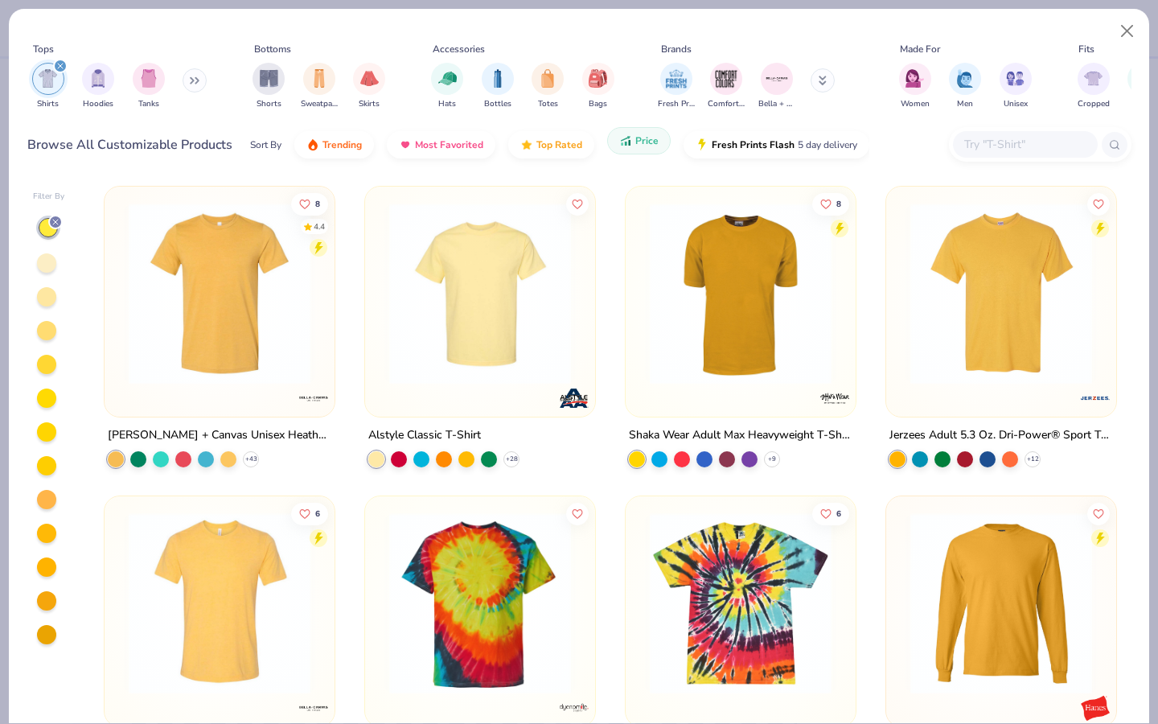
click at [649, 150] on button "Price" at bounding box center [639, 140] width 64 height 27
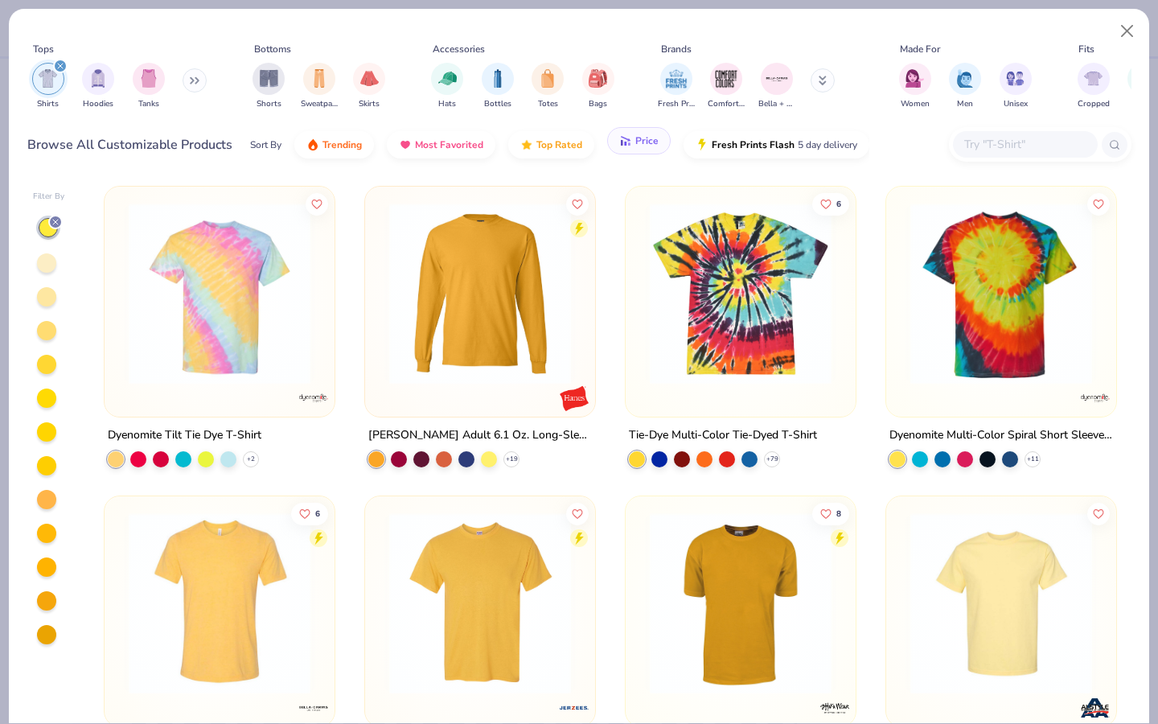
click at [649, 150] on button "Price" at bounding box center [639, 140] width 64 height 27
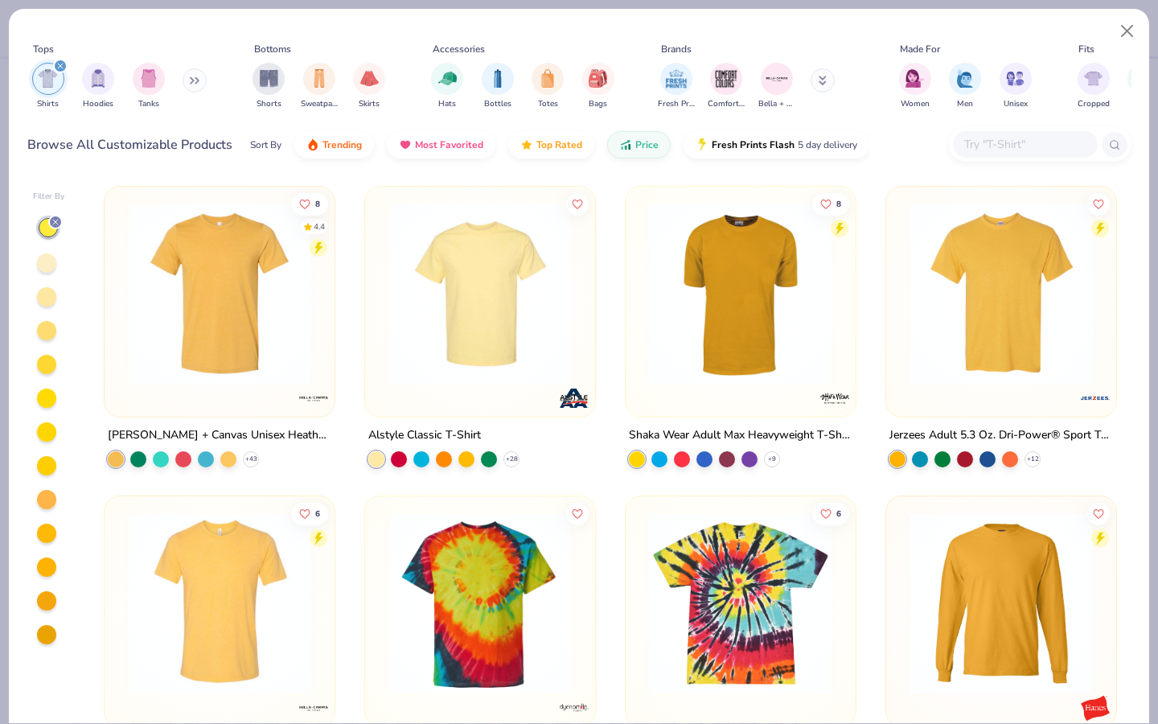
click at [252, 363] on img at bounding box center [220, 294] width 198 height 182
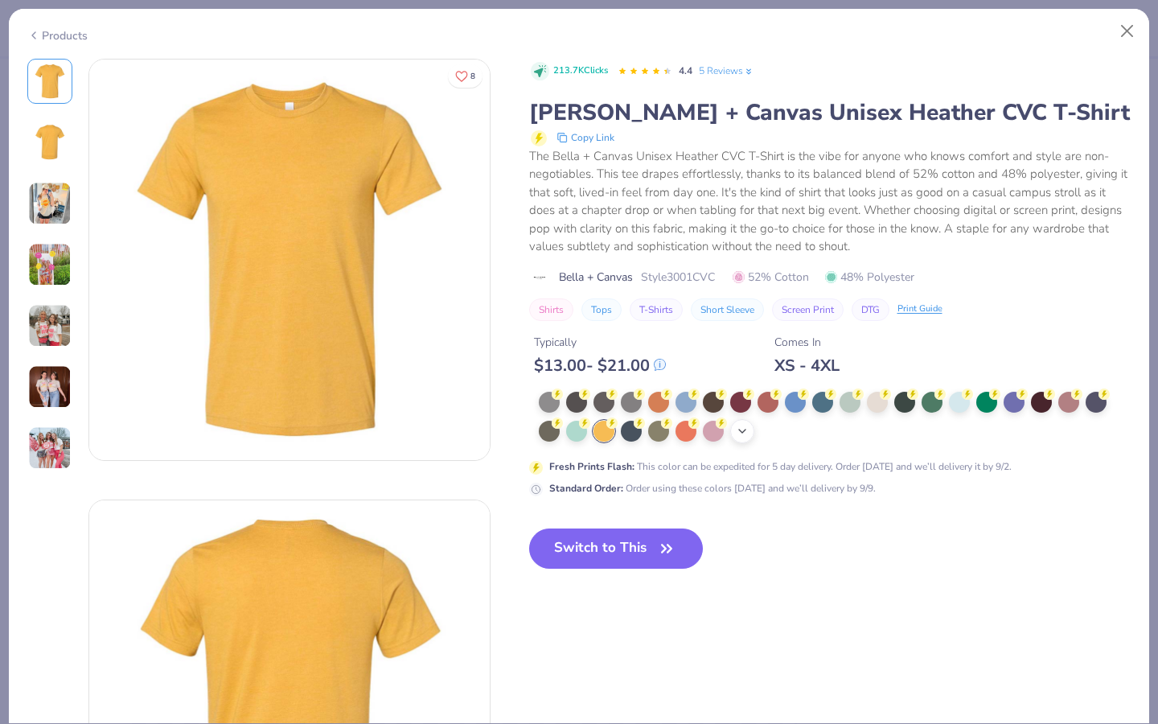
click at [741, 426] on icon at bounding box center [742, 431] width 13 height 13
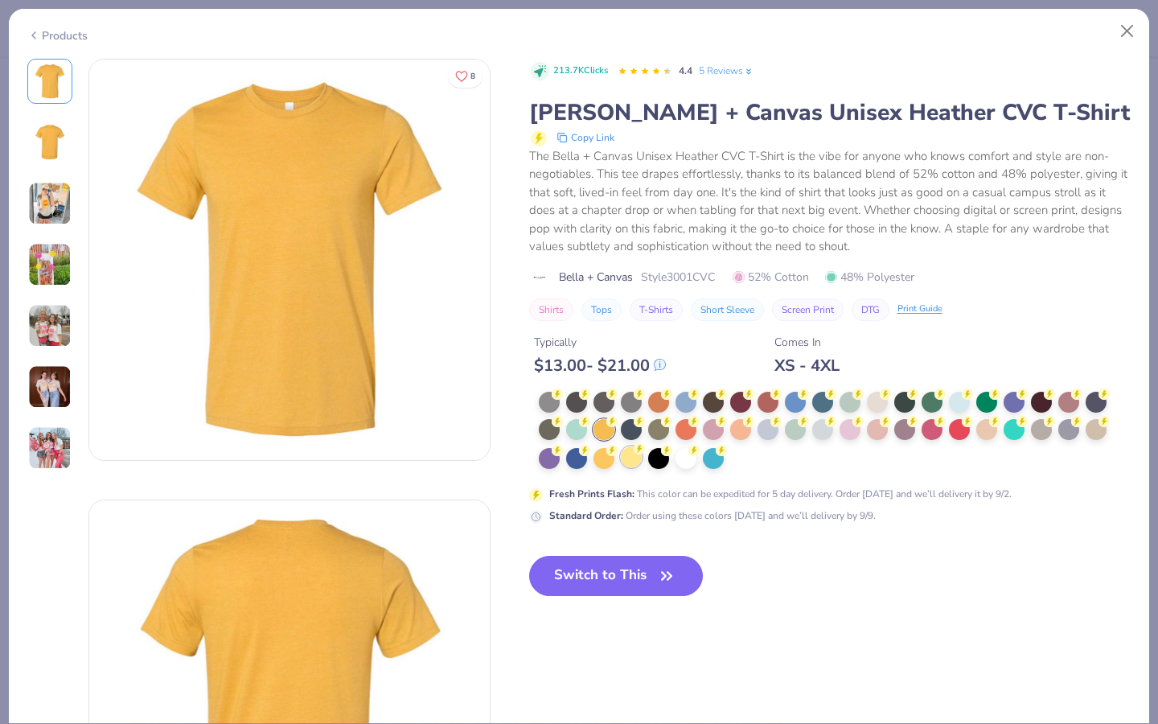
click at [626, 451] on div at bounding box center [631, 456] width 21 height 21
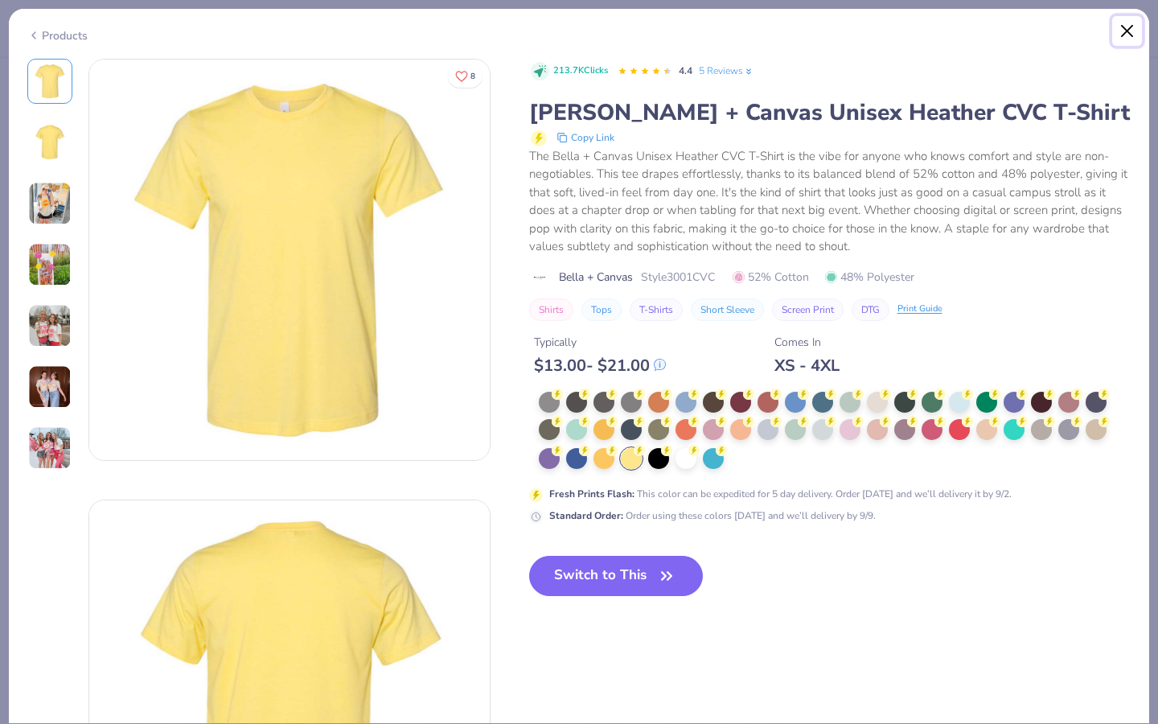
click at [1122, 31] on button "Close" at bounding box center [1128, 31] width 31 height 31
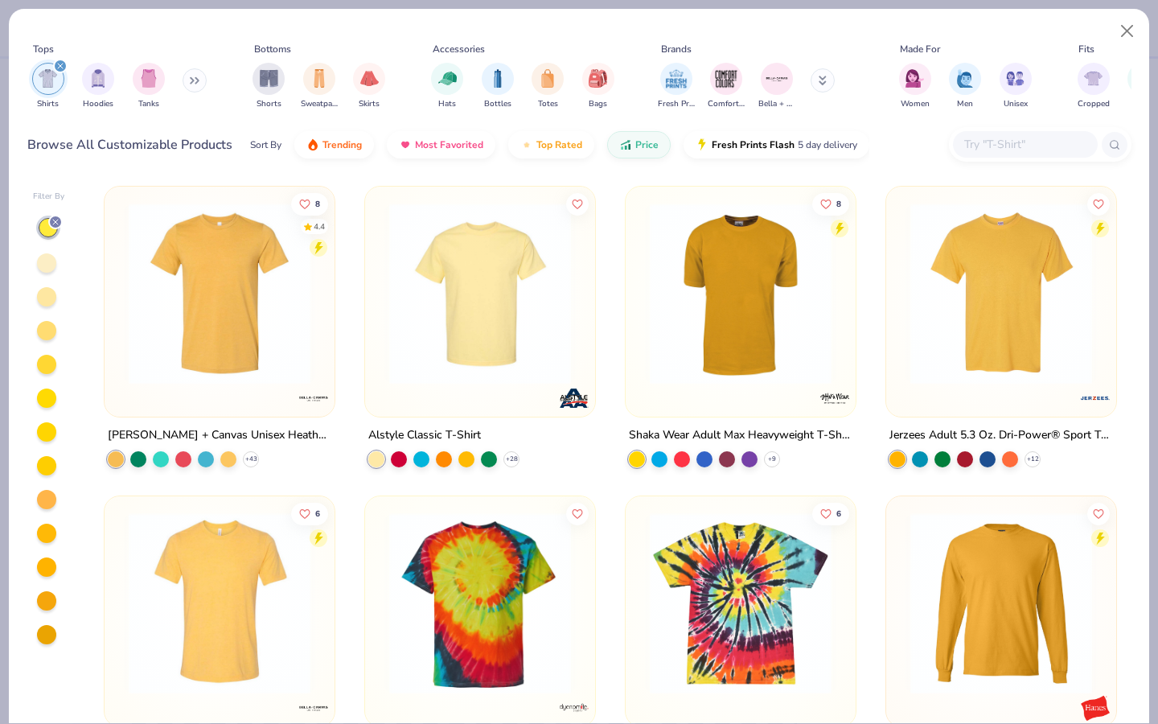
click at [557, 360] on img at bounding box center [480, 294] width 198 height 182
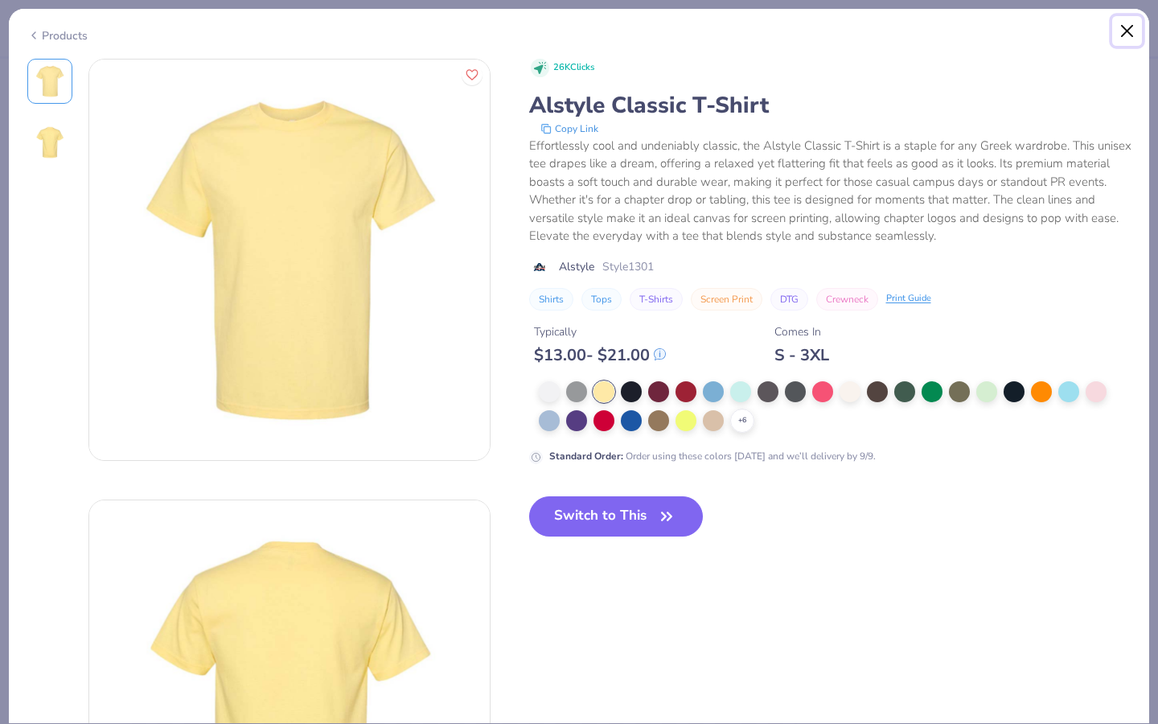
click at [1131, 35] on button "Close" at bounding box center [1128, 31] width 31 height 31
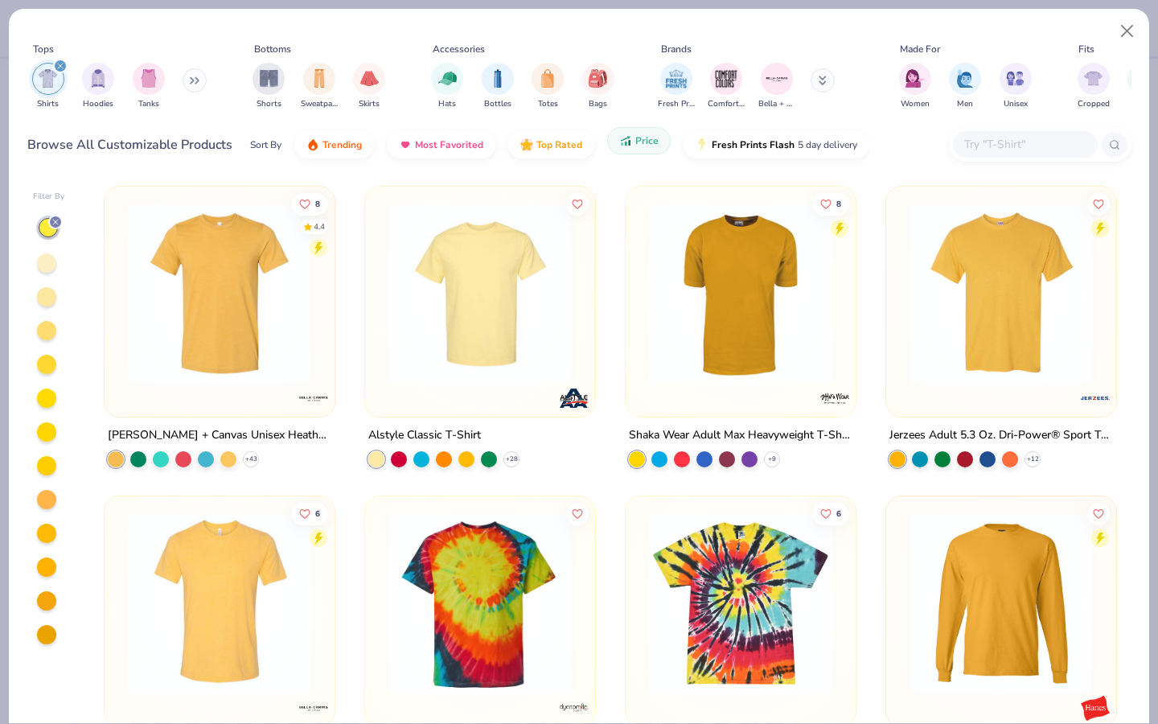
click at [636, 133] on button "Price" at bounding box center [639, 140] width 64 height 27
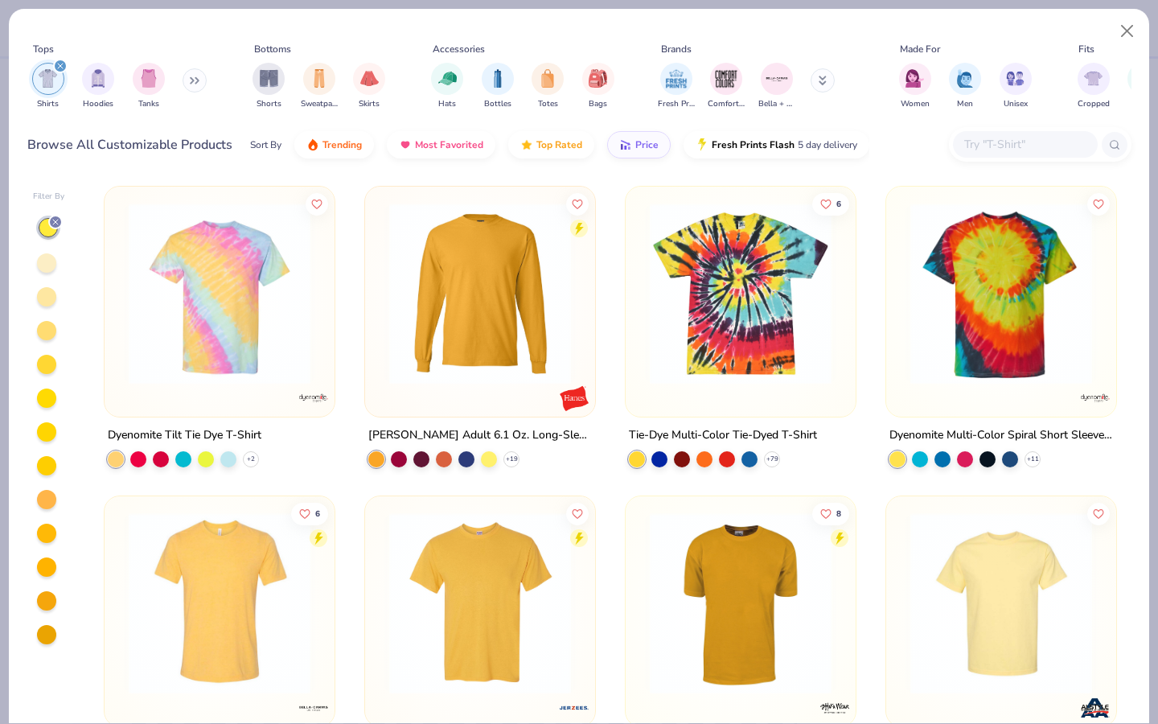
click at [64, 69] on div "filter for Shirts" at bounding box center [60, 66] width 14 height 14
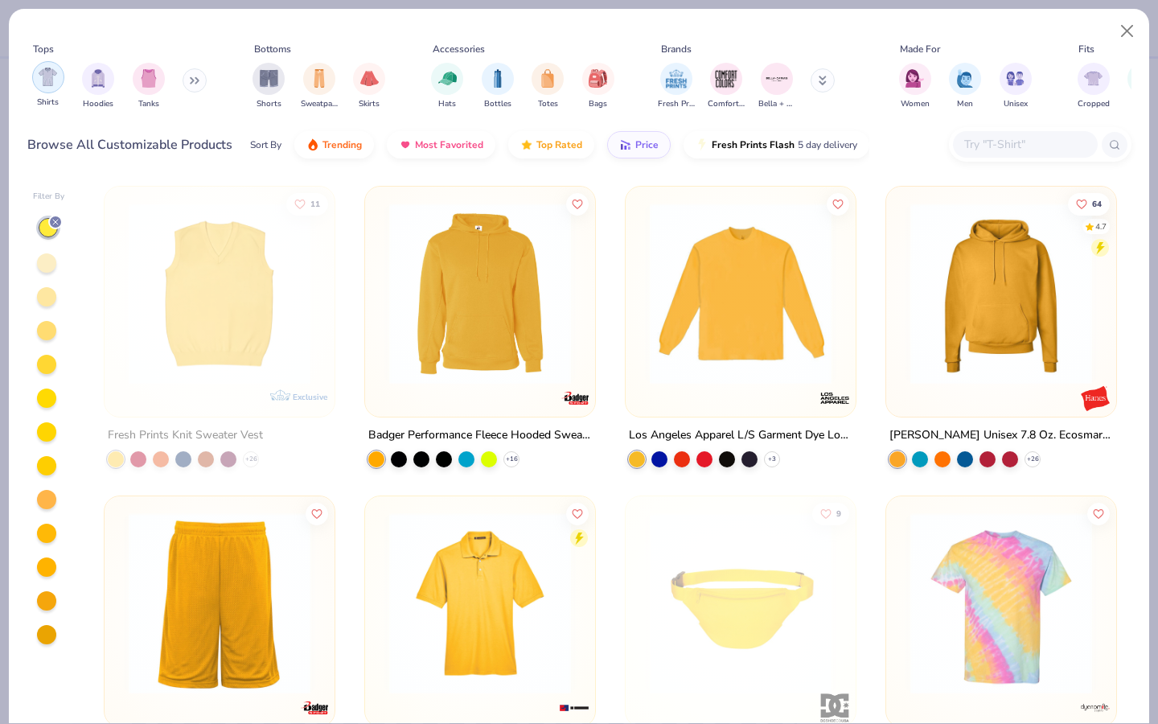
click at [50, 83] on img "filter for Shirts" at bounding box center [48, 77] width 19 height 19
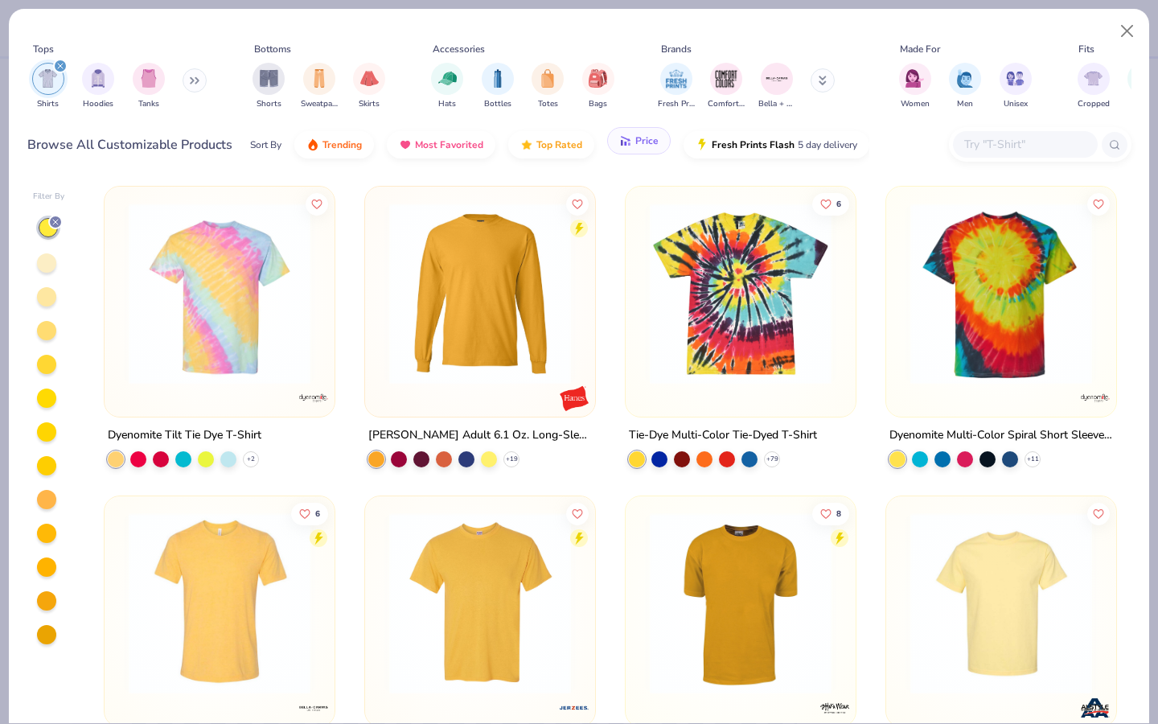
click at [636, 146] on span "Price" at bounding box center [647, 140] width 23 height 13
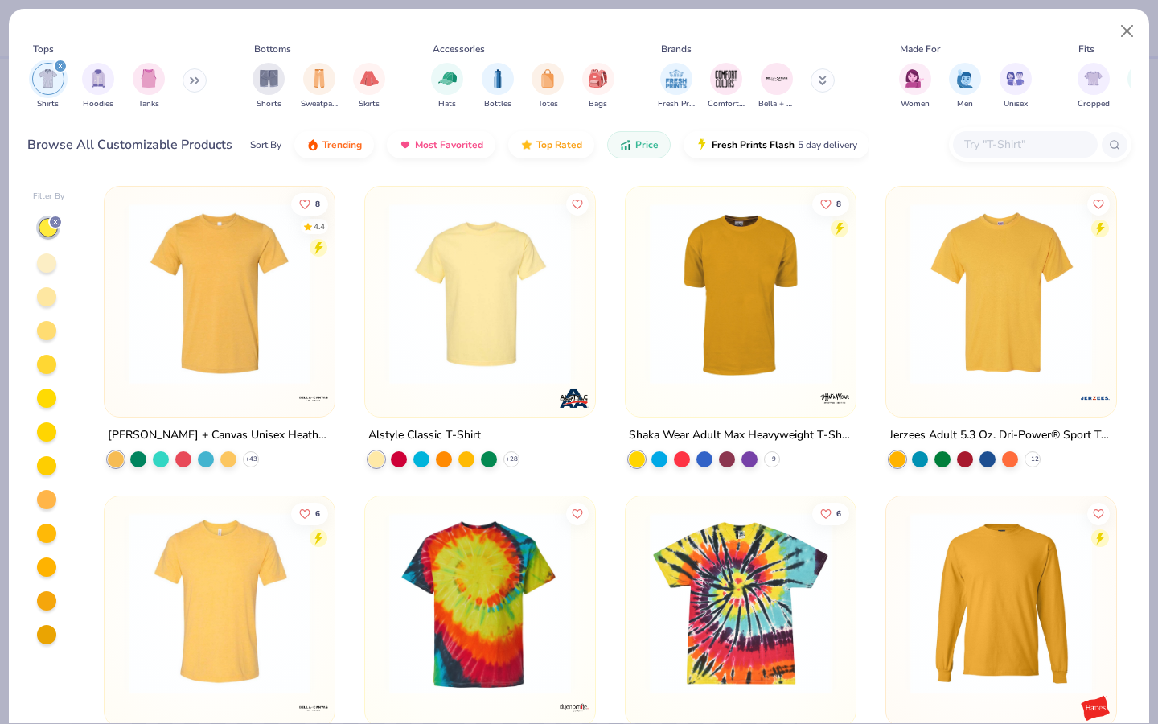
scroll to position [56, 0]
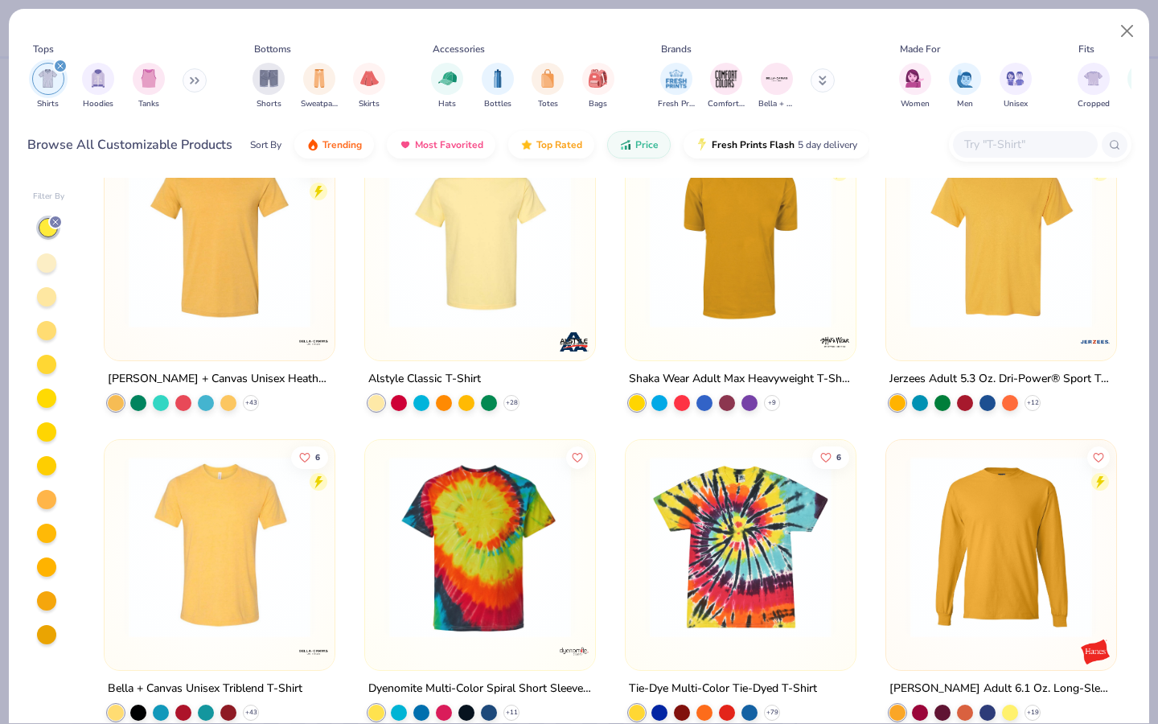
click at [407, 360] on div "Alstyle Classic T-Shirt + 28" at bounding box center [480, 271] width 232 height 282
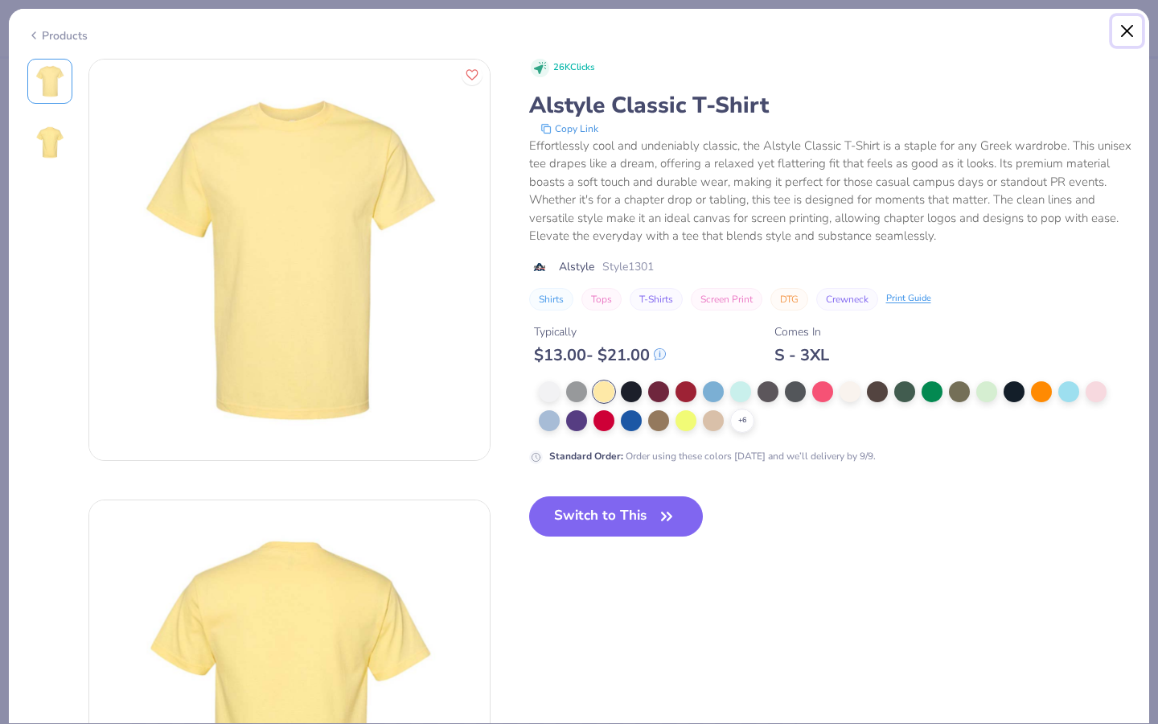
click at [1122, 29] on button "Close" at bounding box center [1128, 31] width 31 height 31
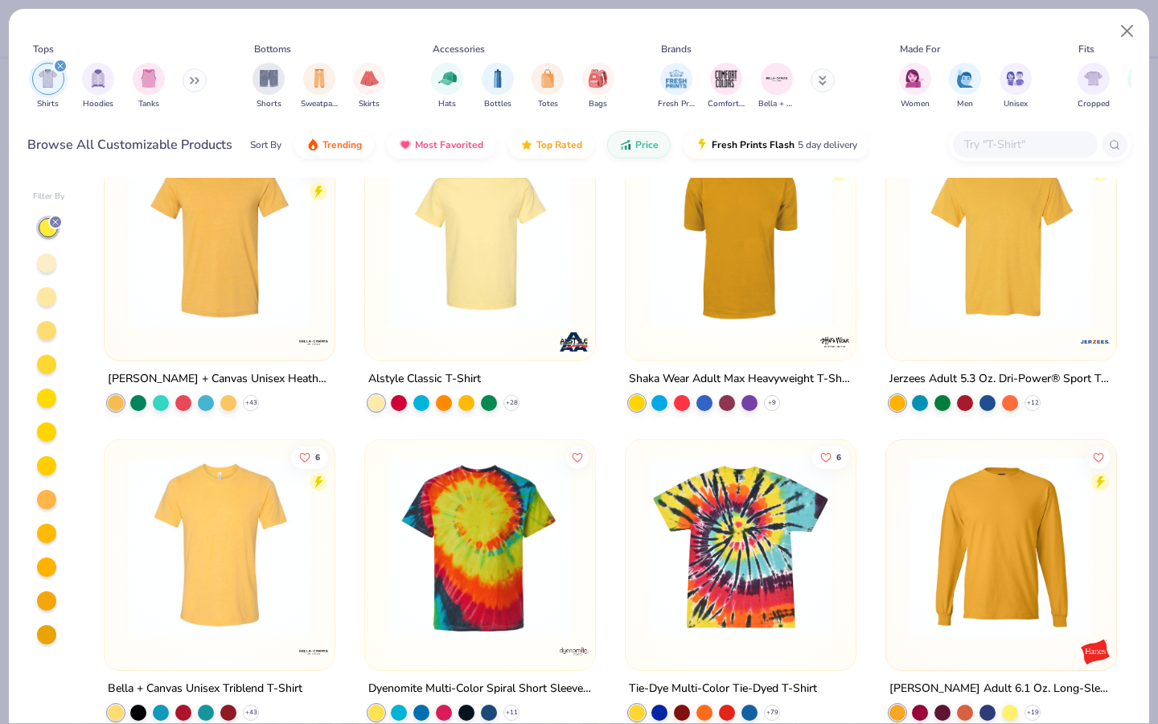
click at [233, 282] on img at bounding box center [220, 237] width 198 height 182
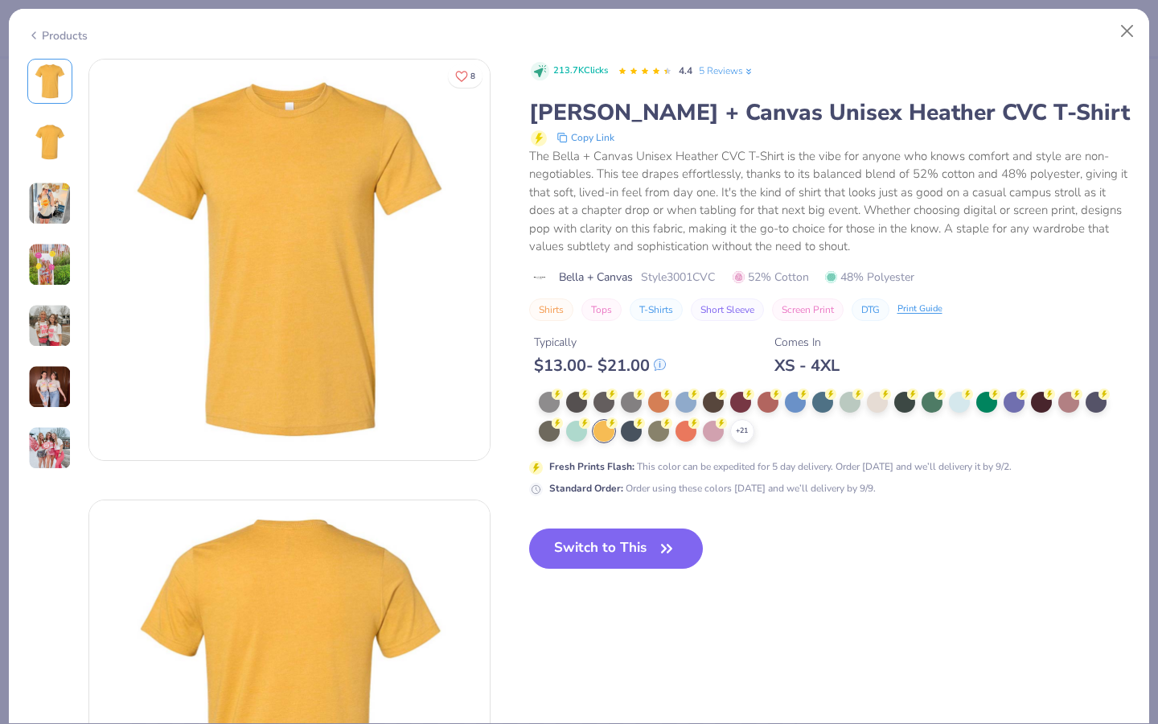
click at [743, 443] on div "+ 21 Fresh Prints Flash : This color can be expedited for 5 day delivery. Order…" at bounding box center [830, 444] width 603 height 105
click at [743, 434] on icon at bounding box center [742, 431] width 13 height 13
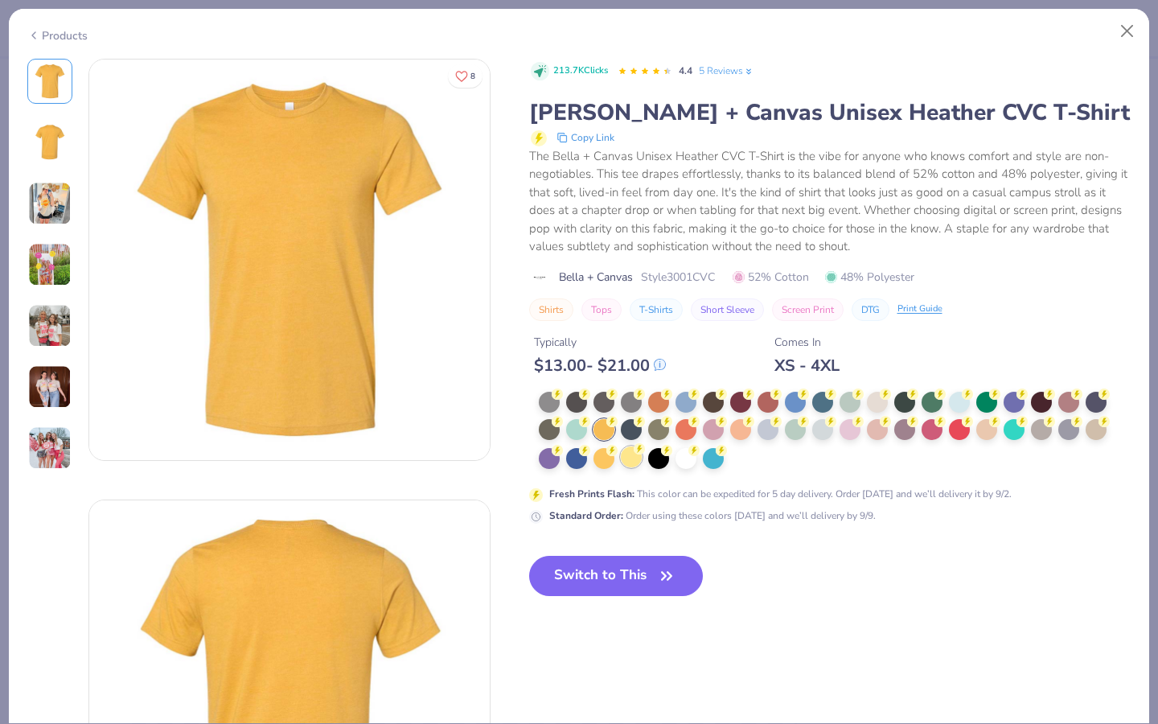
click at [631, 461] on div at bounding box center [631, 456] width 21 height 21
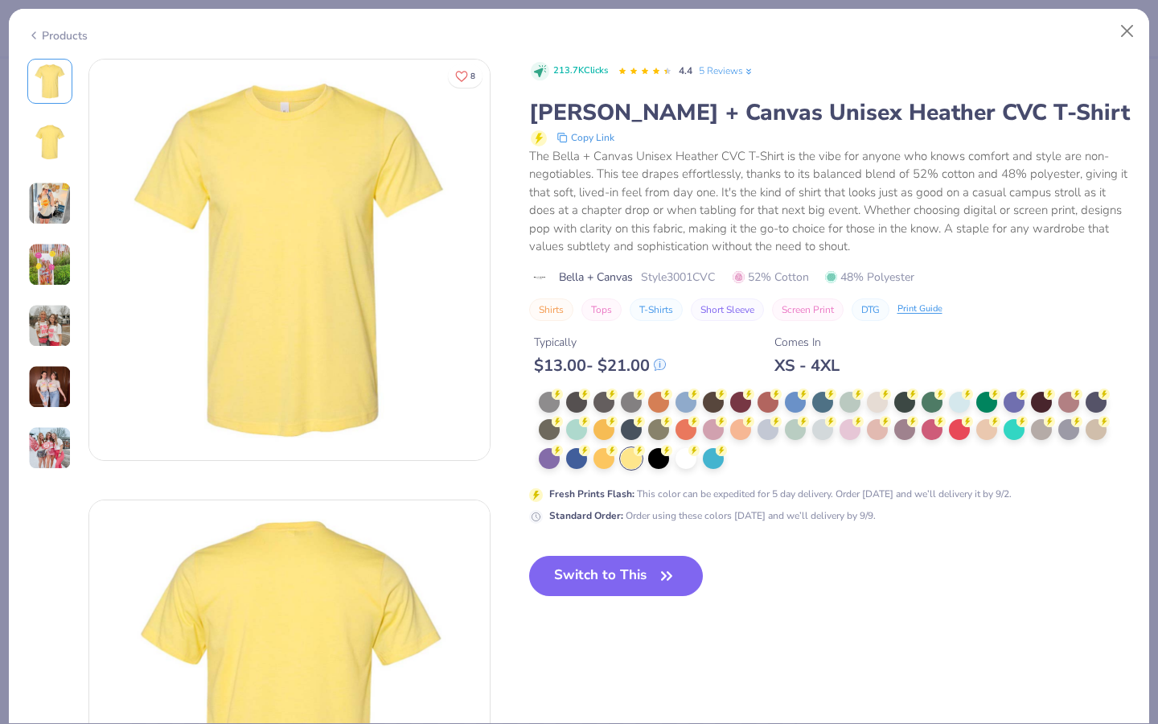
click at [67, 150] on img at bounding box center [50, 142] width 39 height 39
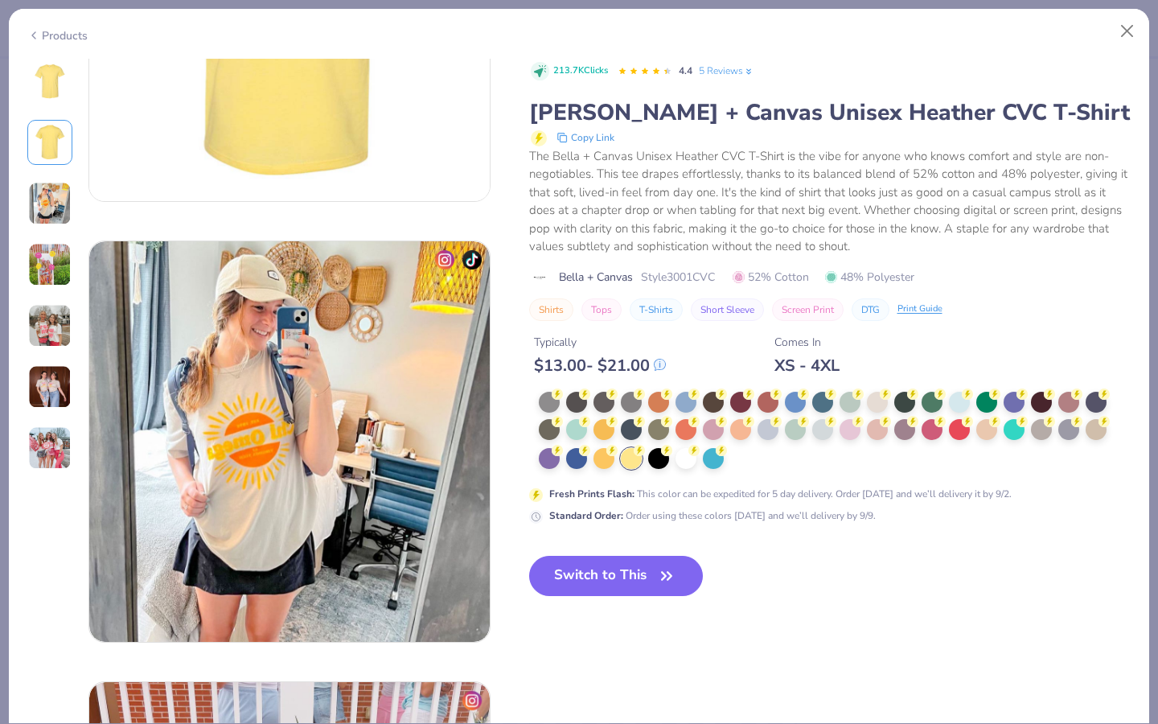
scroll to position [720, 0]
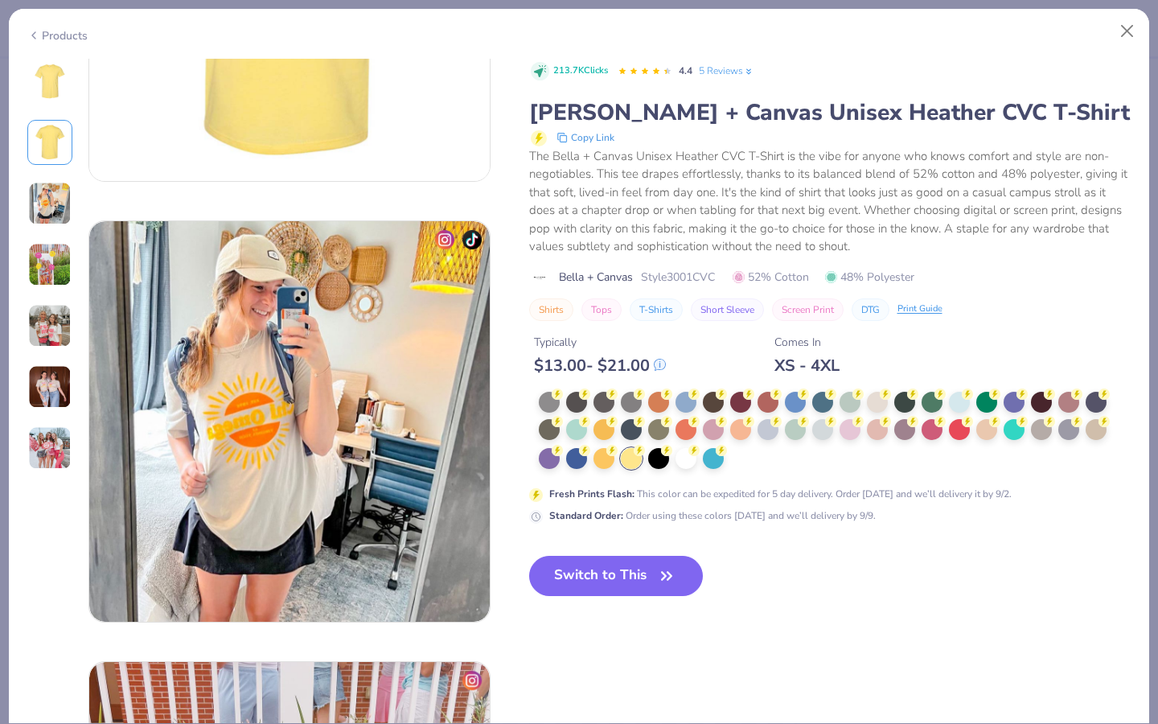
click at [26, 120] on div "8 CT Chi Omega, Virginia Tech Leah Zimmerman Alpha Epsilon Phi, University of F…" at bounding box center [579, 391] width 1141 height 665
click at [38, 97] on img at bounding box center [50, 81] width 39 height 39
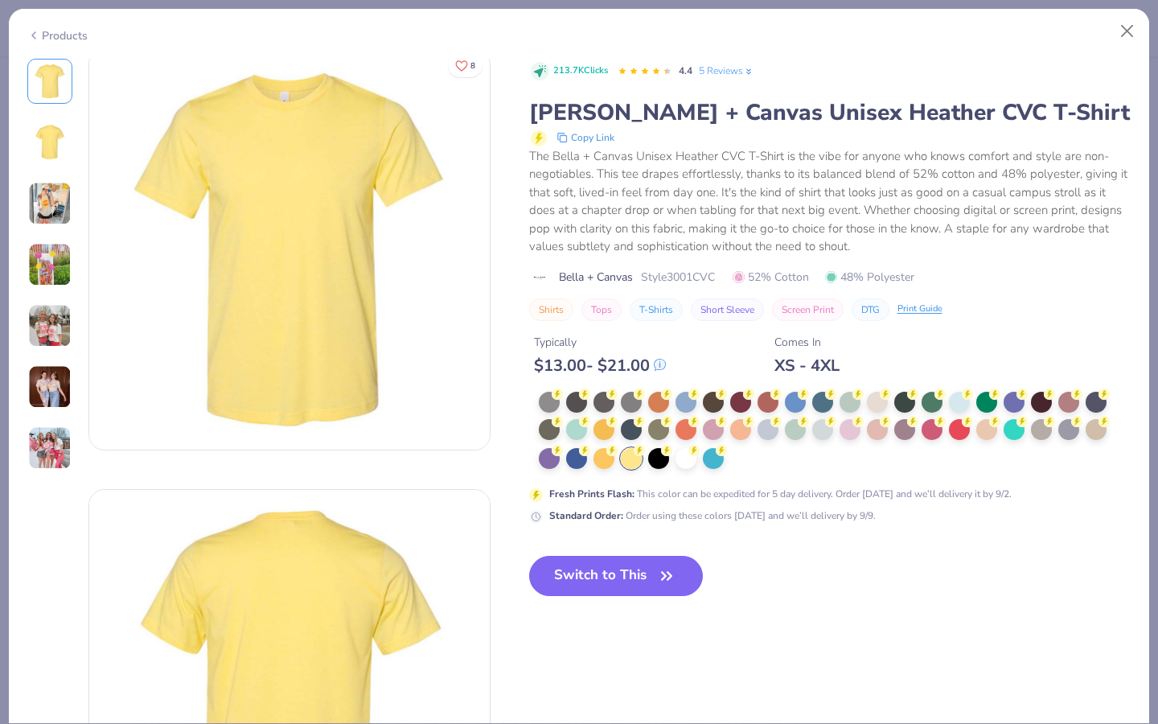
scroll to position [0, 0]
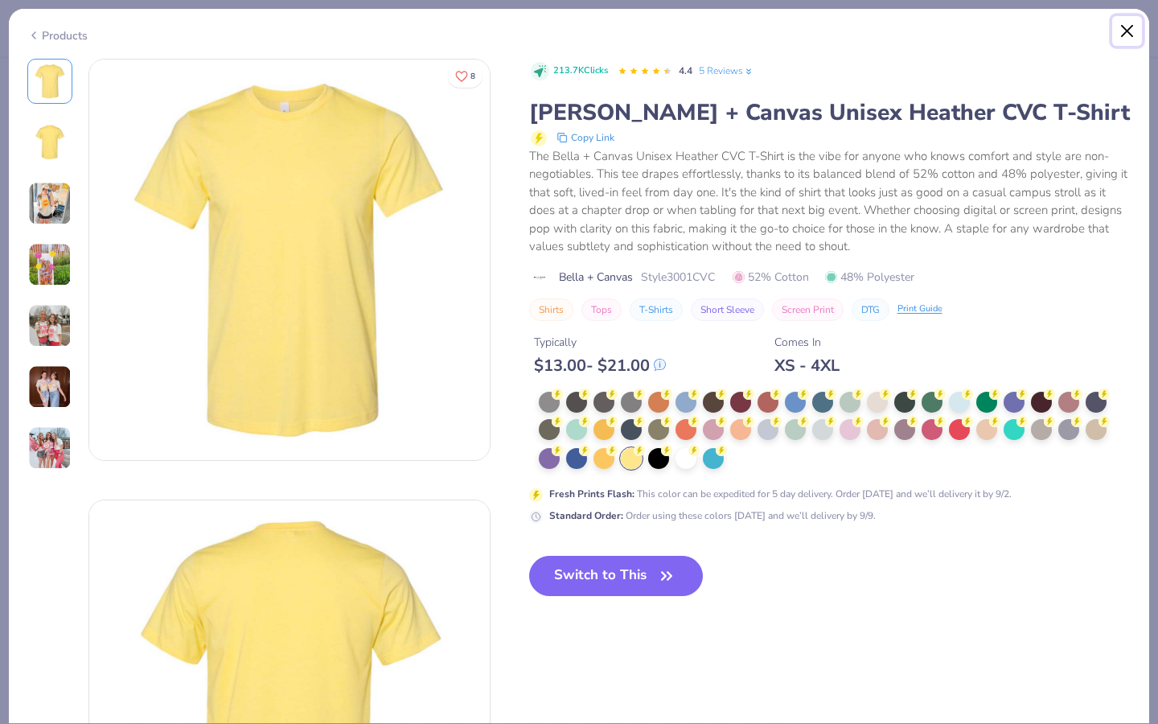
click at [1129, 29] on button "Close" at bounding box center [1128, 31] width 31 height 31
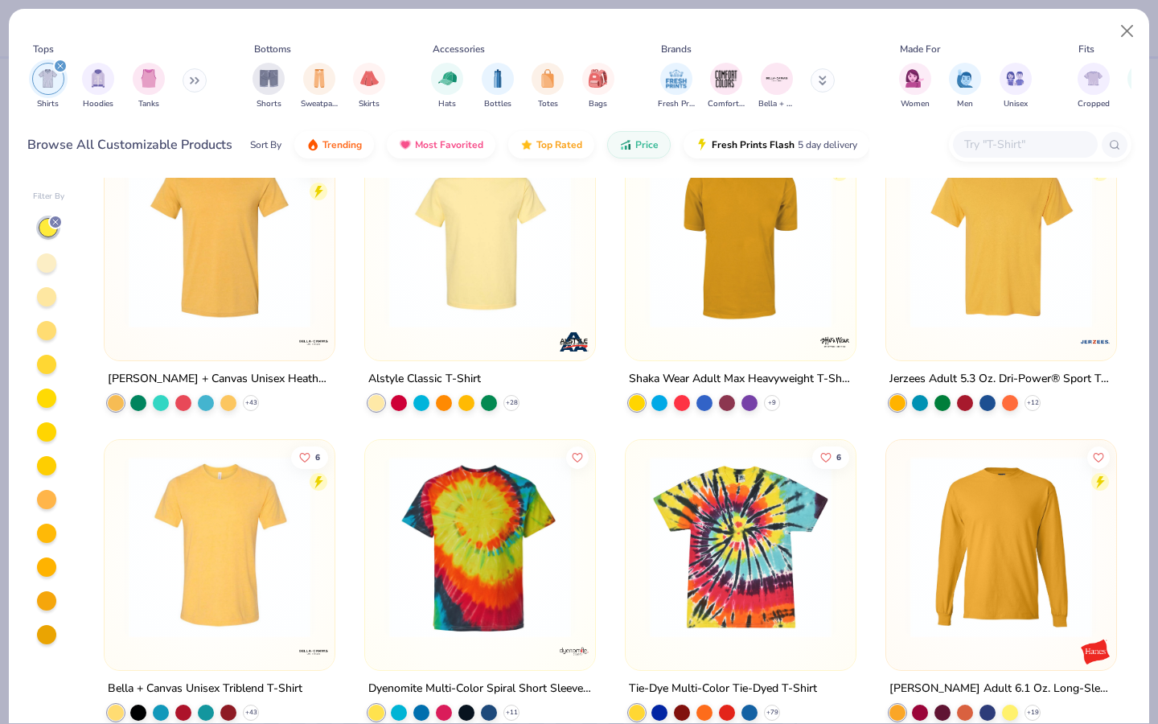
click at [62, 69] on icon "filter for Shirts" at bounding box center [60, 66] width 6 height 6
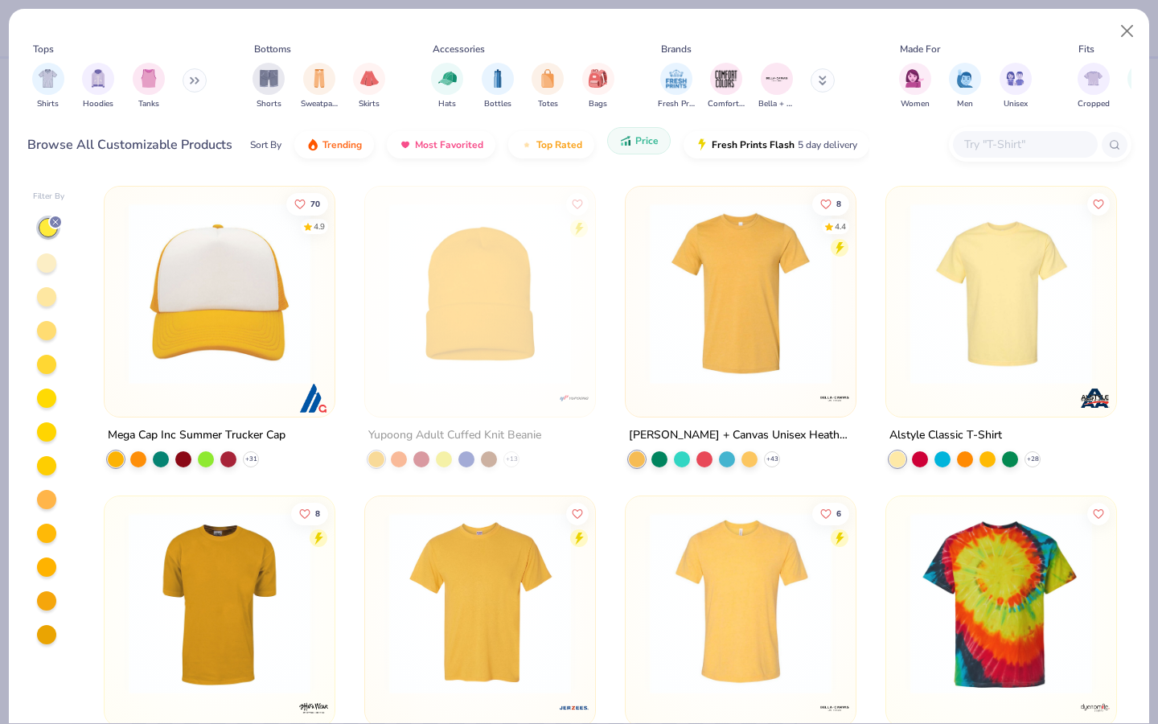
click at [659, 141] on button "Price" at bounding box center [639, 140] width 64 height 27
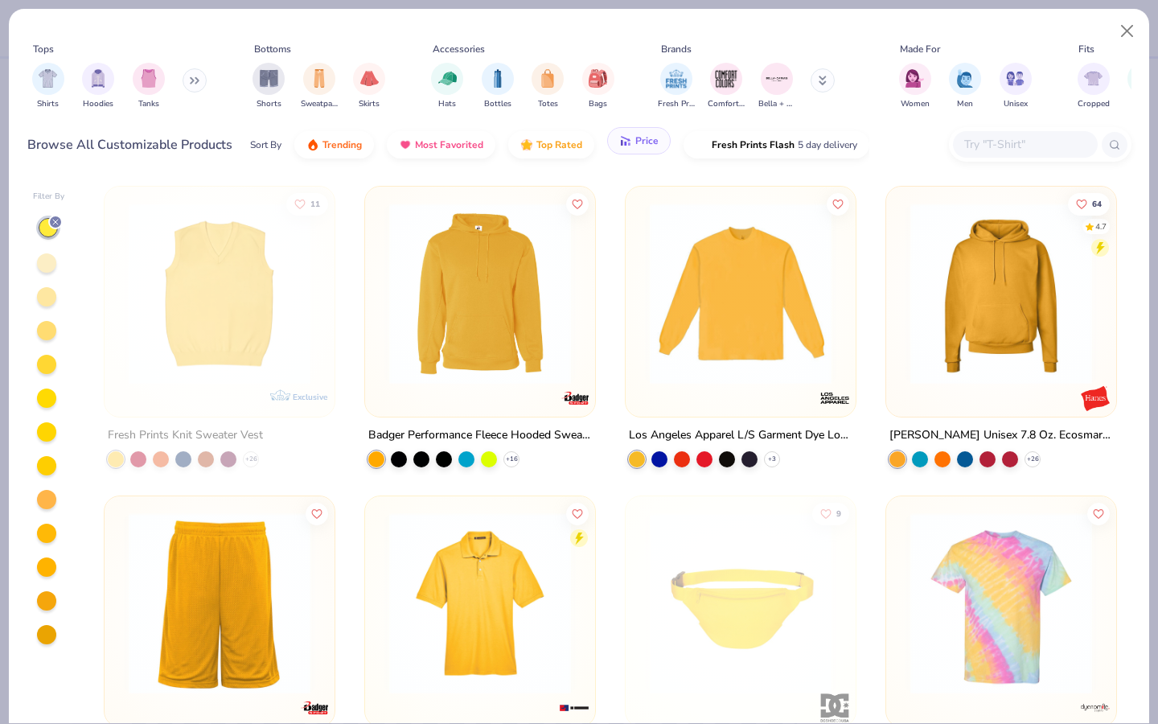
click at [658, 141] on button "Price" at bounding box center [639, 140] width 64 height 27
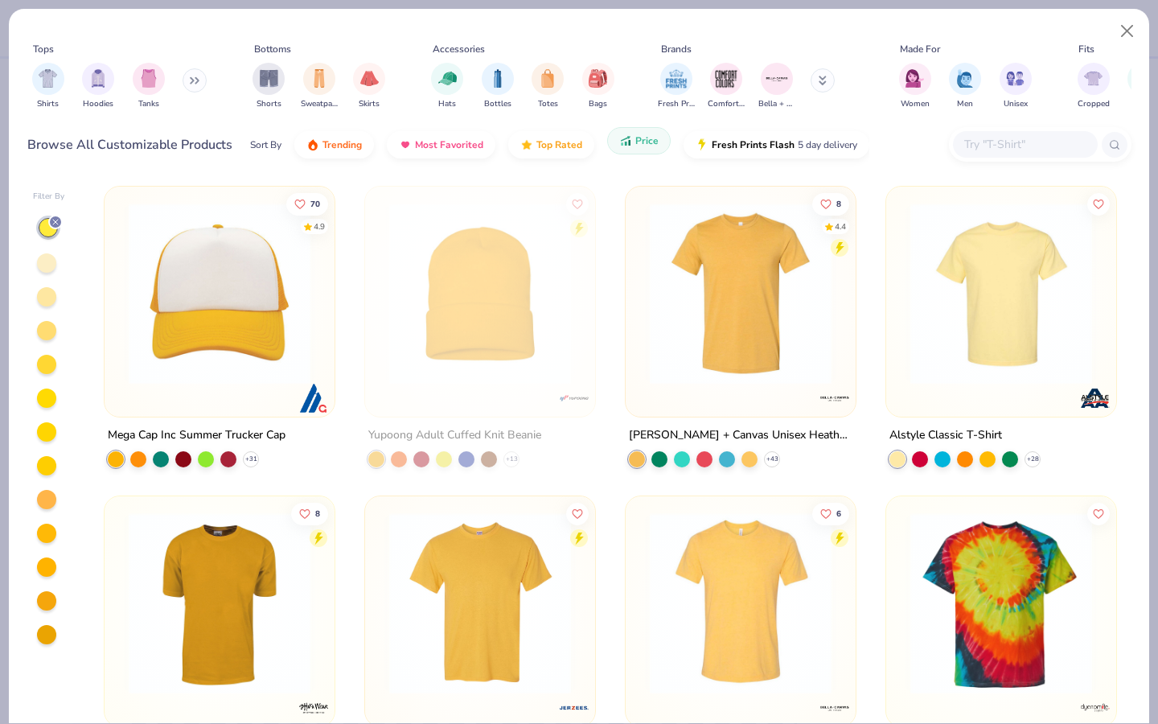
click at [658, 141] on button "Price" at bounding box center [639, 140] width 64 height 27
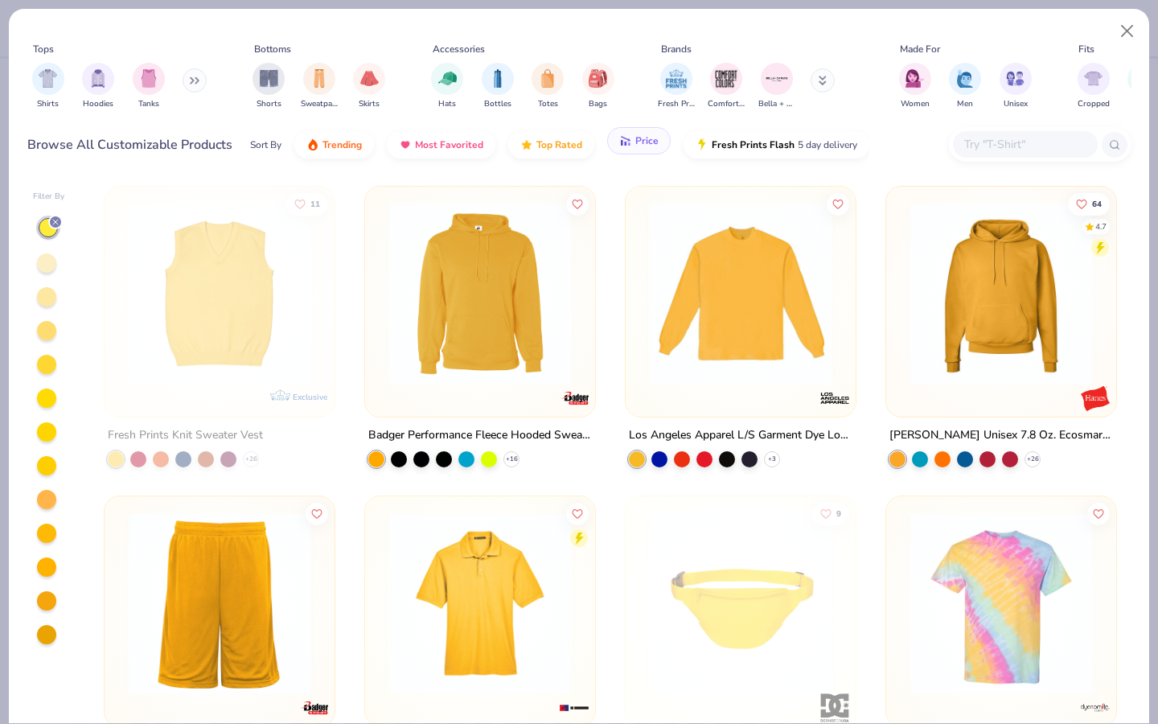
click at [658, 141] on button "Price" at bounding box center [639, 140] width 64 height 27
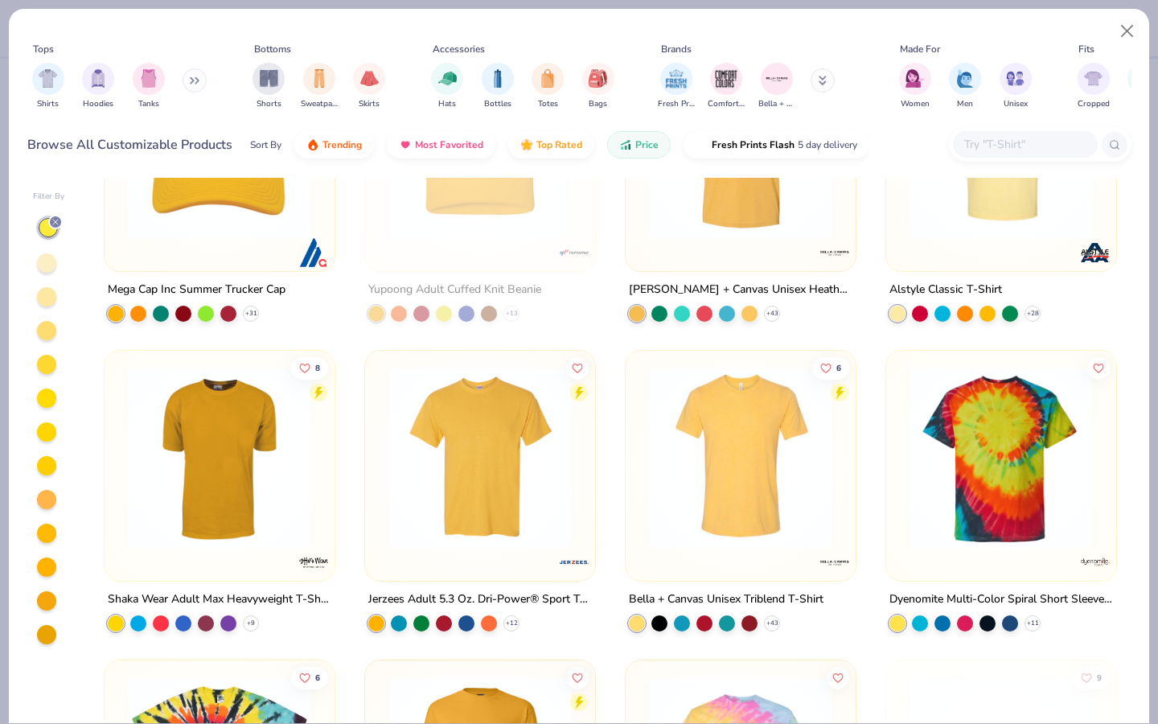
scroll to position [146, 0]
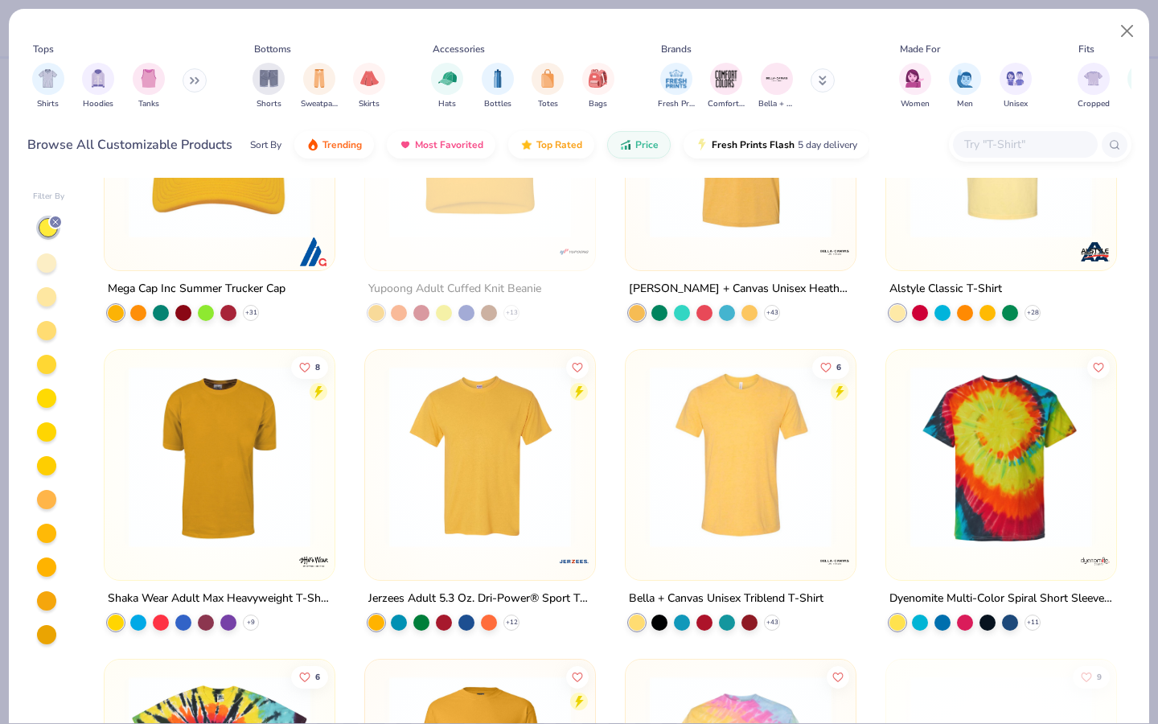
click at [54, 220] on line at bounding box center [55, 222] width 5 height 5
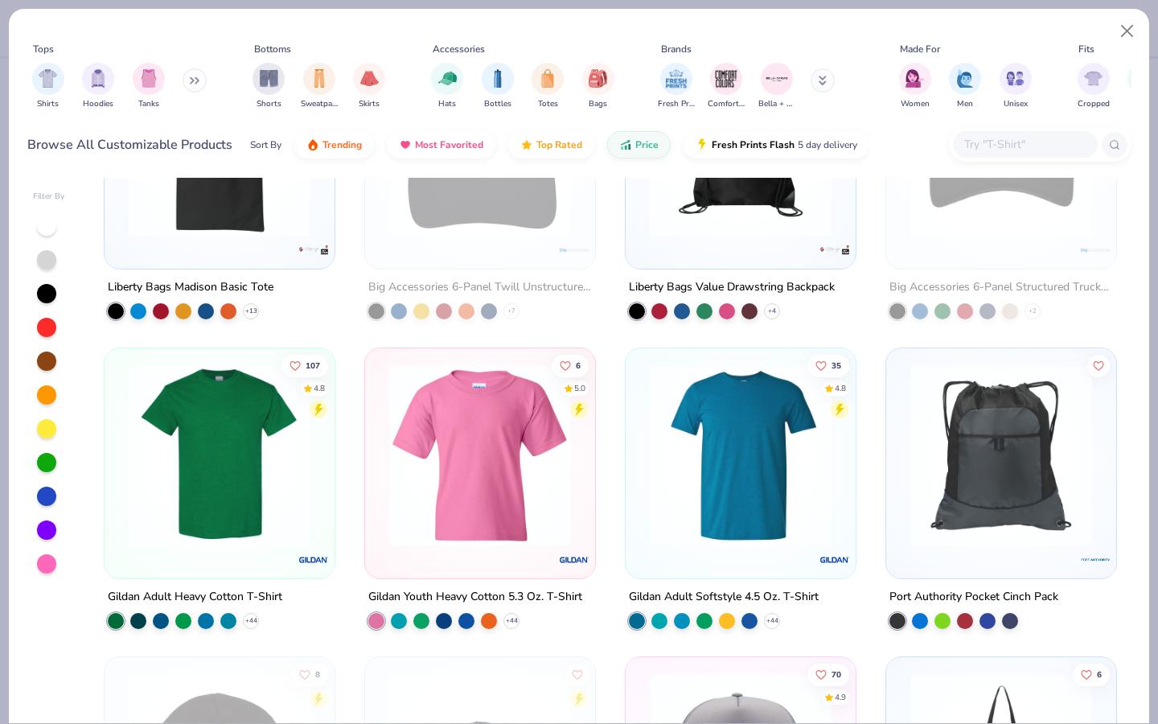
scroll to position [476, 0]
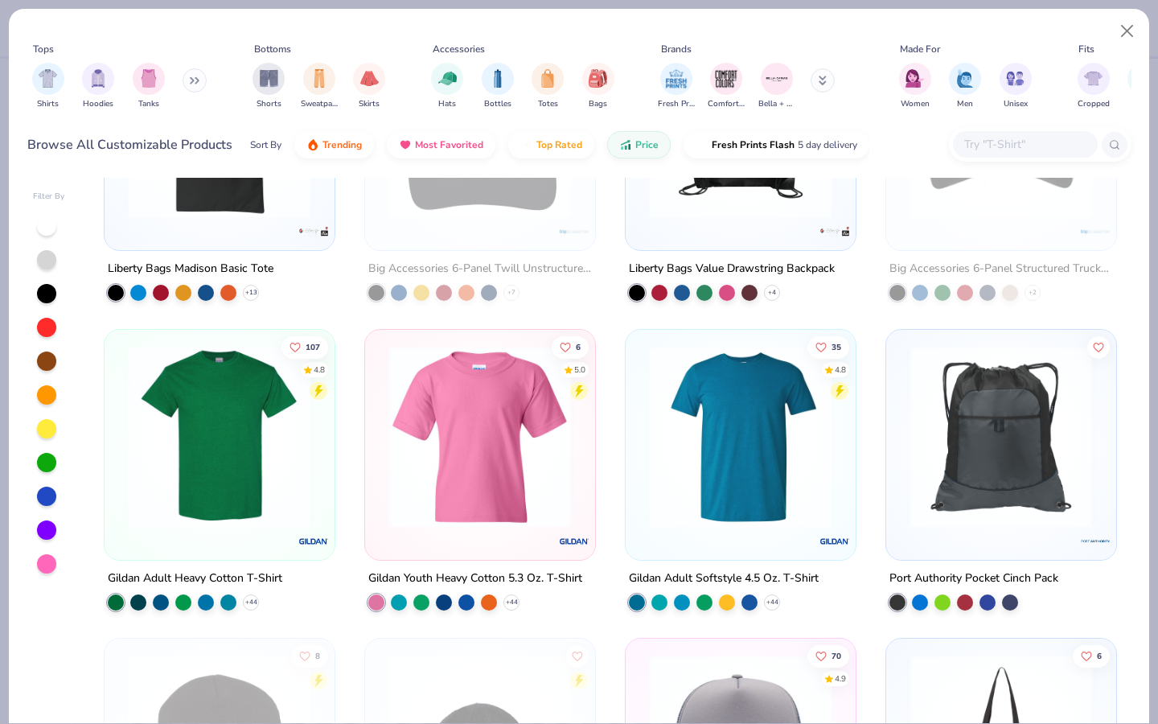
click at [727, 532] on div at bounding box center [741, 440] width 214 height 206
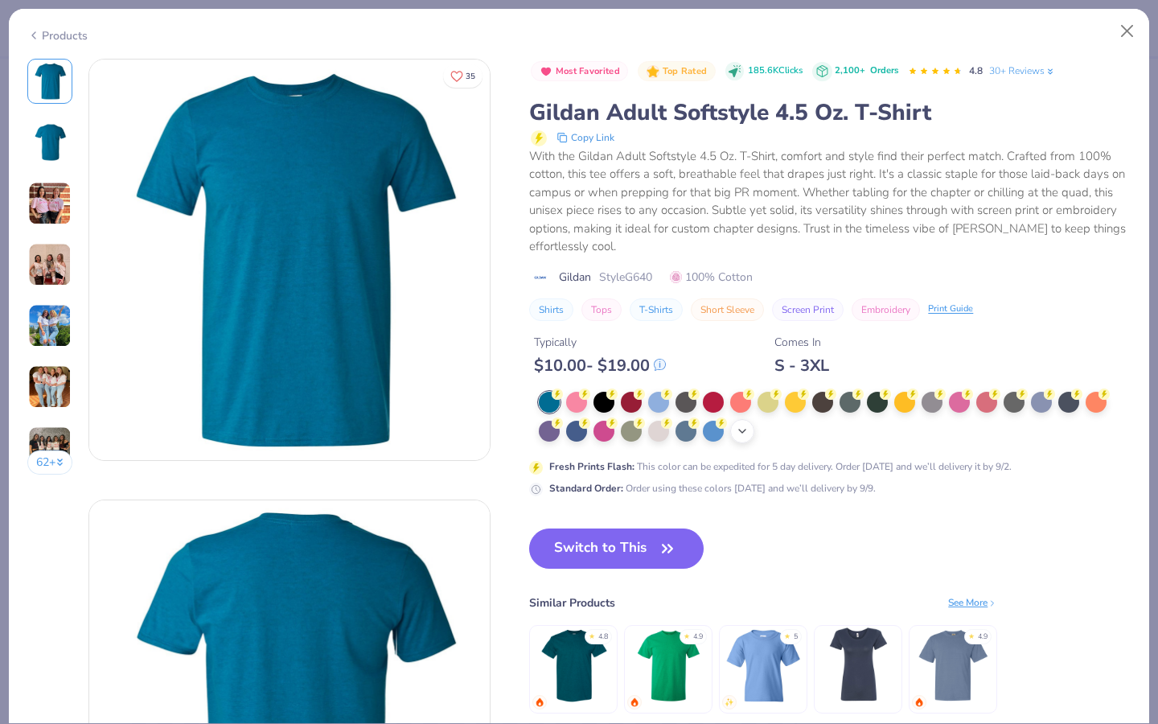
click at [746, 430] on polyline at bounding box center [742, 431] width 6 height 3
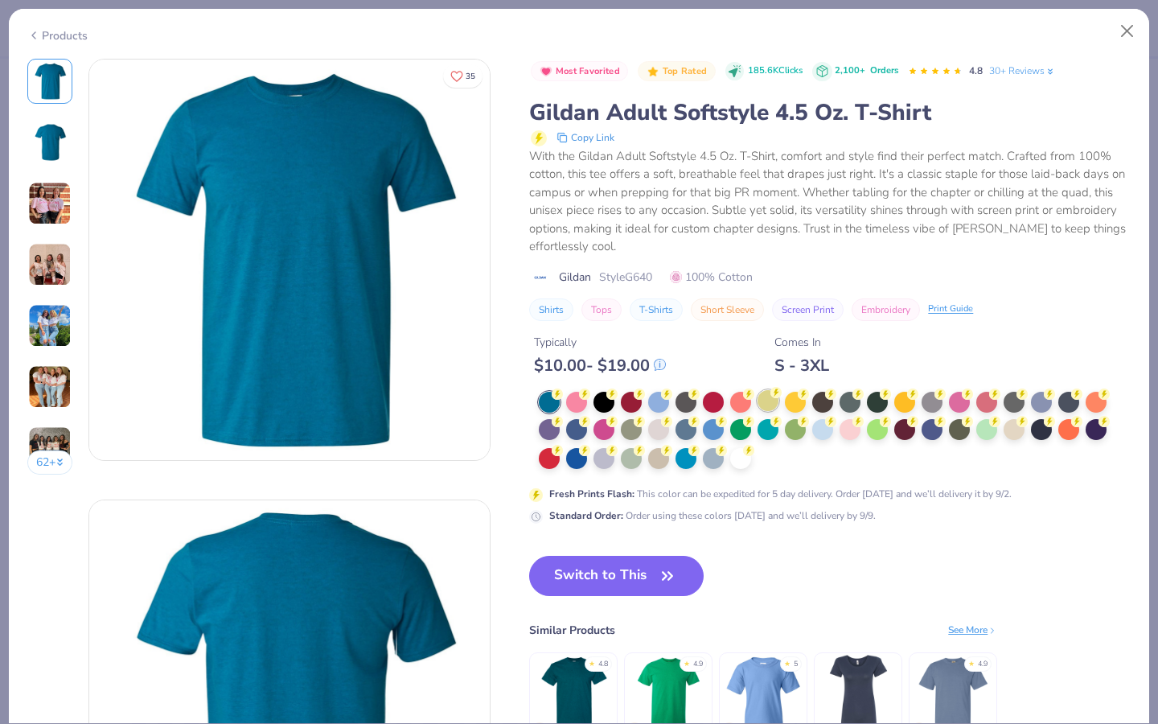
click at [772, 405] on div at bounding box center [768, 400] width 21 height 21
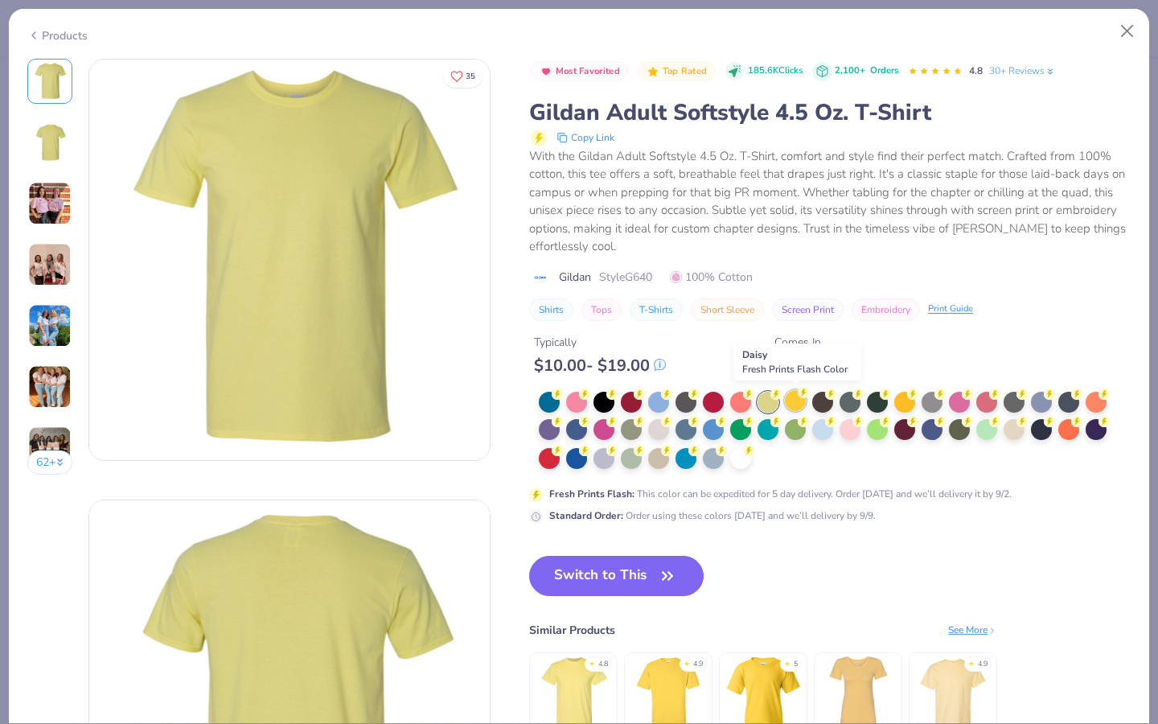
click at [563, 397] on circle at bounding box center [557, 394] width 11 height 11
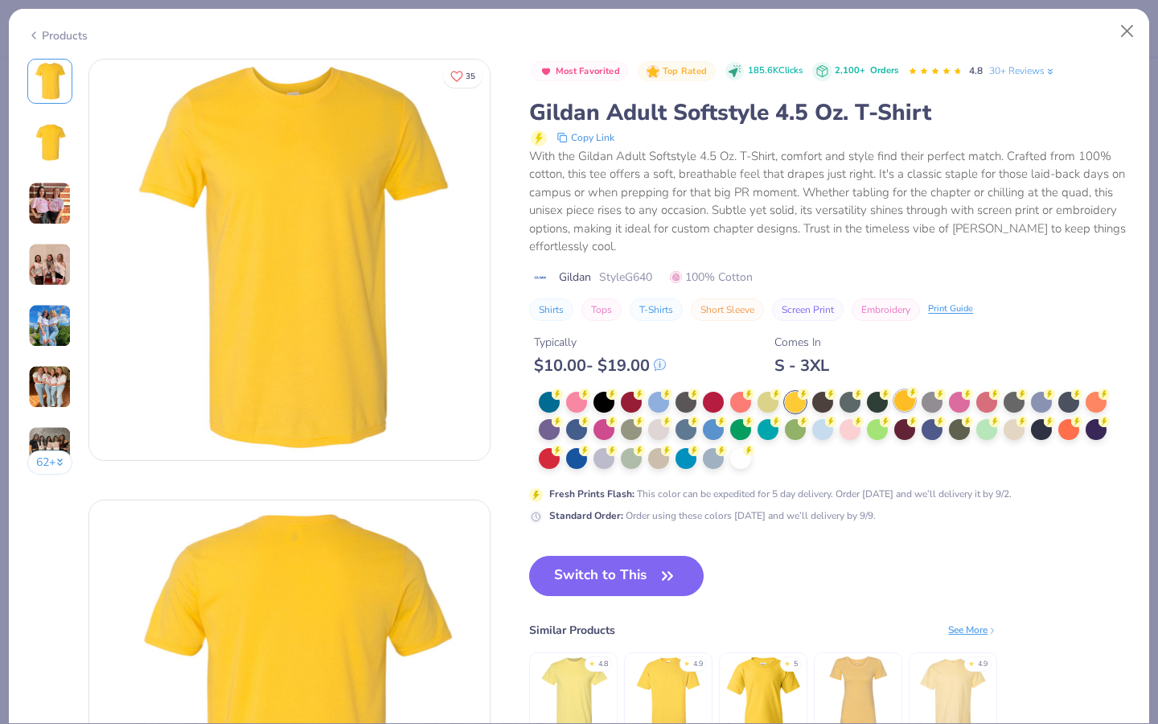
click at [898, 405] on div at bounding box center [905, 400] width 21 height 21
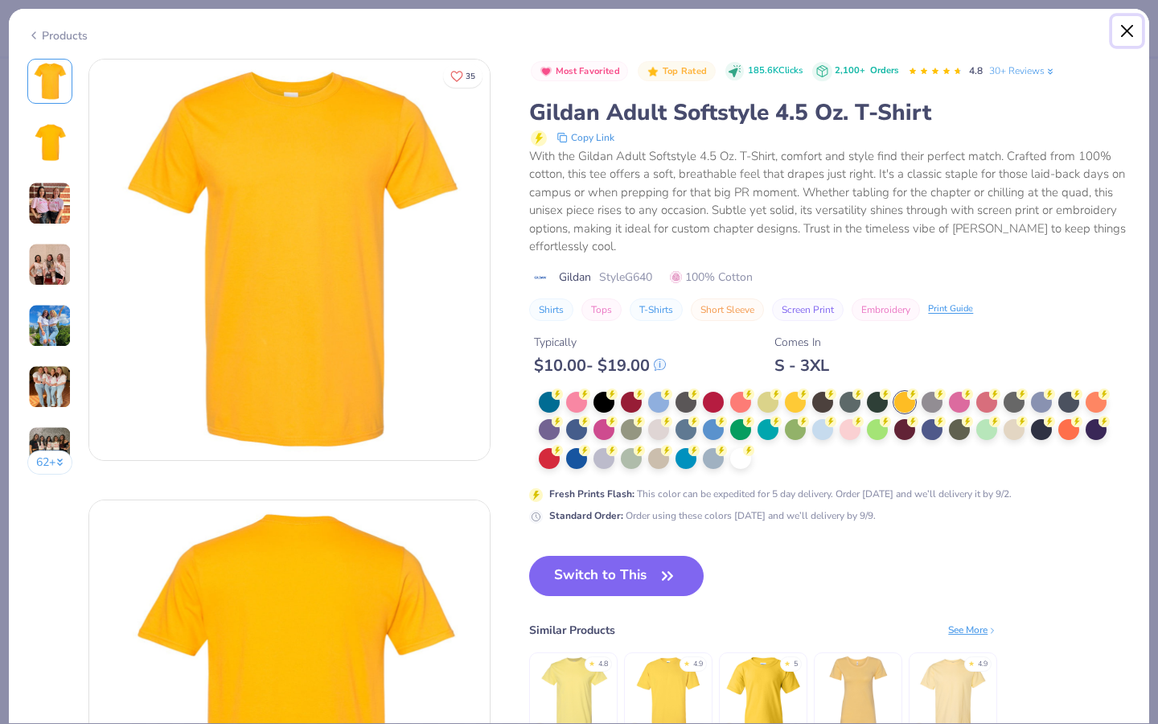
click at [1127, 29] on button "Close" at bounding box center [1128, 31] width 31 height 31
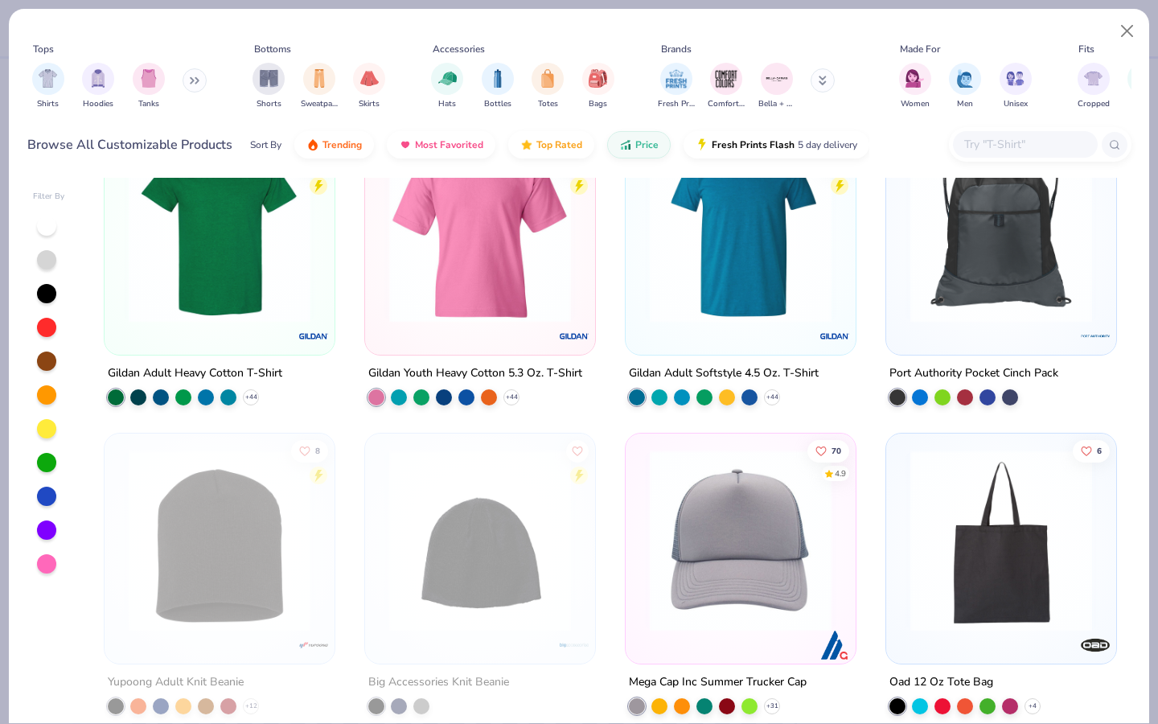
scroll to position [1183, 0]
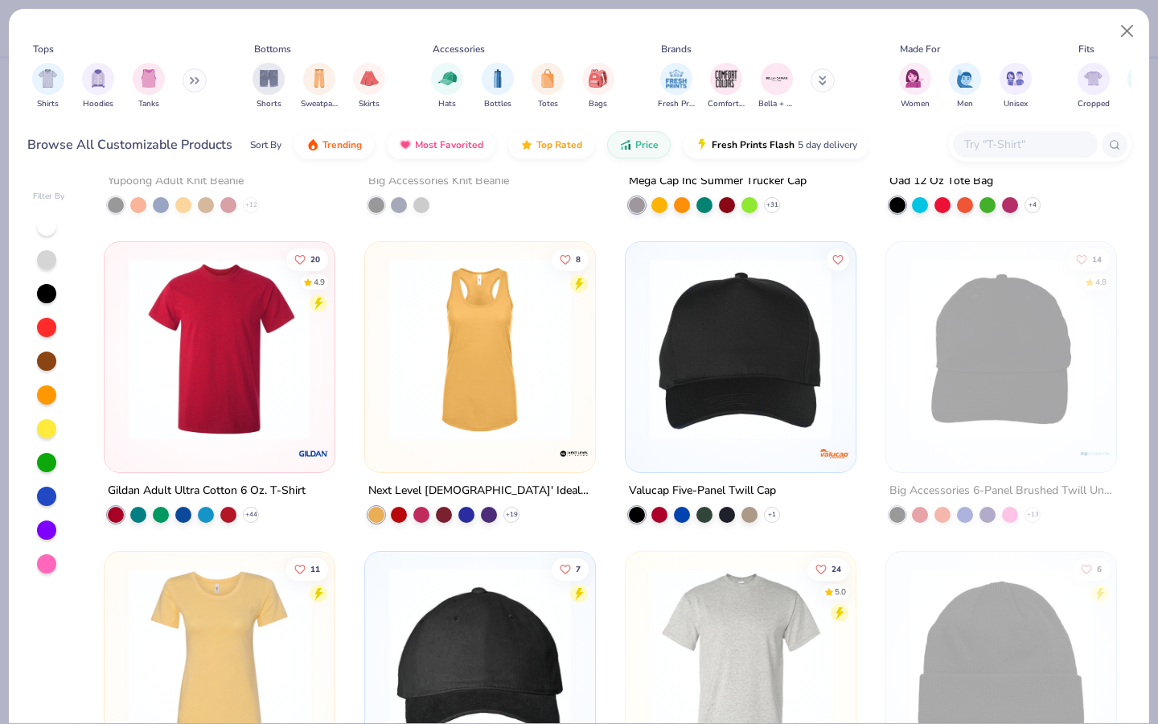
click at [438, 410] on img at bounding box center [480, 349] width 198 height 182
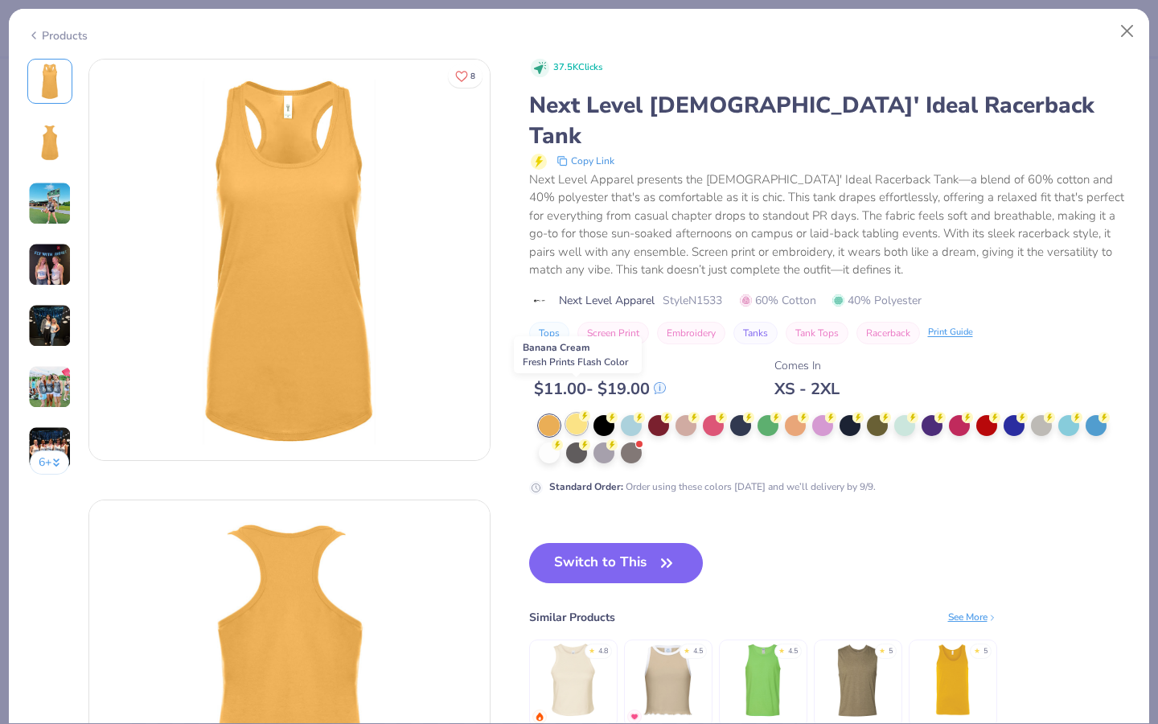
click at [572, 413] on div at bounding box center [576, 423] width 21 height 21
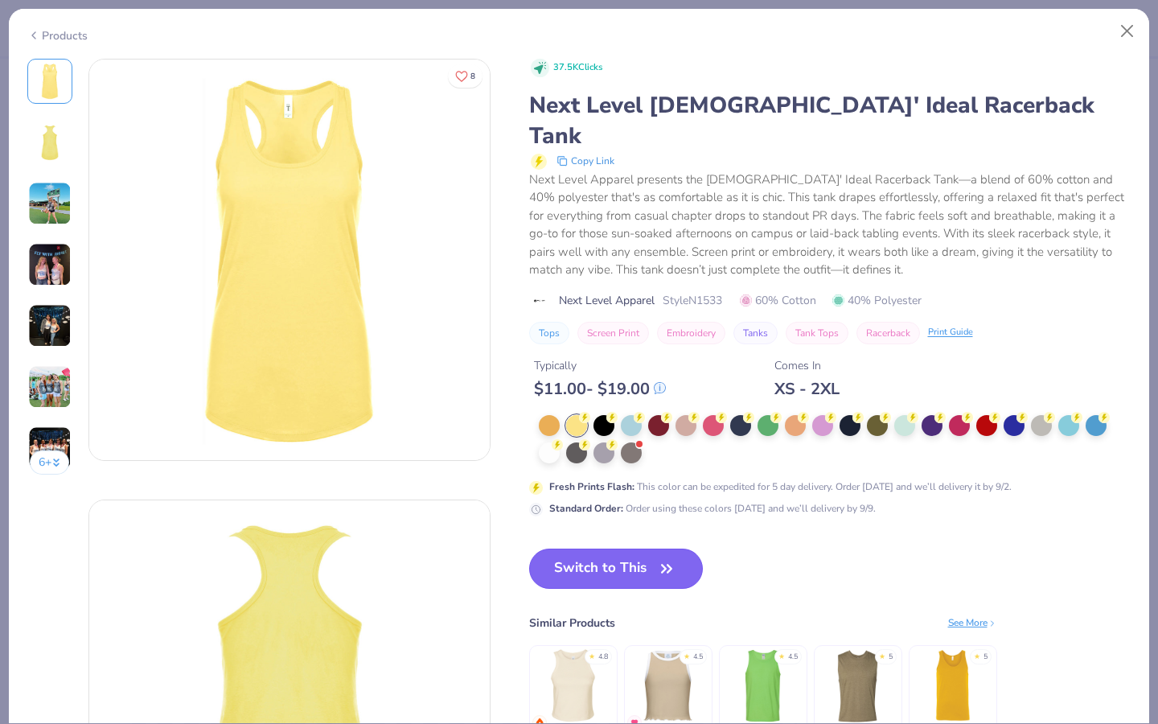
click at [654, 549] on button "Switch to This" at bounding box center [616, 569] width 175 height 40
click at [633, 549] on button "Switch to This" at bounding box center [616, 569] width 175 height 40
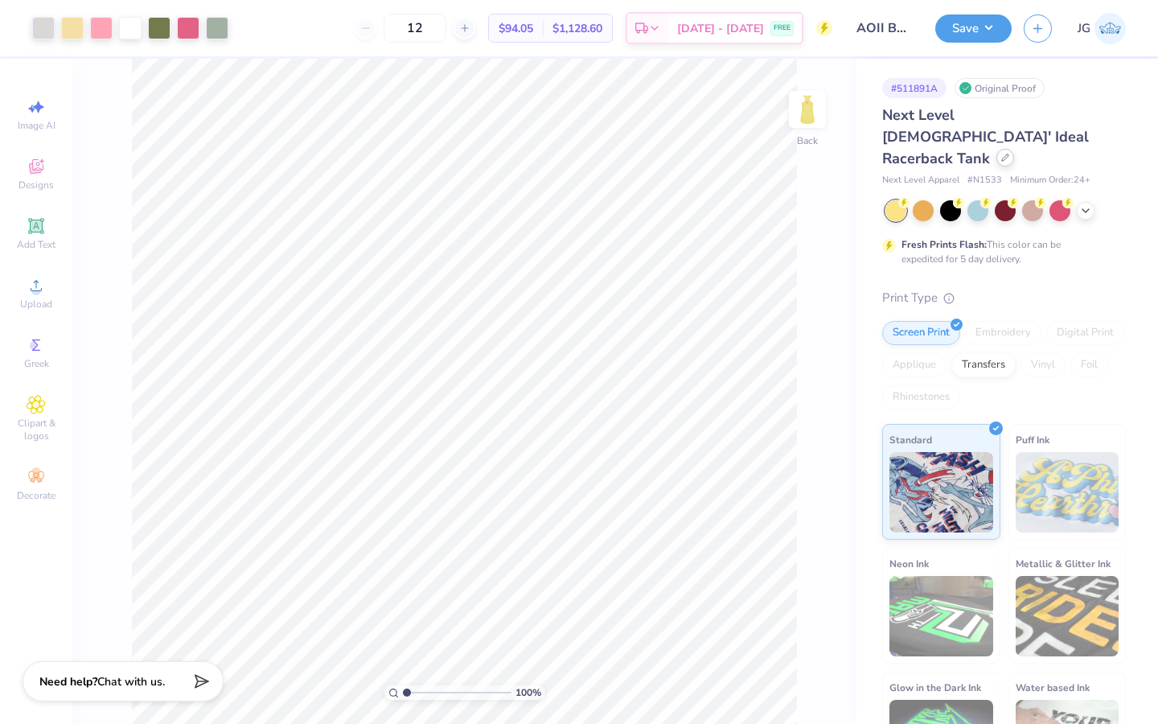
click at [997, 149] on div at bounding box center [1006, 158] width 18 height 18
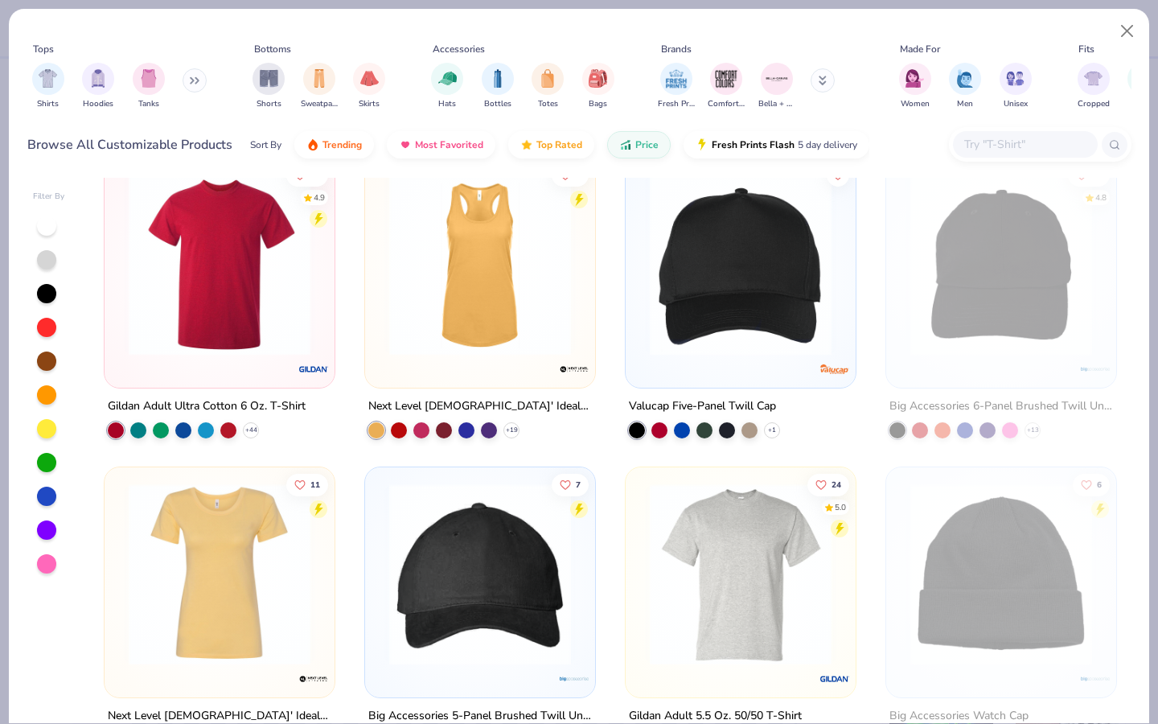
scroll to position [1306, 0]
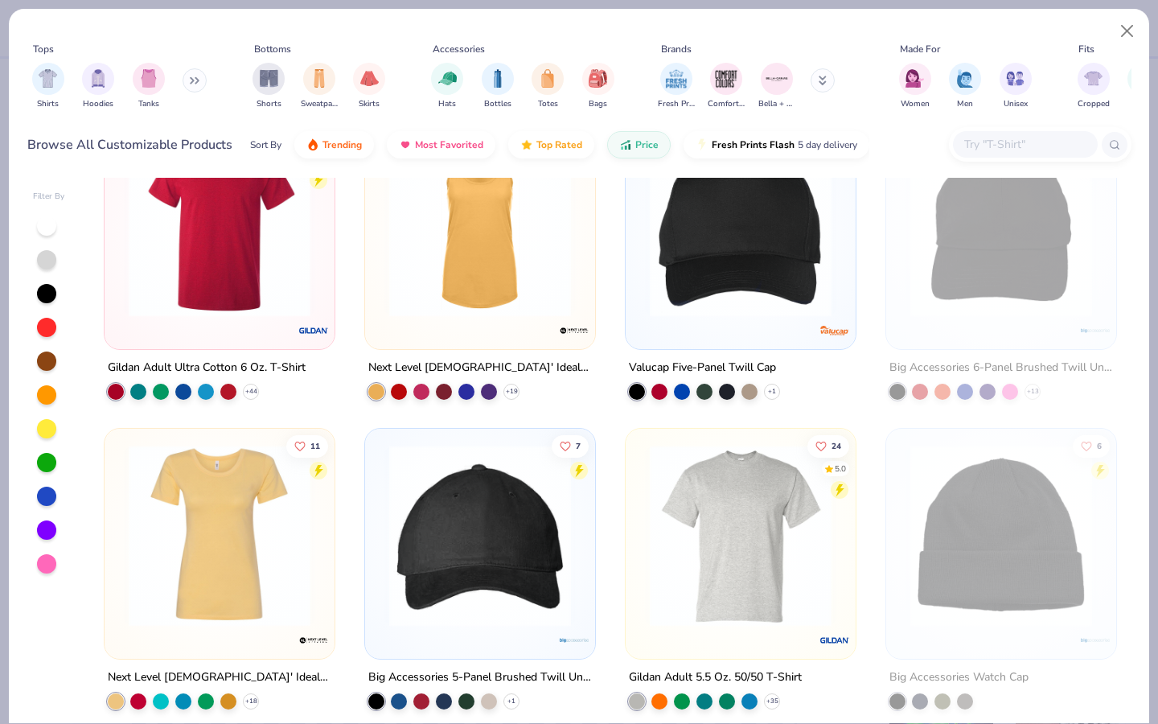
click at [314, 315] on img at bounding box center [314, 331] width 32 height 32
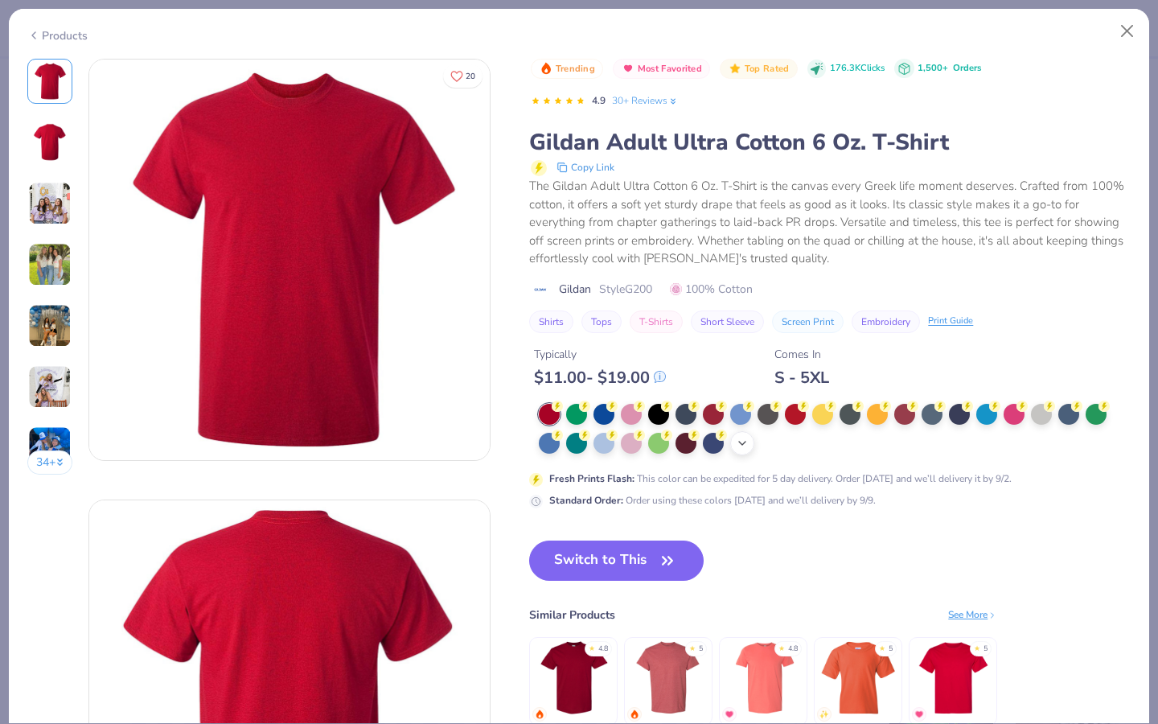
click at [733, 442] on div "+ 22" at bounding box center [742, 443] width 24 height 24
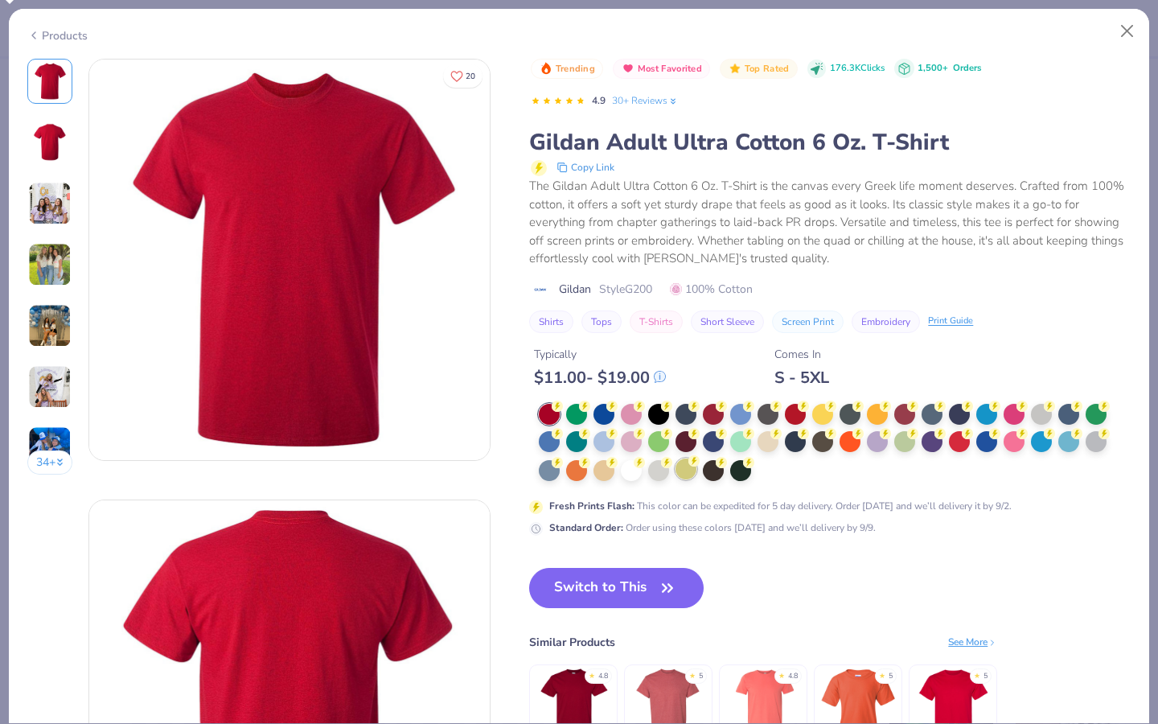
click at [685, 468] on div at bounding box center [686, 469] width 21 height 21
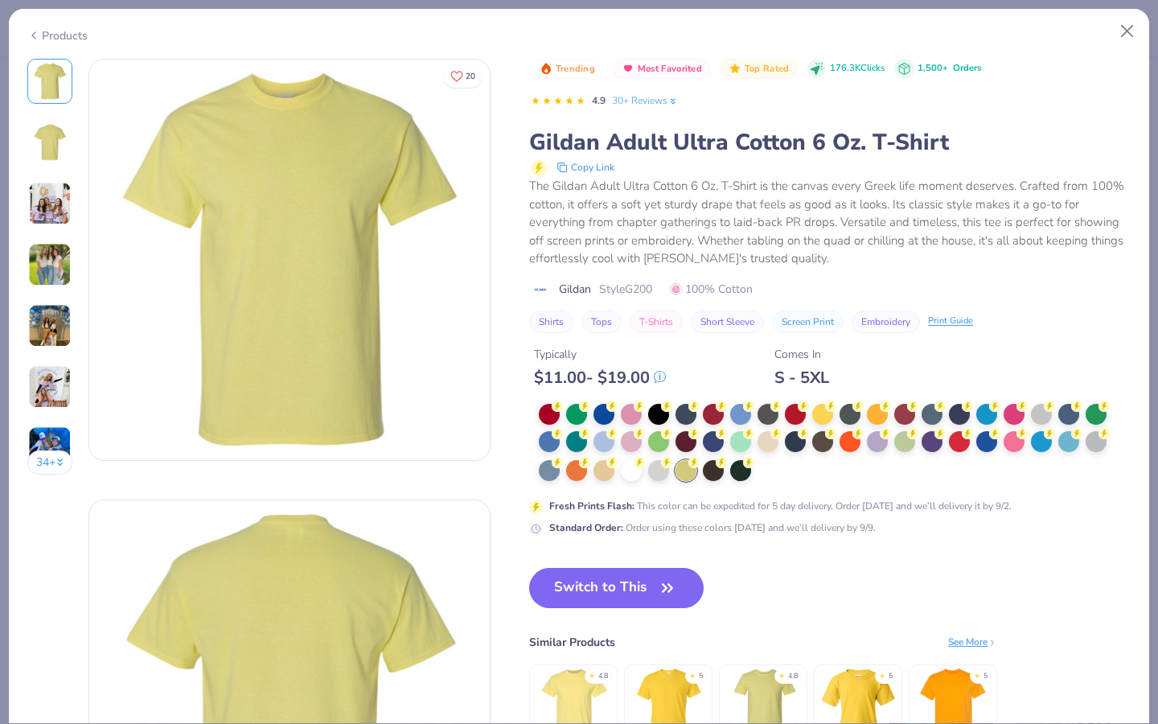
scroll to position [142, 0]
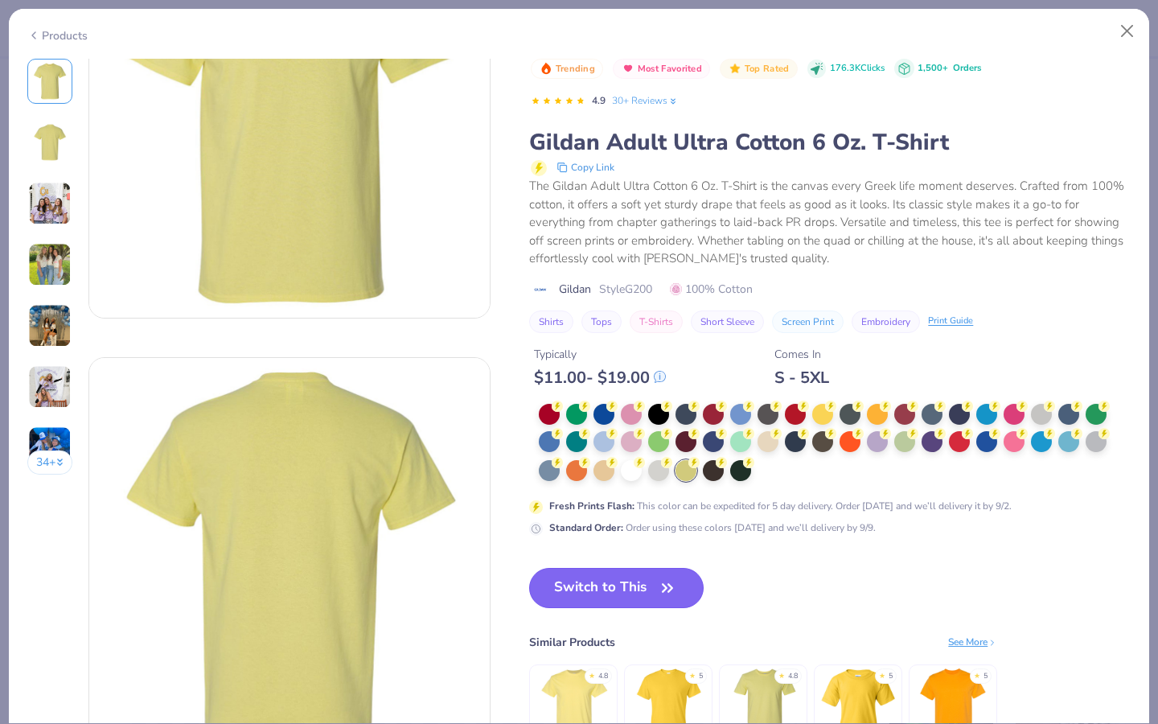
click at [581, 586] on button "Switch to This" at bounding box center [616, 588] width 175 height 40
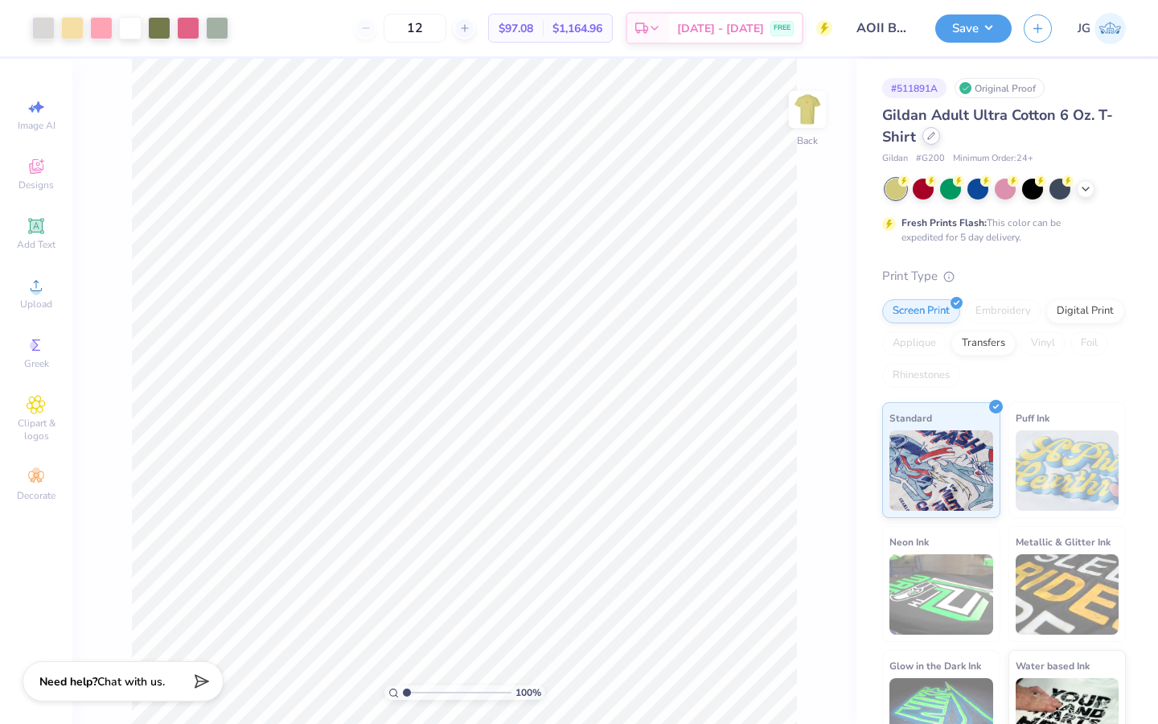
click at [928, 141] on div at bounding box center [932, 136] width 18 height 18
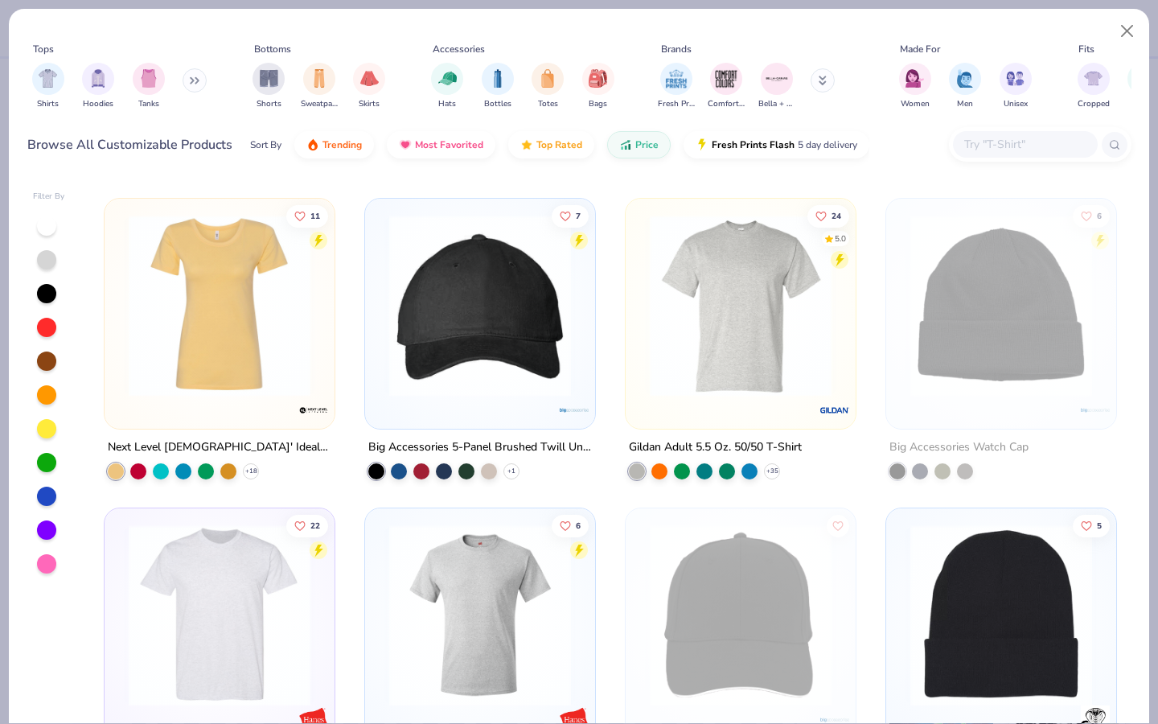
scroll to position [1559, 0]
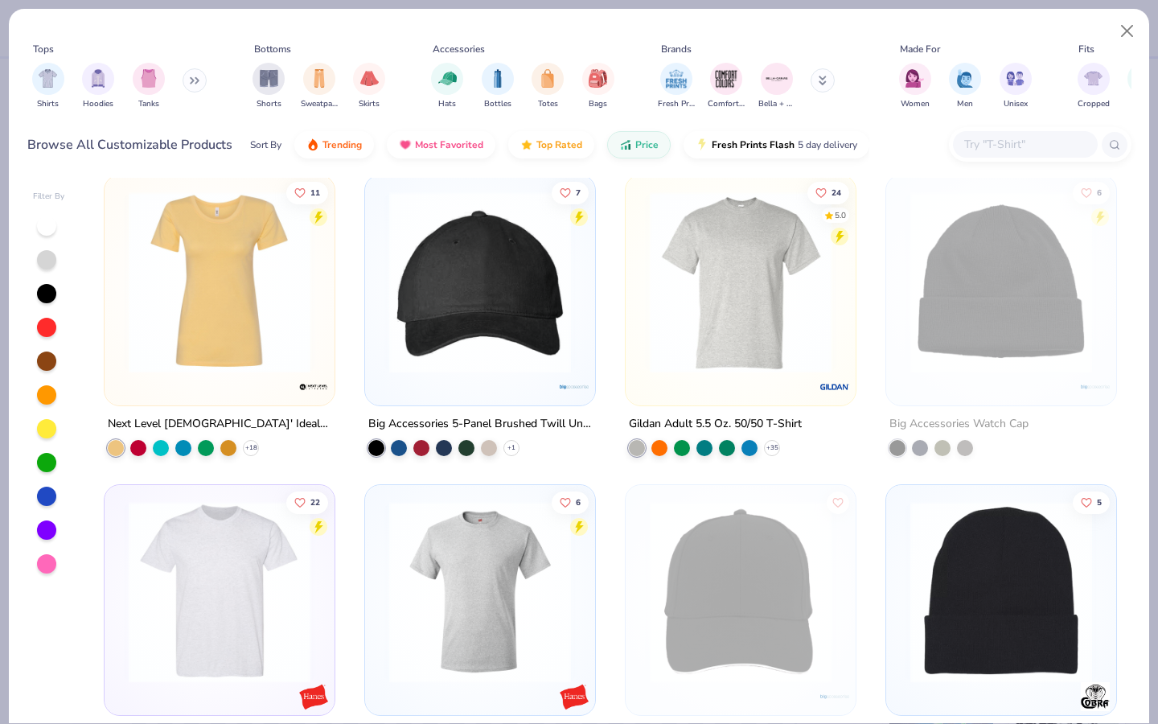
click at [240, 358] on img at bounding box center [220, 282] width 198 height 182
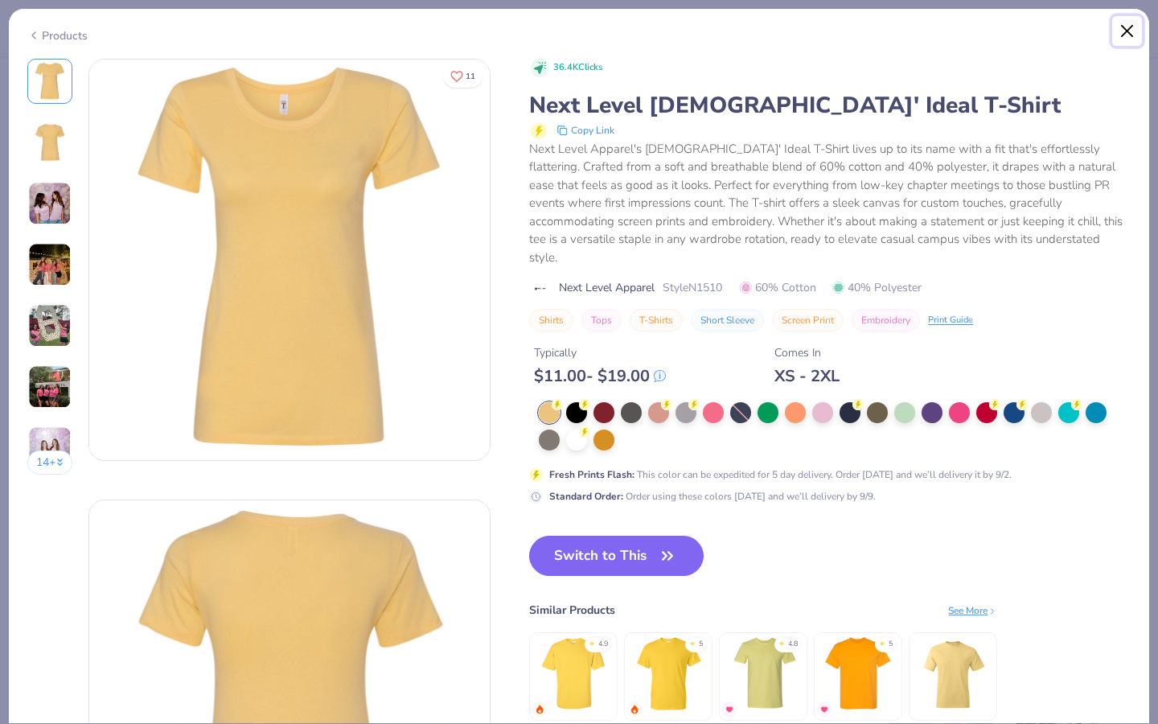
click at [1133, 34] on button "Close" at bounding box center [1128, 31] width 31 height 31
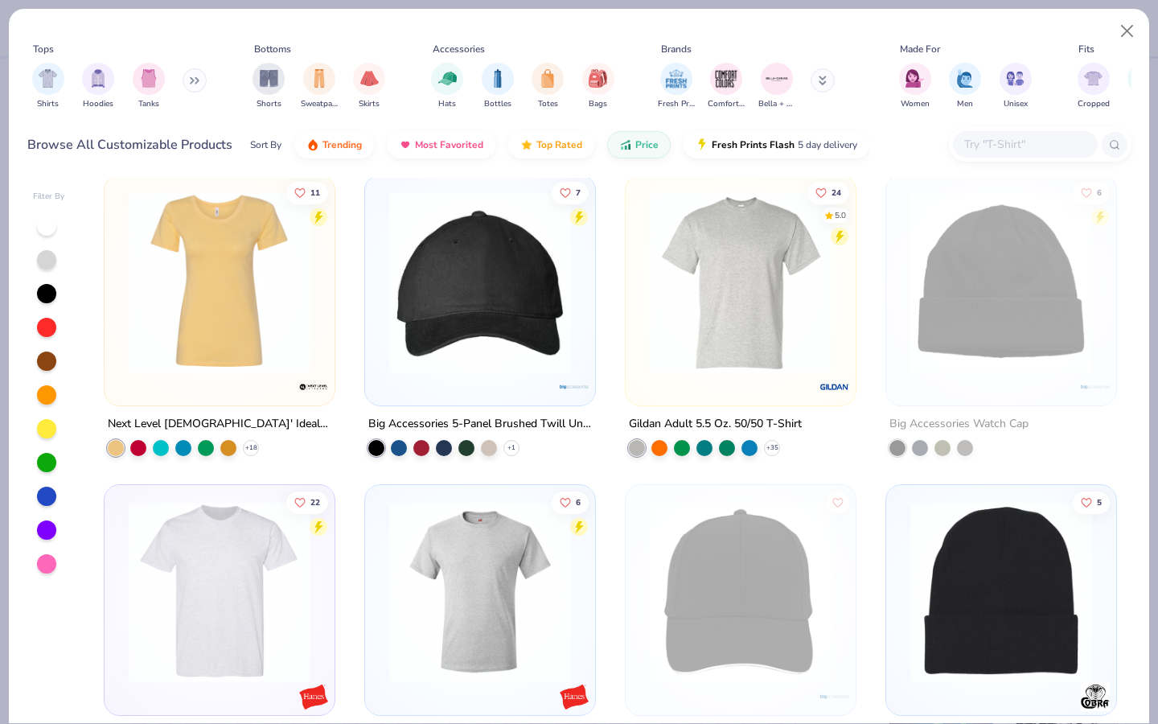
click at [776, 359] on img at bounding box center [741, 282] width 198 height 182
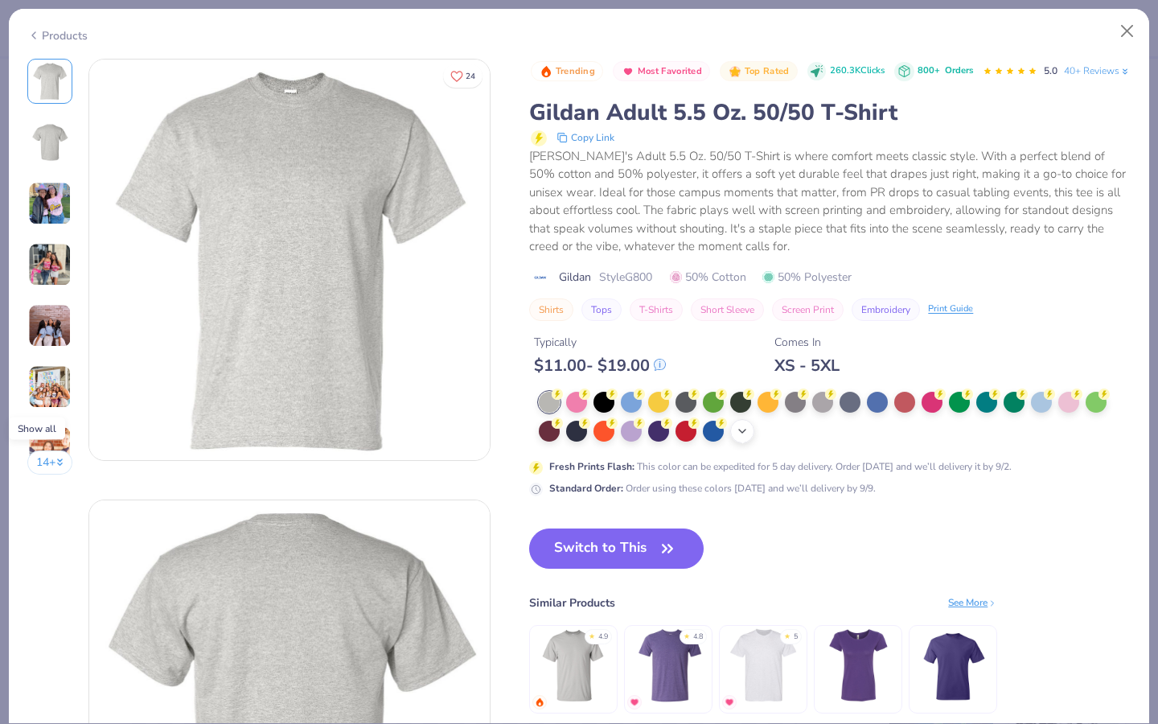
click at [734, 443] on div "+ 13" at bounding box center [742, 431] width 24 height 24
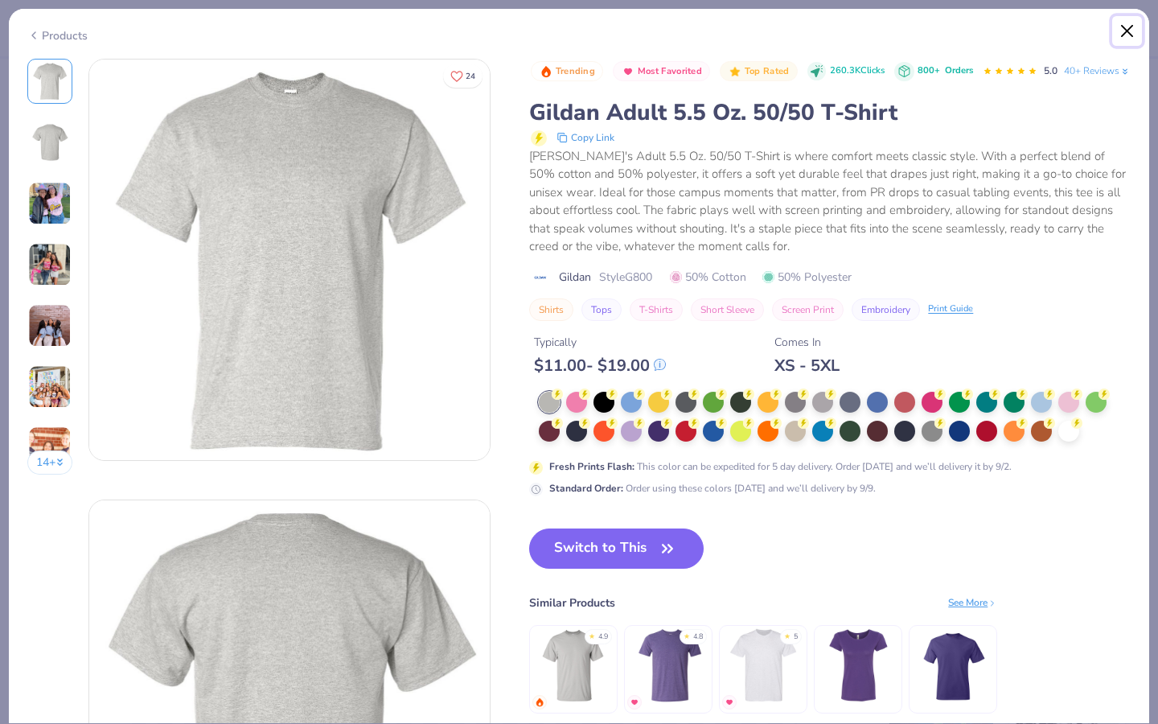
click at [1129, 41] on button "Close" at bounding box center [1128, 31] width 31 height 31
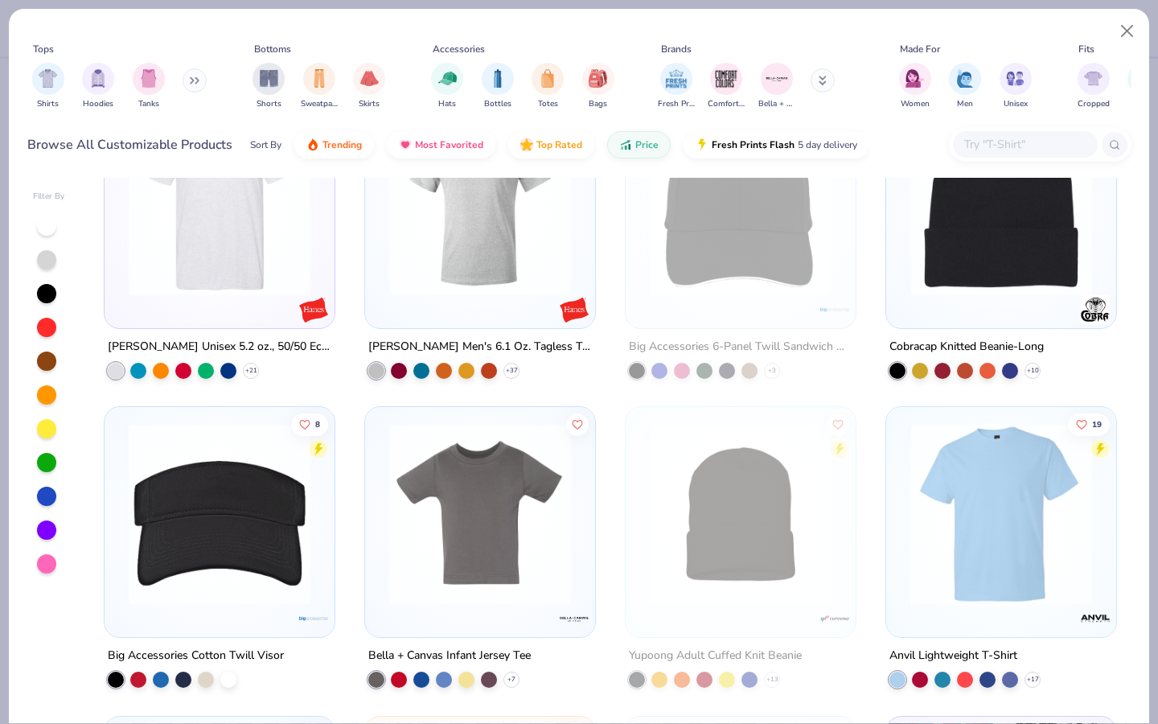
scroll to position [1865, 0]
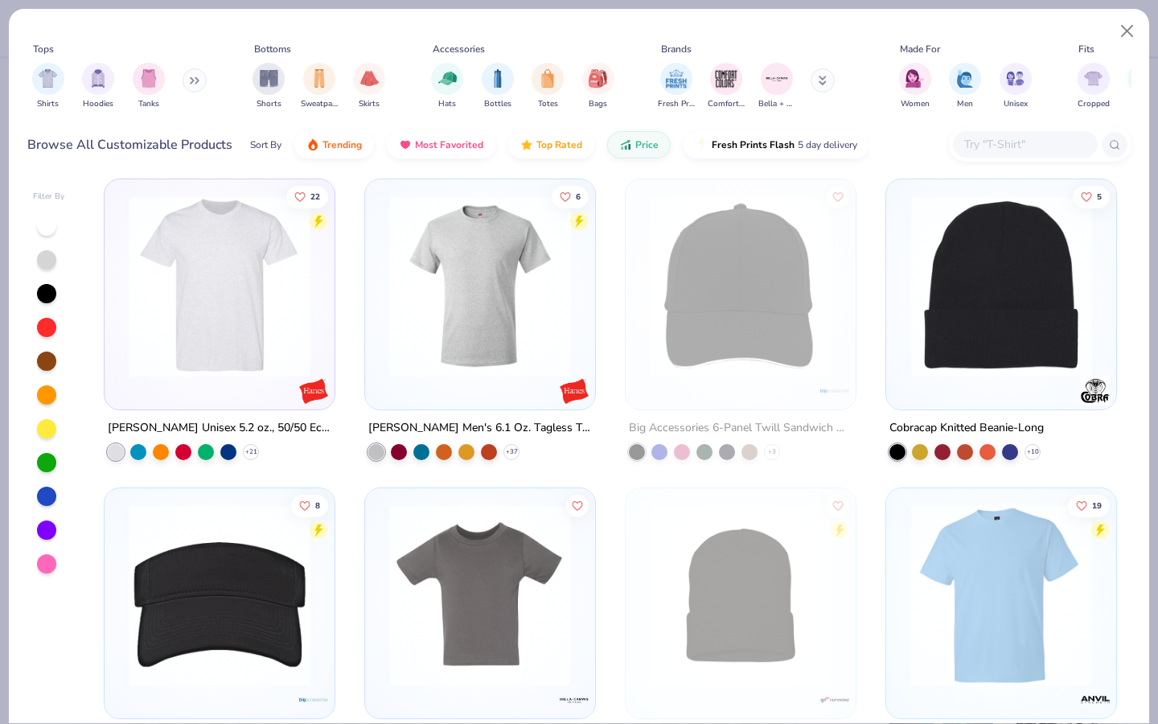
click at [457, 334] on img at bounding box center [480, 286] width 198 height 182
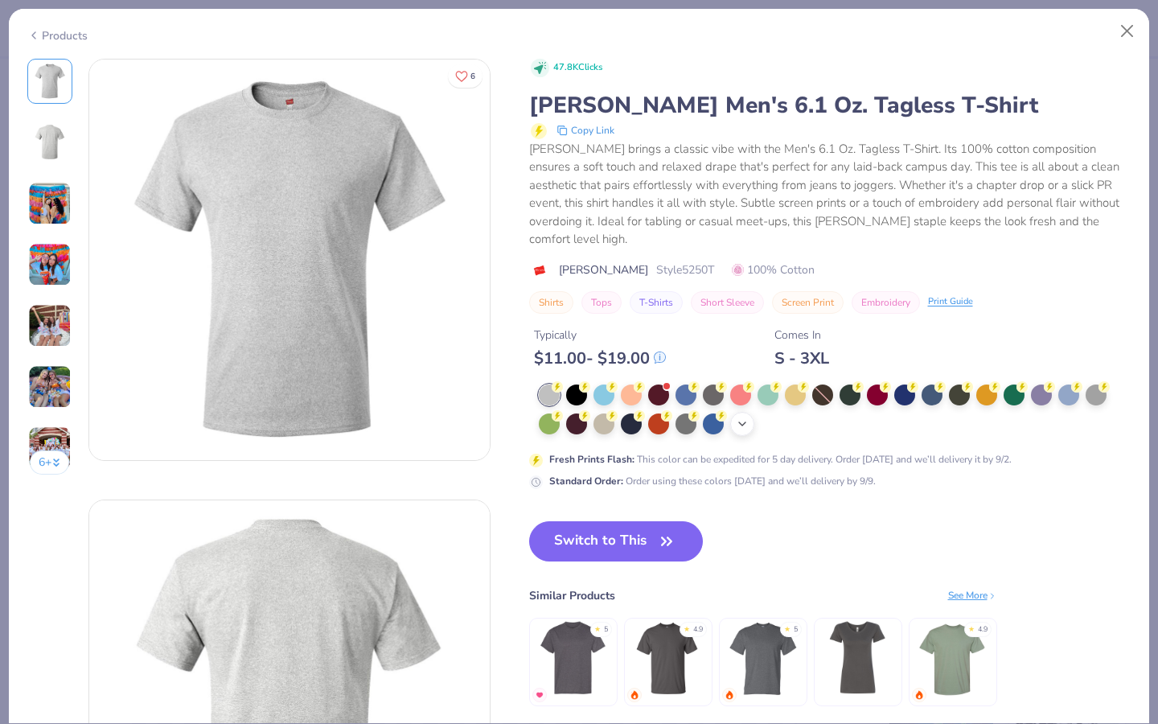
click at [743, 422] on polyline at bounding box center [742, 423] width 6 height 3
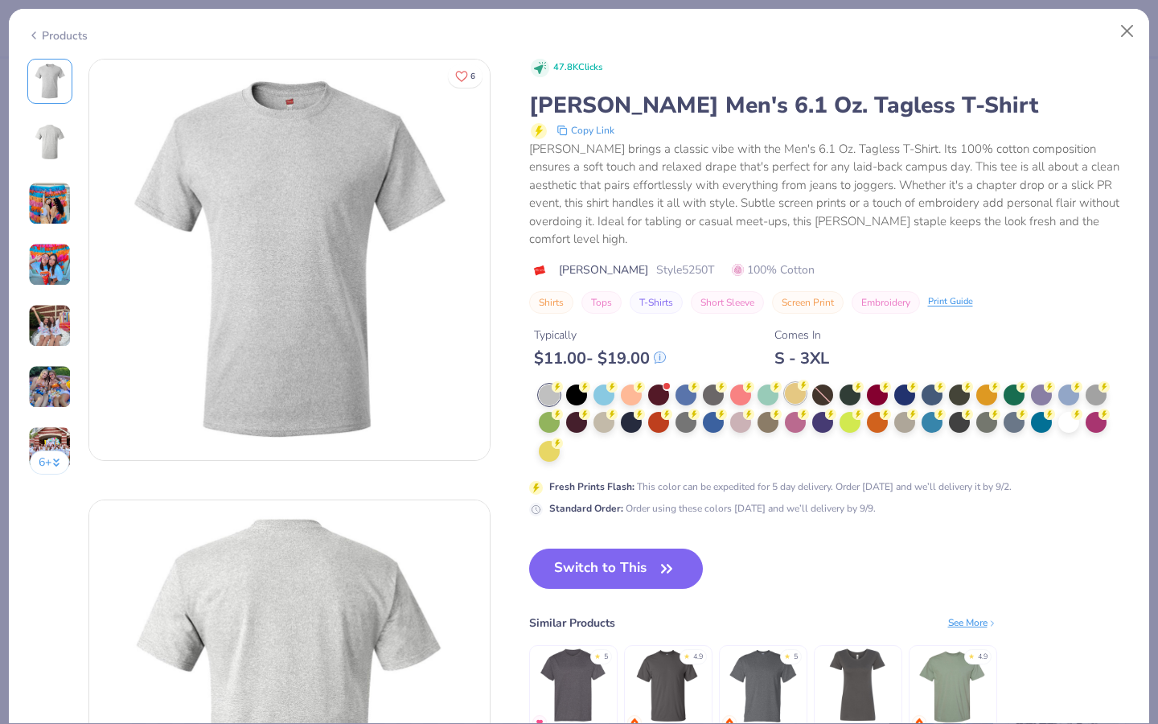
click at [787, 383] on div at bounding box center [795, 393] width 21 height 21
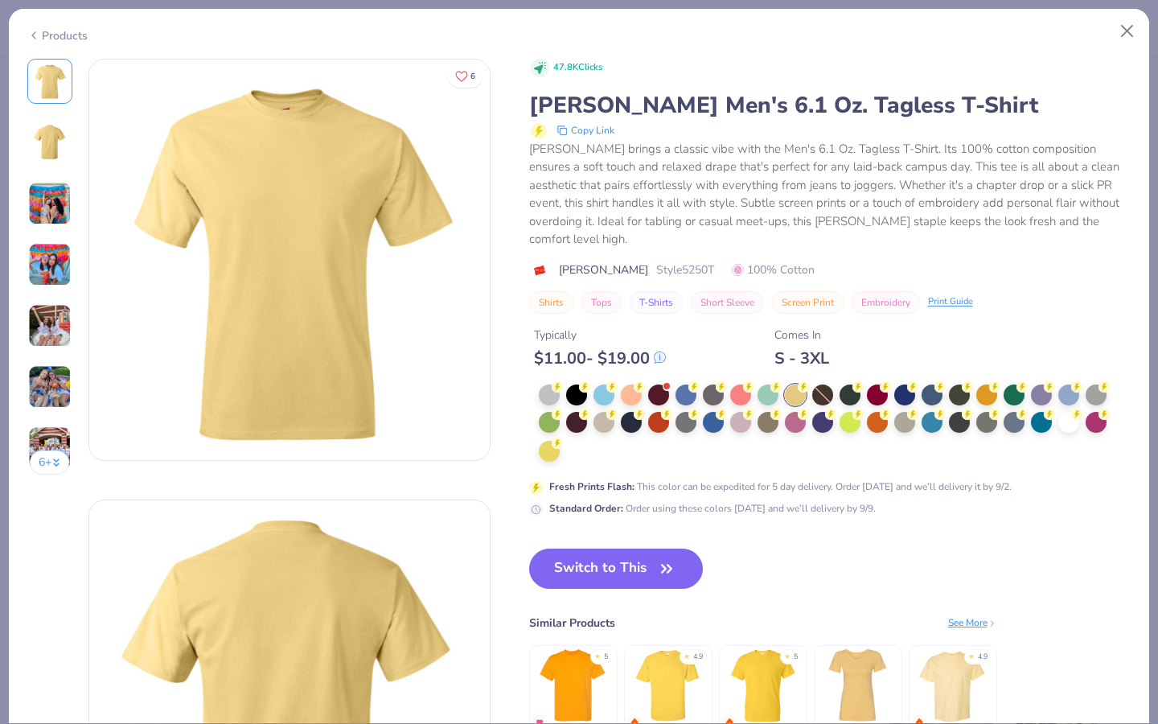
click at [55, 138] on img at bounding box center [50, 142] width 39 height 39
click at [629, 557] on button "Switch to This" at bounding box center [616, 569] width 175 height 40
click at [609, 549] on button "Switch to This" at bounding box center [616, 569] width 175 height 40
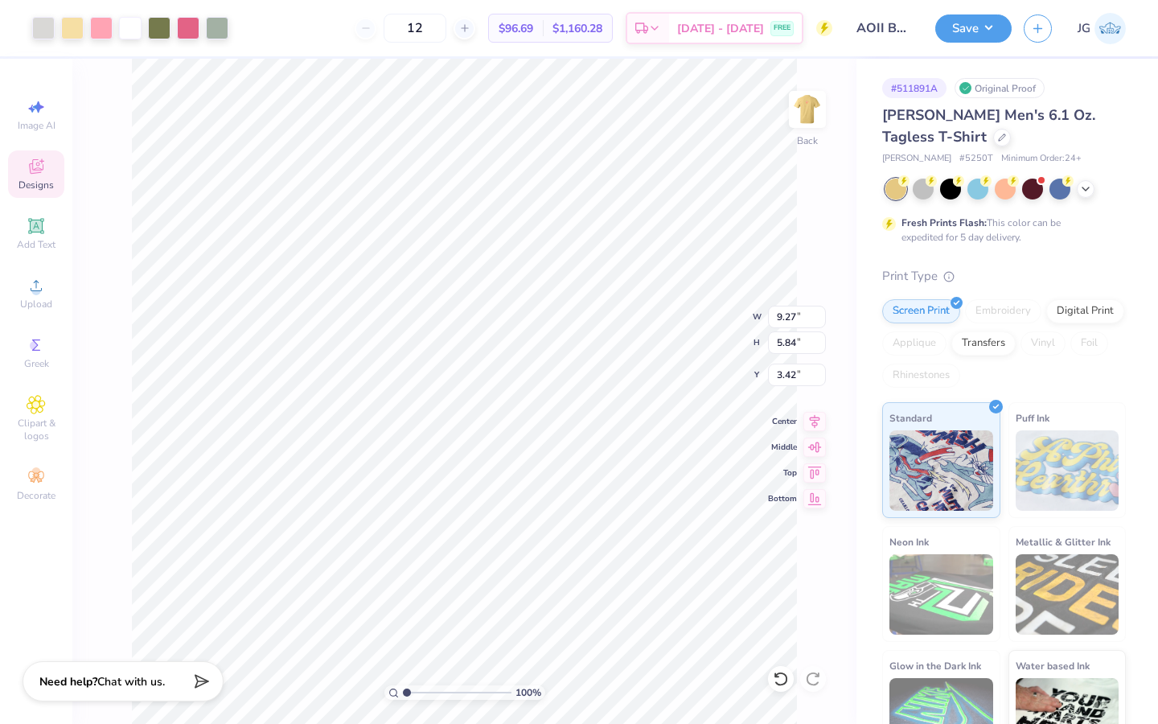
type input "9.27"
type input "5.84"
type input "3.00"
type input "6.97"
type input "4.39"
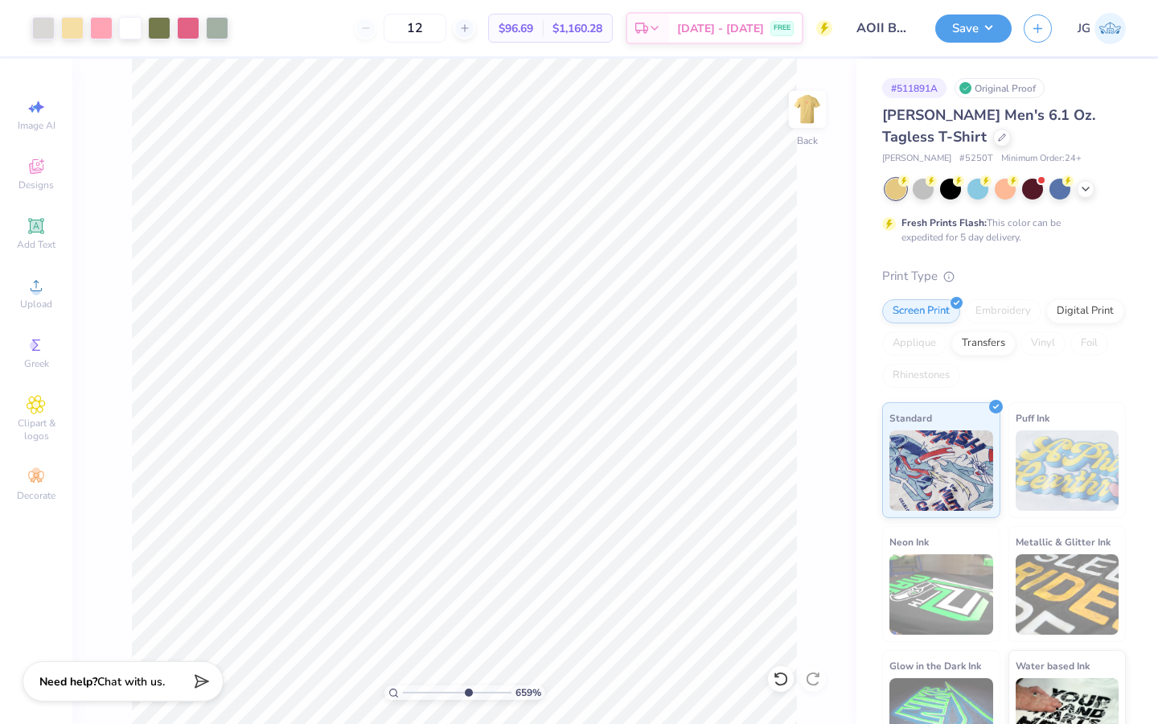
click at [467, 689] on input "range" at bounding box center [457, 692] width 109 height 14
drag, startPoint x: 456, startPoint y: 694, endPoint x: 381, endPoint y: 687, distance: 76.0
type input "1"
click at [403, 687] on input "range" at bounding box center [457, 692] width 109 height 14
click at [188, 35] on div at bounding box center [188, 26] width 23 height 23
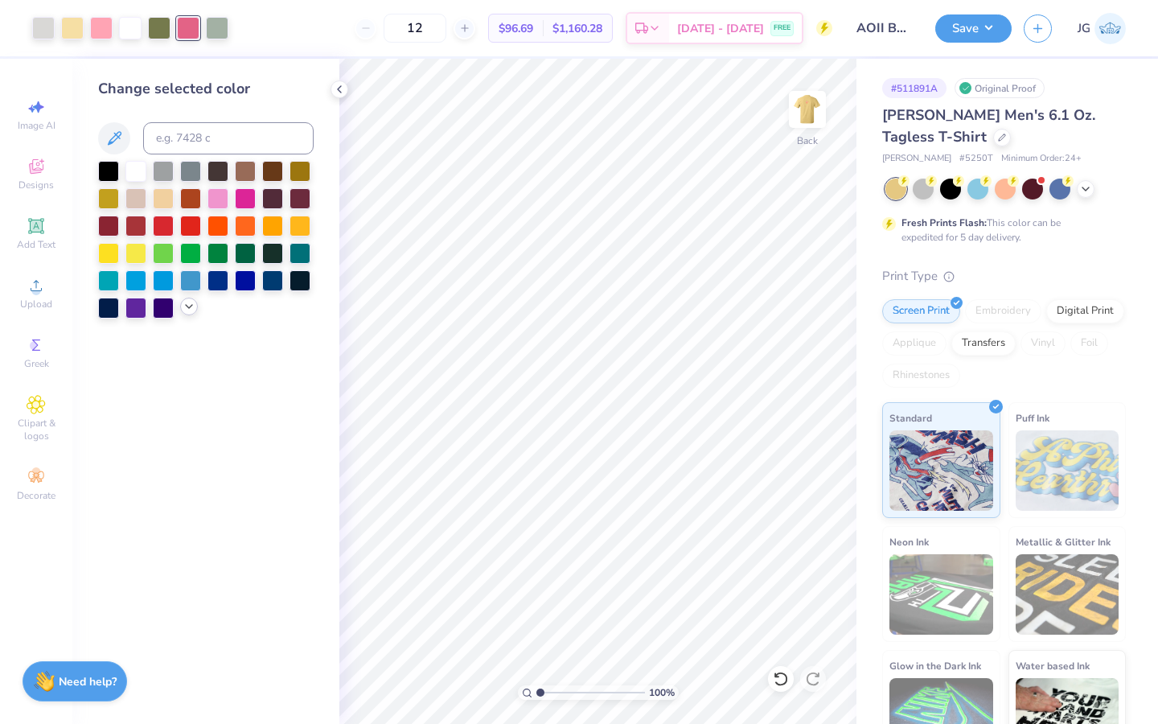
click at [188, 304] on icon at bounding box center [189, 306] width 13 height 13
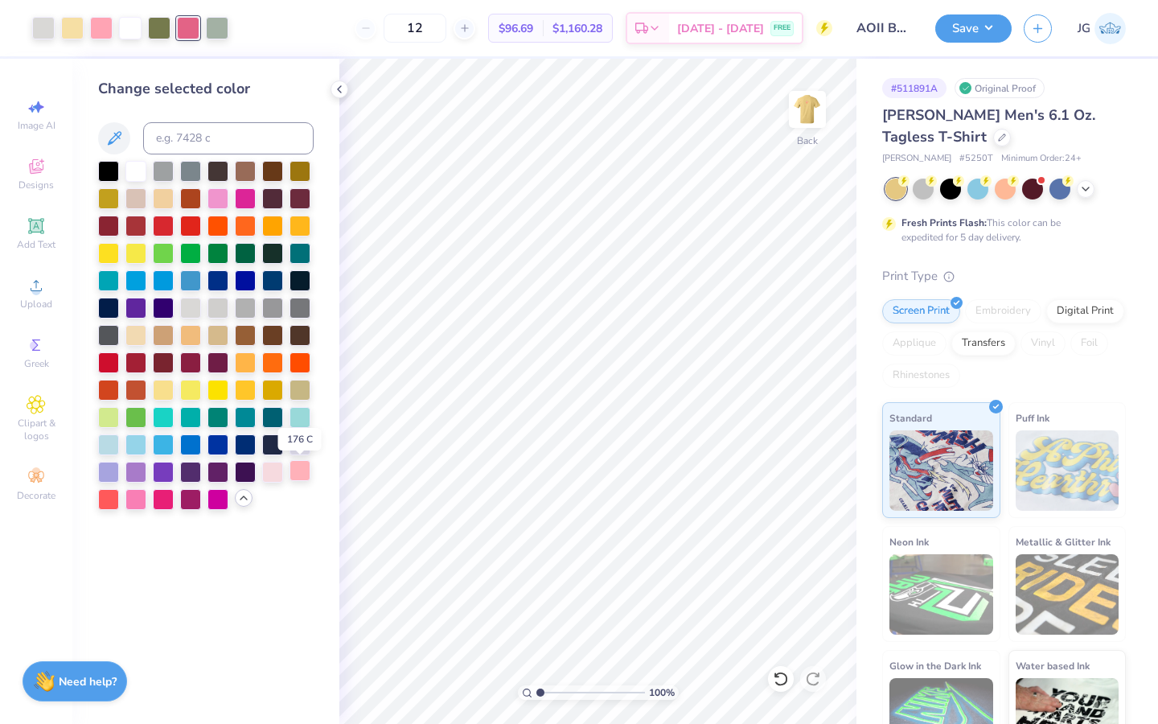
click at [300, 473] on div at bounding box center [300, 470] width 21 height 21
click at [110, 32] on div at bounding box center [101, 26] width 23 height 23
click at [181, 26] on div at bounding box center [188, 26] width 23 height 23
click at [183, 138] on input at bounding box center [228, 138] width 171 height 32
click at [237, 132] on input "1756 C" at bounding box center [228, 138] width 171 height 32
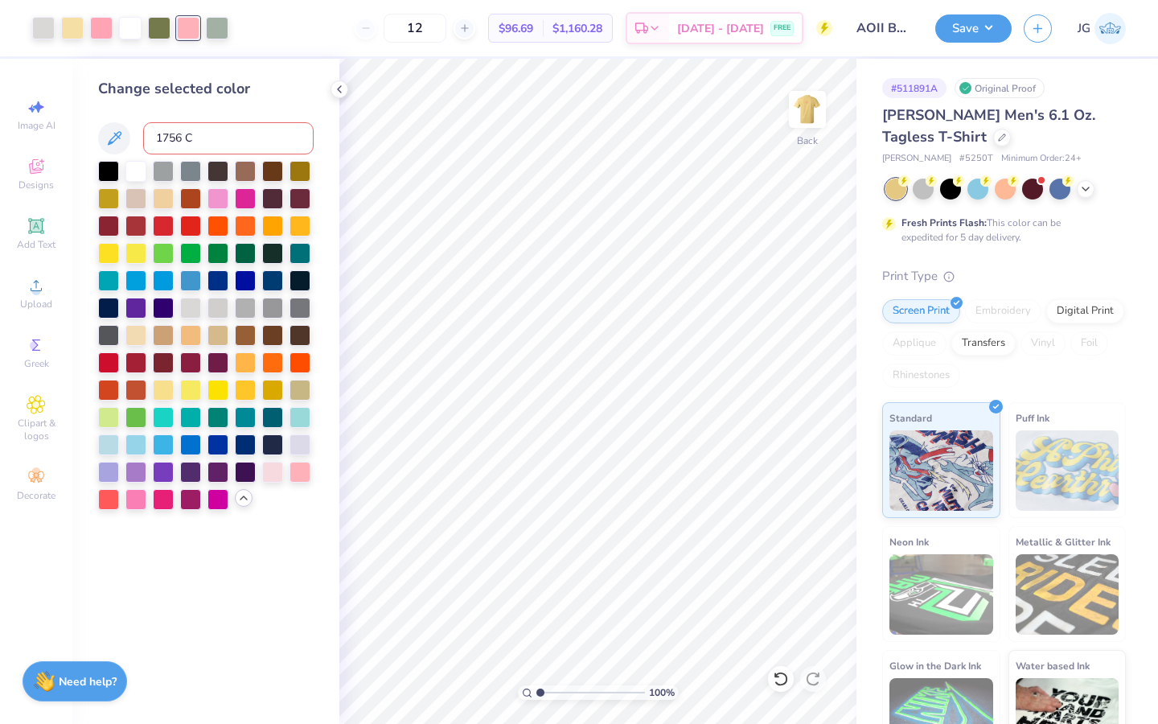
click at [216, 132] on input "1756 C" at bounding box center [228, 138] width 171 height 32
type input "1765"
click at [999, 138] on icon at bounding box center [1002, 136] width 6 height 6
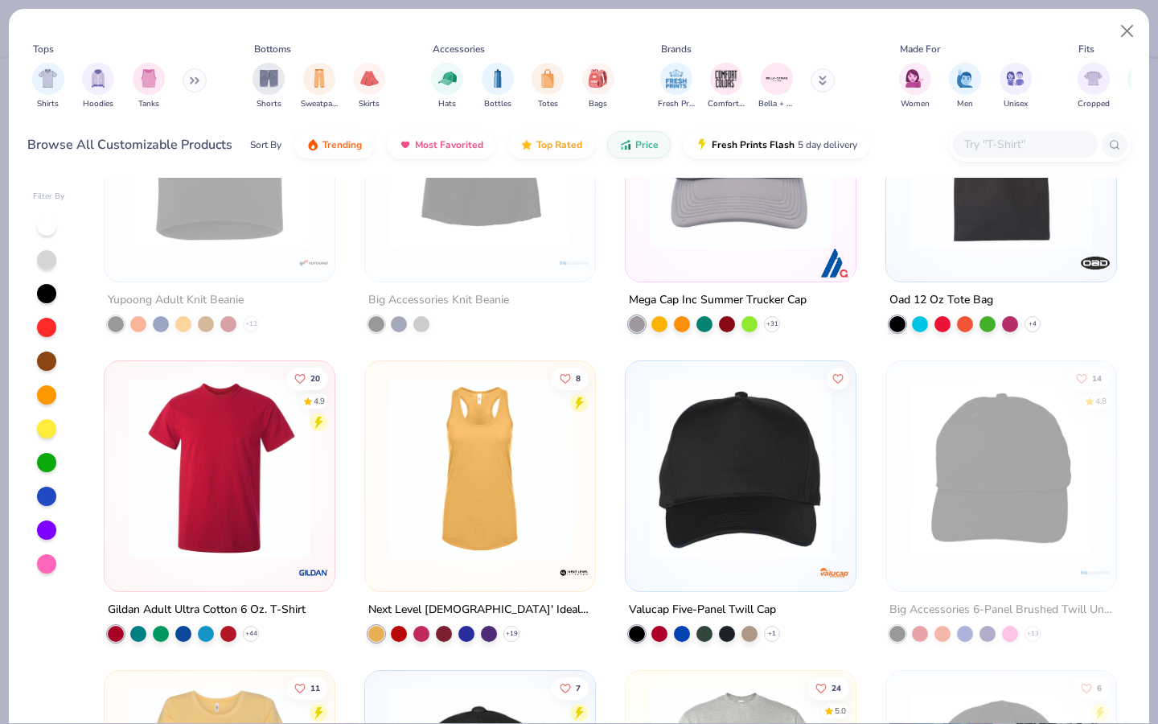
scroll to position [1046, 0]
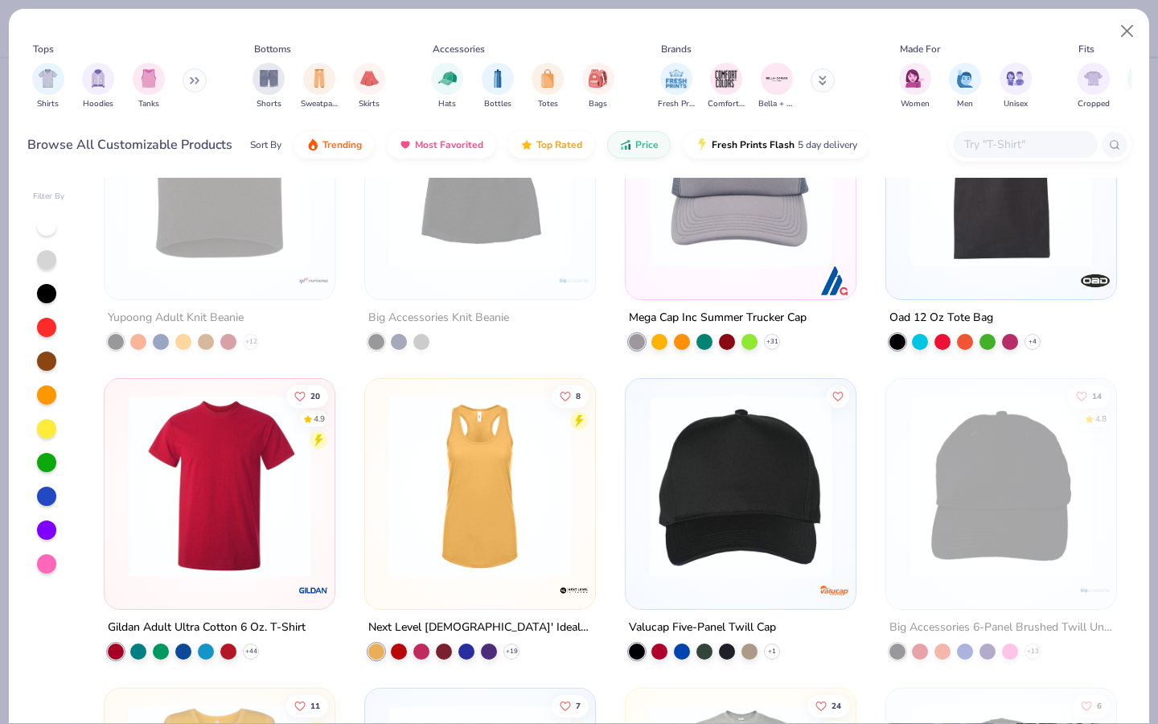
click at [494, 500] on img at bounding box center [480, 486] width 198 height 182
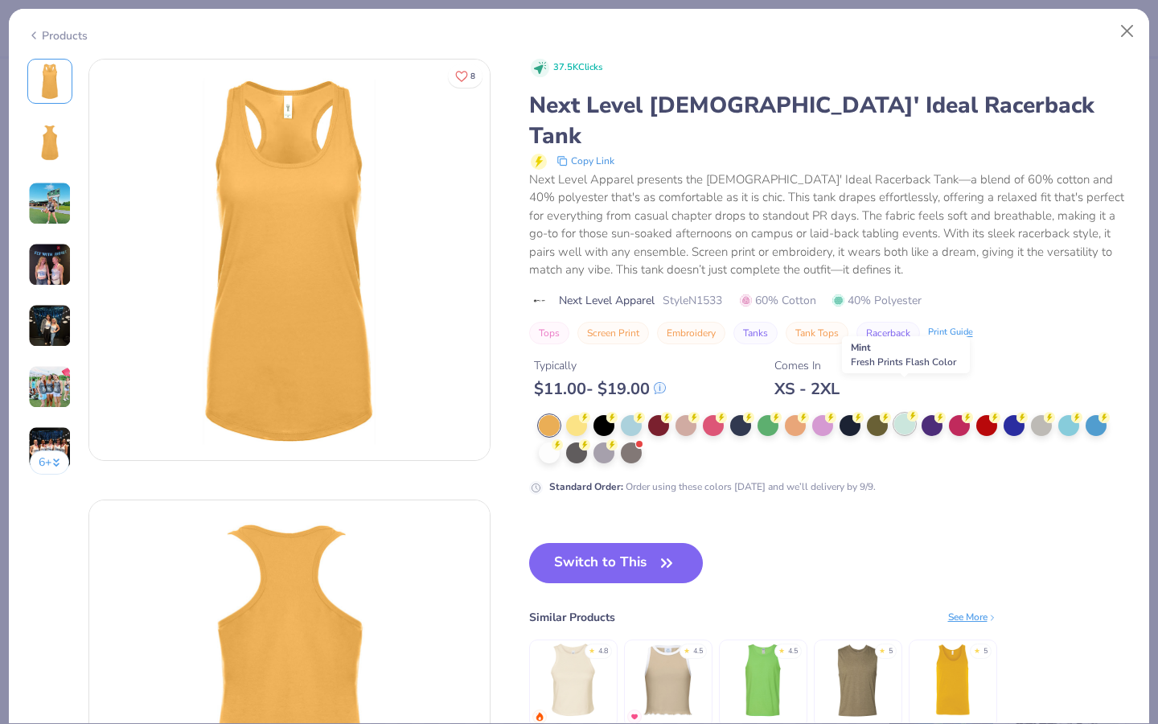
click at [909, 413] on div at bounding box center [905, 423] width 21 height 21
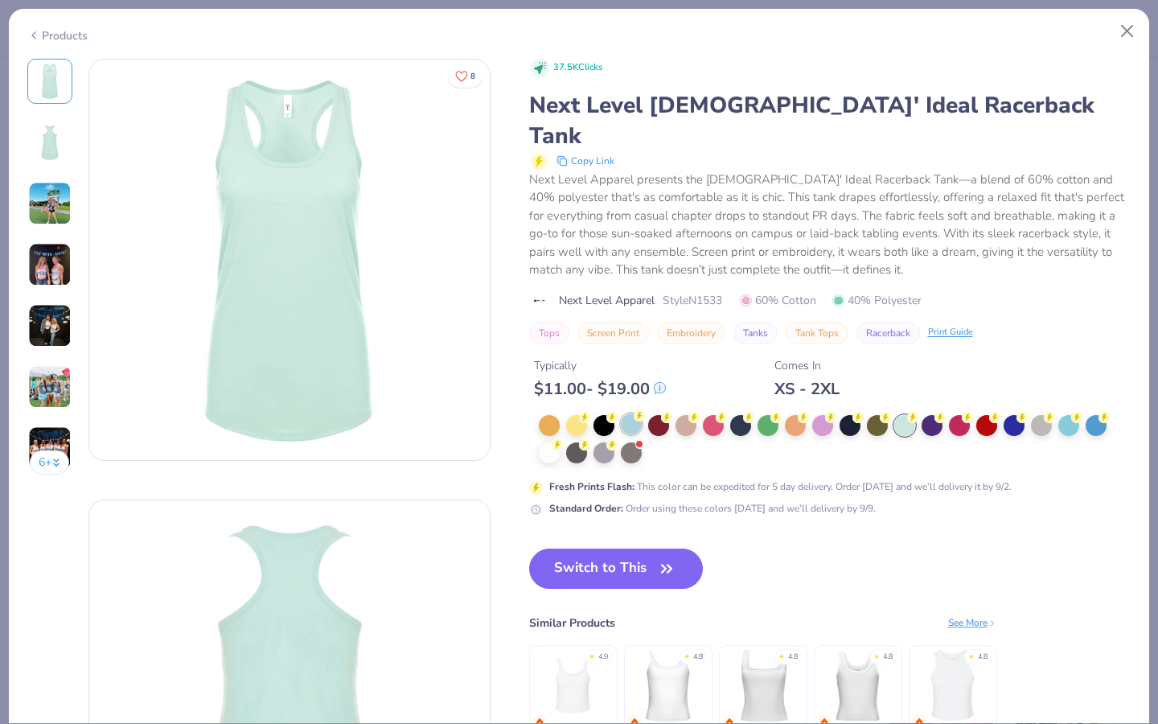
click at [637, 413] on div at bounding box center [631, 423] width 21 height 21
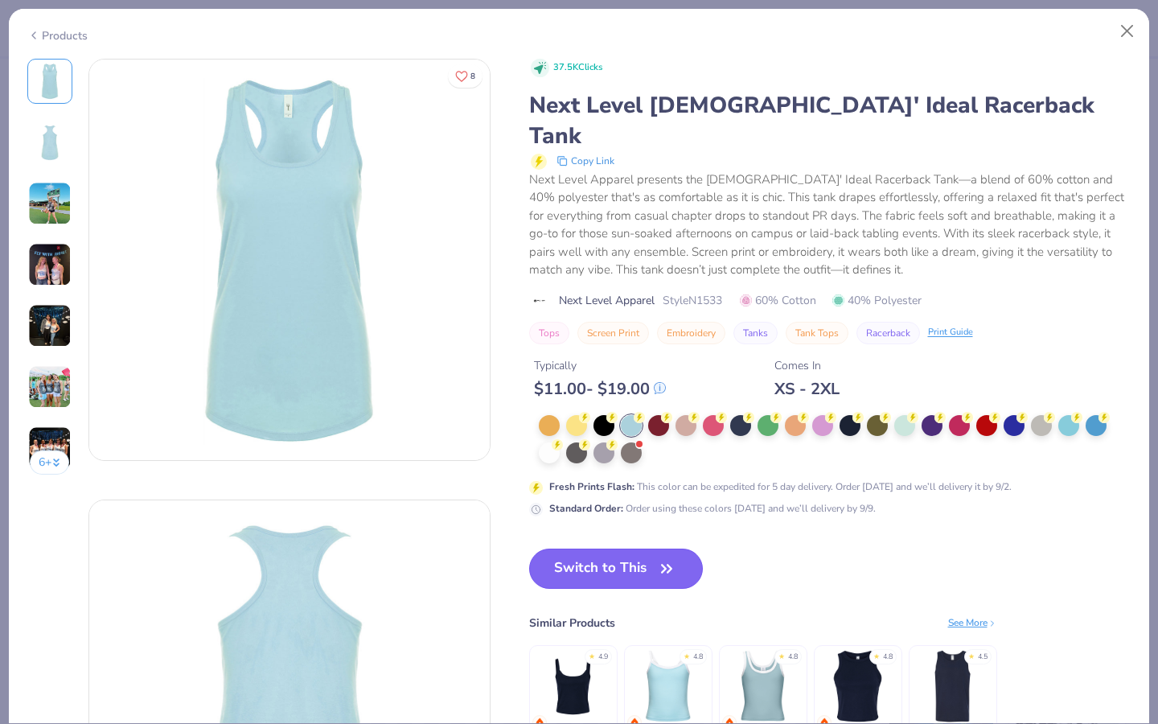
click at [632, 549] on button "Switch to This" at bounding box center [616, 569] width 175 height 40
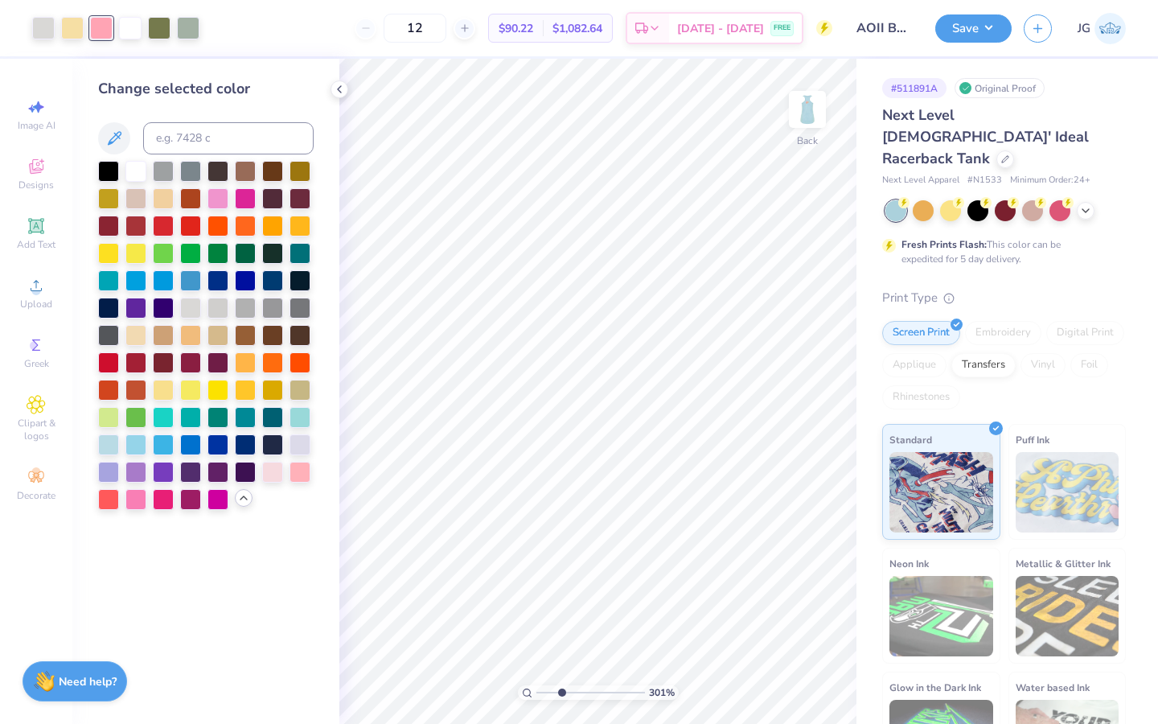
click at [562, 689] on input "range" at bounding box center [591, 692] width 109 height 14
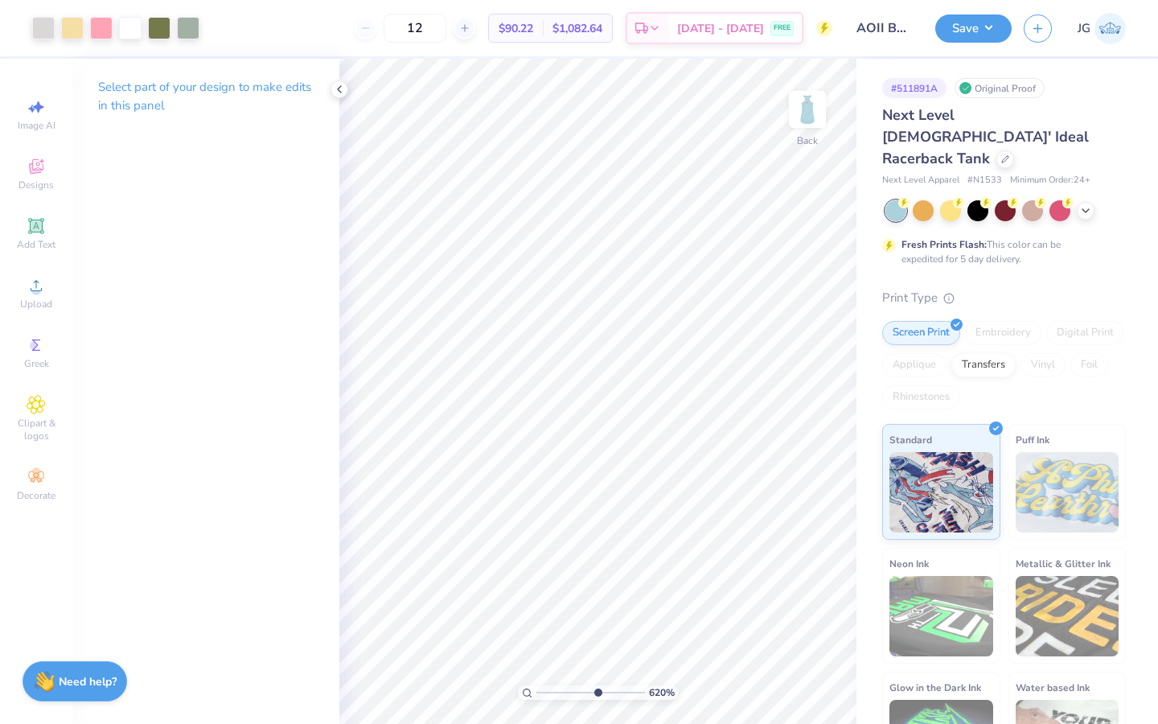
drag, startPoint x: 566, startPoint y: 693, endPoint x: 595, endPoint y: 693, distance: 28.2
type input "6.23"
click at [596, 693] on input "range" at bounding box center [591, 692] width 109 height 14
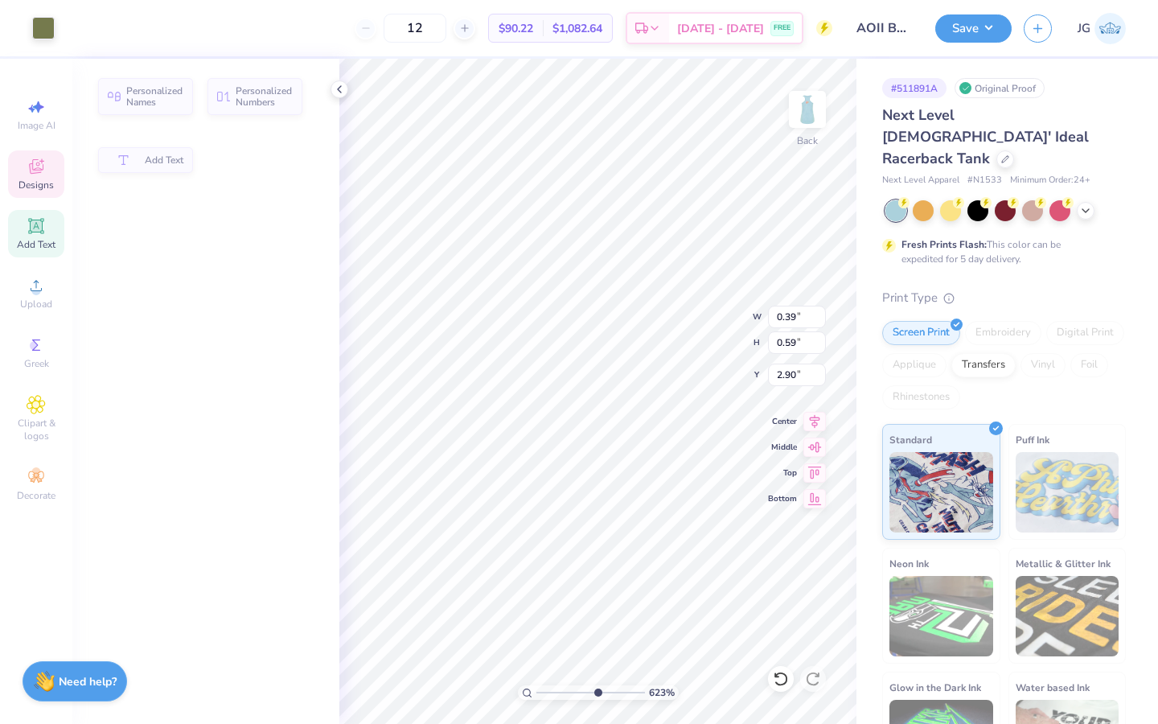
type input "0.39"
type input "0.59"
type input "2.90"
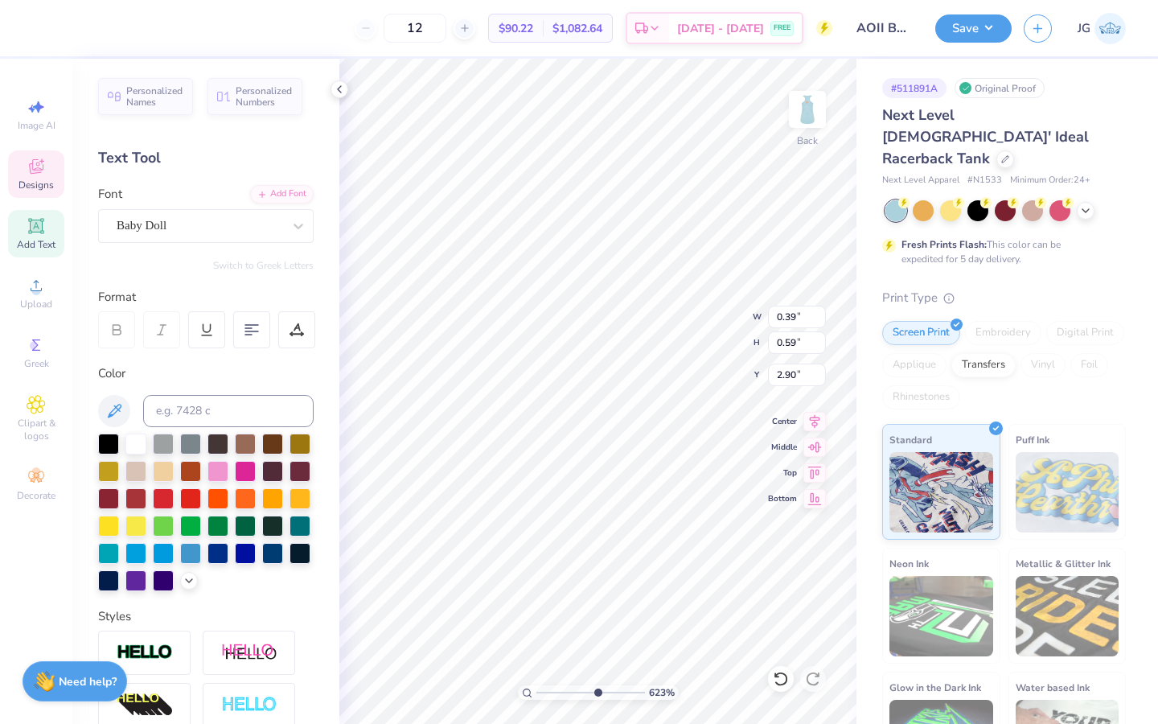
type input "0.53"
type input "0.80"
type input "2.80"
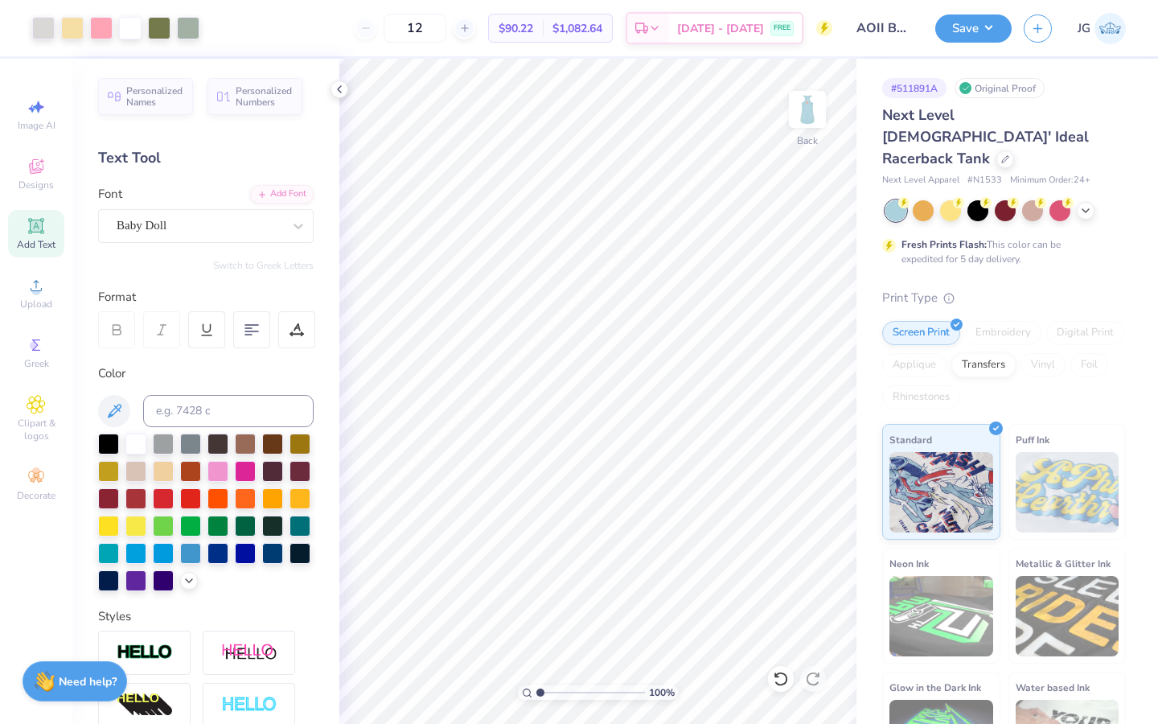
type input "1"
drag, startPoint x: 593, startPoint y: 696, endPoint x: 526, endPoint y: 694, distance: 66.8
click at [526, 694] on div "100 %" at bounding box center [598, 692] width 161 height 14
click at [997, 149] on div at bounding box center [1006, 158] width 18 height 18
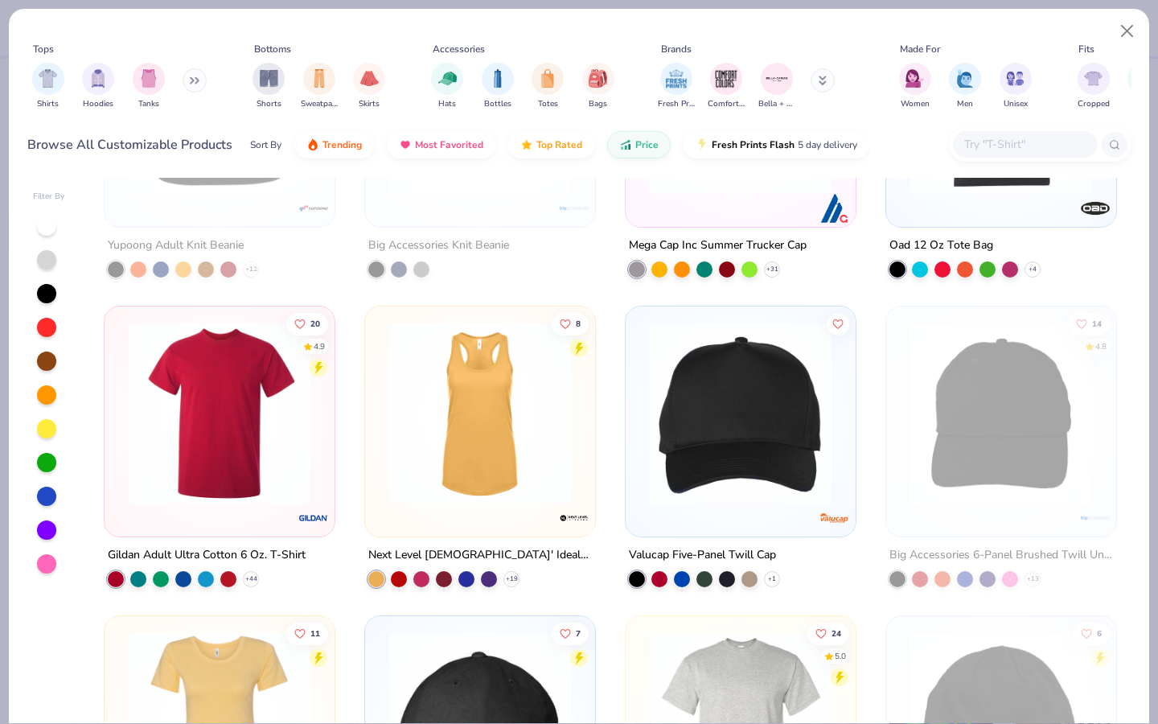
scroll to position [1052, 0]
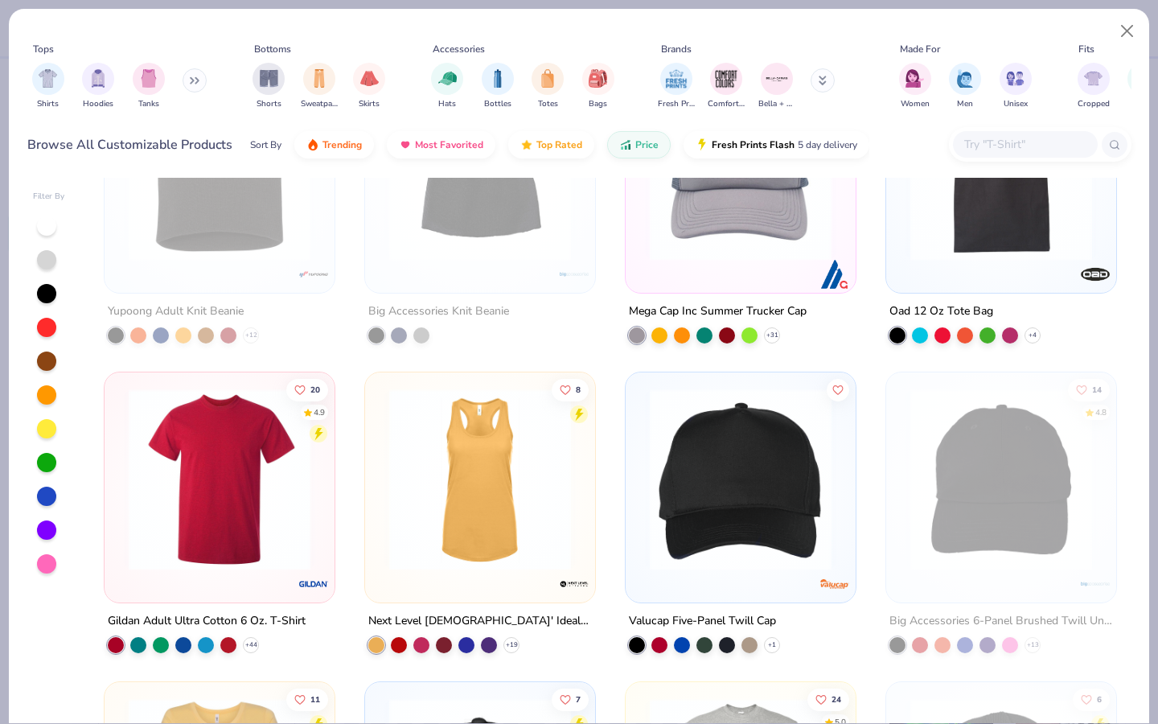
click at [508, 510] on img at bounding box center [480, 480] width 198 height 182
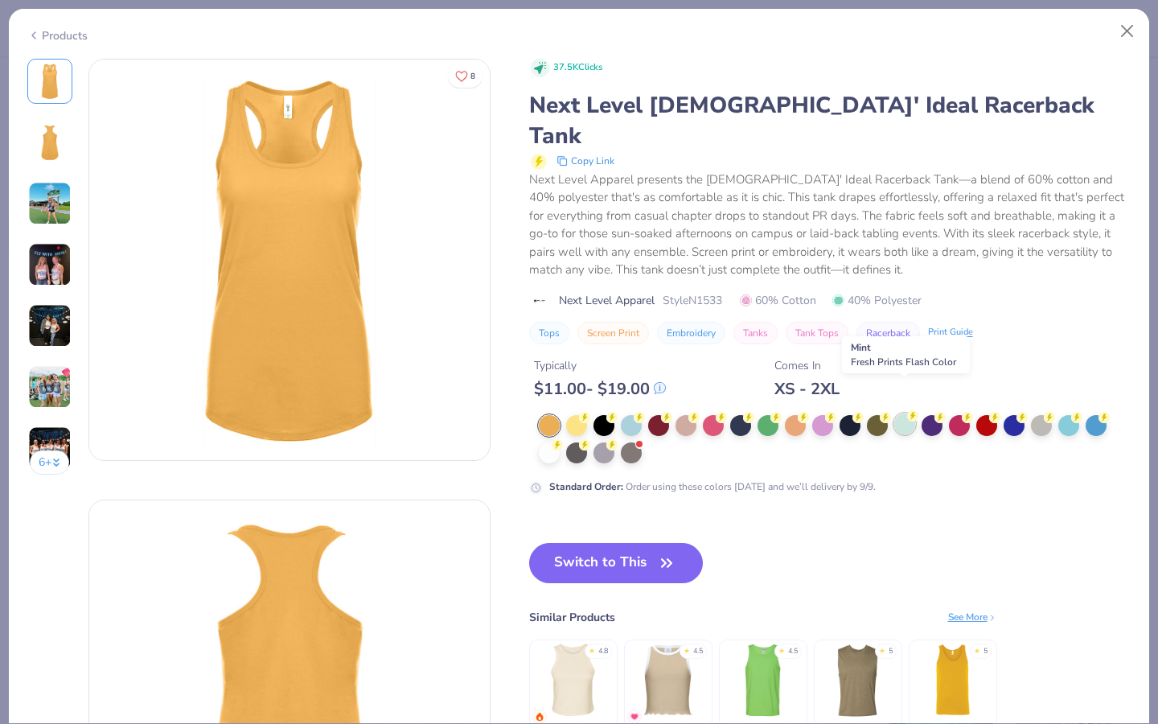
click at [908, 413] on div at bounding box center [905, 423] width 21 height 21
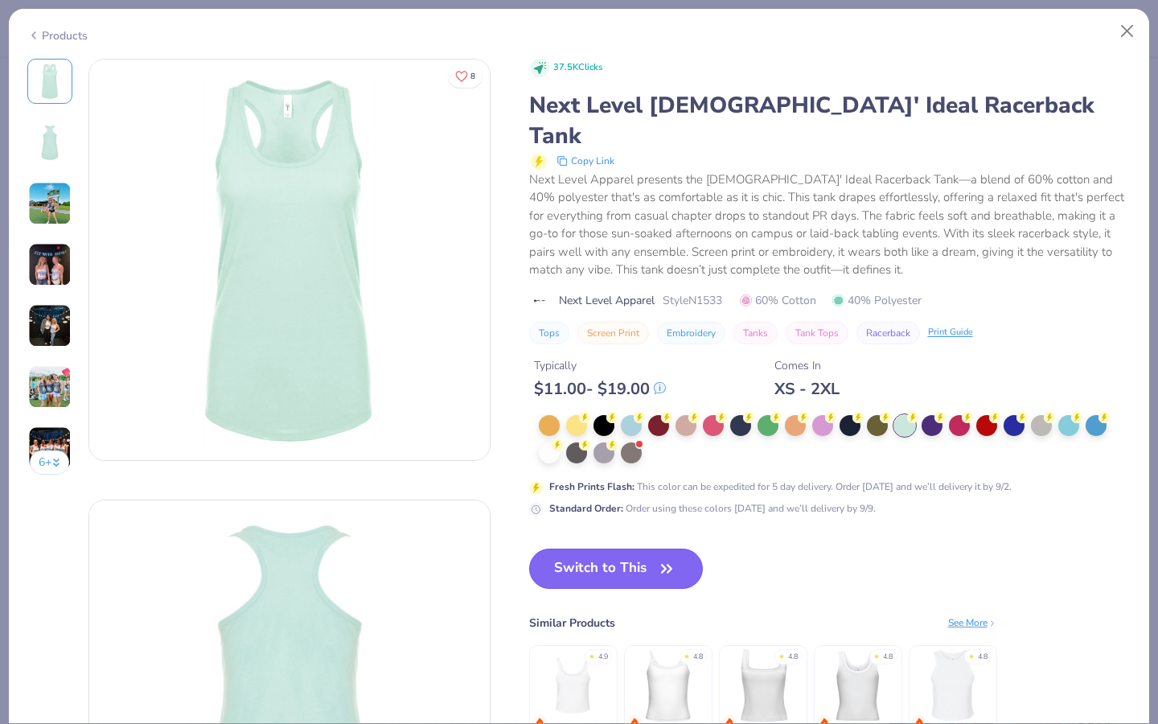
click at [680, 549] on button "Switch to This" at bounding box center [616, 569] width 175 height 40
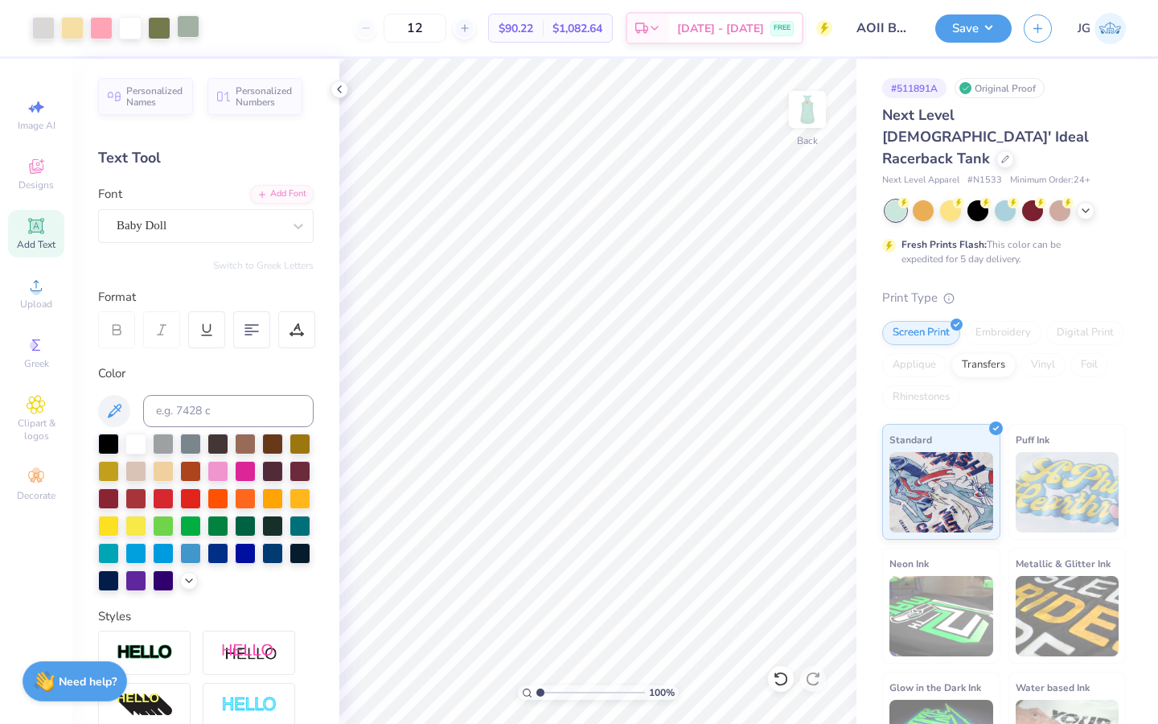
click at [188, 27] on div at bounding box center [188, 26] width 23 height 23
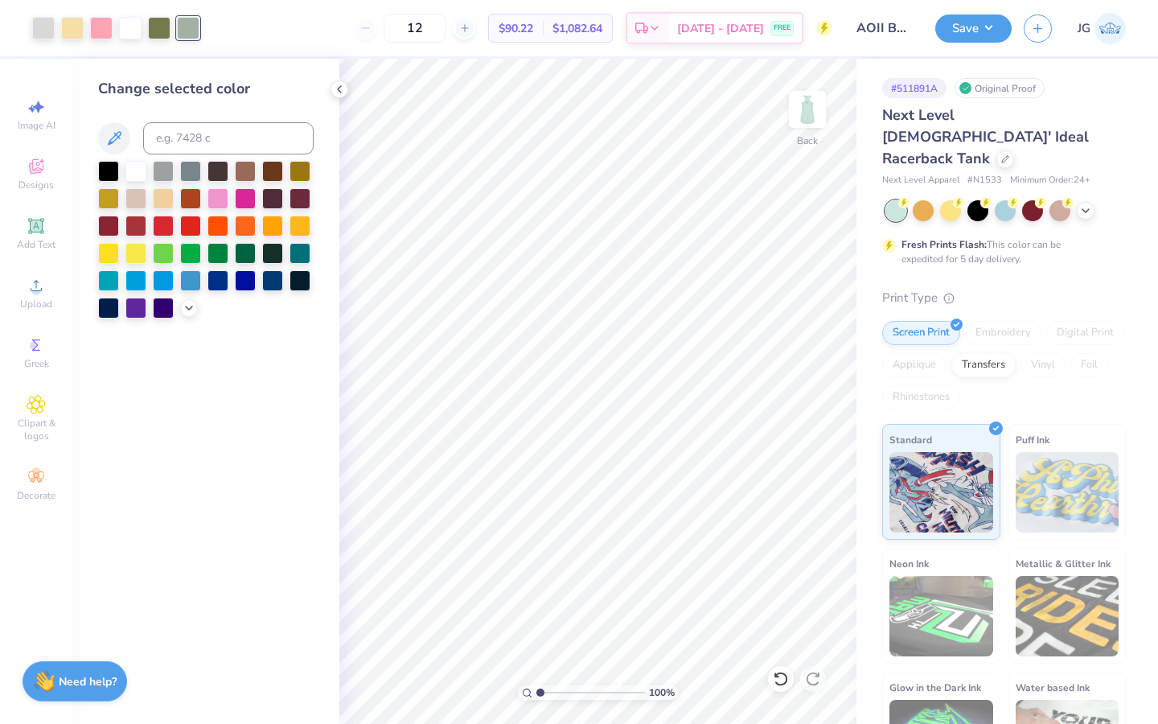
click at [187, 297] on div at bounding box center [206, 240] width 216 height 158
click at [446, 25] on input "12" at bounding box center [415, 28] width 63 height 29
type input "1"
type input "50"
click at [158, 30] on div at bounding box center [159, 26] width 23 height 23
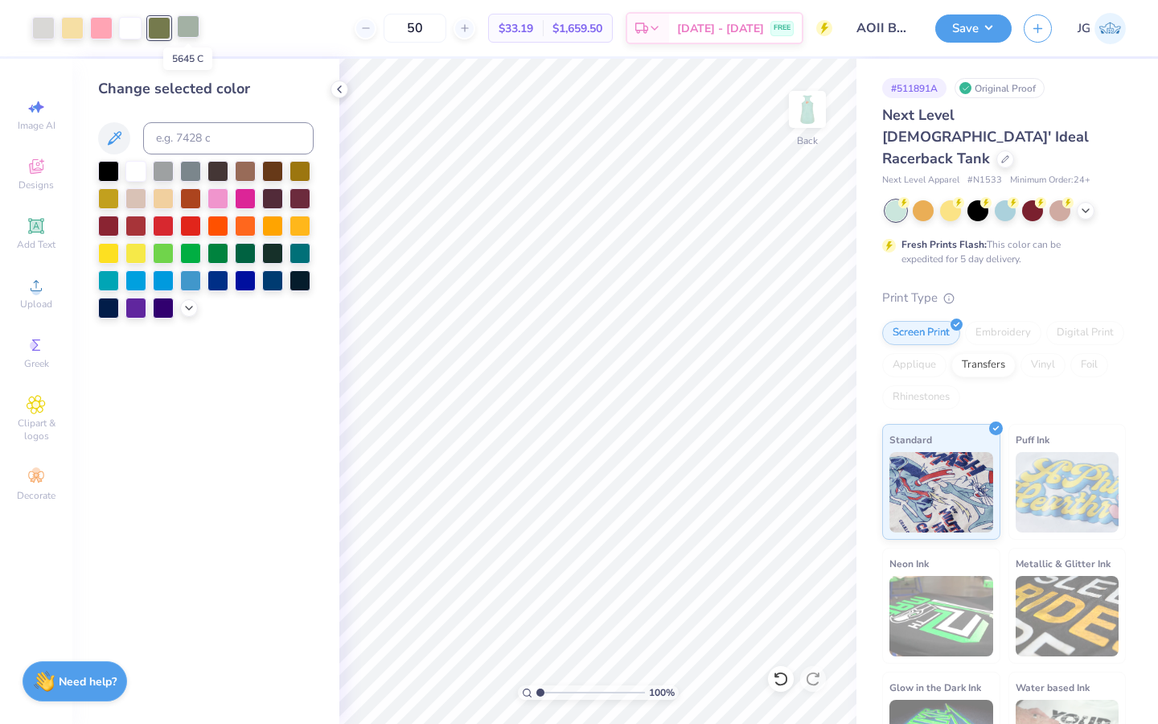
click at [190, 23] on div at bounding box center [188, 26] width 23 height 23
click at [161, 25] on div at bounding box center [159, 26] width 23 height 23
click at [179, 148] on input at bounding box center [228, 138] width 171 height 32
type input "5645"
click at [584, 690] on input "range" at bounding box center [591, 692] width 109 height 14
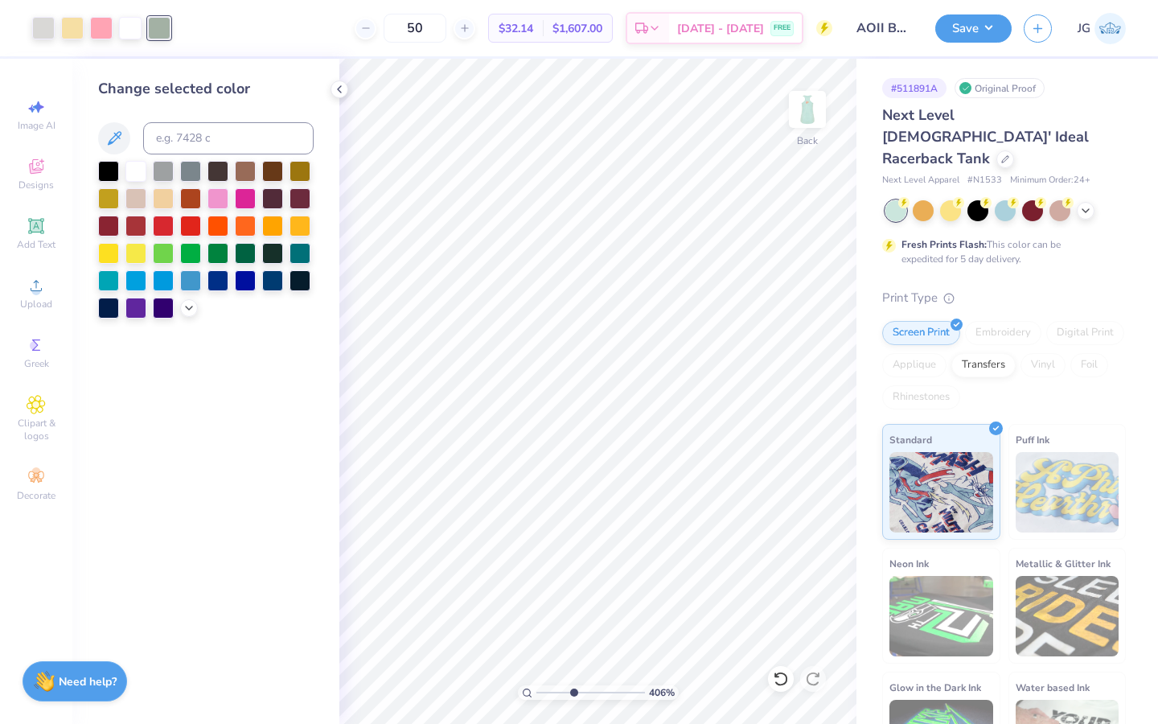
type input "4.06"
click at [573, 689] on input "range" at bounding box center [591, 692] width 109 height 14
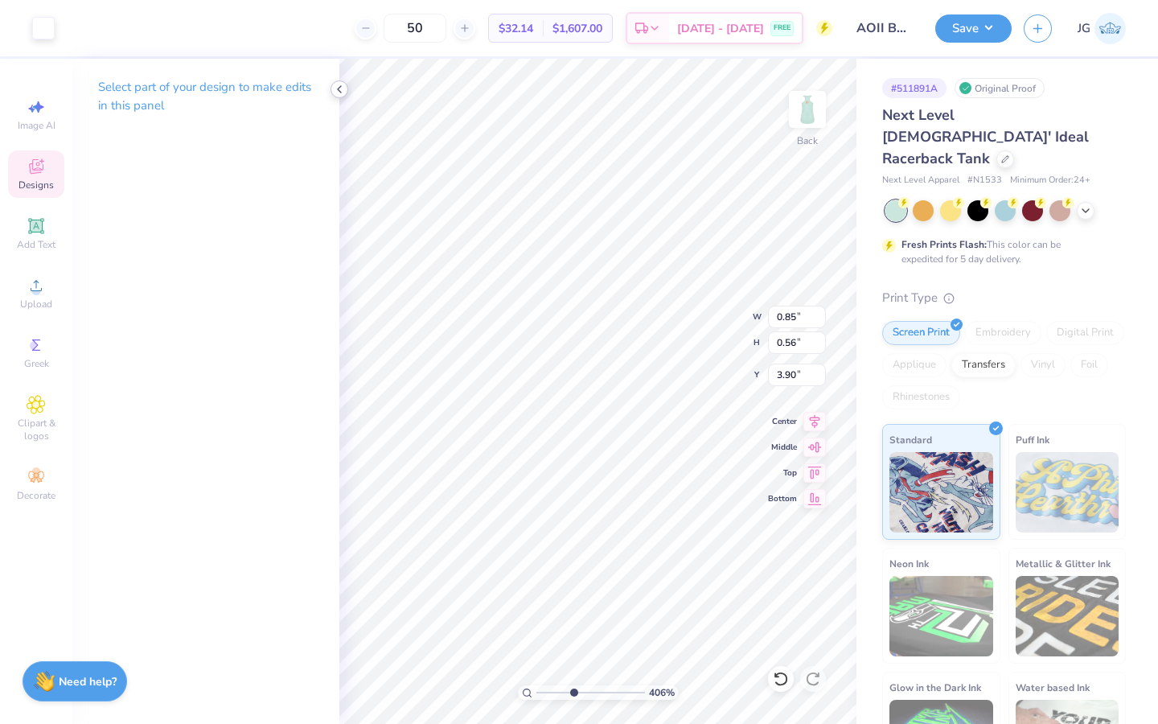
click at [344, 88] on icon at bounding box center [339, 89] width 13 height 13
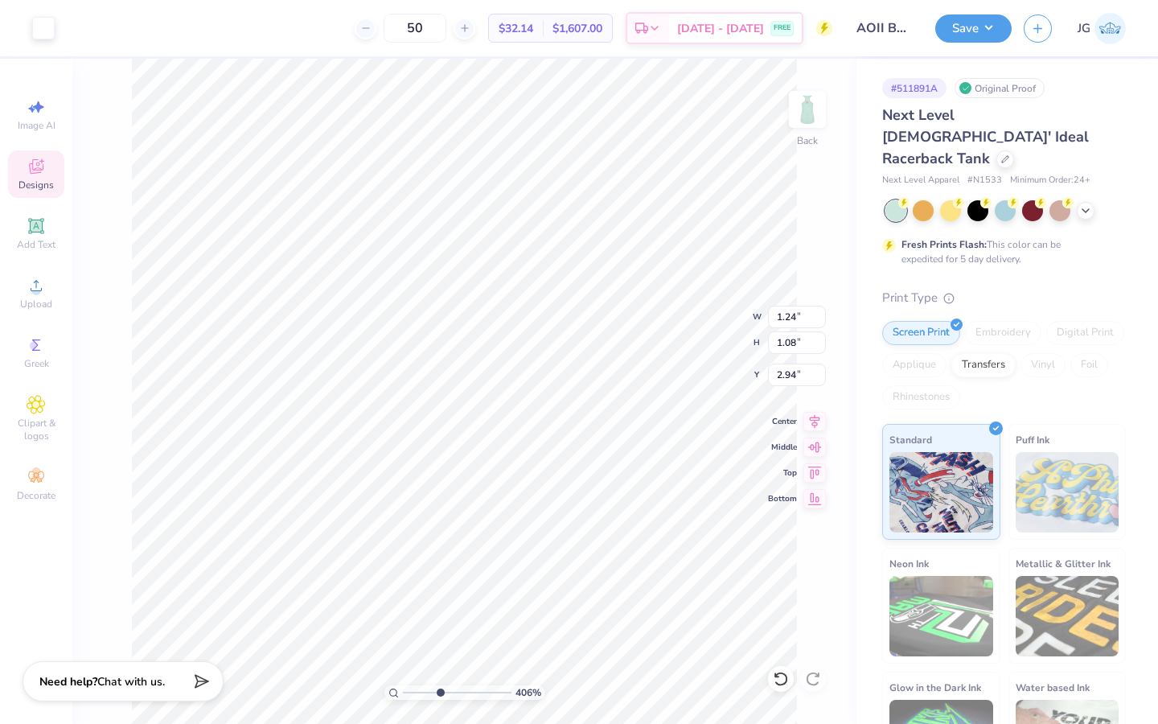
type input "2.94"
click at [121, 26] on div at bounding box center [130, 26] width 23 height 23
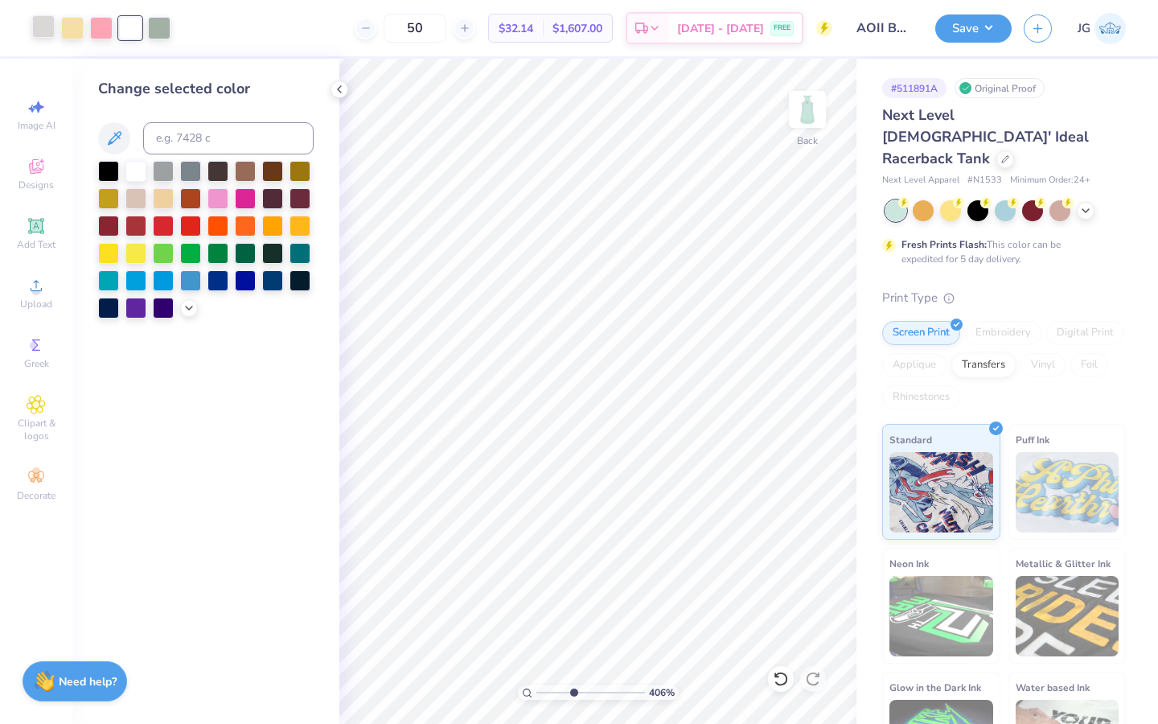
click at [47, 28] on div at bounding box center [43, 26] width 23 height 23
click at [131, 167] on div at bounding box center [135, 169] width 21 height 21
click at [781, 680] on icon at bounding box center [781, 679] width 16 height 16
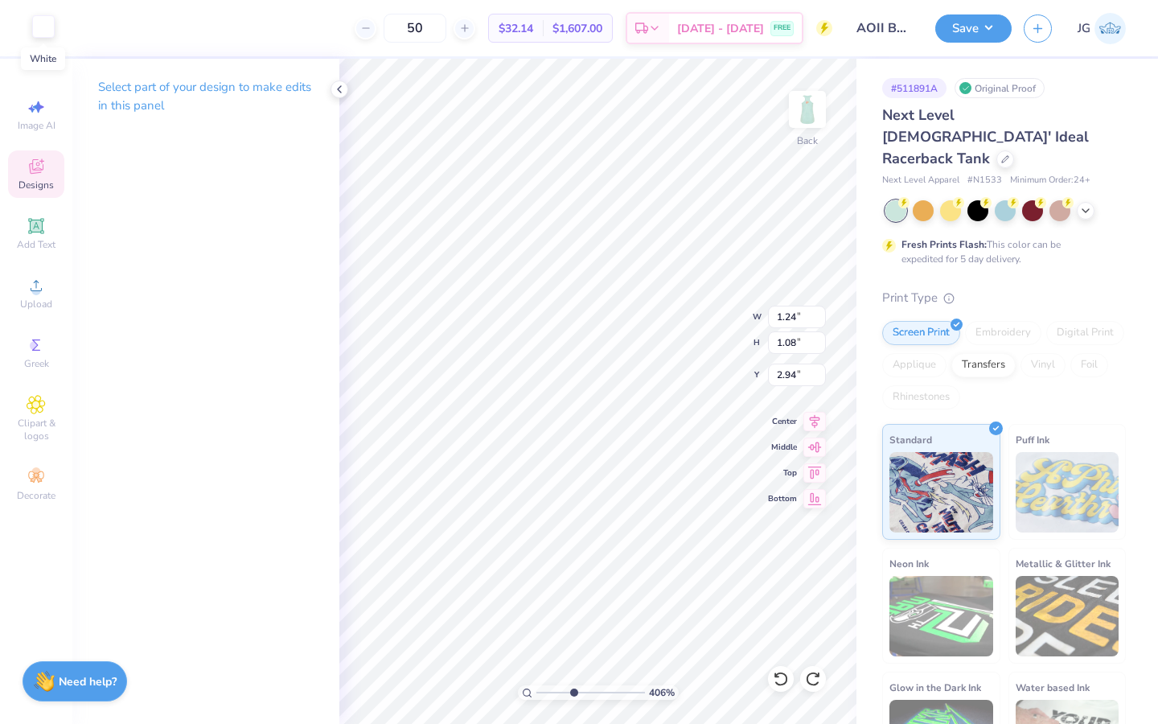
click at [35, 22] on div at bounding box center [43, 26] width 23 height 23
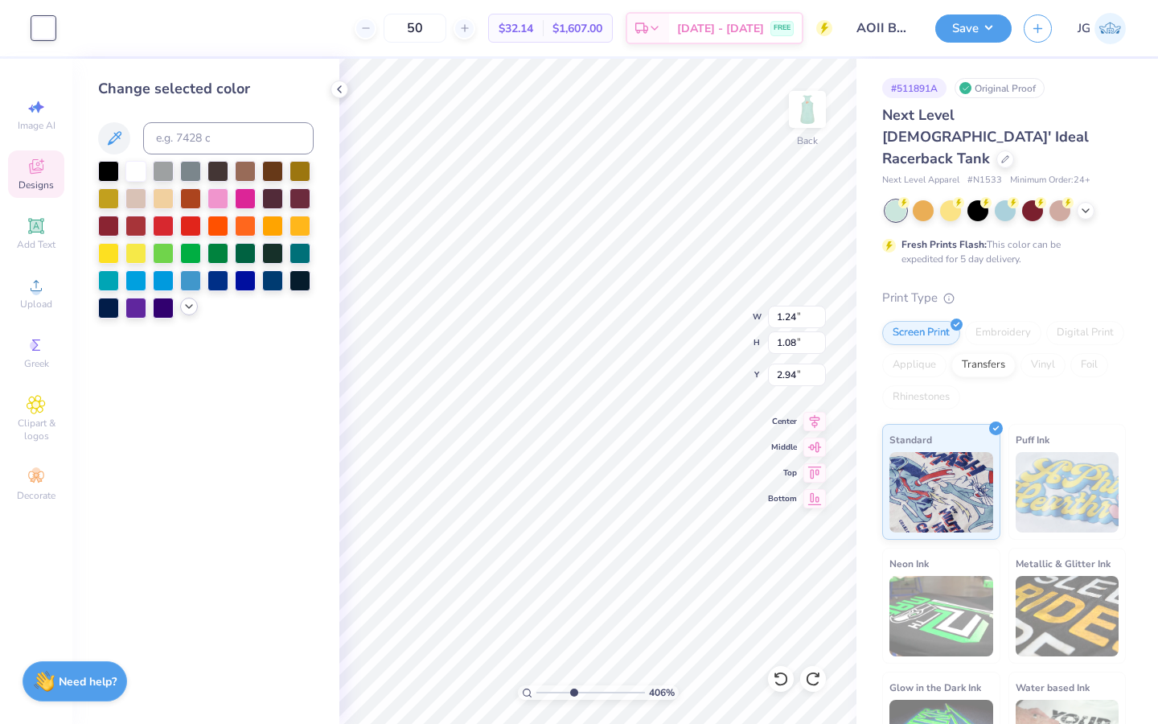
click at [188, 305] on icon at bounding box center [189, 306] width 13 height 13
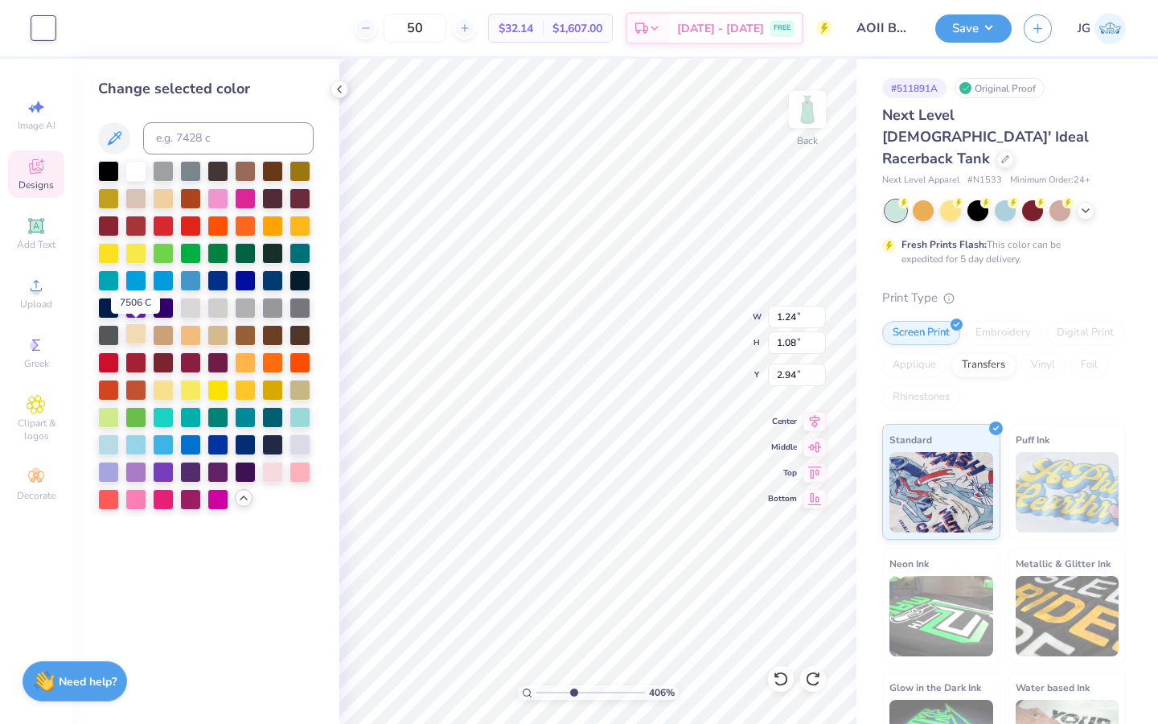
click at [136, 335] on div at bounding box center [135, 333] width 21 height 21
click at [167, 391] on div at bounding box center [163, 388] width 21 height 21
click at [239, 496] on icon at bounding box center [243, 498] width 13 height 13
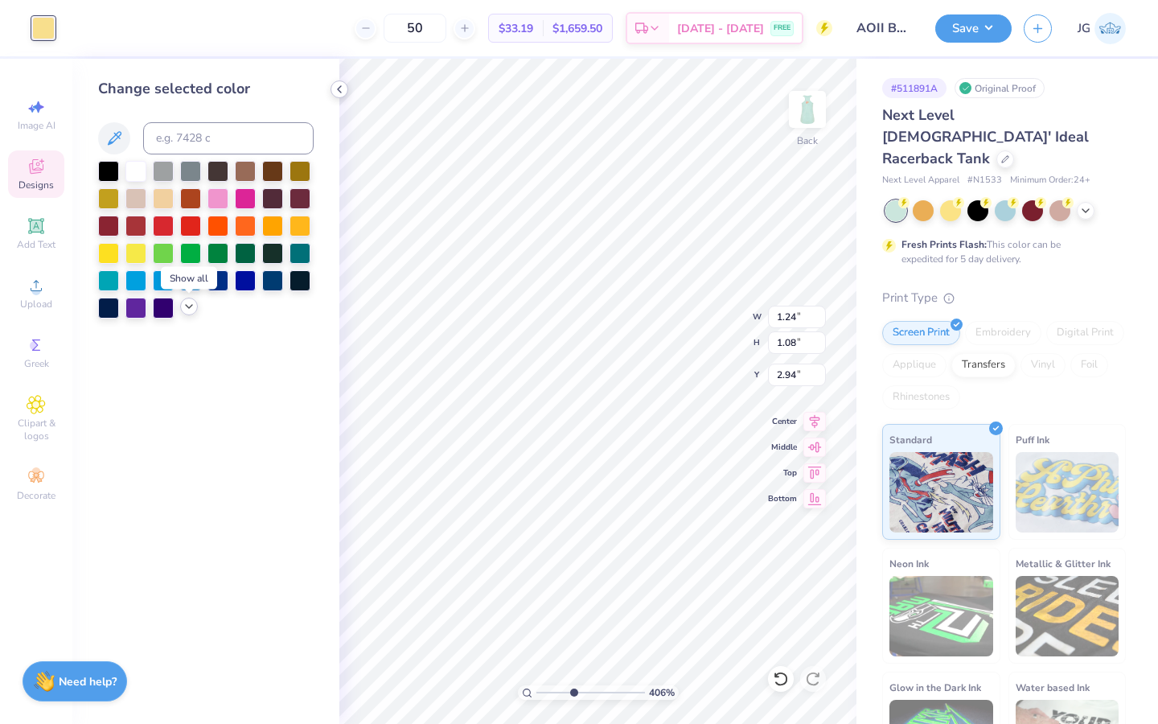
click at [336, 90] on icon at bounding box center [339, 89] width 13 height 13
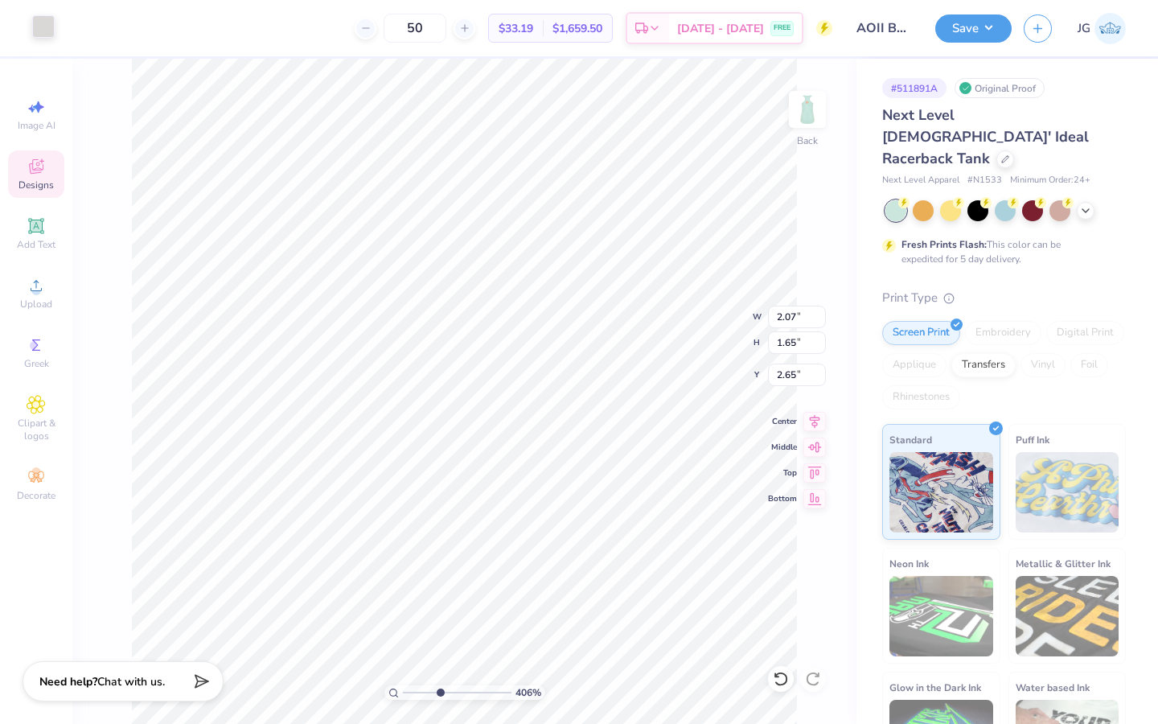
click at [43, 25] on div at bounding box center [43, 26] width 23 height 23
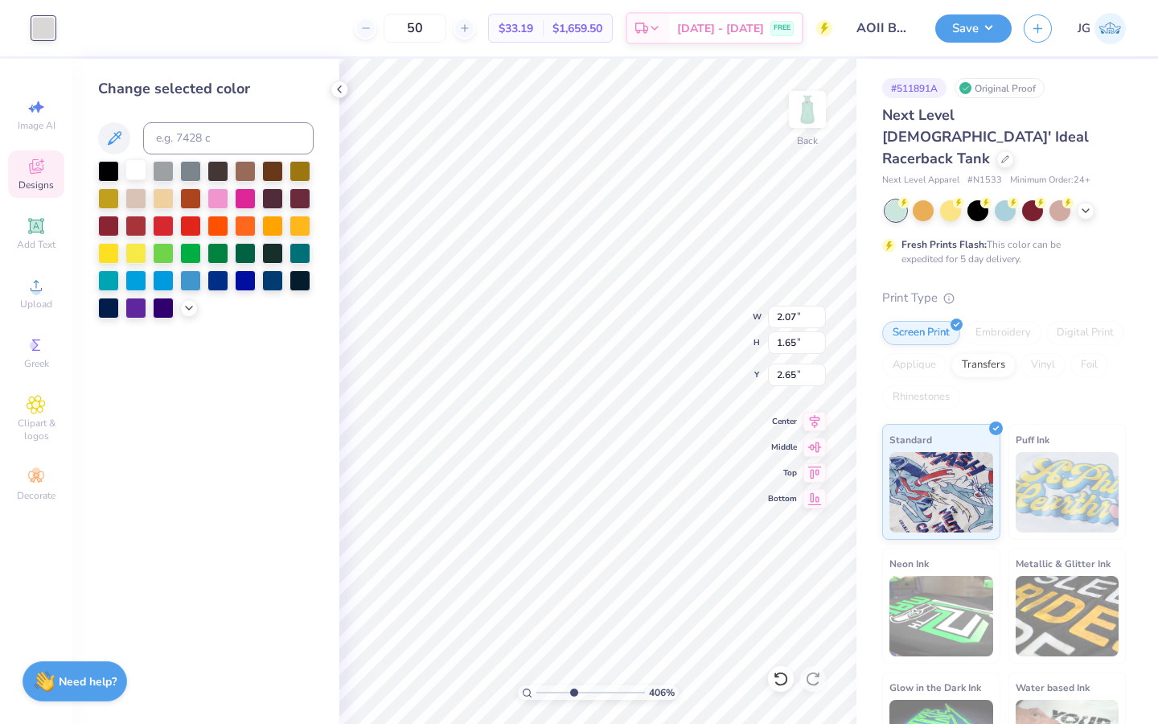
click at [138, 174] on div at bounding box center [135, 169] width 21 height 21
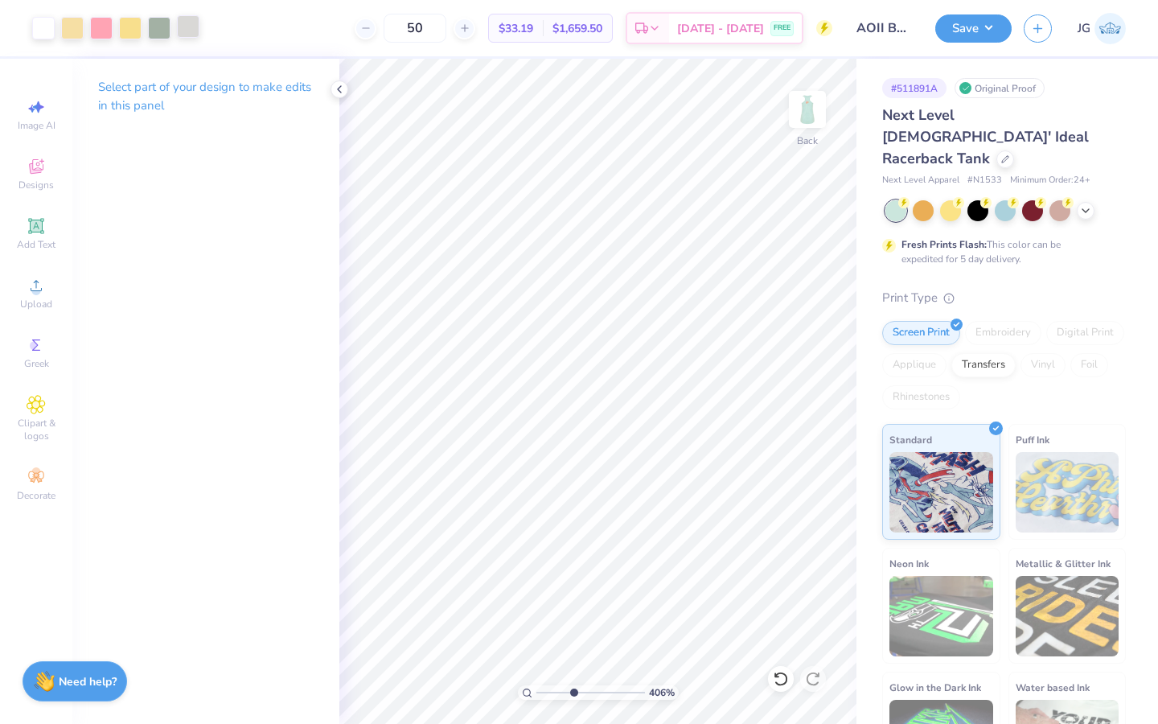
click at [192, 31] on div at bounding box center [188, 26] width 23 height 23
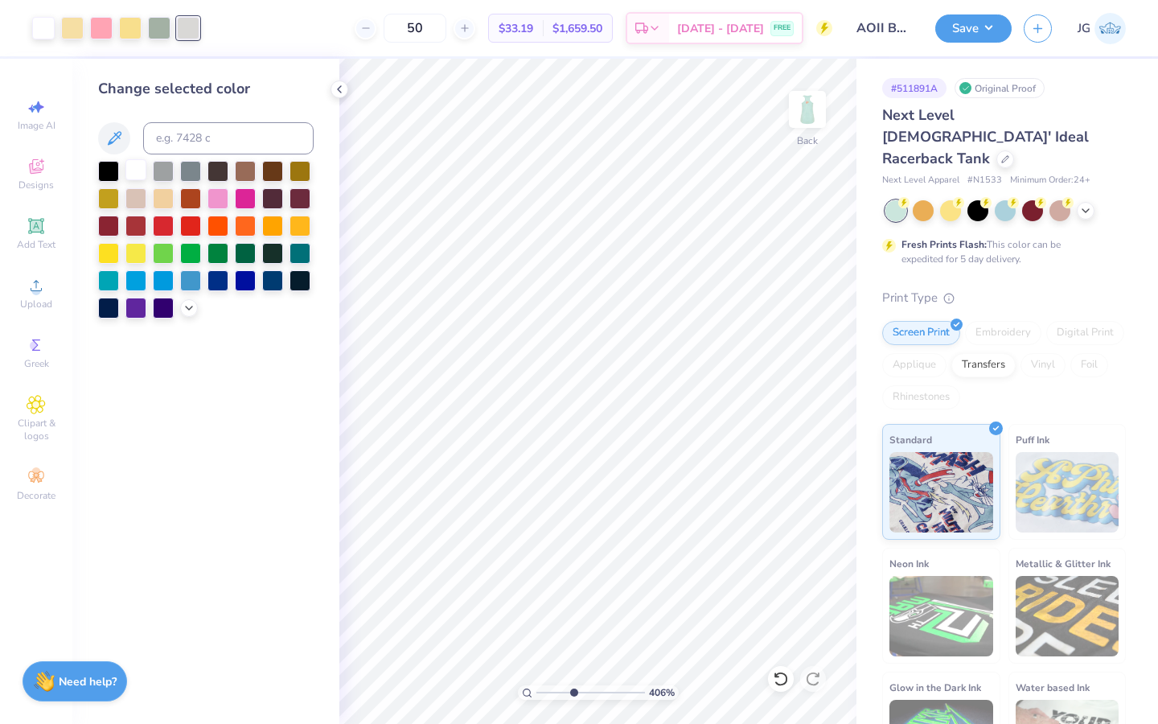
click at [134, 167] on div at bounding box center [135, 169] width 21 height 21
click at [126, 33] on div at bounding box center [130, 26] width 23 height 23
click at [77, 37] on div at bounding box center [72, 26] width 23 height 23
click at [119, 33] on div at bounding box center [130, 26] width 23 height 23
click at [192, 142] on input at bounding box center [228, 138] width 171 height 32
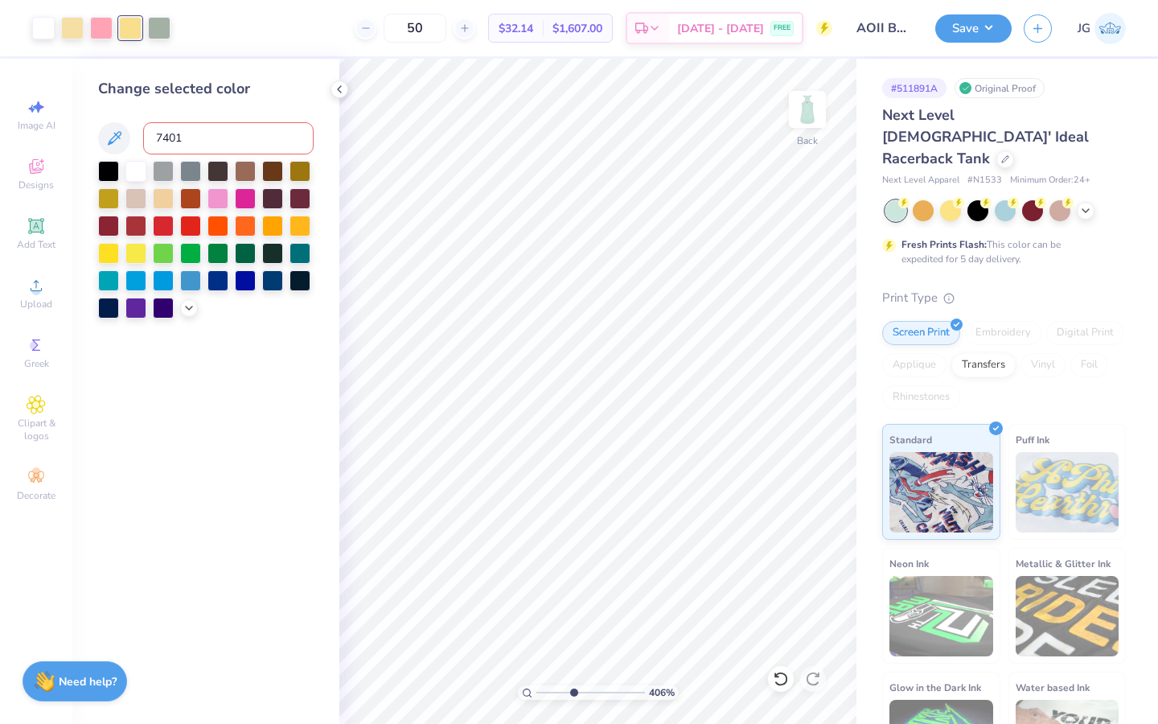
type input "7401"
click at [1002, 154] on icon at bounding box center [1006, 158] width 8 height 8
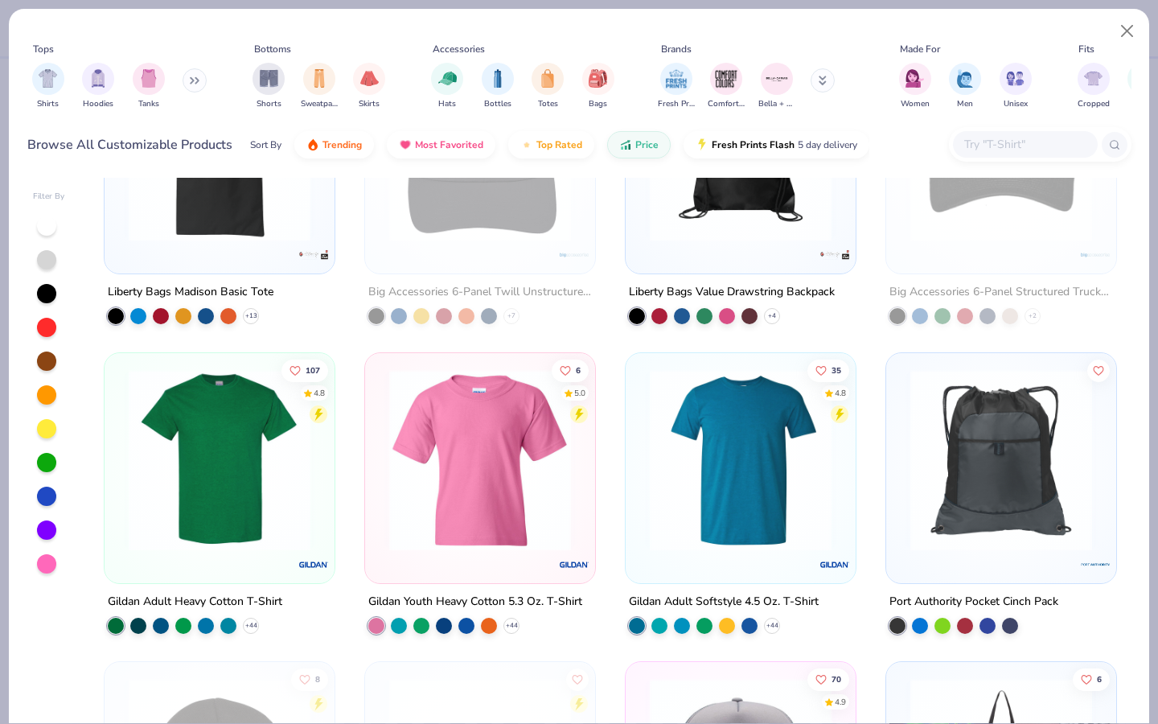
scroll to position [476, 0]
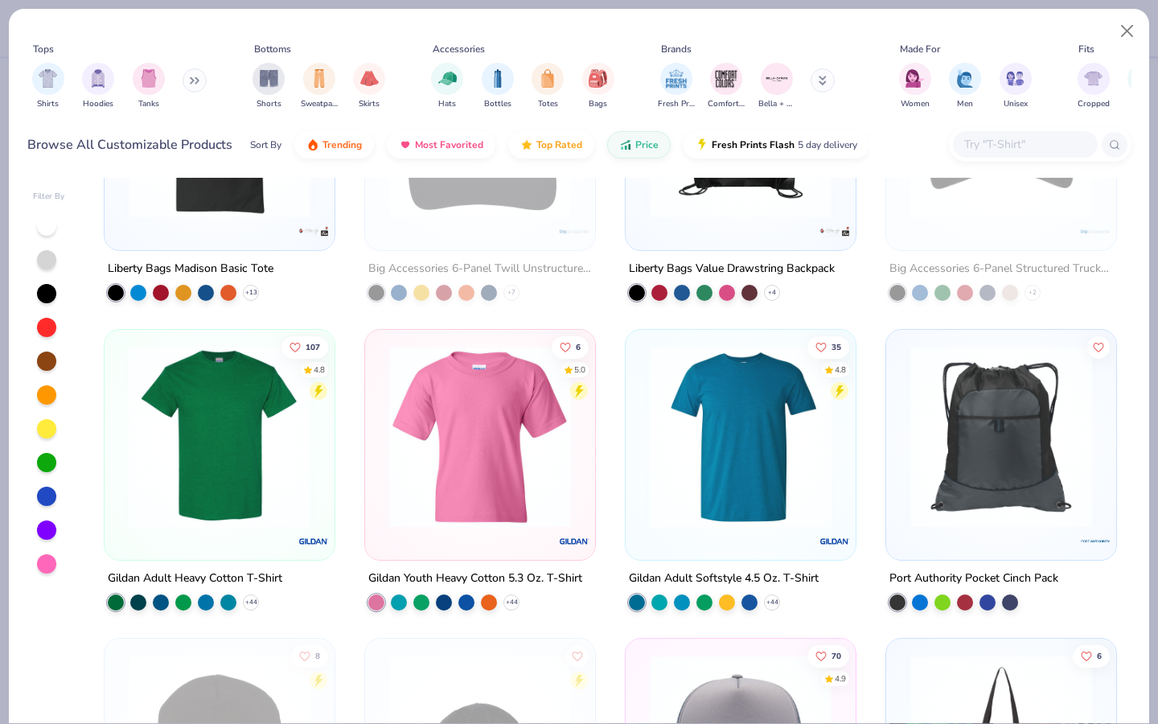
click at [258, 512] on img at bounding box center [220, 436] width 198 height 182
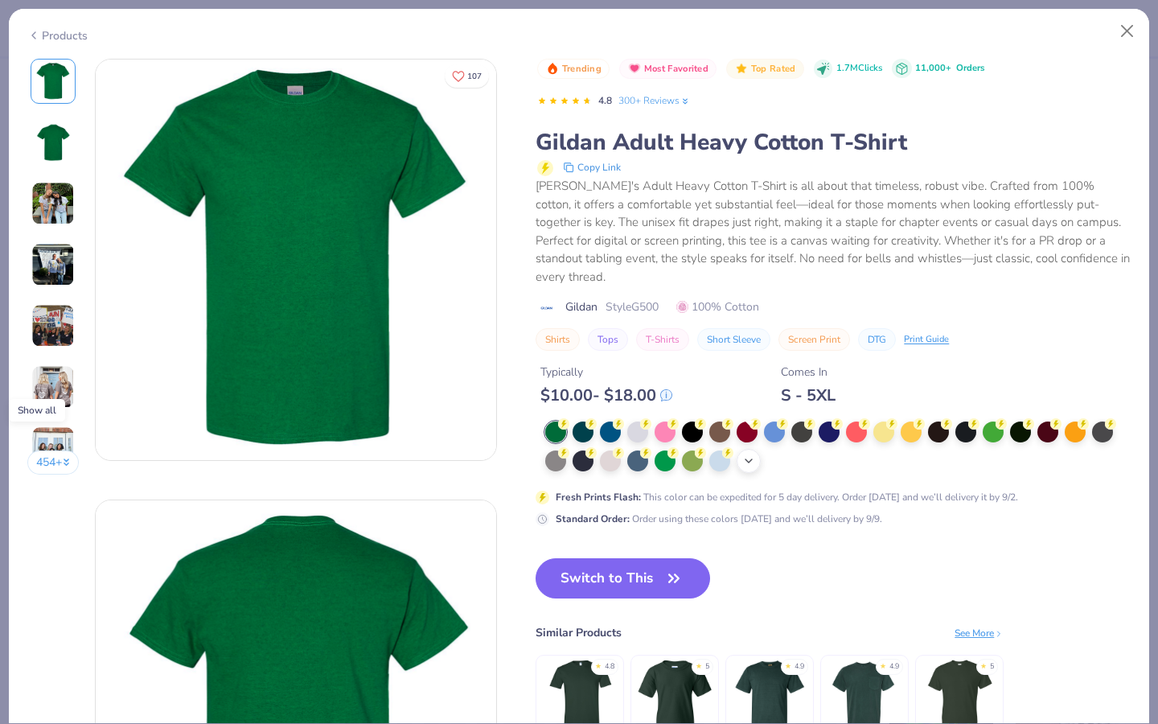
click at [742, 449] on div "+ 22" at bounding box center [749, 461] width 24 height 24
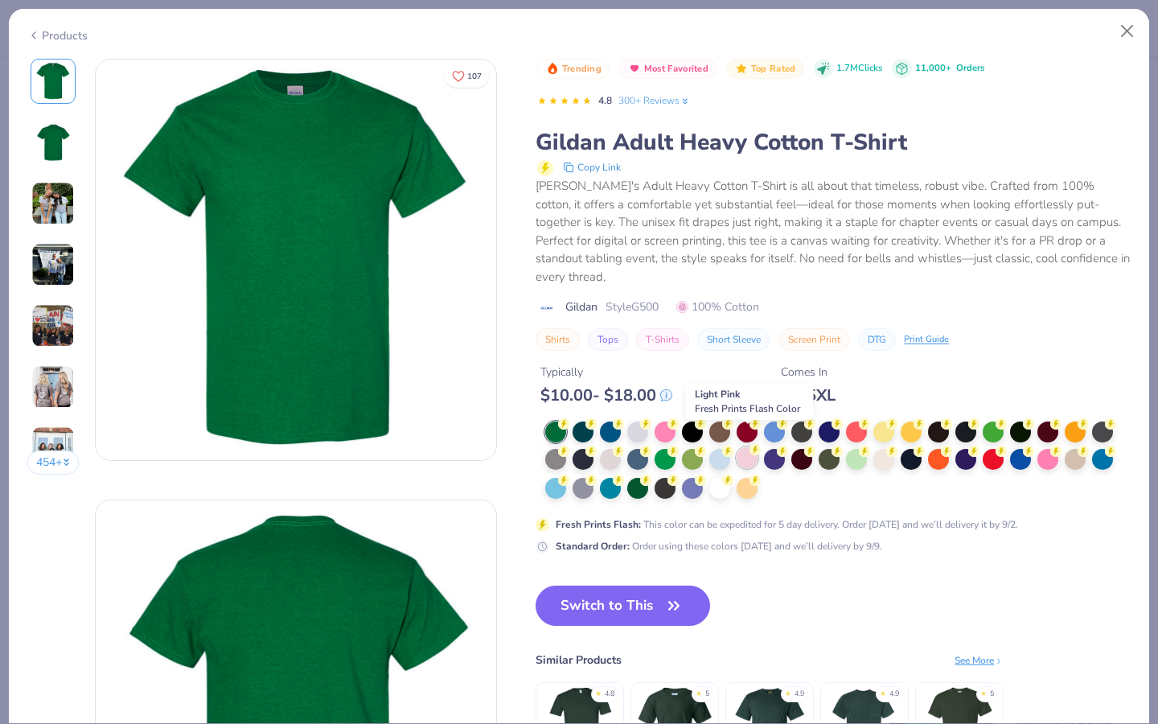
click at [740, 447] on div at bounding box center [747, 457] width 21 height 21
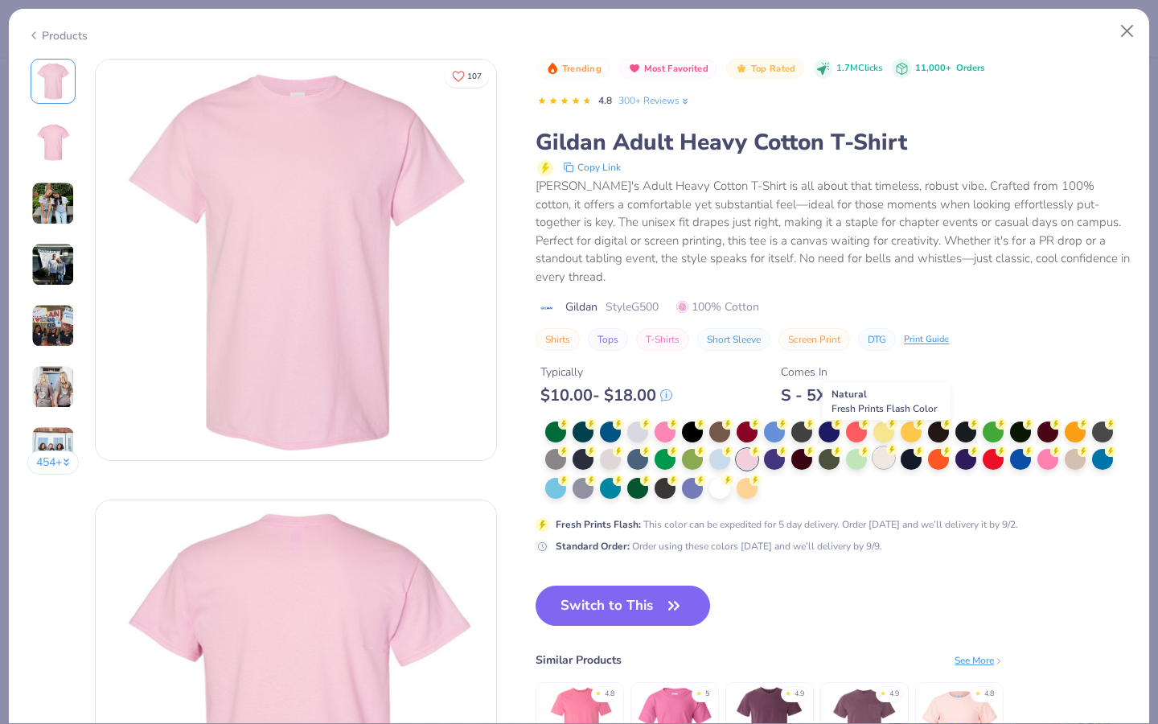
click at [570, 430] on circle at bounding box center [563, 423] width 11 height 11
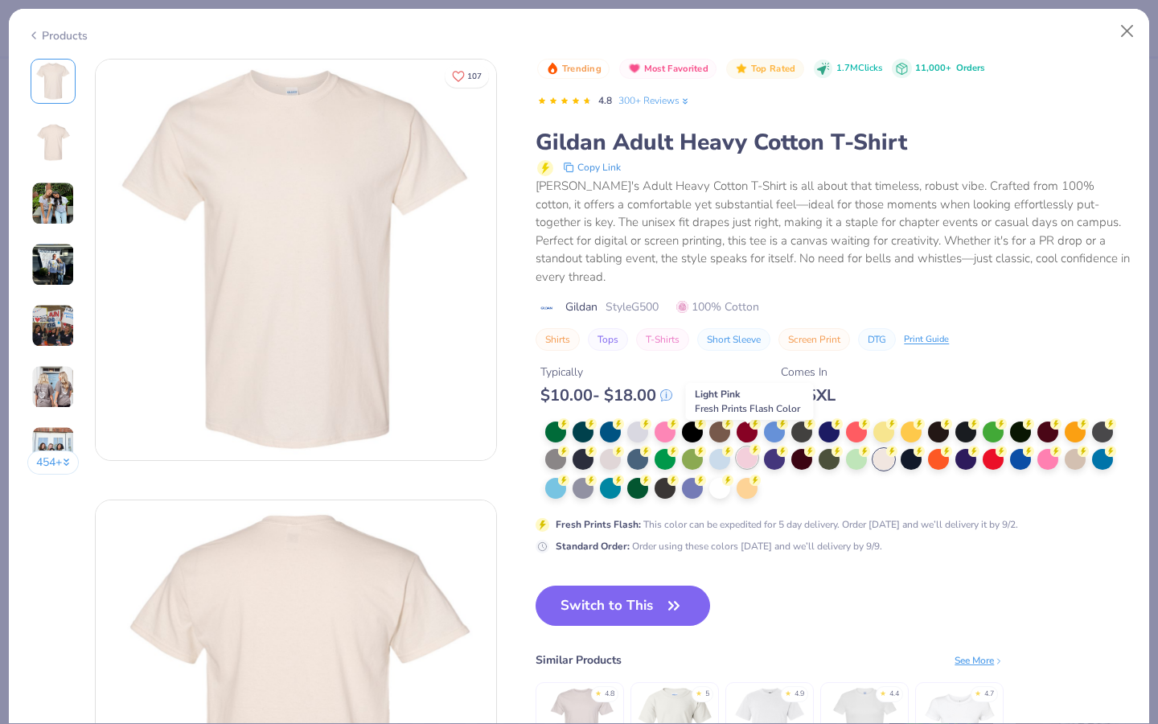
click at [751, 444] on icon at bounding box center [755, 449] width 11 height 11
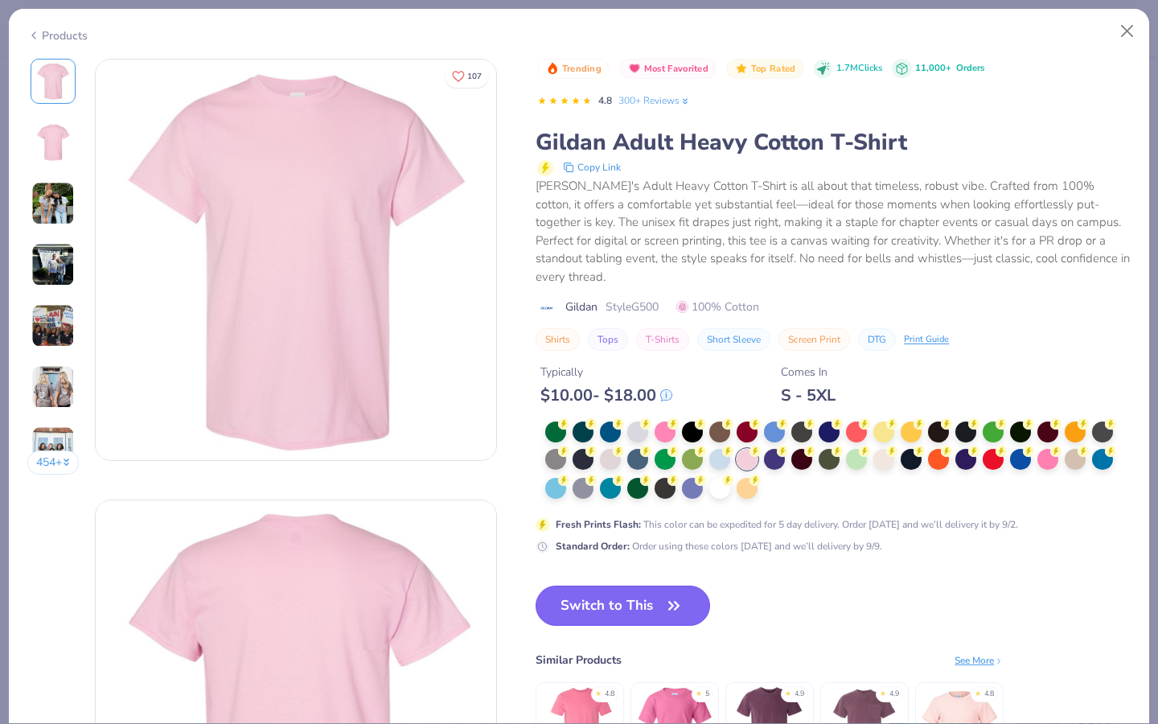
click at [642, 586] on button "Switch to This" at bounding box center [623, 606] width 175 height 40
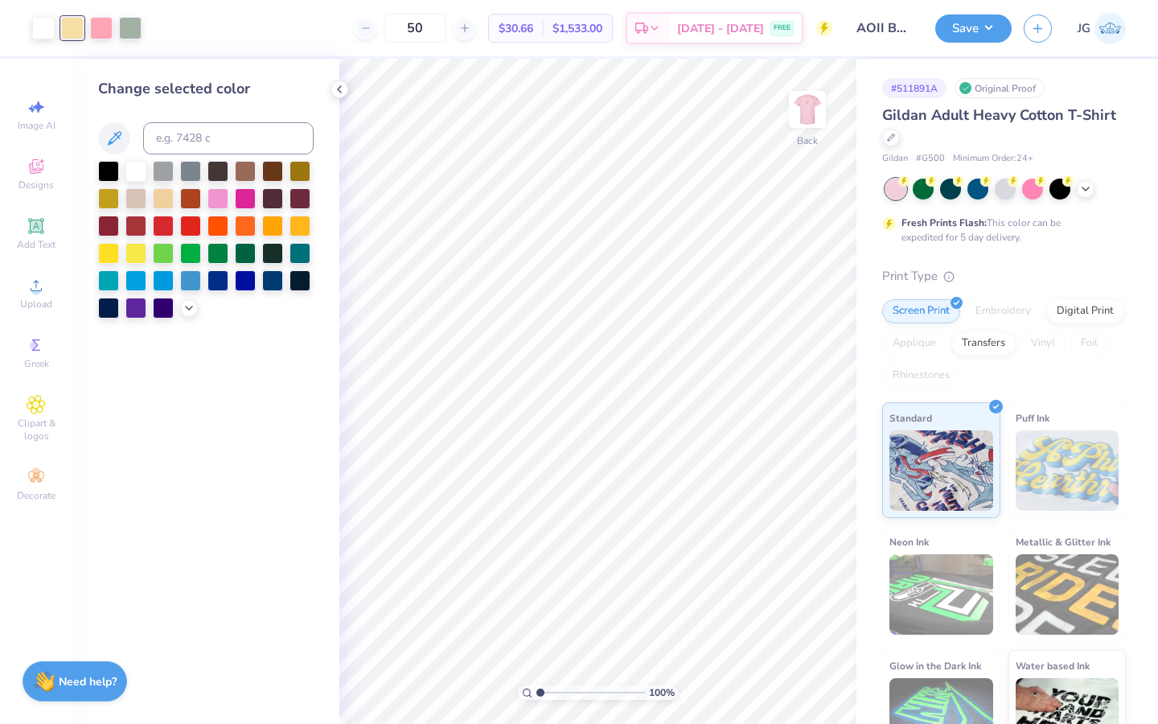
drag, startPoint x: 574, startPoint y: 692, endPoint x: 533, endPoint y: 692, distance: 41.0
type input "1"
click at [537, 692] on input "range" at bounding box center [591, 692] width 109 height 14
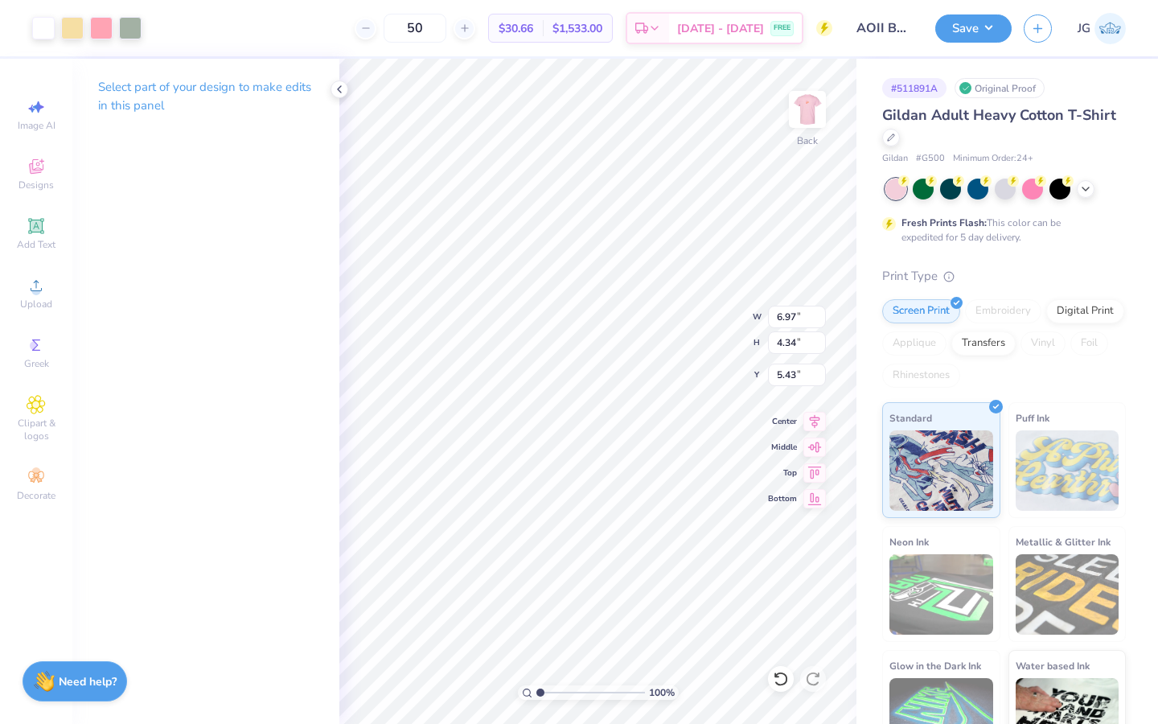
type input "3.00"
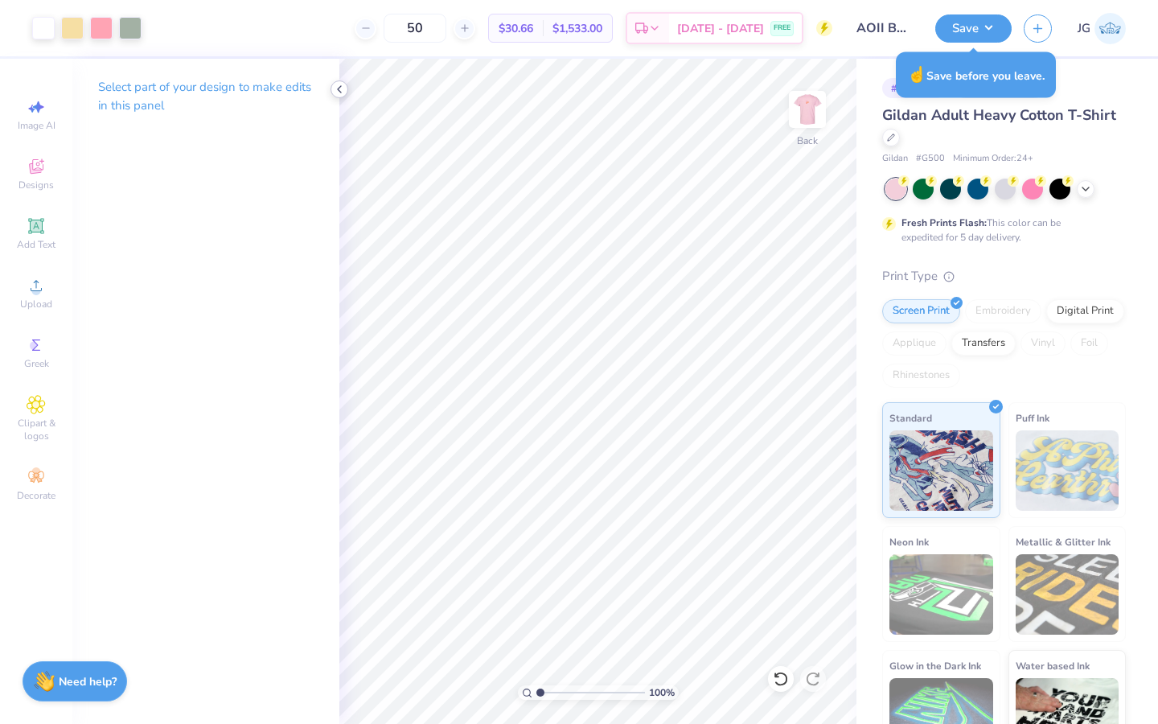
click at [345, 87] on icon at bounding box center [339, 89] width 13 height 13
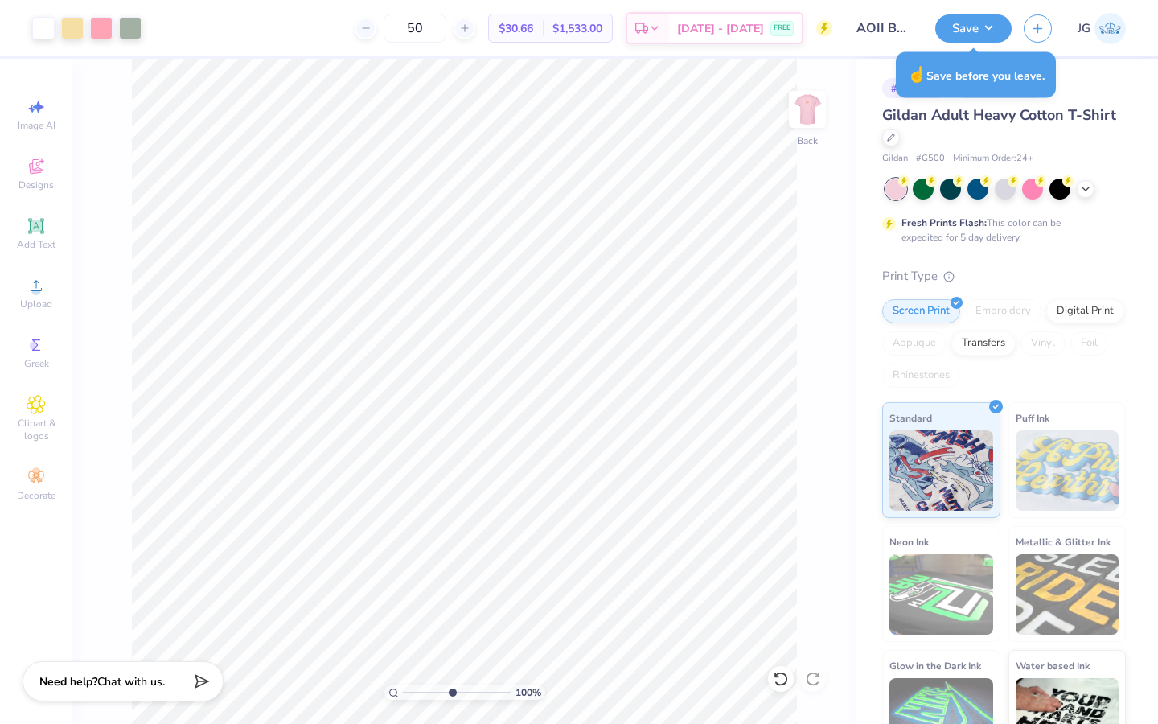
type input "5.14"
click at [451, 693] on input "range" at bounding box center [457, 692] width 109 height 14
click at [98, 23] on div at bounding box center [101, 26] width 23 height 23
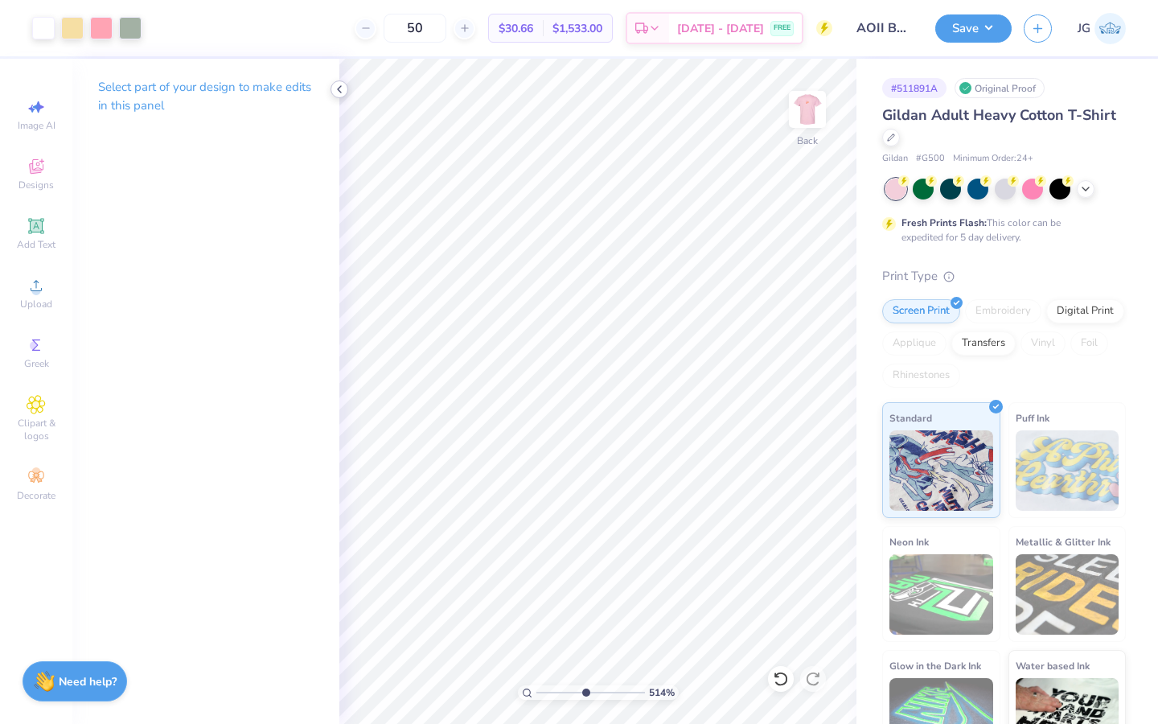
click at [343, 92] on icon at bounding box center [339, 89] width 13 height 13
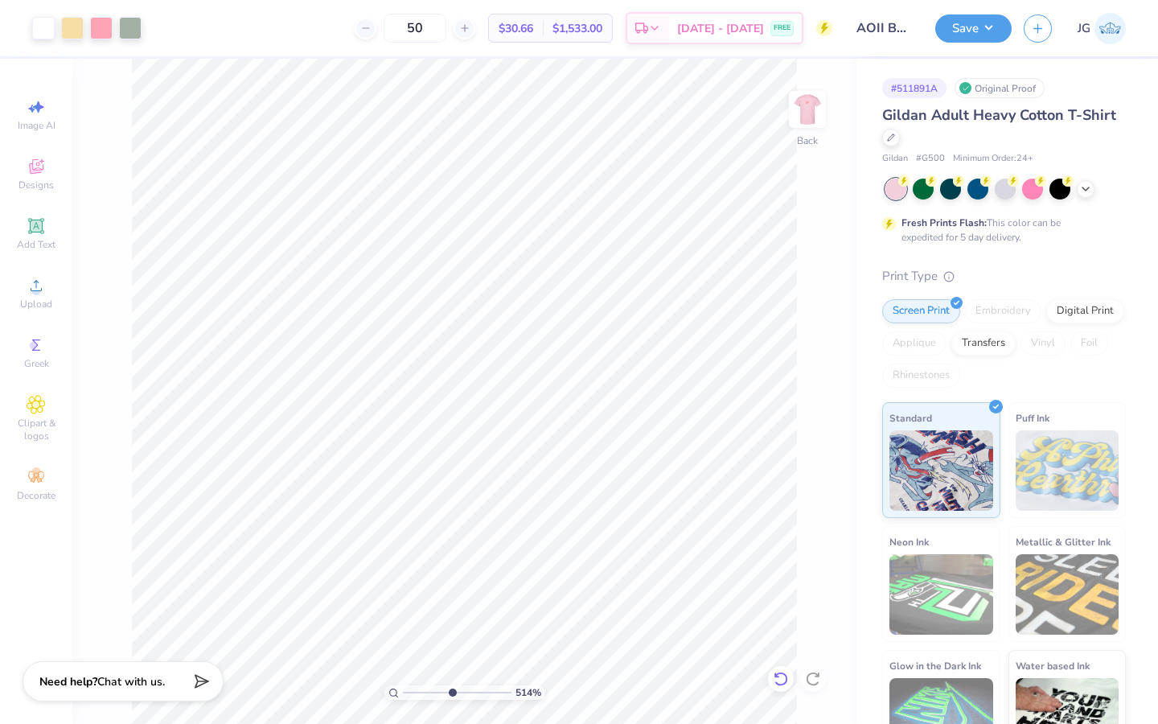
click at [776, 681] on icon at bounding box center [781, 679] width 16 height 16
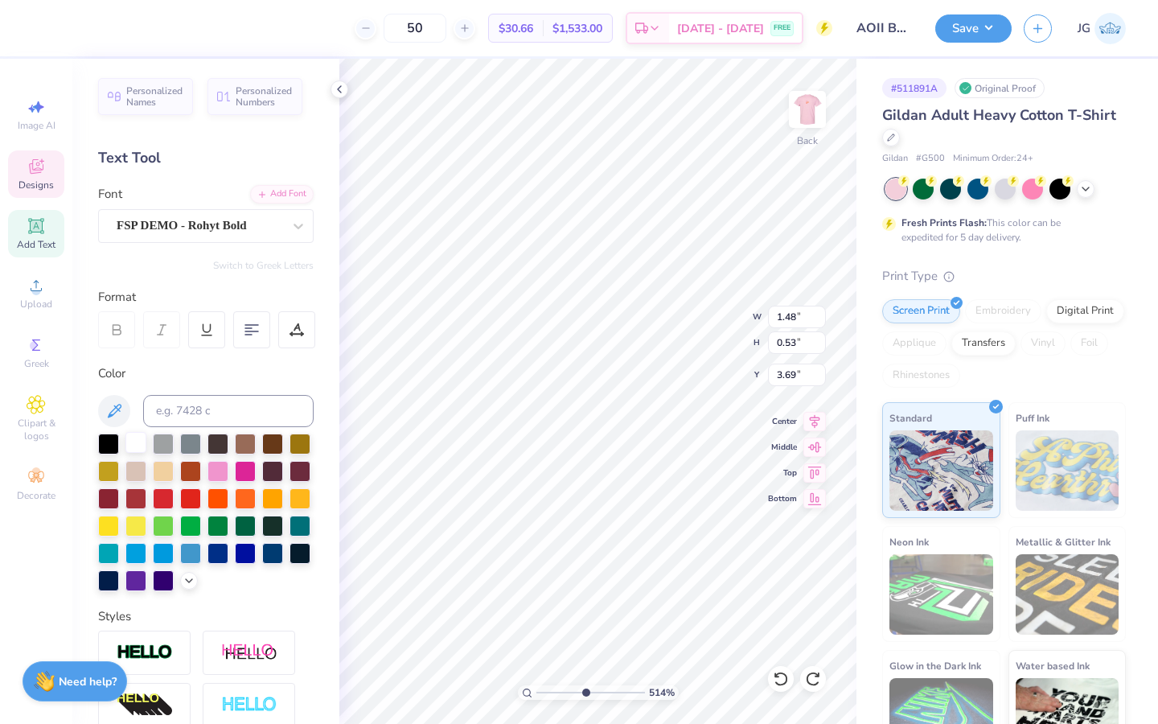
click at [134, 435] on div at bounding box center [135, 442] width 21 height 21
type input "0.28"
type input "0.19"
type input "4.16"
click at [141, 442] on div at bounding box center [135, 442] width 21 height 21
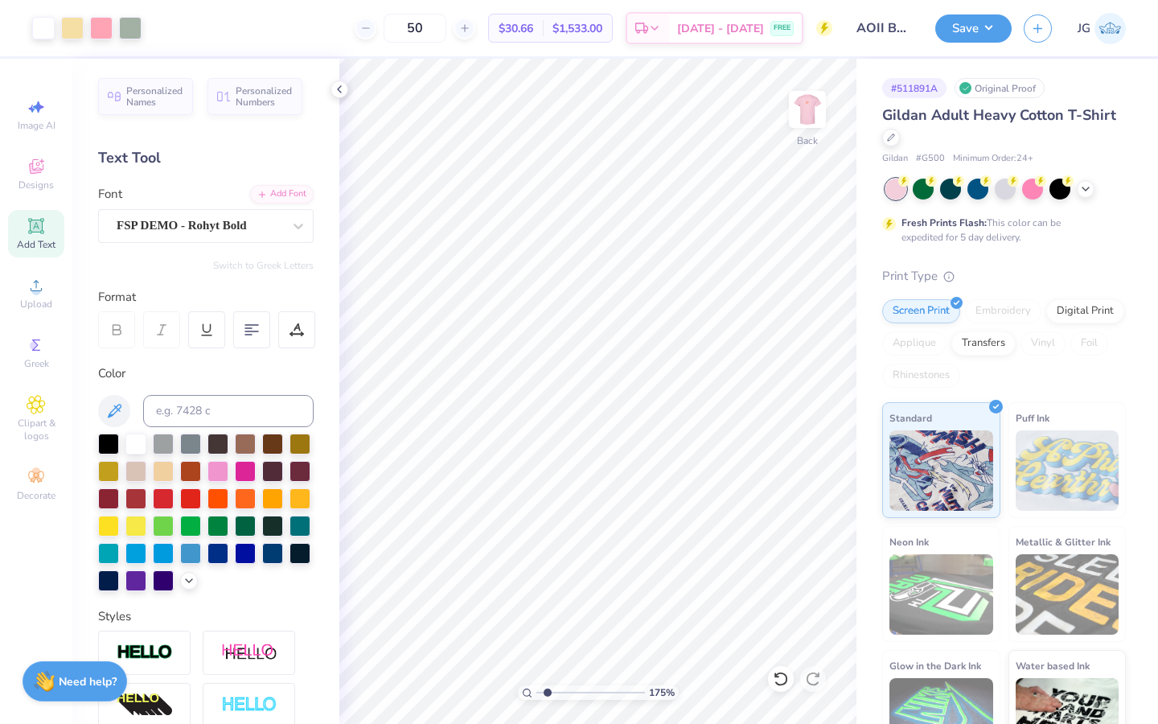
drag, startPoint x: 583, startPoint y: 692, endPoint x: 547, endPoint y: 691, distance: 36.2
click at [547, 691] on input "range" at bounding box center [591, 692] width 109 height 14
drag, startPoint x: 550, startPoint y: 687, endPoint x: 561, endPoint y: 687, distance: 10.5
type input "2.84"
click at [560, 687] on input "range" at bounding box center [591, 692] width 109 height 14
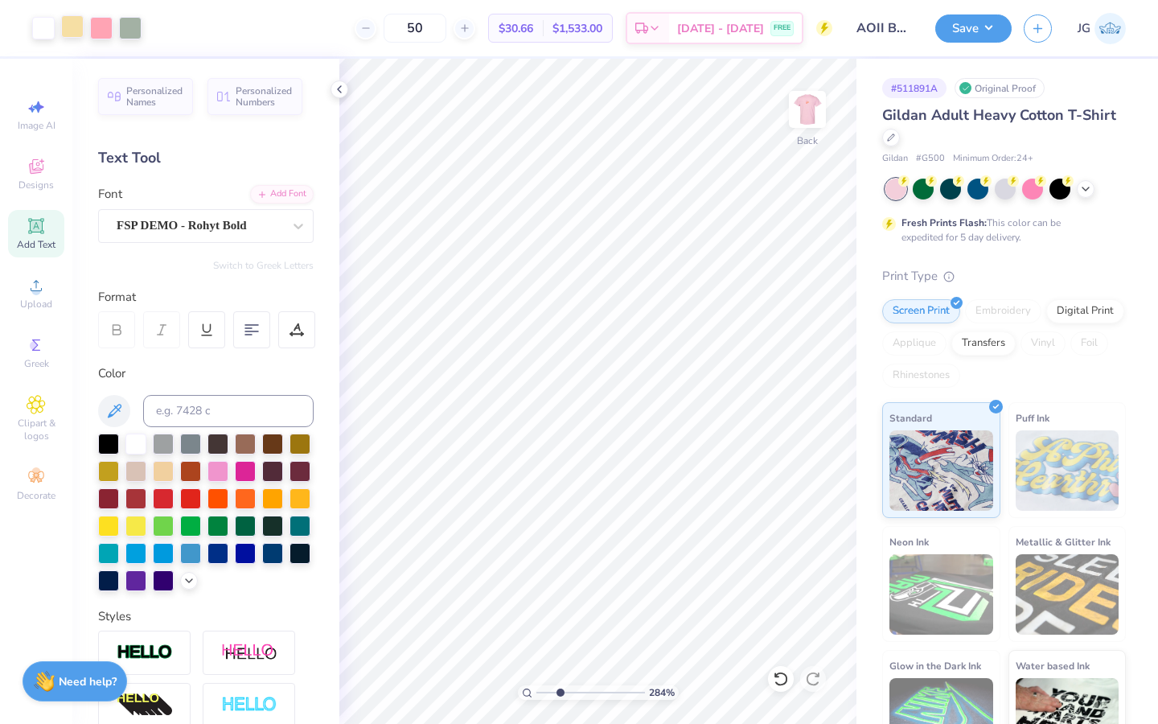
click at [75, 31] on div at bounding box center [72, 26] width 23 height 23
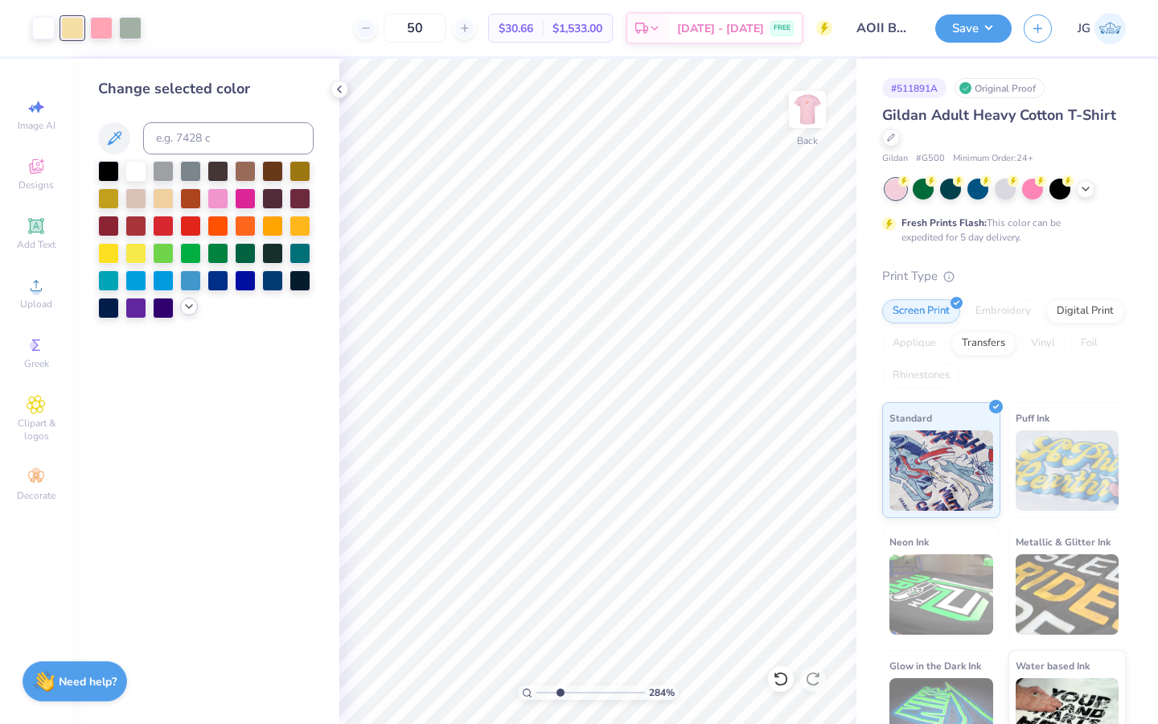
click at [189, 307] on polyline at bounding box center [189, 306] width 6 height 3
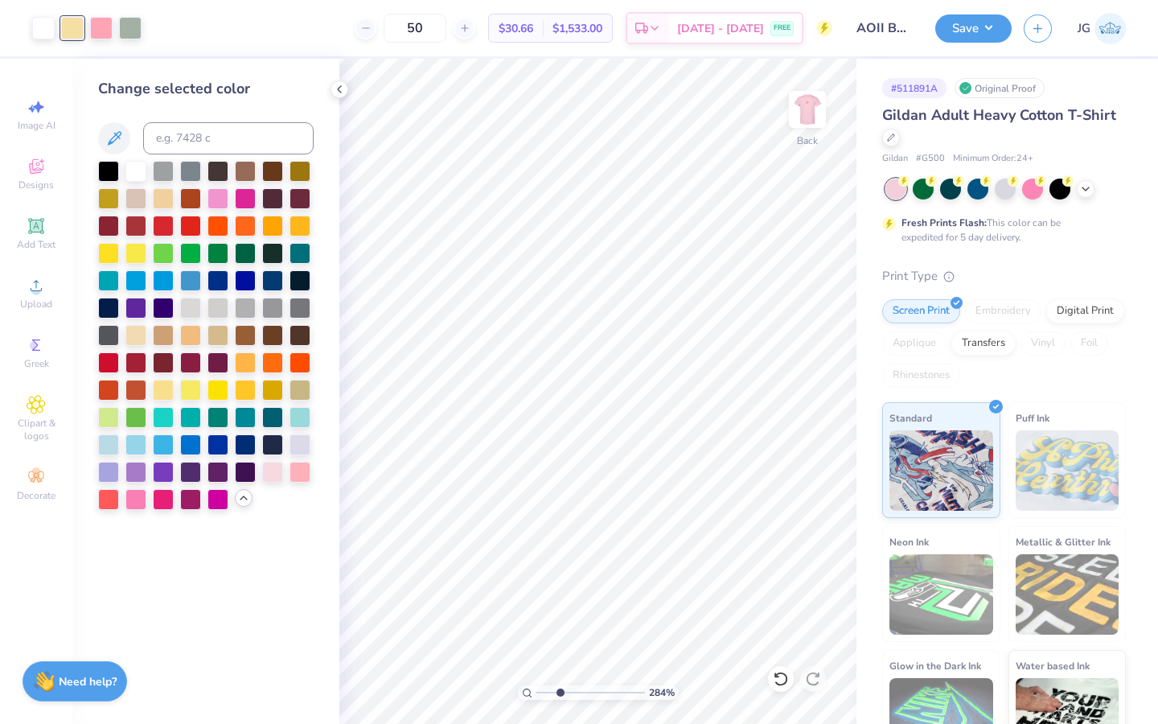
click at [84, 28] on div at bounding box center [72, 28] width 23 height 23
click at [193, 130] on input at bounding box center [228, 138] width 171 height 32
type input "1765"
click at [340, 92] on polyline at bounding box center [339, 89] width 3 height 6
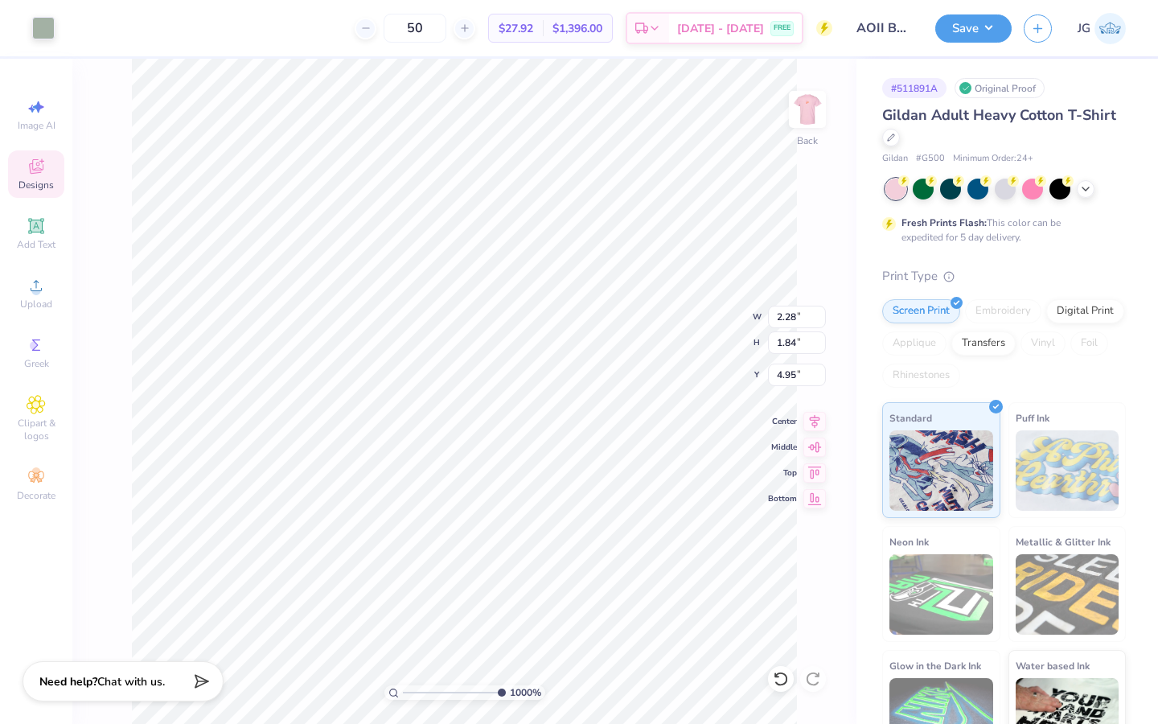
drag, startPoint x: 426, startPoint y: 693, endPoint x: 549, endPoint y: 678, distance: 123.9
type input "10"
click at [506, 685] on input "range" at bounding box center [454, 692] width 103 height 14
type input "0.10"
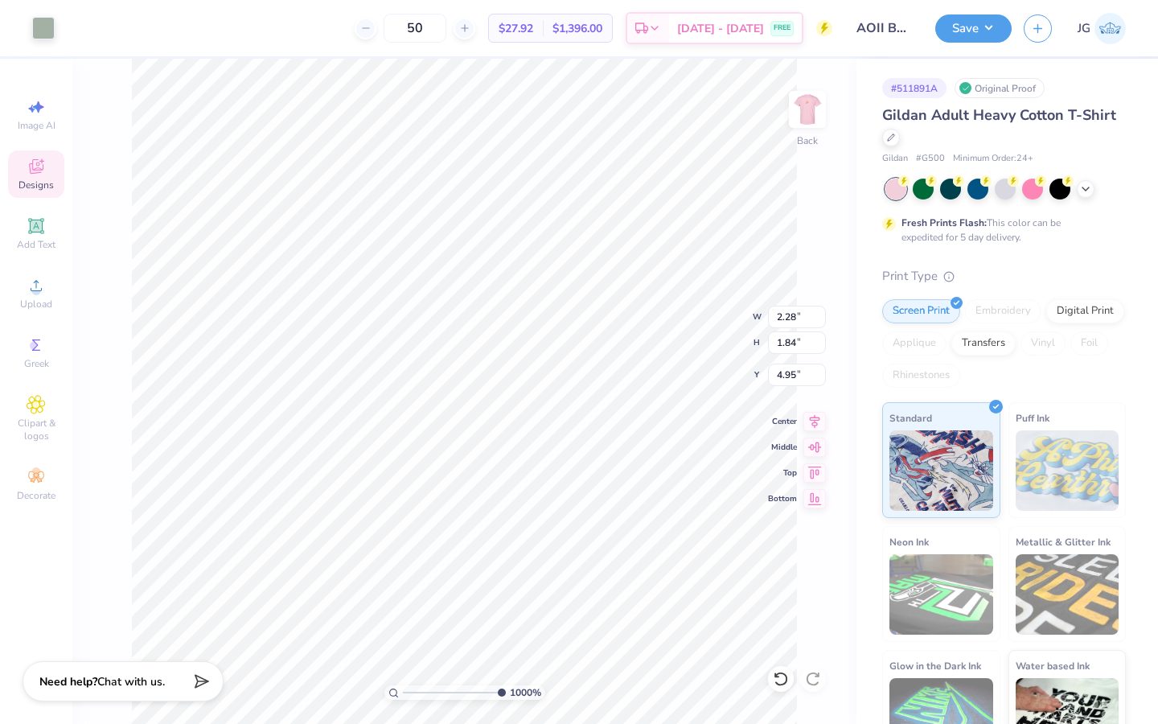
type input "5.93"
click at [47, 27] on div at bounding box center [43, 26] width 23 height 23
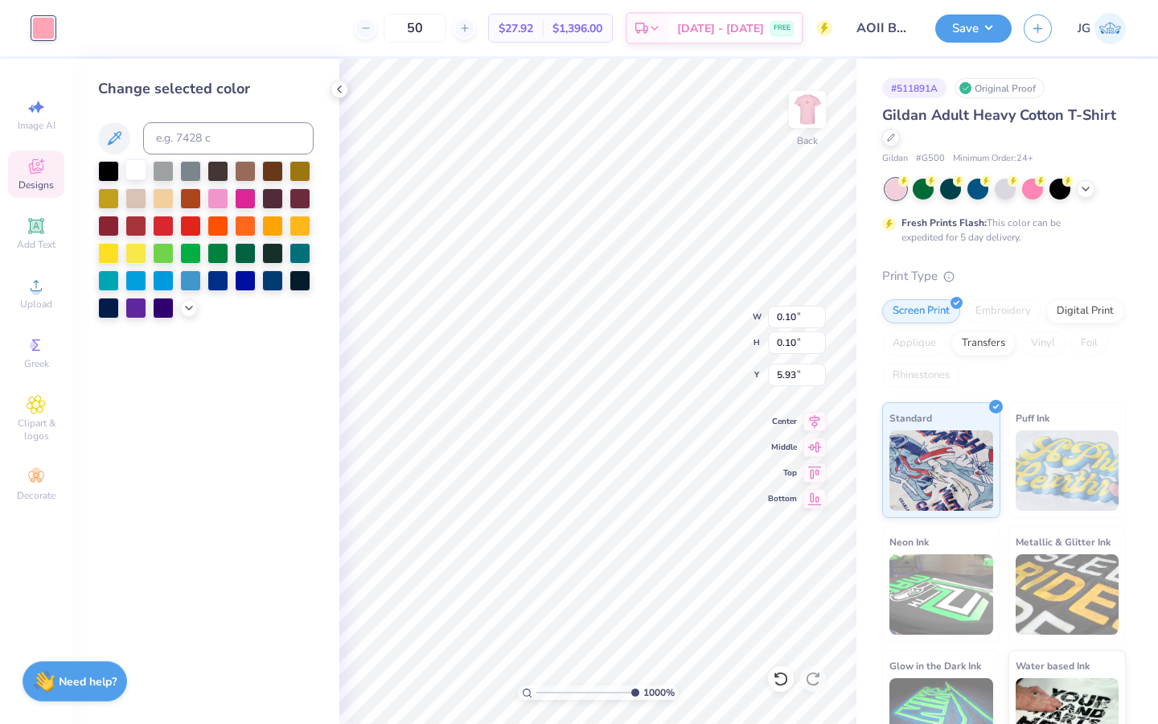
click at [136, 176] on div at bounding box center [135, 169] width 21 height 21
click at [340, 93] on icon at bounding box center [339, 89] width 13 height 13
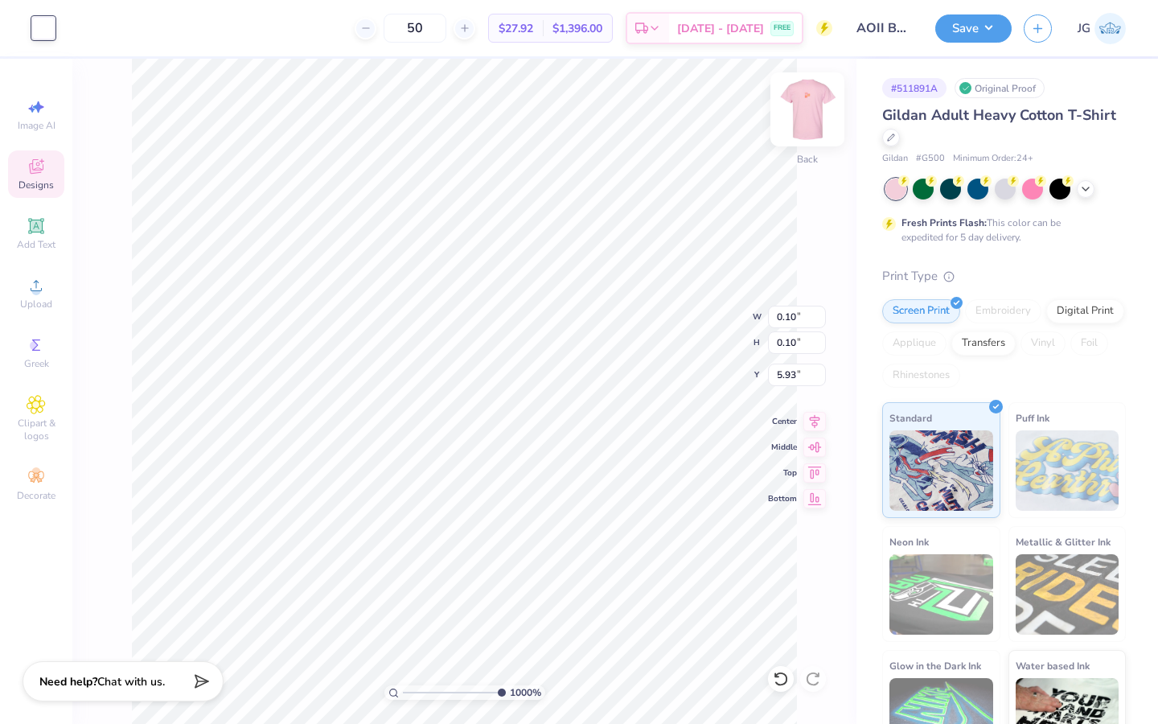
click at [815, 117] on img at bounding box center [808, 109] width 64 height 64
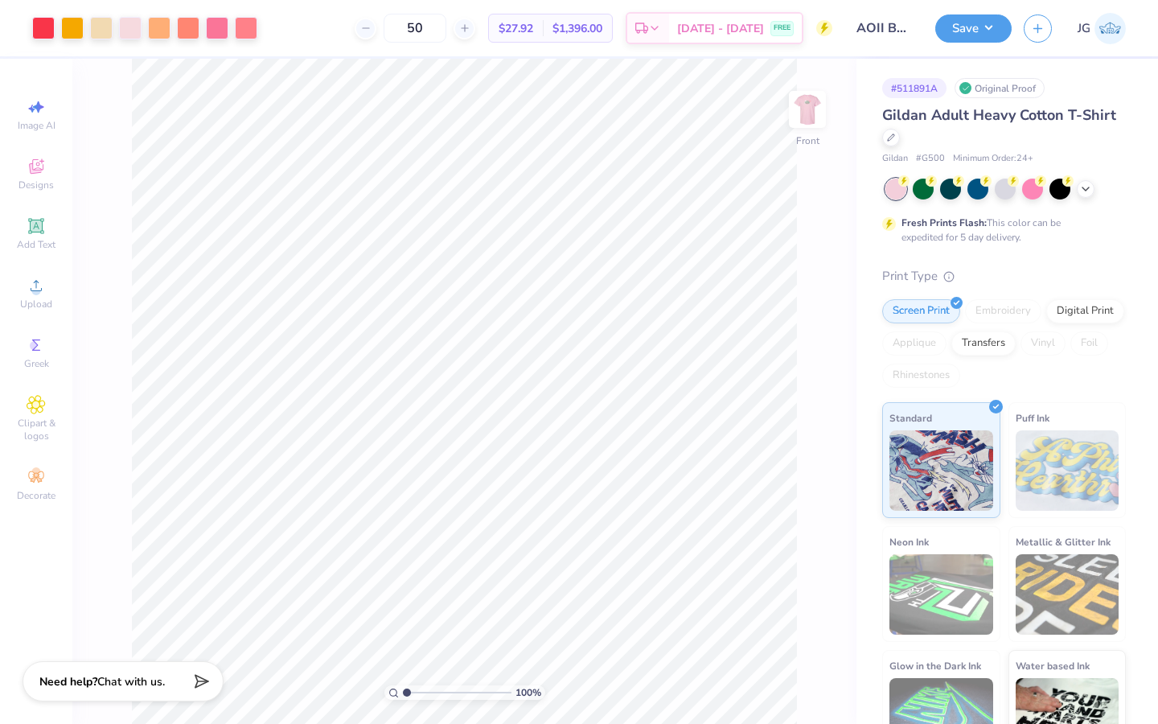
click at [381, 681] on div "100 %" at bounding box center [464, 391] width 665 height 665
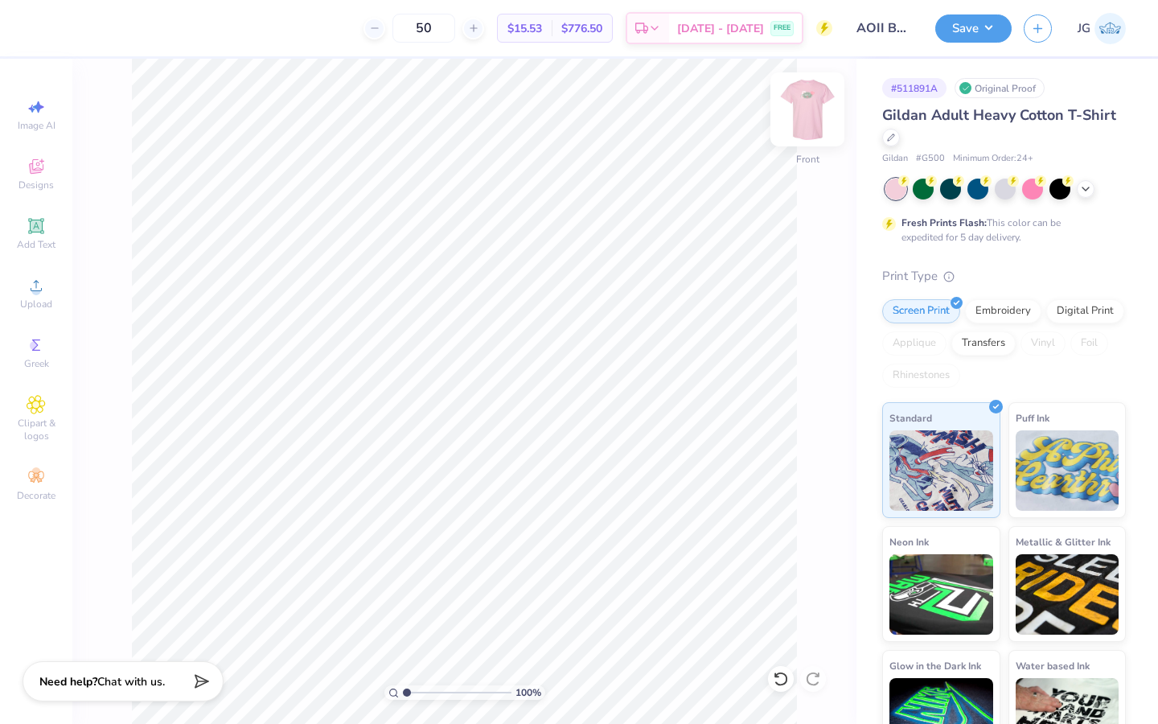
click at [818, 107] on img at bounding box center [808, 109] width 64 height 64
click at [817, 107] on img at bounding box center [808, 109] width 32 height 32
click at [810, 109] on img at bounding box center [808, 109] width 64 height 64
drag, startPoint x: 430, startPoint y: 685, endPoint x: 448, endPoint y: 685, distance: 17.7
click at [448, 685] on div "100 %" at bounding box center [465, 692] width 161 height 14
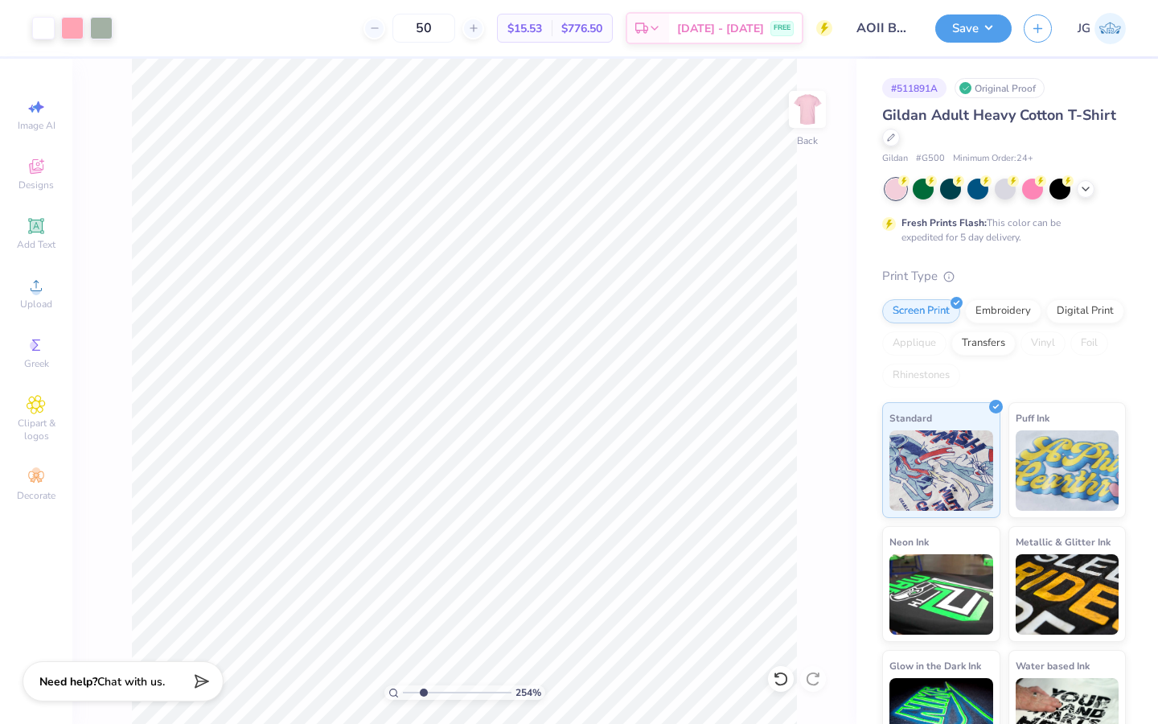
drag, startPoint x: 409, startPoint y: 689, endPoint x: 423, endPoint y: 689, distance: 13.7
type input "2.54"
click at [423, 689] on input "range" at bounding box center [457, 692] width 109 height 14
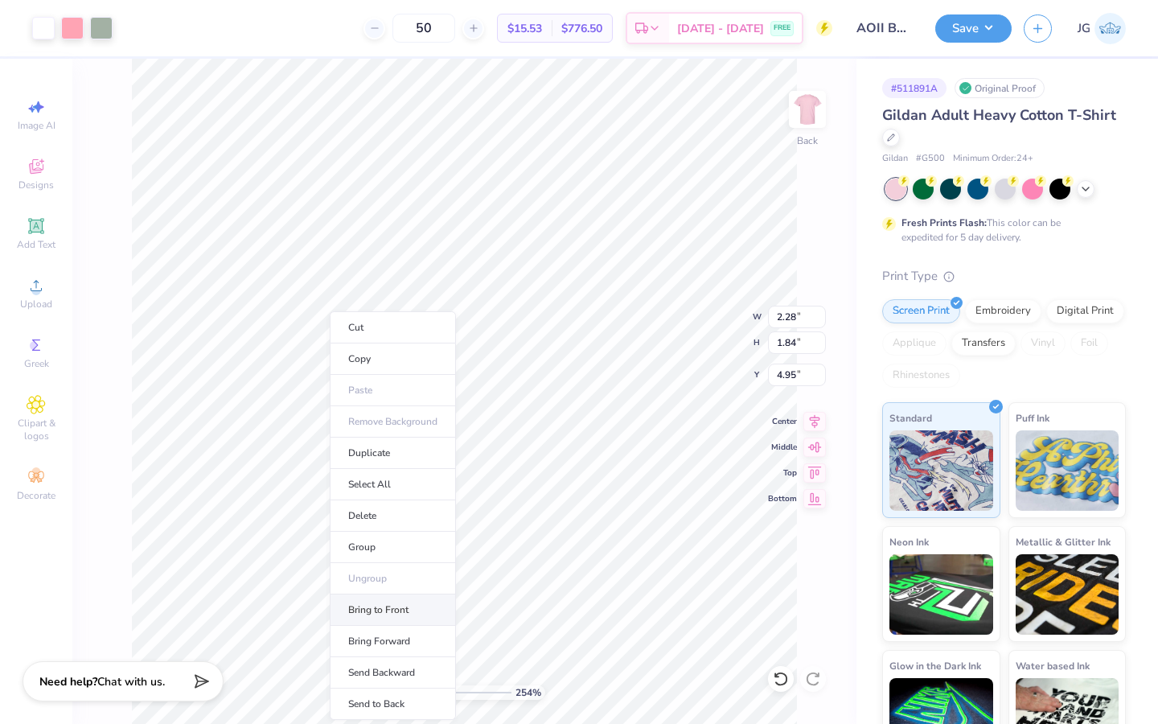
click at [399, 608] on li "Bring to Front" at bounding box center [393, 610] width 126 height 31
type input "6.58"
type input "0.40"
type input "0.46"
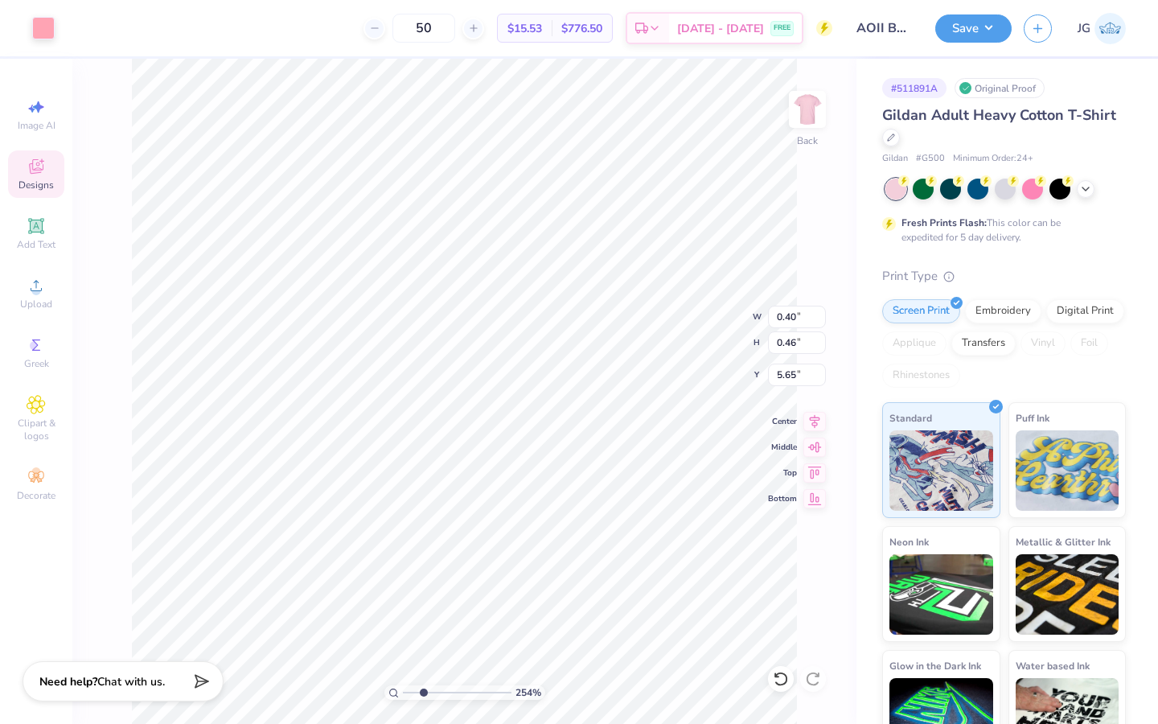
type input "7.29"
type input "0.46"
type input "0.79"
type input "7.35"
type input "0.40"
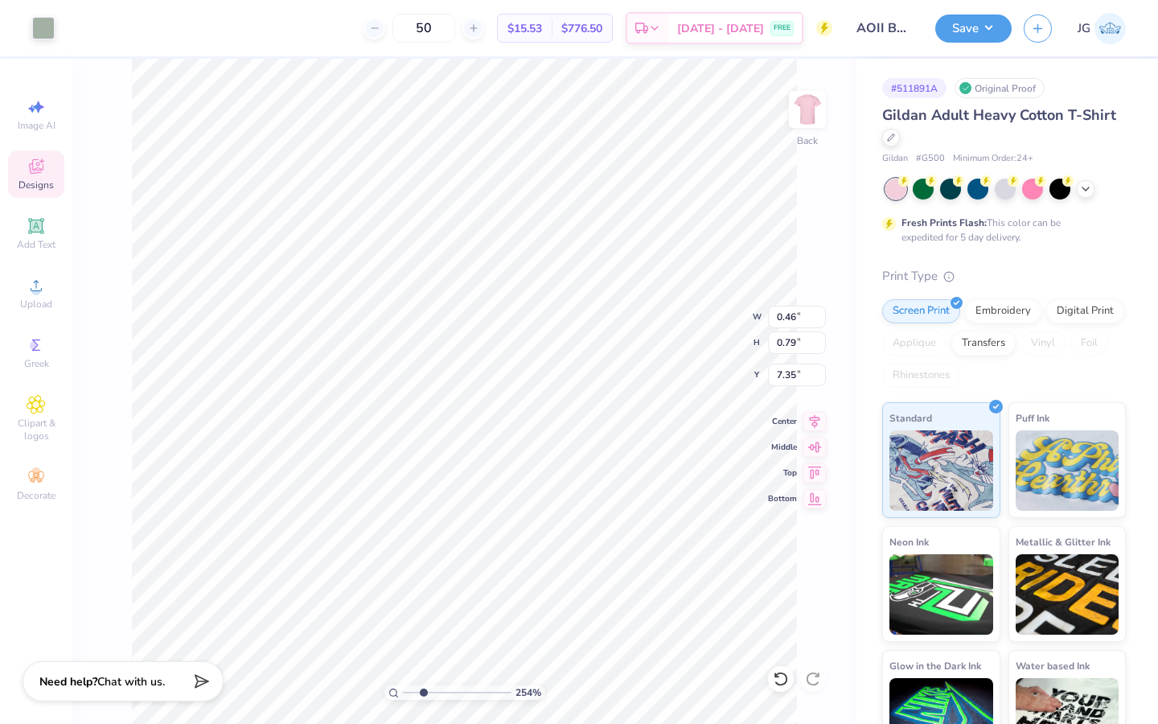
type input "0.46"
type input "7.29"
type input "2.07"
type input "1.65"
type input "6.73"
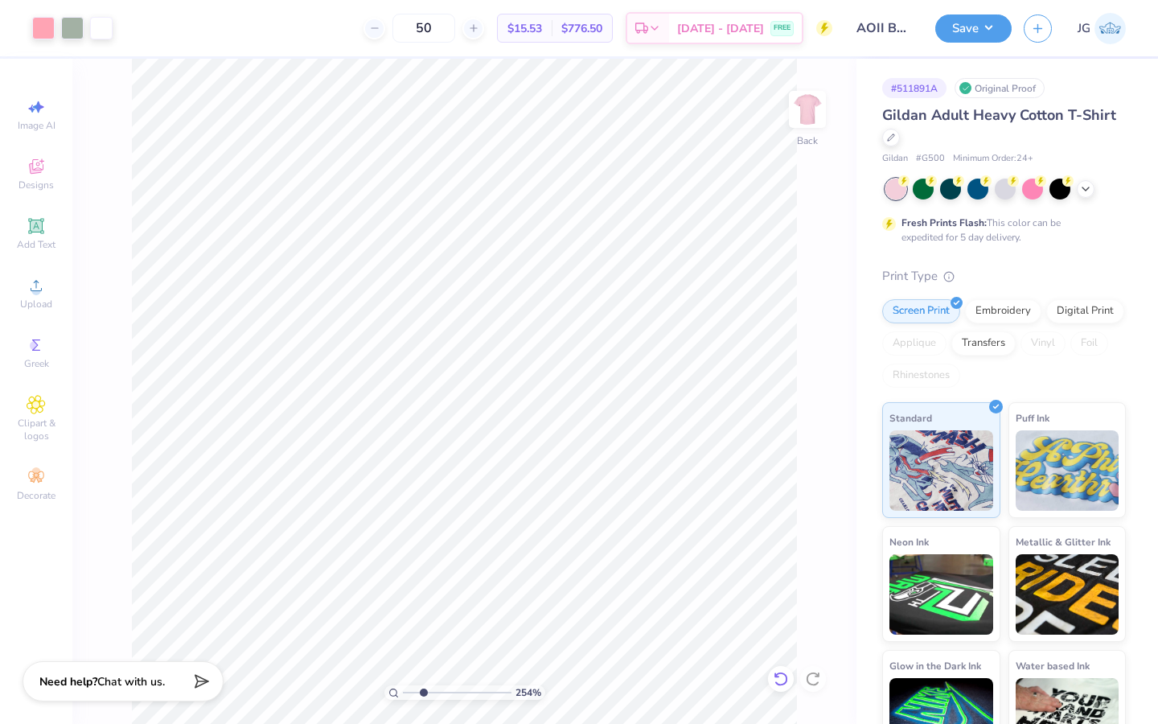
click at [776, 687] on div at bounding box center [781, 679] width 26 height 26
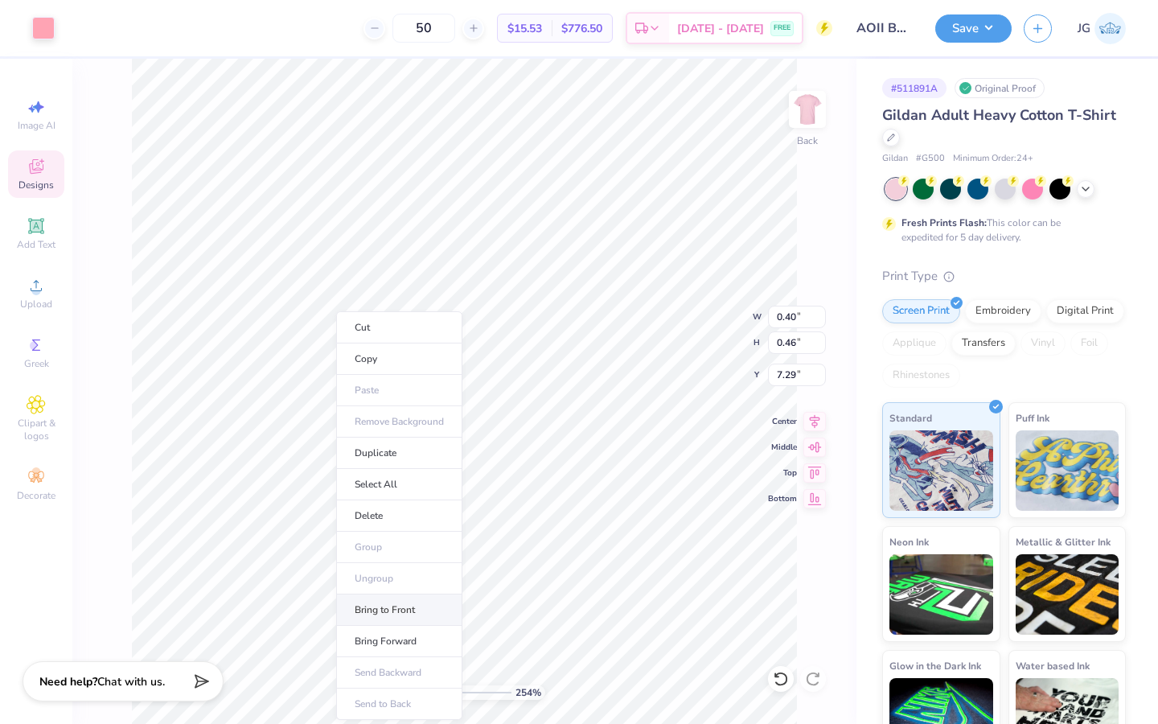
click at [416, 605] on li "Bring to Front" at bounding box center [399, 610] width 126 height 31
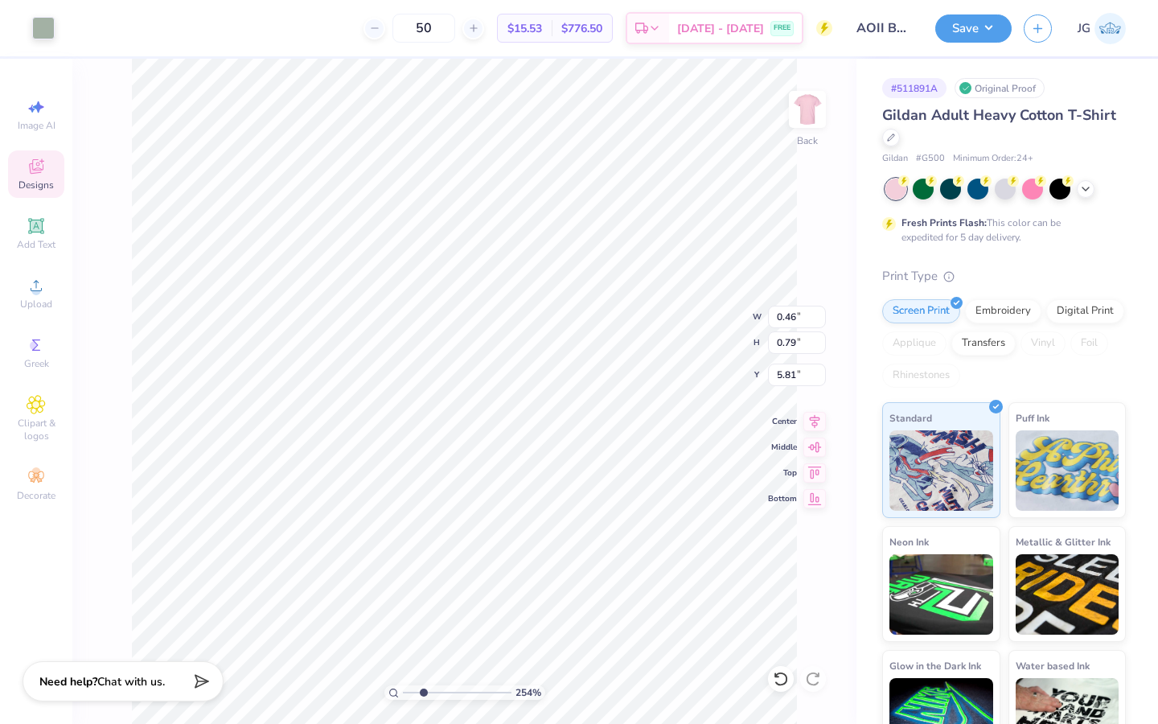
type input "6.34"
click at [362, 604] on li "Bring to Front" at bounding box center [345, 610] width 126 height 31
click at [769, 674] on div at bounding box center [781, 679] width 26 height 26
type input "6.58"
click at [770, 677] on div at bounding box center [781, 679] width 26 height 26
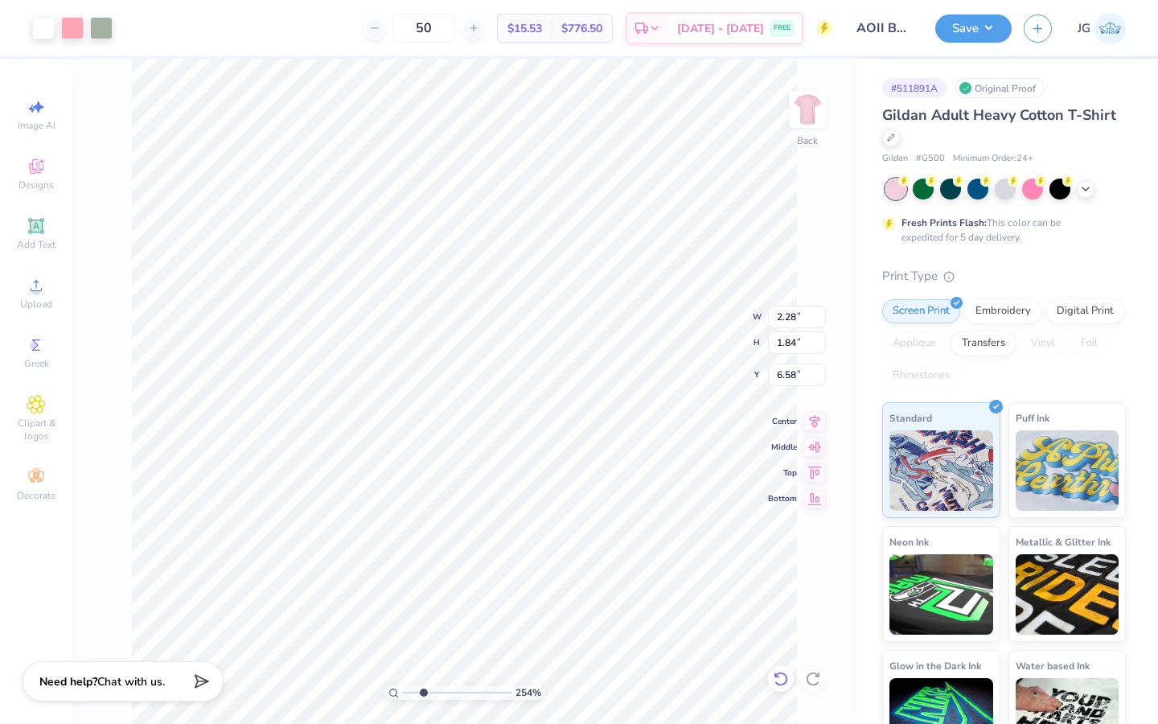
type input "5.66"
type input "7.1"
click at [472, 691] on input "range" at bounding box center [457, 692] width 109 height 14
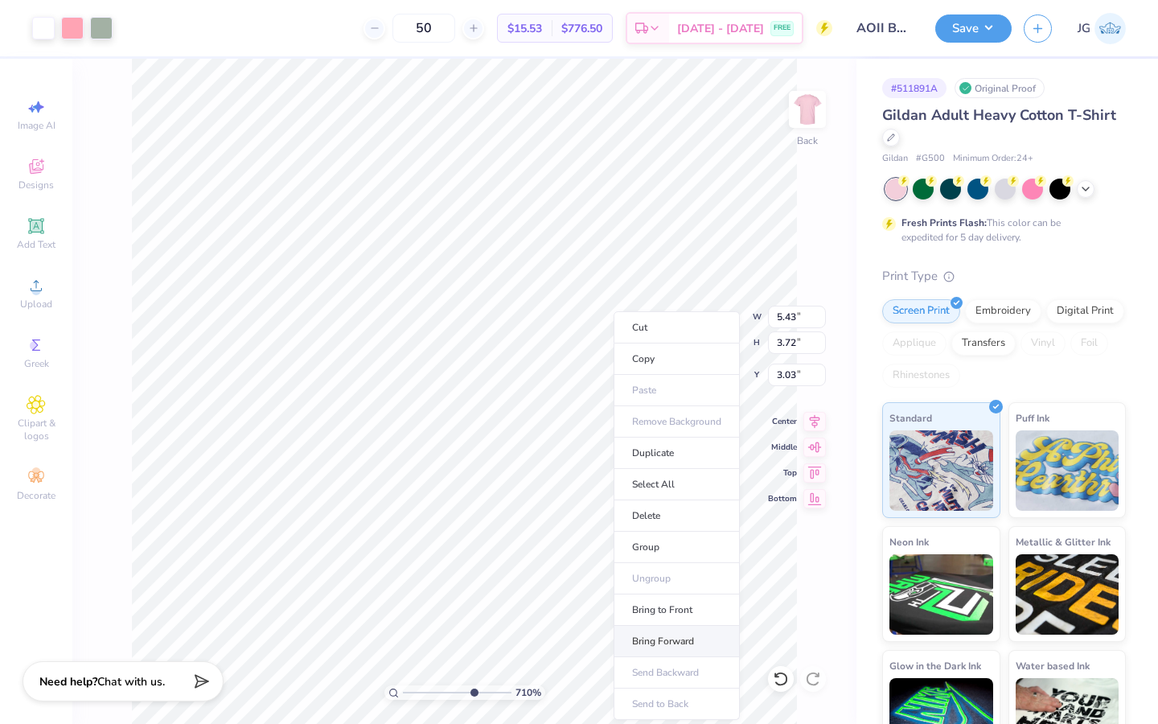
click at [661, 629] on li "Bring Forward" at bounding box center [677, 641] width 126 height 31
type input "3.04"
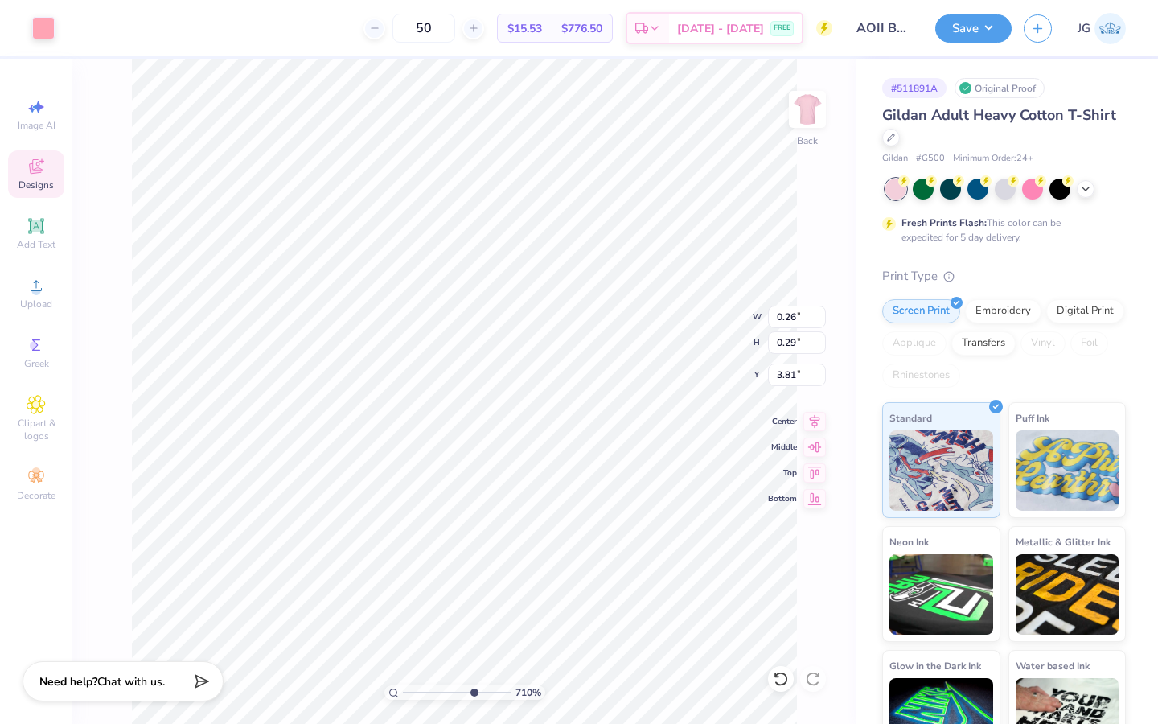
type input "0.26"
type input "0.29"
type input "3.81"
click at [558, 613] on li "Bring to Front" at bounding box center [550, 610] width 126 height 31
type input "2.26"
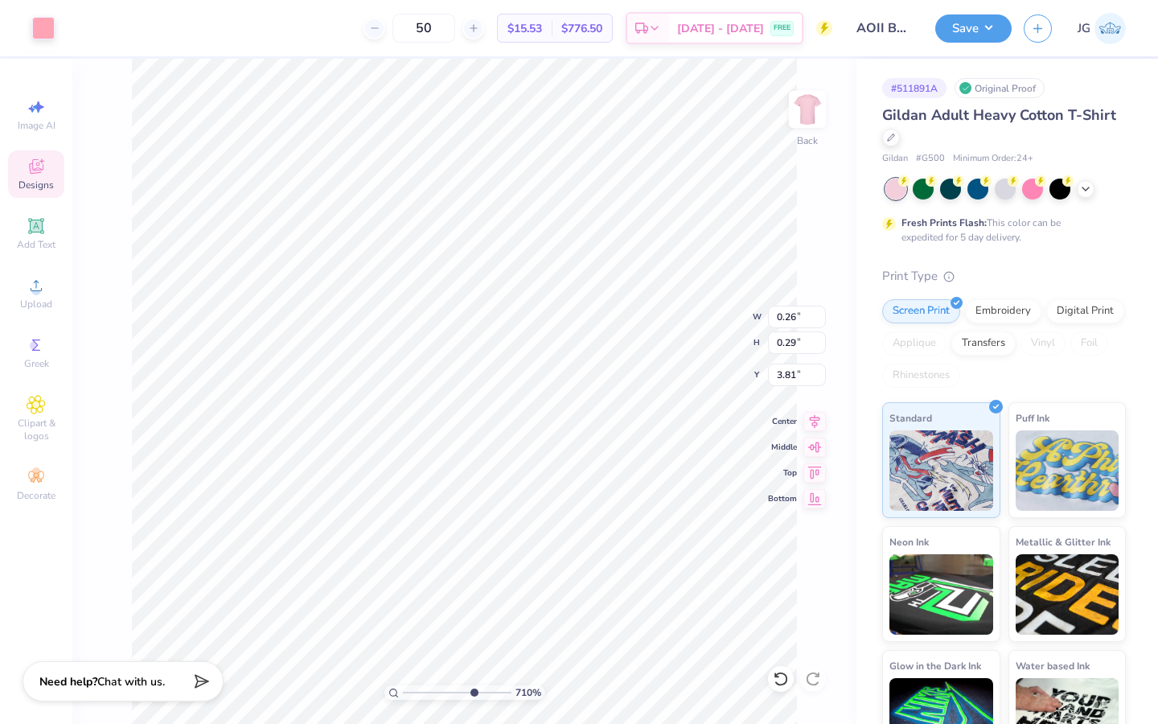
type input "2.28"
type input "3.04"
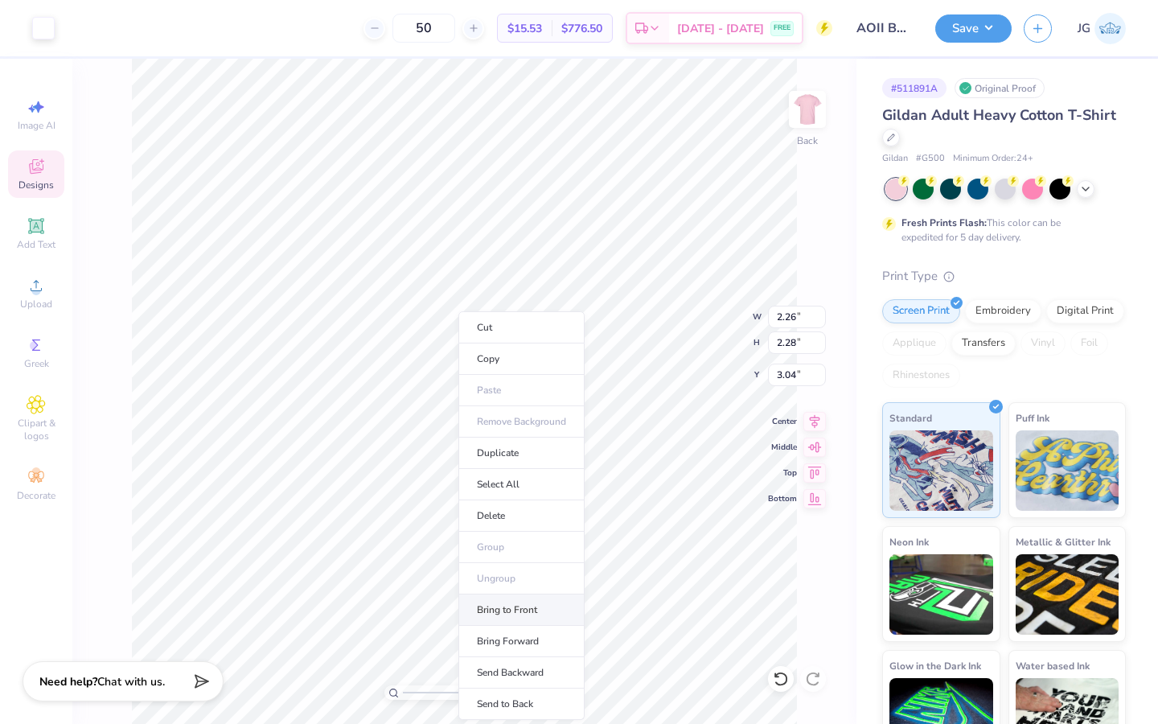
click at [519, 615] on li "Bring to Front" at bounding box center [522, 610] width 126 height 31
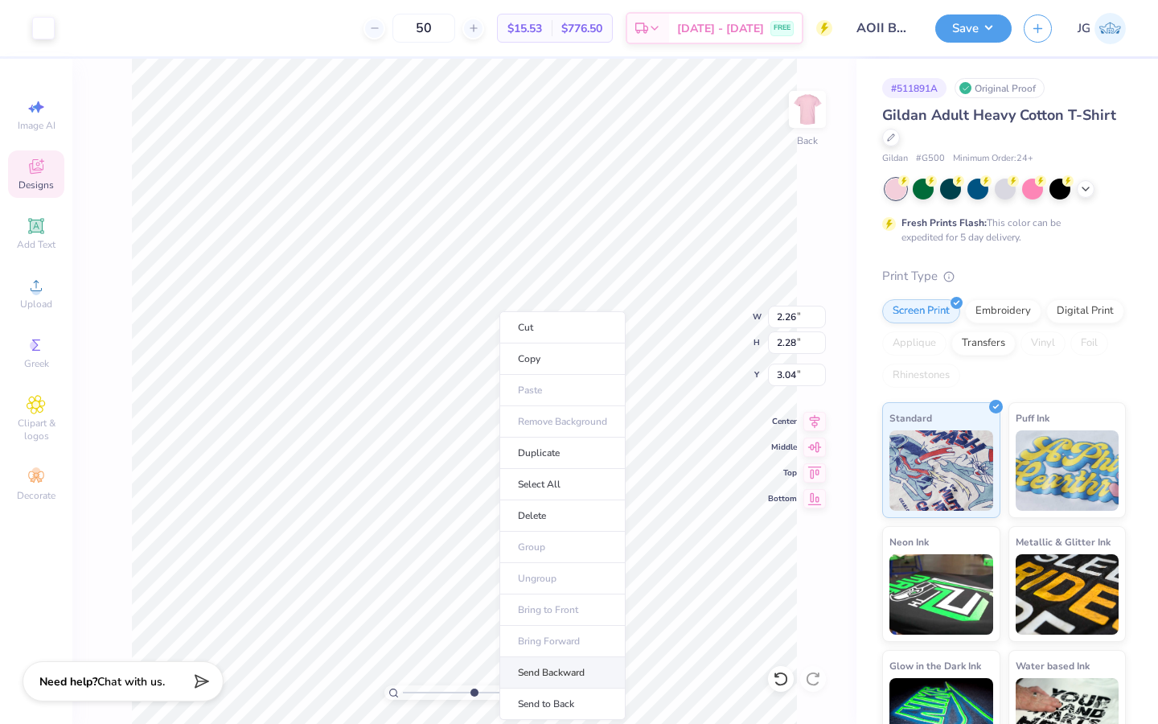
click at [549, 683] on li "Send Backward" at bounding box center [563, 672] width 126 height 31
click at [572, 664] on li "Send Backward" at bounding box center [575, 672] width 126 height 31
click at [595, 666] on li "Send Backward" at bounding box center [583, 672] width 126 height 31
click at [575, 662] on li "Send Backward" at bounding box center [583, 672] width 126 height 31
click at [583, 699] on li "Send to Back" at bounding box center [578, 704] width 126 height 31
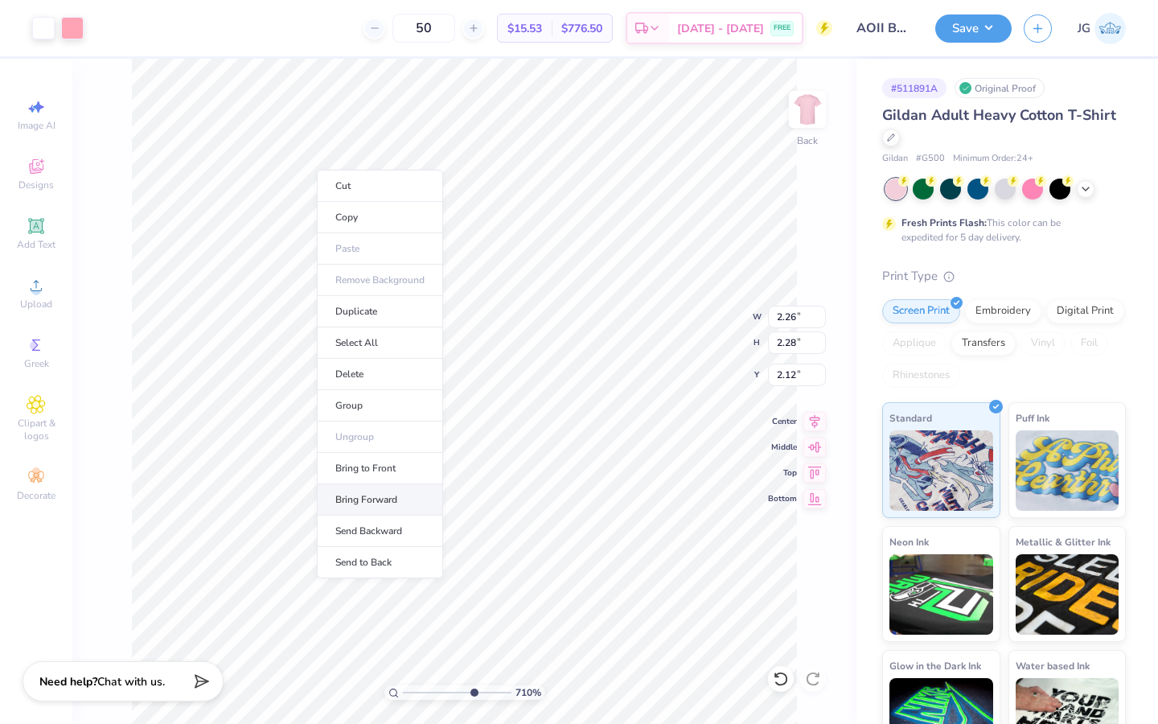
click at [388, 499] on li "Bring Forward" at bounding box center [380, 499] width 126 height 31
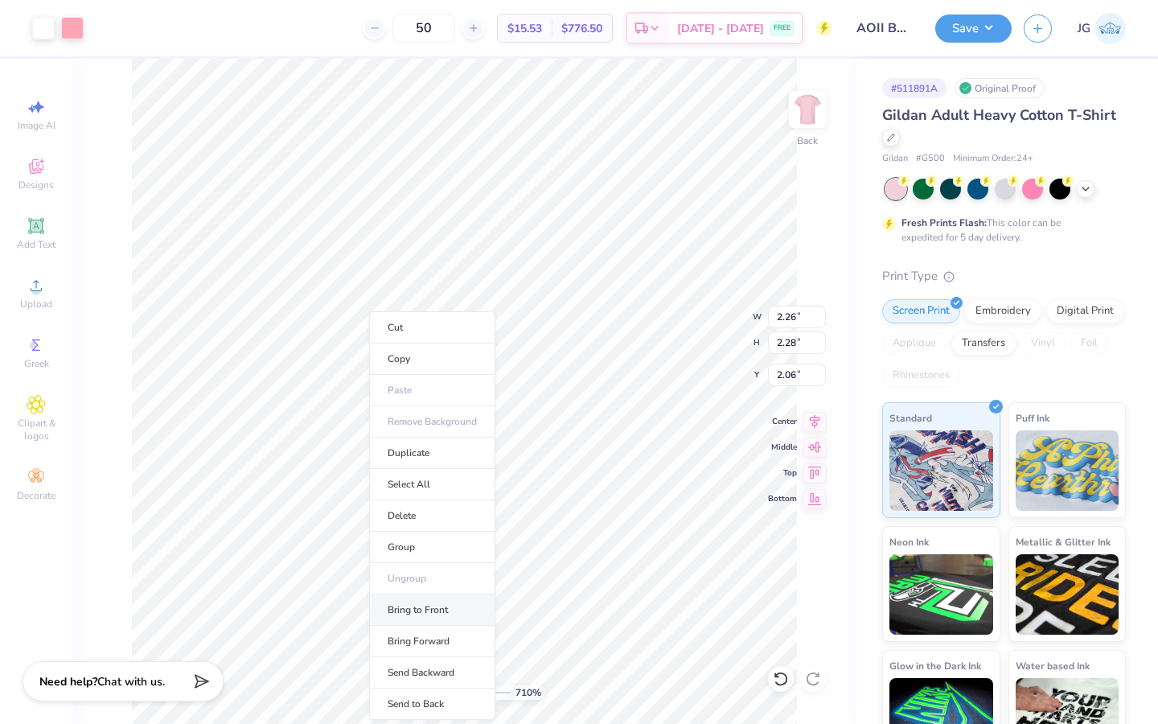
click at [434, 607] on li "Bring to Front" at bounding box center [432, 610] width 126 height 31
type input "2.58"
type input "3.50"
type input "1.23"
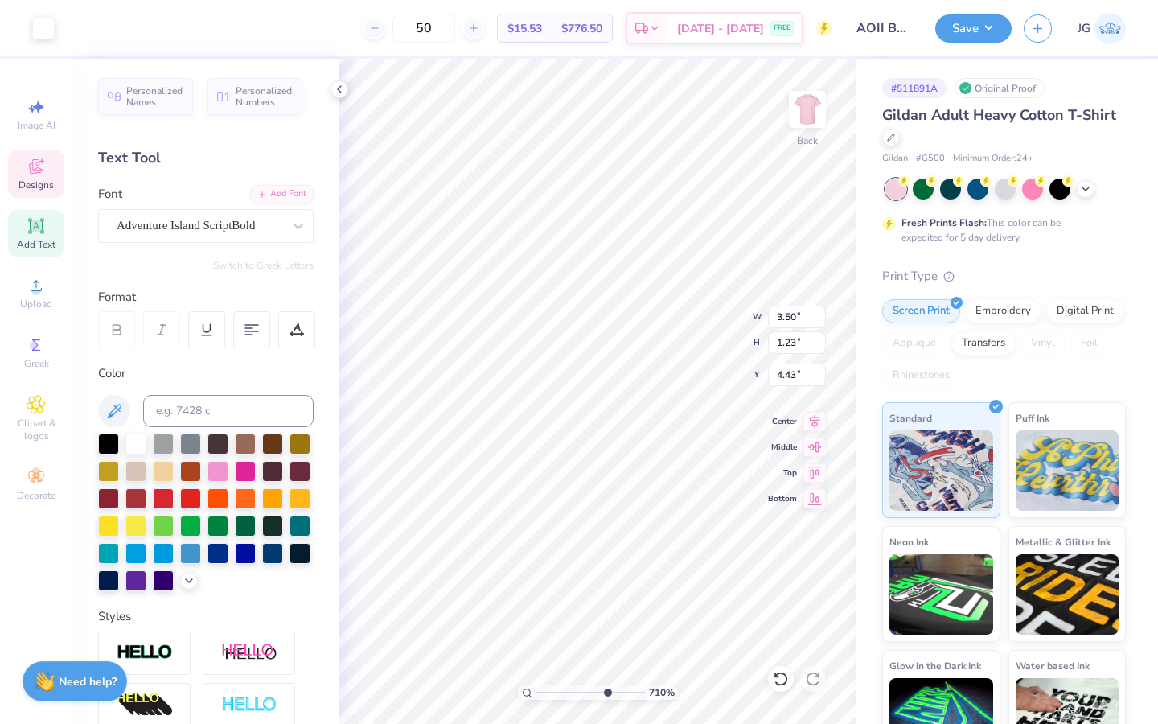
type input "4.42"
type input "3.71"
type input "1.31"
drag, startPoint x: 608, startPoint y: 693, endPoint x: 553, endPoint y: 686, distance: 55.9
type input "2.22"
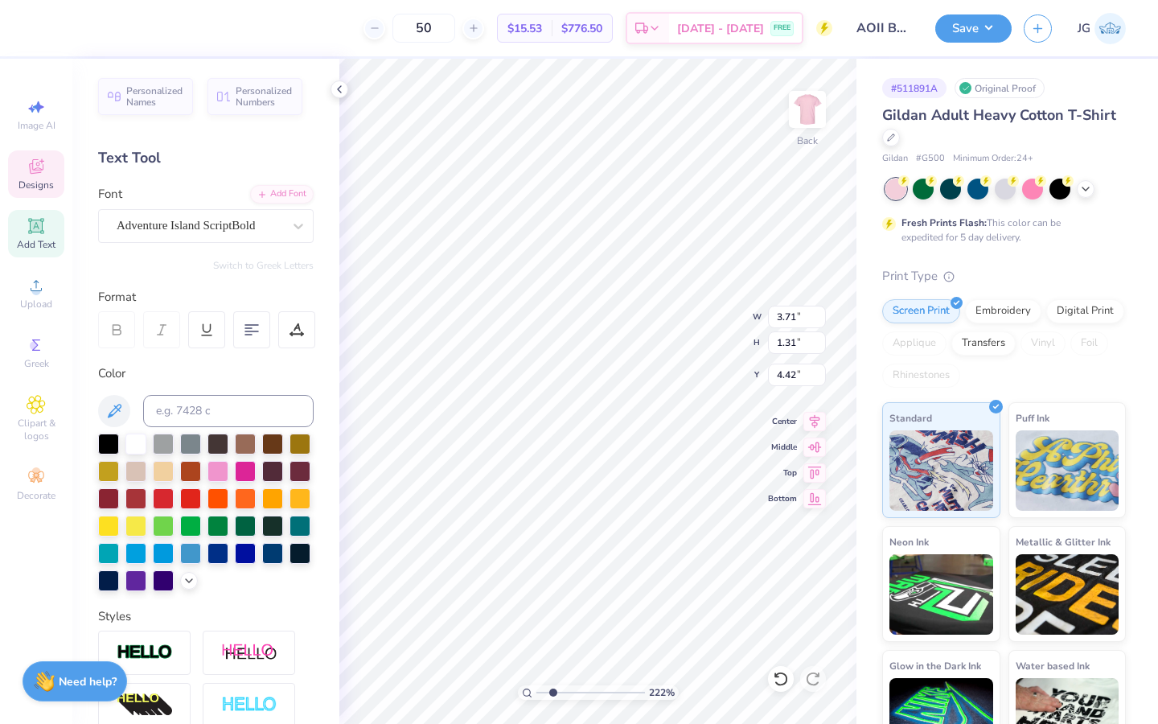
click at [553, 686] on input "range" at bounding box center [591, 692] width 109 height 14
type input "4.35"
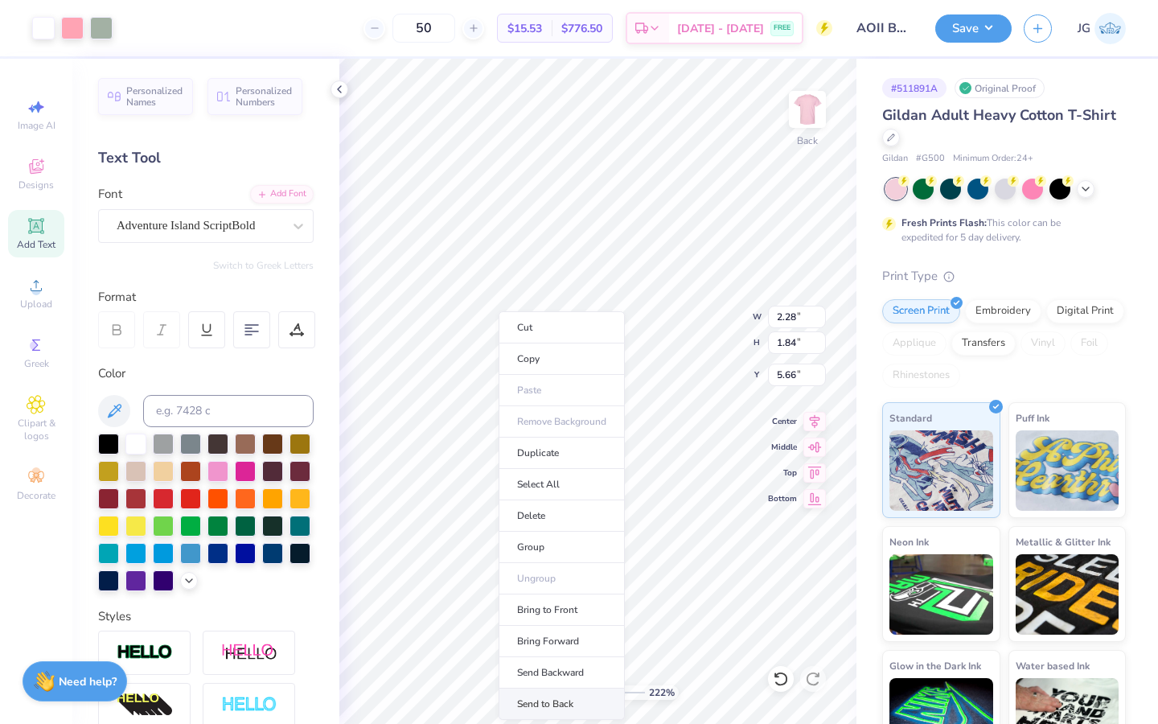
click at [569, 710] on li "Send to Back" at bounding box center [562, 704] width 126 height 31
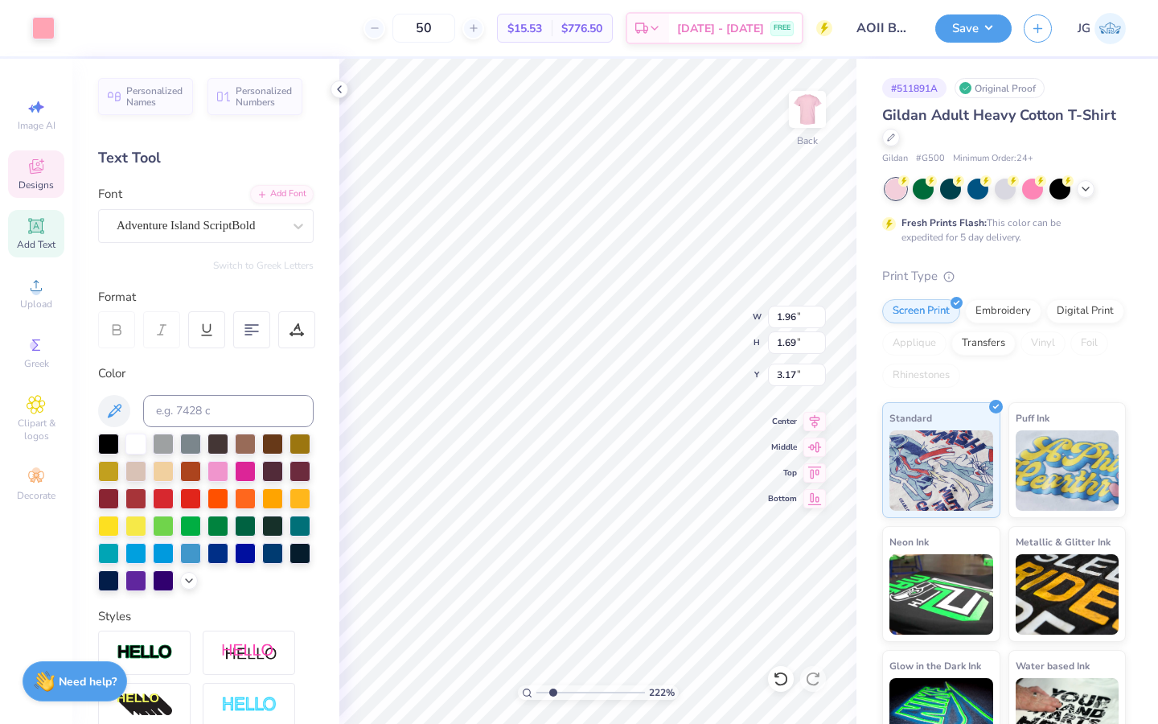
type input "3.17"
click at [689, 608] on li "Bring to Front" at bounding box center [683, 610] width 126 height 31
click at [784, 669] on div at bounding box center [781, 679] width 26 height 26
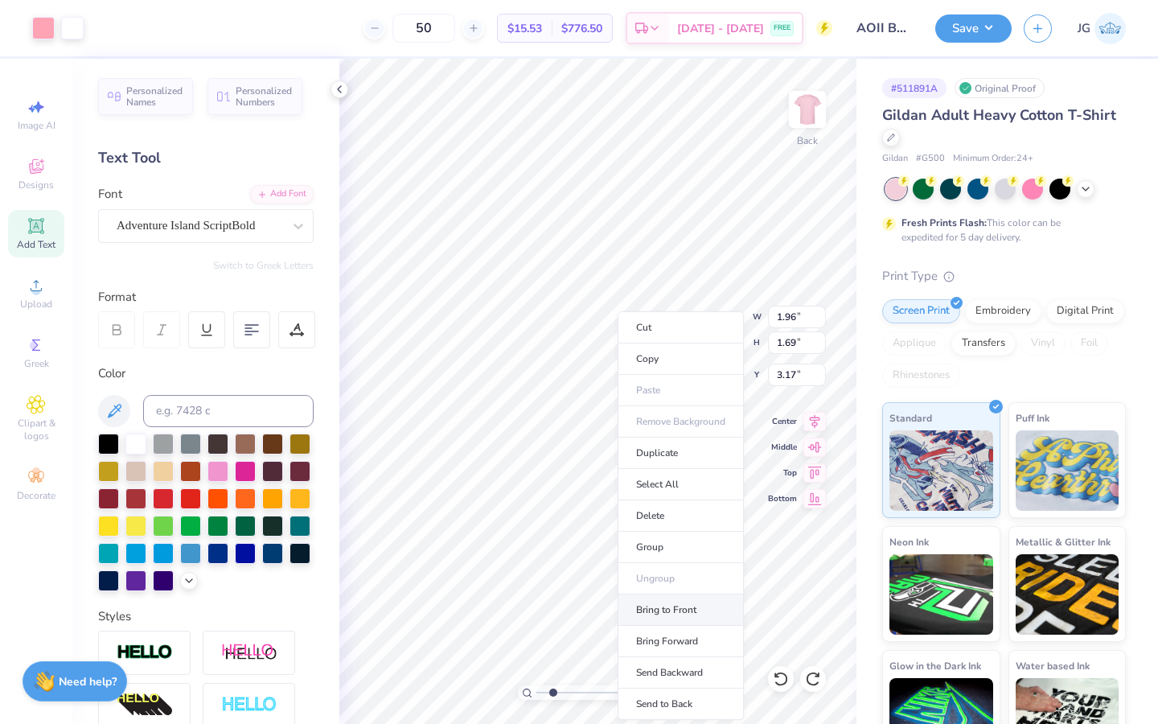
click at [681, 615] on li "Bring to Front" at bounding box center [681, 610] width 126 height 31
click at [693, 692] on li "Send to Back" at bounding box center [678, 704] width 126 height 31
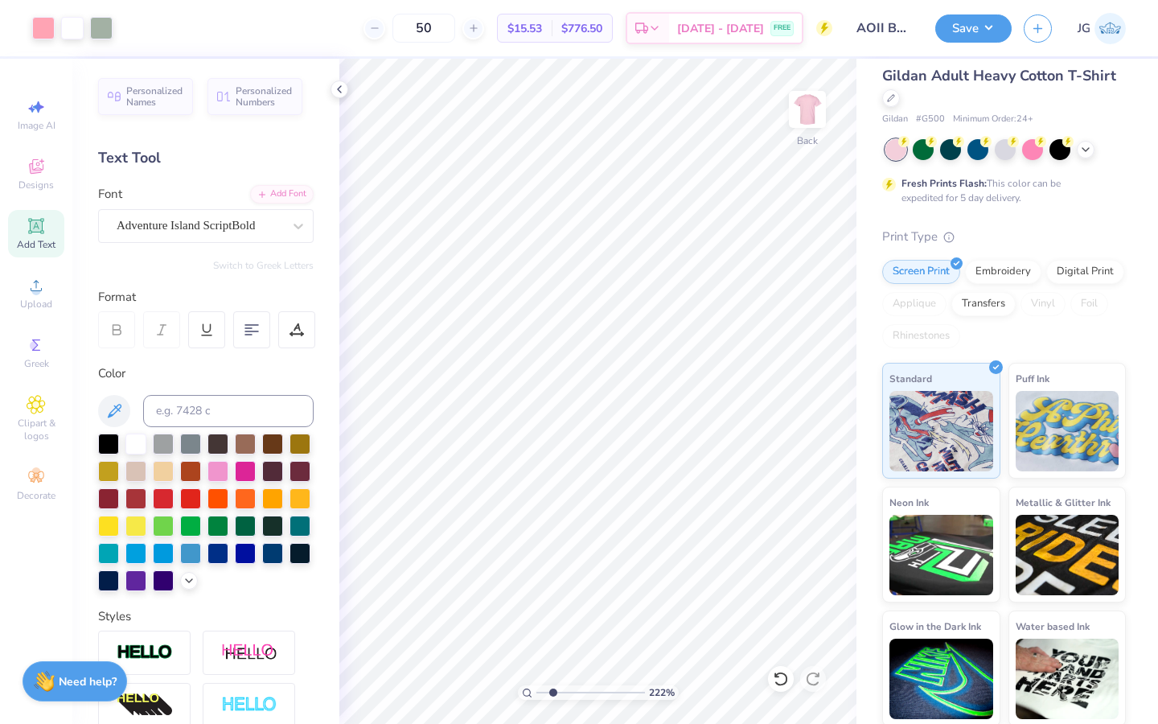
scroll to position [42, 0]
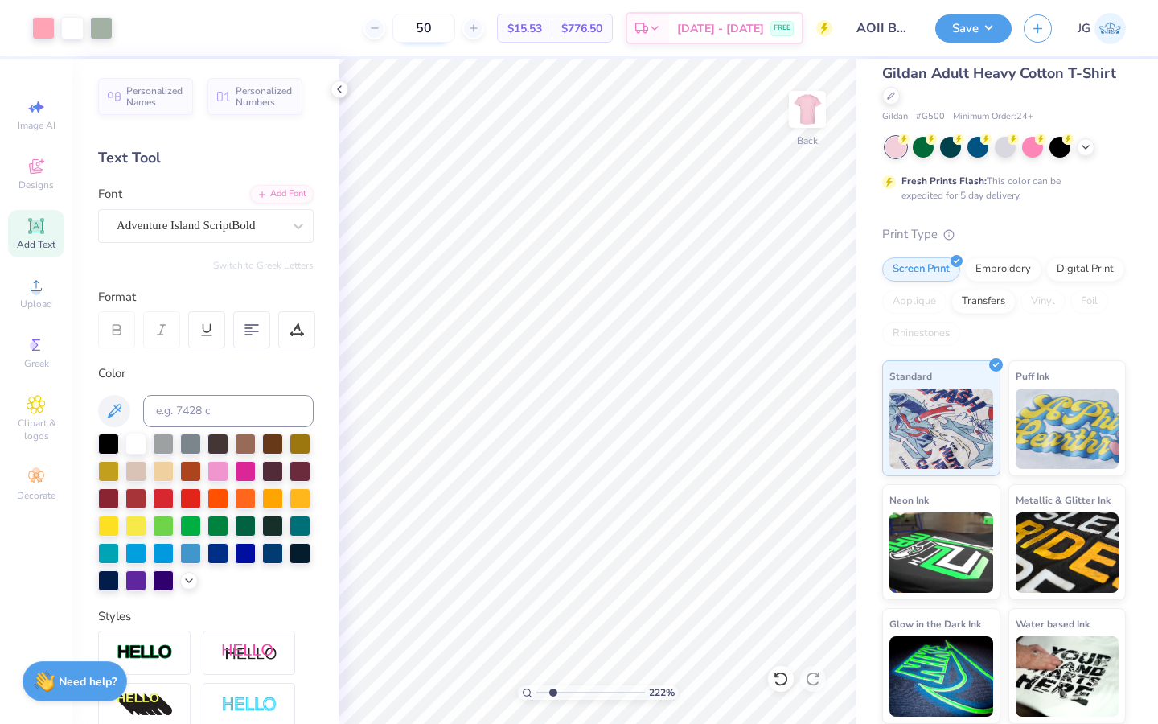
click at [455, 30] on input "50" at bounding box center [424, 28] width 63 height 29
type input "5"
click at [455, 33] on input "60" at bounding box center [424, 28] width 63 height 29
type input "6"
type input "7"
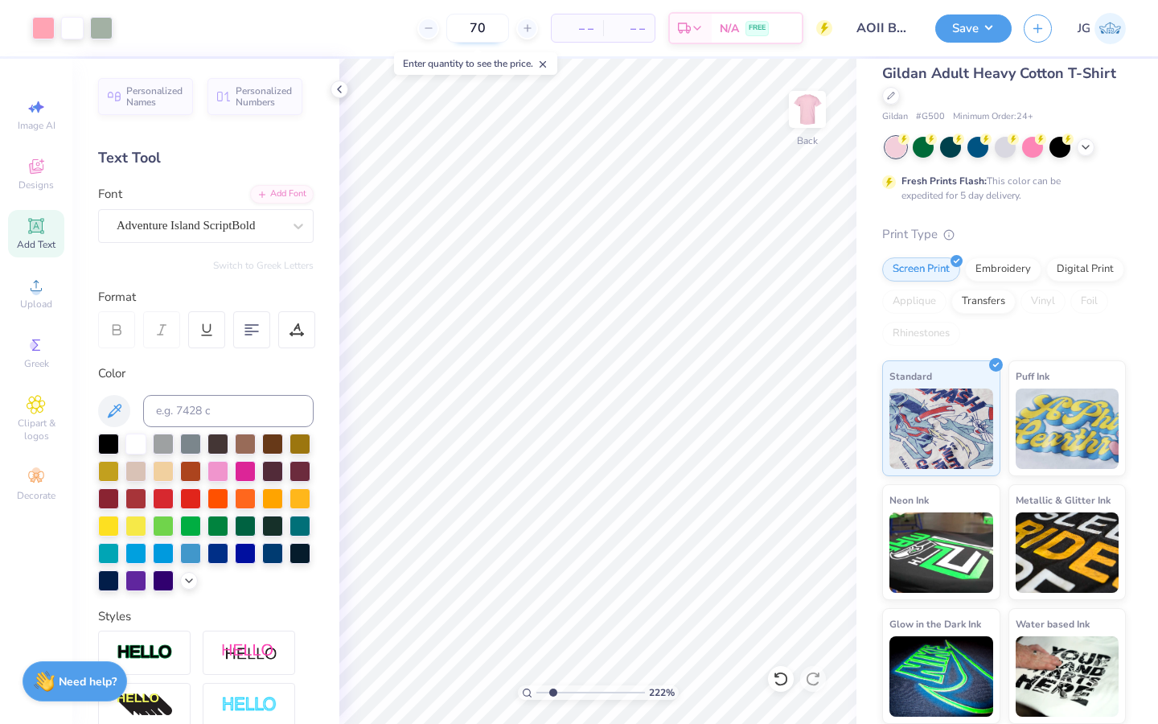
type input "70"
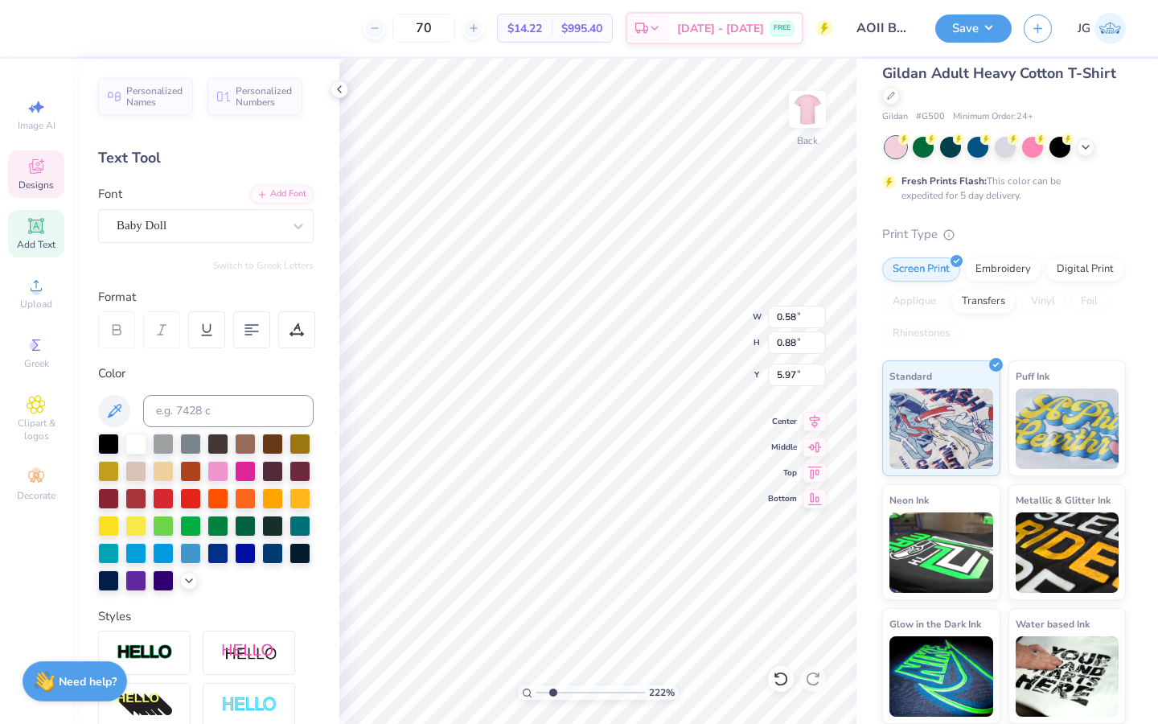
type input "0.58"
type input "0.88"
type input "5.94"
click at [45, 171] on icon at bounding box center [36, 166] width 19 height 19
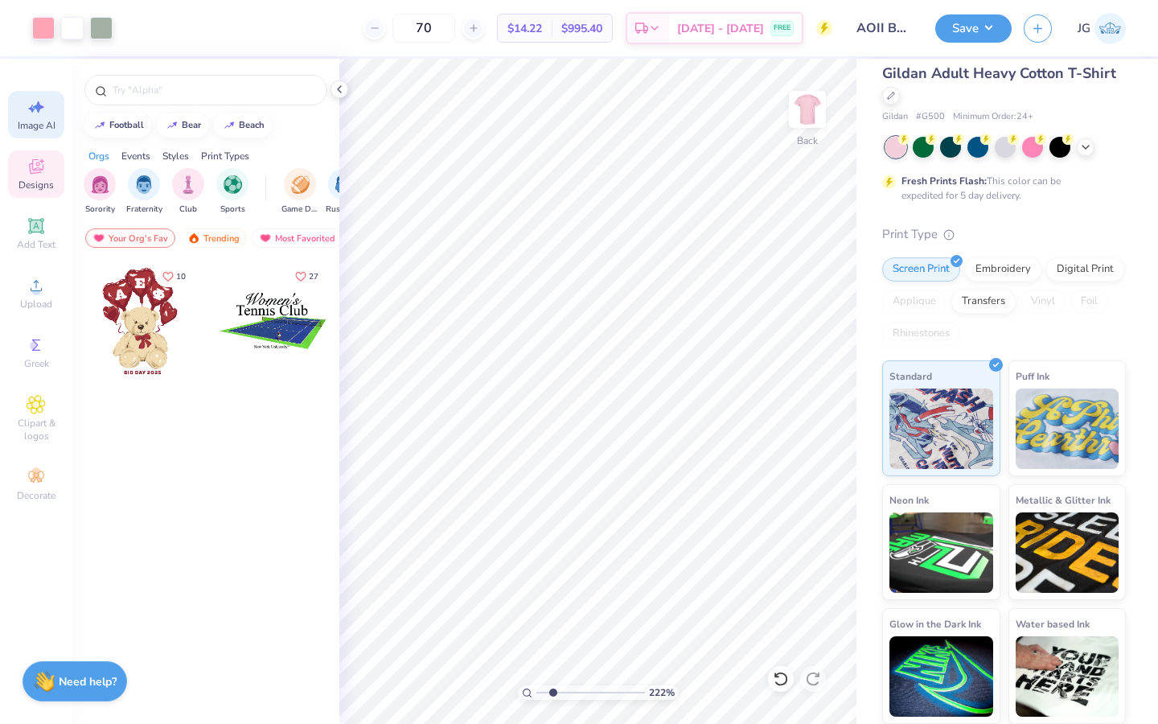
click at [41, 130] on span "Image AI" at bounding box center [37, 125] width 38 height 13
select select "4"
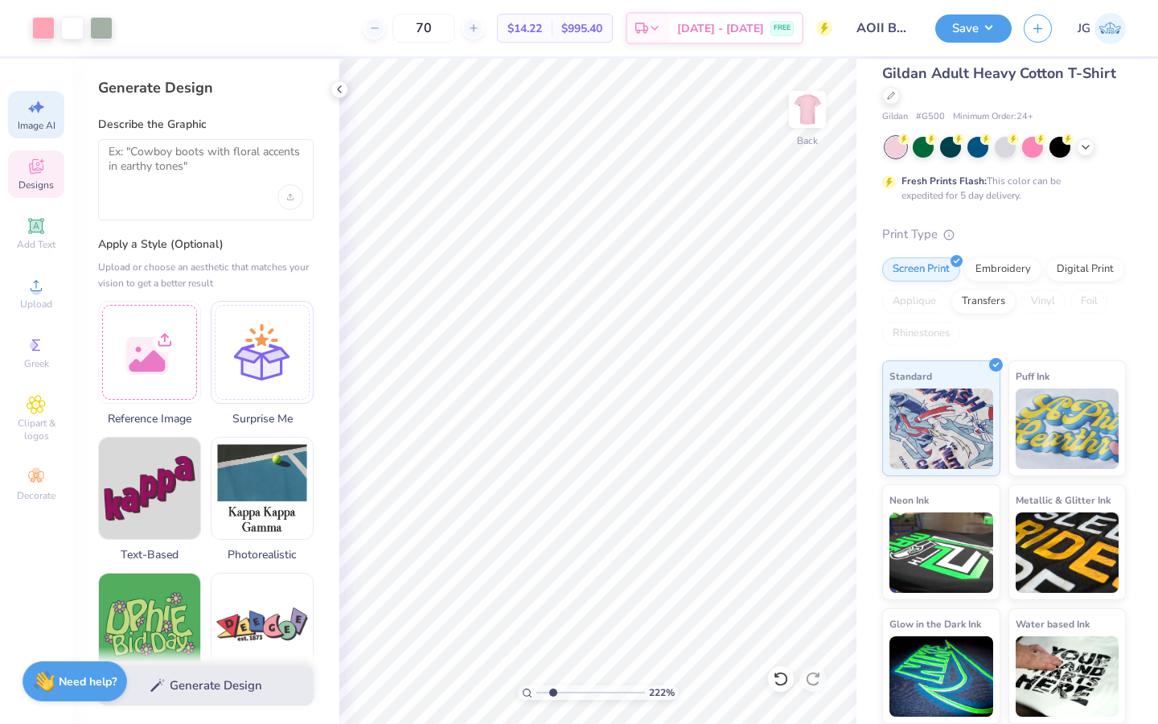
click at [40, 187] on span "Designs" at bounding box center [36, 185] width 35 height 13
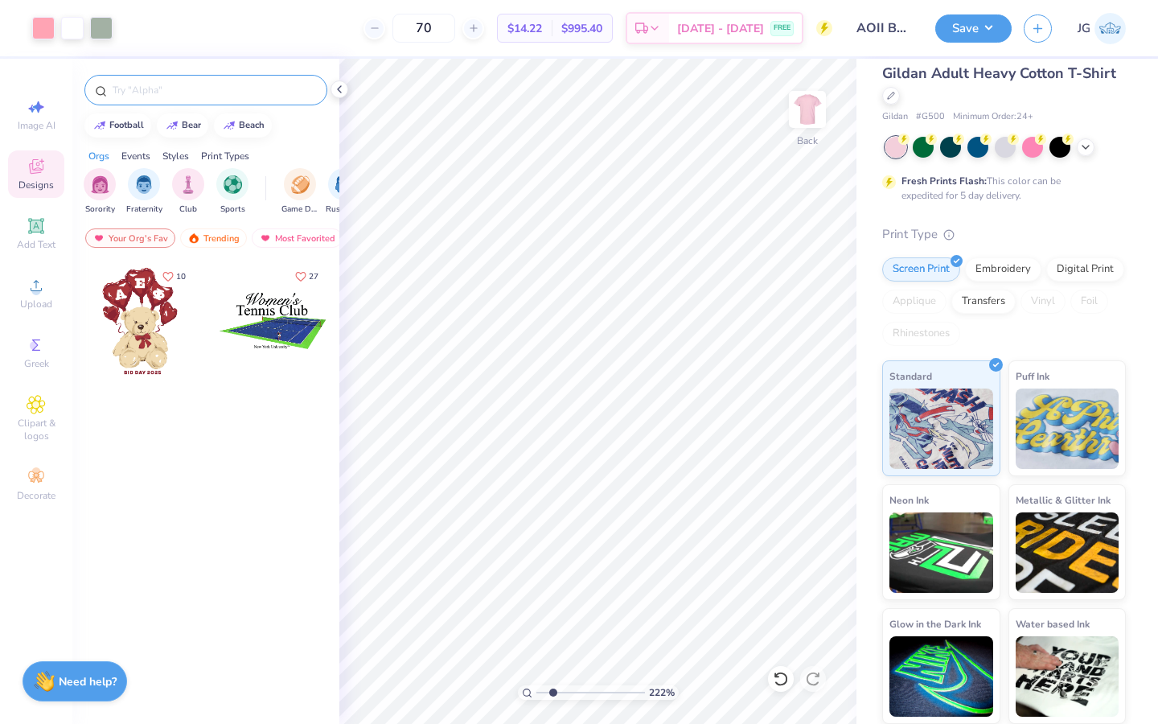
click at [175, 84] on input "text" at bounding box center [214, 90] width 206 height 16
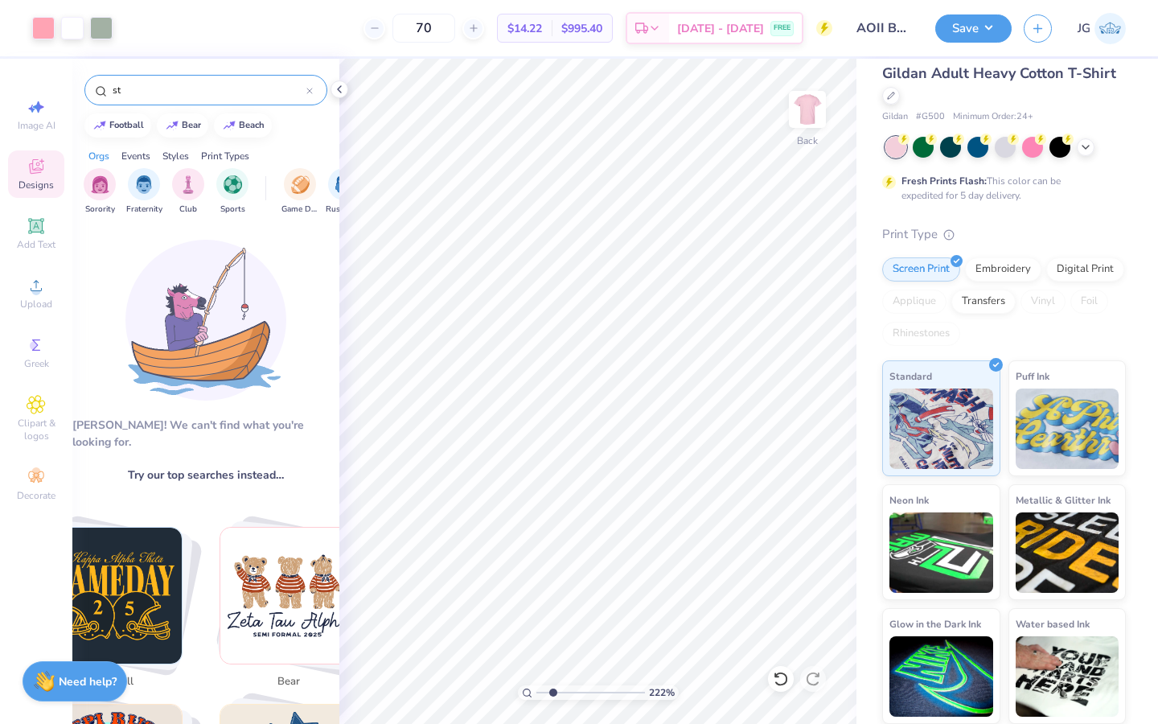
type input "s"
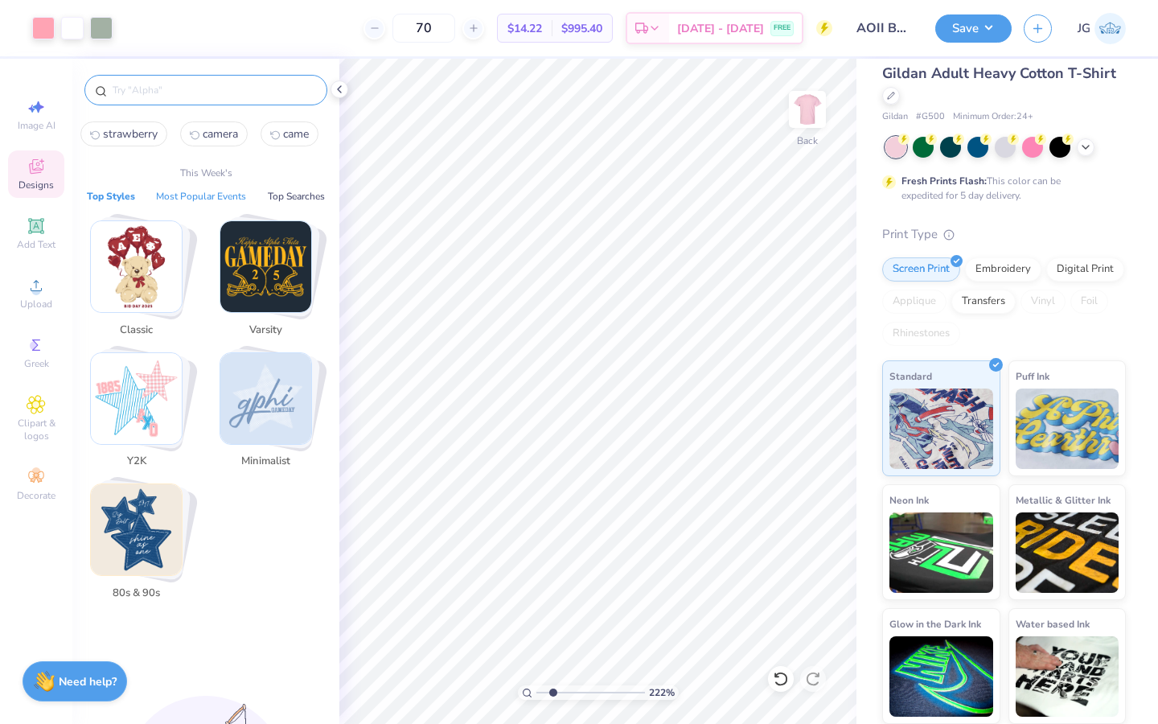
click at [192, 200] on button "Most Popular Events" at bounding box center [201, 196] width 100 height 16
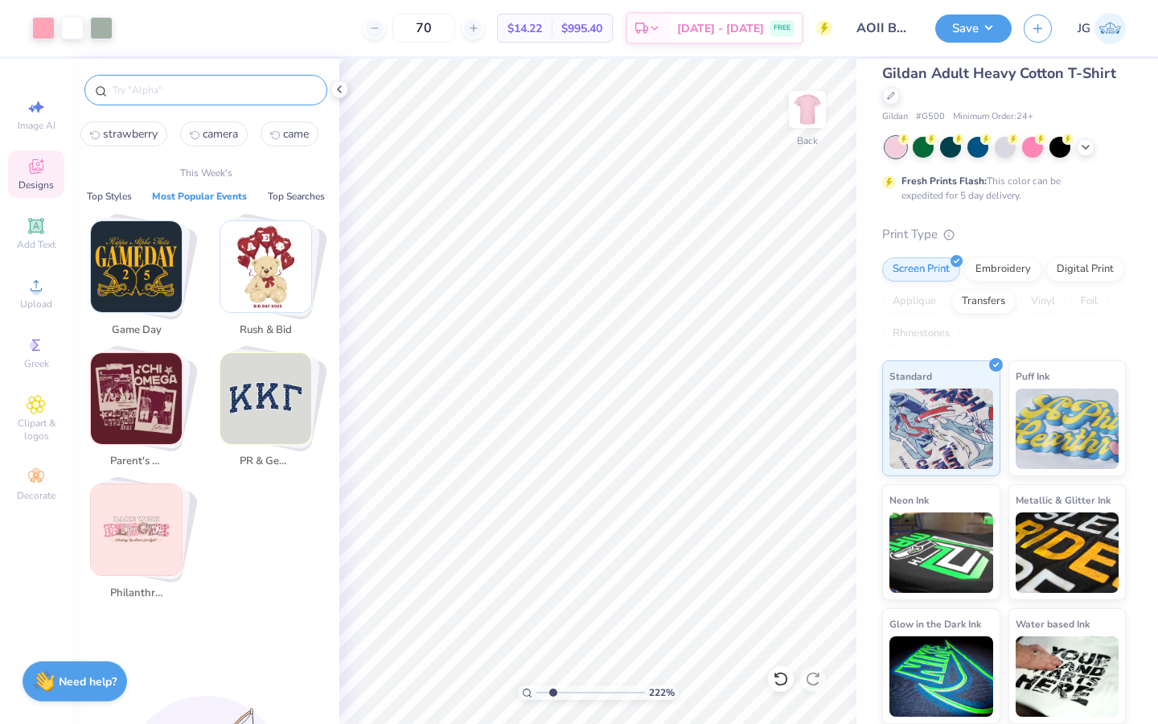
click at [204, 129] on span "camera" at bounding box center [220, 133] width 35 height 15
type input "camera"
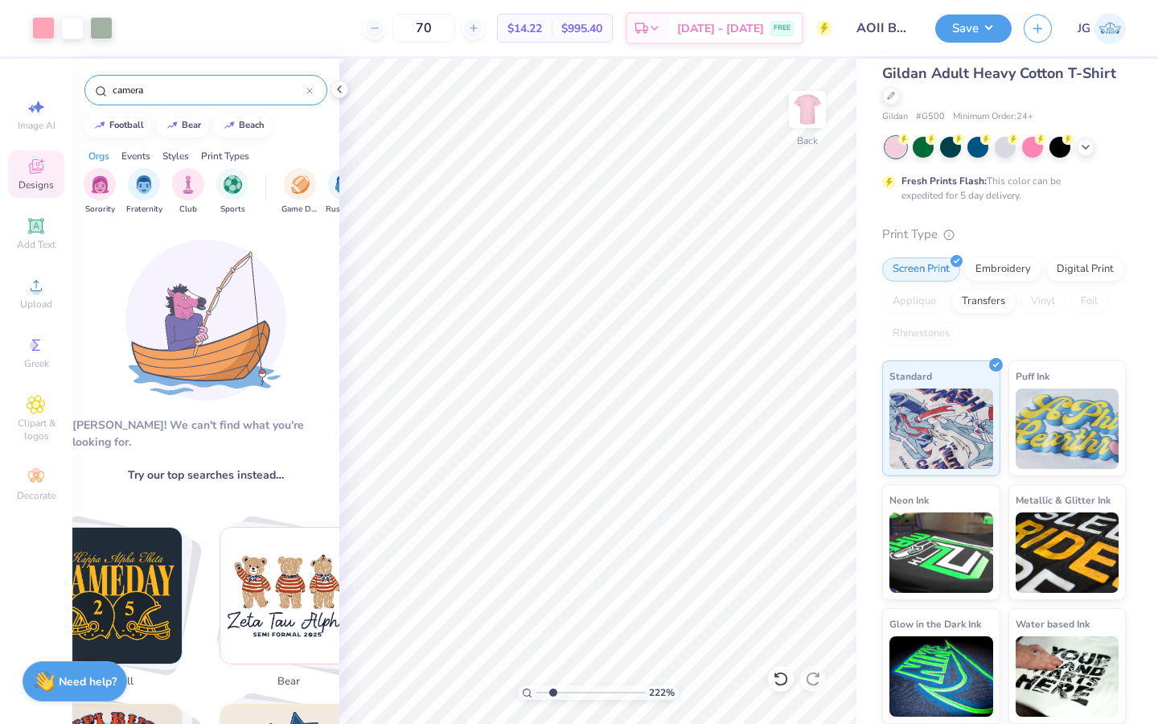
click at [191, 96] on input "camera" at bounding box center [208, 90] width 195 height 16
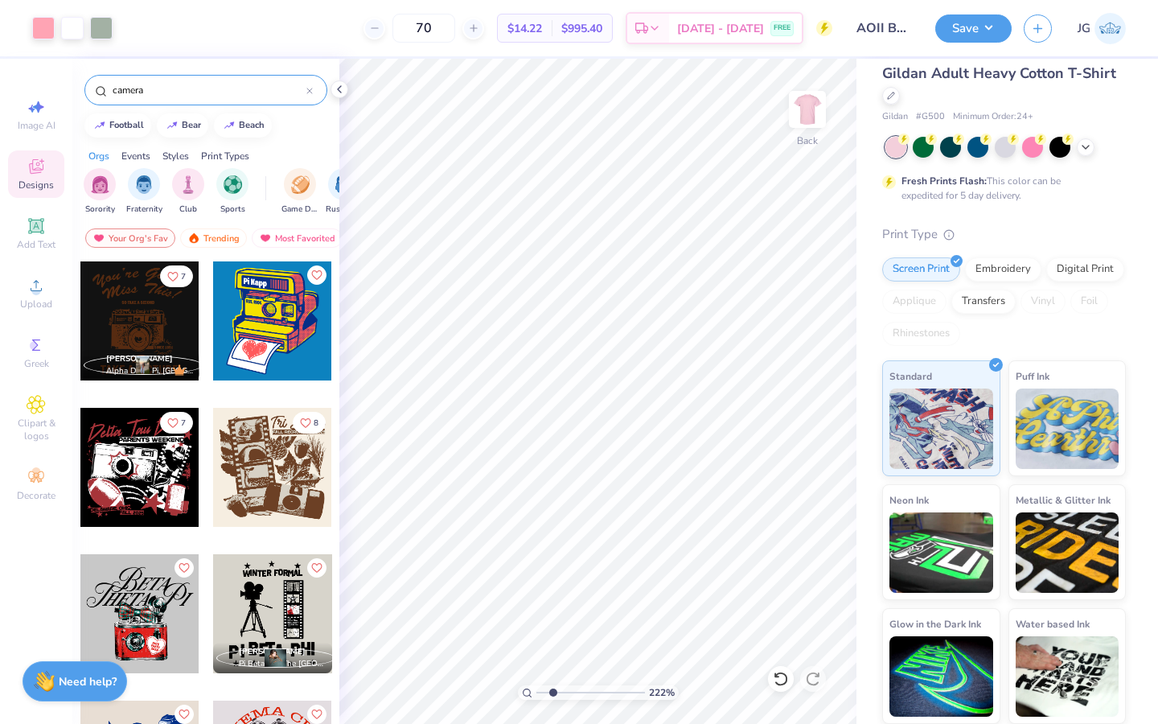
drag, startPoint x: 191, startPoint y: 96, endPoint x: 72, endPoint y: 87, distance: 119.4
click at [70, 88] on div "Art colors 70 $14.22 Per Item $995.40 Total Est. Delivery Sep 6 - 9 FREE Design…" at bounding box center [579, 362] width 1158 height 724
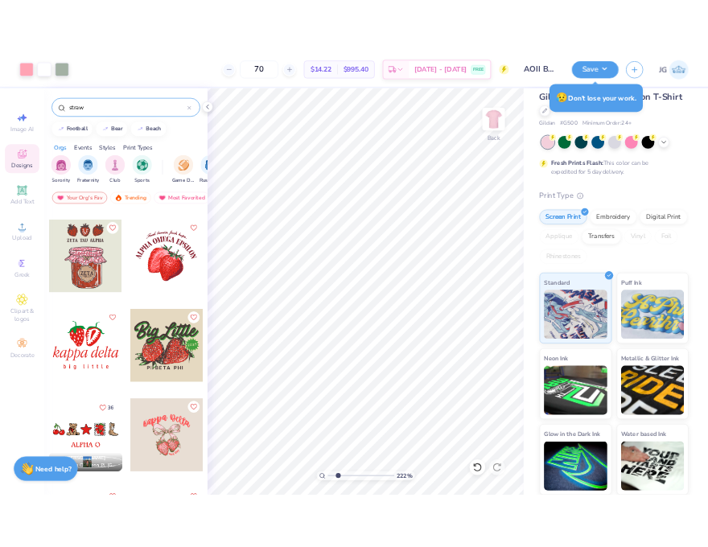
scroll to position [136, 0]
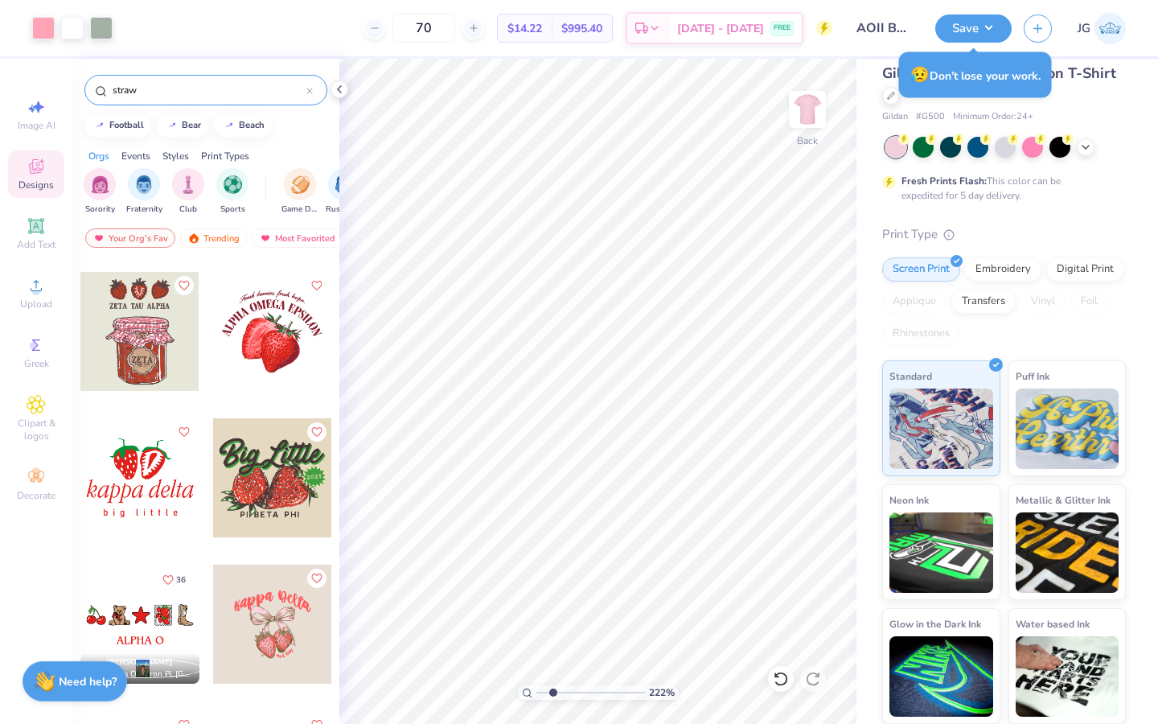
type input "straw"
click at [183, 624] on div at bounding box center [139, 624] width 119 height 119
type input "5.93"
drag, startPoint x: 553, startPoint y: 694, endPoint x: 535, endPoint y: 692, distance: 18.7
type input "1"
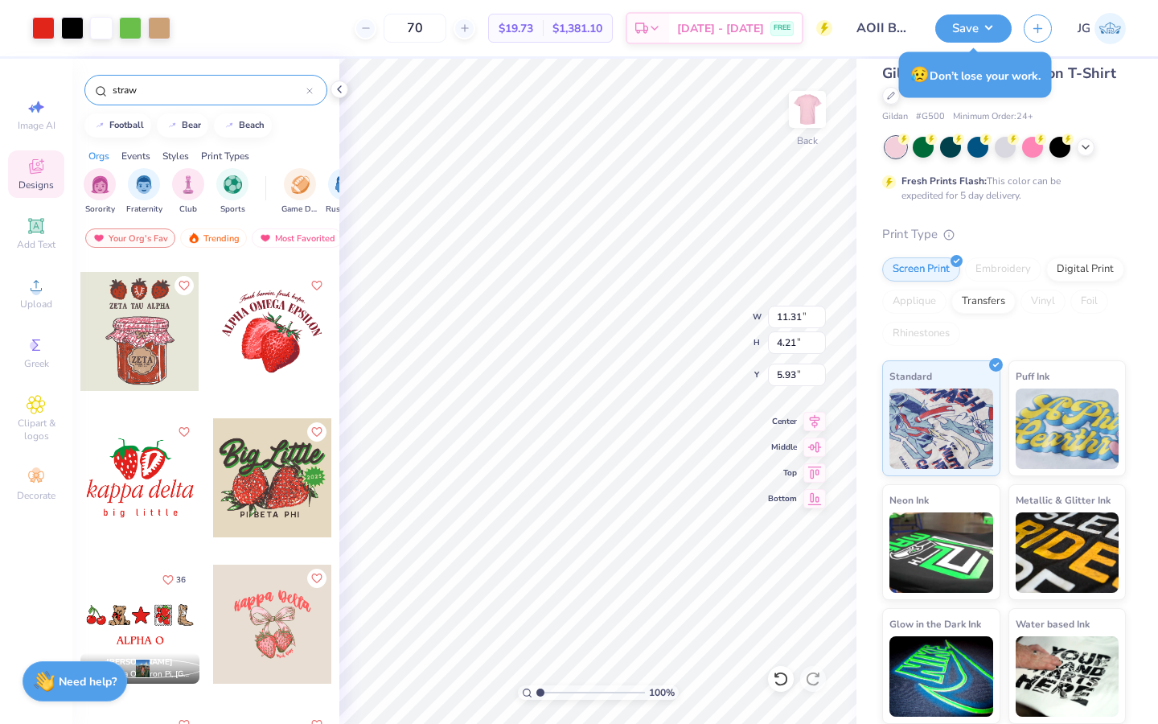
click at [537, 692] on input "range" at bounding box center [591, 692] width 109 height 14
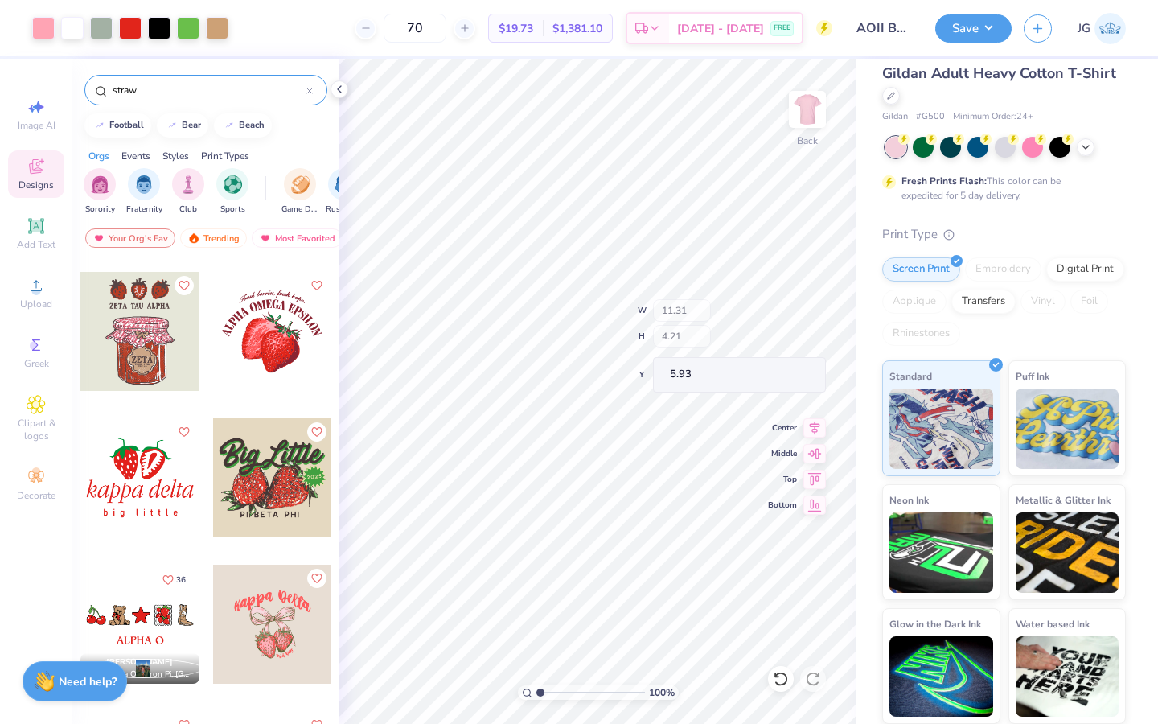
type input "11.68"
click at [769, 675] on div at bounding box center [781, 679] width 26 height 26
type input "1.83"
type input "1.75"
type input "11.94"
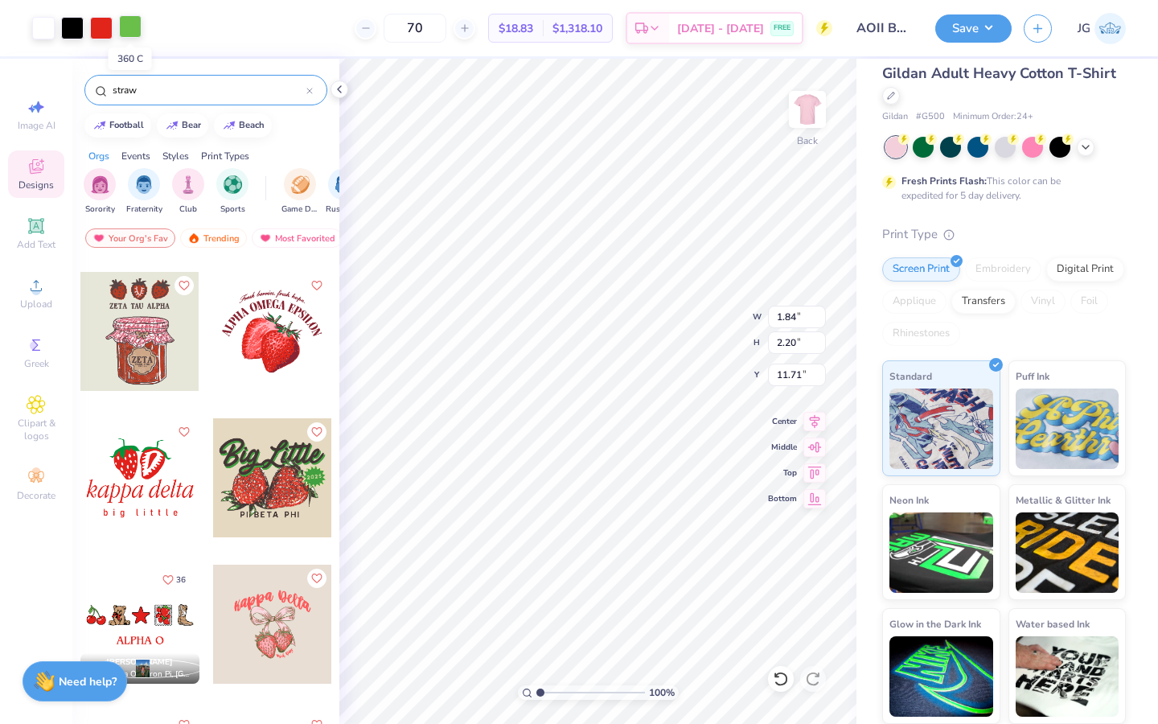
click at [130, 31] on div at bounding box center [130, 26] width 23 height 23
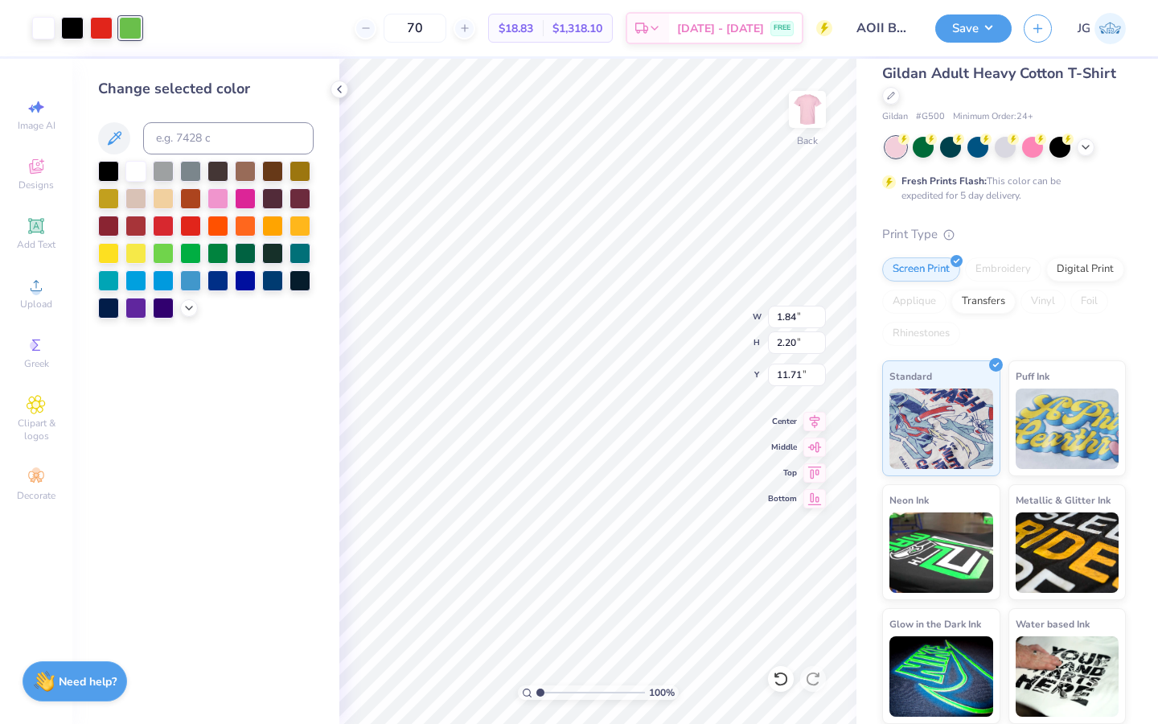
click at [204, 57] on div "Art colors 70 $18.83 Per Item $1,318.10 Total Est. Delivery Sep 6 - 9 FREE Desi…" at bounding box center [579, 362] width 1158 height 724
click at [335, 88] on icon at bounding box center [339, 89] width 13 height 13
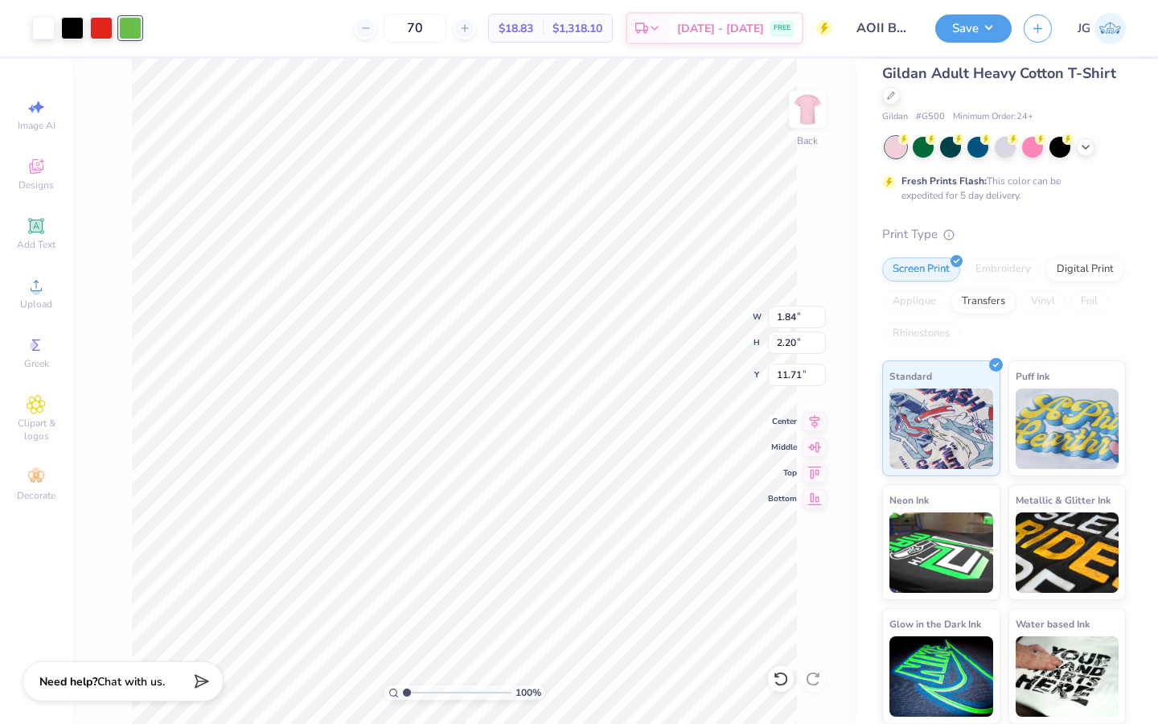
click at [283, 52] on div "70 $18.83 Per Item $1,318.10 Total Est. Delivery Sep 6 - 9 FREE" at bounding box center [493, 28] width 679 height 56
click at [189, 33] on div at bounding box center [188, 26] width 23 height 23
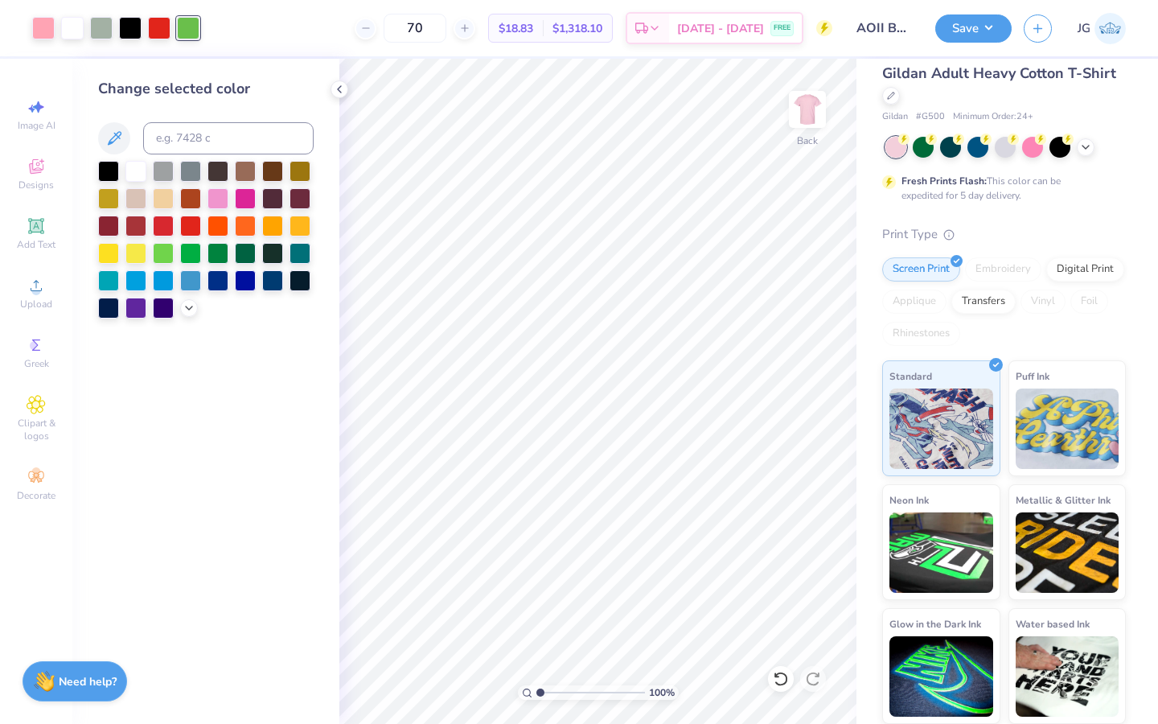
click at [183, 21] on div at bounding box center [188, 28] width 23 height 23
click at [184, 143] on input at bounding box center [228, 138] width 171 height 32
type input "5645"
click at [148, 32] on div at bounding box center [159, 26] width 23 height 23
click at [170, 150] on input at bounding box center [228, 138] width 171 height 32
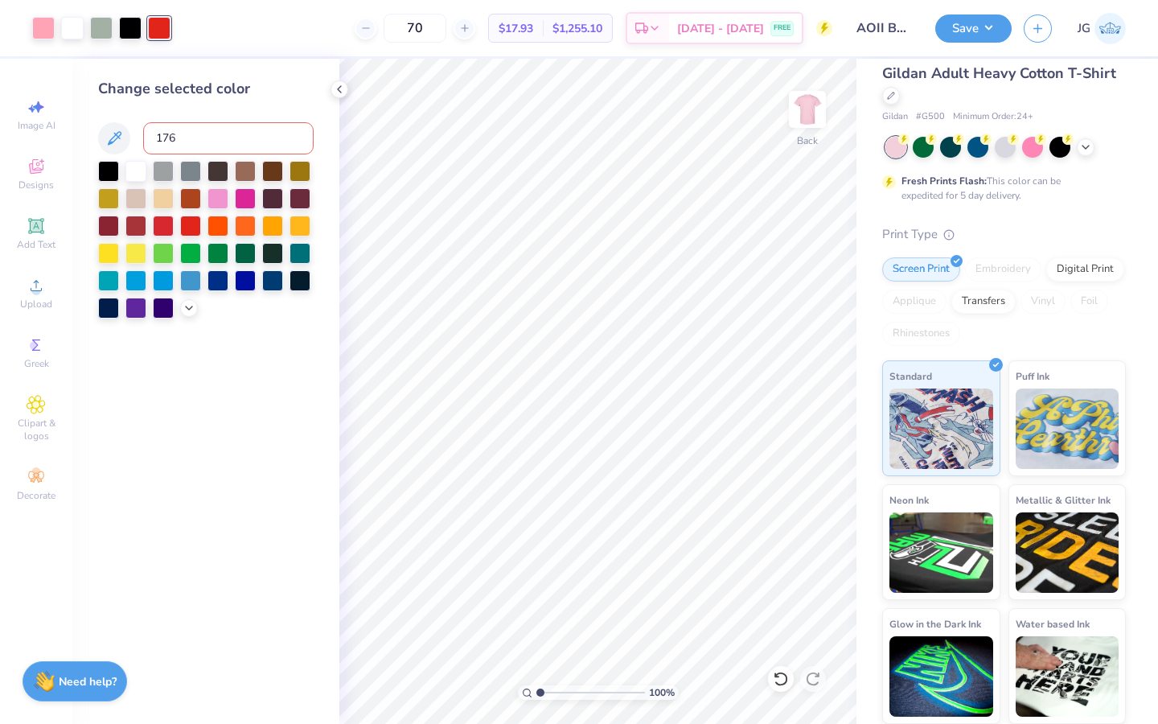
type input "1765"
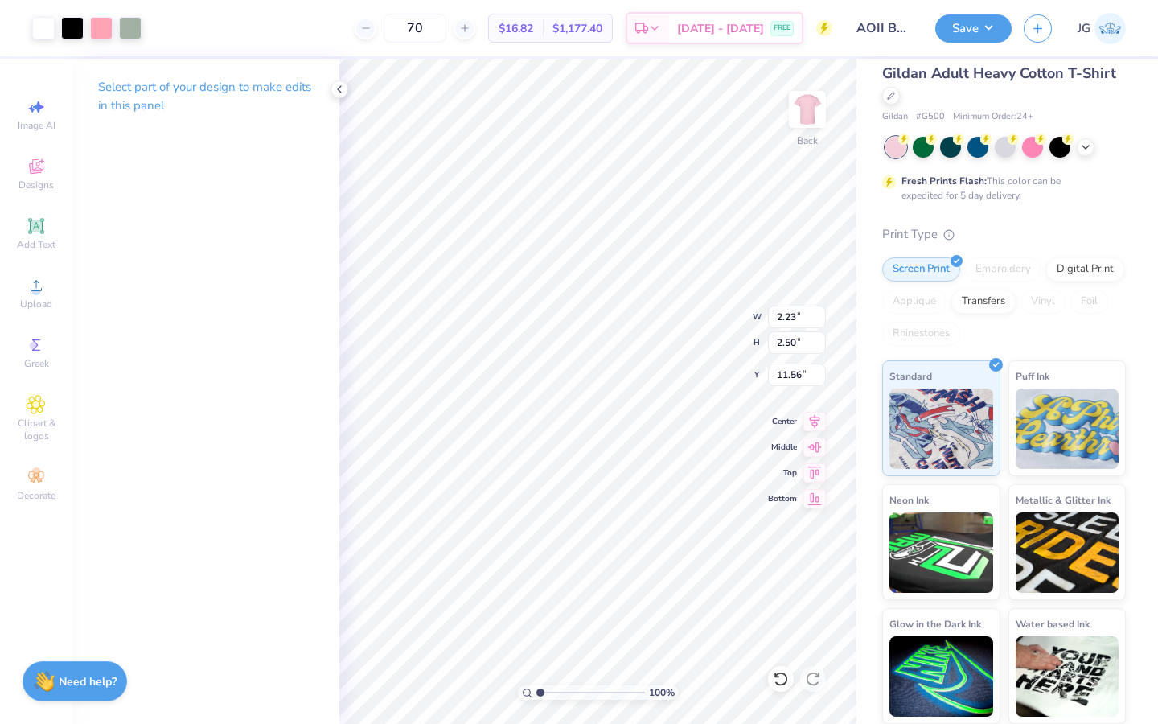
type input "2.23"
type input "2.50"
type input "11.56"
type input "1.61"
type input "1.80"
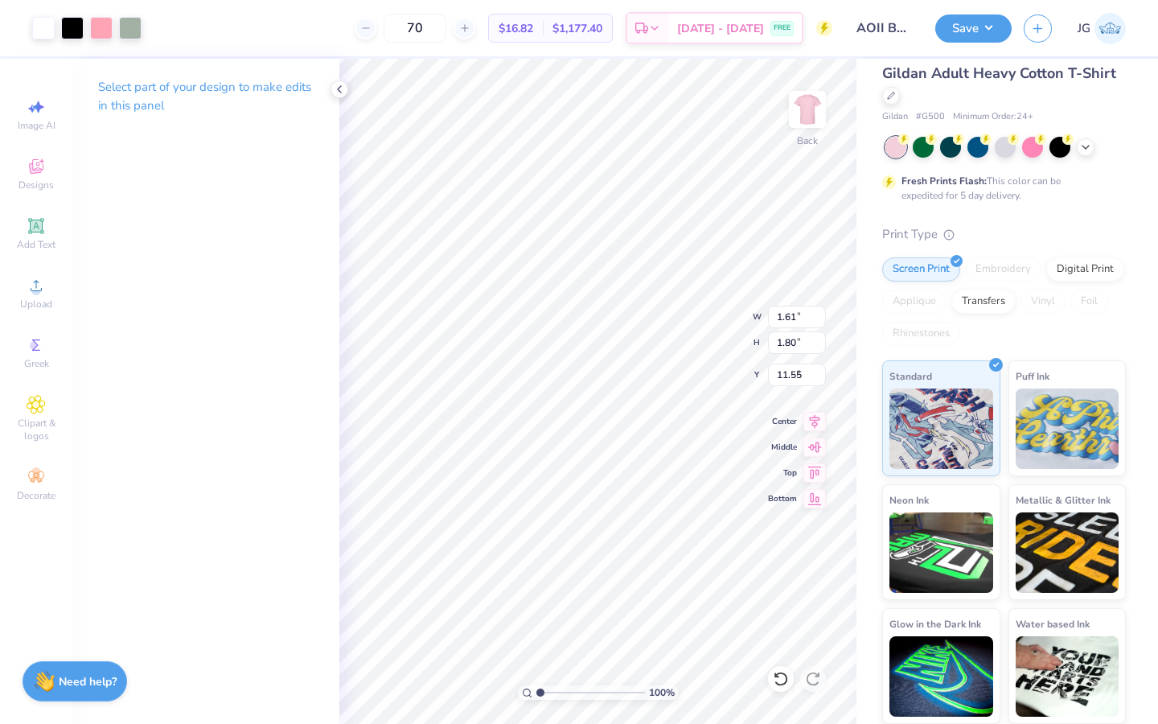
type input "5.46"
type input "1.83"
type input "2.05"
type input "5.47"
drag, startPoint x: 541, startPoint y: 689, endPoint x: 551, endPoint y: 689, distance: 10.5
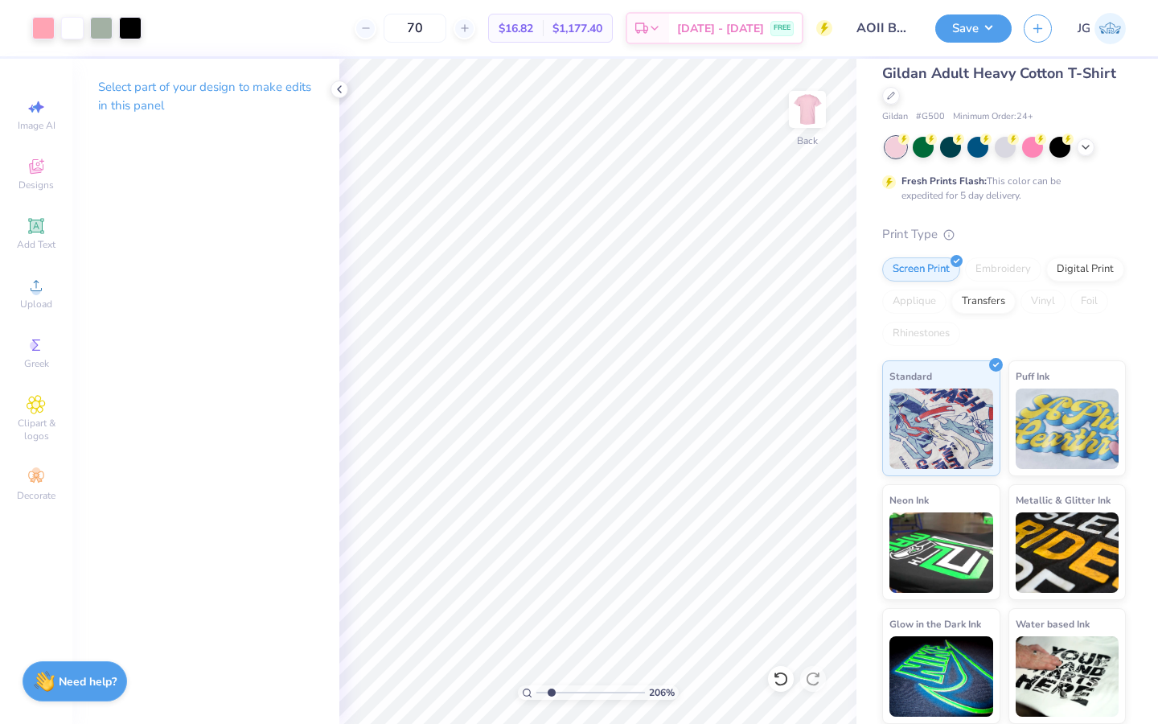
type input "2.06"
click at [551, 689] on input "range" at bounding box center [591, 692] width 109 height 14
click at [134, 33] on div at bounding box center [130, 26] width 23 height 23
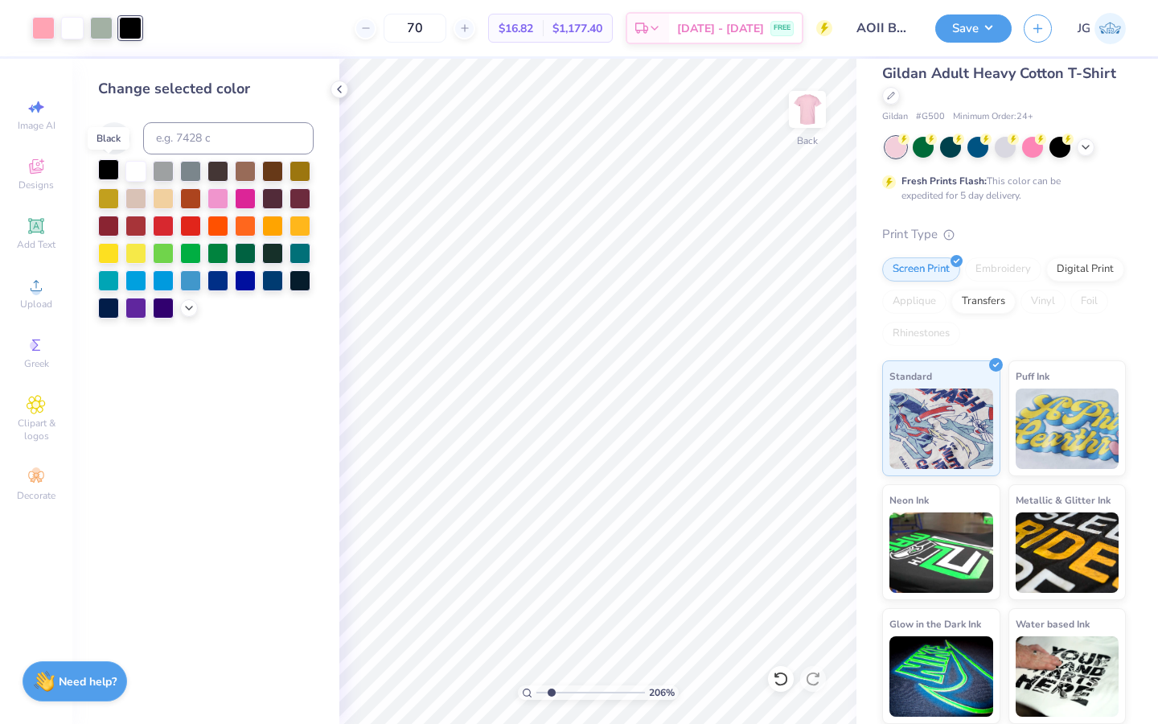
click at [109, 175] on div at bounding box center [108, 169] width 21 height 21
click at [138, 172] on div at bounding box center [135, 169] width 21 height 21
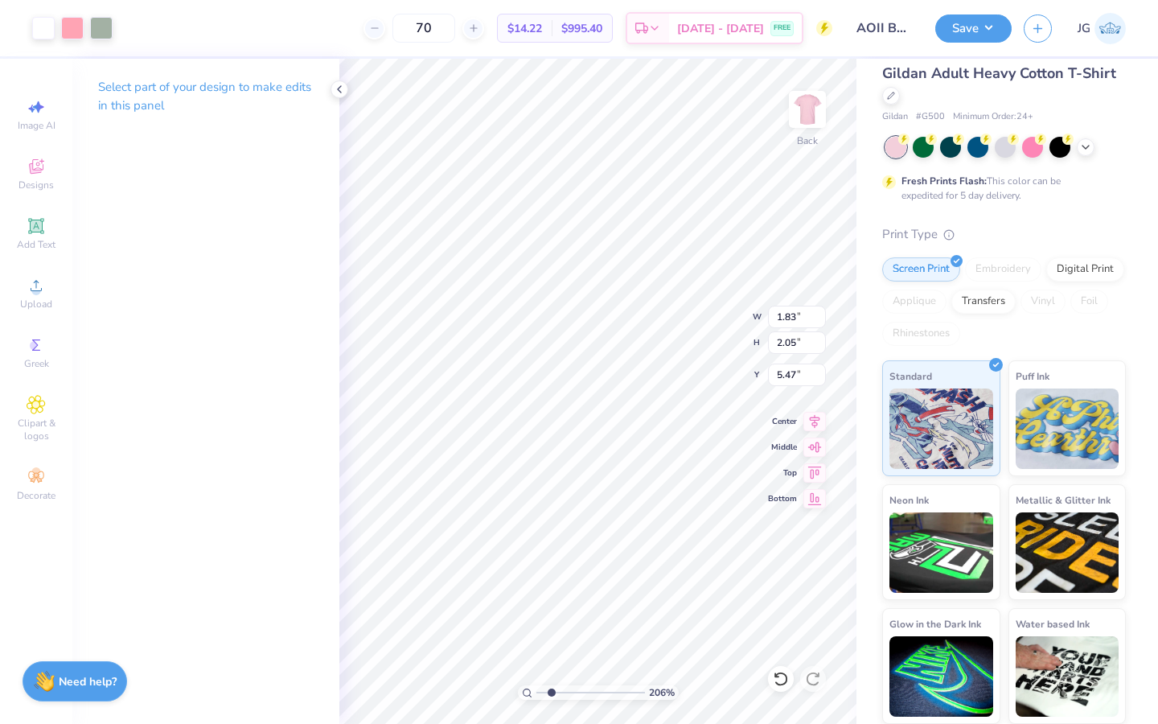
type input "5.57"
type input "1"
click at [512, 691] on div "100 %" at bounding box center [597, 391] width 665 height 665
click at [981, 30] on button "Save" at bounding box center [974, 26] width 76 height 28
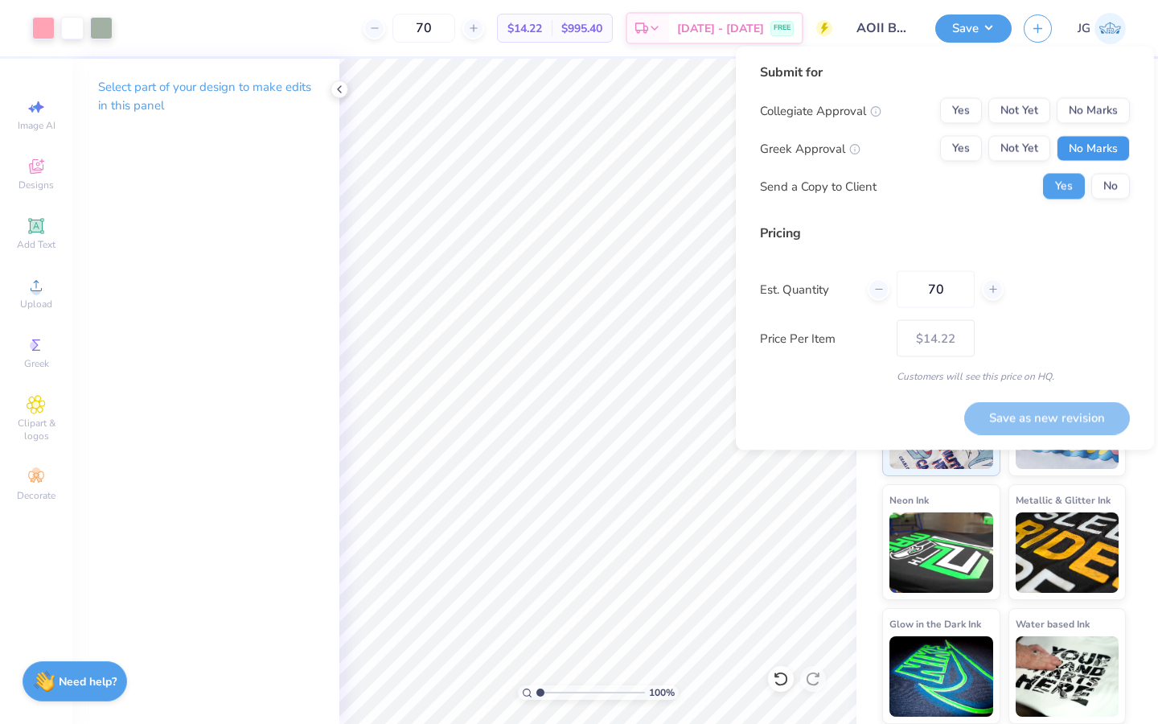
click at [1099, 154] on button "No Marks" at bounding box center [1093, 149] width 73 height 26
click at [1098, 113] on button "No Marks" at bounding box center [1093, 111] width 73 height 26
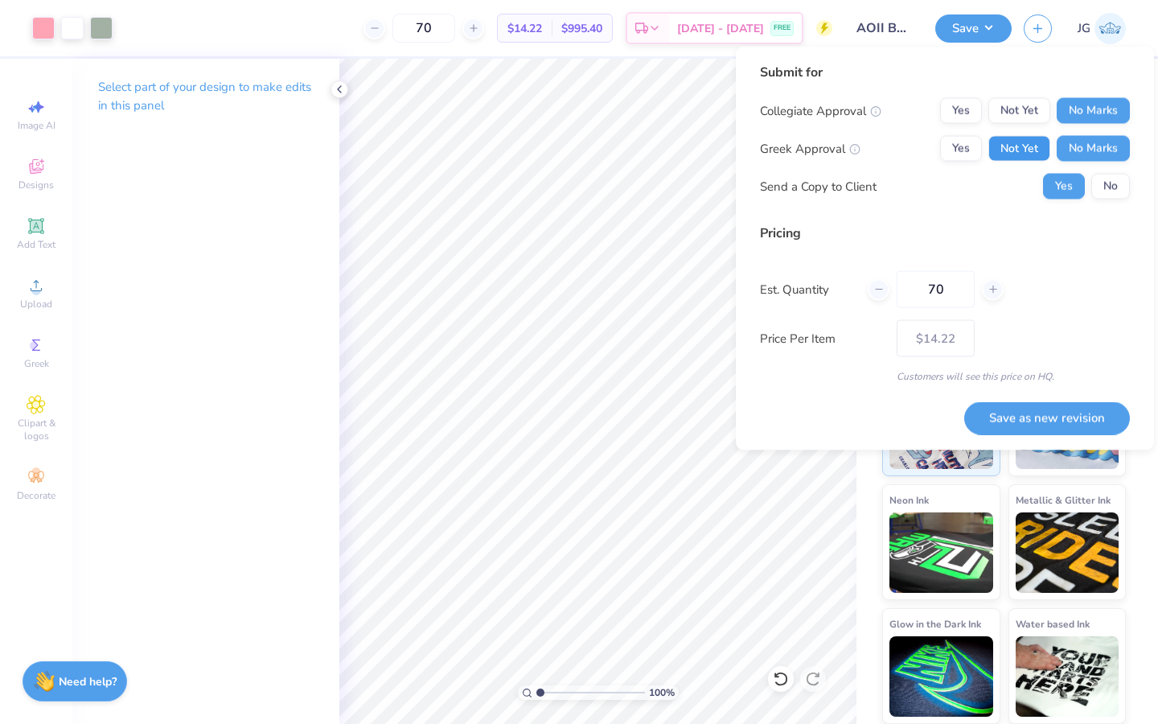
click at [1023, 151] on button "Not Yet" at bounding box center [1020, 149] width 62 height 26
click at [1113, 196] on button "No" at bounding box center [1111, 187] width 39 height 26
click at [1014, 419] on button "Save as new revision" at bounding box center [1048, 417] width 166 height 33
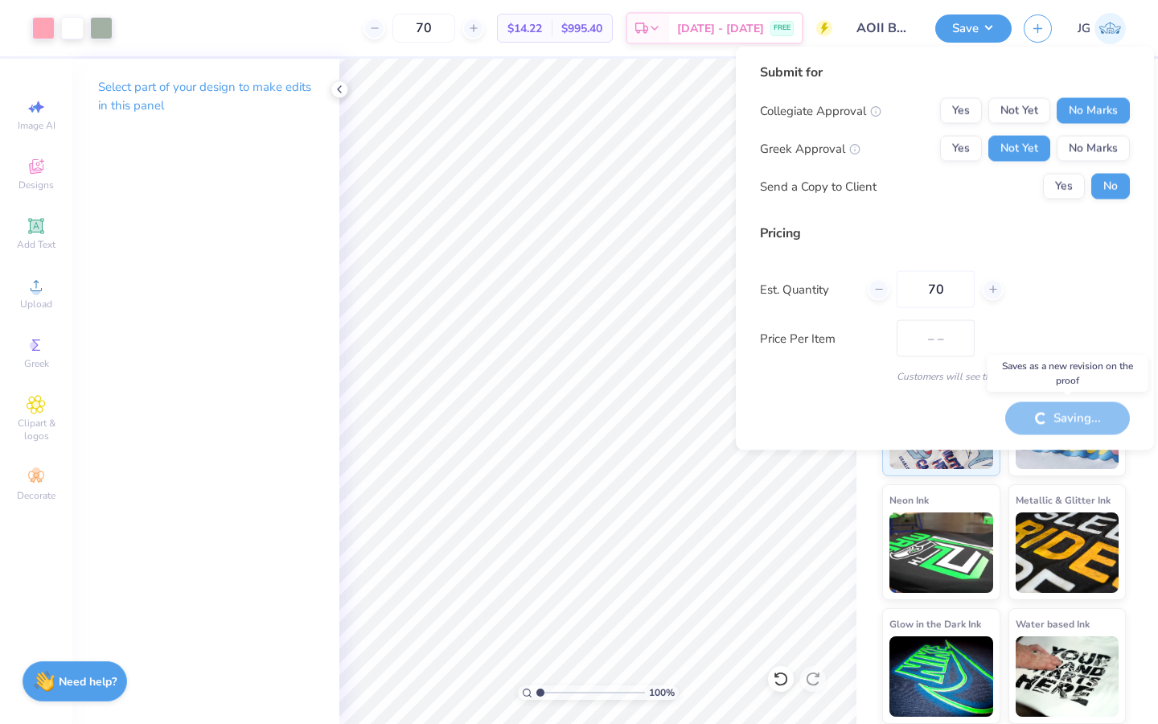
type input "$14.22"
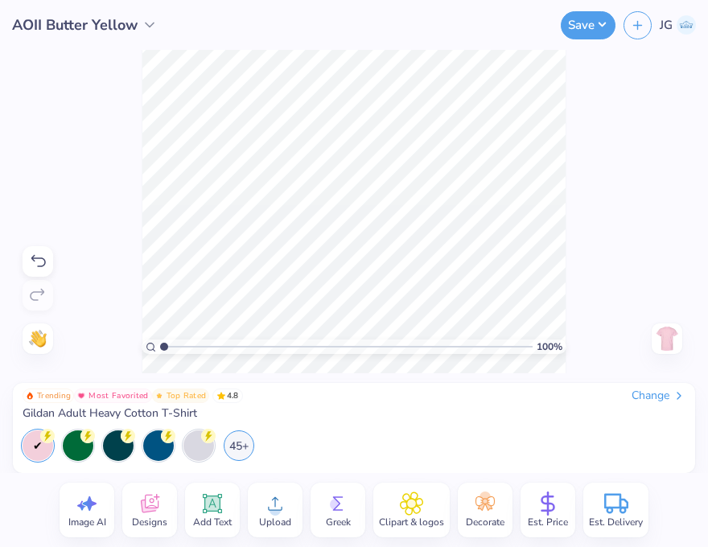
click at [673, 211] on div "100 % Need help? Chat with us. Back" at bounding box center [354, 211] width 708 height 323
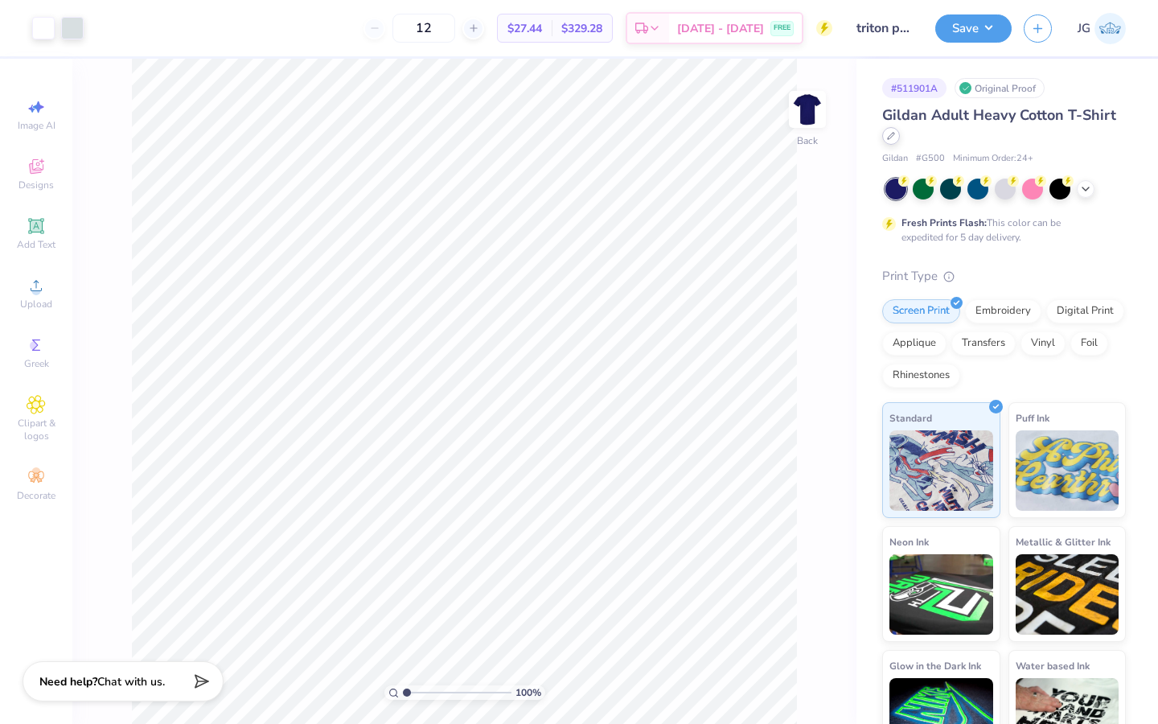
click at [891, 138] on icon at bounding box center [891, 136] width 8 height 8
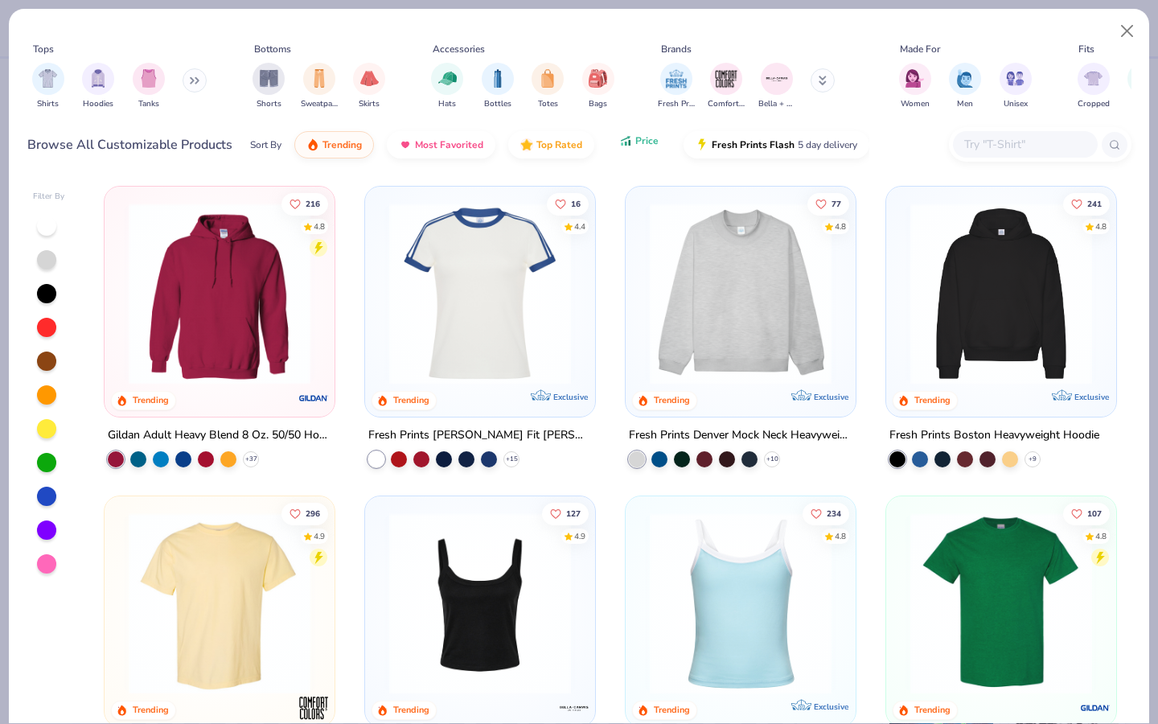
click at [629, 149] on button "Price" at bounding box center [639, 140] width 64 height 27
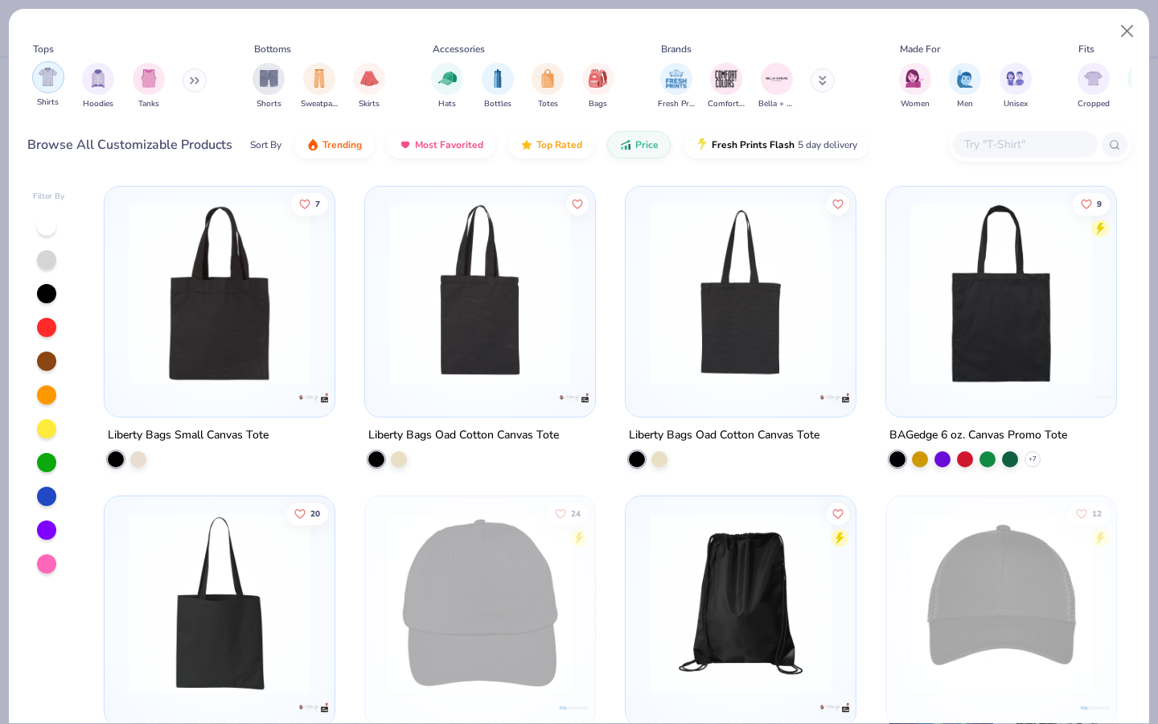
click at [97, 72] on img "filter for Hoodies" at bounding box center [98, 78] width 18 height 19
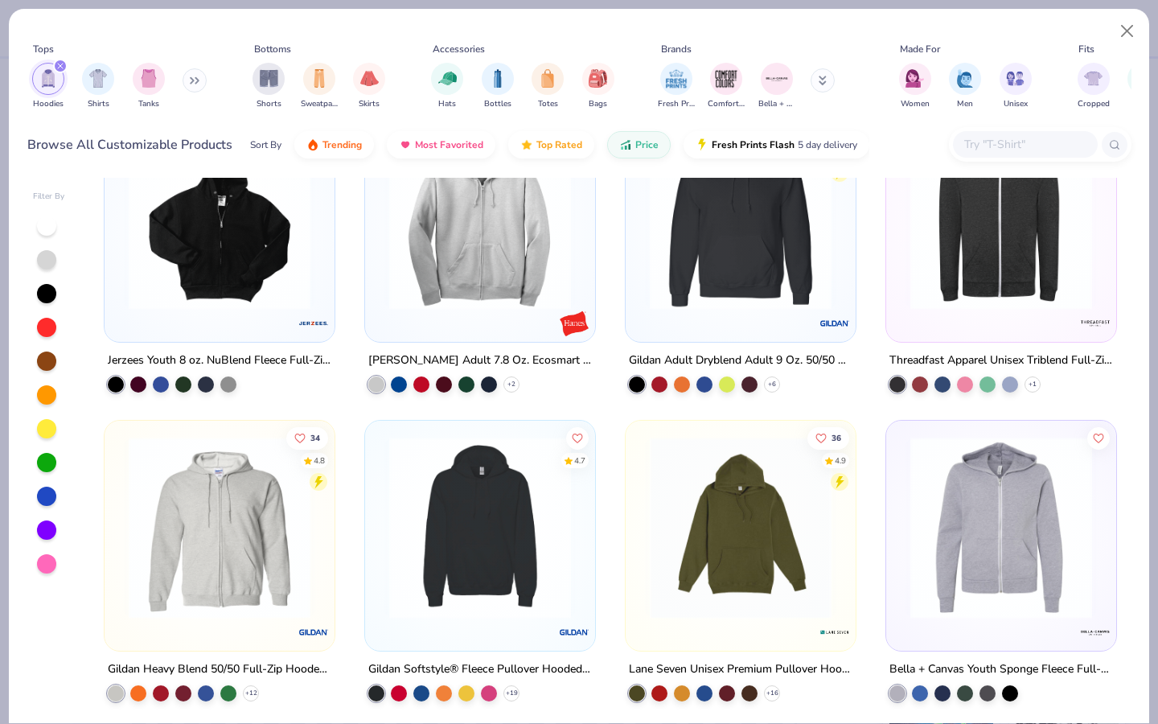
scroll to position [711, 0]
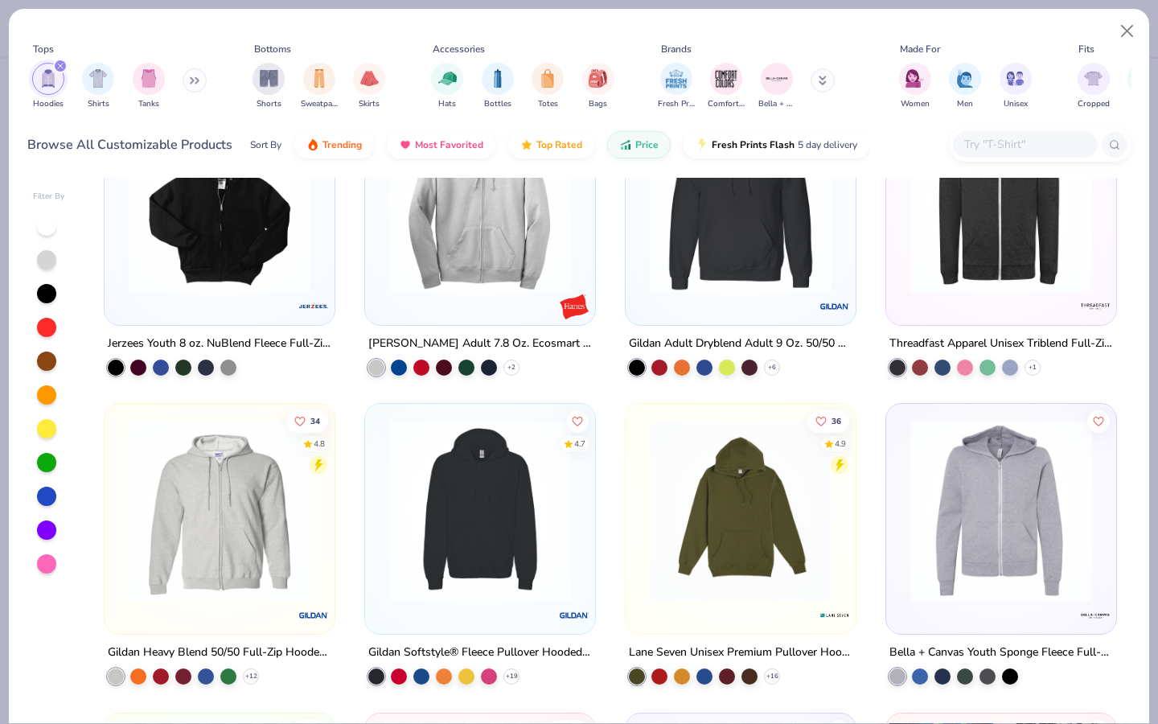
click at [673, 544] on img at bounding box center [741, 511] width 198 height 182
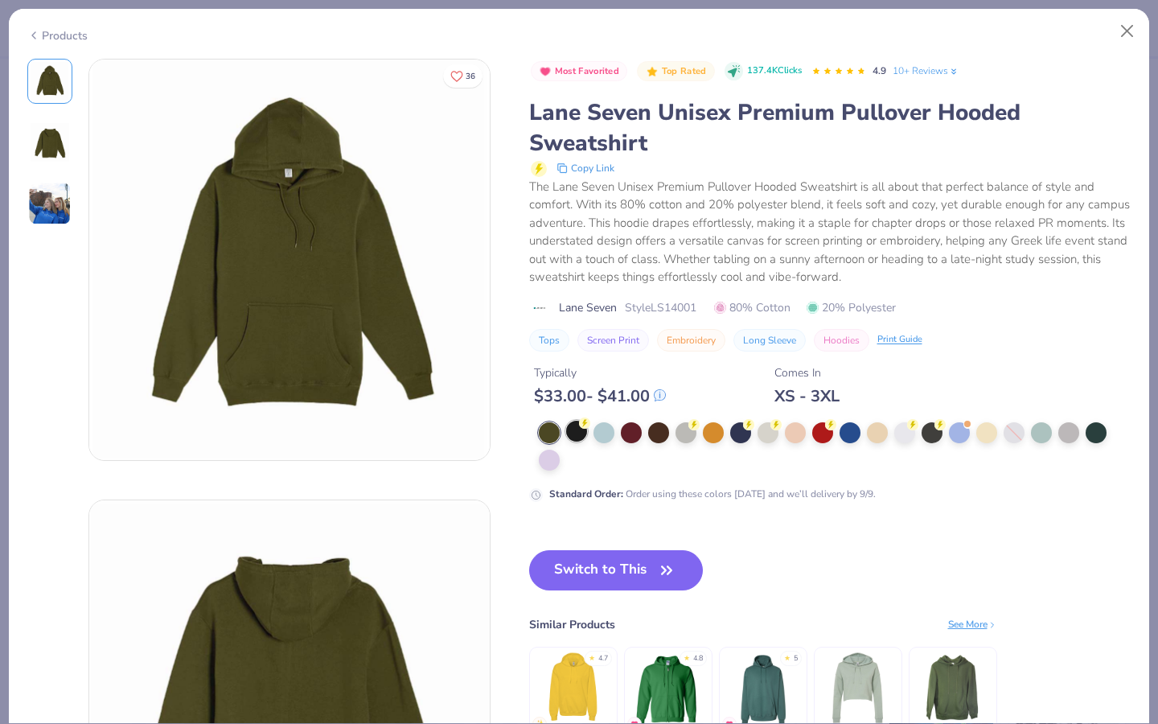
click at [566, 429] on div at bounding box center [576, 431] width 21 height 21
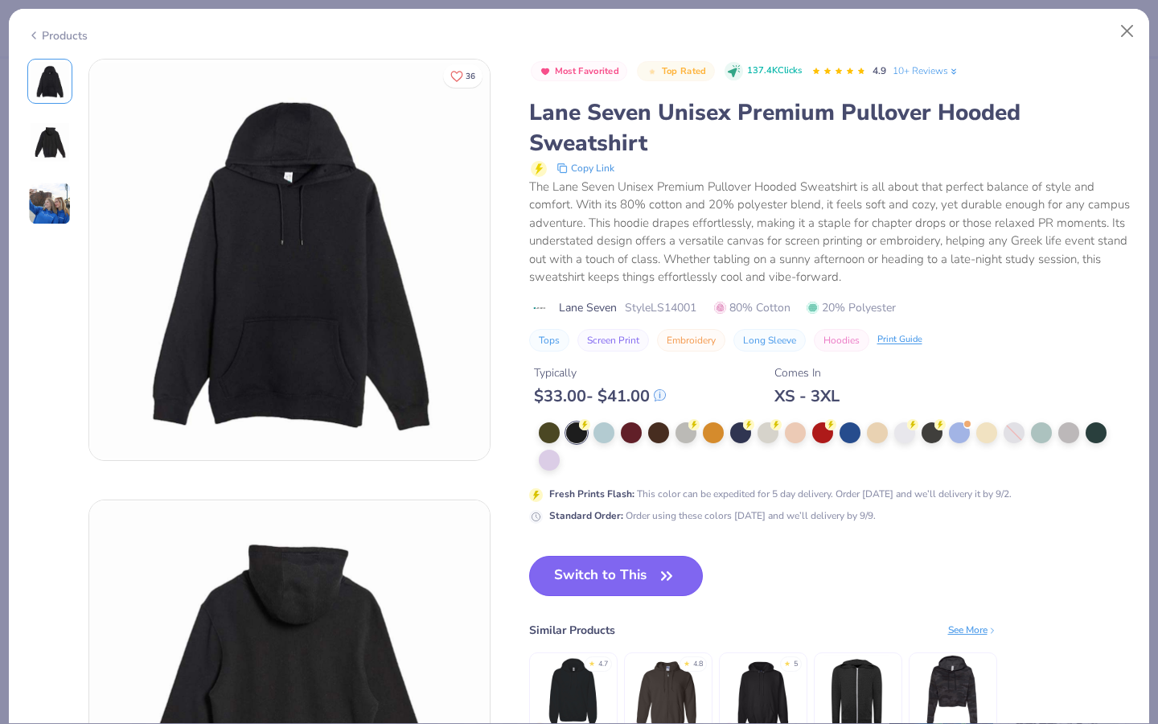
click at [584, 578] on button "Switch to This" at bounding box center [616, 576] width 175 height 40
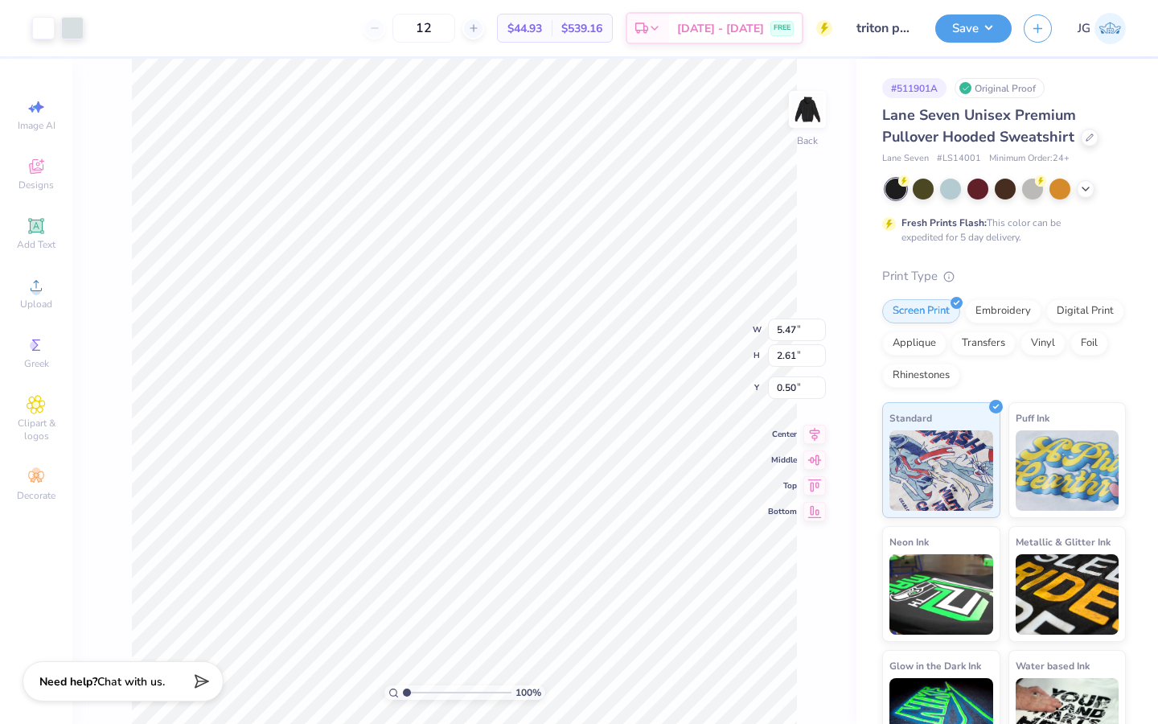
type input "3.00"
click at [971, 28] on button "Save" at bounding box center [974, 26] width 76 height 28
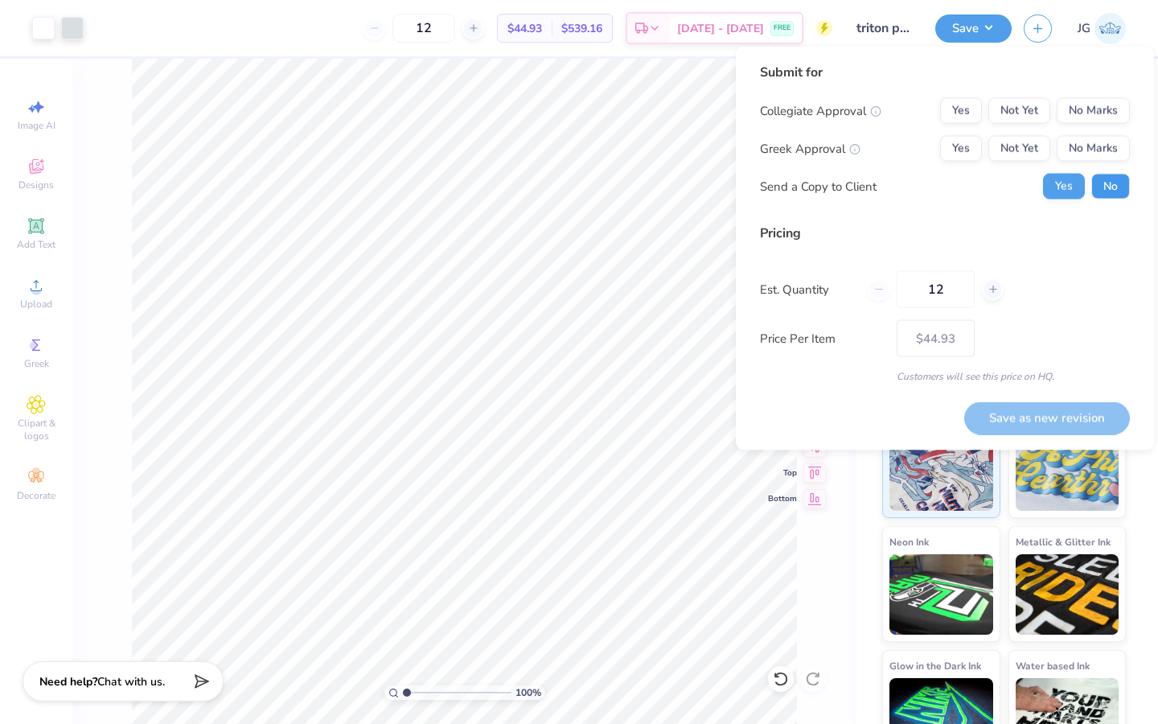
click at [1111, 196] on button "No" at bounding box center [1111, 187] width 39 height 26
click at [1088, 144] on button "No Marks" at bounding box center [1093, 149] width 73 height 26
click at [1088, 117] on button "No Marks" at bounding box center [1093, 111] width 73 height 26
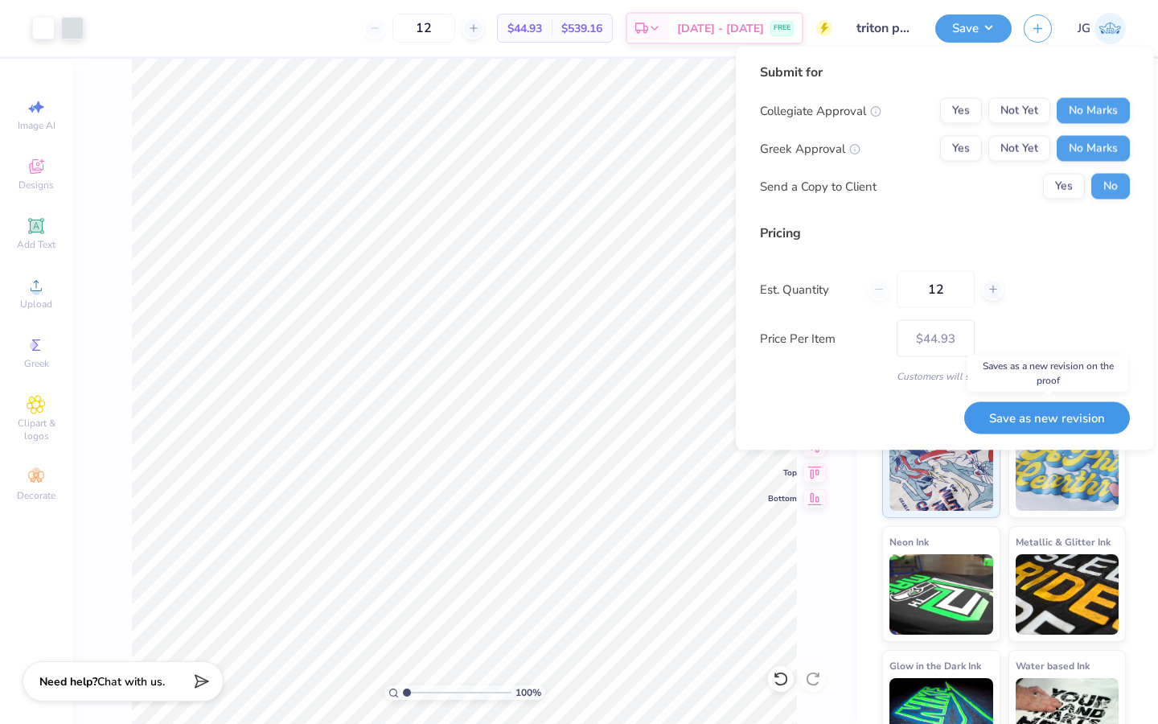
click at [1055, 422] on button "Save as new revision" at bounding box center [1048, 417] width 166 height 33
type input "$44.93"
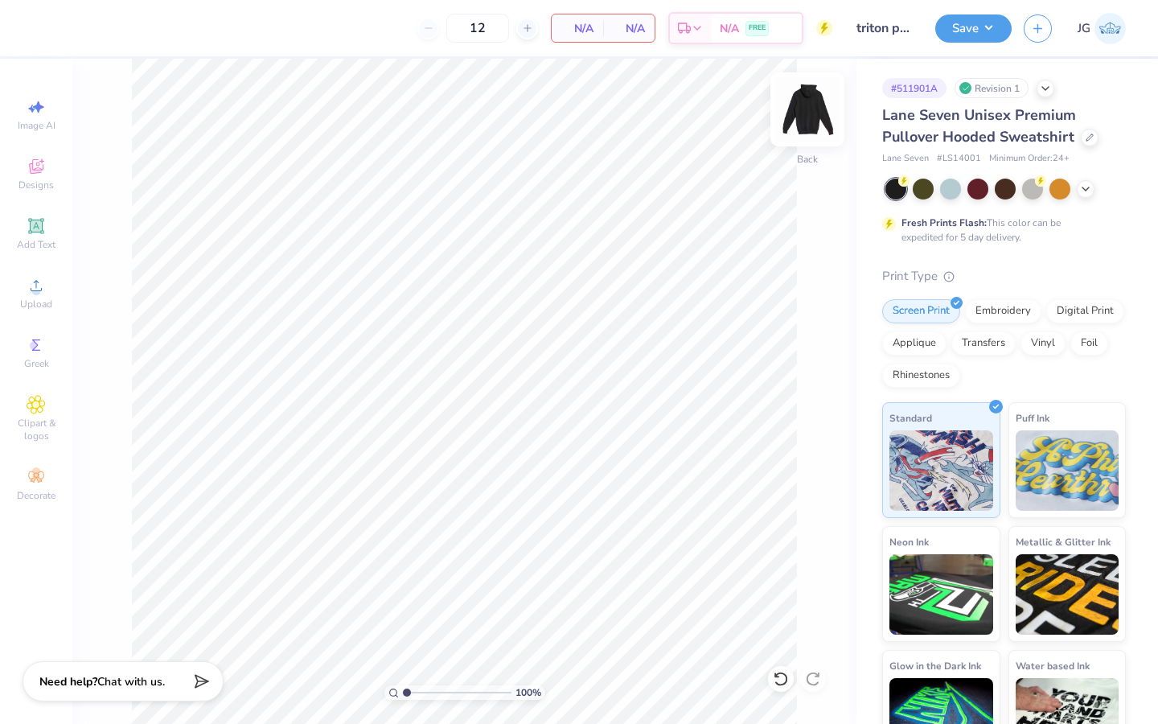
click at [809, 109] on img at bounding box center [808, 109] width 64 height 64
click at [35, 286] on icon at bounding box center [36, 285] width 19 height 19
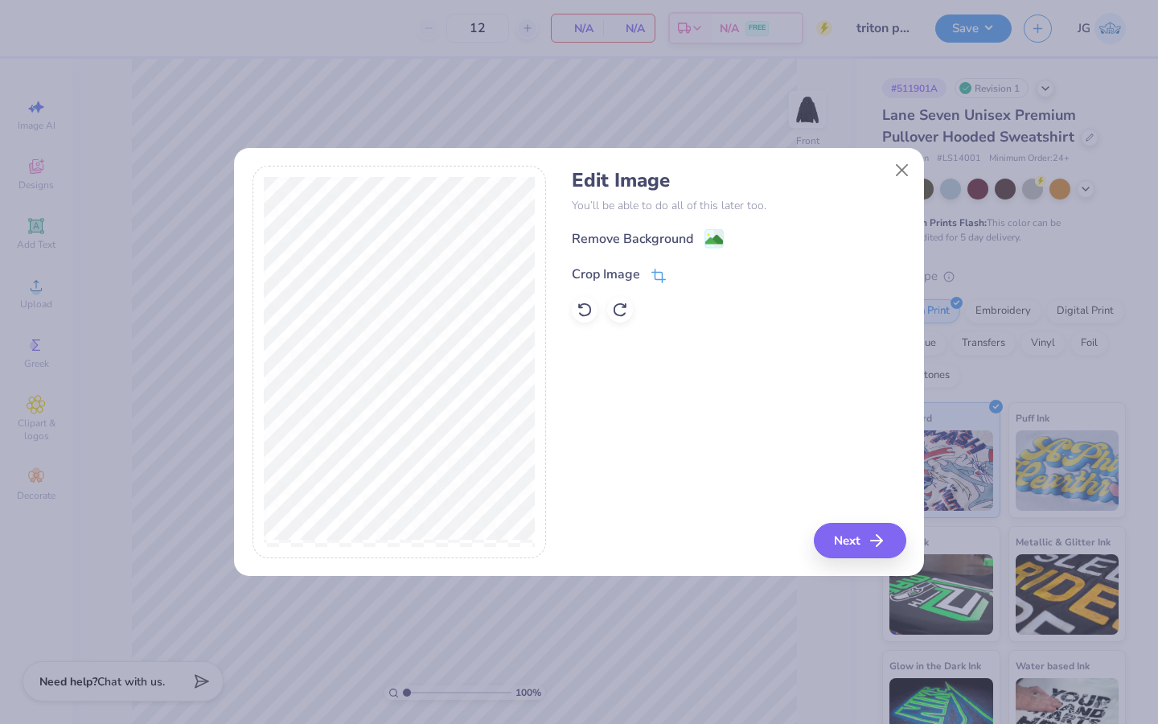
click at [656, 274] on icon at bounding box center [659, 276] width 14 height 14
click at [683, 273] on icon at bounding box center [686, 273] width 10 height 10
click at [718, 242] on image at bounding box center [715, 241] width 18 height 18
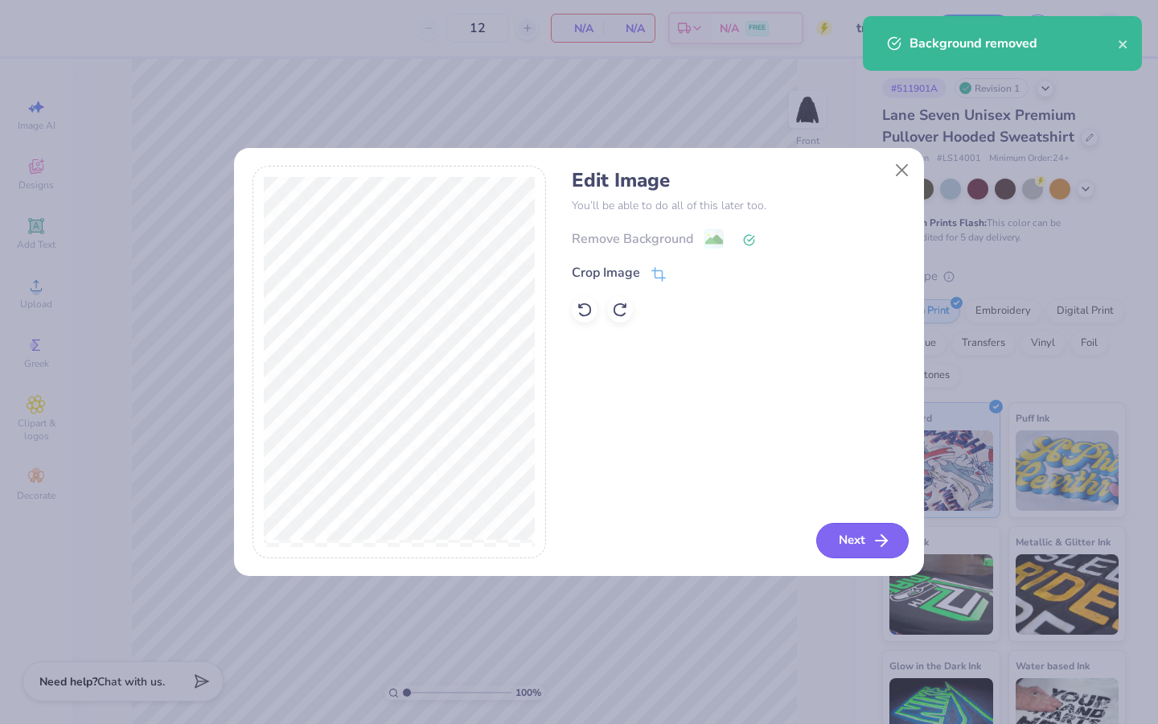
click at [854, 544] on button "Next" at bounding box center [863, 540] width 93 height 35
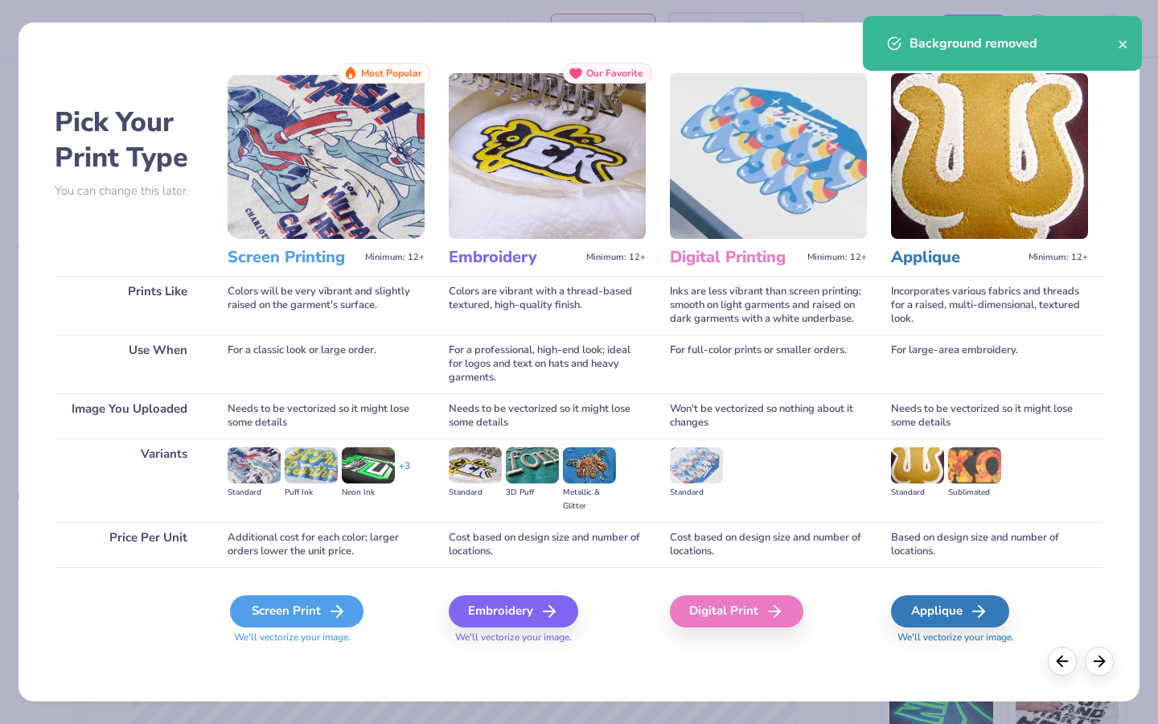
click at [255, 609] on div "Screen Print" at bounding box center [297, 611] width 134 height 32
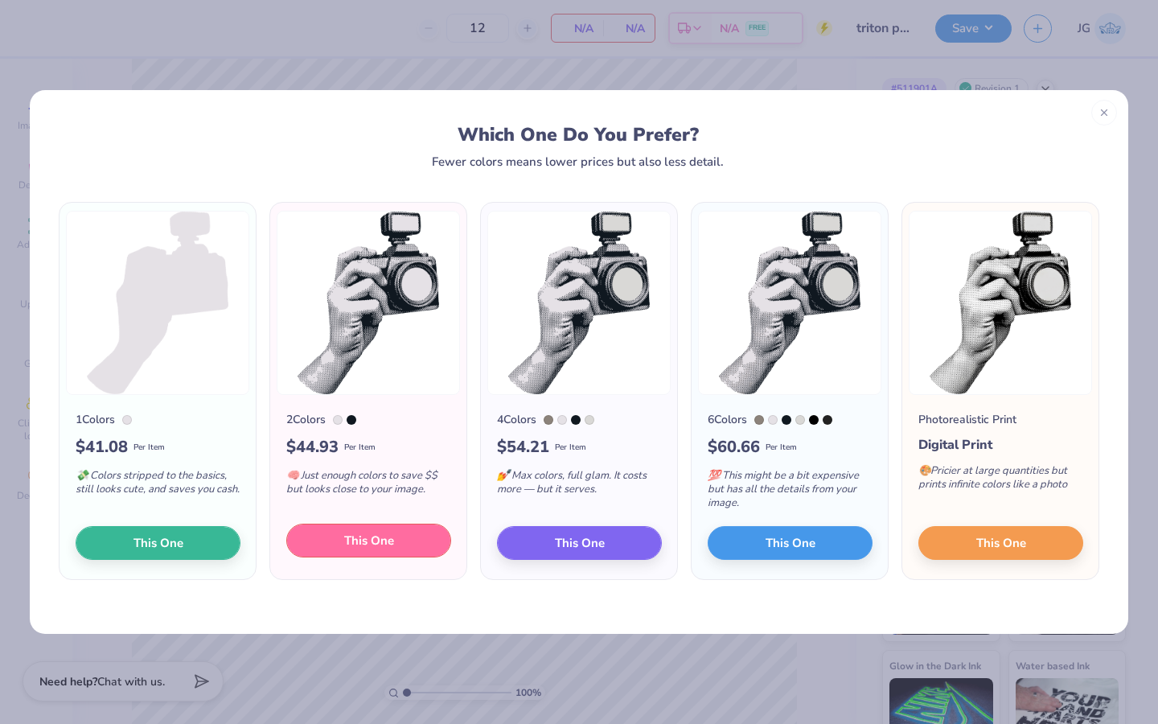
click at [364, 543] on span "This One" at bounding box center [369, 541] width 50 height 19
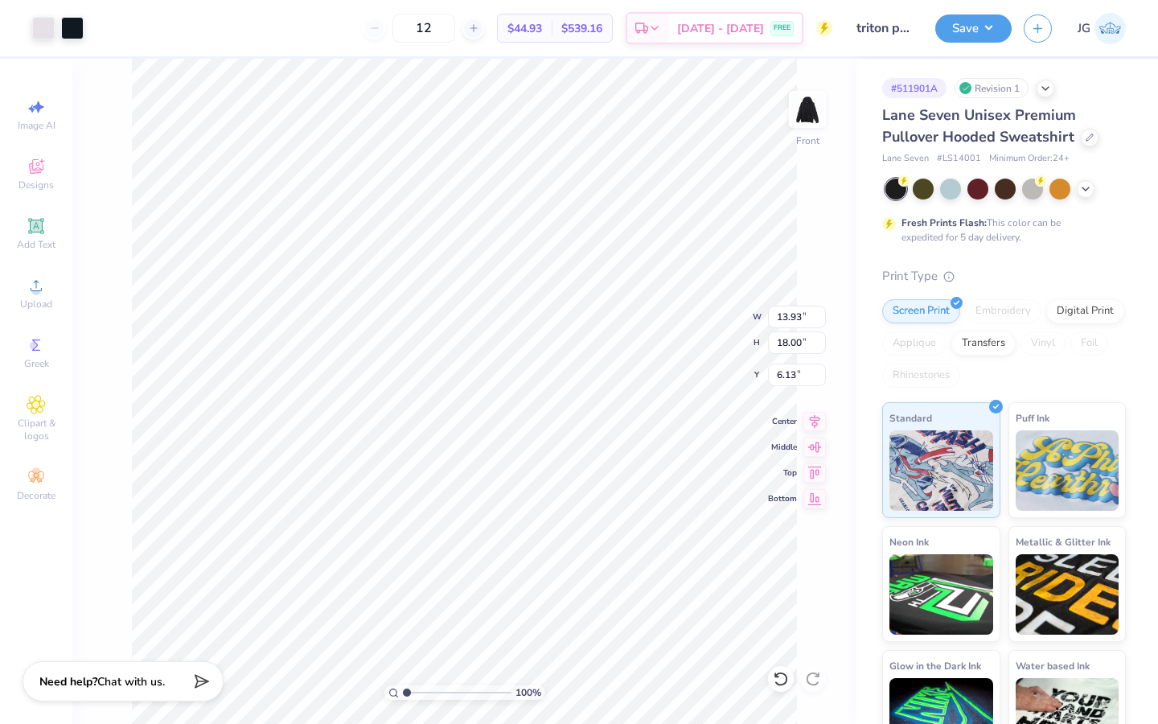
type input "13.18"
type input "17.02"
type input "10.90"
type input "14.09"
type input "6.00"
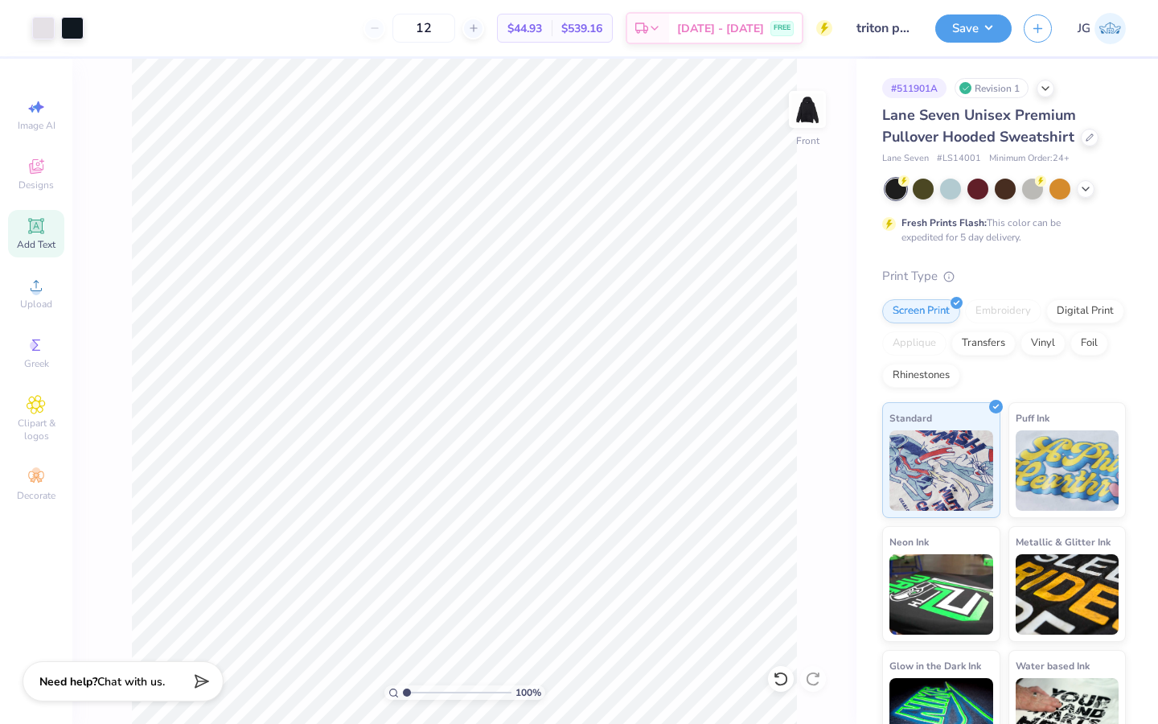
click at [41, 239] on span "Add Text" at bounding box center [36, 244] width 39 height 13
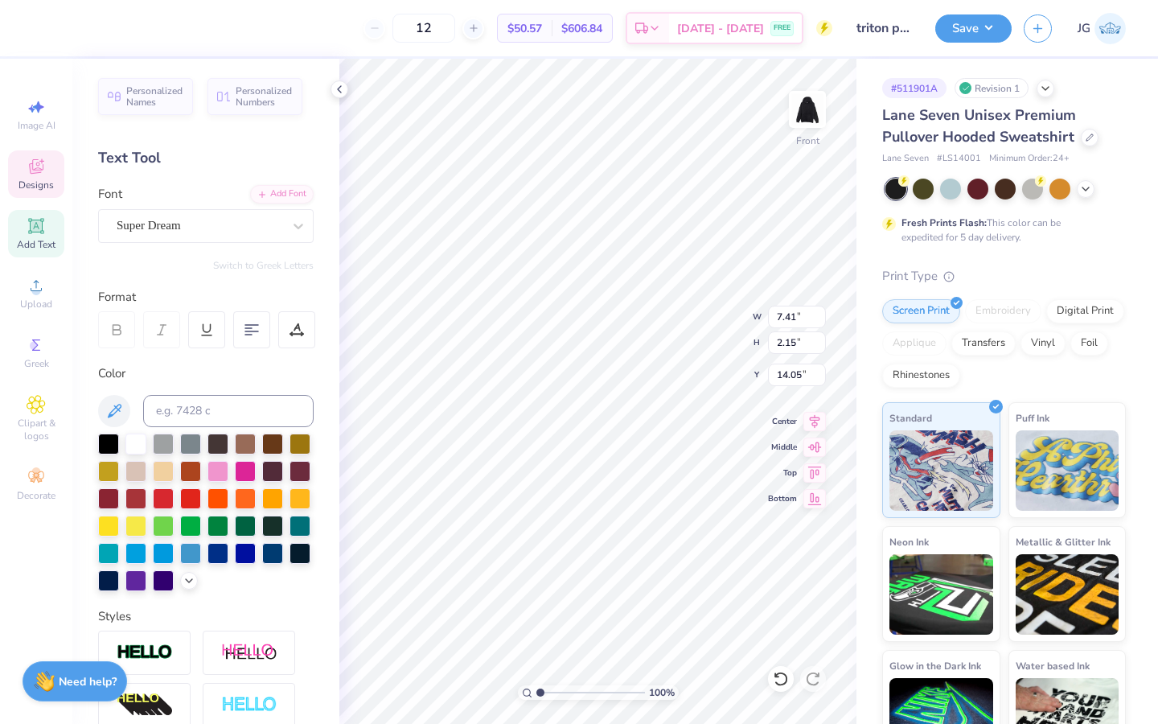
click at [47, 181] on span "Designs" at bounding box center [36, 185] width 35 height 13
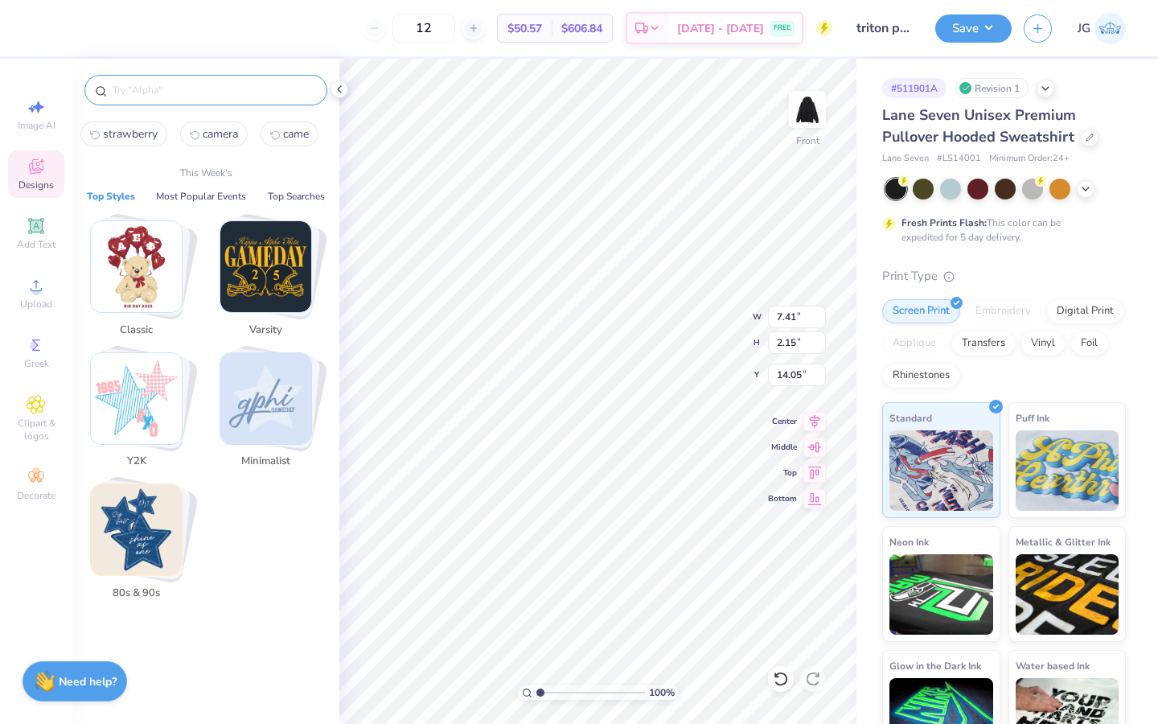
click at [191, 88] on input "text" at bounding box center [214, 90] width 206 height 16
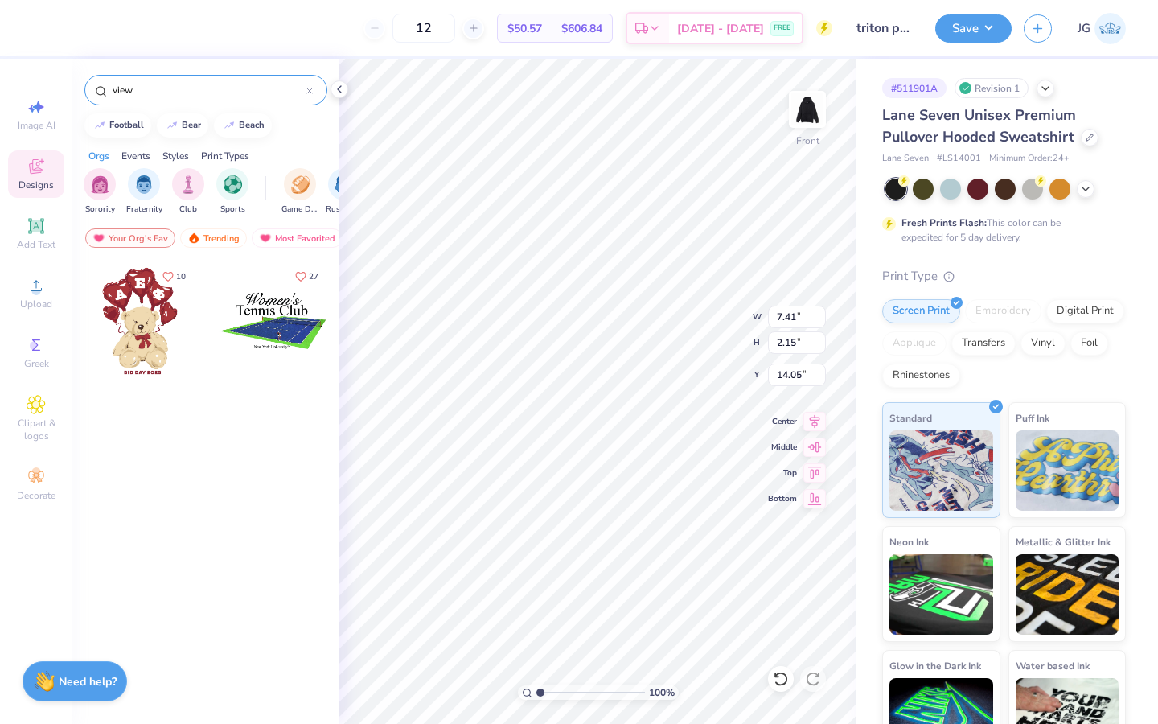
type input "view"
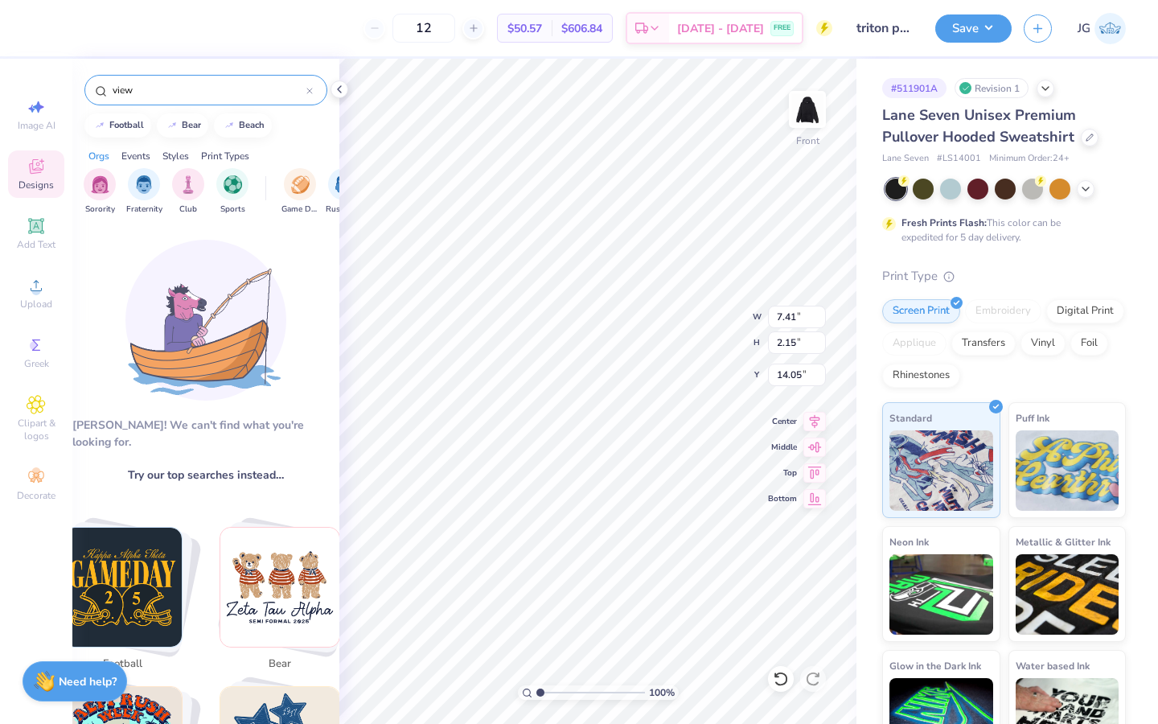
click at [315, 90] on div "view" at bounding box center [205, 90] width 243 height 31
click at [309, 90] on icon at bounding box center [309, 90] width 5 height 5
click at [309, 90] on input "text" at bounding box center [214, 90] width 206 height 16
click at [112, 120] on div "football" at bounding box center [126, 123] width 35 height 9
type input "football"
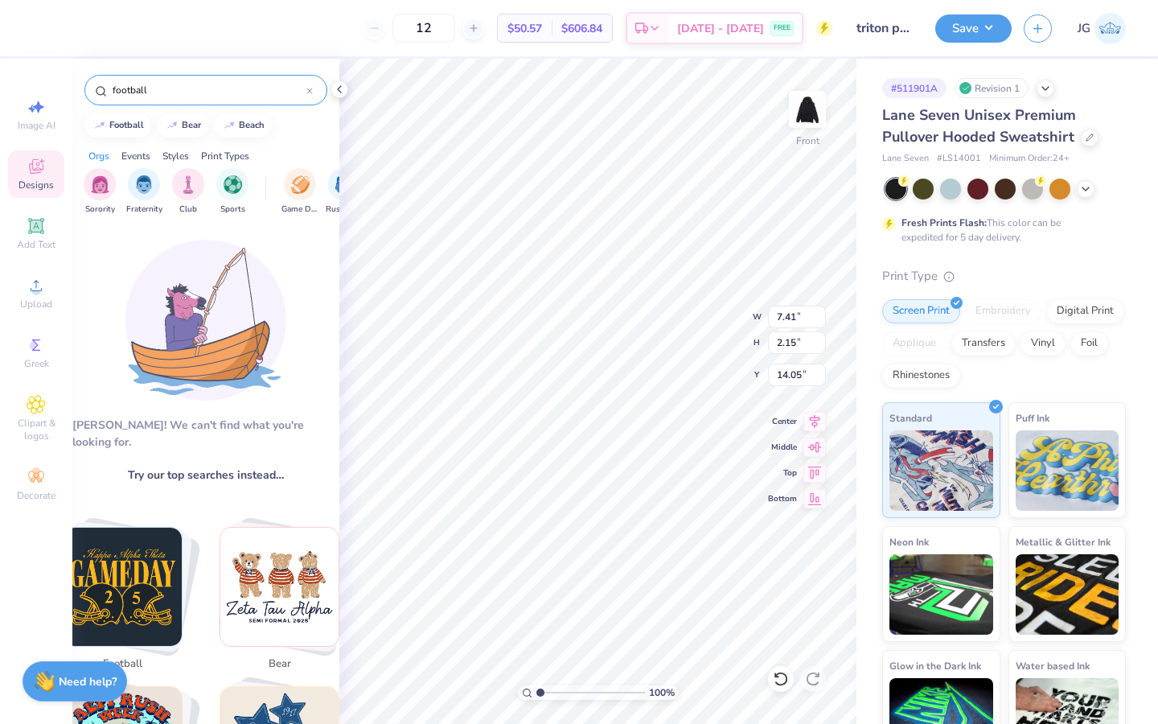
click at [314, 93] on div "football" at bounding box center [205, 90] width 243 height 31
click at [307, 89] on icon at bounding box center [310, 91] width 6 height 6
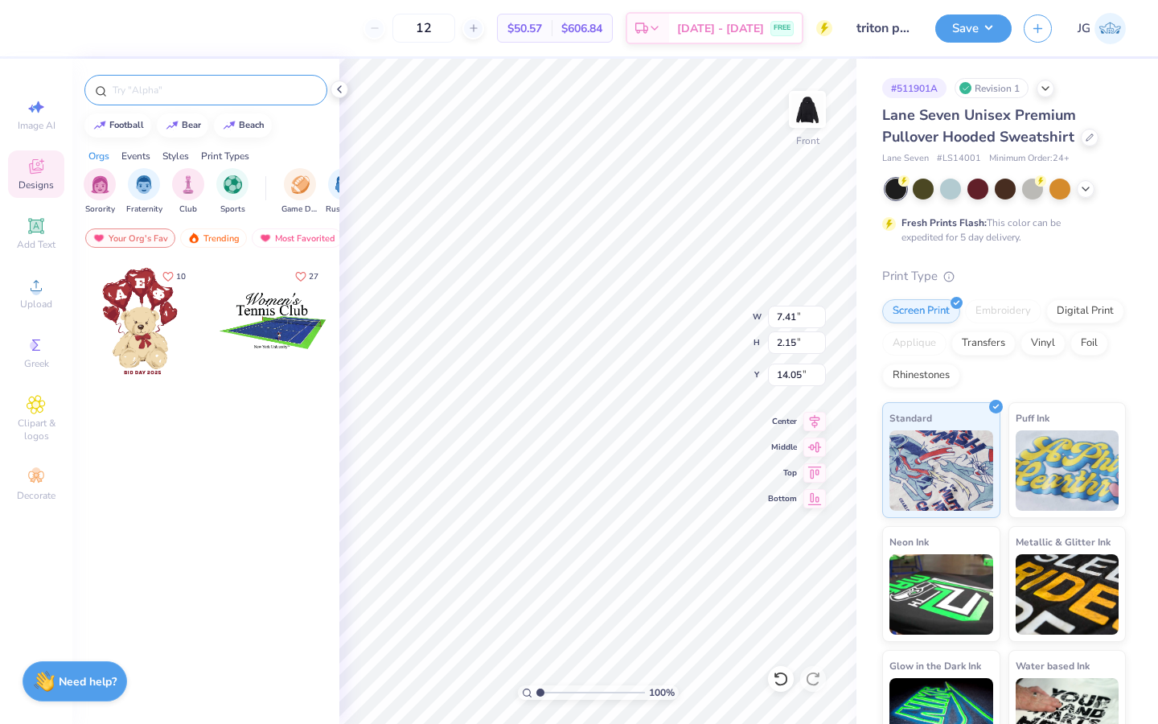
click at [217, 227] on div "Your Org's Fav Trending Most Favorited Newest" at bounding box center [205, 242] width 267 height 37
click at [223, 235] on div "Trending" at bounding box center [213, 237] width 67 height 19
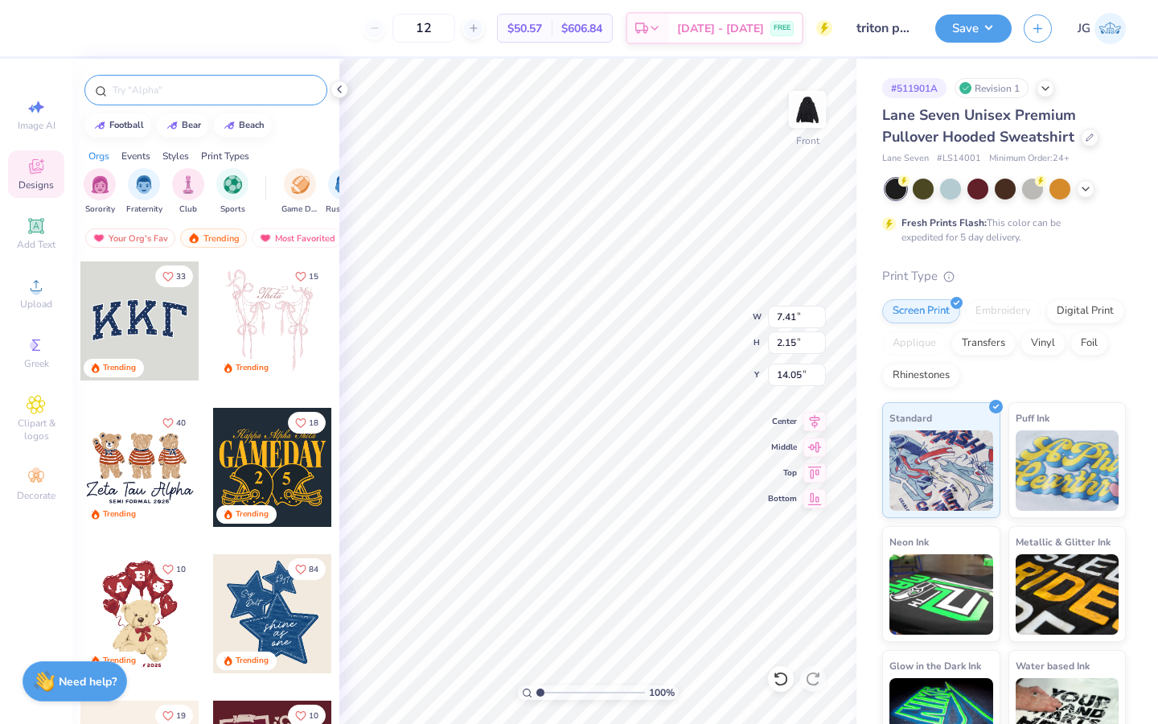
click at [249, 77] on div at bounding box center [205, 90] width 243 height 31
click at [247, 97] on input "text" at bounding box center [214, 90] width 206 height 16
type input "circle"
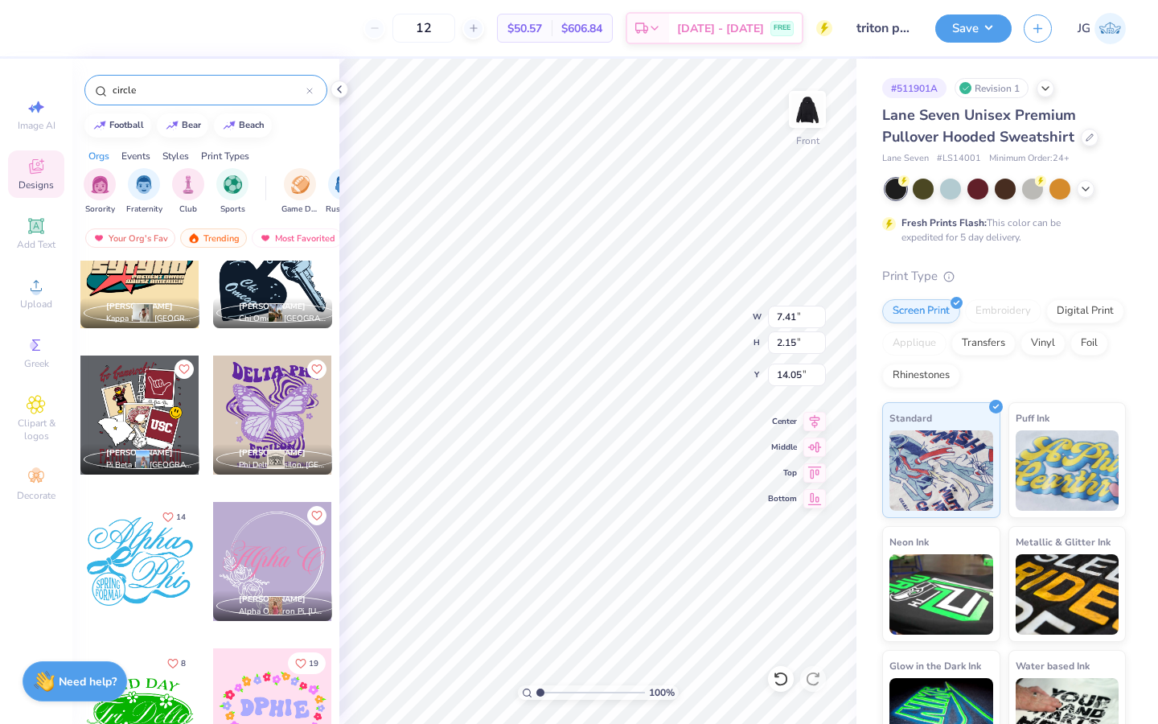
scroll to position [355, 0]
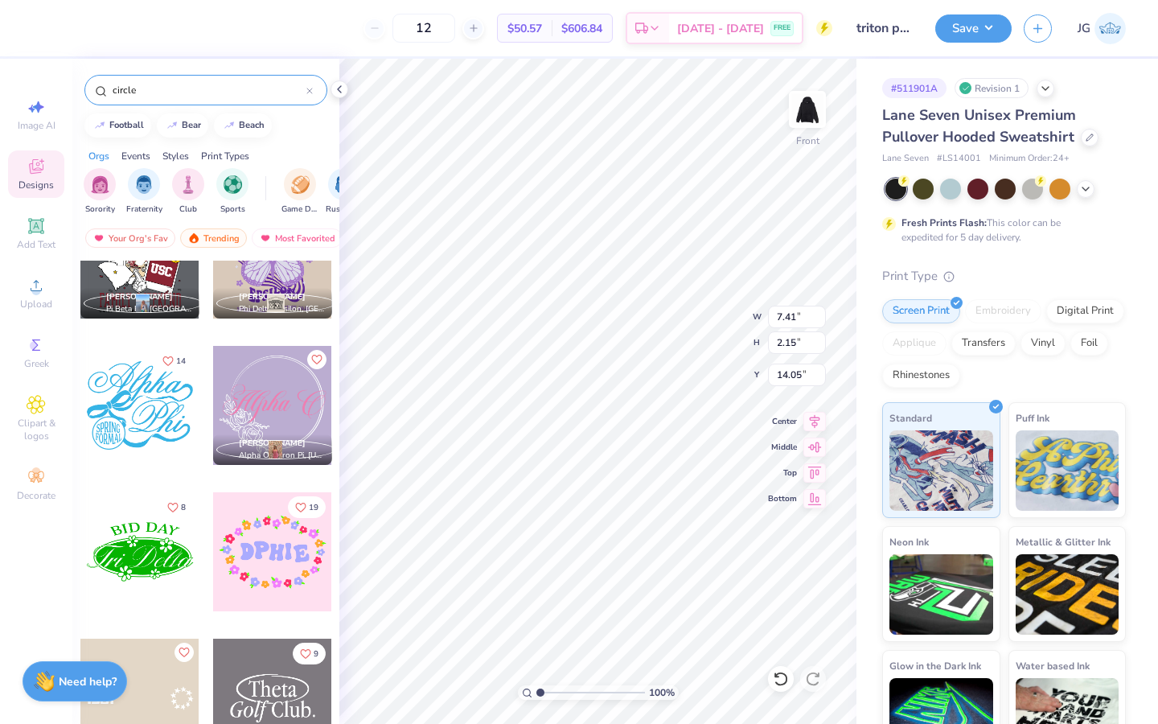
click at [307, 94] on div at bounding box center [310, 90] width 6 height 14
type input "o"
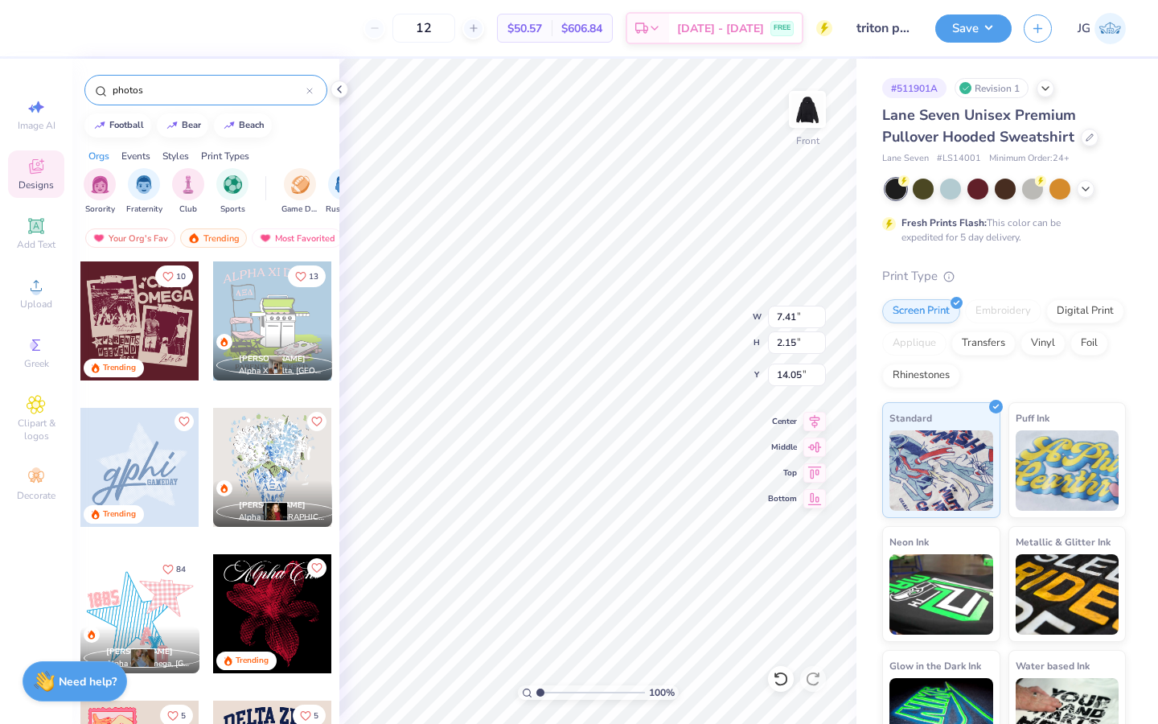
type input "photos"
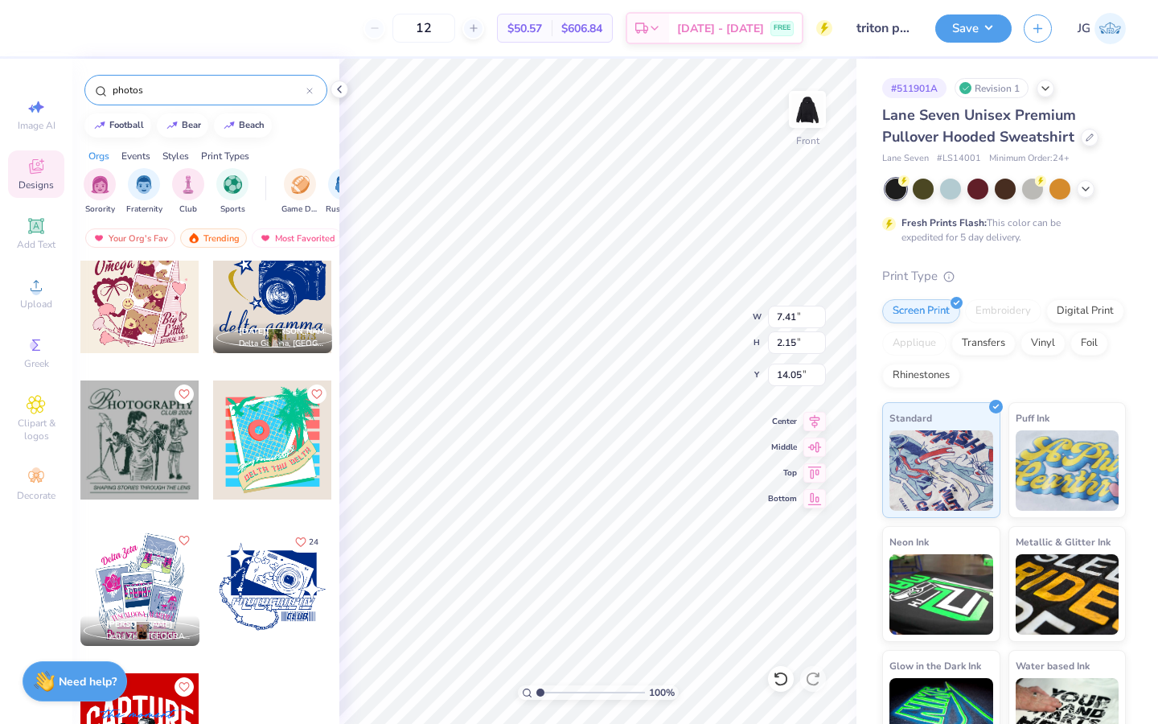
scroll to position [501, 0]
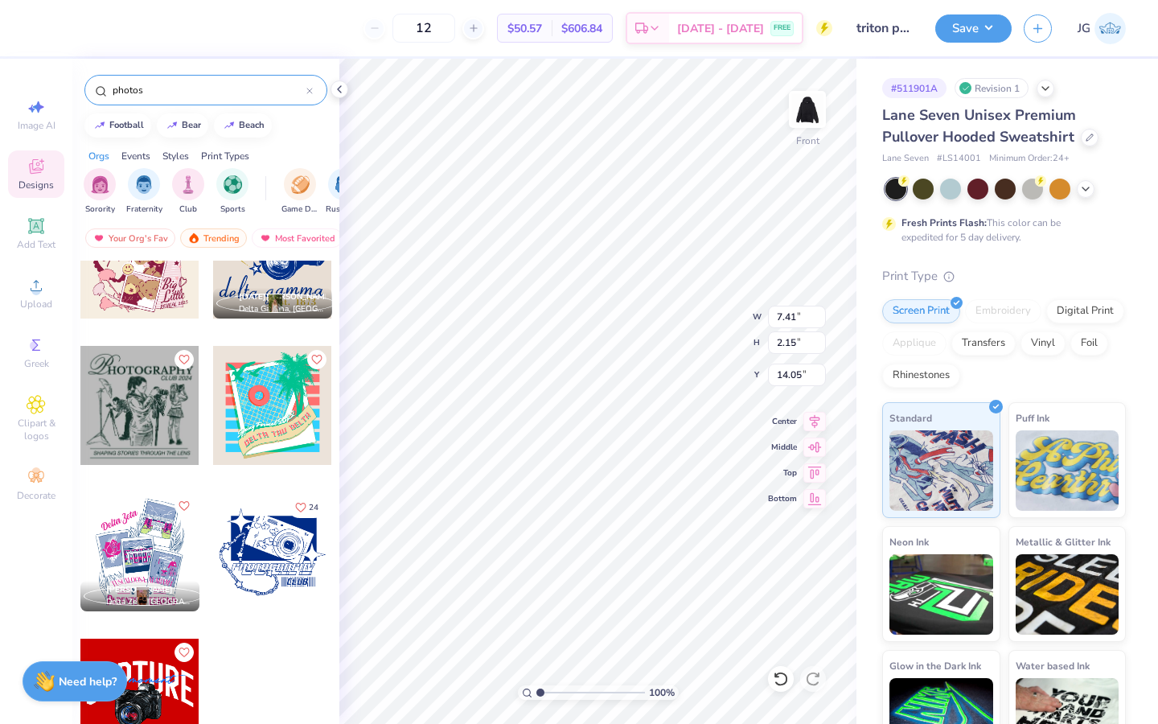
click at [286, 547] on div at bounding box center [272, 551] width 119 height 119
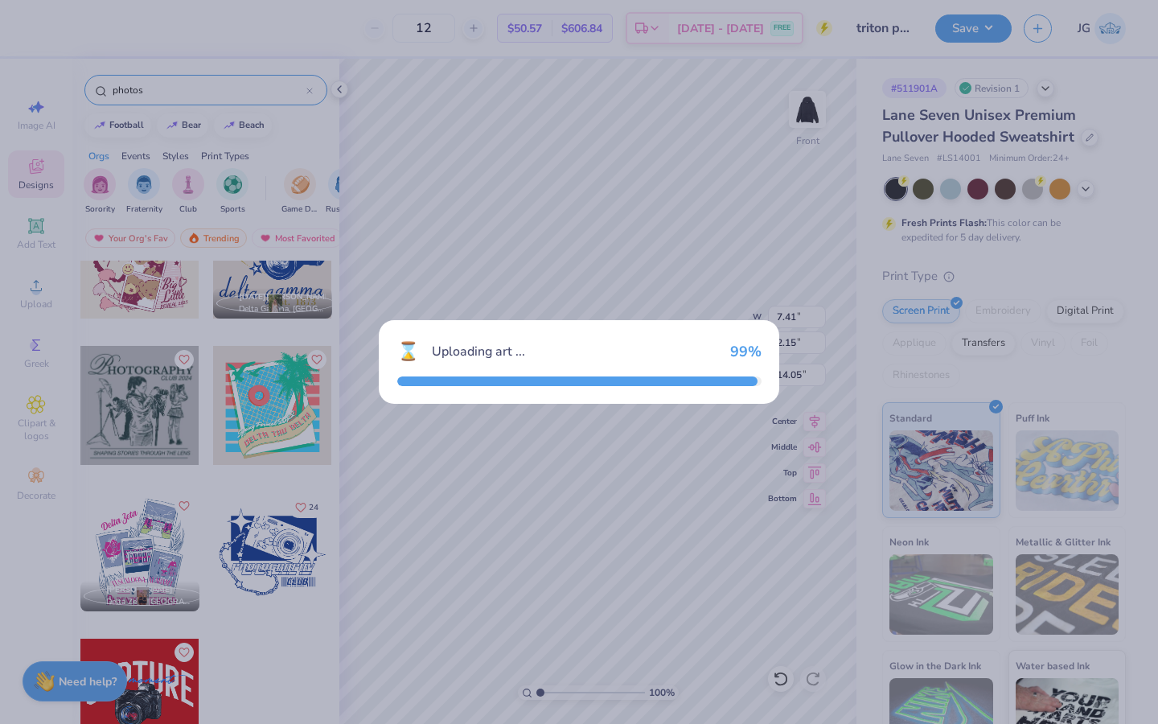
type input "15.00"
type input "12.30"
type input "8.98"
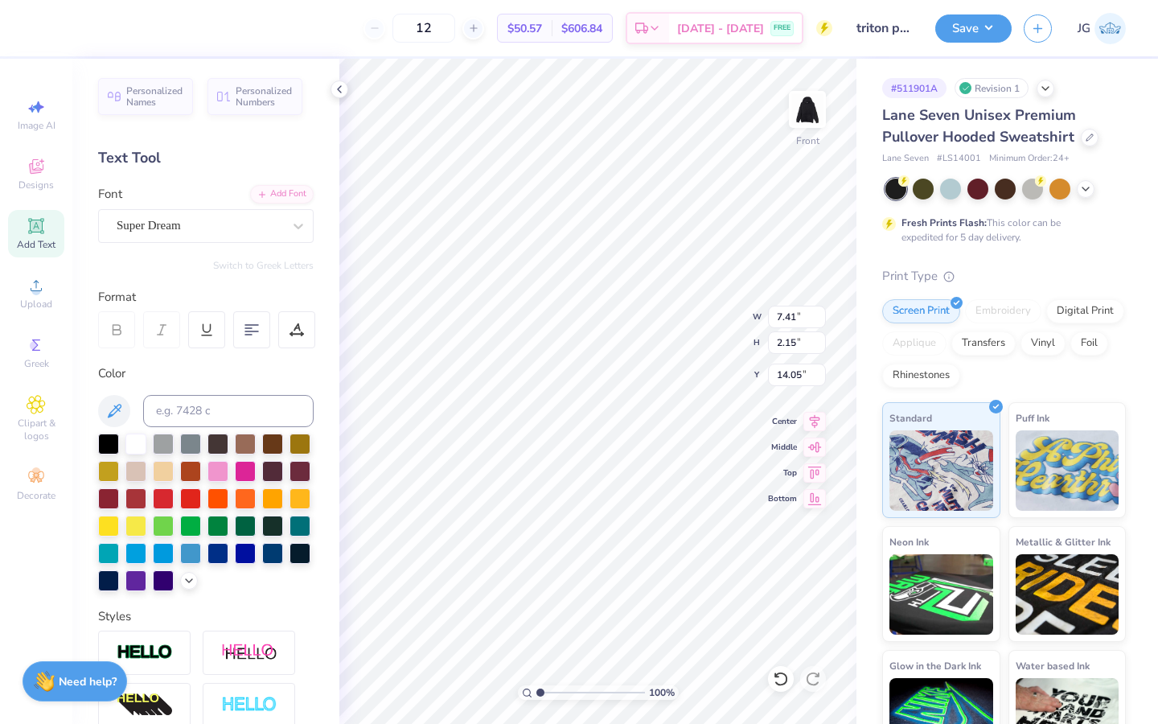
type textarea "("
type input "15.88"
type input "10.90"
type input "14.09"
type input "6.00"
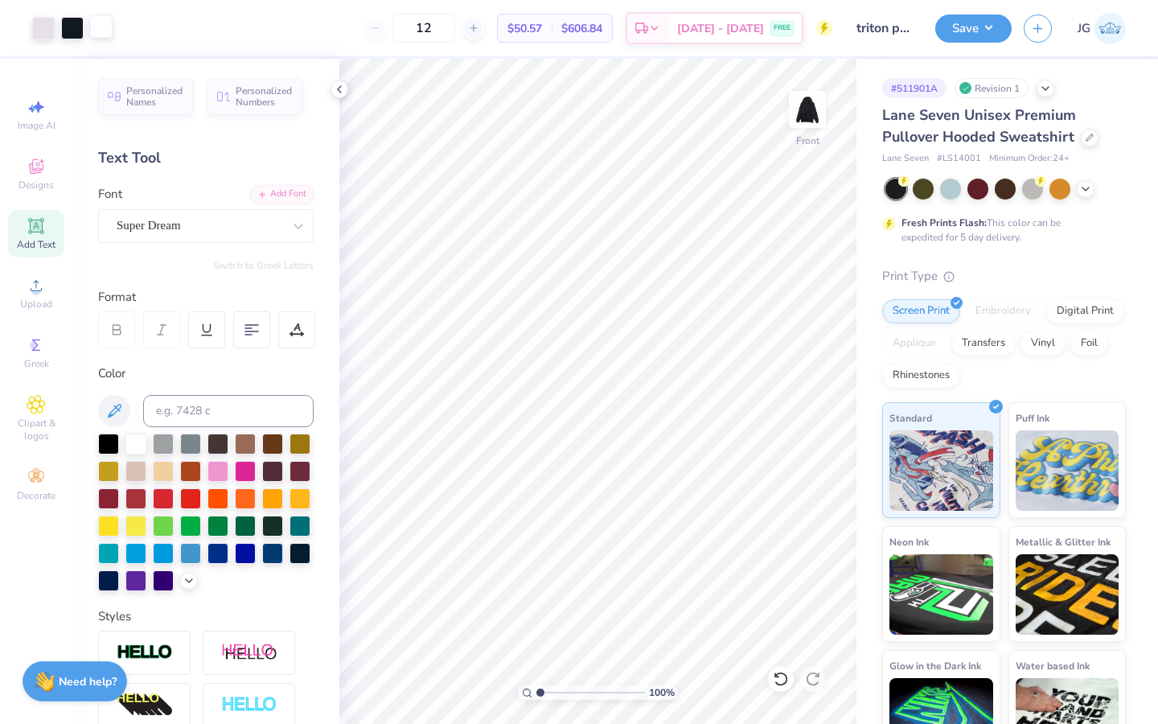
click at [97, 36] on div at bounding box center [101, 26] width 23 height 23
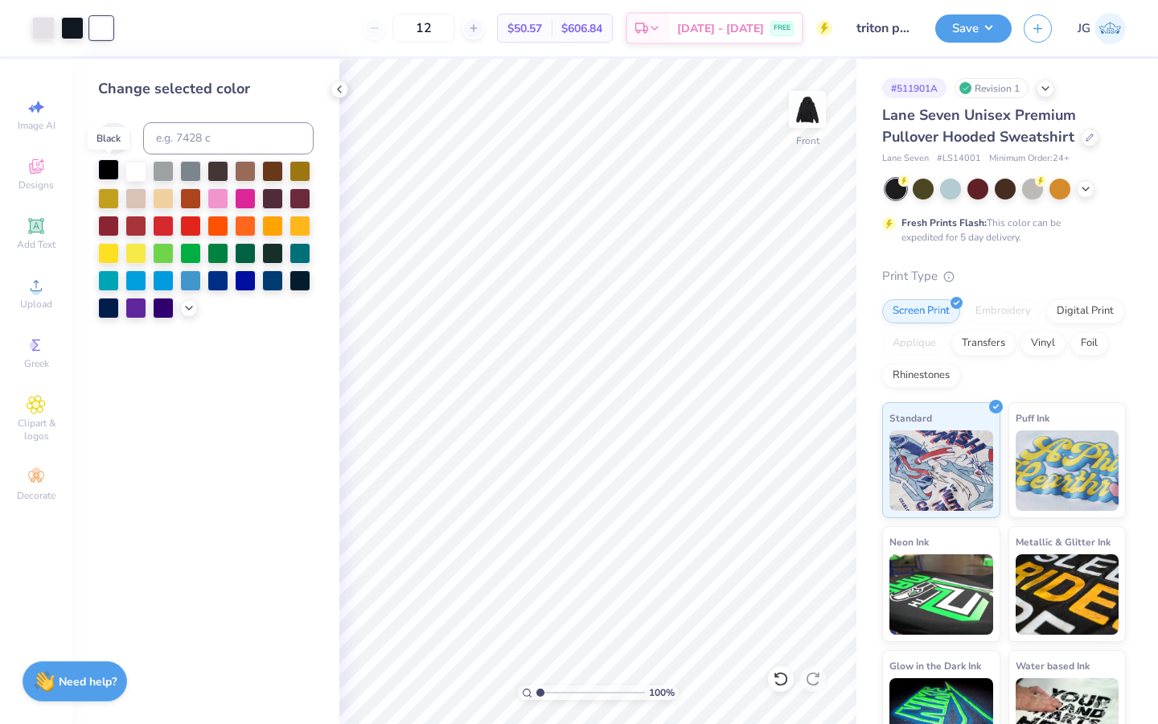
click at [105, 169] on div at bounding box center [108, 169] width 21 height 21
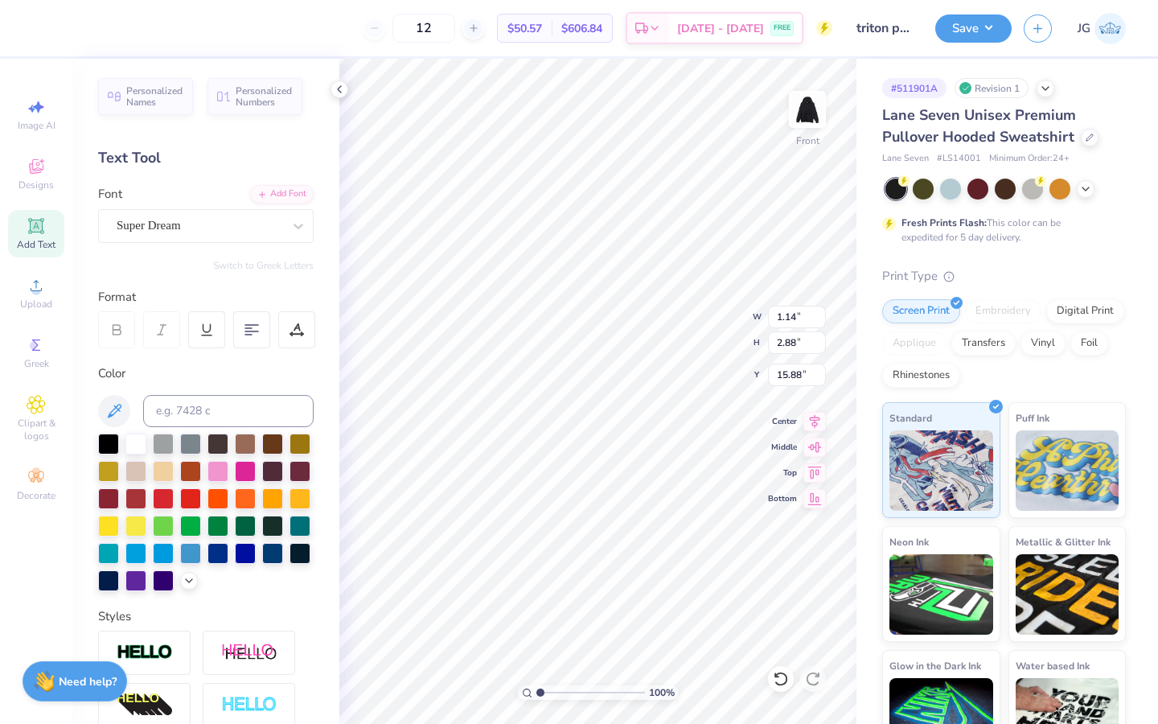
type input "0.44"
type input "1.11"
type input "17.65"
type input "10.98"
click at [258, 222] on div "Super Dream" at bounding box center [199, 225] width 169 height 25
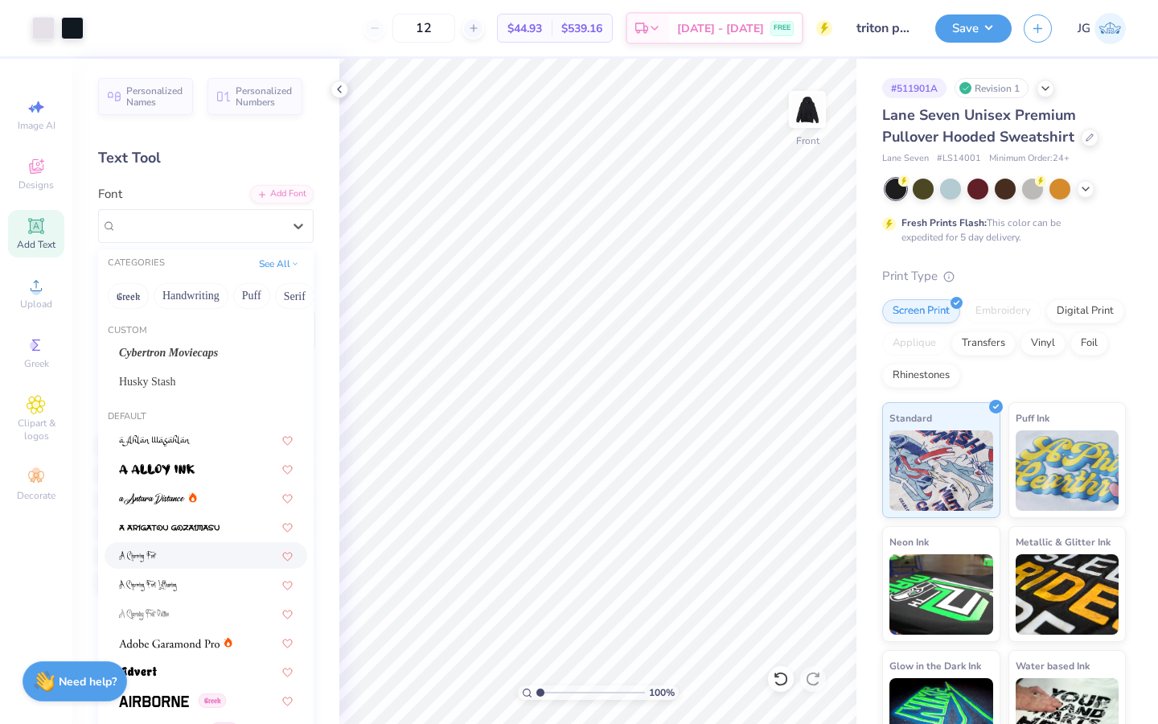
click at [183, 551] on div at bounding box center [206, 555] width 174 height 17
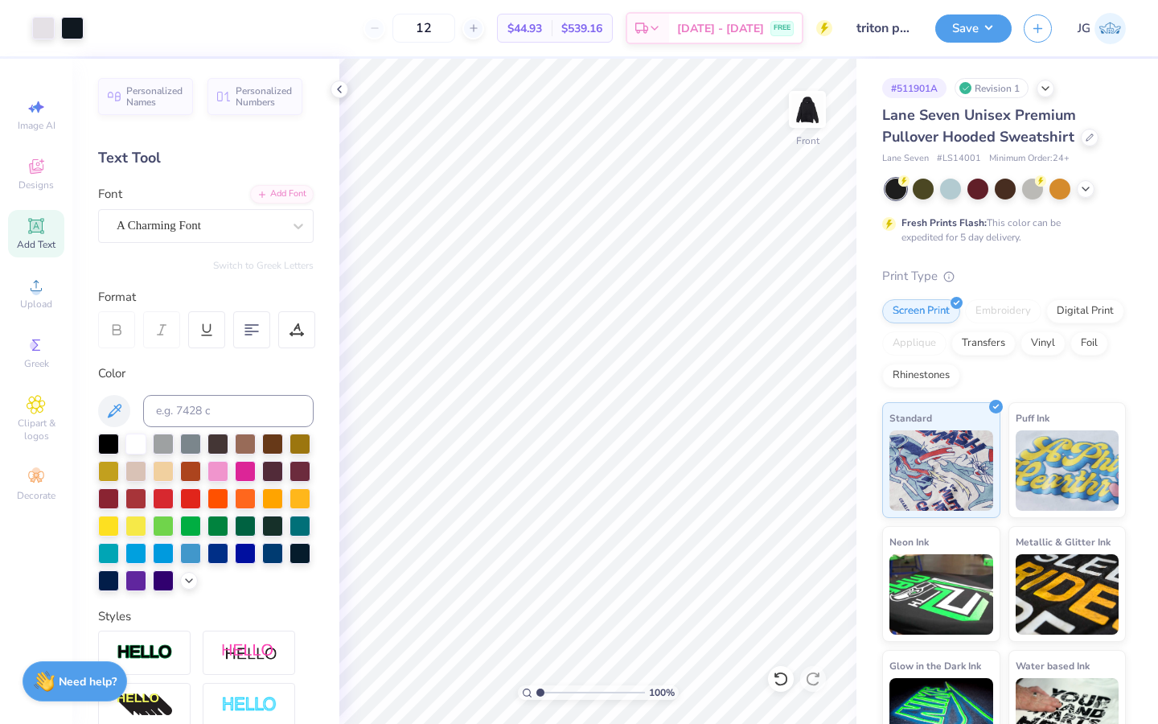
click at [27, 228] on icon at bounding box center [36, 225] width 19 height 19
type textarea "\"
click at [268, 228] on div "Super Dream" at bounding box center [199, 225] width 169 height 25
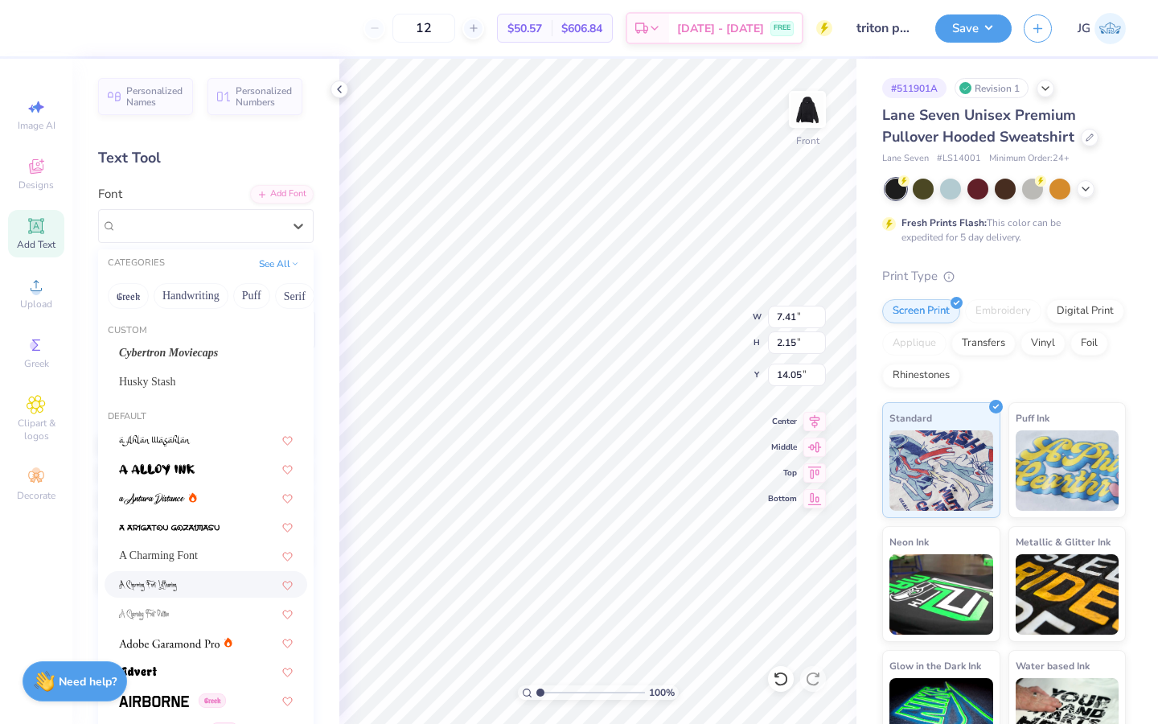
click at [186, 590] on div at bounding box center [206, 584] width 174 height 17
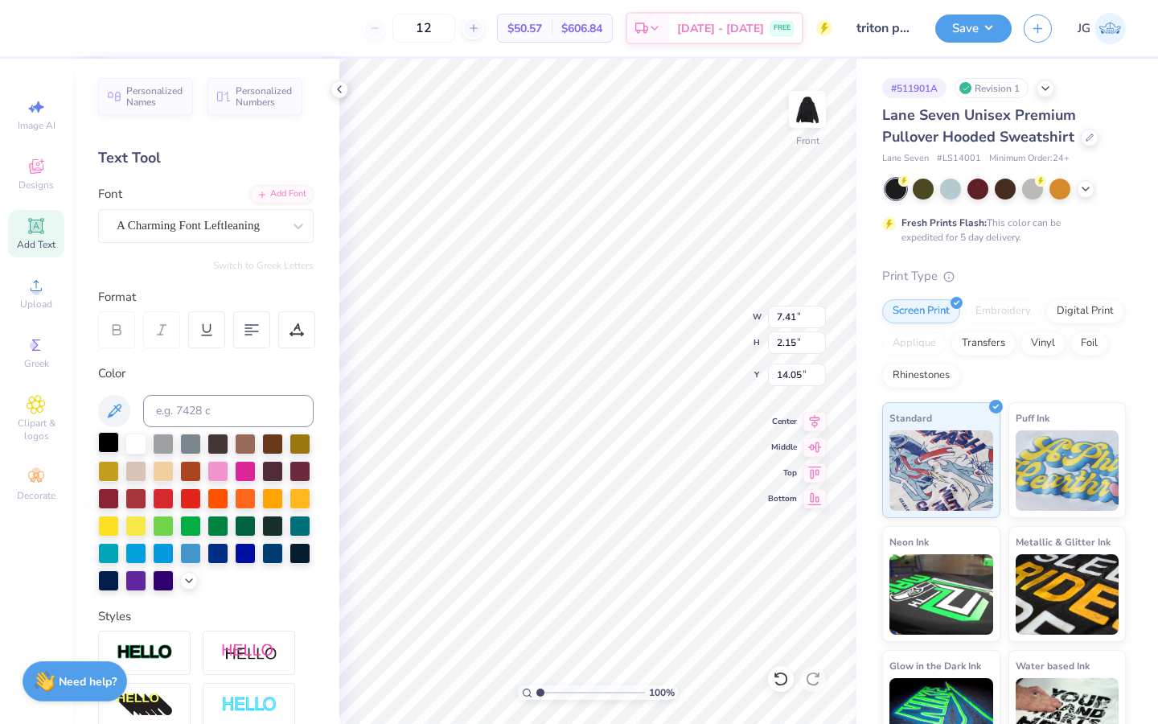
type textarea "("
click at [104, 437] on div at bounding box center [108, 442] width 21 height 21
type input "10.02"
type input "0.61"
type input "1.71"
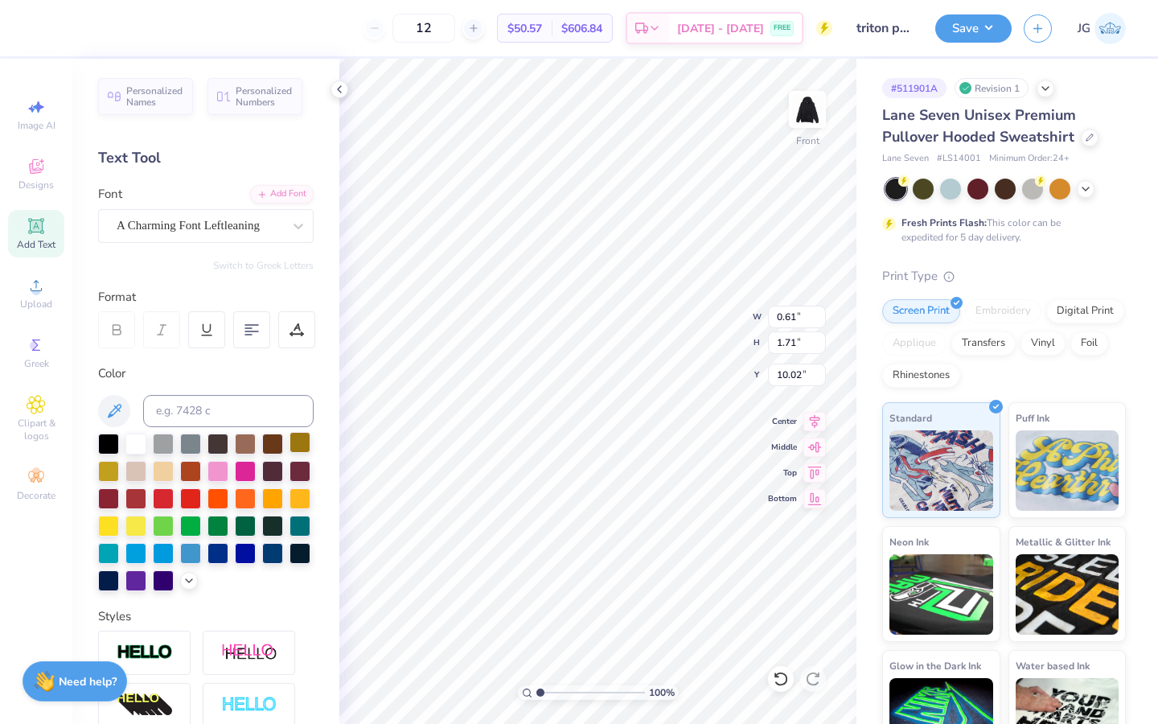
type input "11.34"
type input "10.90"
type input "14.09"
type input "6.00"
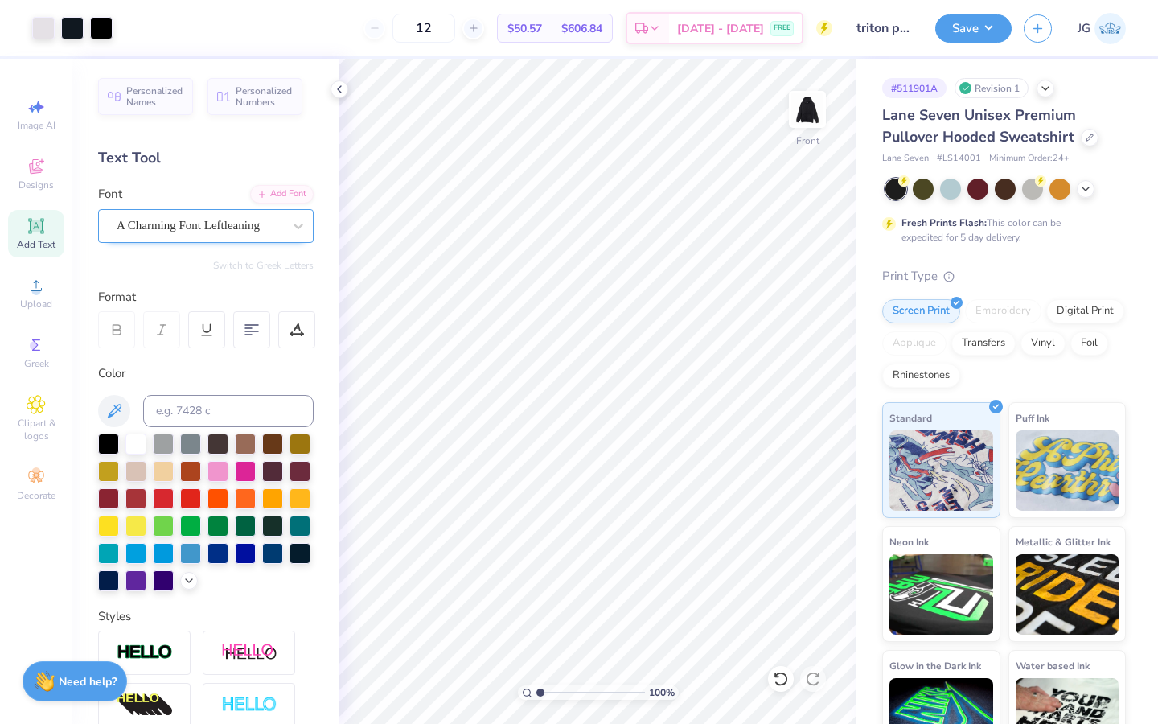
click at [146, 216] on div "A Charming Font Leftleaning" at bounding box center [199, 225] width 169 height 25
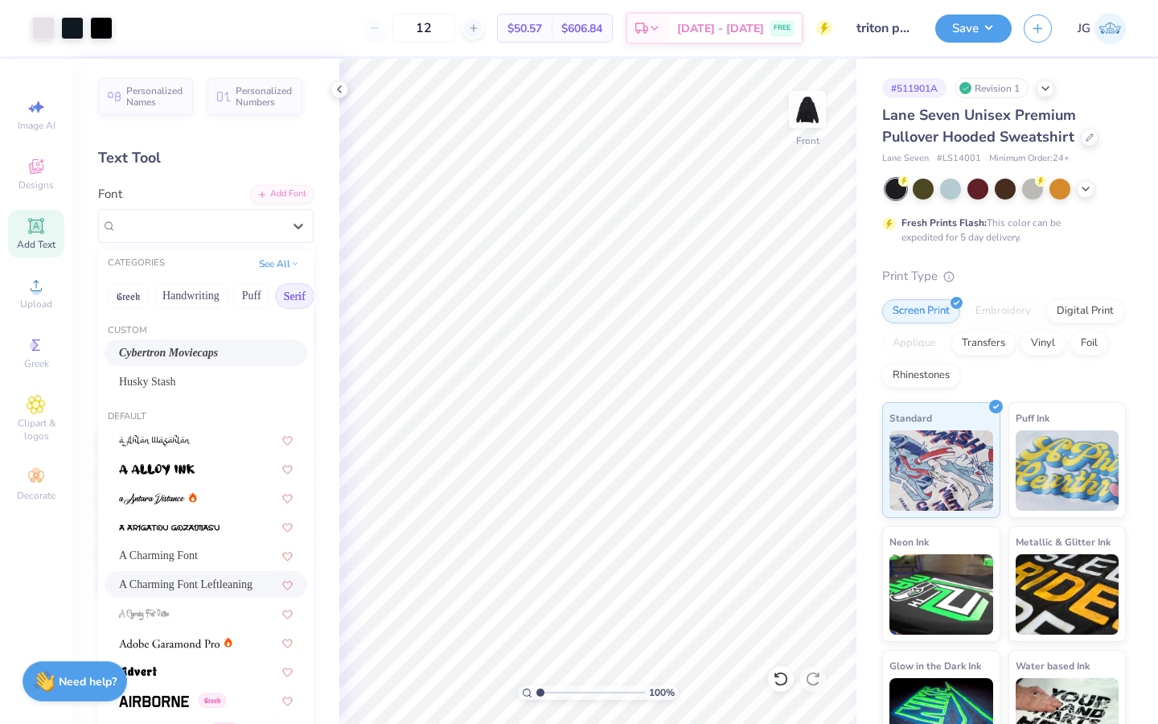
click at [282, 298] on button "Serif" at bounding box center [294, 296] width 39 height 26
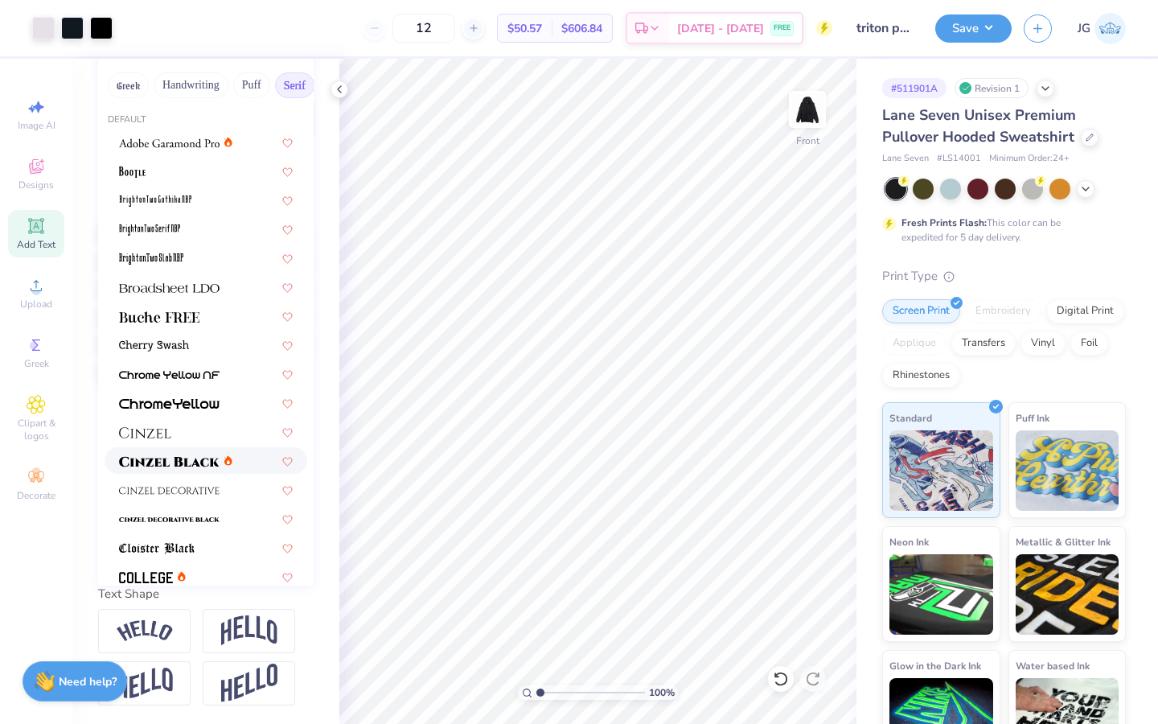
scroll to position [0, 0]
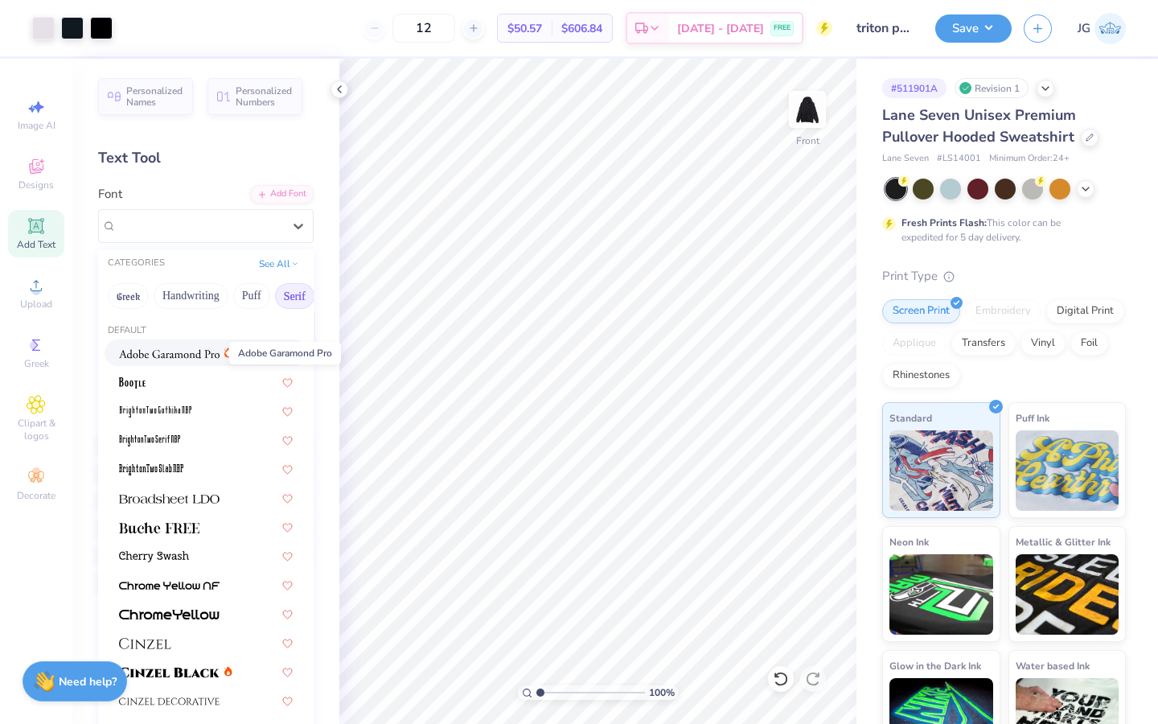
click at [180, 357] on img at bounding box center [169, 353] width 101 height 11
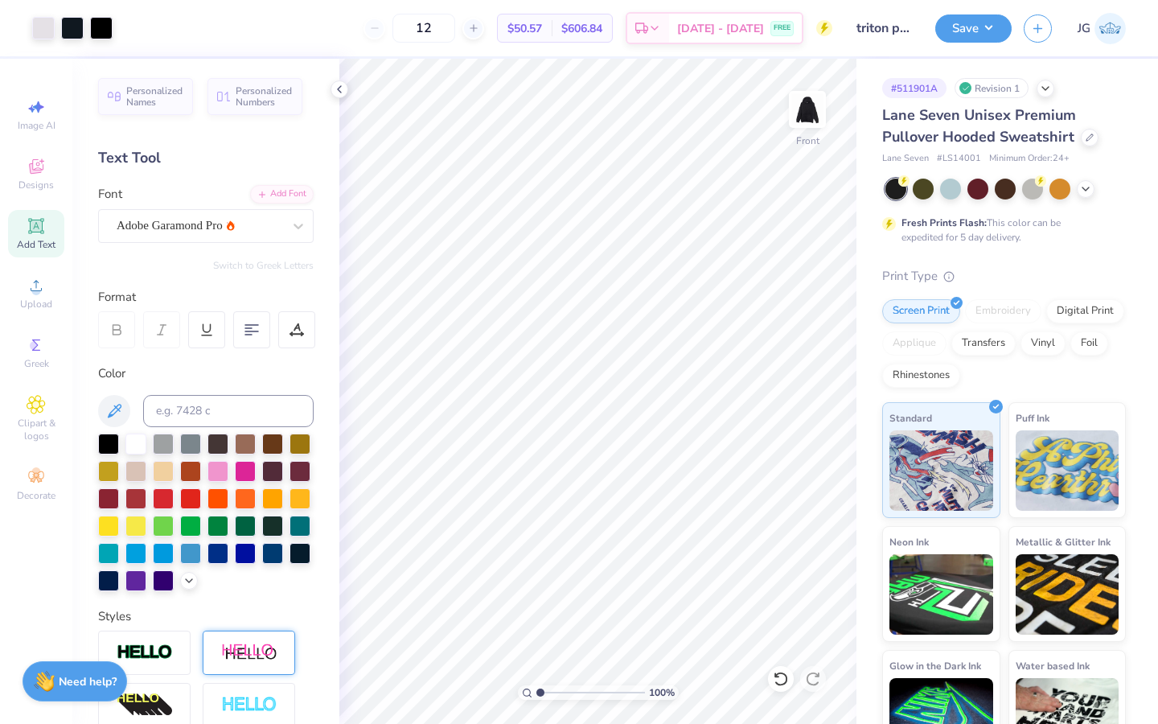
scroll to position [56, 0]
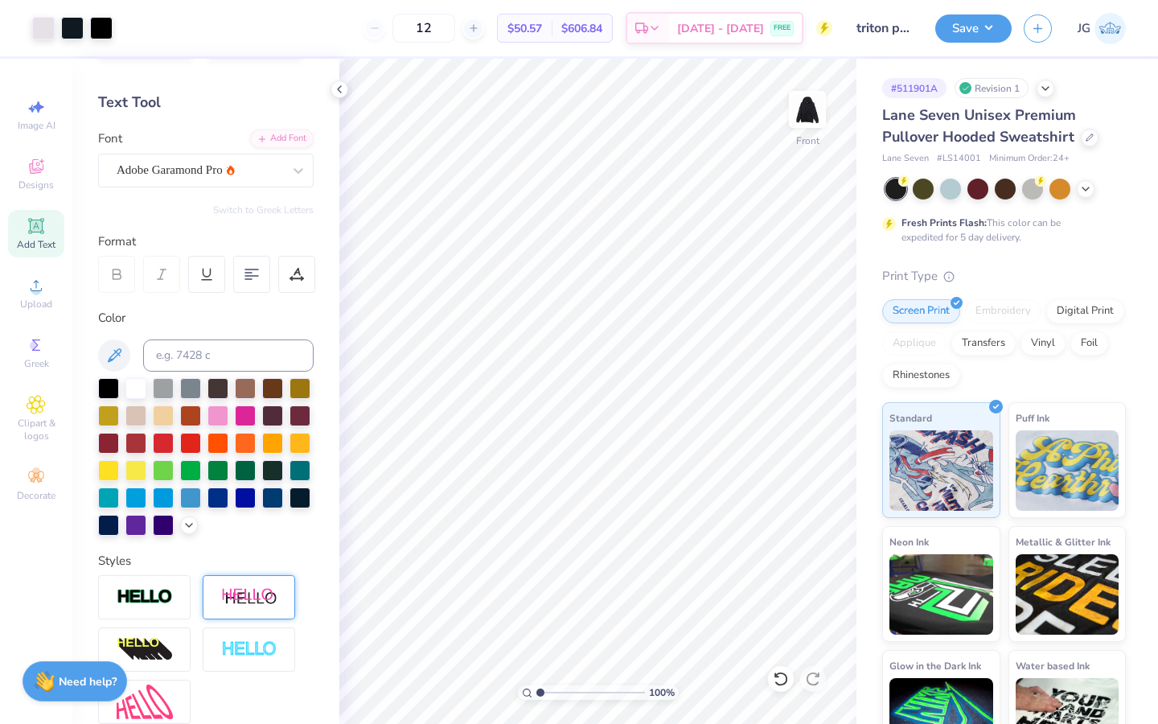
click at [212, 602] on div at bounding box center [249, 597] width 93 height 44
click at [165, 599] on img at bounding box center [145, 597] width 56 height 19
click at [294, 575] on line at bounding box center [292, 577] width 5 height 5
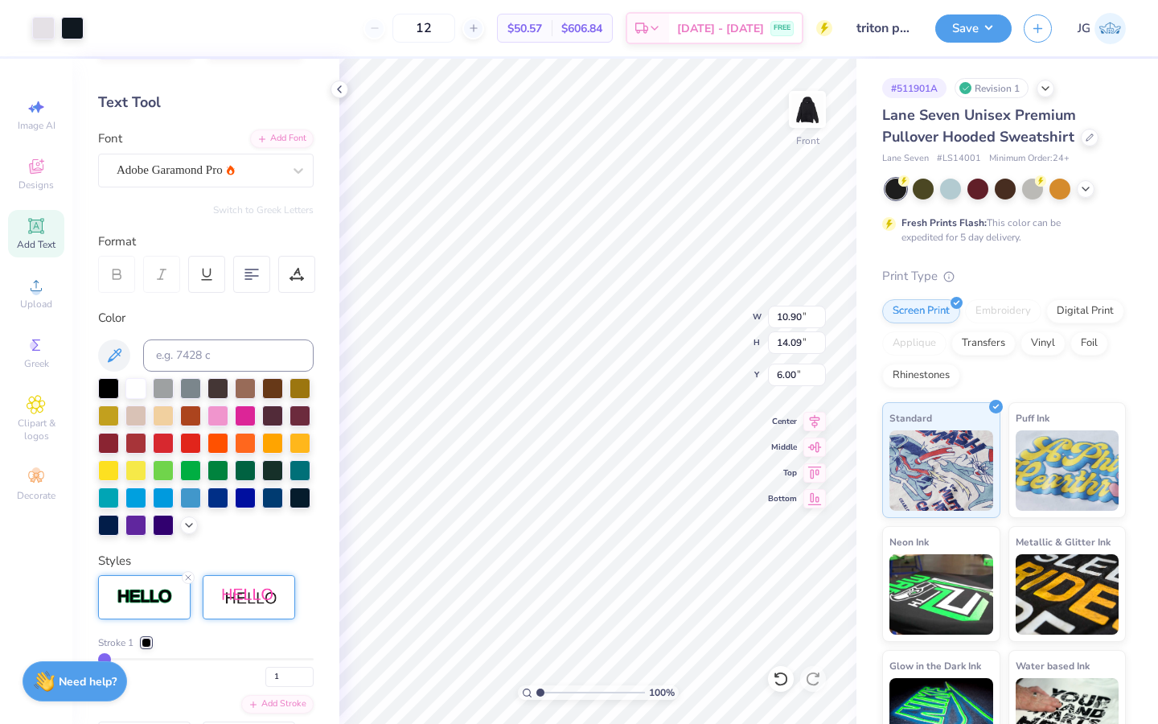
type input "10.90"
type input "14.09"
type input "6.00"
click at [240, 198] on div "Personalized Names Personalized Numbers Text Tool Add Font Font Adobe Garamond …" at bounding box center [205, 391] width 267 height 665
click at [134, 386] on div at bounding box center [135, 386] width 21 height 21
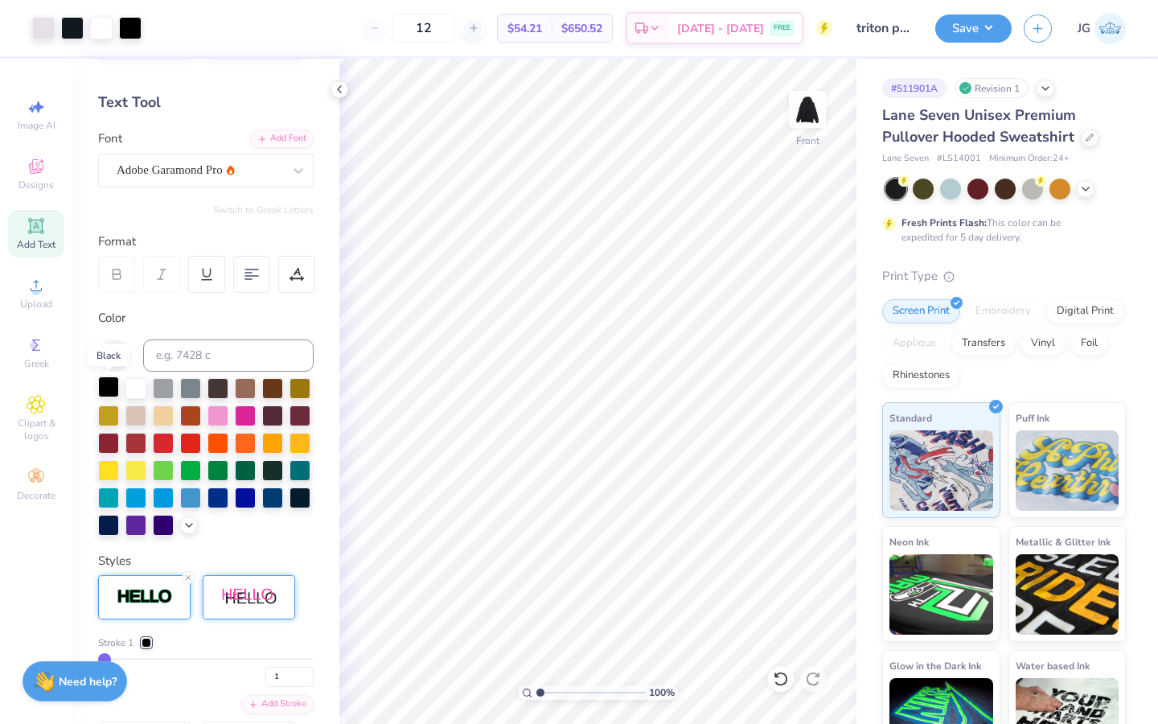
click at [105, 386] on div at bounding box center [108, 386] width 21 height 21
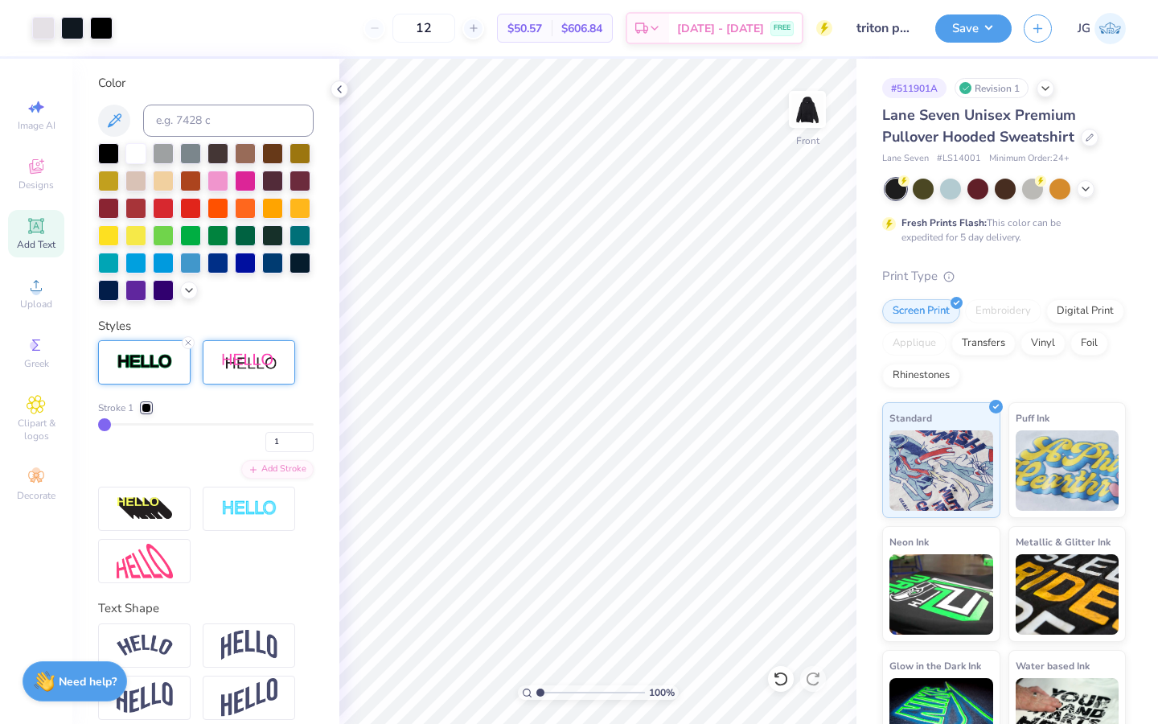
scroll to position [295, 0]
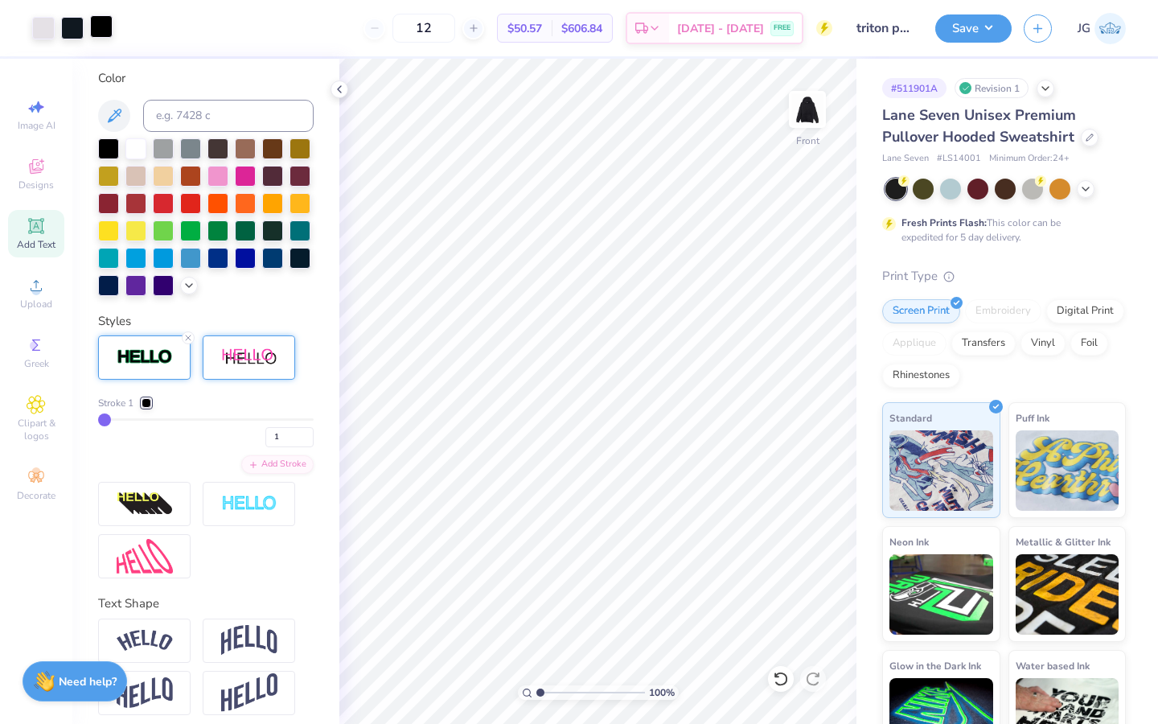
click at [98, 31] on div at bounding box center [101, 26] width 23 height 23
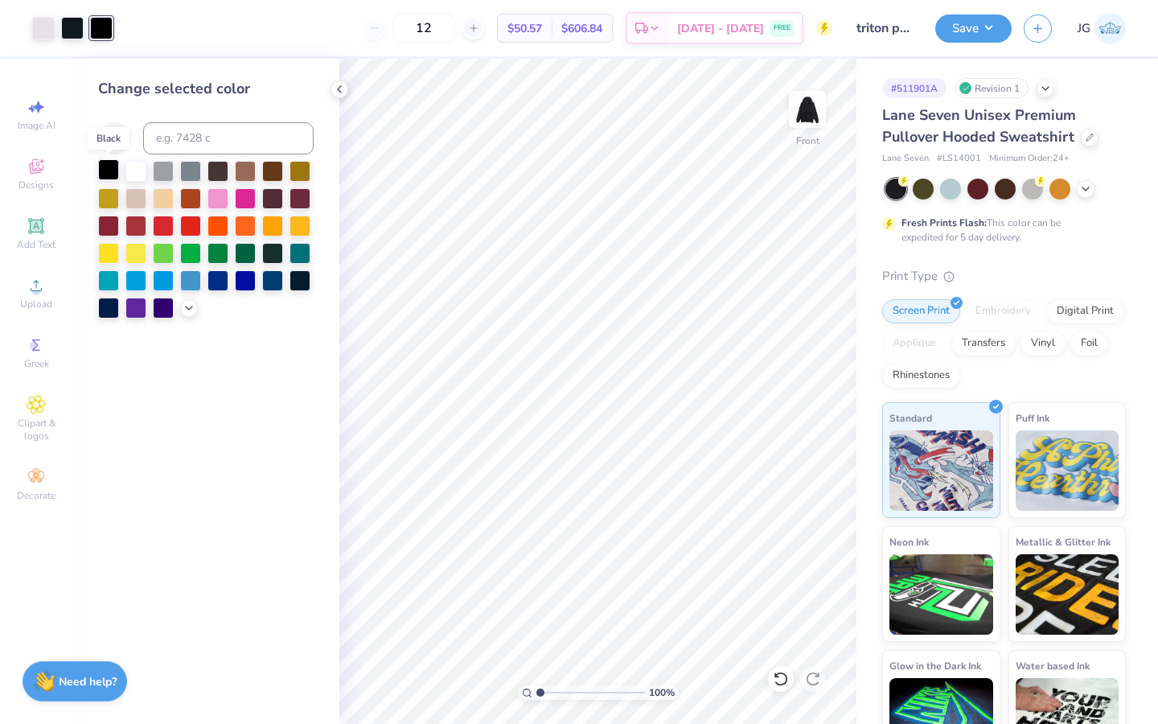
click at [106, 165] on div at bounding box center [108, 169] width 21 height 21
click at [72, 30] on div at bounding box center [72, 26] width 23 height 23
click at [107, 163] on div at bounding box center [108, 169] width 21 height 21
click at [336, 94] on icon at bounding box center [339, 89] width 13 height 13
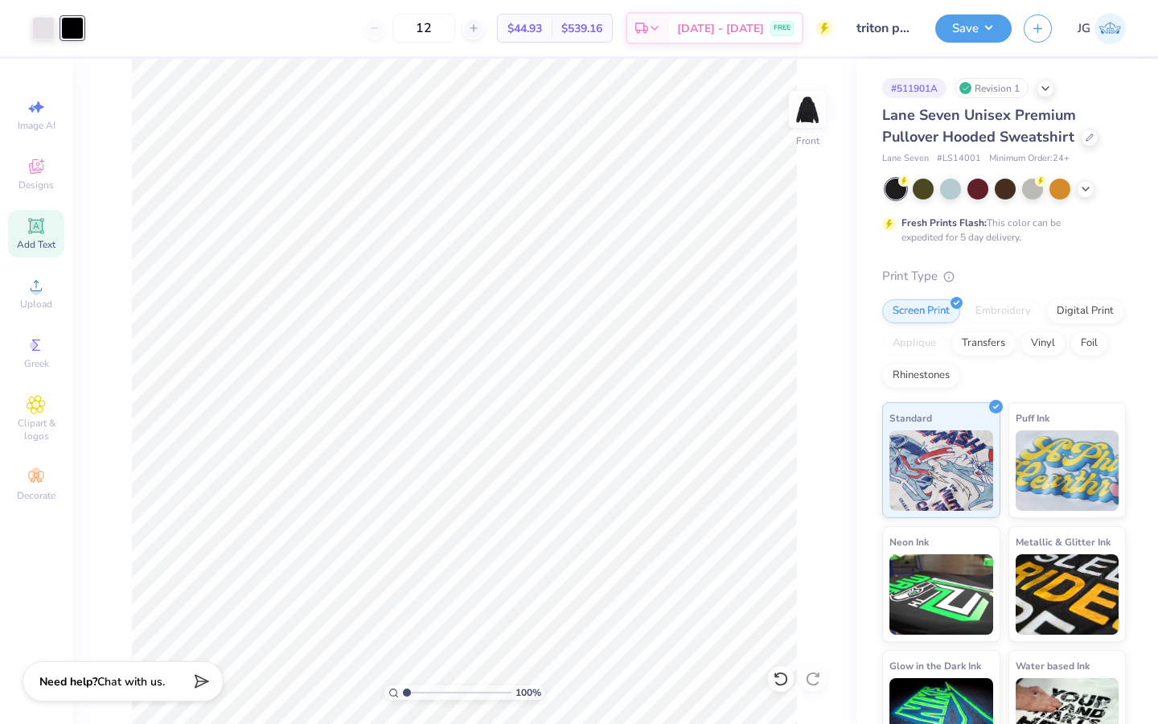
click at [27, 248] on span "Add Text" at bounding box center [36, 244] width 39 height 13
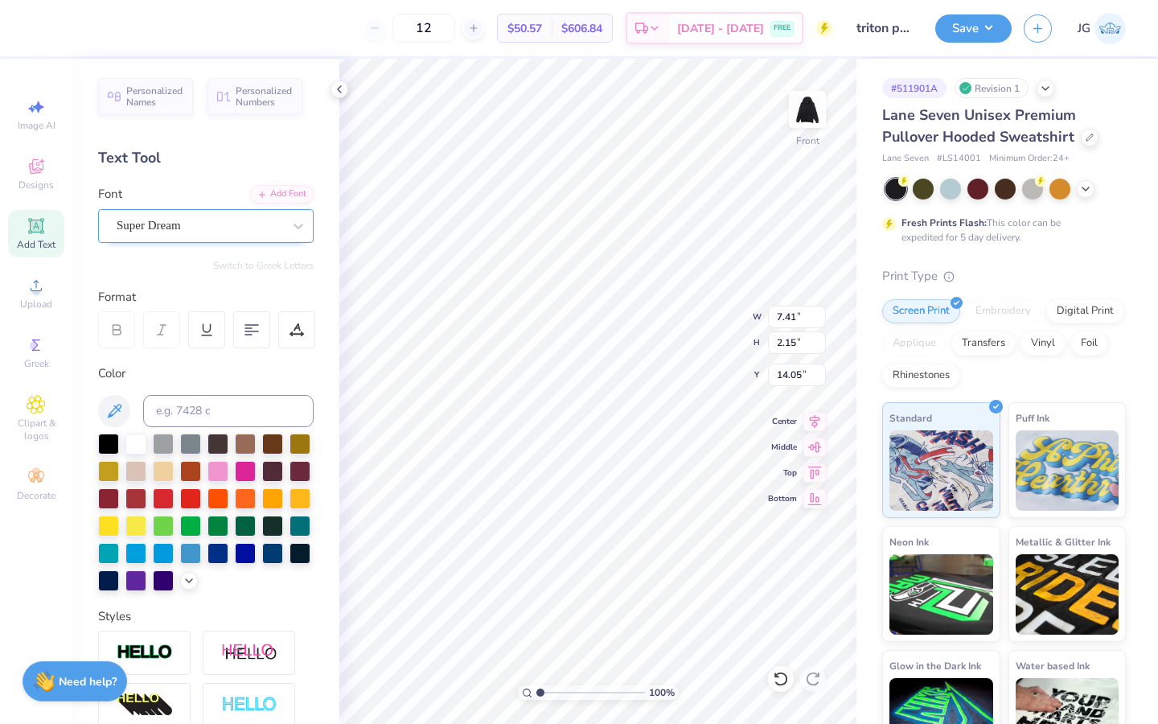
click at [195, 225] on div "Super Dream" at bounding box center [199, 225] width 169 height 25
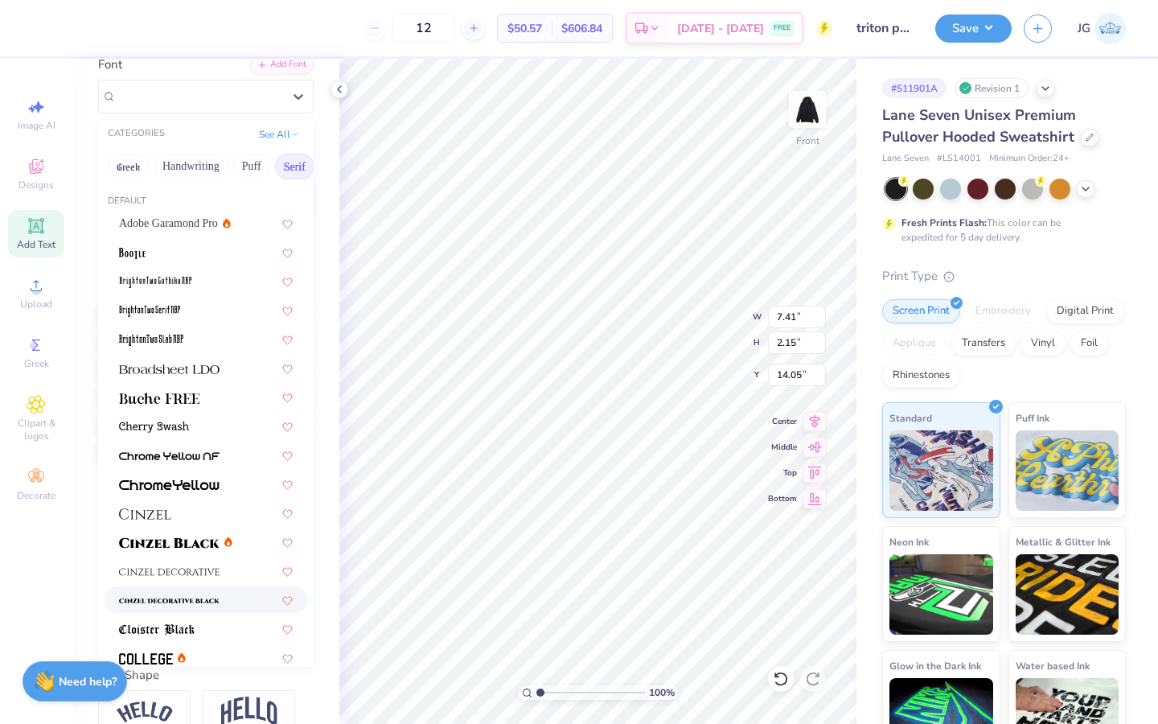
scroll to position [0, 0]
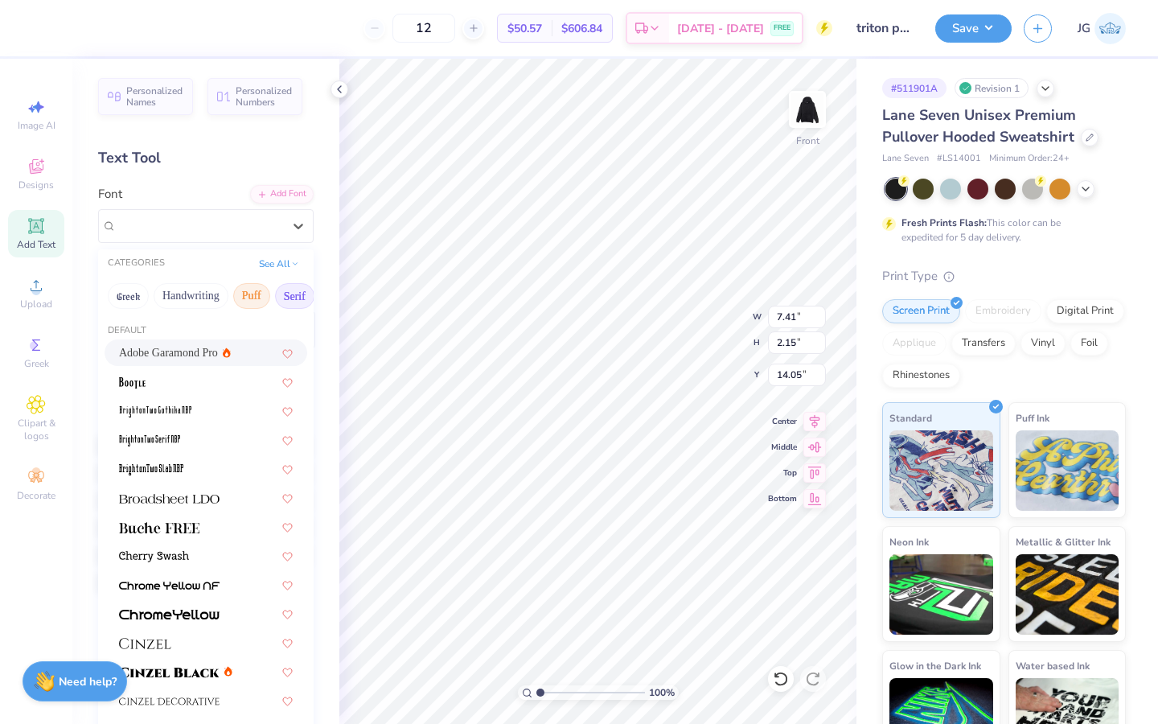
click at [250, 299] on button "Puff" at bounding box center [251, 296] width 37 height 26
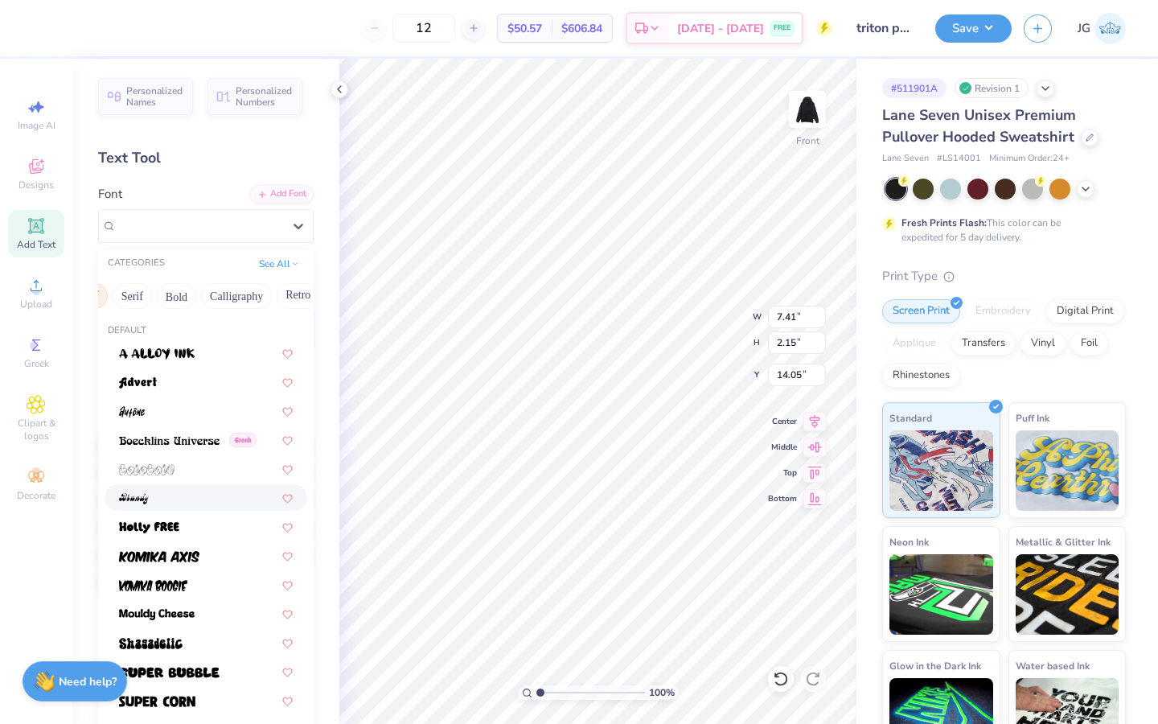
scroll to position [0, 248]
click at [165, 290] on button "Calligraphy" at bounding box center [151, 296] width 71 height 26
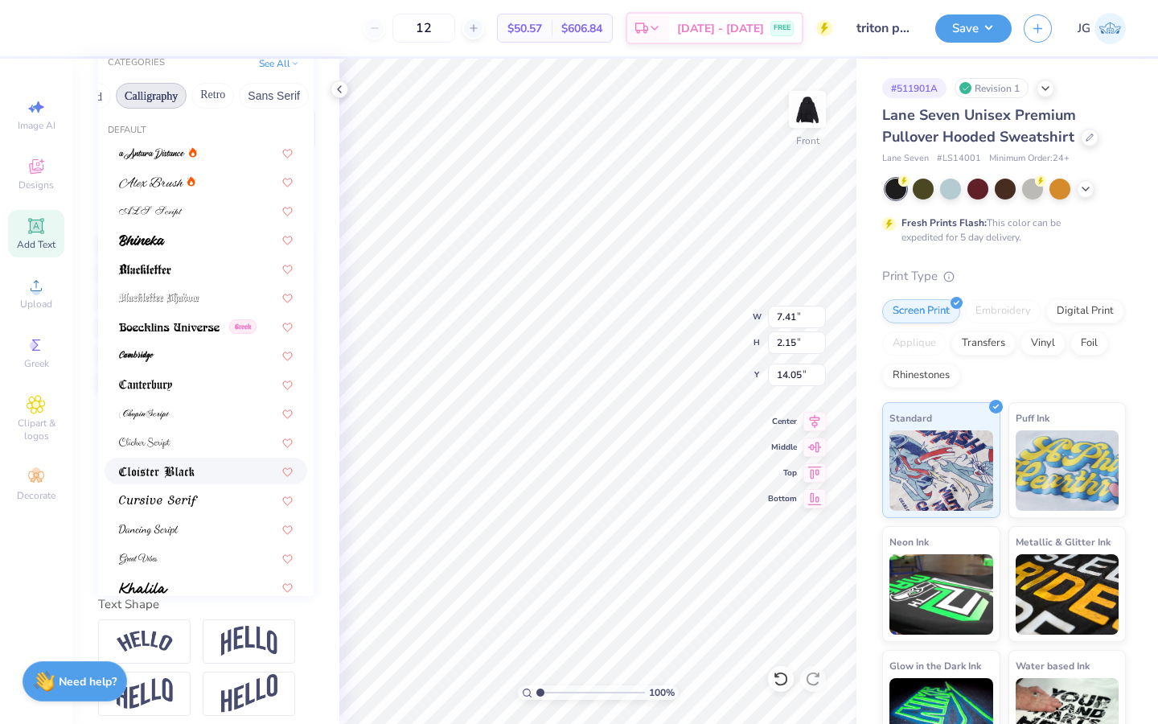
scroll to position [0, 0]
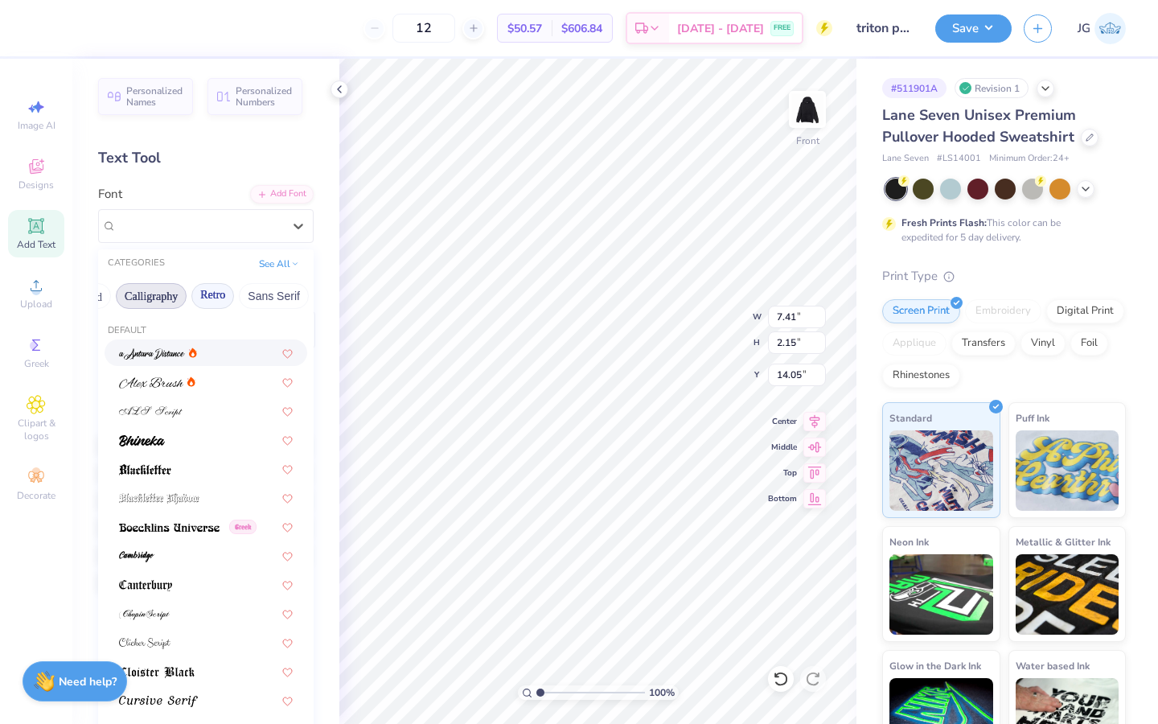
click at [218, 297] on button "Retro" at bounding box center [212, 296] width 43 height 26
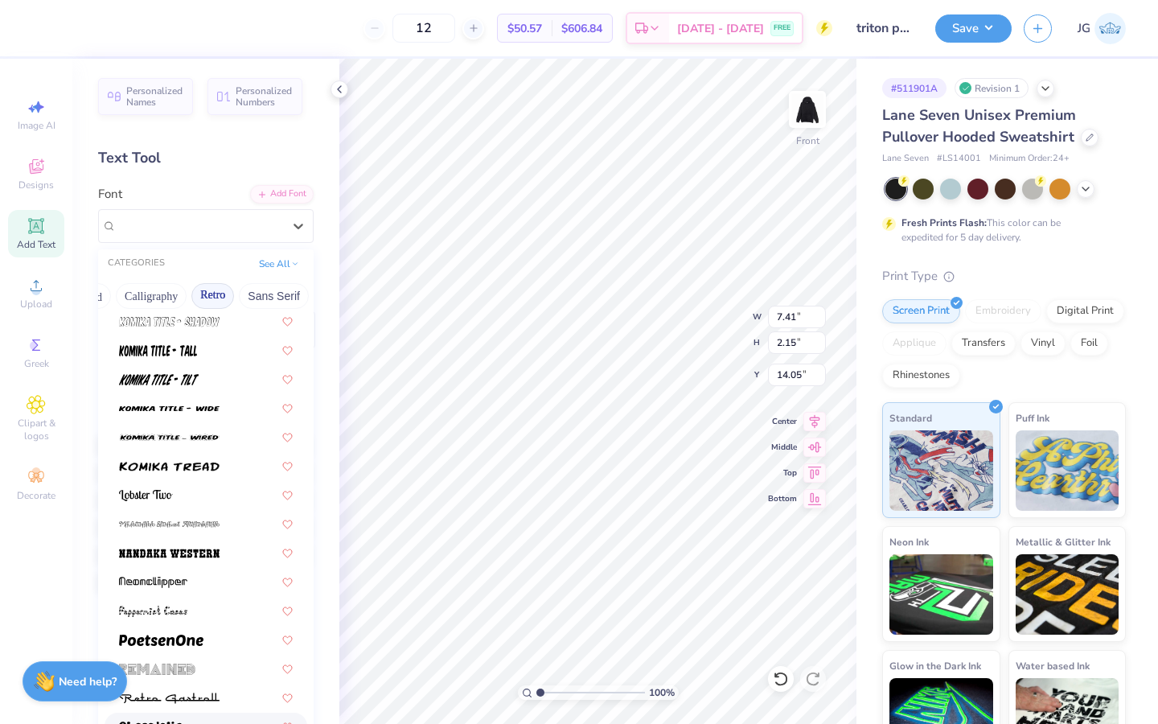
scroll to position [1757, 0]
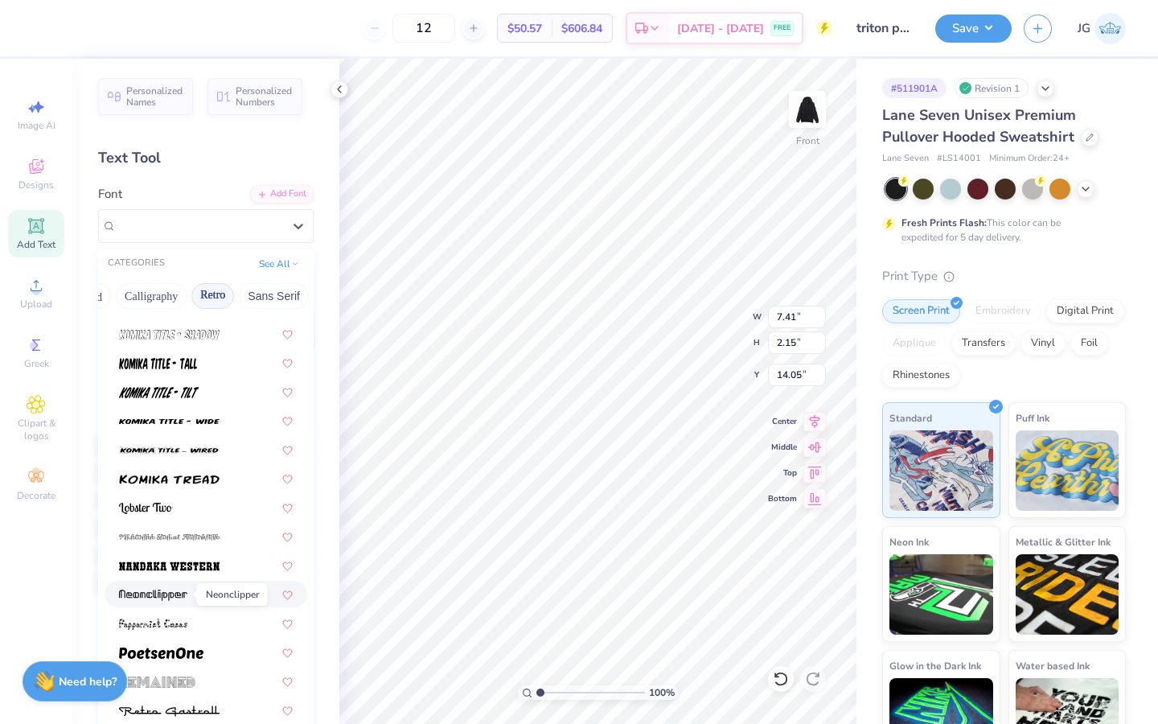
click at [167, 596] on img at bounding box center [153, 595] width 68 height 11
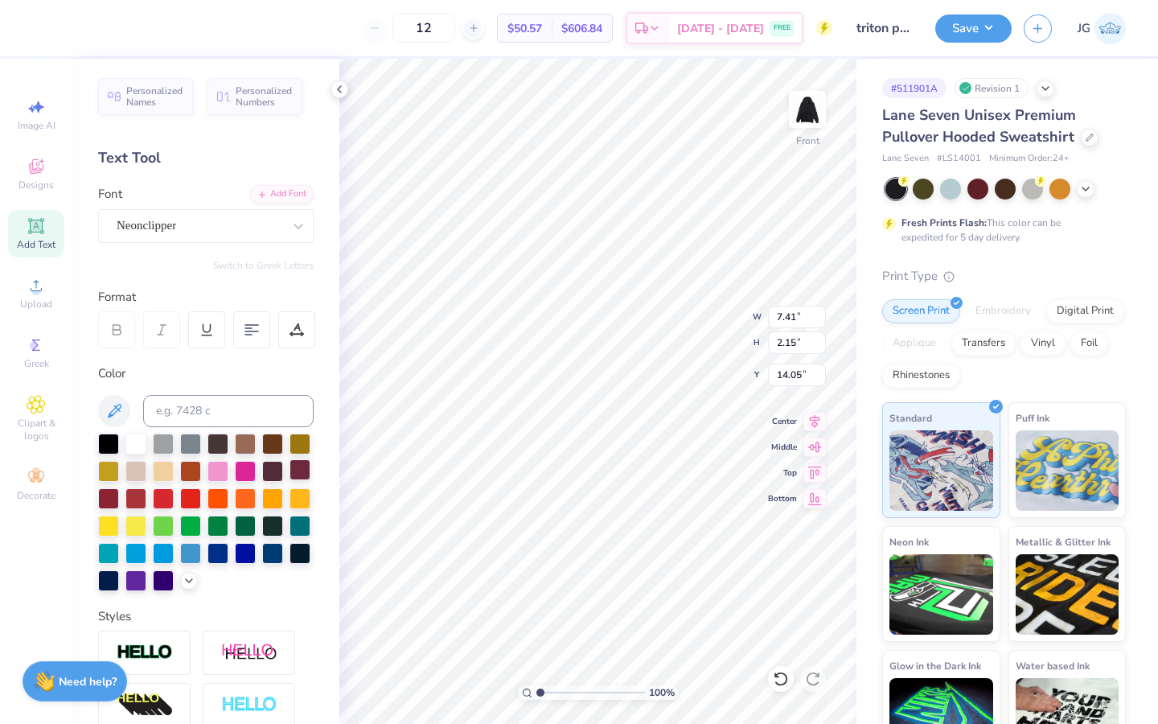
type input "4.74"
type input "1.41"
type input "14.42"
type textarea "="
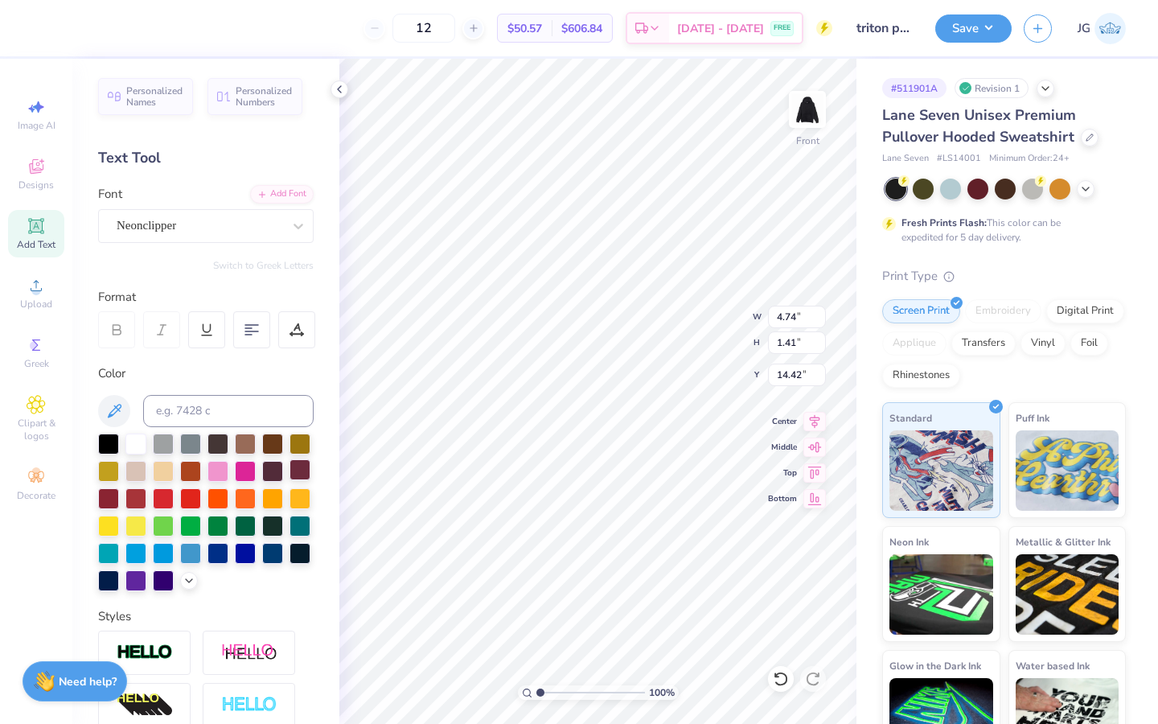
type textarea "t"
type textarea "20 35"
type textarea "20"
type input "10.90"
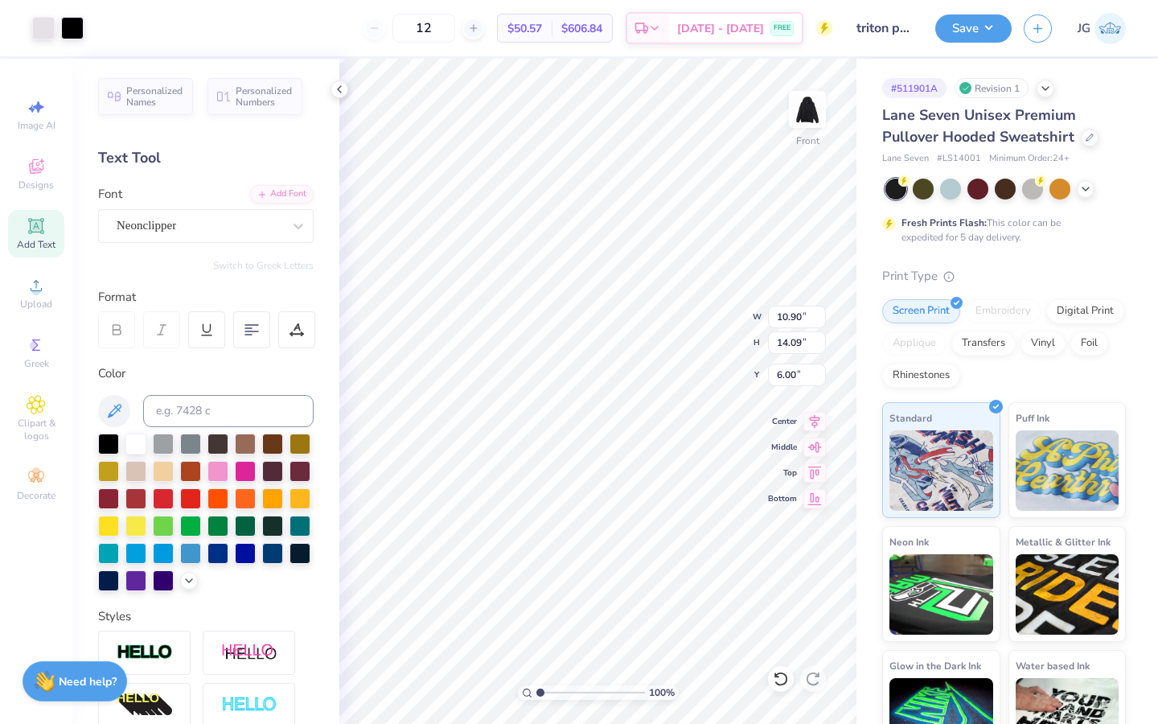
type input "14.09"
type input "6.00"
type input "2.49"
type input "1.41"
type input "10.60"
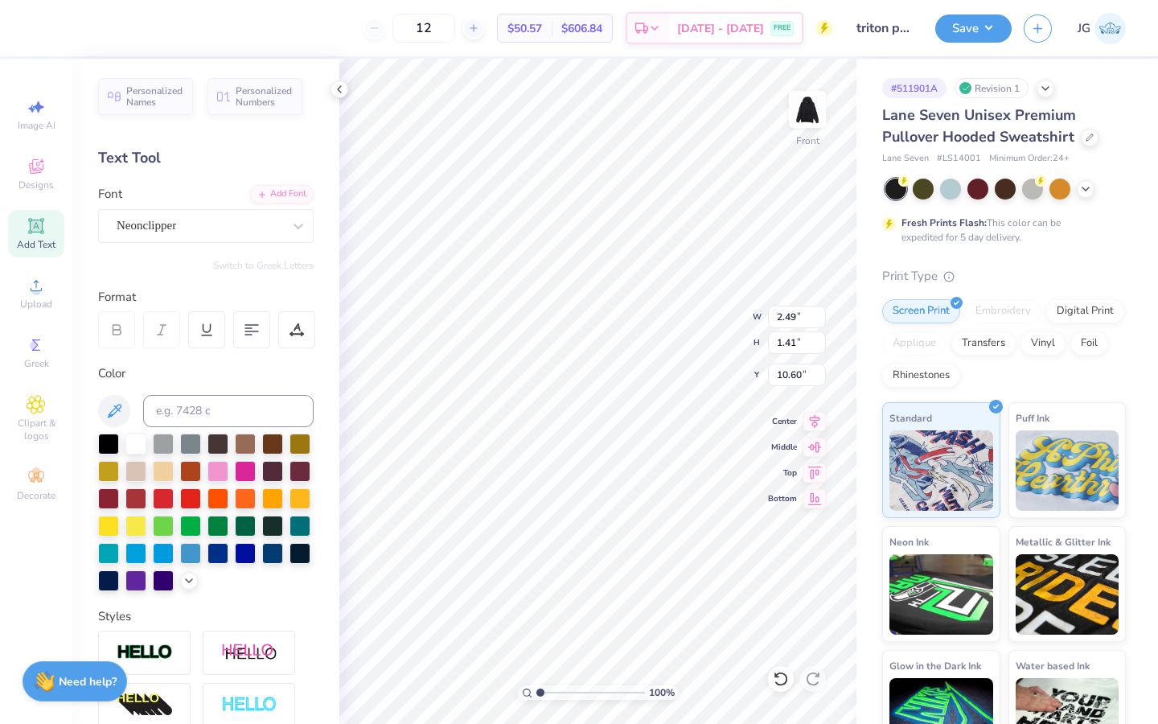
type input "1.36"
type input "0.77"
type input "6.13"
click at [595, 693] on input "range" at bounding box center [591, 692] width 109 height 14
type input "11.82"
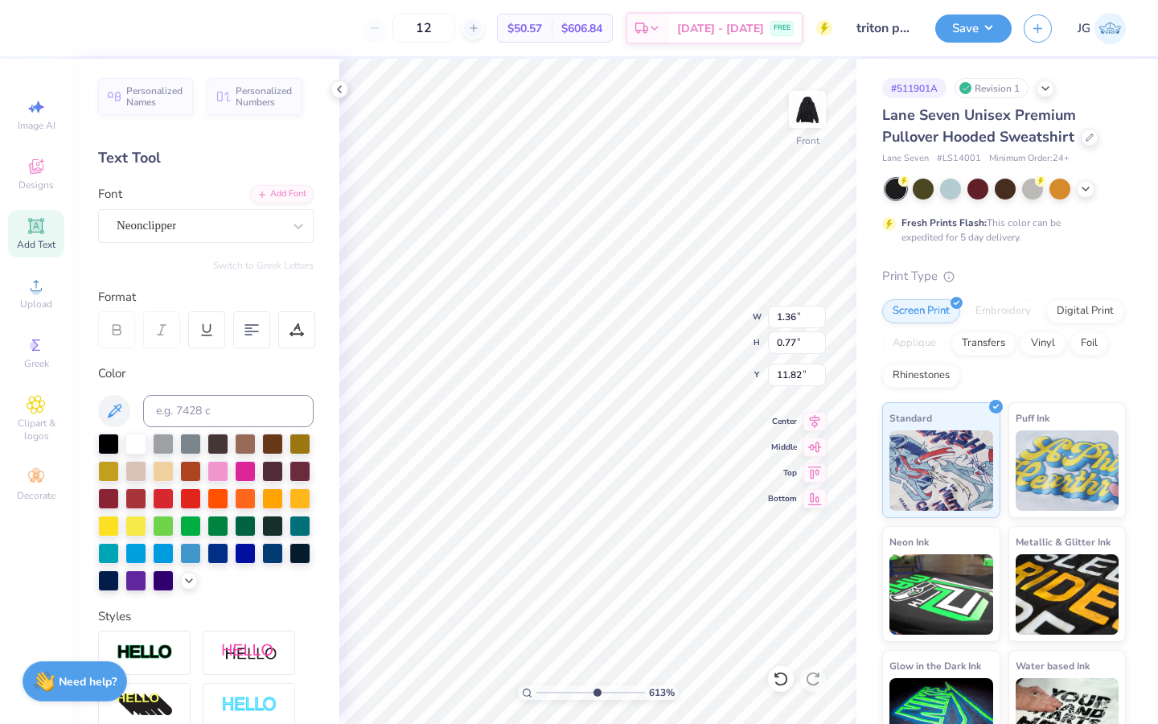
type input "0.40"
type input "1.52"
type input "10.98"
type input "1.36"
type input "0.77"
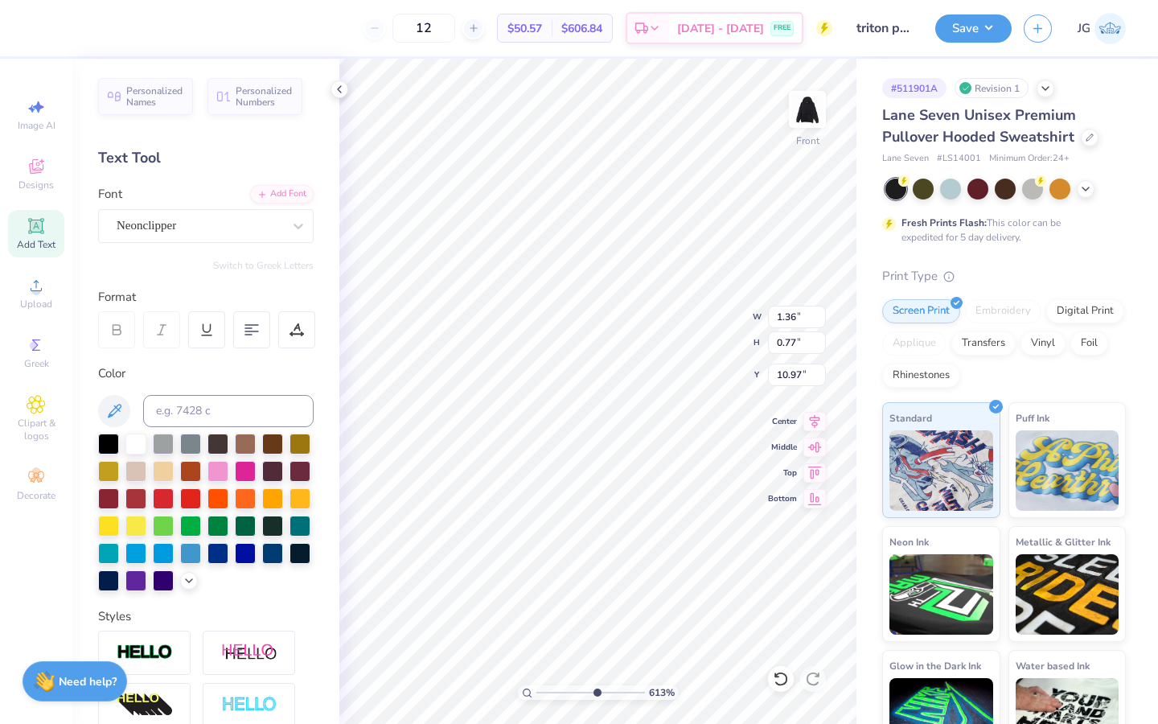
type input "11.79"
type textarea "25"
type input "10.90"
type input "14.09"
type input "6.00"
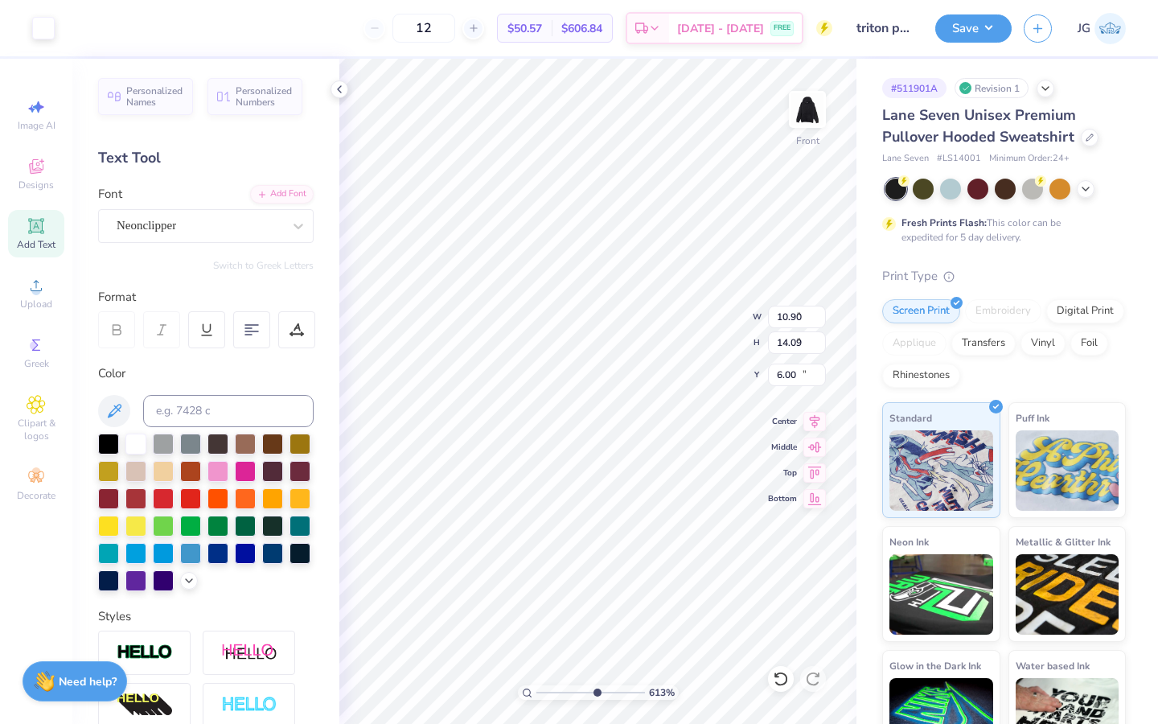
type input "1.36"
type input "0.77"
type input "10.97"
type textarea "25"
type input "10.90"
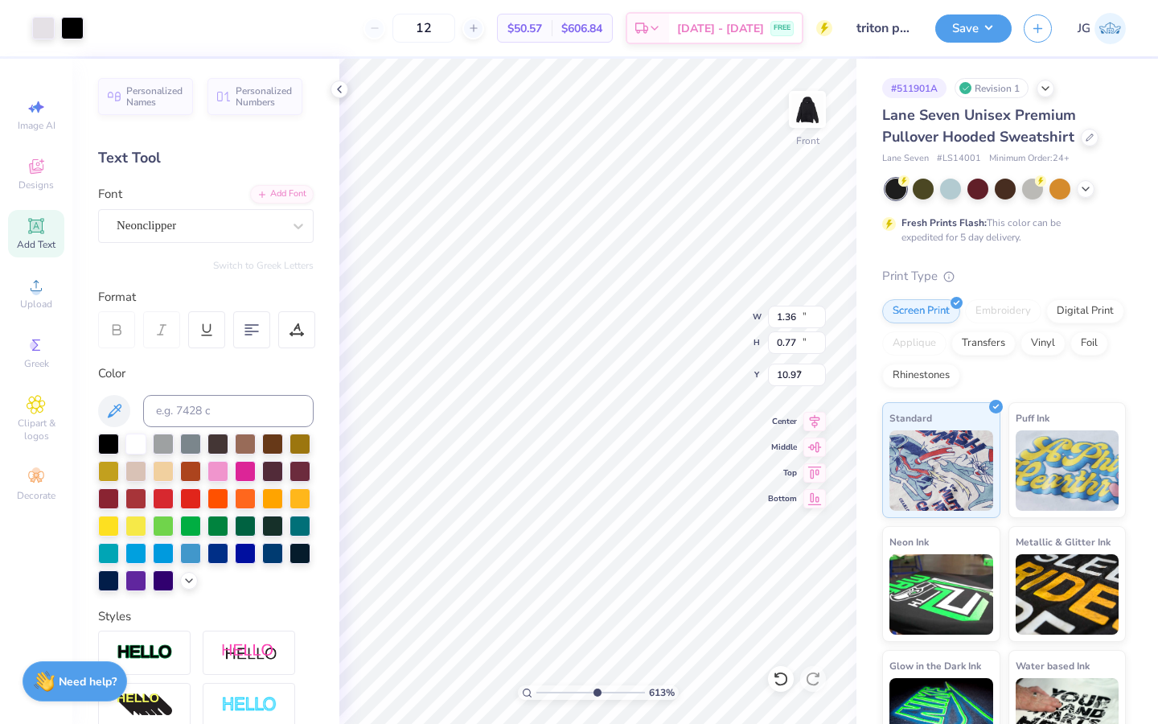
type input "14.09"
type input "6.00"
type input "1.39"
type input "0.77"
type input "10.97"
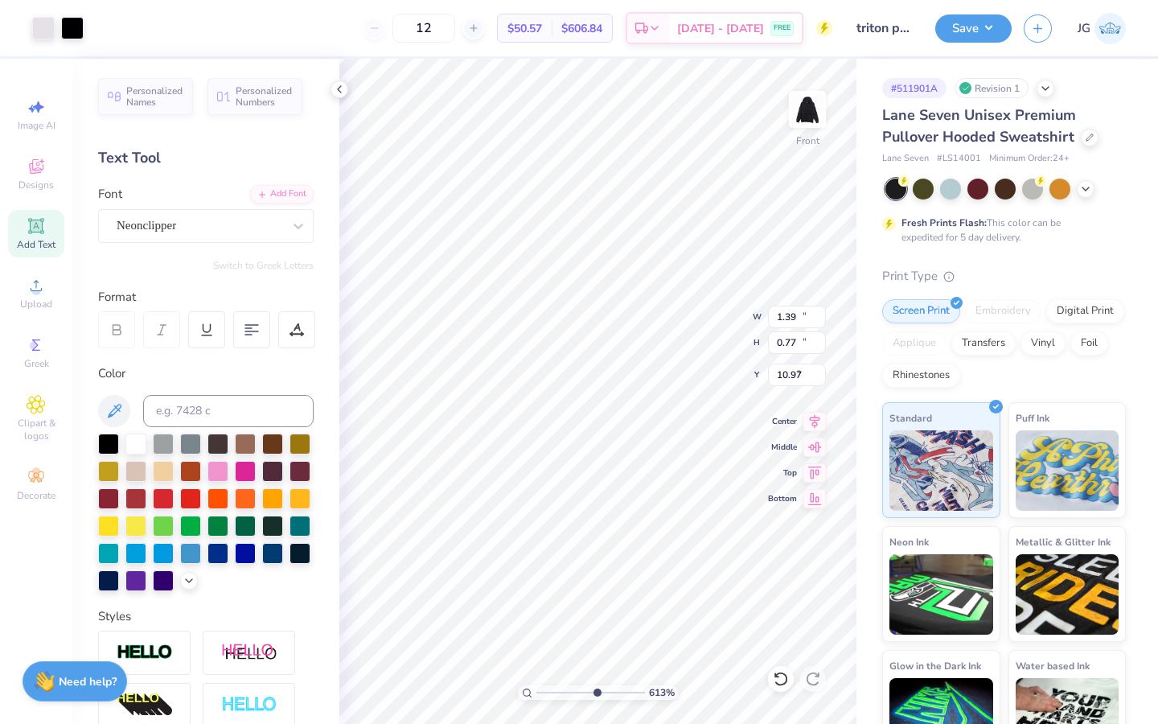
type input "10.90"
type input "14.09"
type input "6.00"
type input "1.39"
type input "0.77"
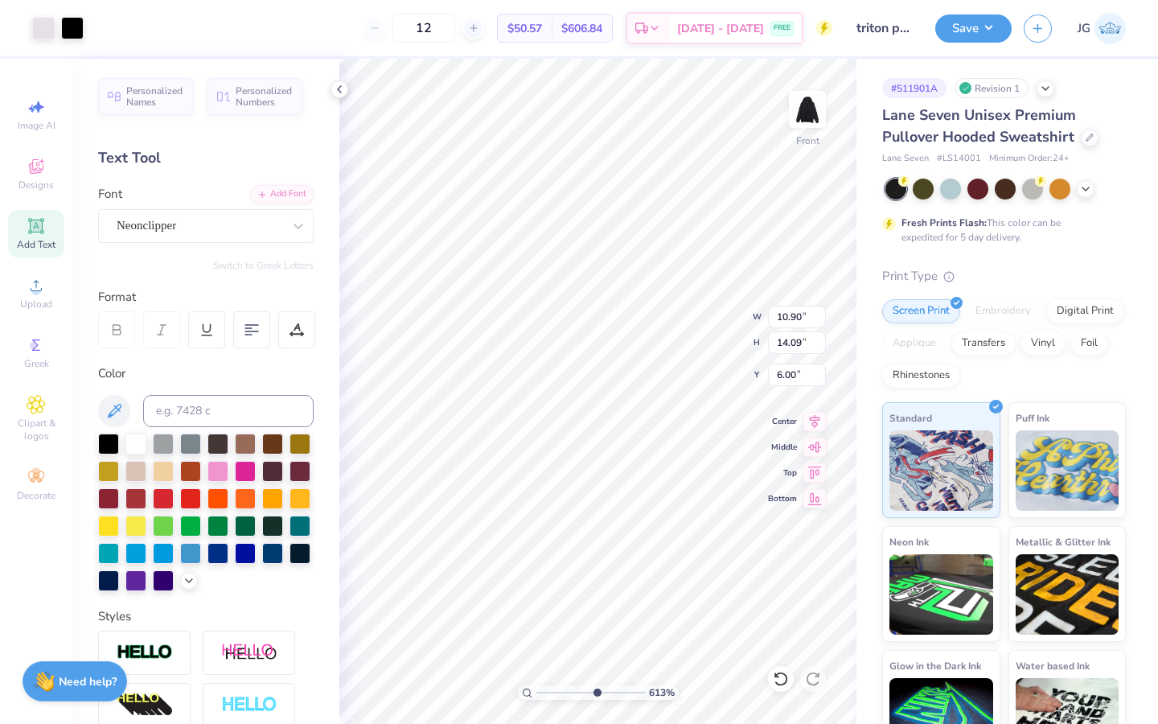
type input "11.79"
type textarea "26"
type input "10.90"
type input "14.09"
type input "6.00"
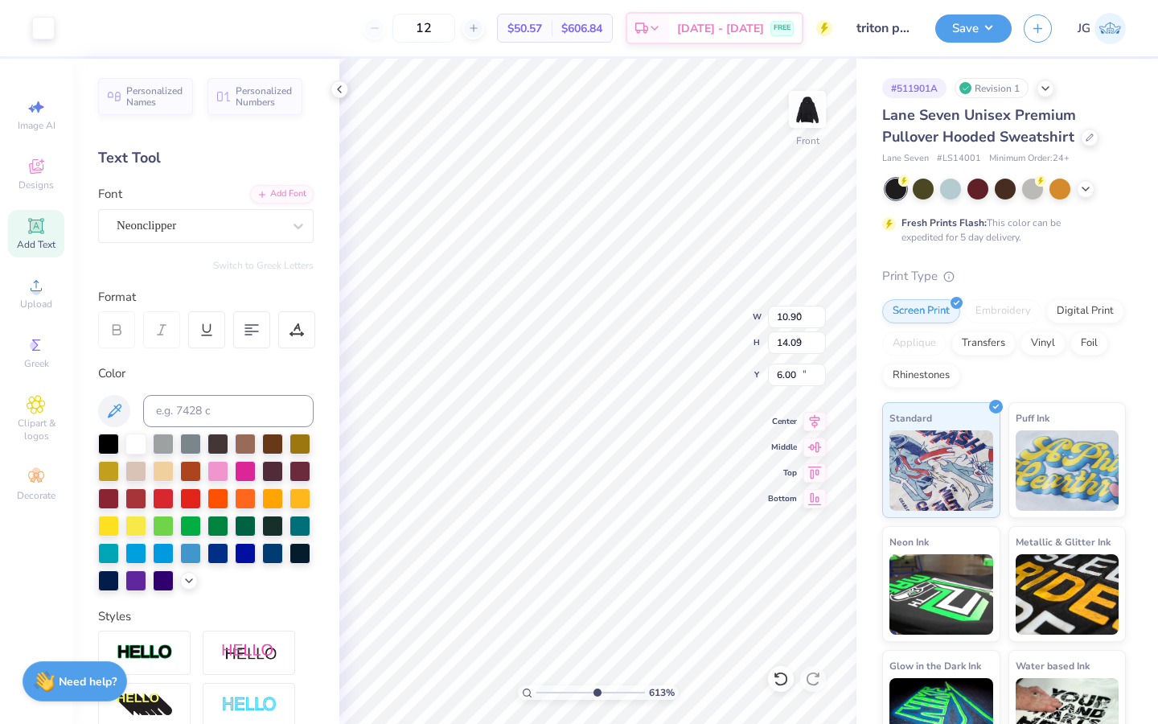
type input "1.39"
type input "0.77"
type input "10.72"
type input "0.40"
type input "1.52"
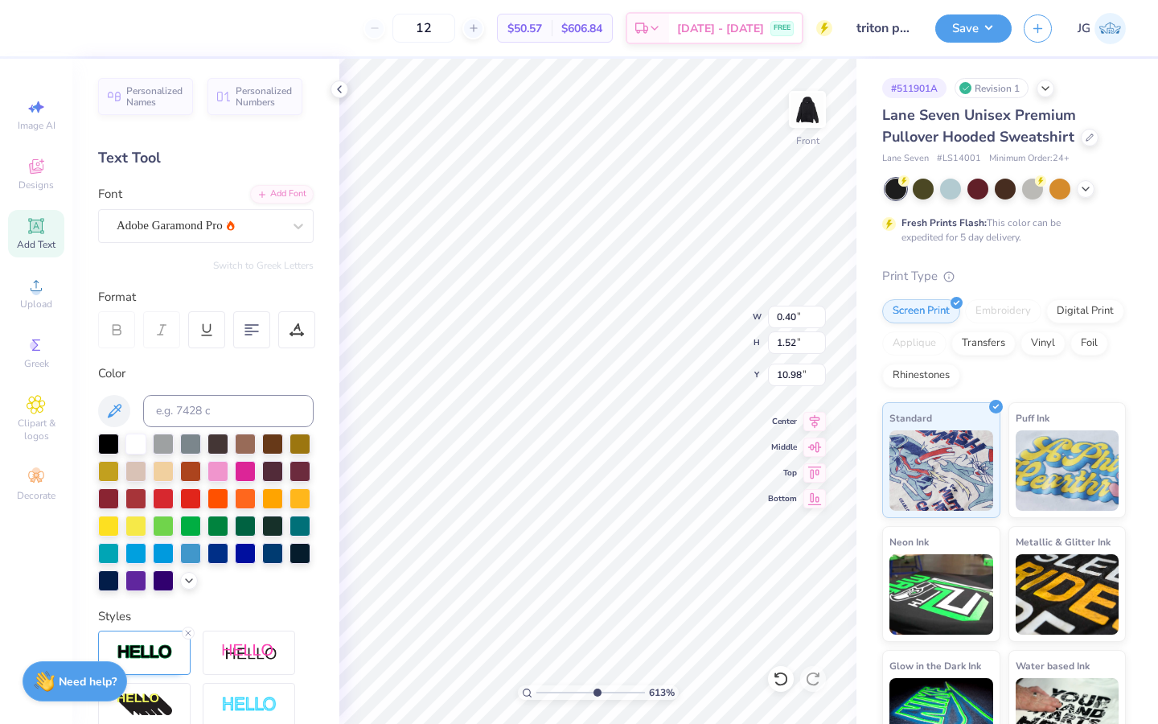
type input "10.83"
type textarea "FreshPrints25!("
type input "1.32"
type input "0.77"
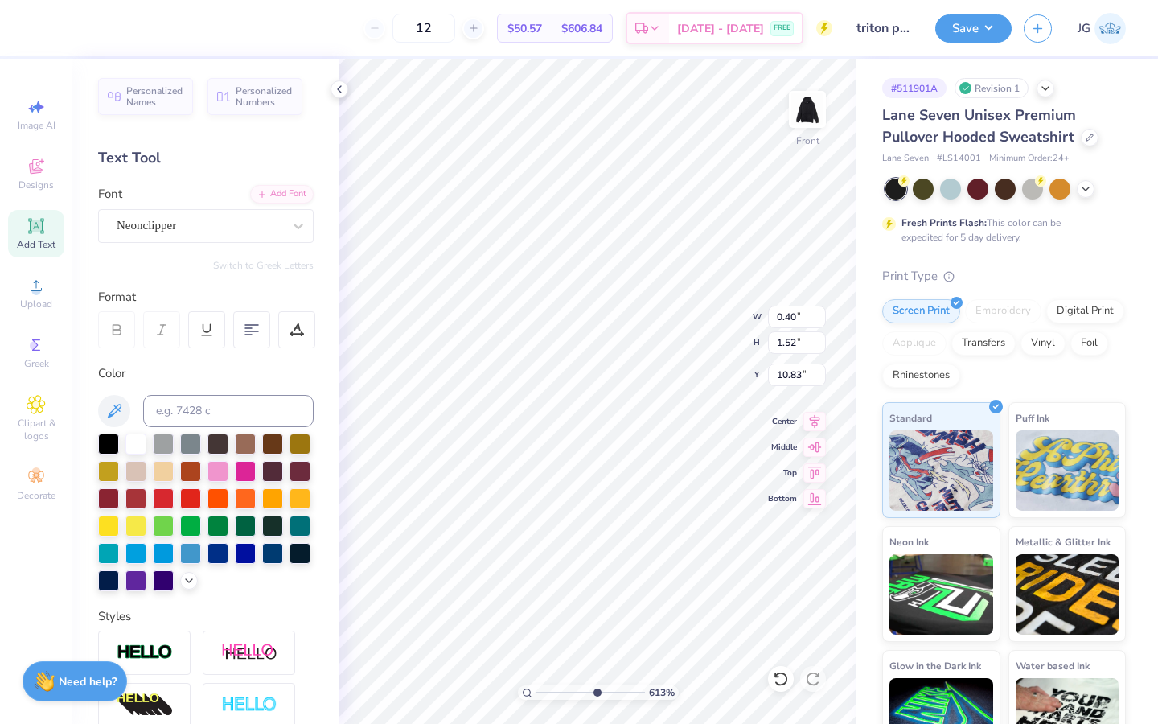
type input "11.79"
drag, startPoint x: 594, startPoint y: 693, endPoint x: 555, endPoint y: 691, distance: 38.6
type input "2.37"
click at [554, 690] on input "range" at bounding box center [591, 692] width 109 height 14
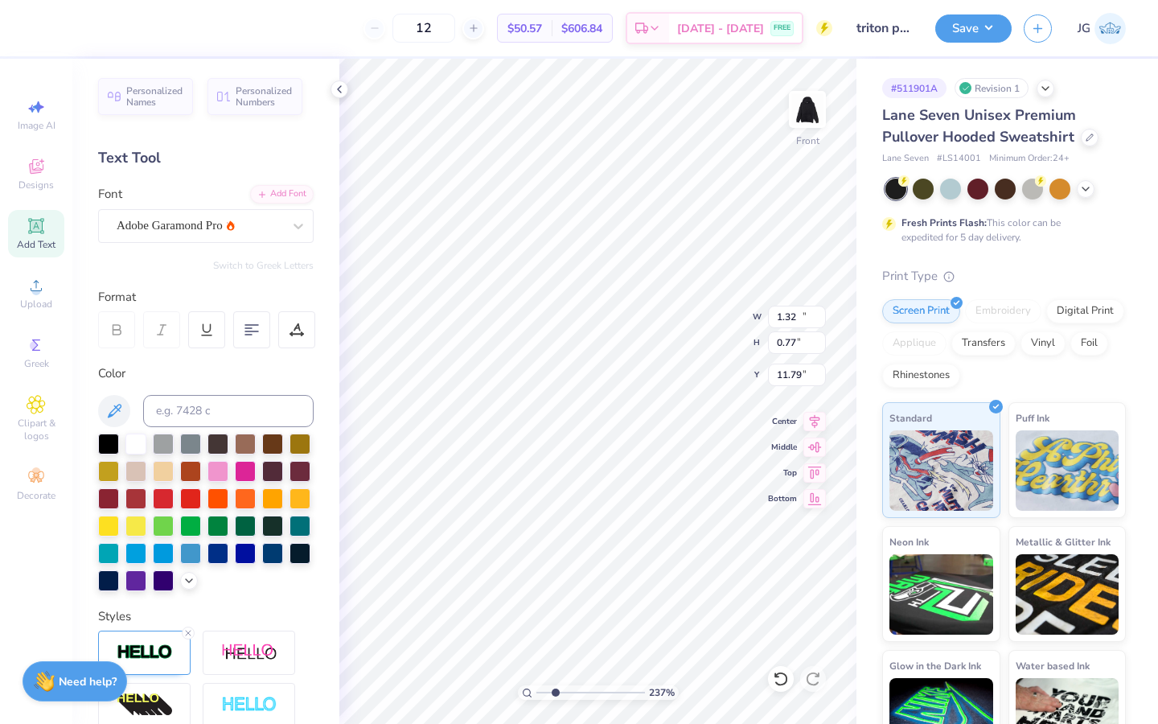
type input "10.04"
type input "1.54"
type input "10.82"
type textarea "("
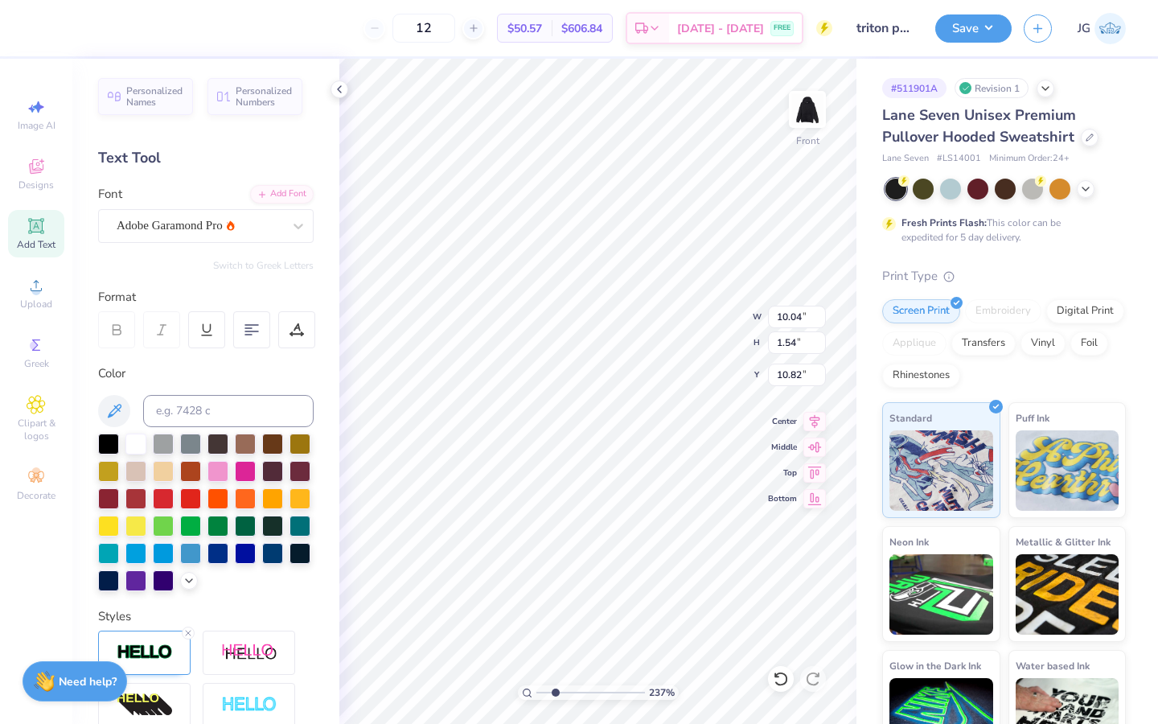
scroll to position [0, 0]
type input "10.90"
type input "14.09"
type input "6.00"
type input "4.68"
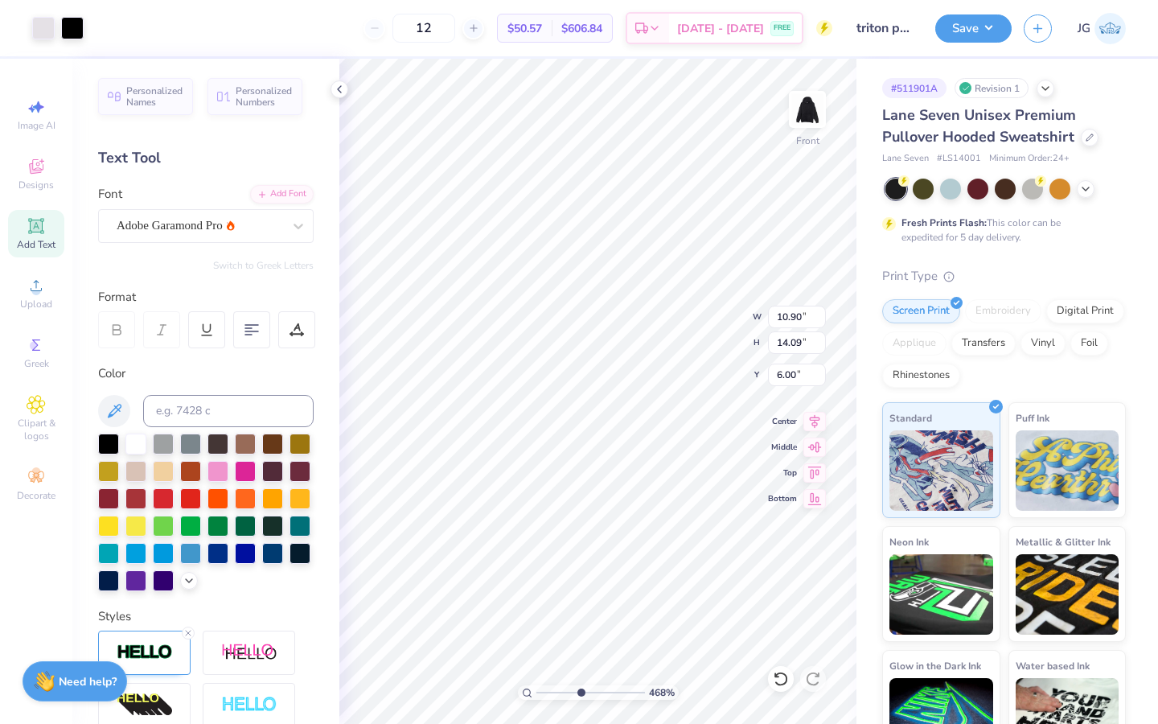
click at [579, 690] on input "range" at bounding box center [591, 692] width 109 height 14
type input "0.40"
type input "1.52"
type input "12.56"
type textarea "-"
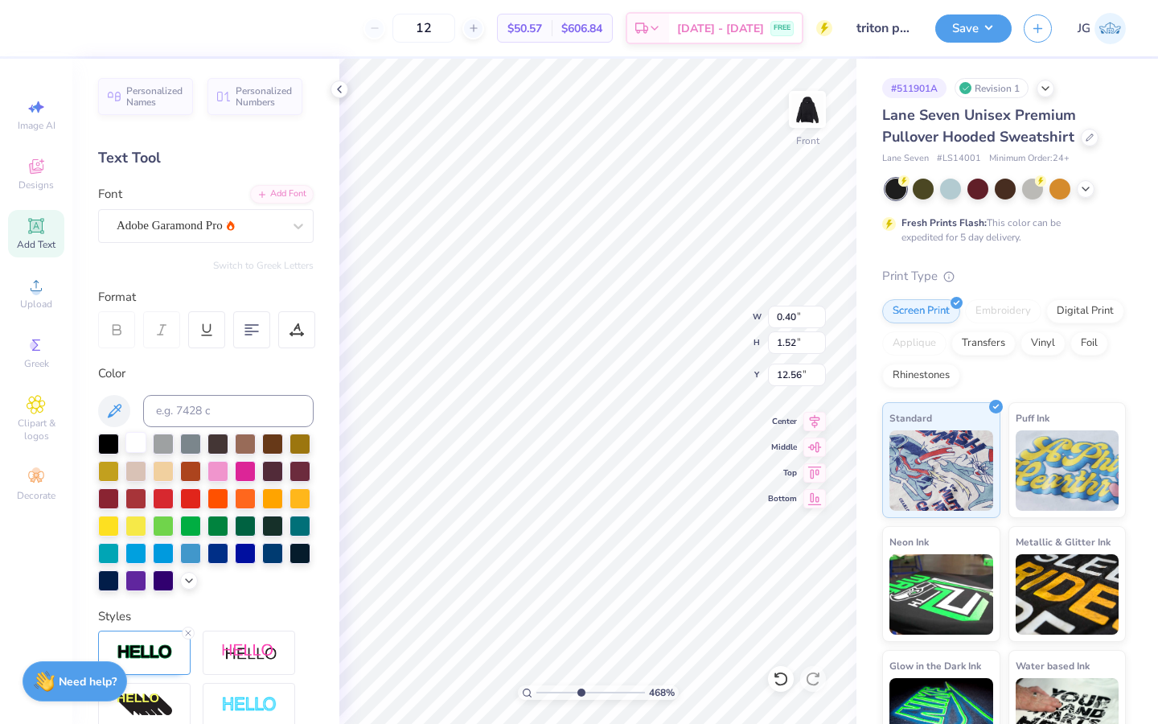
click at [138, 436] on div at bounding box center [135, 442] width 21 height 21
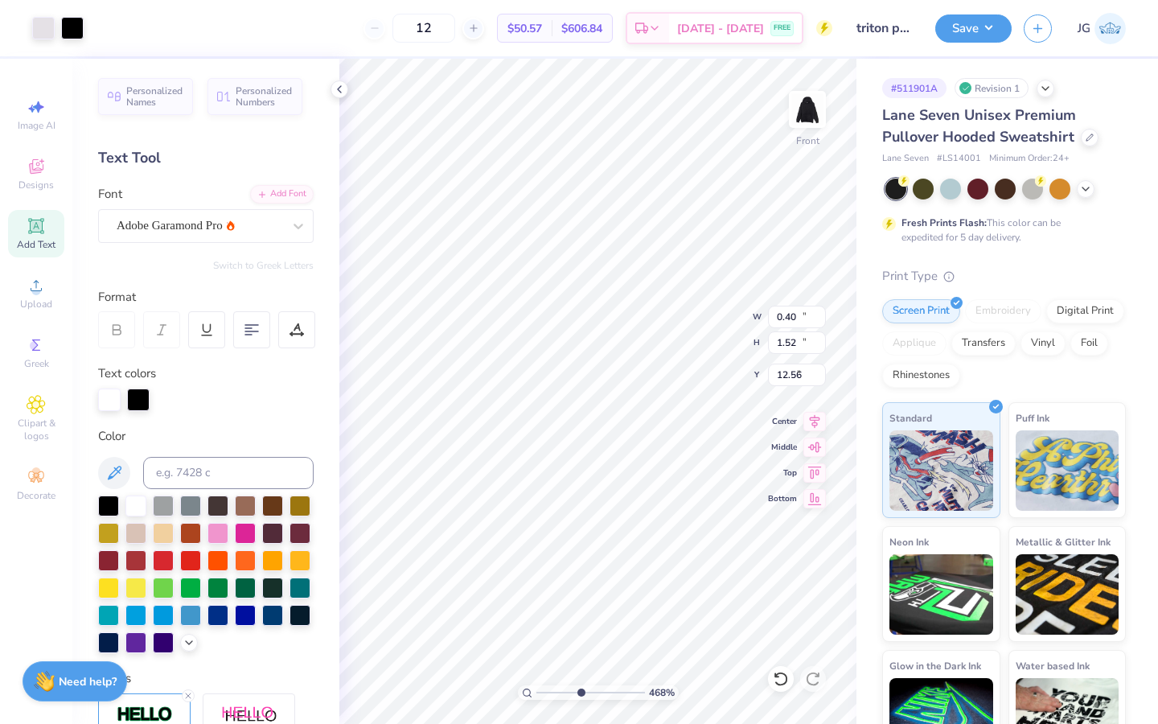
type input "10.90"
type input "14.09"
type input "6.00"
type input "0.46"
type input "0.16"
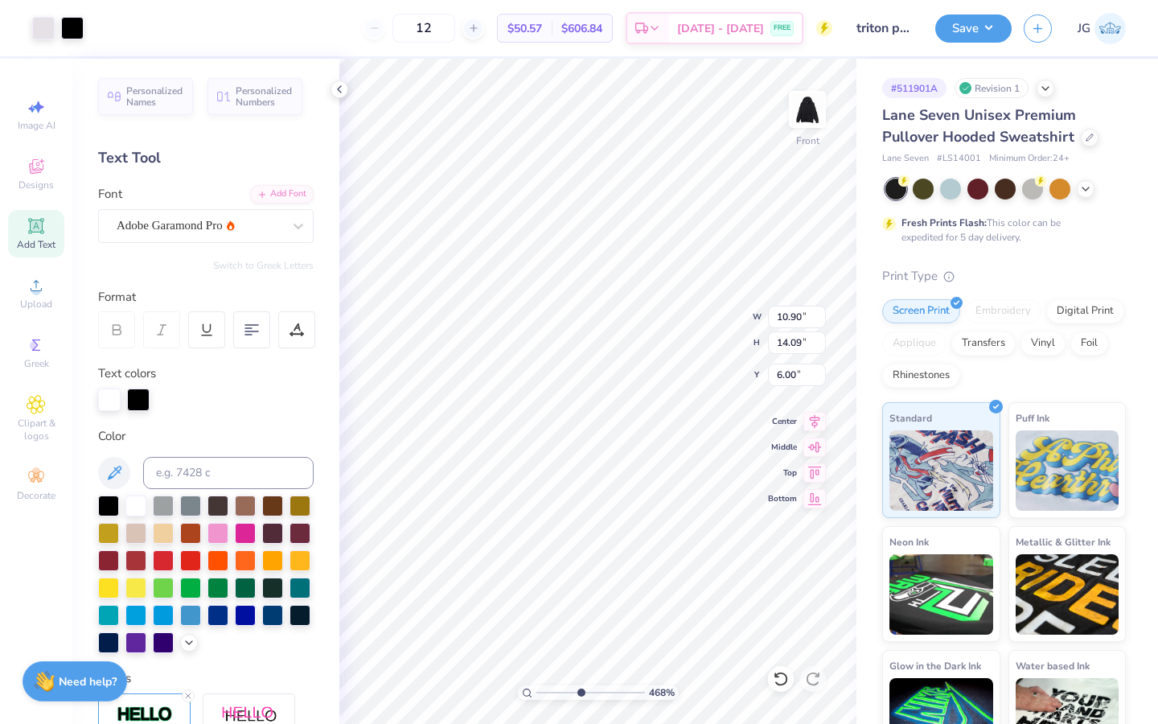
type input "13.24"
type input "10.90"
type input "14.09"
type input "6.00"
type input "1.39"
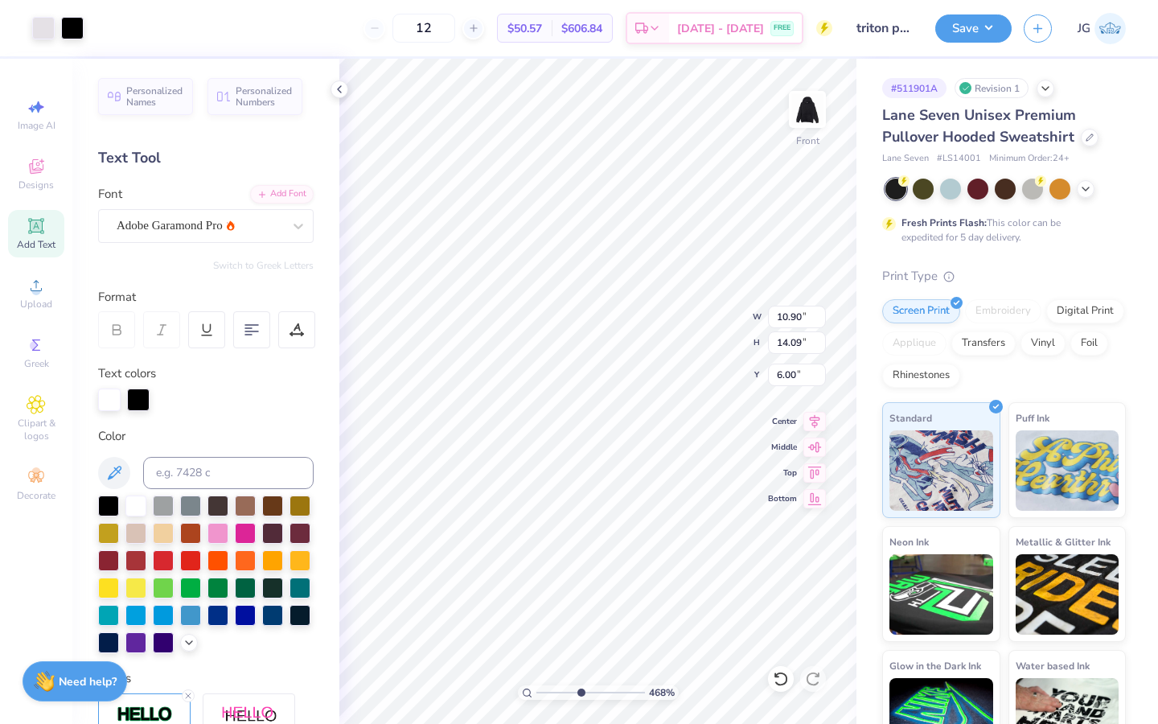
type input "0.77"
type input "10.72"
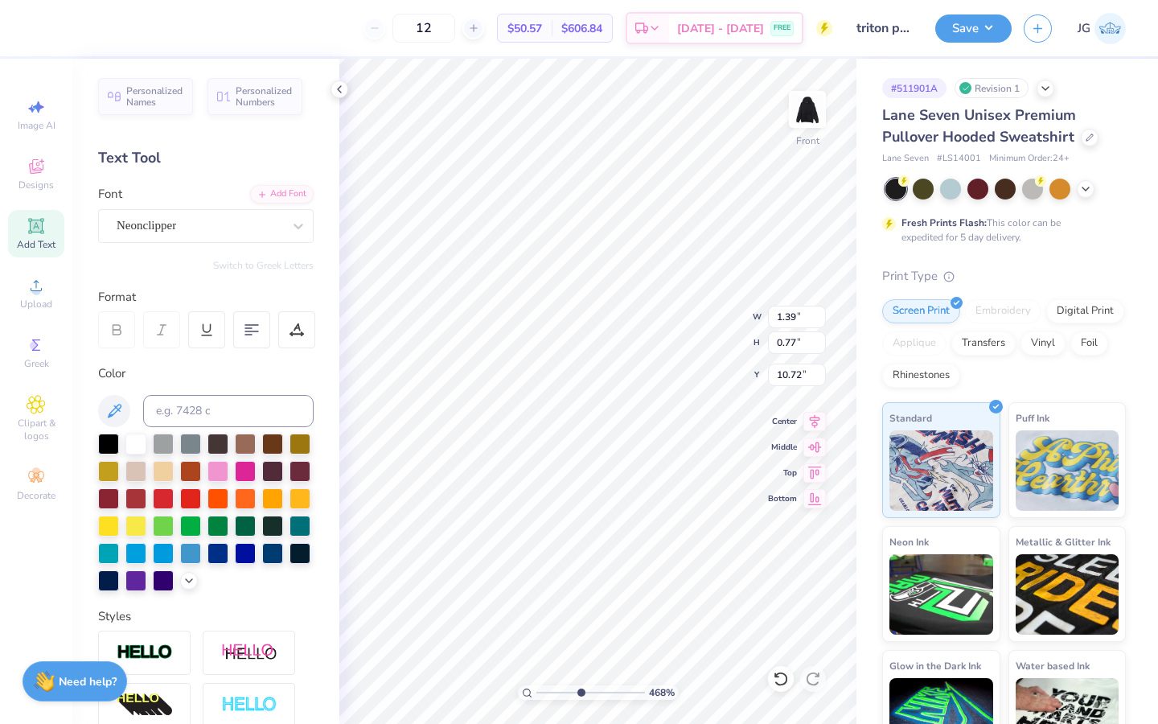
scroll to position [52, 0]
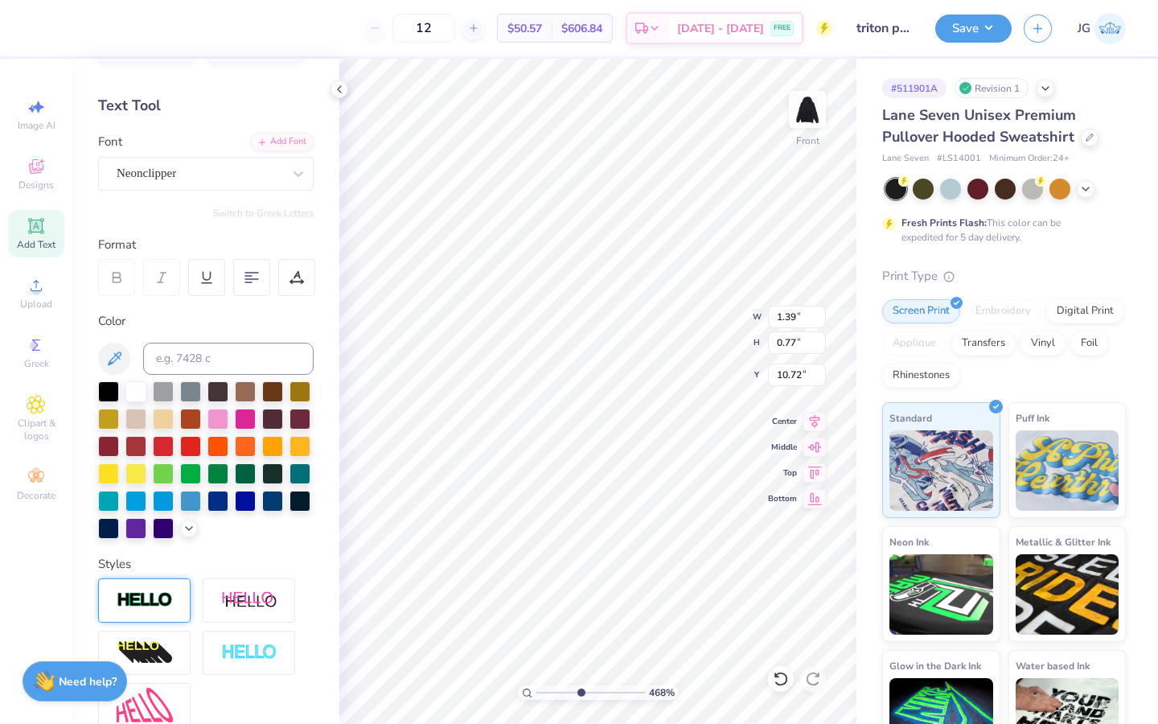
click at [169, 597] on img at bounding box center [145, 600] width 56 height 19
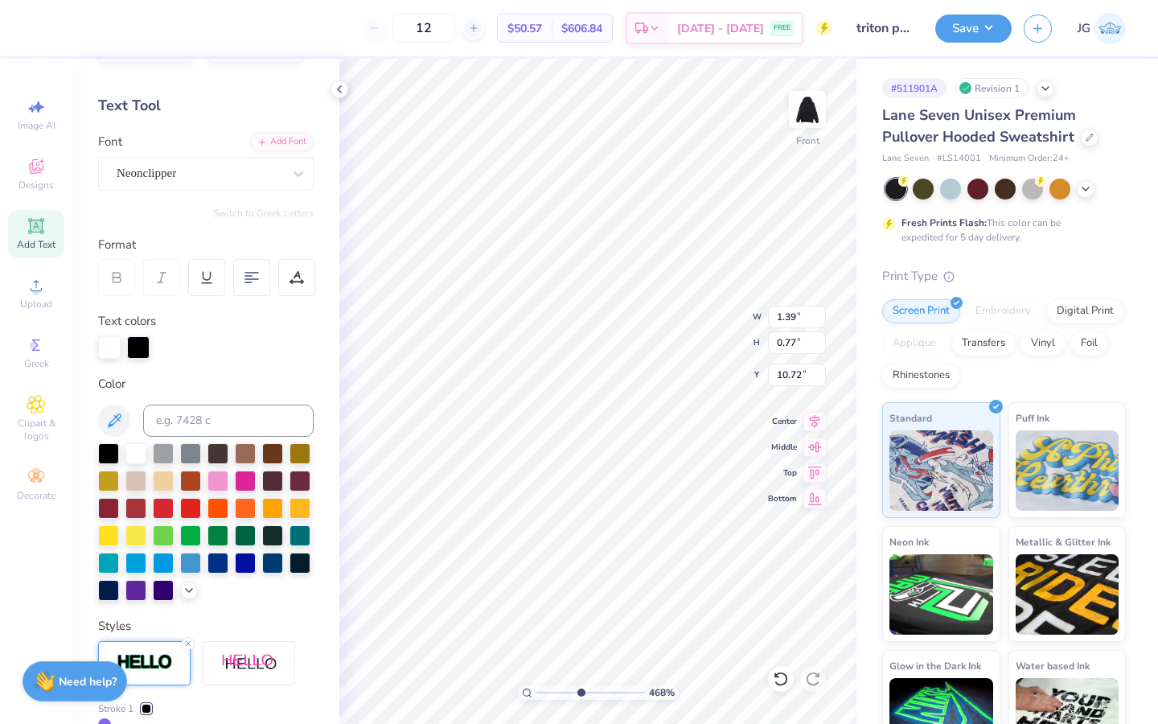
type input "1.41"
type input "0.79"
type input "10.71"
type input "1.32"
type input "0.77"
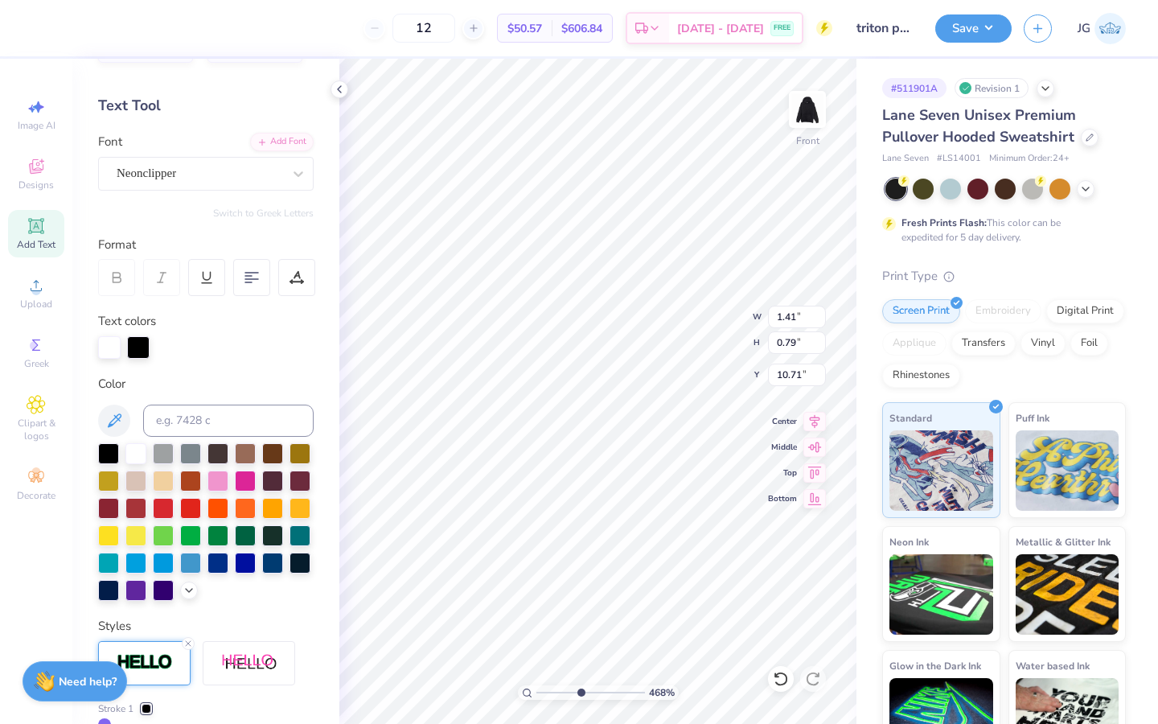
type input "11.79"
type input "1.34"
type input "0.79"
type input "11.78"
click at [108, 450] on div at bounding box center [108, 452] width 21 height 21
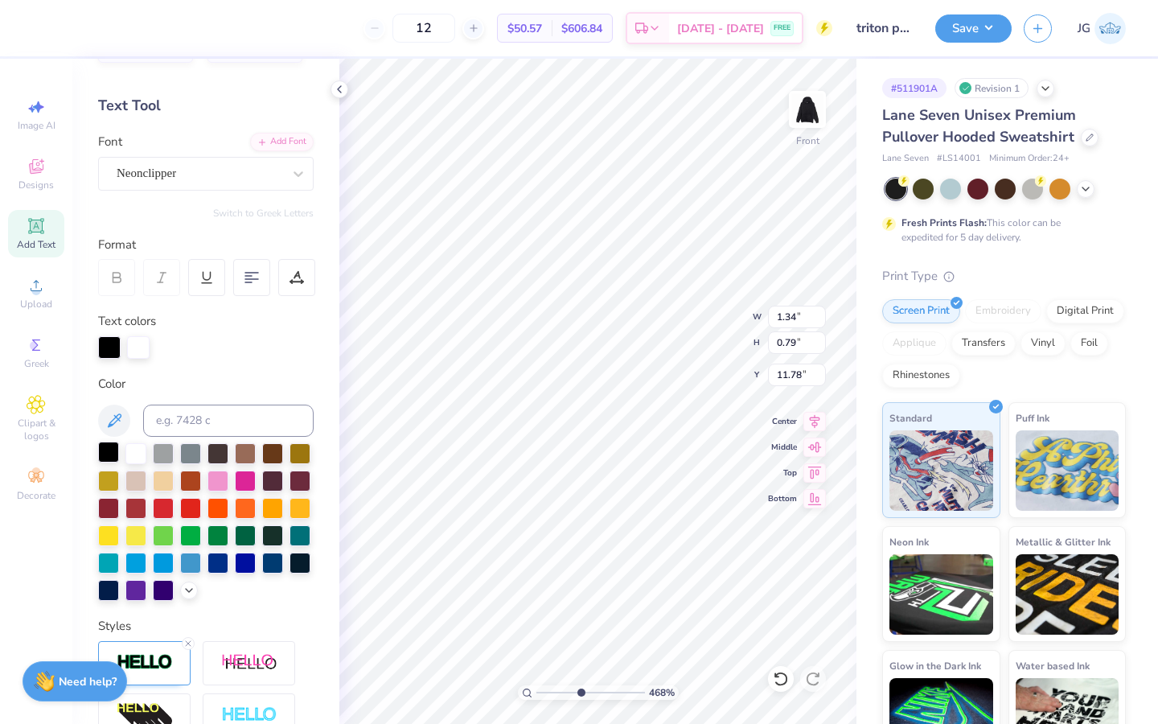
type input "10.90"
type input "14.09"
type input "6.00"
click at [777, 682] on icon at bounding box center [781, 679] width 16 height 16
drag, startPoint x: 576, startPoint y: 690, endPoint x: 525, endPoint y: 687, distance: 51.6
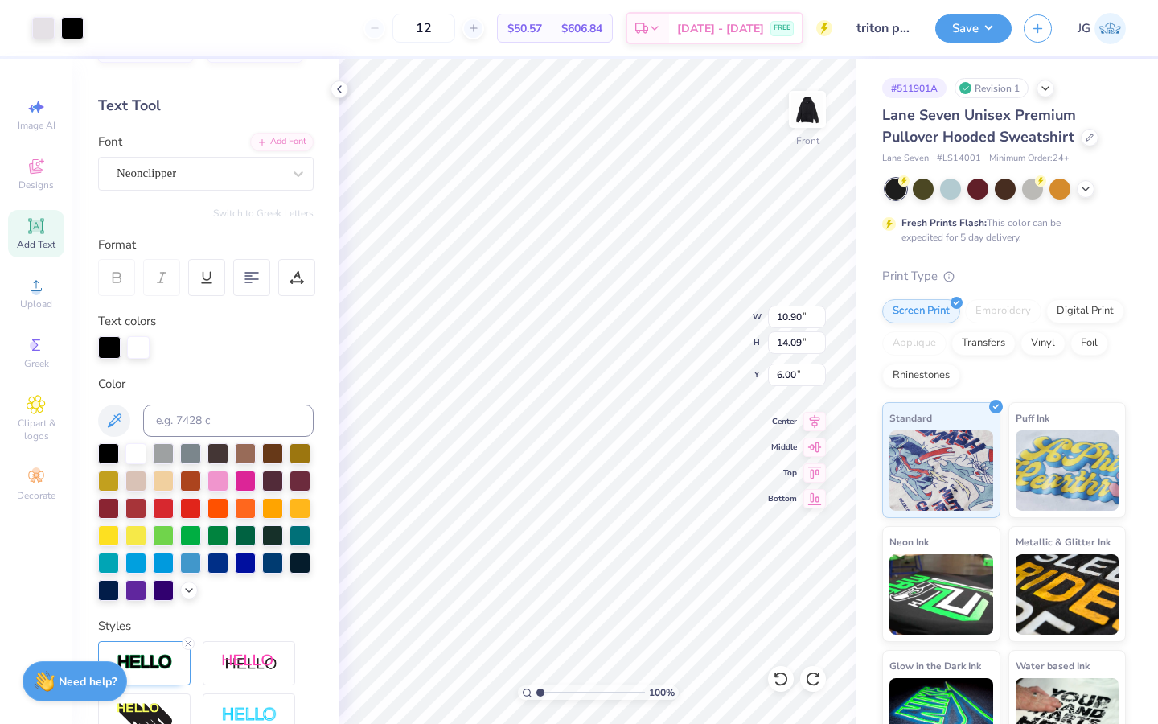
type input "1"
click at [537, 687] on input "range" at bounding box center [591, 692] width 109 height 14
click at [91, 25] on div at bounding box center [101, 26] width 23 height 23
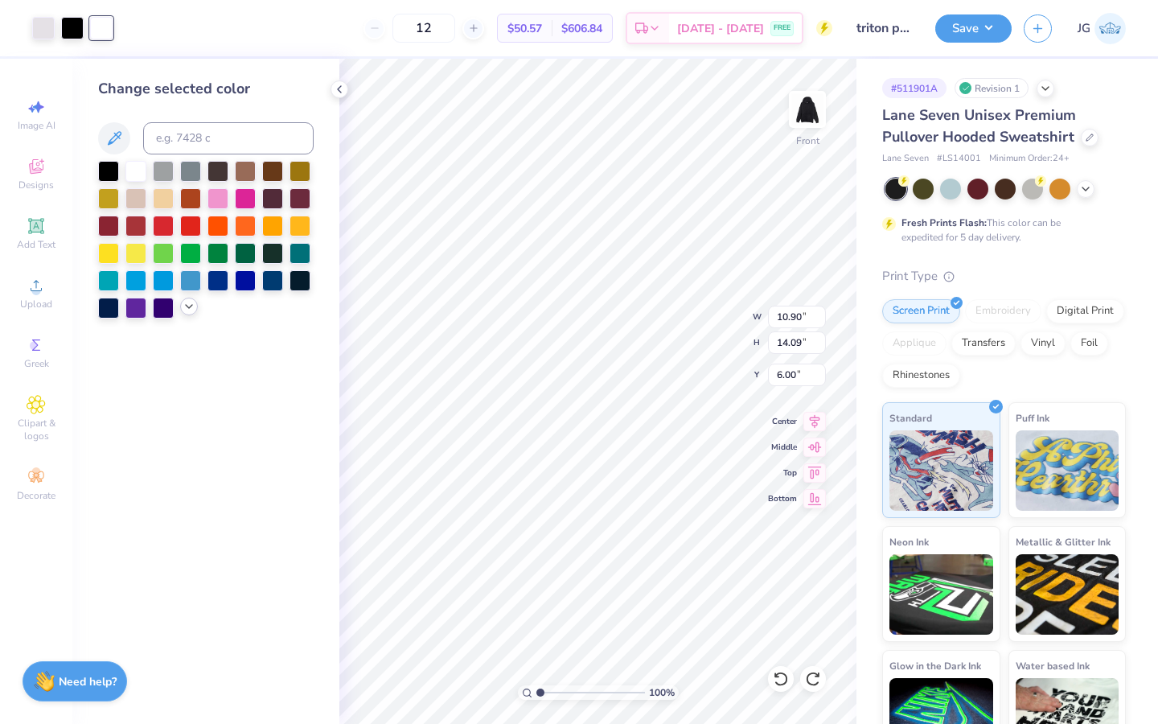
click at [188, 307] on polyline at bounding box center [189, 306] width 6 height 3
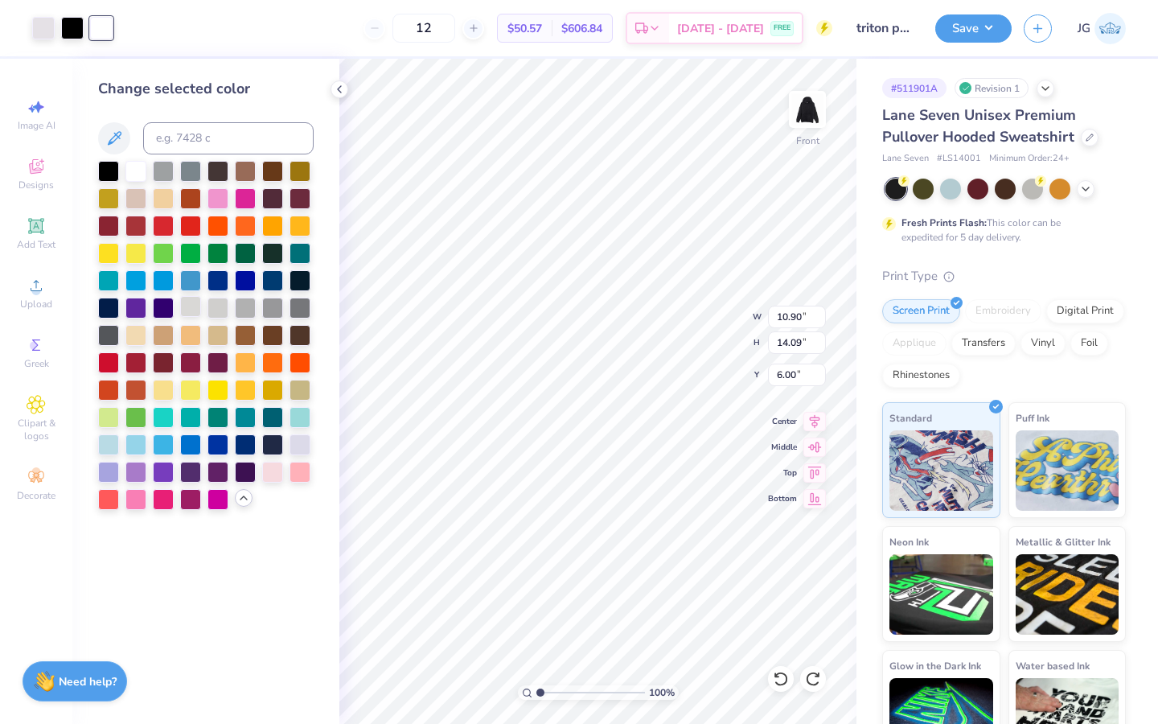
click at [187, 306] on div at bounding box center [190, 306] width 21 height 21
click at [43, 23] on div at bounding box center [43, 26] width 23 height 23
click at [84, 30] on div at bounding box center [72, 26] width 23 height 23
click at [97, 27] on div at bounding box center [101, 26] width 23 height 23
click at [182, 135] on input at bounding box center [228, 138] width 171 height 32
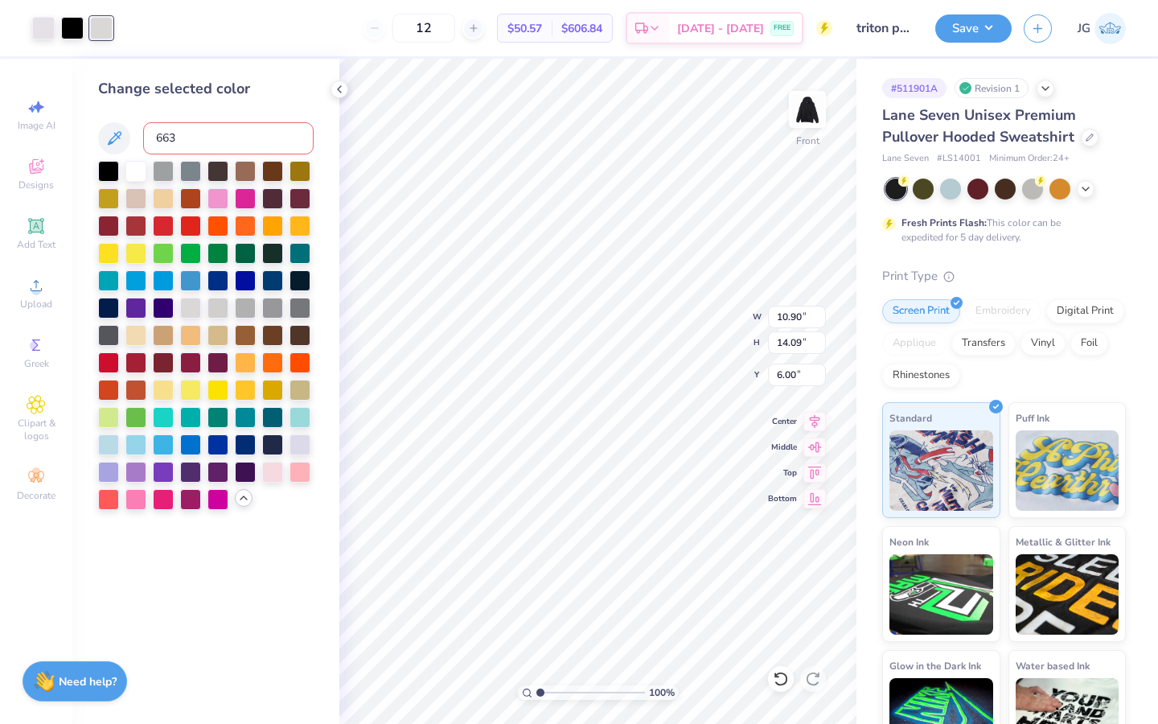
type input "663"
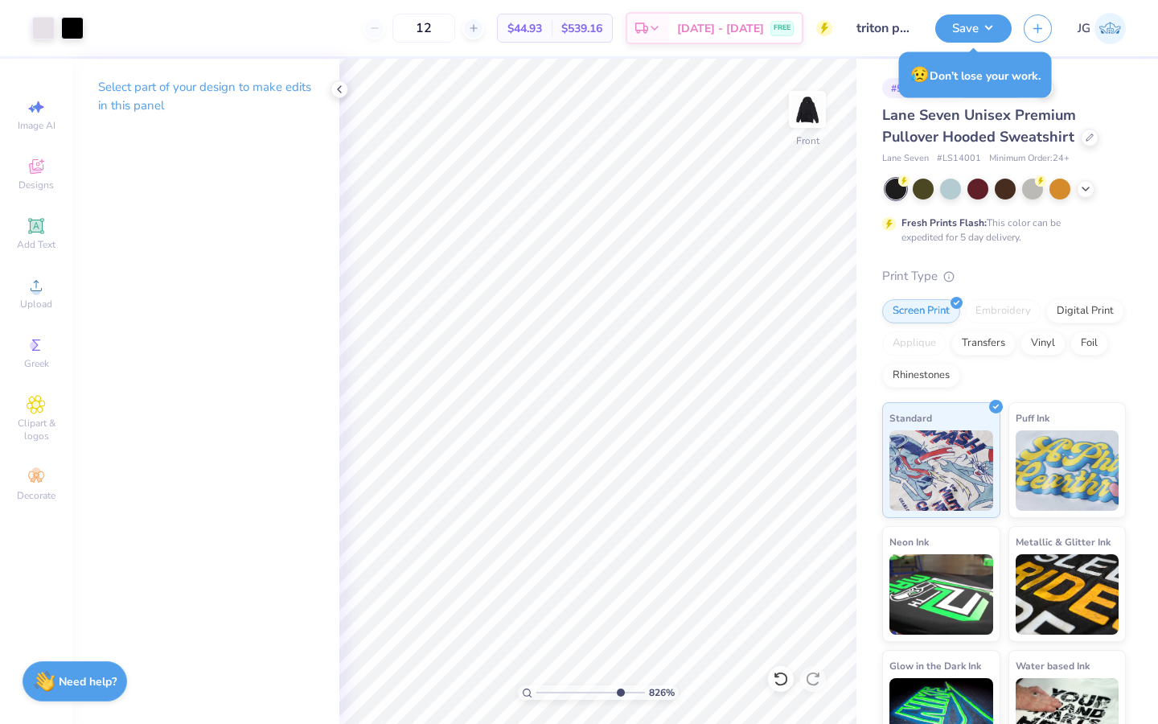
type input "8.26"
click at [618, 693] on input "range" at bounding box center [591, 692] width 109 height 14
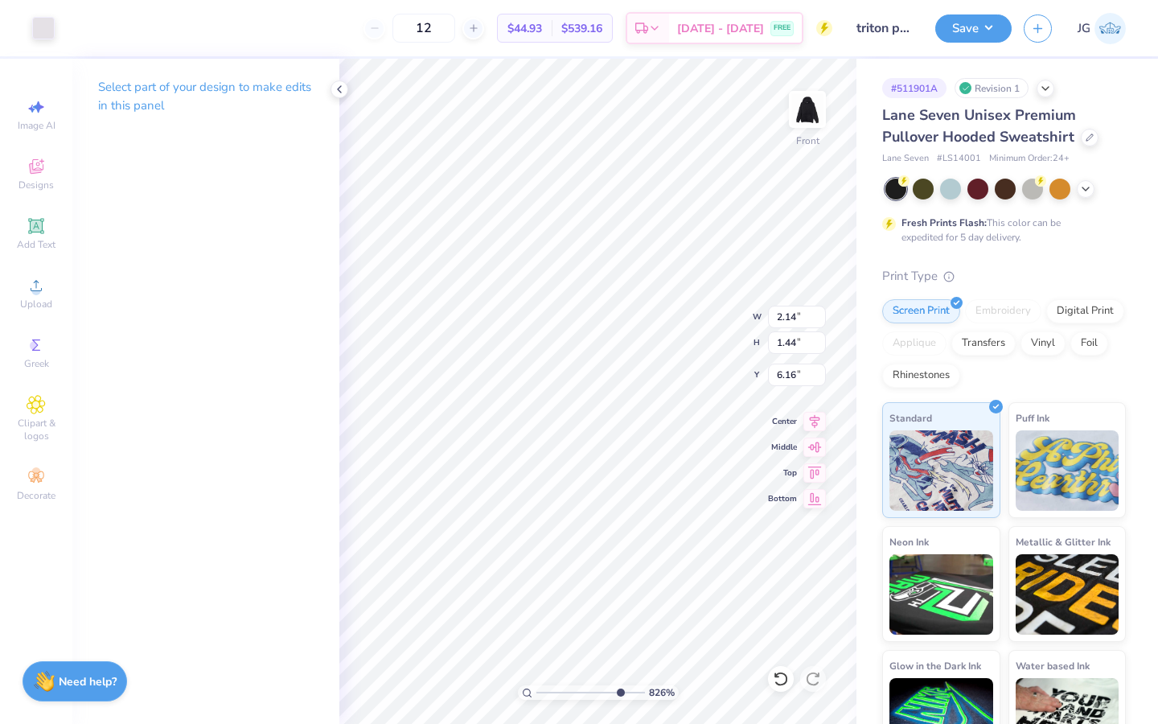
type input "2.14"
type input "1.44"
type input "6.16"
type input "2.35"
type input "1.58"
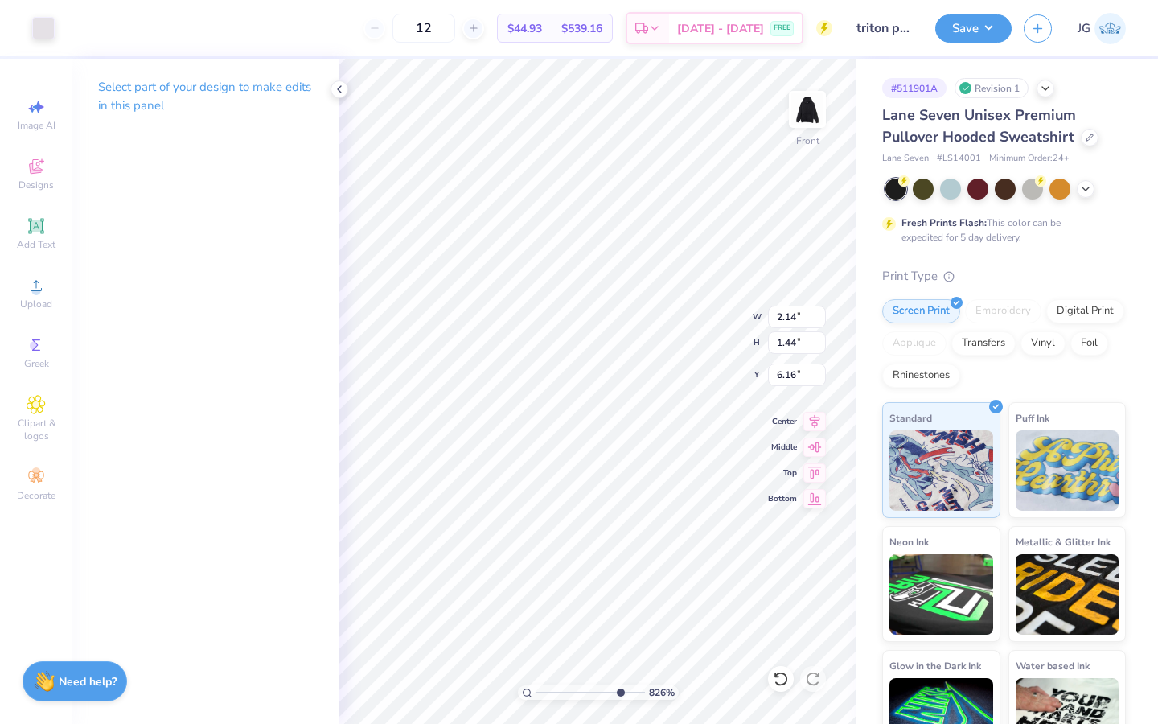
type input "6.02"
click at [34, 290] on circle at bounding box center [35, 290] width 9 height 9
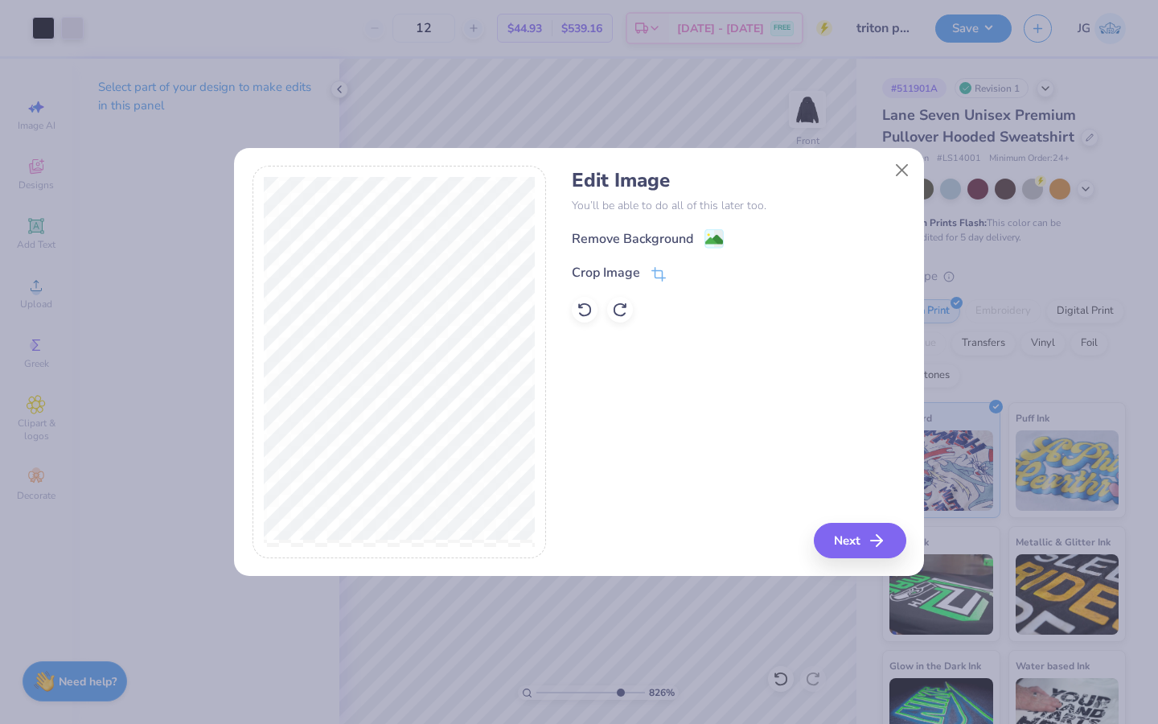
click at [662, 285] on div "Remove Background Crop Image" at bounding box center [739, 275] width 334 height 94
click at [661, 279] on icon at bounding box center [661, 274] width 10 height 10
click at [685, 269] on icon at bounding box center [686, 273] width 10 height 10
click at [713, 242] on image at bounding box center [715, 241] width 18 height 18
click at [870, 551] on button "Next" at bounding box center [863, 540] width 93 height 35
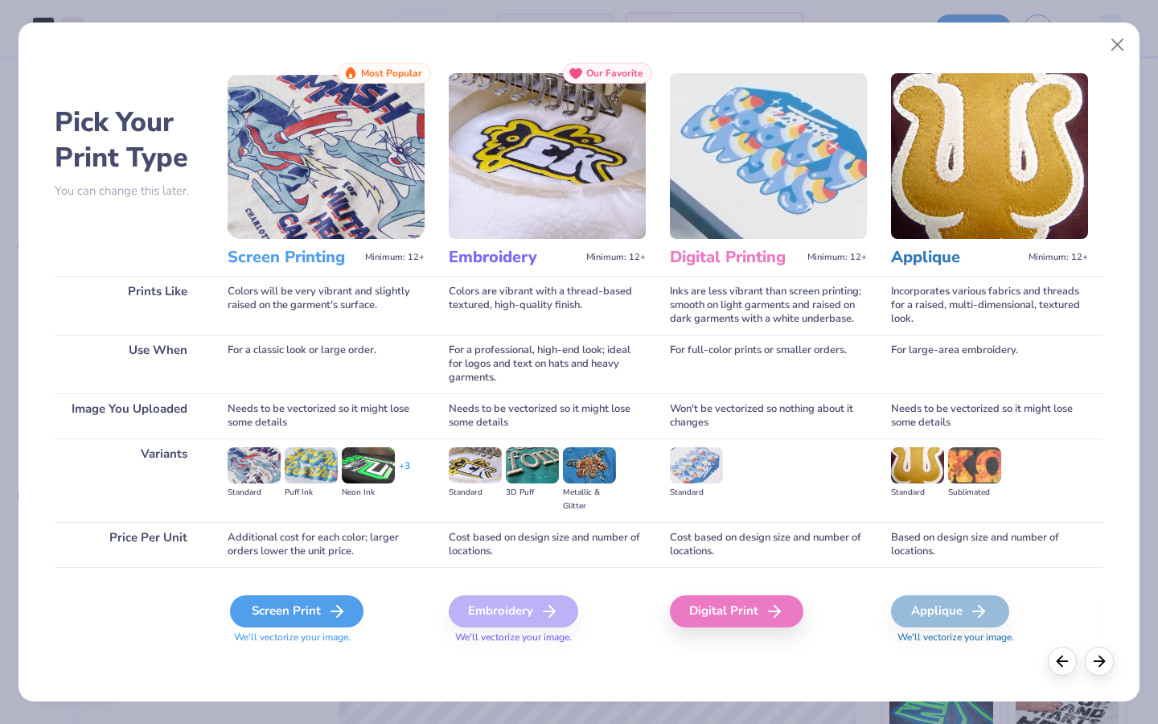
click at [286, 611] on div "Screen Print" at bounding box center [297, 611] width 134 height 32
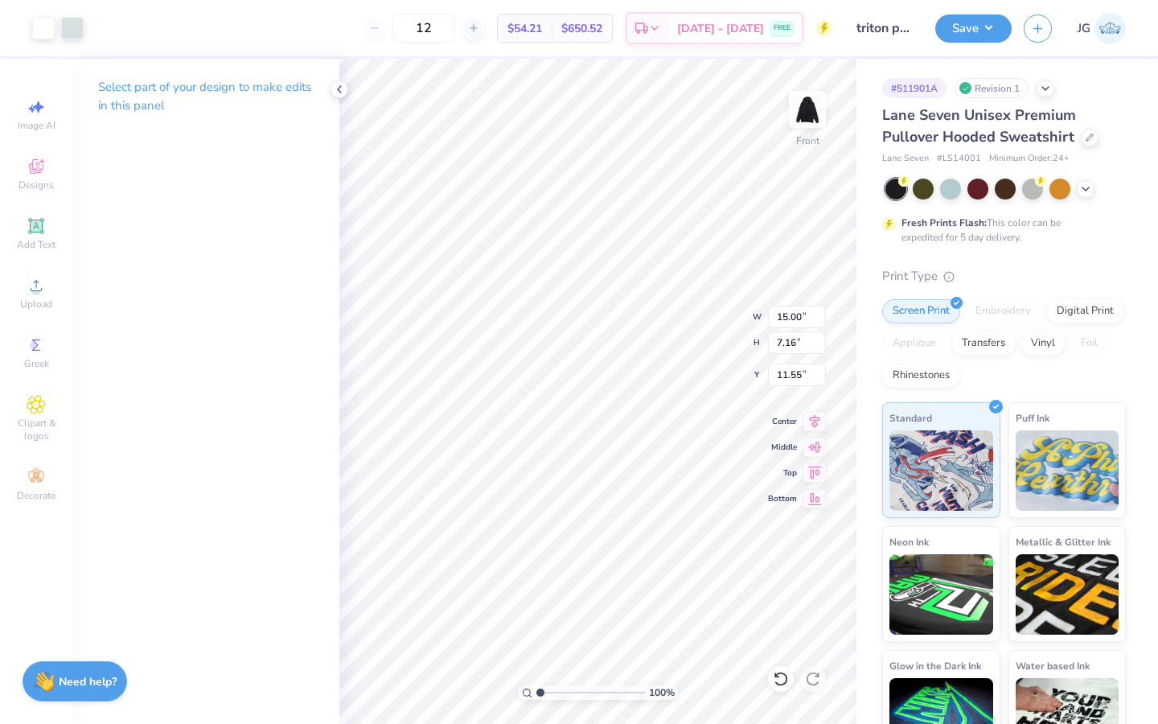
drag, startPoint x: 594, startPoint y: 690, endPoint x: 535, endPoint y: 683, distance: 59.2
click at [537, 685] on input "range" at bounding box center [591, 692] width 109 height 14
type input "1.42"
click at [545, 685] on input "range" at bounding box center [591, 692] width 109 height 14
click at [43, 38] on div at bounding box center [43, 26] width 23 height 23
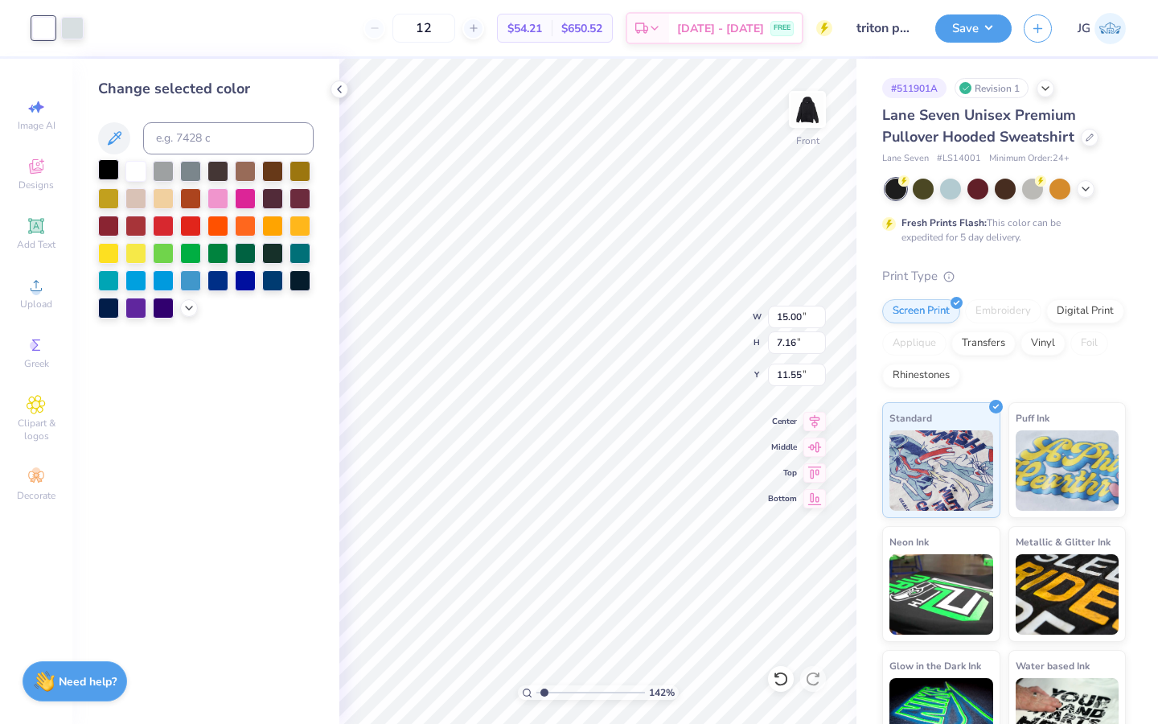
click at [112, 166] on div at bounding box center [108, 169] width 21 height 21
click at [76, 37] on div at bounding box center [72, 26] width 23 height 23
click at [109, 173] on div at bounding box center [108, 169] width 21 height 21
type input "2.10"
type input "1.00"
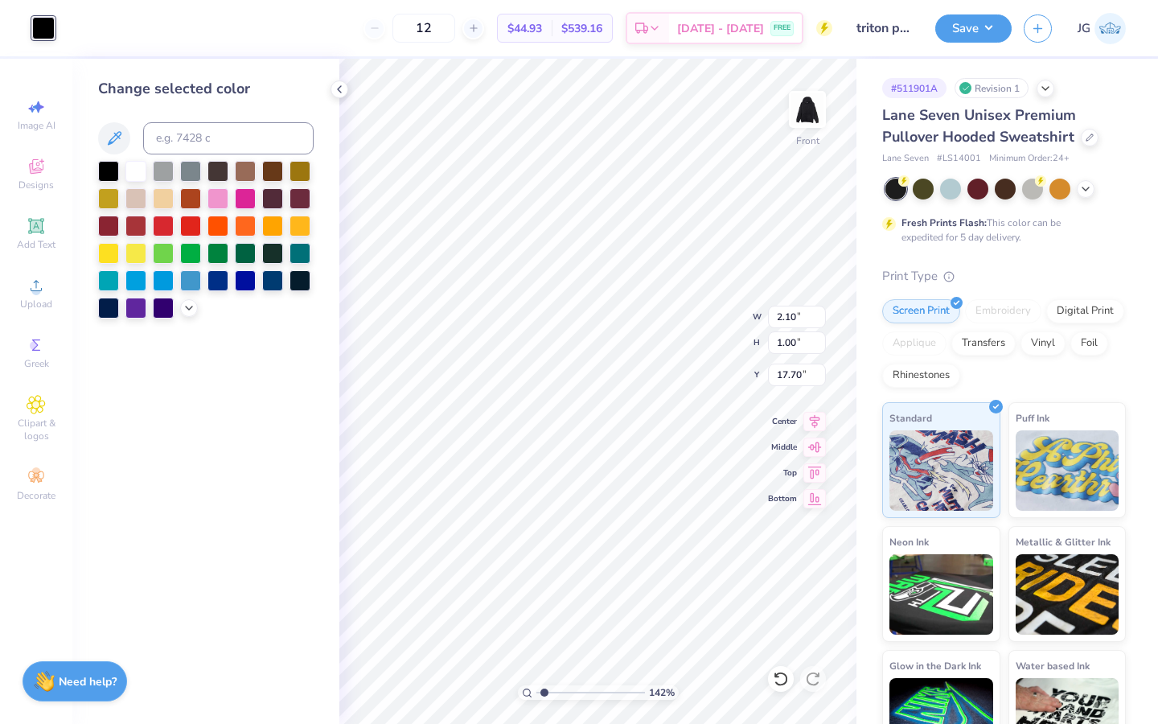
type input "17.70"
type input "3.97"
type input "4.20"
type input "9.17"
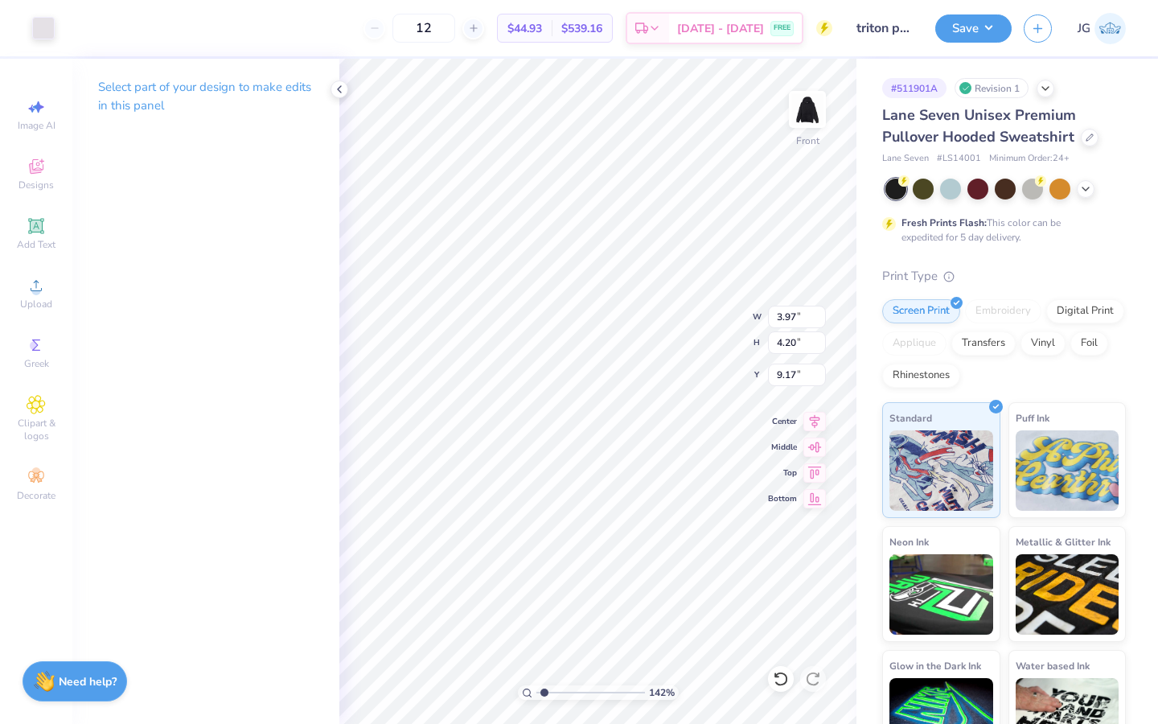
type input "2.10"
type input "1.00"
type input "17.70"
type input "3.97"
type input "4.20"
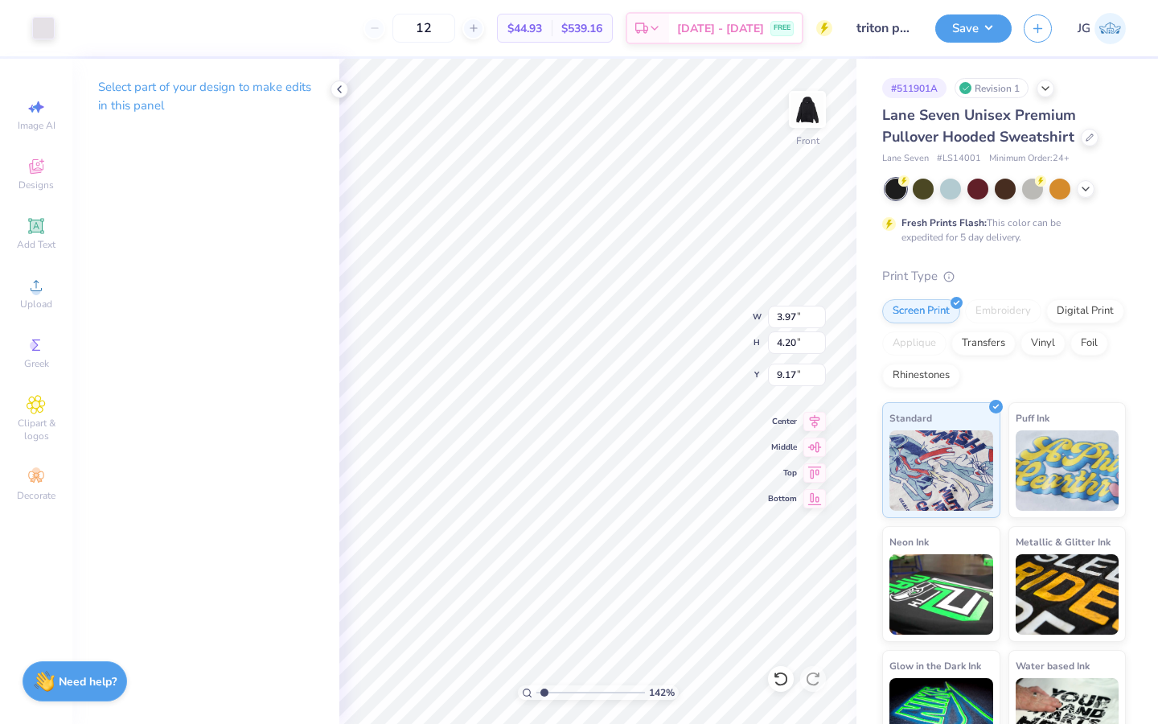
type input "9.24"
type input "2.10"
type input "1.00"
type input "17.70"
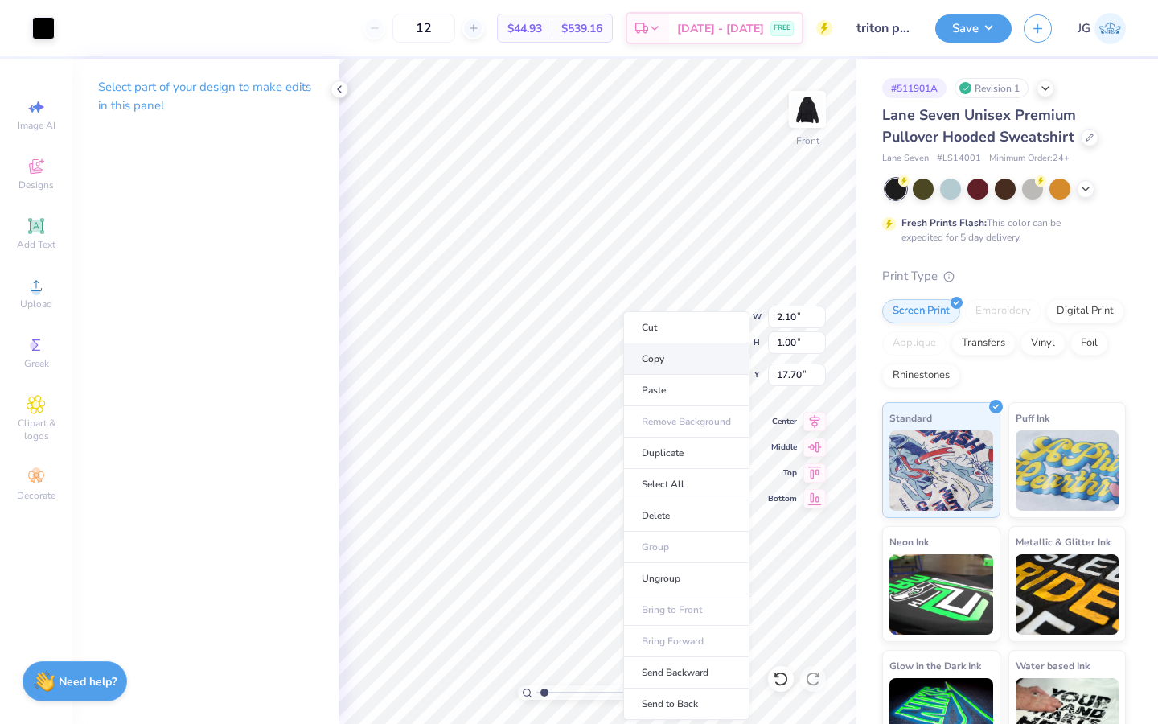
click at [681, 360] on li "Copy" at bounding box center [686, 359] width 126 height 31
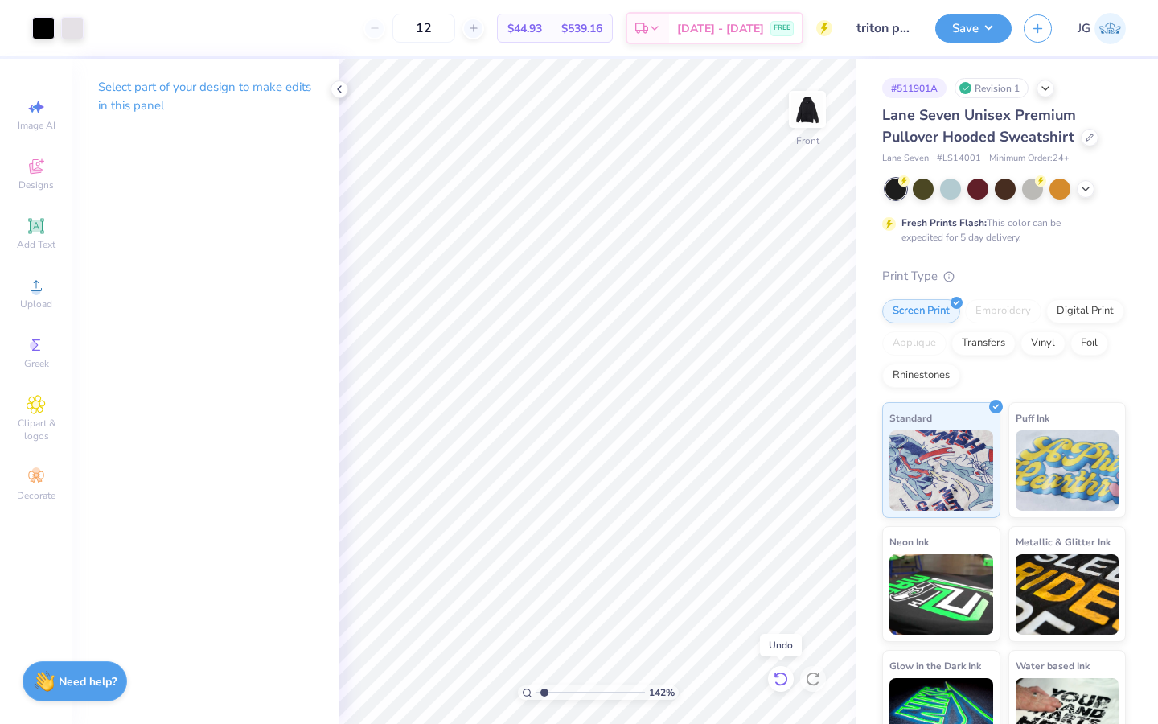
click at [783, 683] on icon at bounding box center [781, 679] width 16 height 16
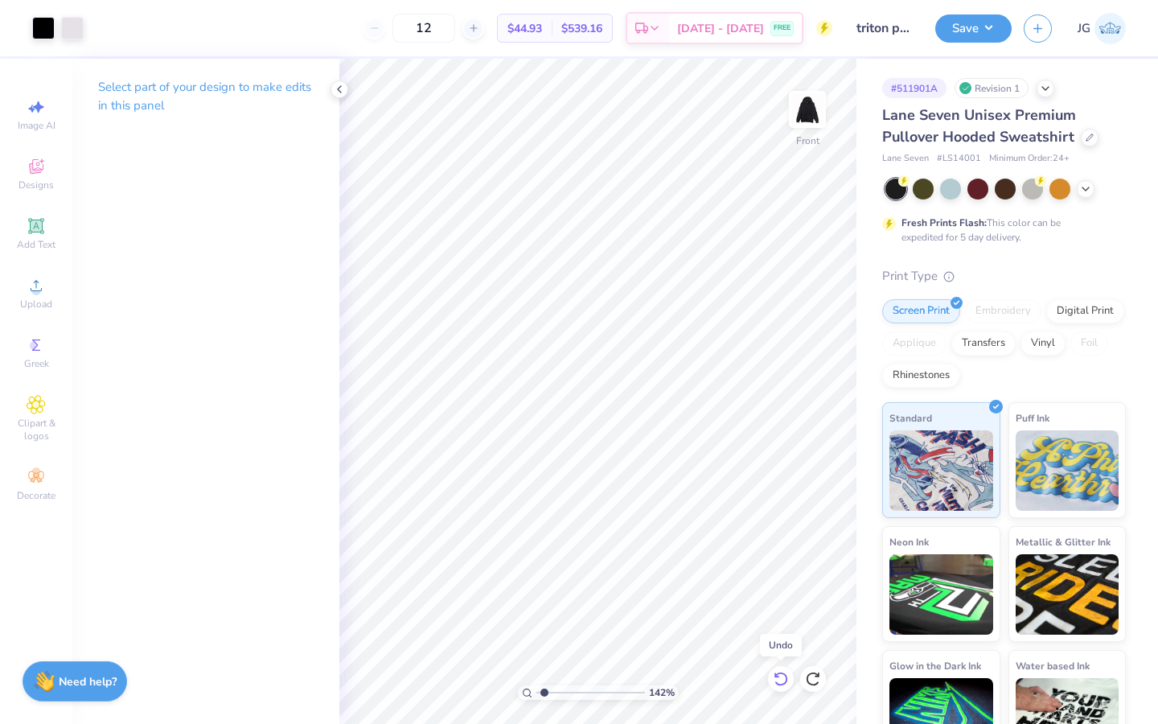
click at [783, 683] on icon at bounding box center [781, 679] width 16 height 16
click at [749, 441] on div "142 % Front" at bounding box center [597, 391] width 517 height 665
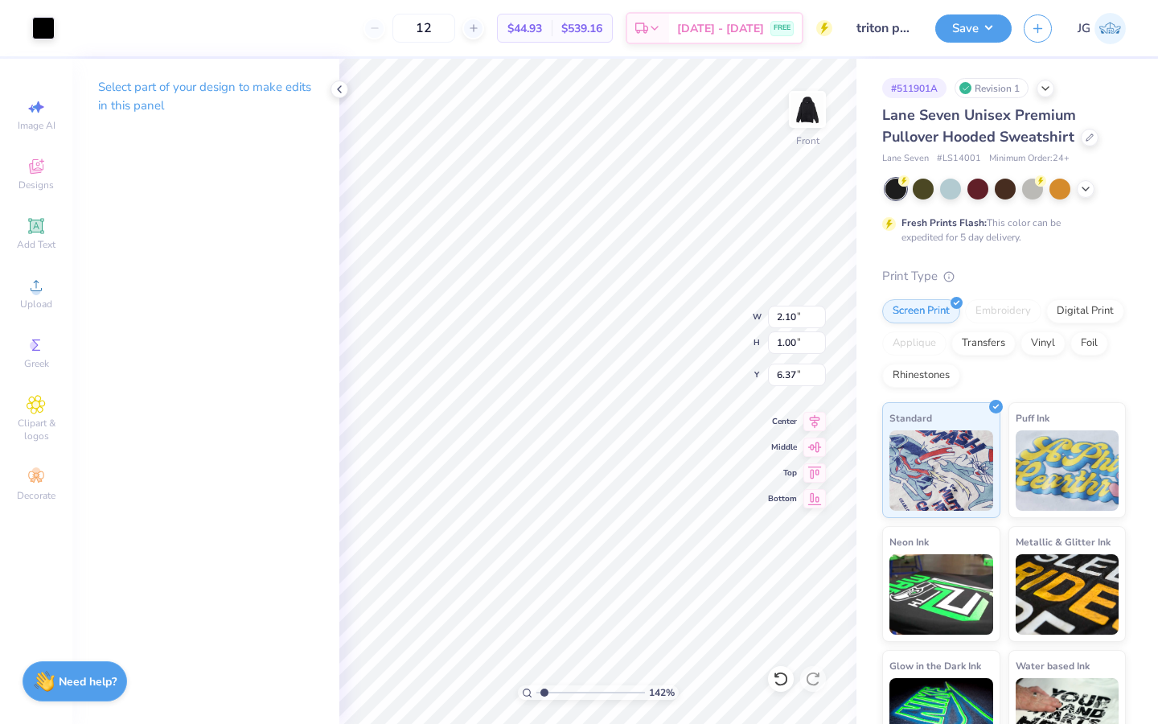
type input "6.37"
type input "6.65"
click at [601, 691] on input "range" at bounding box center [591, 692] width 109 height 14
type input "1.99"
type input "0.95"
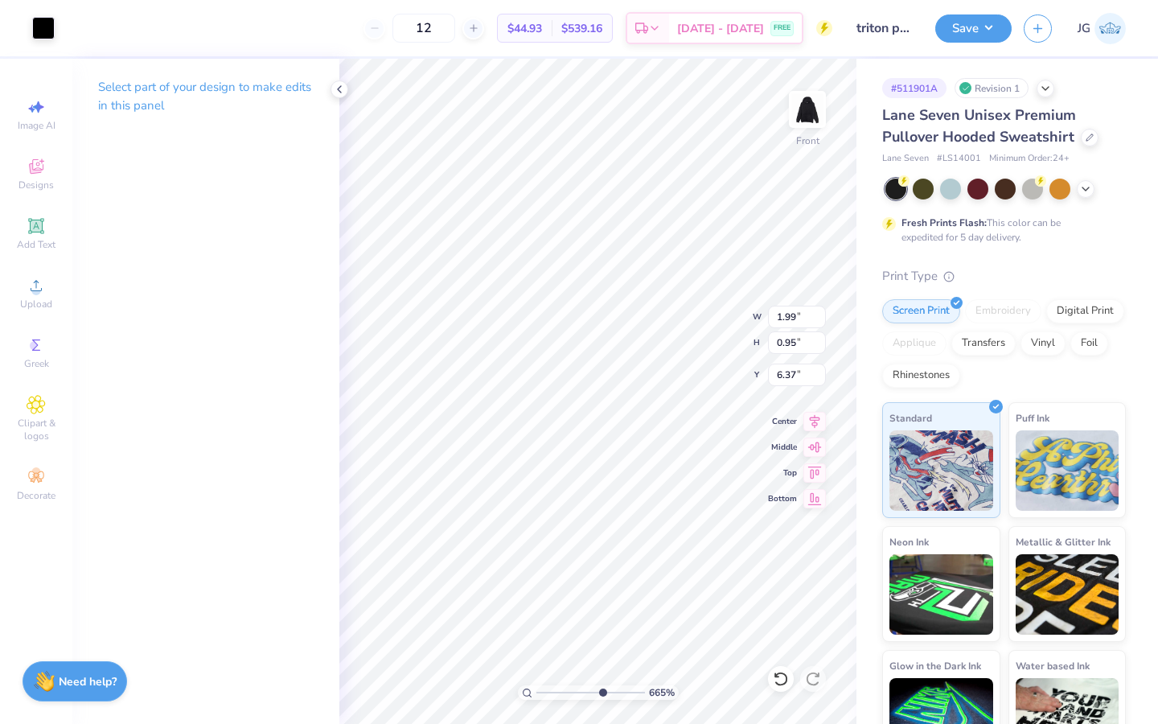
type input "6.42"
type input "10.90"
type input "14.09"
type input "6.00"
drag, startPoint x: 595, startPoint y: 693, endPoint x: 514, endPoint y: 681, distance: 82.0
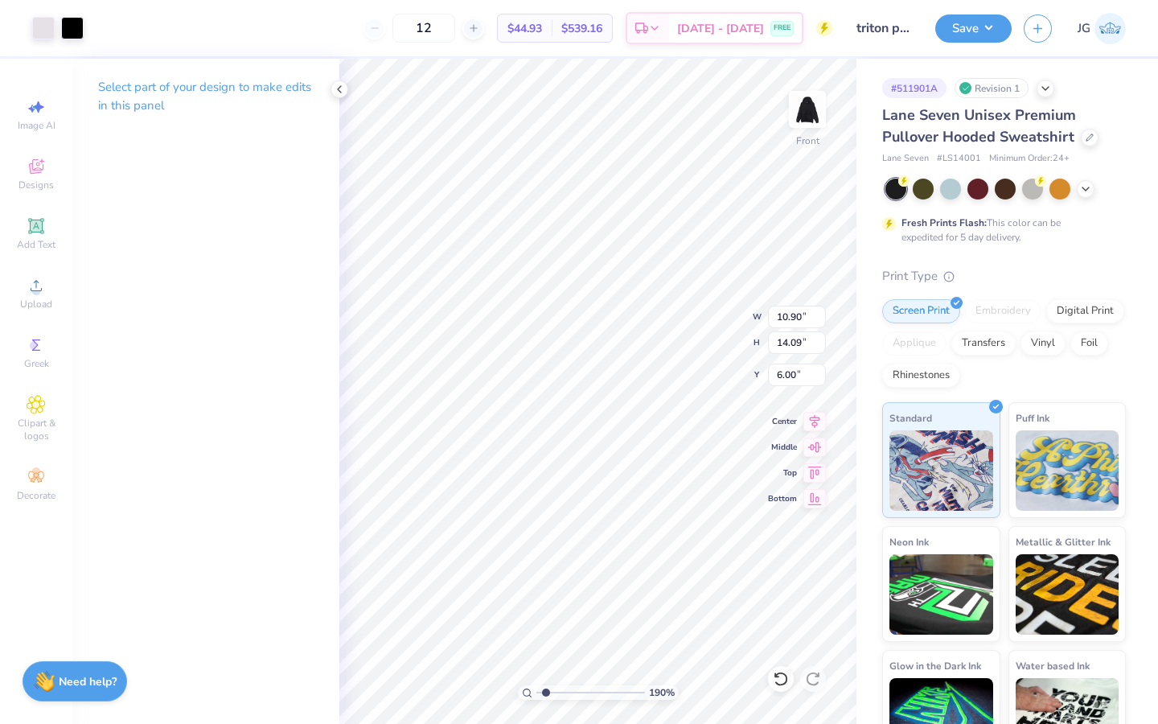
click at [537, 685] on input "range" at bounding box center [591, 692] width 109 height 14
type input "7.69"
click at [612, 689] on input "range" at bounding box center [591, 692] width 109 height 14
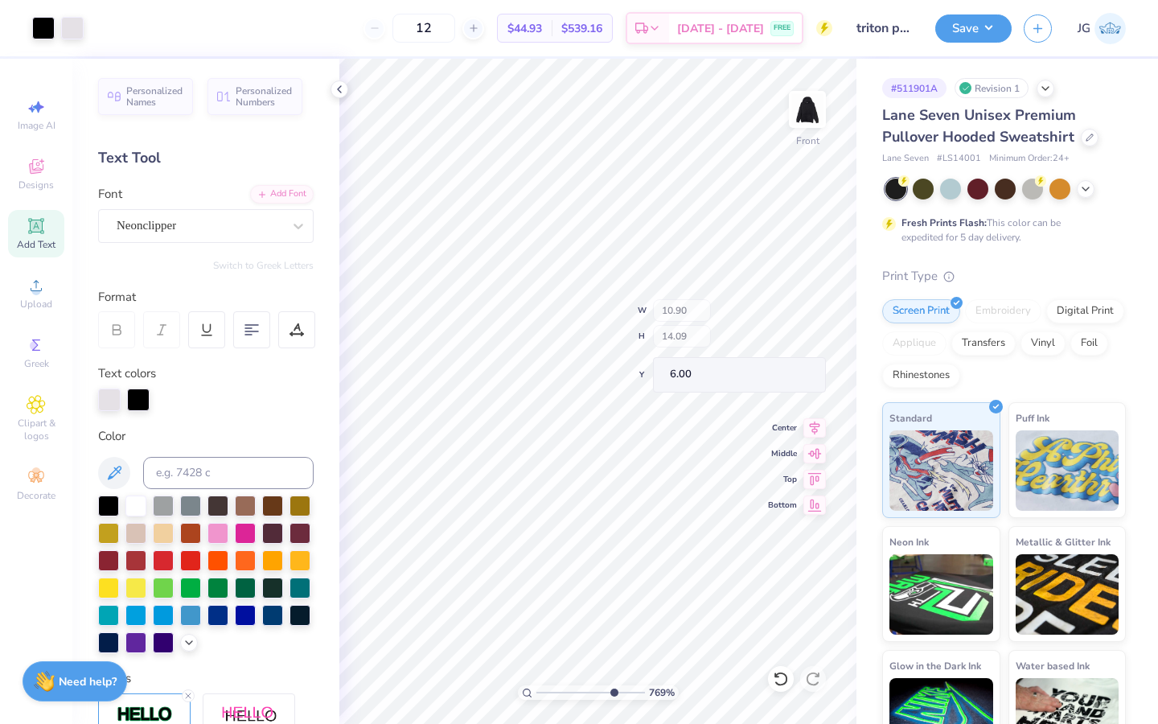
type input "10.90"
type input "14.09"
type input "6.00"
click at [784, 684] on icon at bounding box center [781, 679] width 14 height 14
type input "1.34"
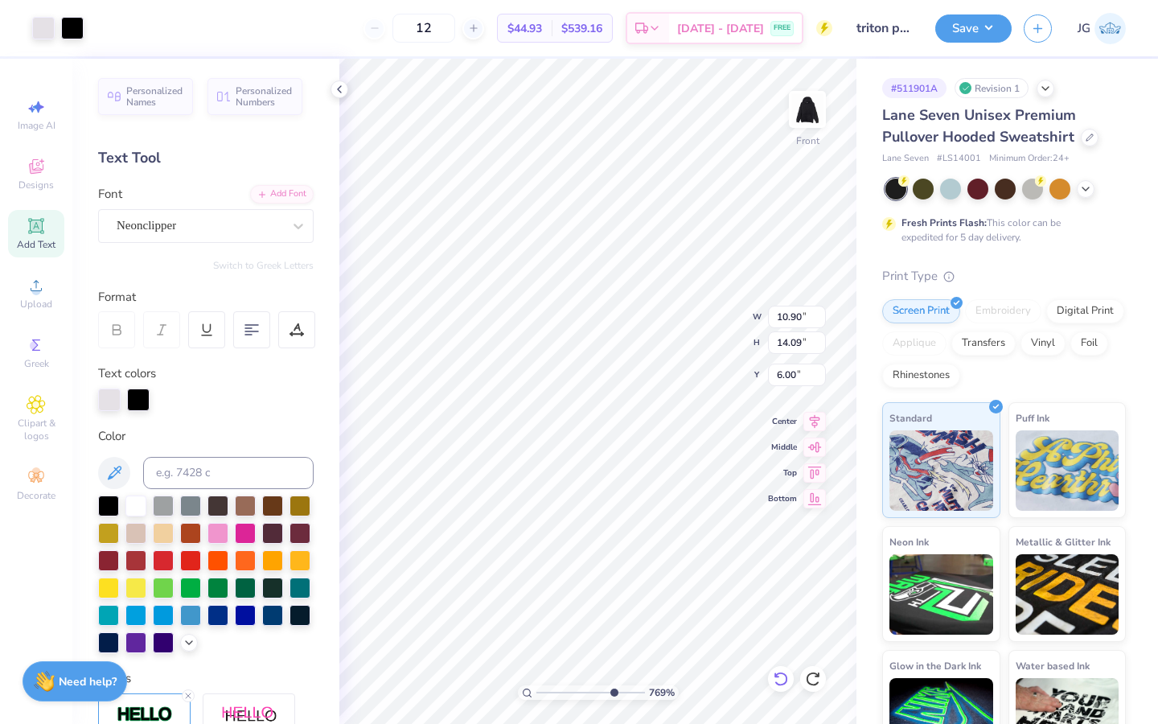
type input "0.79"
type input "11.78"
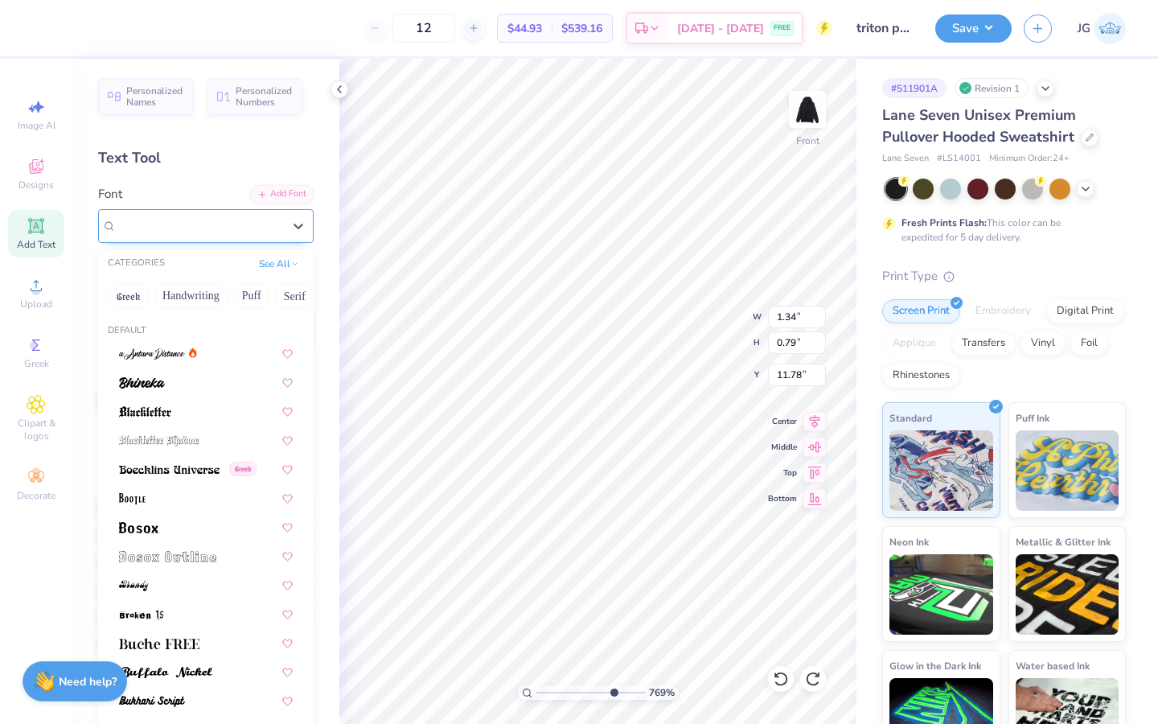
click at [183, 228] on div "Neonclipper" at bounding box center [199, 225] width 169 height 25
click at [187, 474] on img at bounding box center [169, 469] width 101 height 11
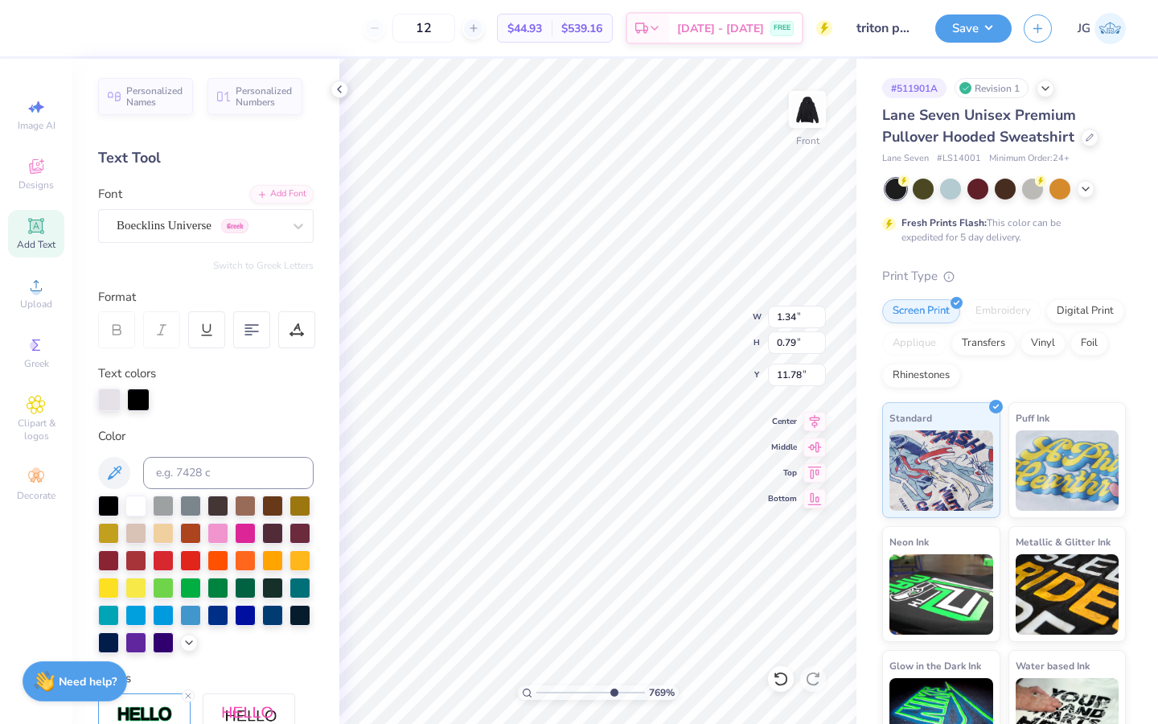
type input "1.84"
type input "1.18"
type input "11.58"
click at [211, 218] on div "Boecklins Universe Greek" at bounding box center [199, 225] width 169 height 25
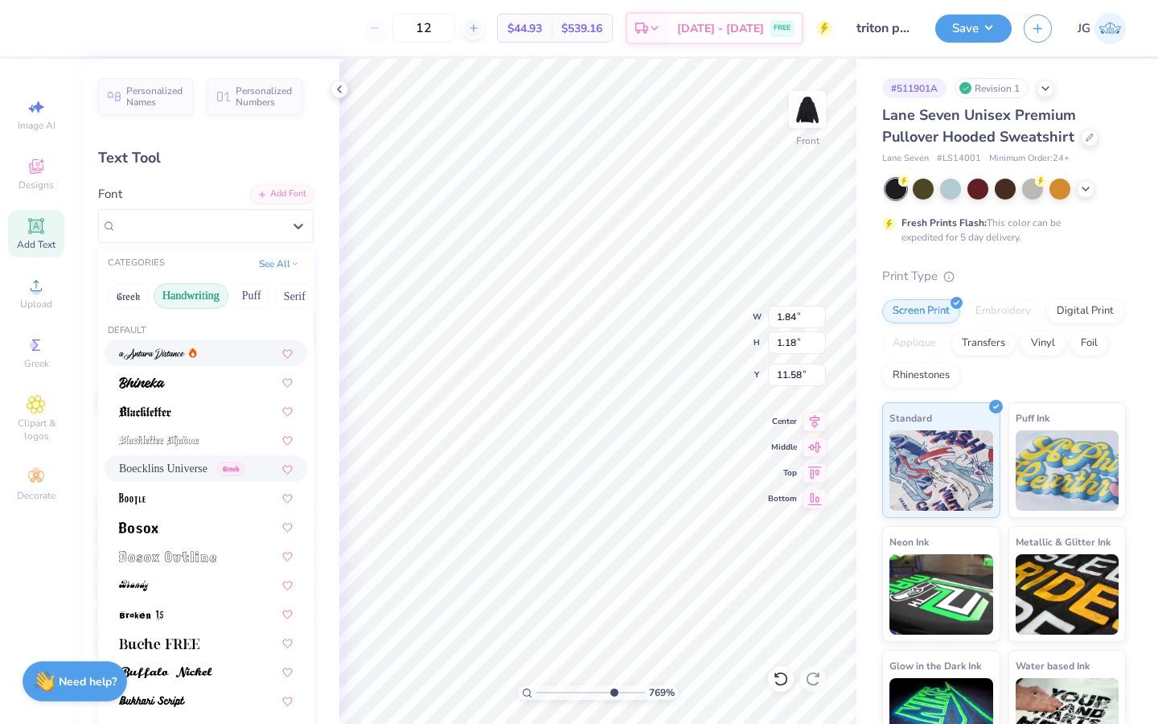
click at [183, 296] on button "Handwriting" at bounding box center [191, 296] width 75 height 26
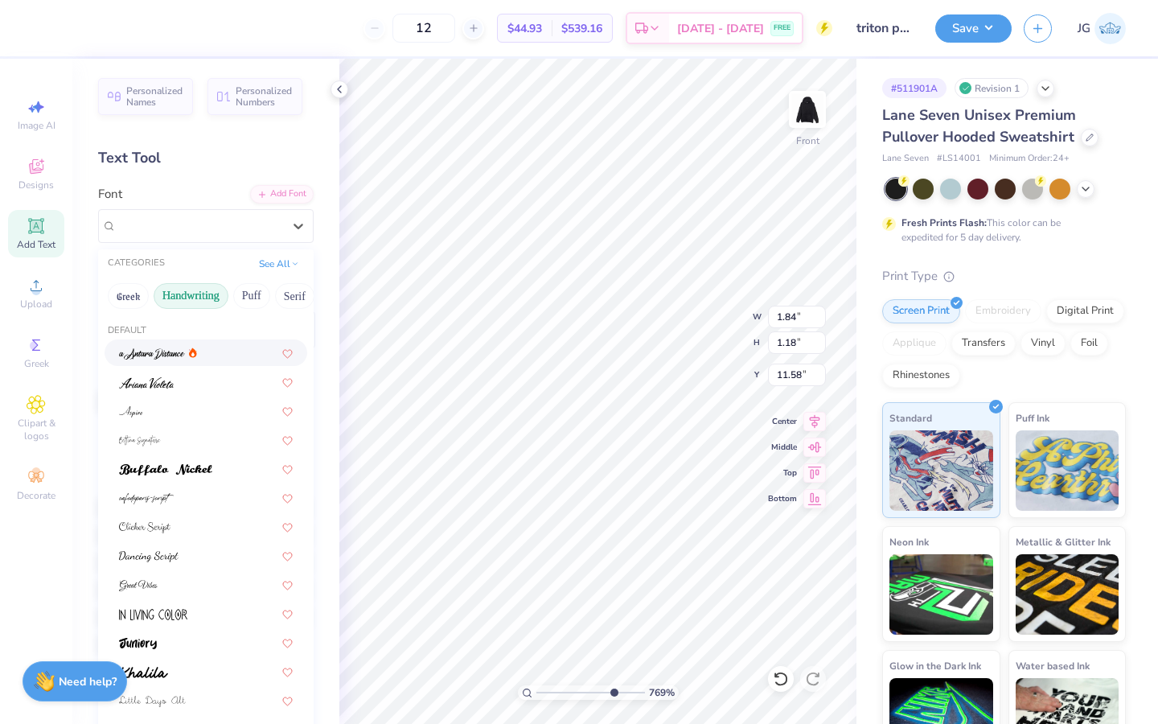
click at [262, 283] on div "Greek Handwriting Puff Serif Bold Calligraphy Retro Sans Serif Minimal Fantasy …" at bounding box center [206, 295] width 216 height 35
click at [260, 292] on button "Puff" at bounding box center [251, 296] width 37 height 26
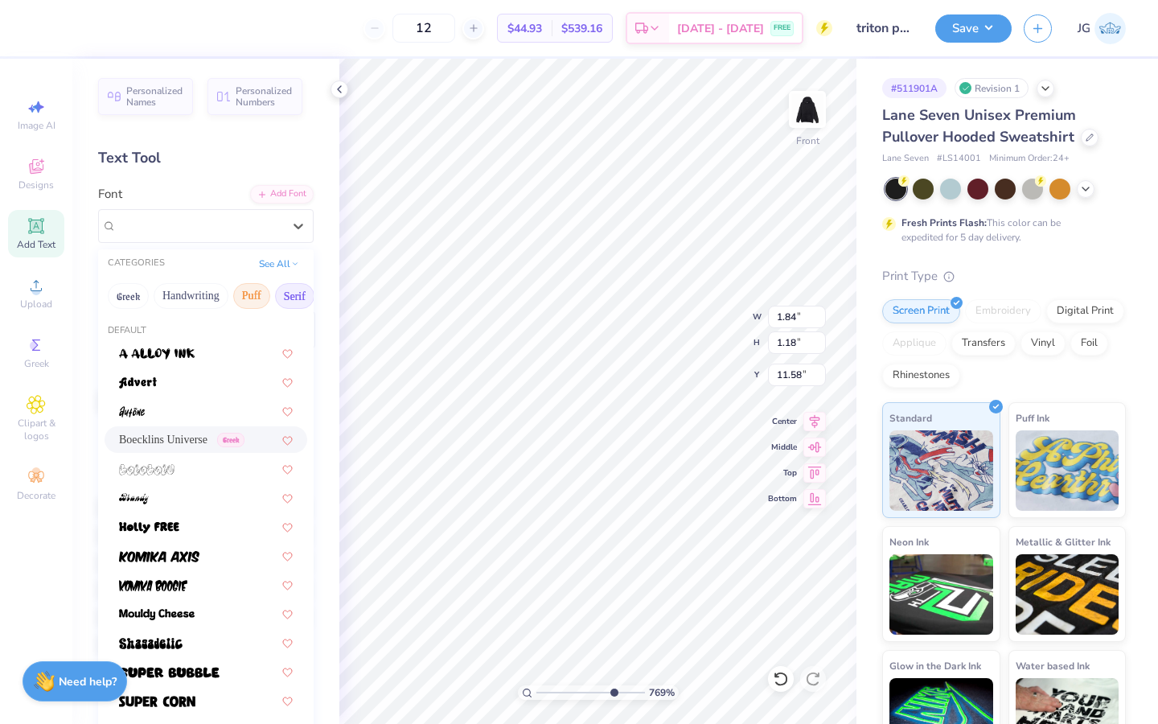
click at [290, 298] on button "Serif" at bounding box center [294, 296] width 39 height 26
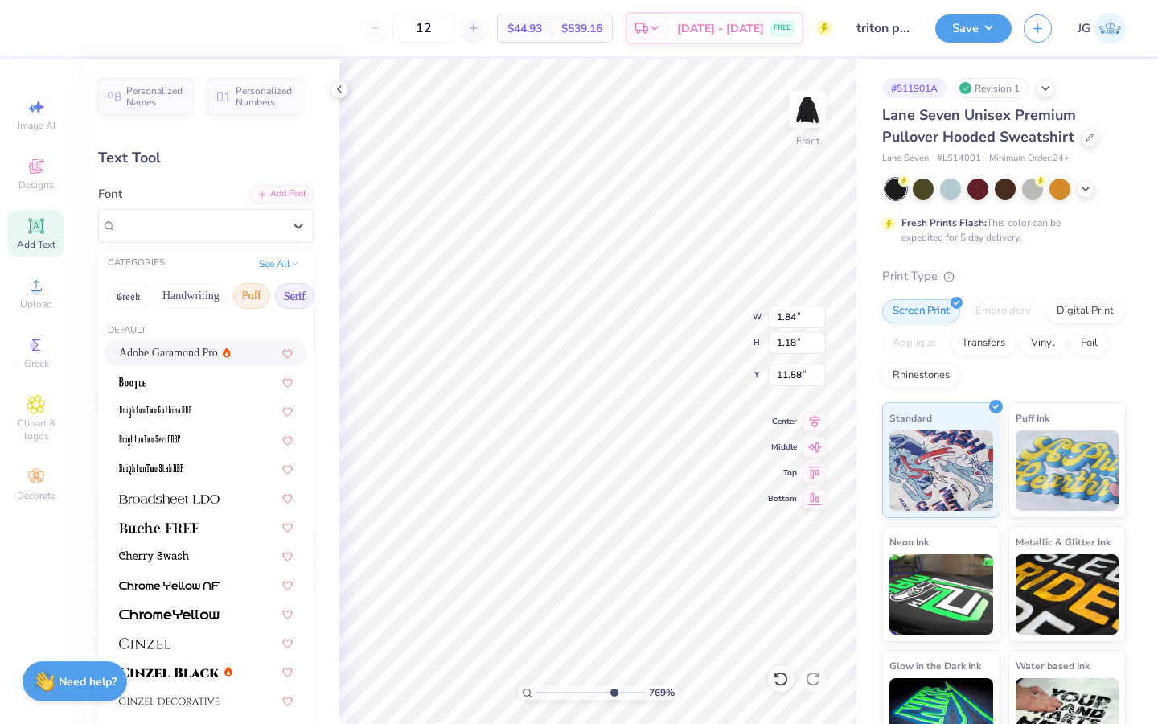
click at [238, 296] on button "Puff" at bounding box center [251, 296] width 37 height 26
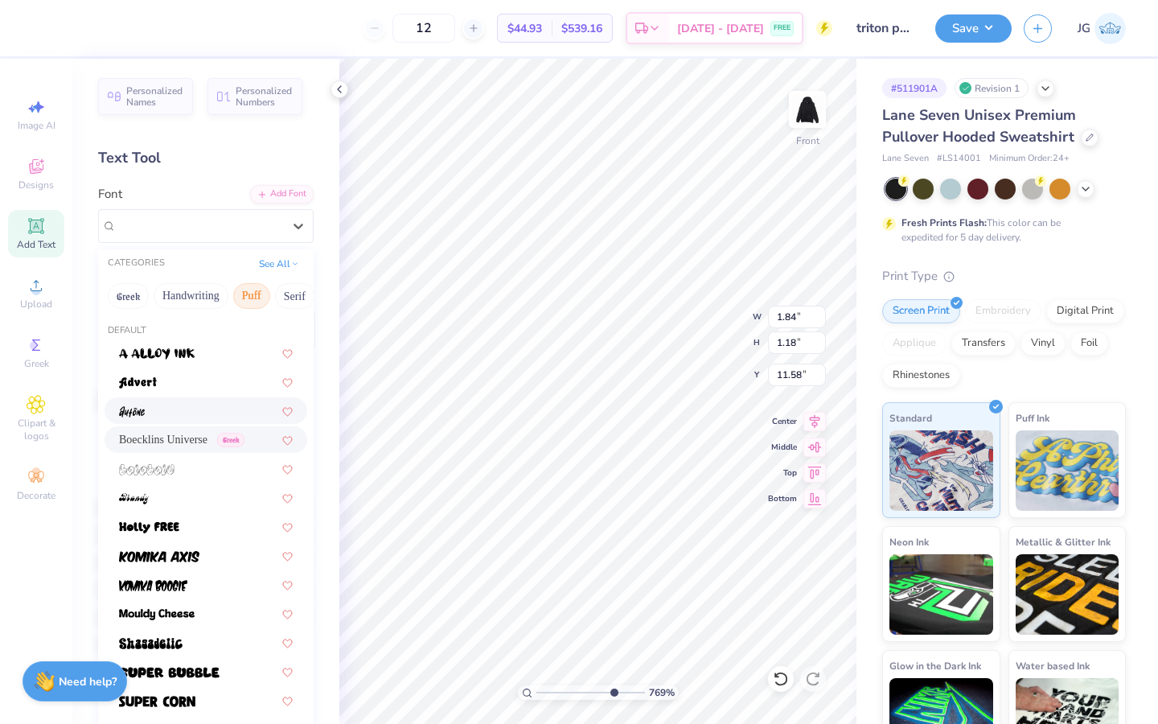
click at [171, 409] on div at bounding box center [206, 410] width 174 height 17
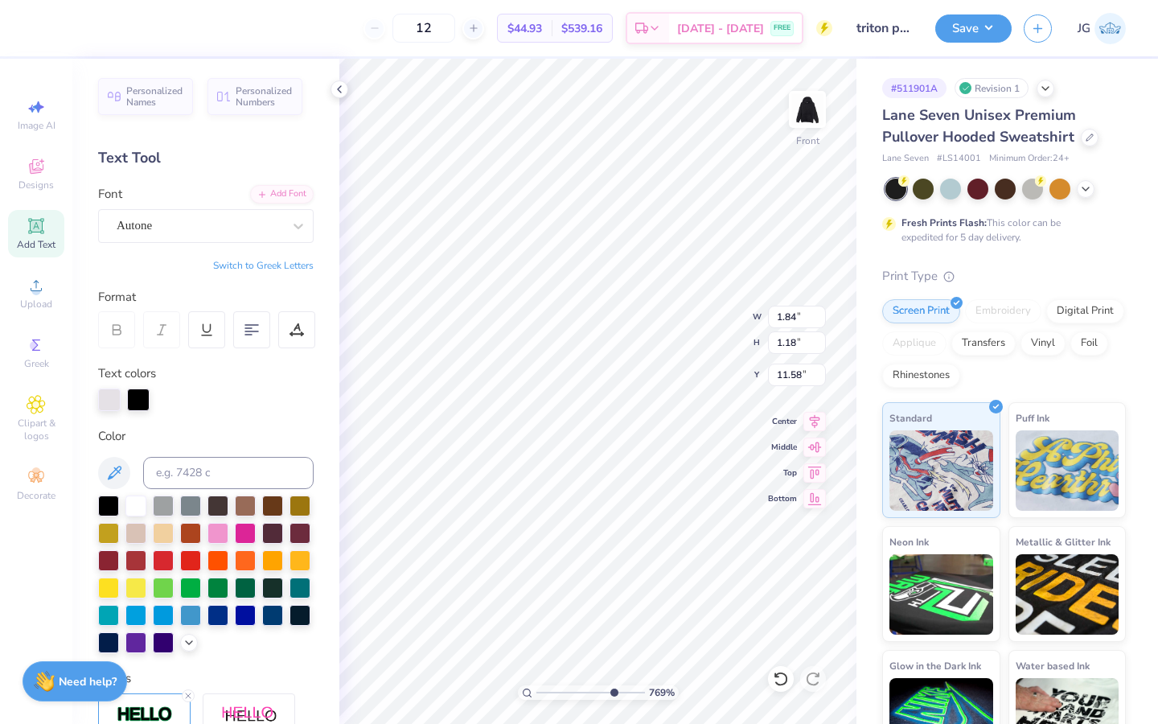
type input "1.10"
type input "1.00"
type input "11.68"
click at [186, 228] on div "Autone" at bounding box center [199, 225] width 169 height 25
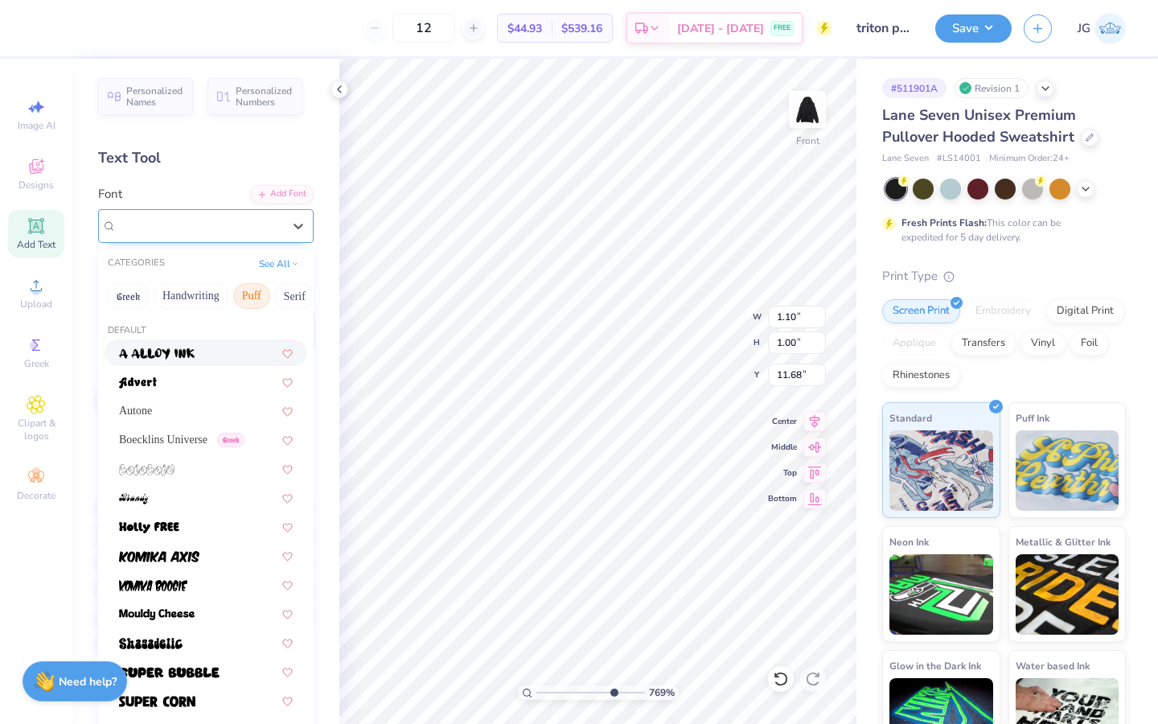
type input "1.41"
type input "0.79"
type input "10.71"
click at [178, 413] on div "Autone" at bounding box center [206, 410] width 174 height 17
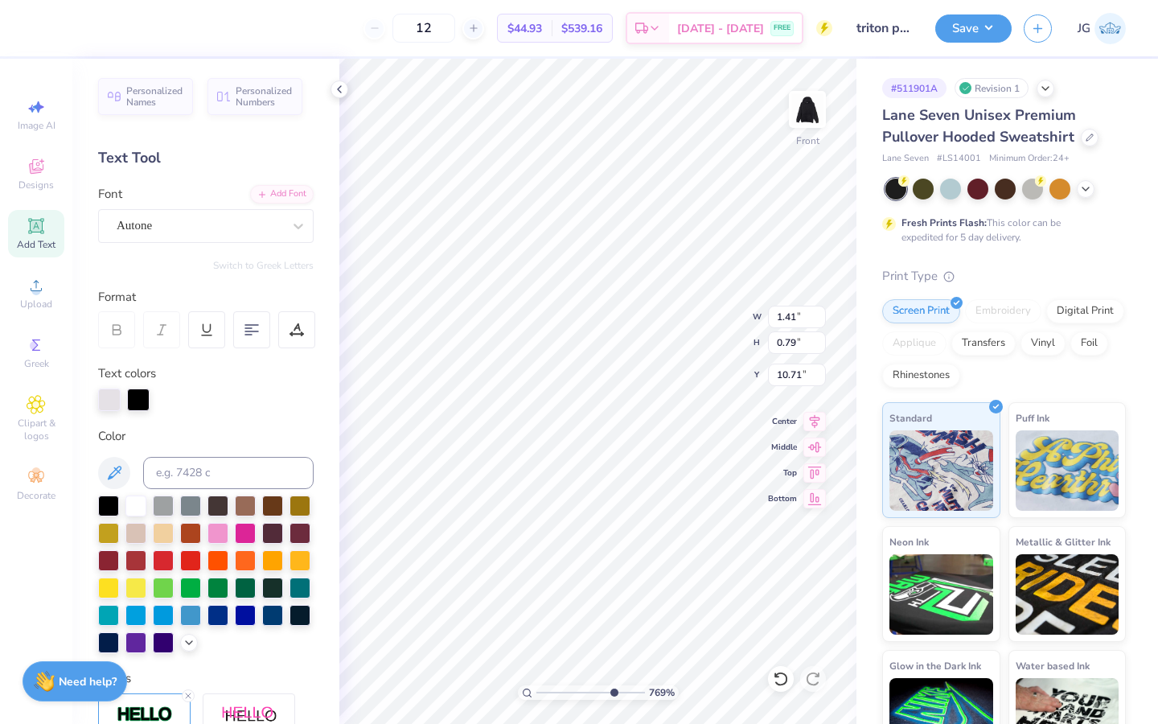
type input "1.38"
type input "1.02"
type input "10.59"
type input "1.10"
type input "1.00"
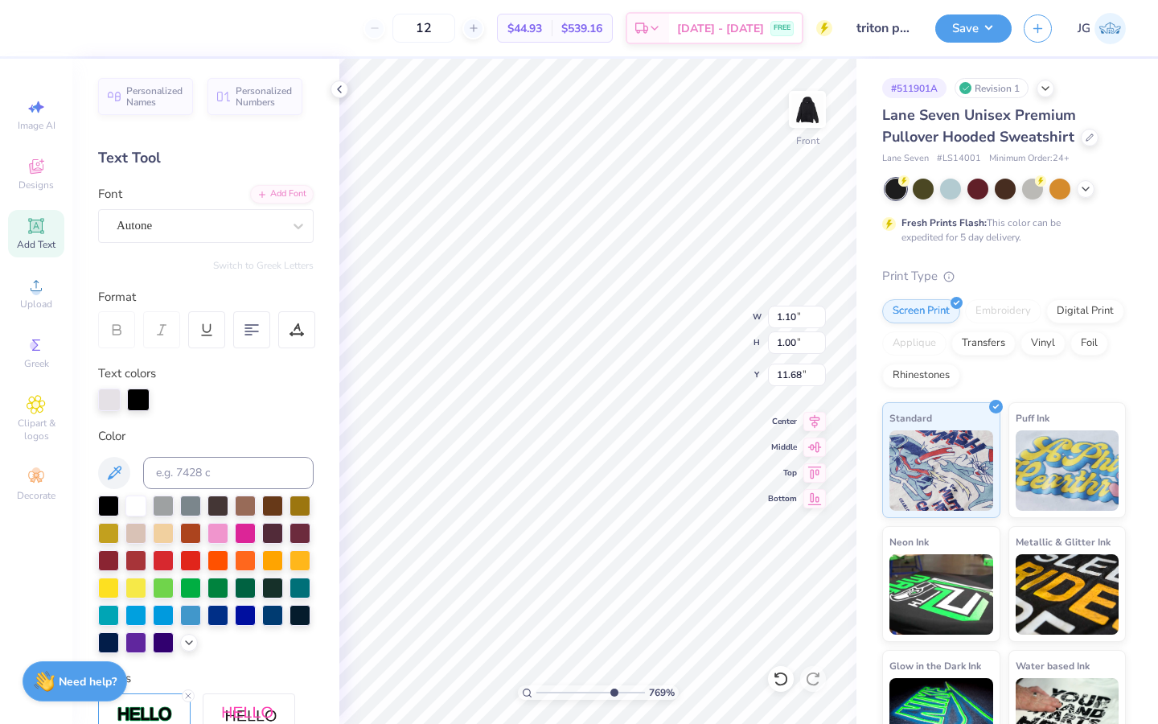
type input "11.68"
type input "0.98"
type input "0.89"
type input "11.78"
type input "10.68"
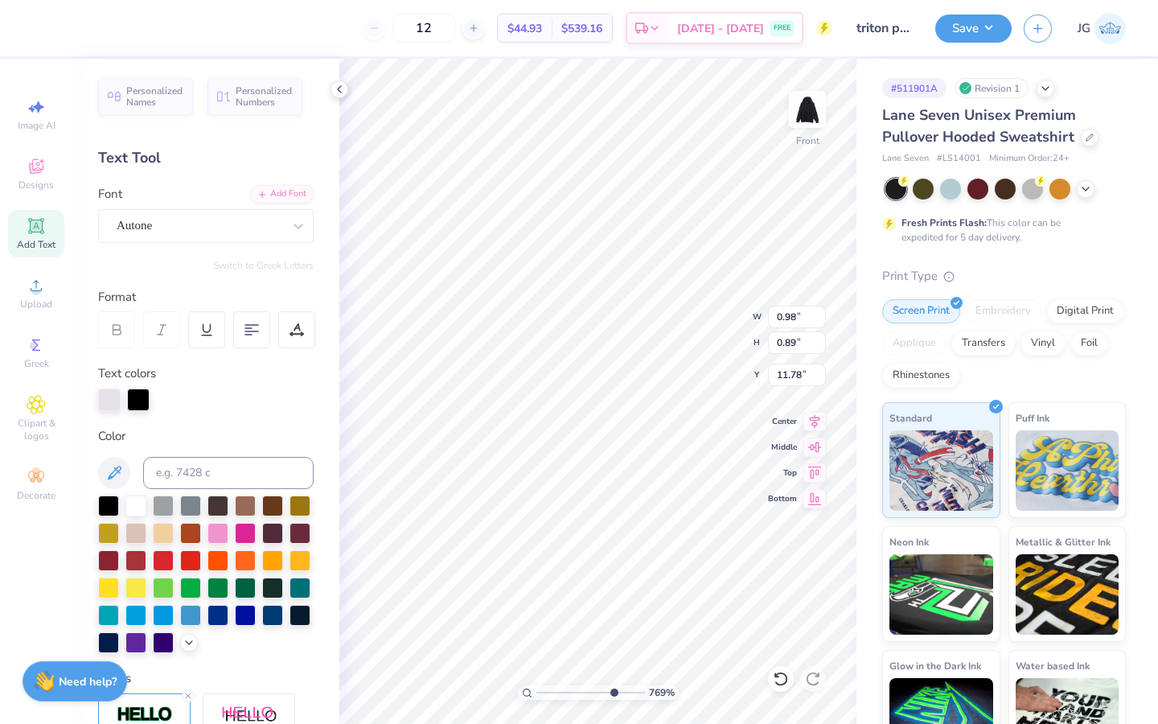
type input "0.98"
type input "0.89"
type input "11.82"
type input "1.08"
type input "0.98"
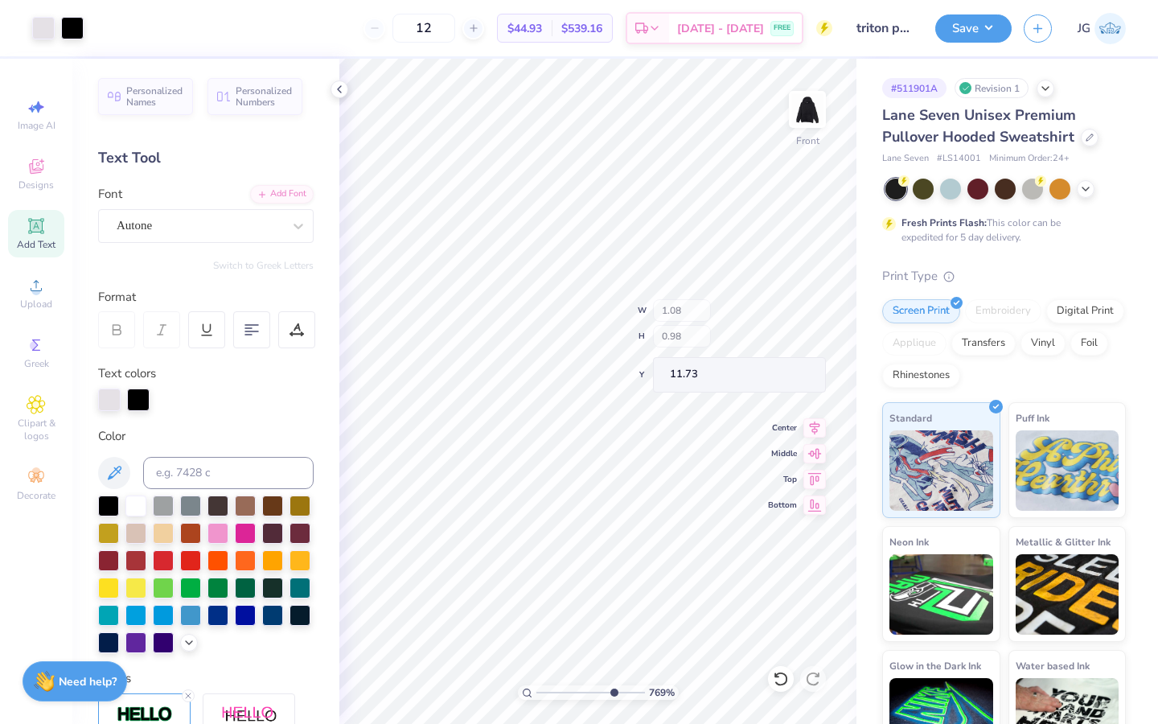
type input "11.78"
type input "0.38"
type input "0.13"
type input "11.62"
drag, startPoint x: 609, startPoint y: 693, endPoint x: 527, endPoint y: 693, distance: 82.1
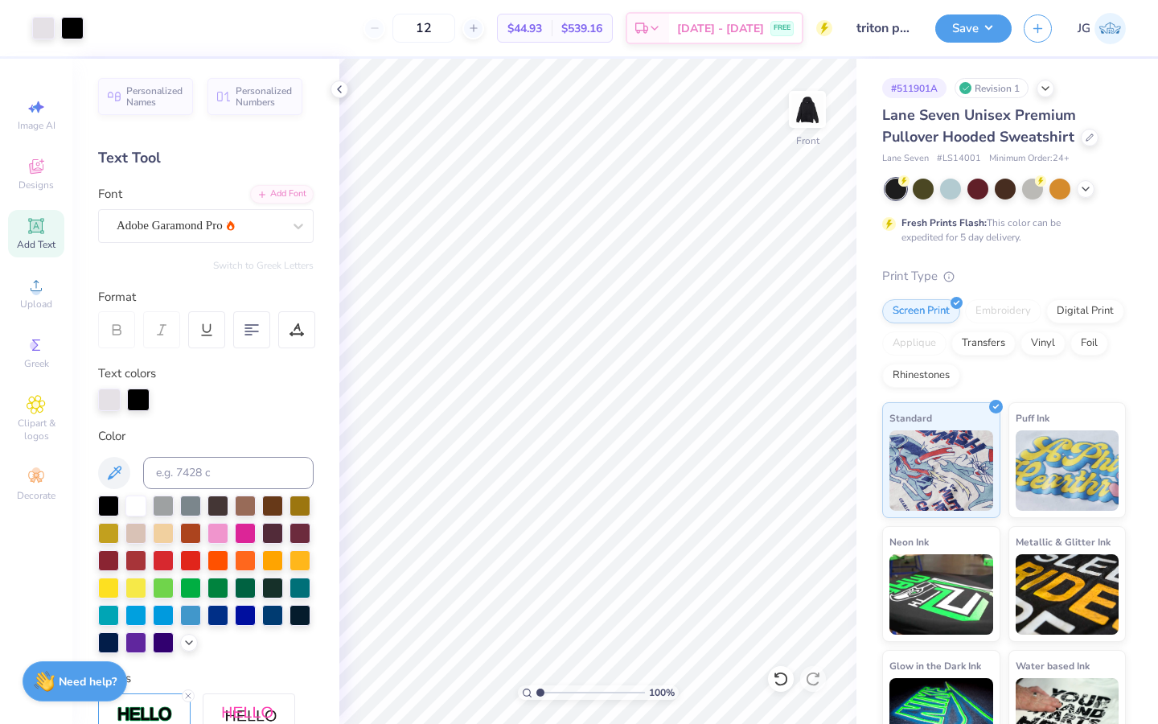
click at [537, 693] on input "range" at bounding box center [591, 692] width 109 height 14
type input "7.78"
click at [613, 687] on input "range" at bounding box center [591, 692] width 109 height 14
click at [781, 680] on icon at bounding box center [781, 679] width 16 height 16
drag, startPoint x: 613, startPoint y: 689, endPoint x: 538, endPoint y: 687, distance: 74.9
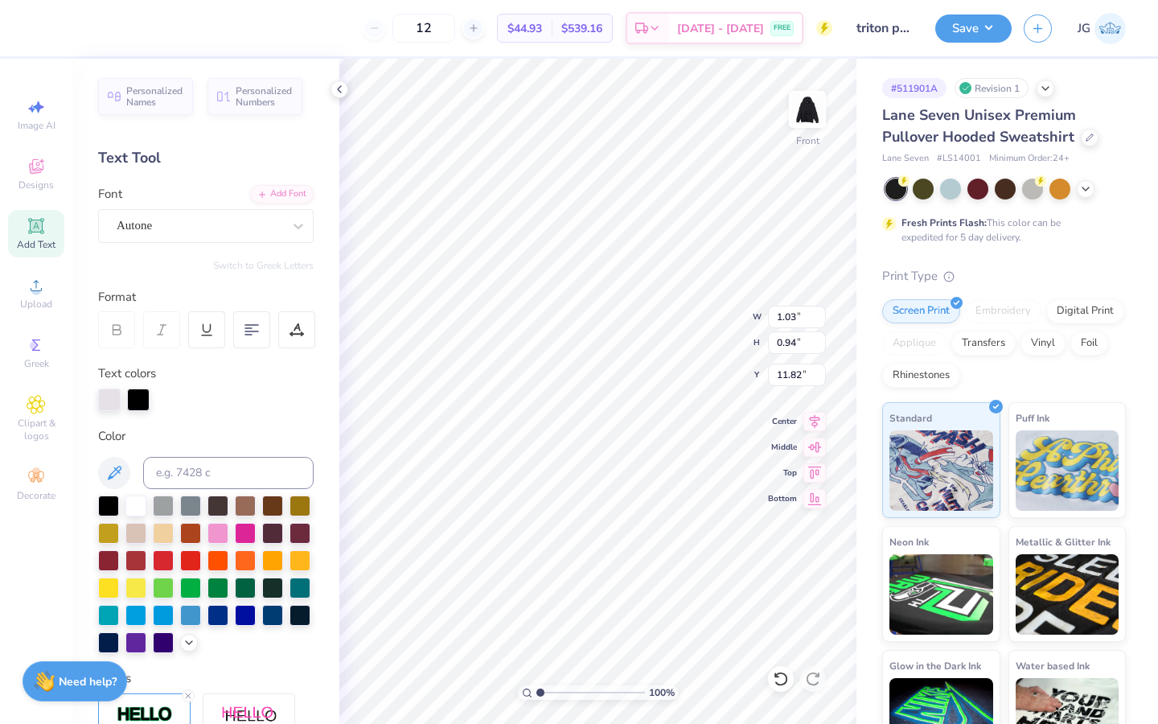
click at [538, 686] on input "range" at bounding box center [591, 692] width 109 height 14
click at [606, 692] on input "range" at bounding box center [591, 692] width 109 height 14
drag, startPoint x: 603, startPoint y: 693, endPoint x: 537, endPoint y: 687, distance: 65.4
click at [537, 687] on input "range" at bounding box center [591, 692] width 109 height 14
click at [611, 691] on input "range" at bounding box center [591, 692] width 109 height 14
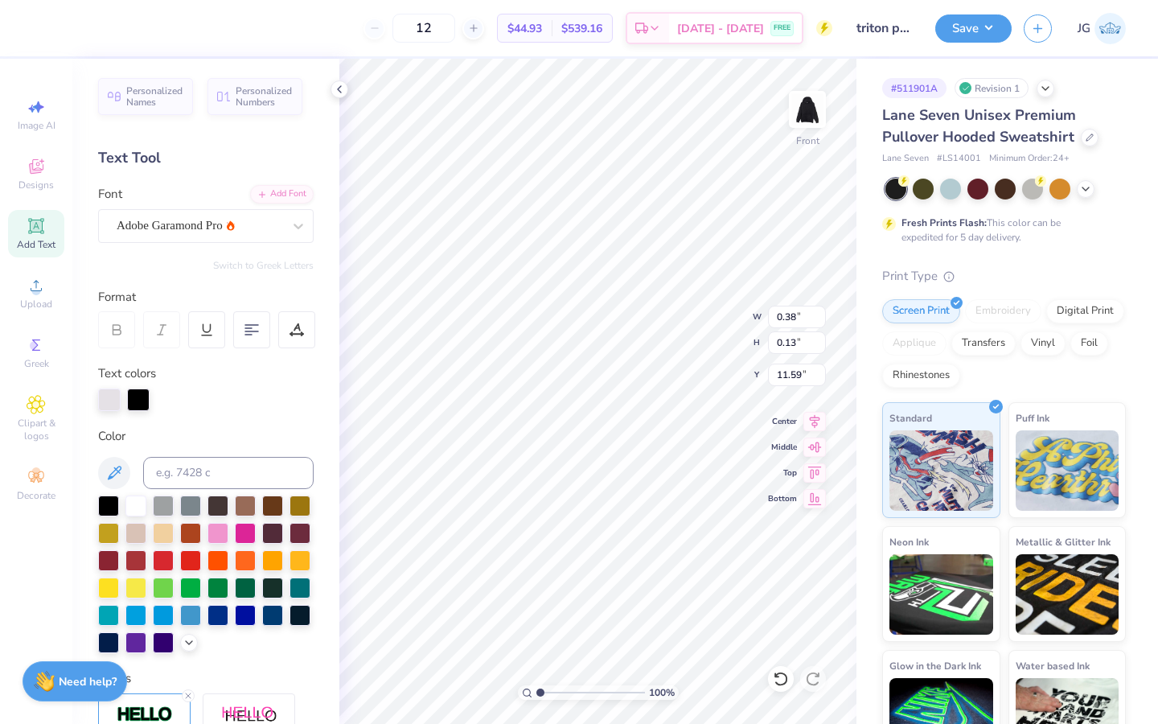
drag, startPoint x: 608, startPoint y: 692, endPoint x: 530, endPoint y: 692, distance: 78.0
click at [537, 692] on input "range" at bounding box center [591, 692] width 109 height 14
click at [588, 691] on input "range" at bounding box center [591, 692] width 109 height 14
click at [611, 691] on input "range" at bounding box center [591, 692] width 109 height 14
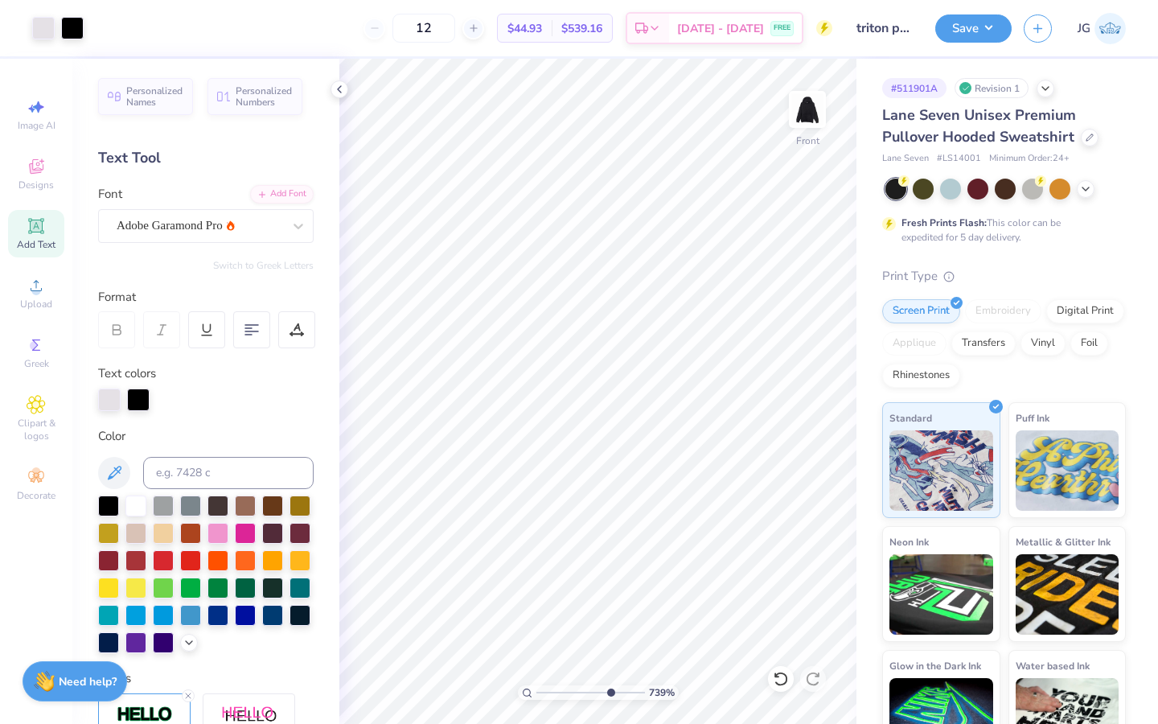
click at [609, 685] on input "range" at bounding box center [591, 692] width 109 height 14
drag, startPoint x: 609, startPoint y: 687, endPoint x: 546, endPoint y: 669, distance: 65.4
click at [546, 685] on input "range" at bounding box center [591, 692] width 109 height 14
click at [595, 685] on input "range" at bounding box center [591, 692] width 109 height 14
drag, startPoint x: 593, startPoint y: 695, endPoint x: 544, endPoint y: 685, distance: 50.0
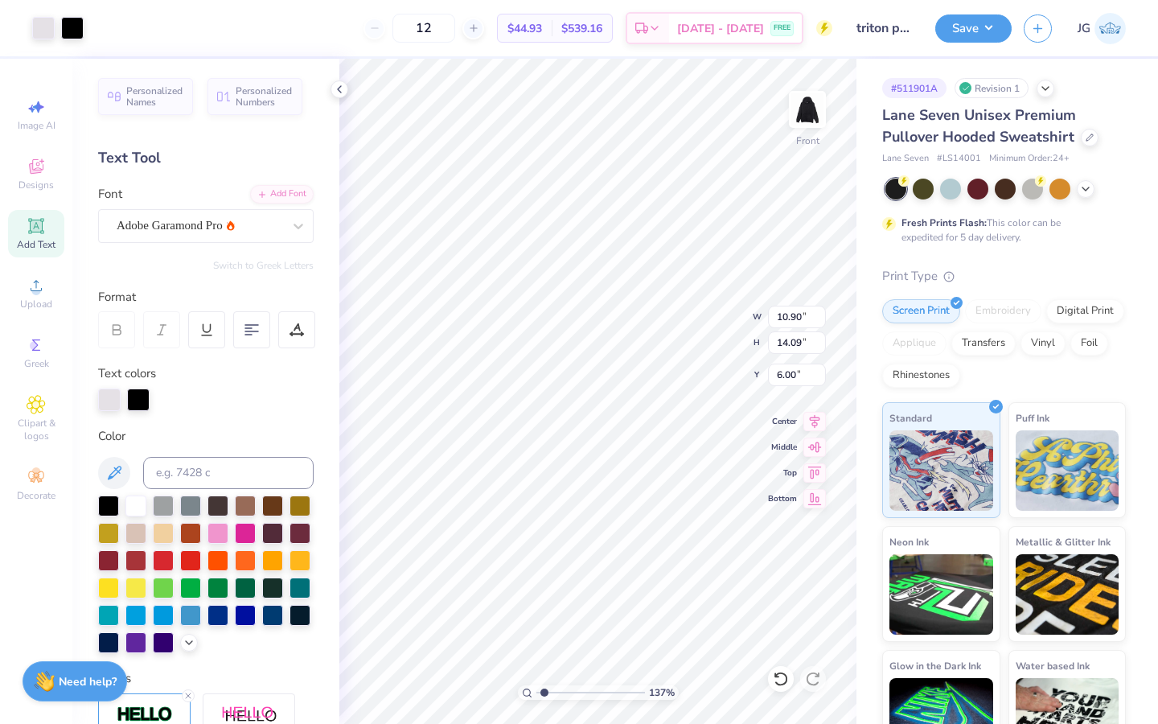
click at [544, 685] on input "range" at bounding box center [591, 692] width 109 height 14
click at [952, 33] on button "Save" at bounding box center [974, 26] width 76 height 28
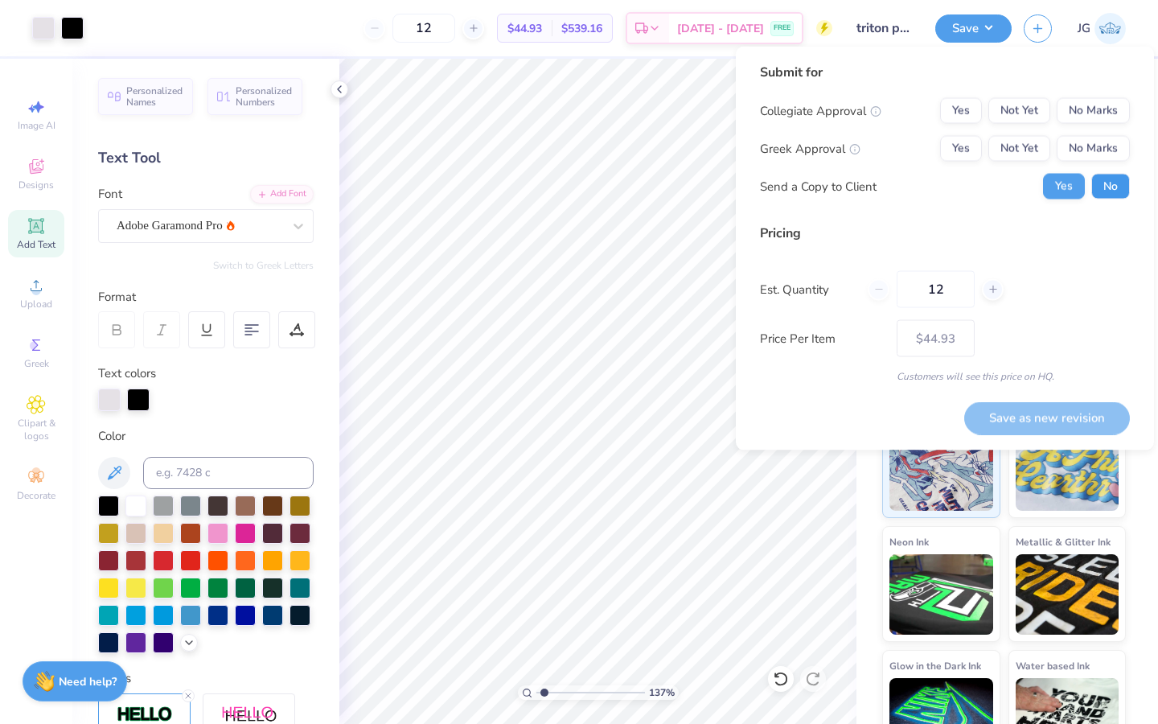
click at [1117, 185] on button "No" at bounding box center [1111, 187] width 39 height 26
click at [1101, 152] on button "No Marks" at bounding box center [1093, 149] width 73 height 26
click at [1097, 109] on button "No Marks" at bounding box center [1093, 111] width 73 height 26
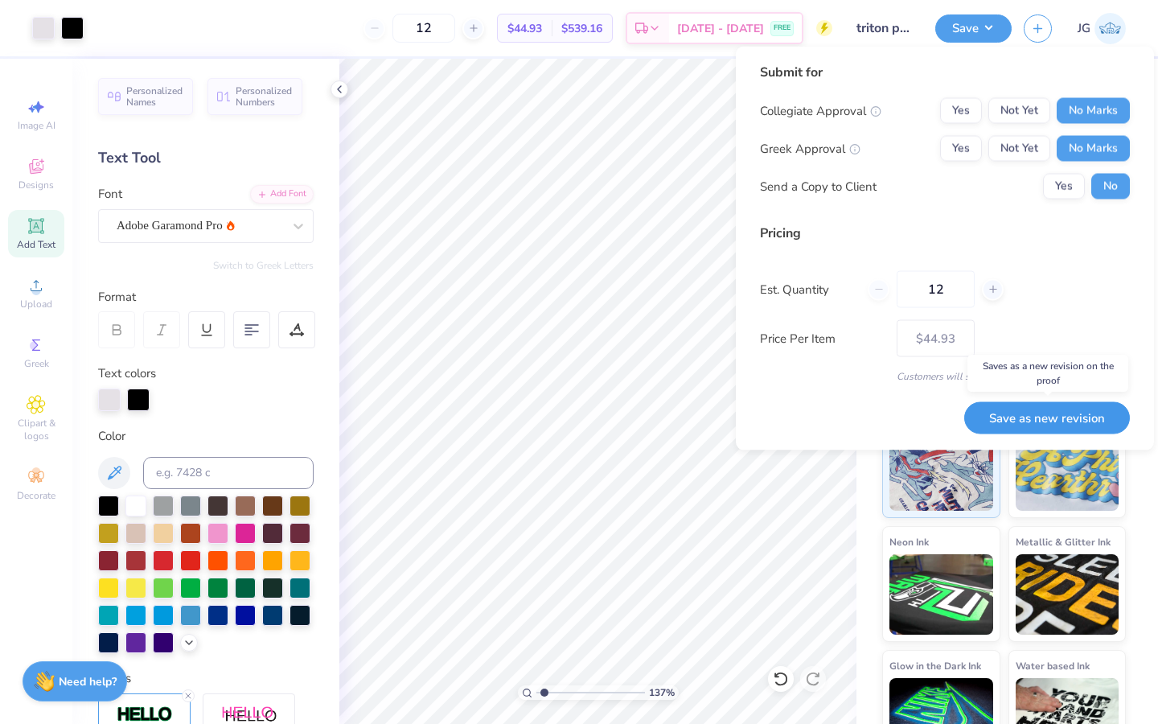
click at [1071, 415] on button "Save as new revision" at bounding box center [1048, 417] width 166 height 33
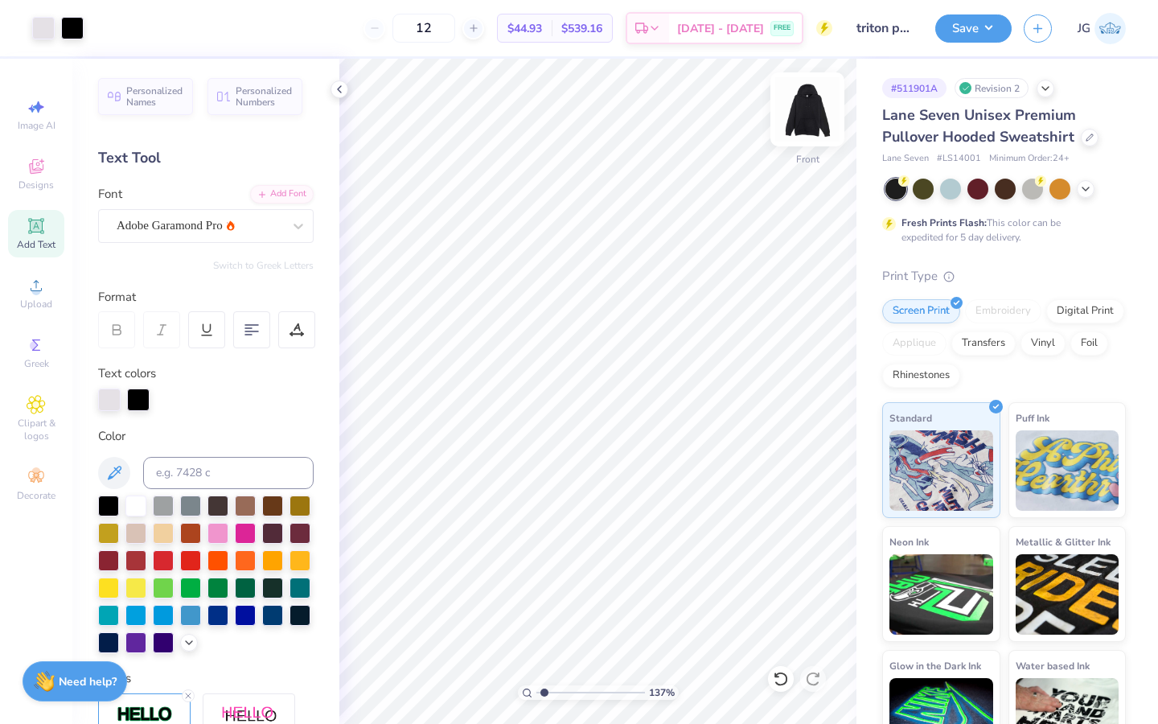
click at [818, 121] on img at bounding box center [808, 109] width 64 height 64
click at [138, 509] on div at bounding box center [135, 504] width 21 height 21
click at [336, 93] on icon at bounding box center [339, 89] width 13 height 13
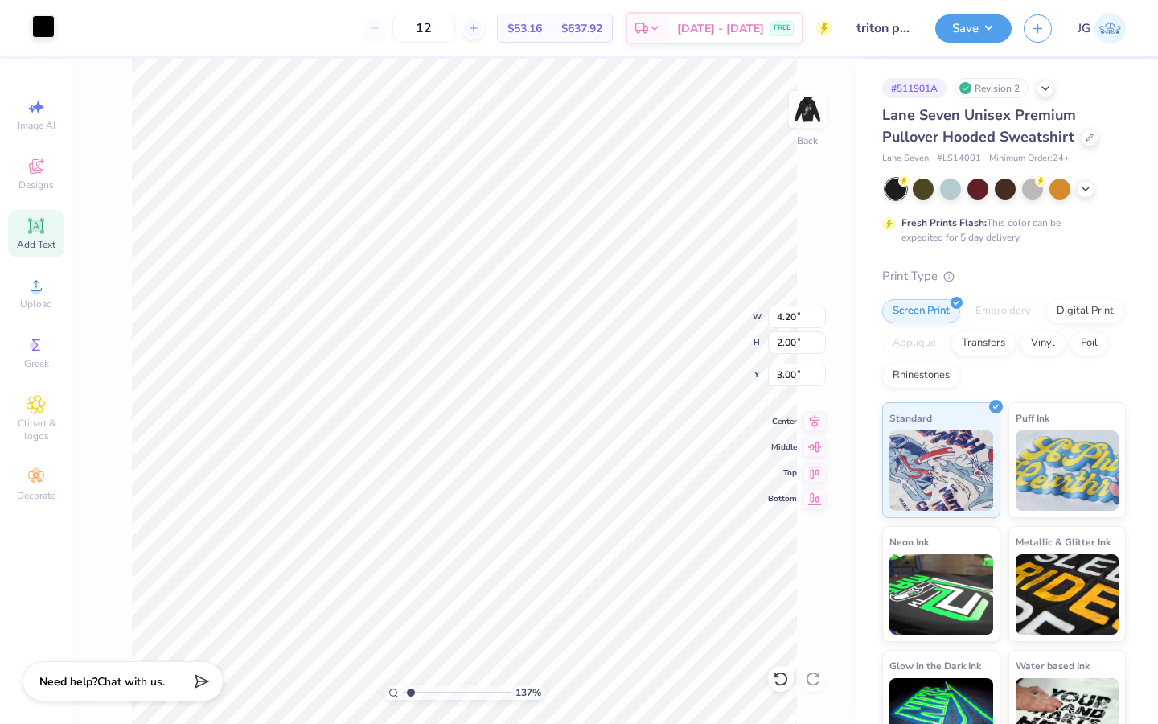
click at [43, 34] on div at bounding box center [43, 26] width 23 height 23
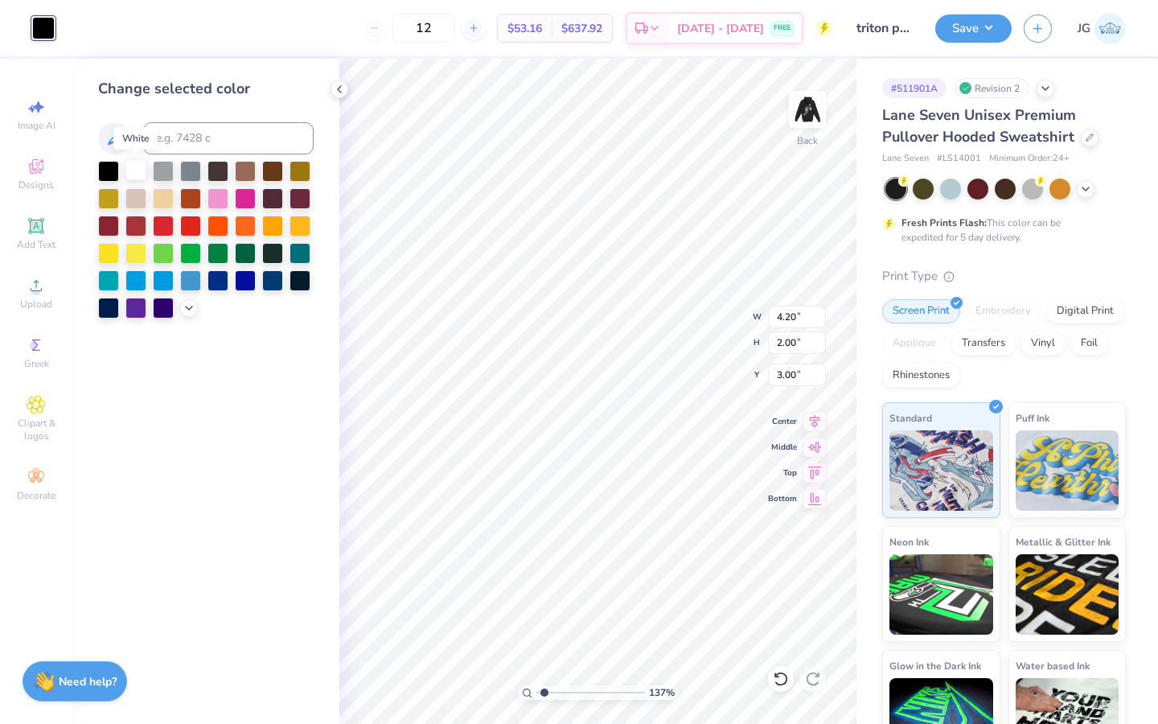
click at [137, 175] on div at bounding box center [135, 169] width 21 height 21
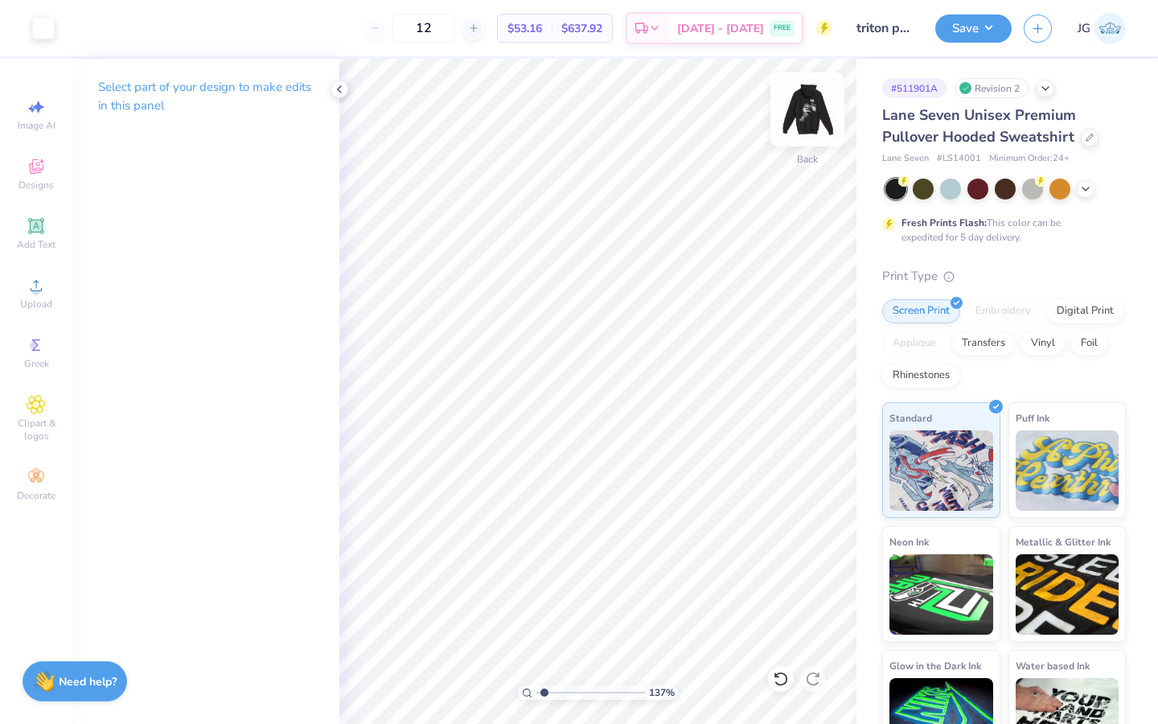
click at [819, 120] on img at bounding box center [808, 109] width 64 height 64
click at [342, 89] on icon at bounding box center [339, 89] width 13 height 13
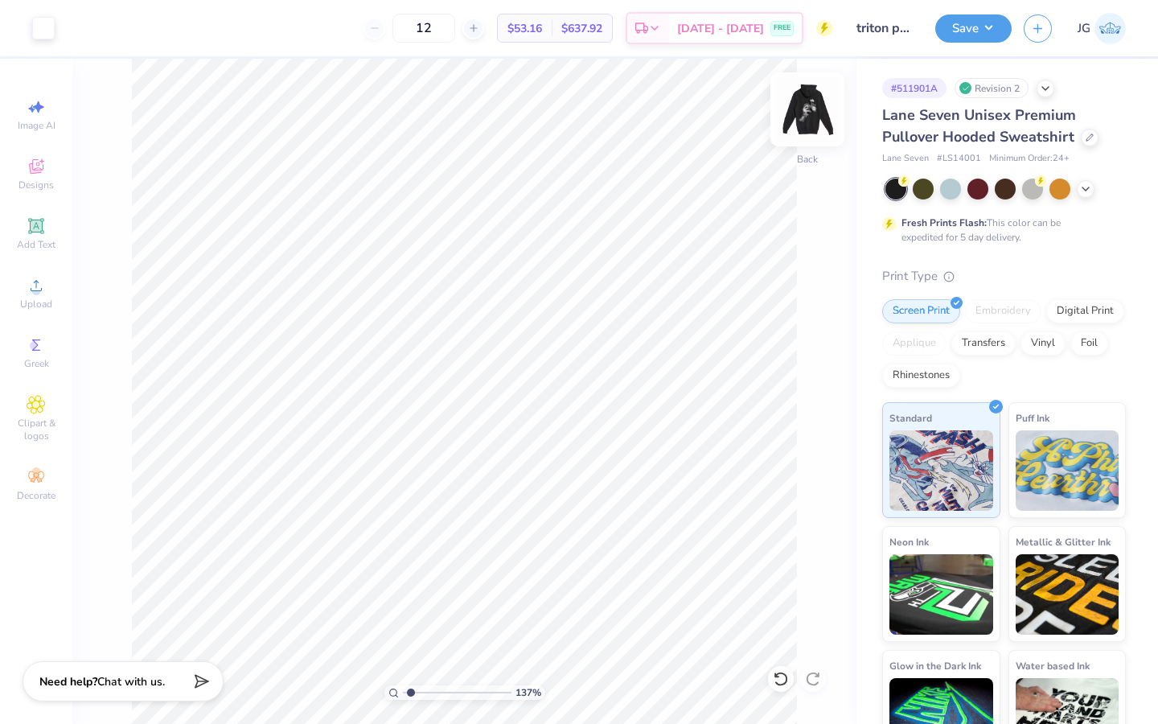
click at [812, 97] on img at bounding box center [808, 109] width 64 height 64
drag, startPoint x: 407, startPoint y: 689, endPoint x: 397, endPoint y: 689, distance: 9.7
click at [403, 689] on input "range" at bounding box center [457, 692] width 109 height 14
click at [813, 122] on img at bounding box center [808, 109] width 64 height 64
click at [980, 31] on button "Save" at bounding box center [974, 26] width 76 height 28
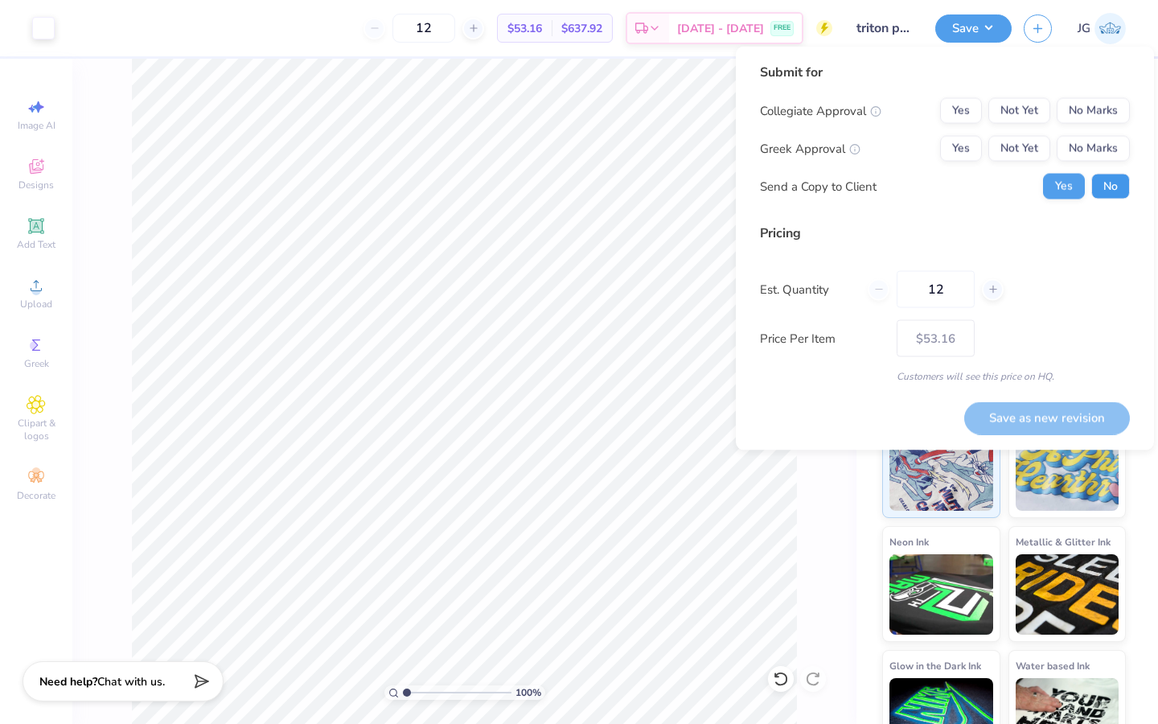
click at [1109, 189] on button "No" at bounding box center [1111, 187] width 39 height 26
click at [1098, 153] on button "No Marks" at bounding box center [1093, 149] width 73 height 26
click at [1098, 120] on button "No Marks" at bounding box center [1093, 111] width 73 height 26
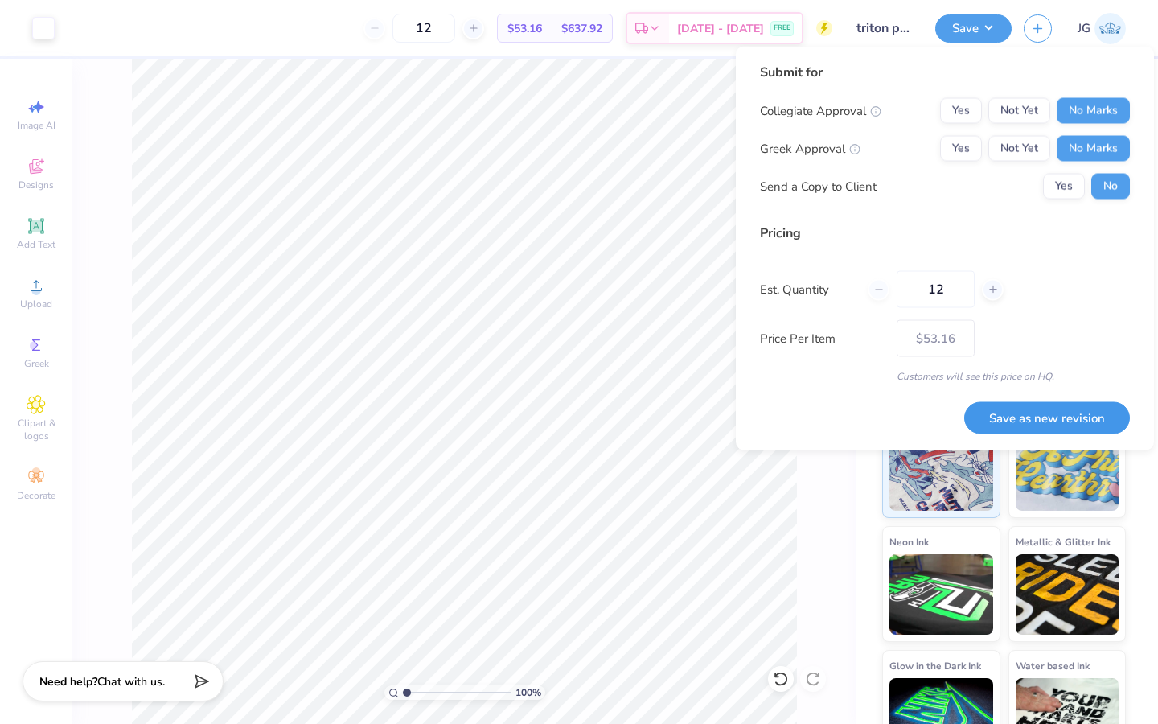
click at [1044, 413] on button "Save as new revision" at bounding box center [1048, 417] width 166 height 33
